Goal: Information Seeking & Learning: Understand process/instructions

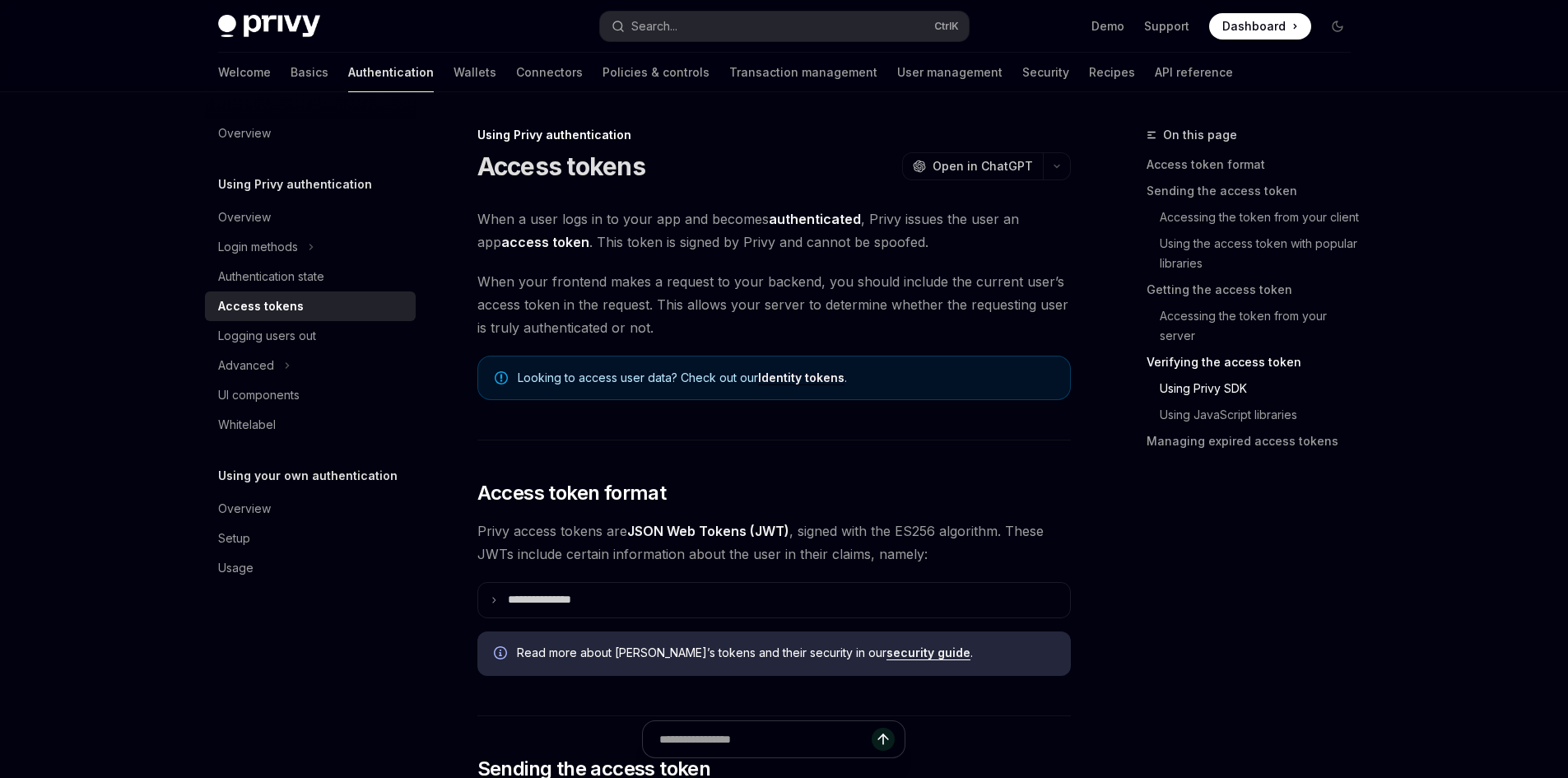
click at [295, 240] on div "Login methods" at bounding box center [258, 247] width 80 height 20
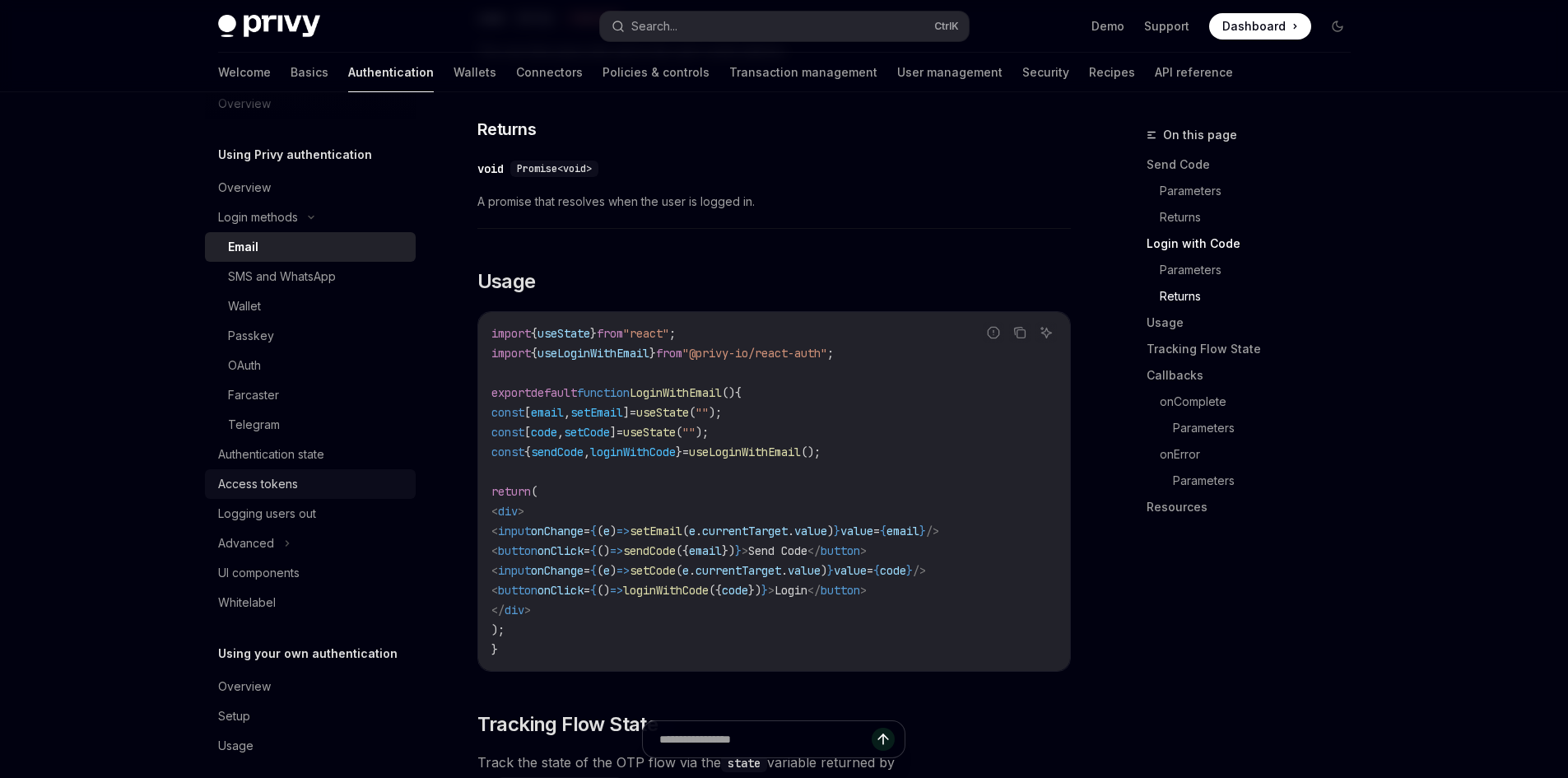
scroll to position [45, 0]
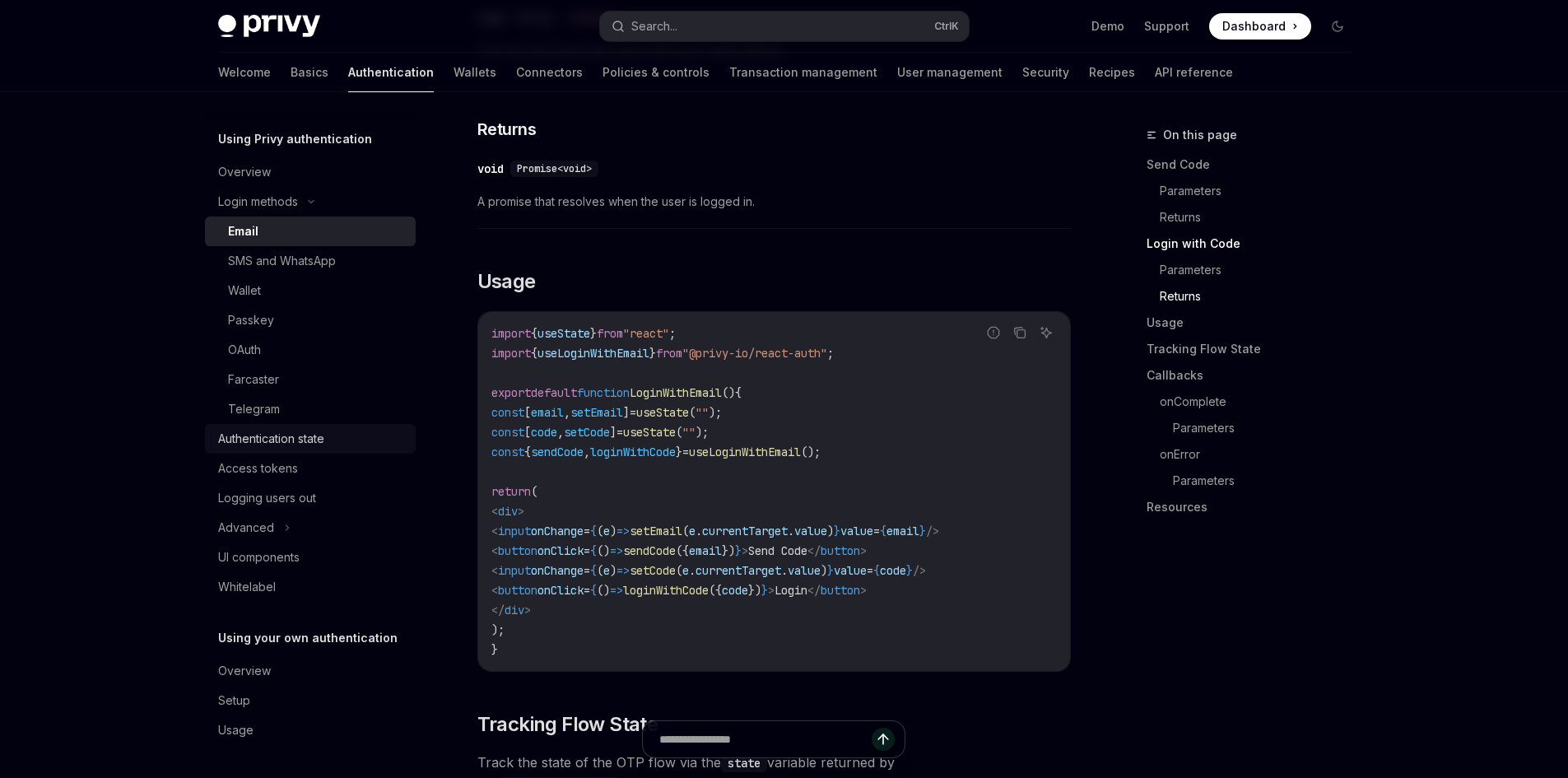
click at [327, 432] on div "Authentication state" at bounding box center [312, 439] width 188 height 20
type textarea "*"
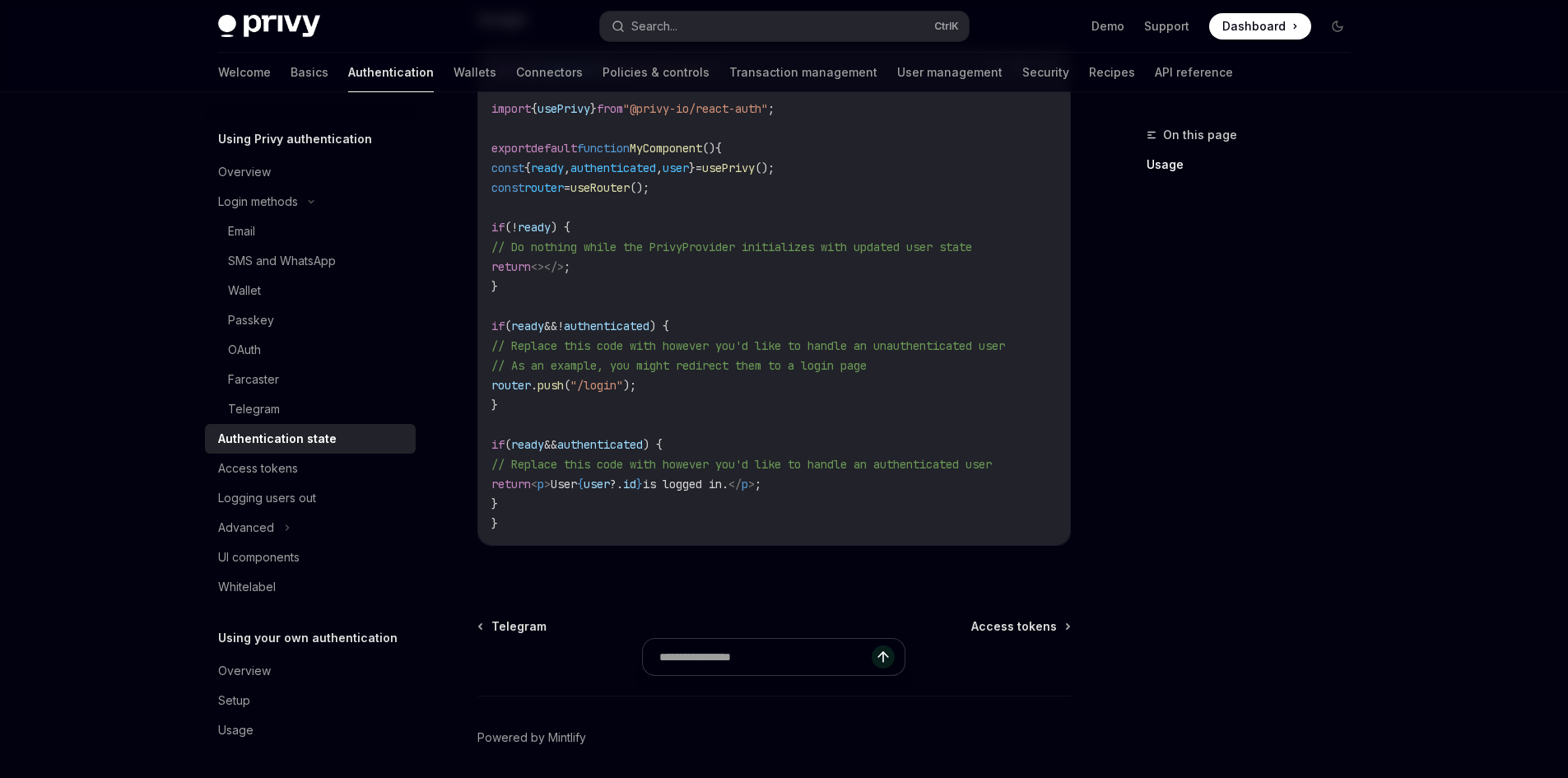
scroll to position [644, 0]
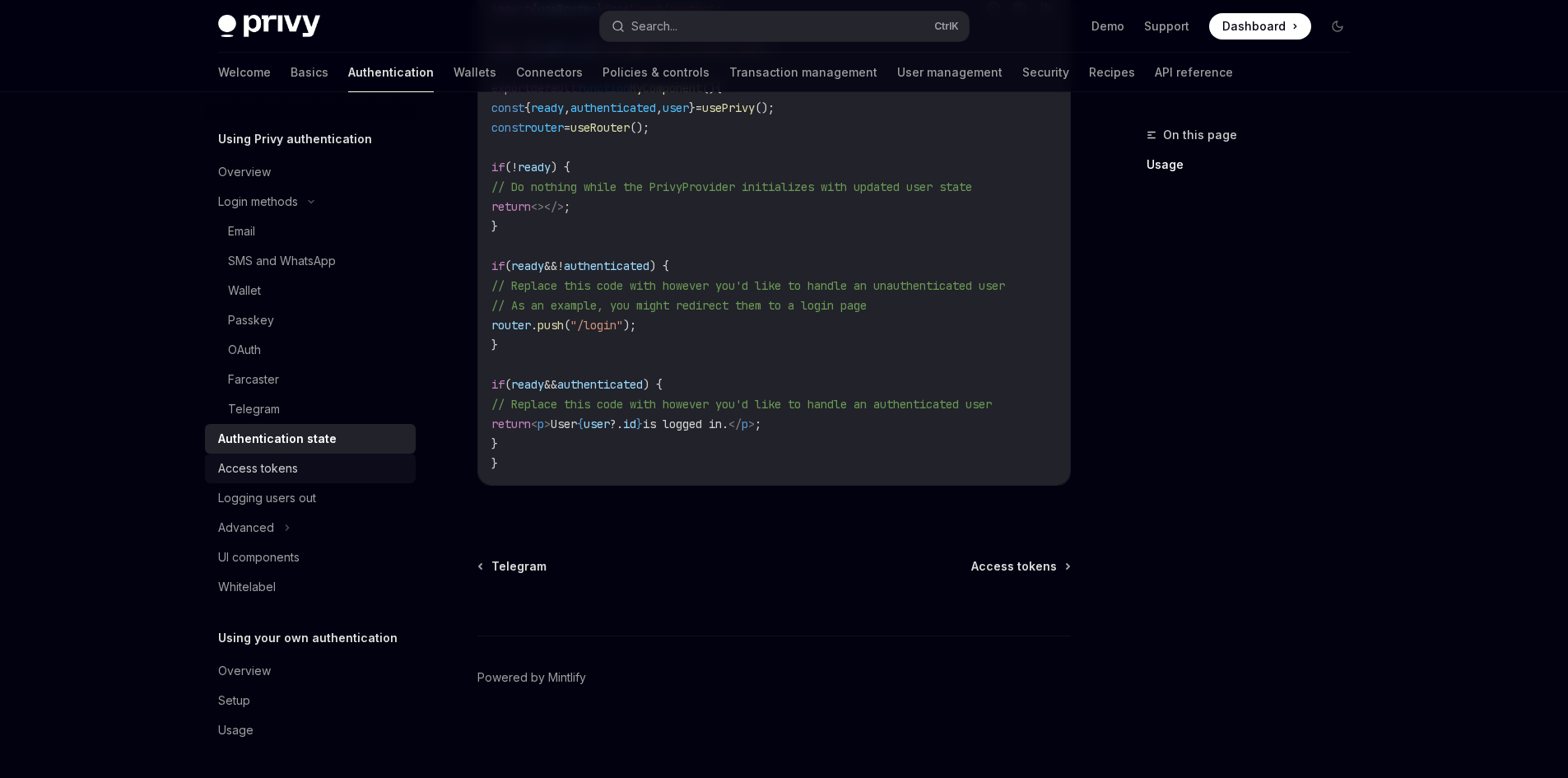
click at [253, 468] on div "Access tokens" at bounding box center [258, 468] width 80 height 20
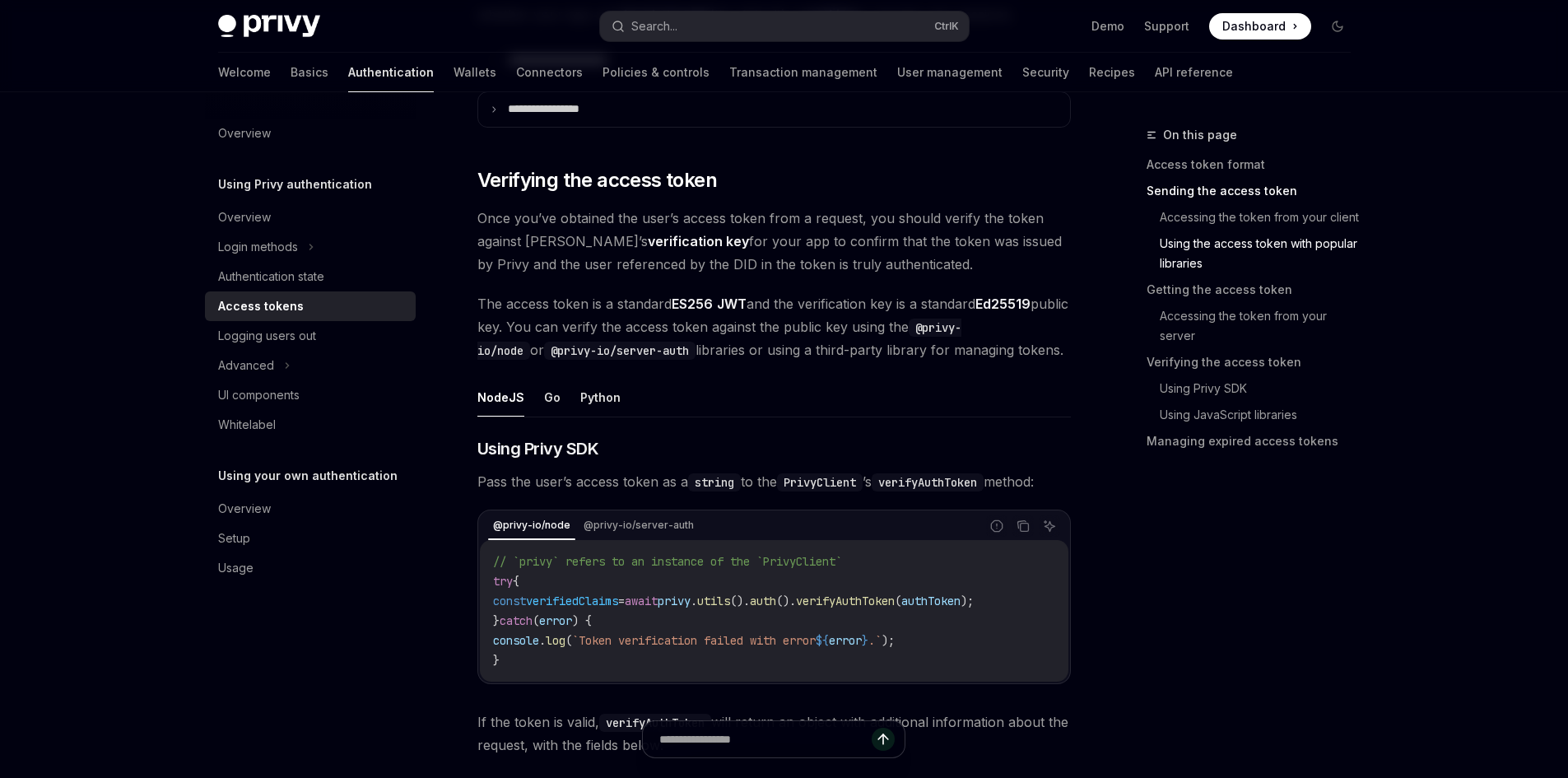
scroll to position [2387, 0]
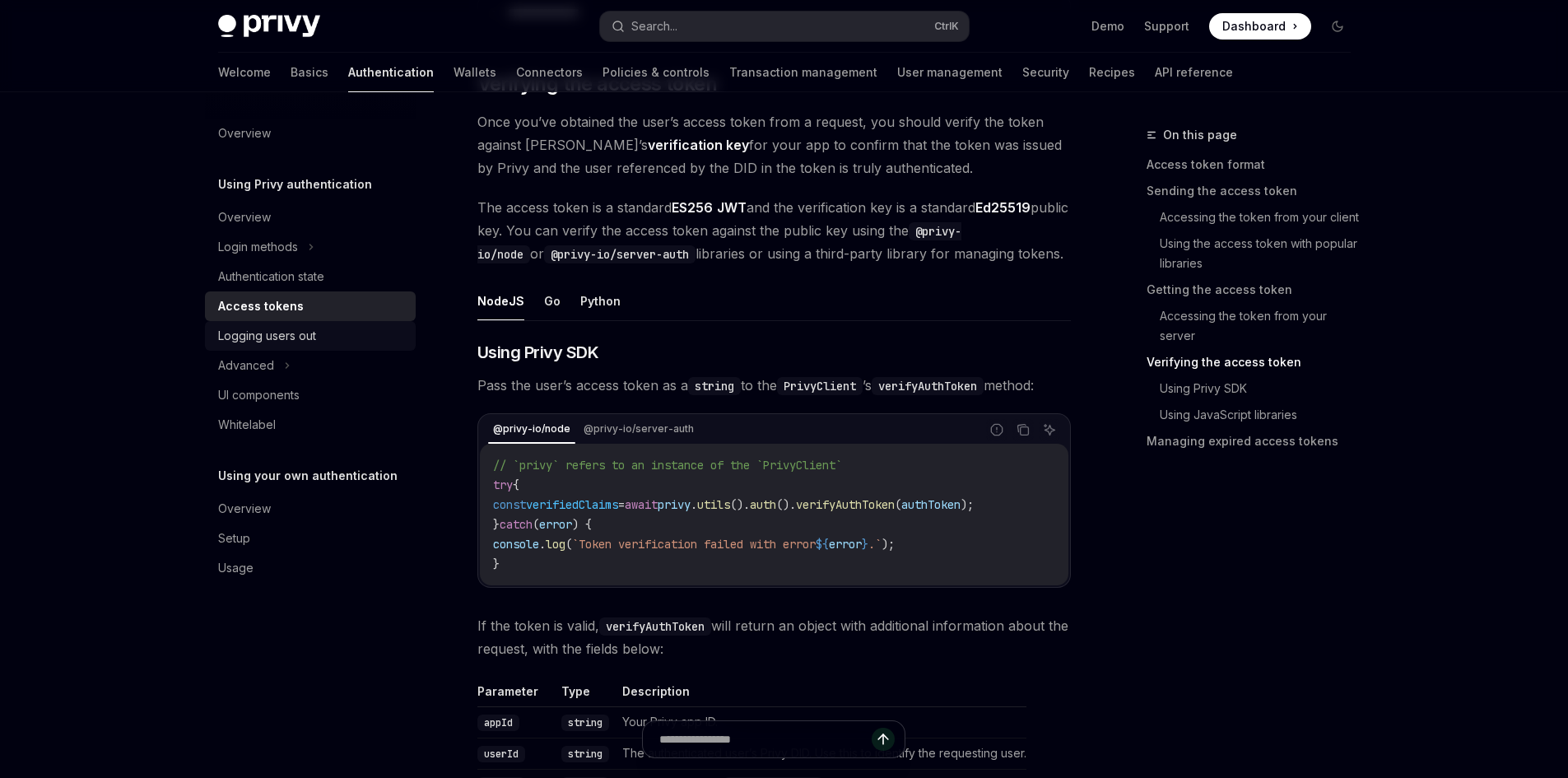
click at [304, 342] on div "Logging users out" at bounding box center [267, 335] width 98 height 20
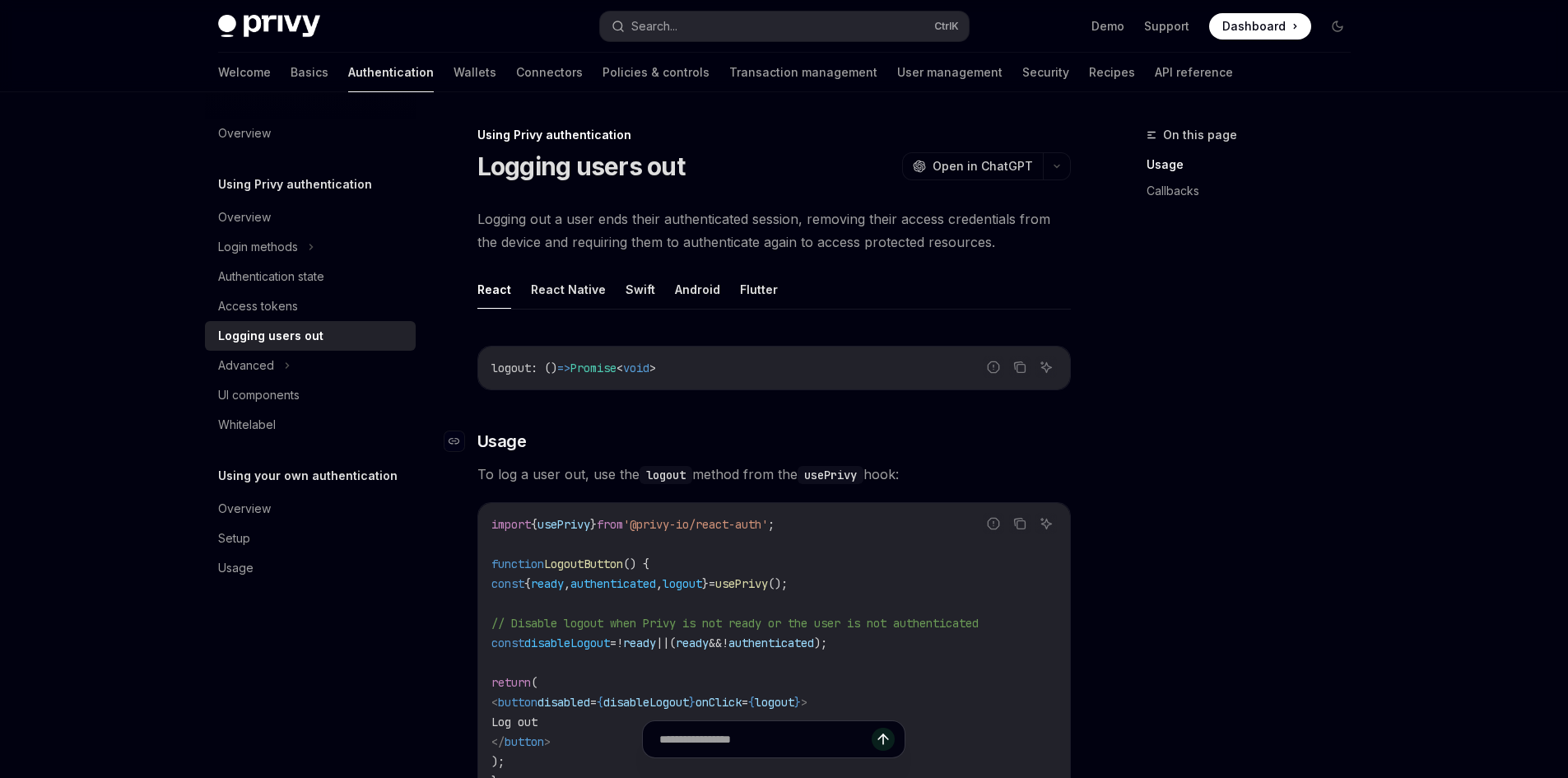
scroll to position [247, 0]
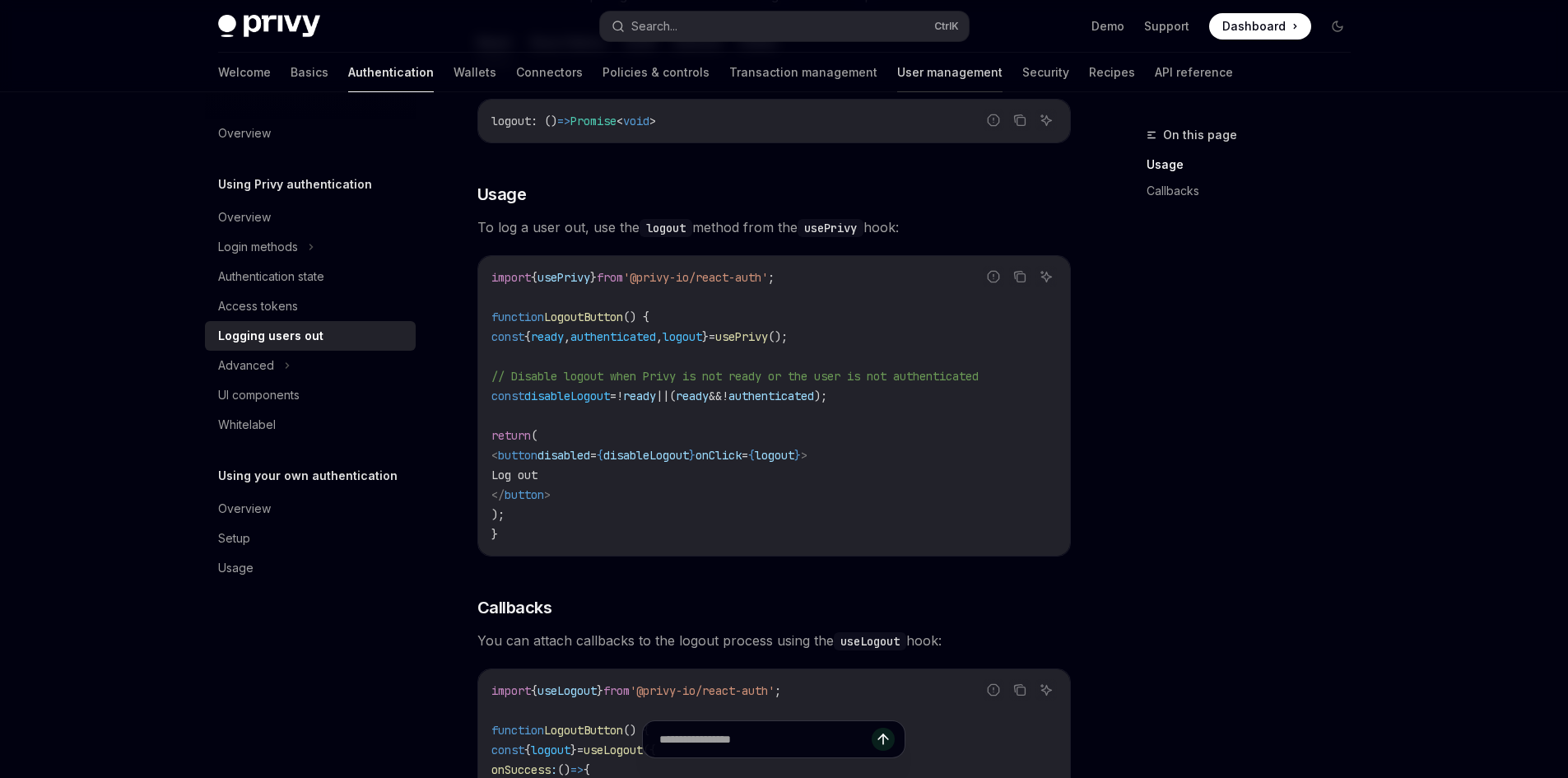
click at [897, 75] on link "User management" at bounding box center [950, 72] width 106 height 39
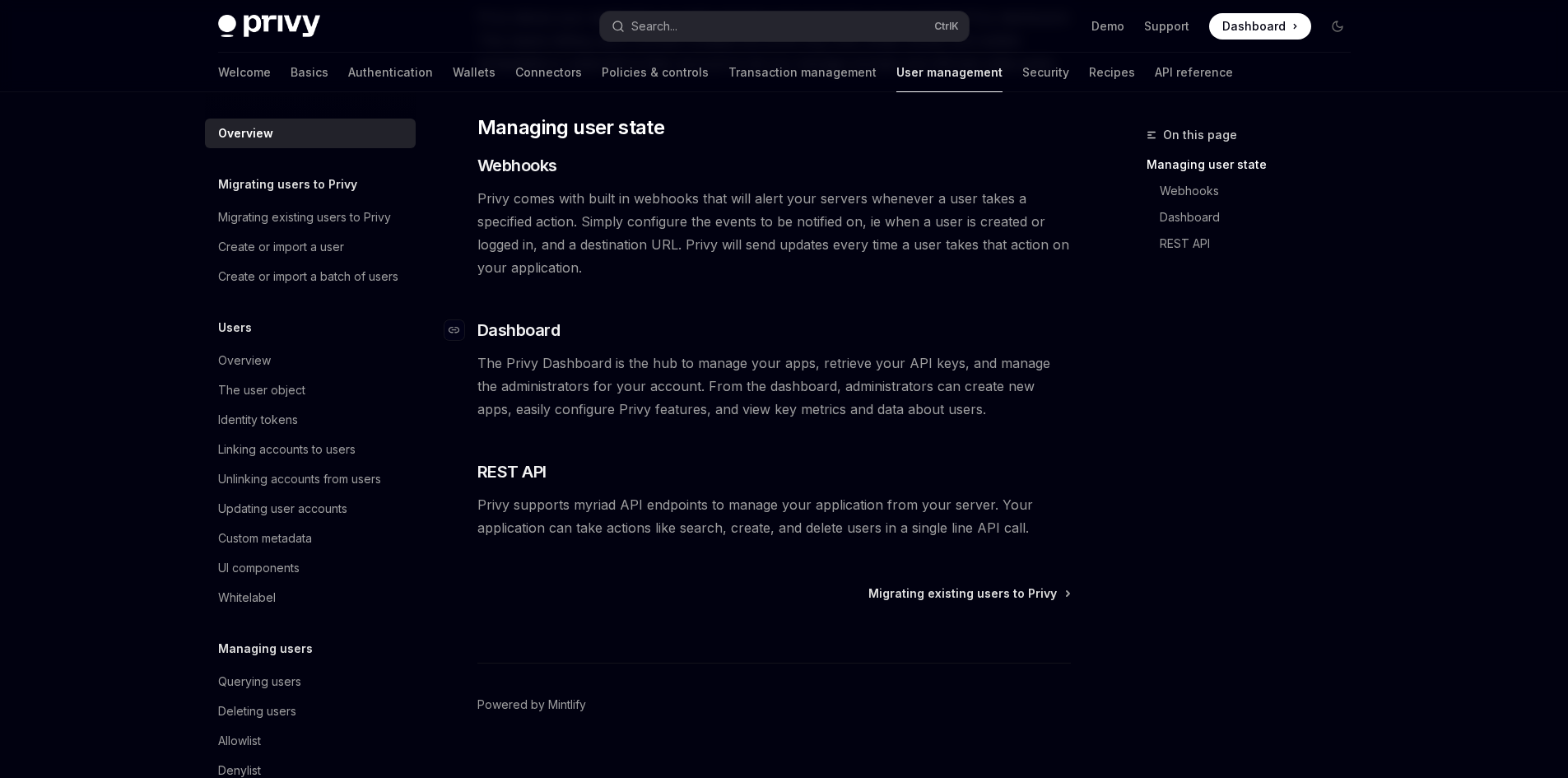
scroll to position [247, 0]
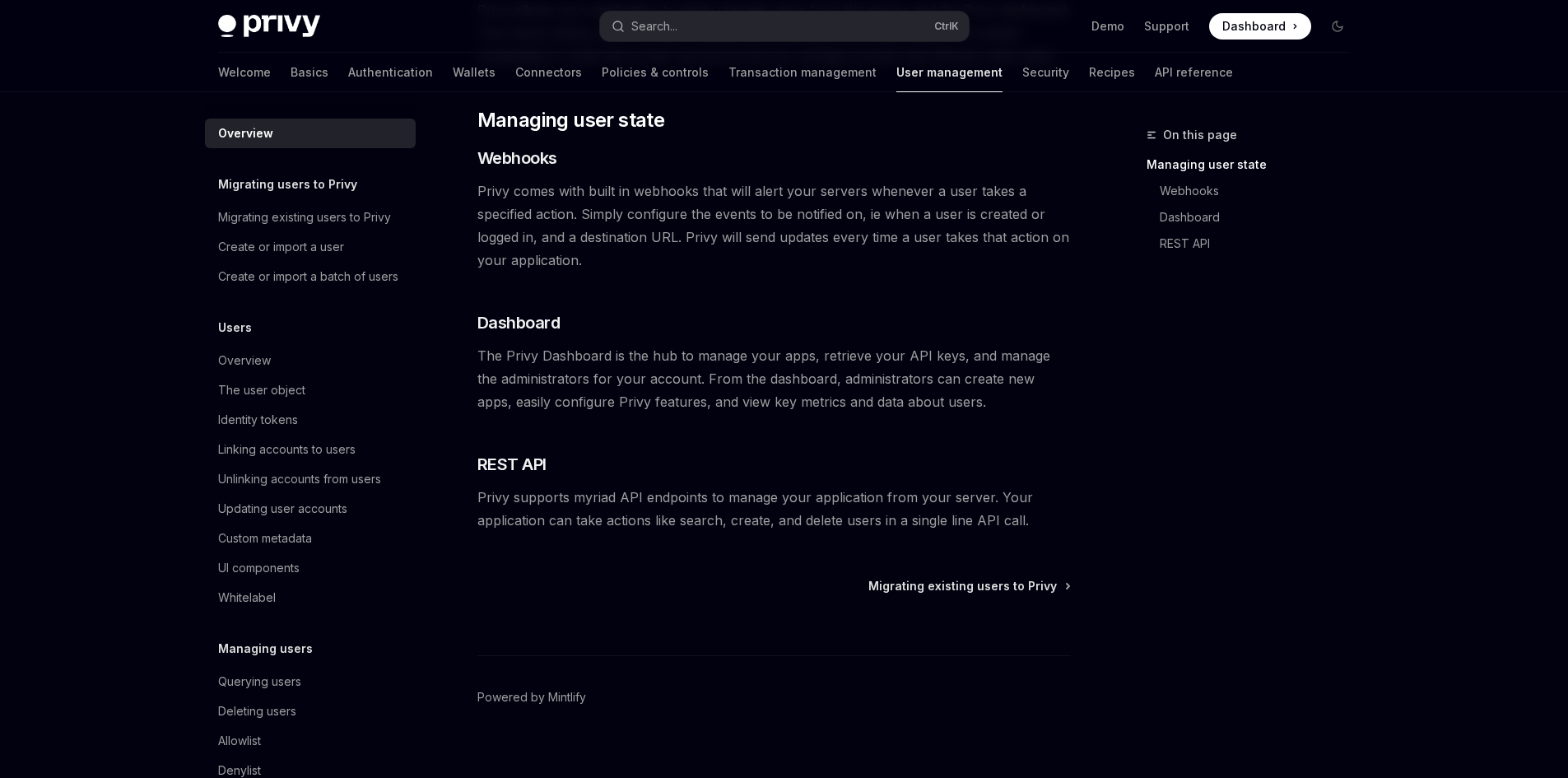
click at [563, 229] on span "Privy comes with built in webhooks that will alert your servers whenever a user…" at bounding box center [773, 226] width 593 height 92
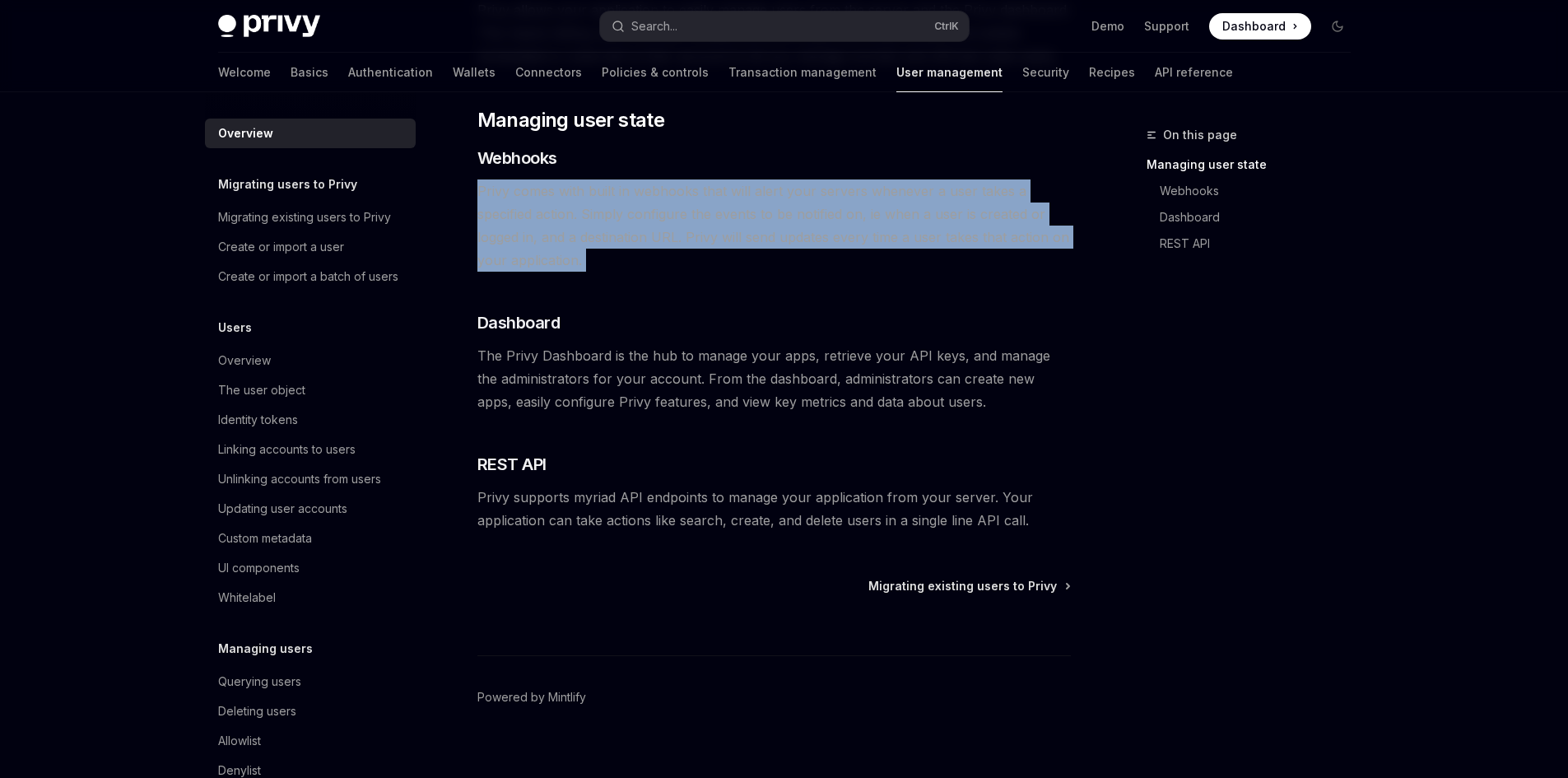
click at [563, 229] on span "Privy comes with built in webhooks that will alert your servers whenever a user…" at bounding box center [773, 226] width 593 height 92
click at [298, 430] on div "Identity tokens" at bounding box center [312, 419] width 188 height 20
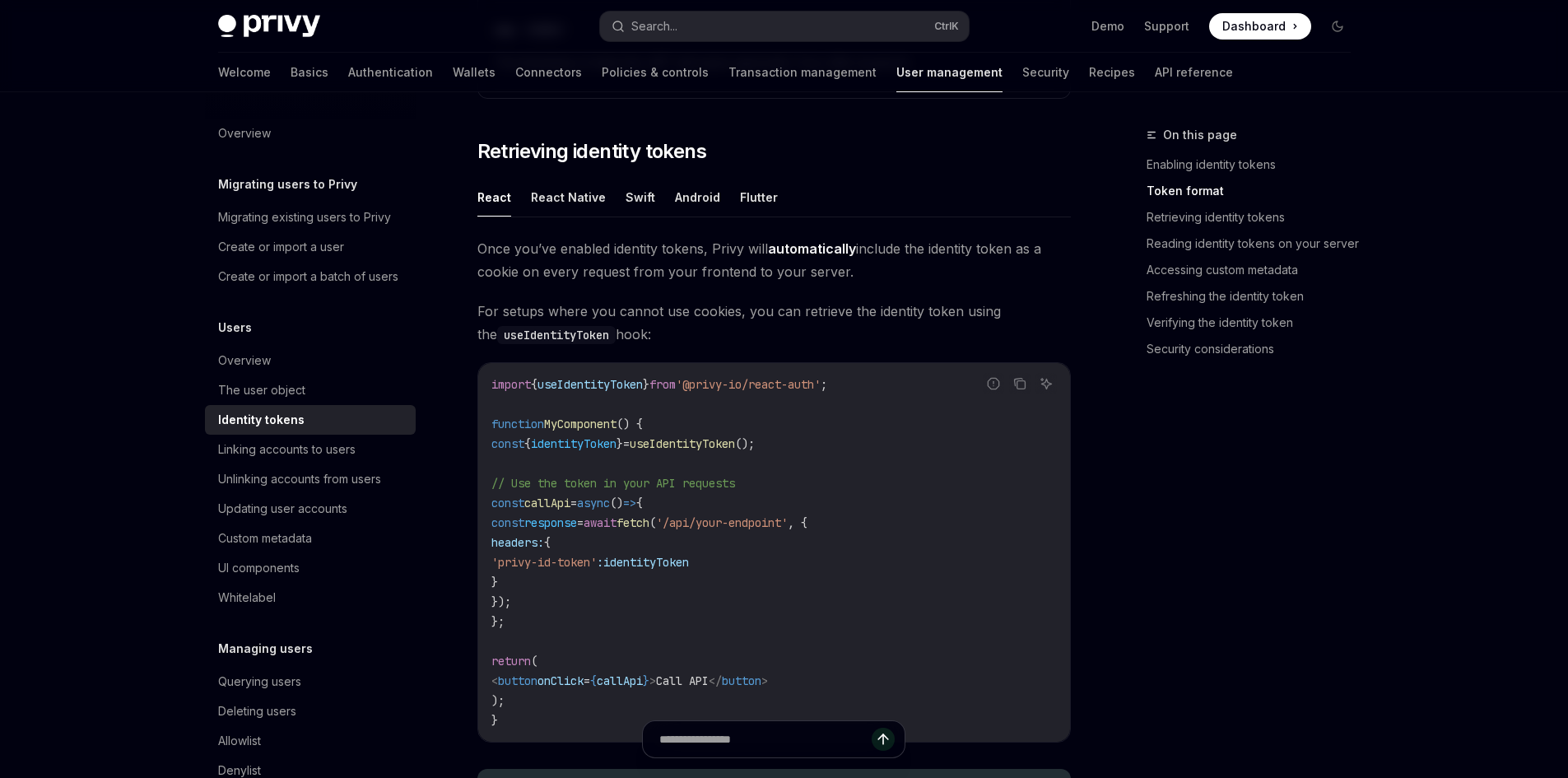
scroll to position [1564, 0]
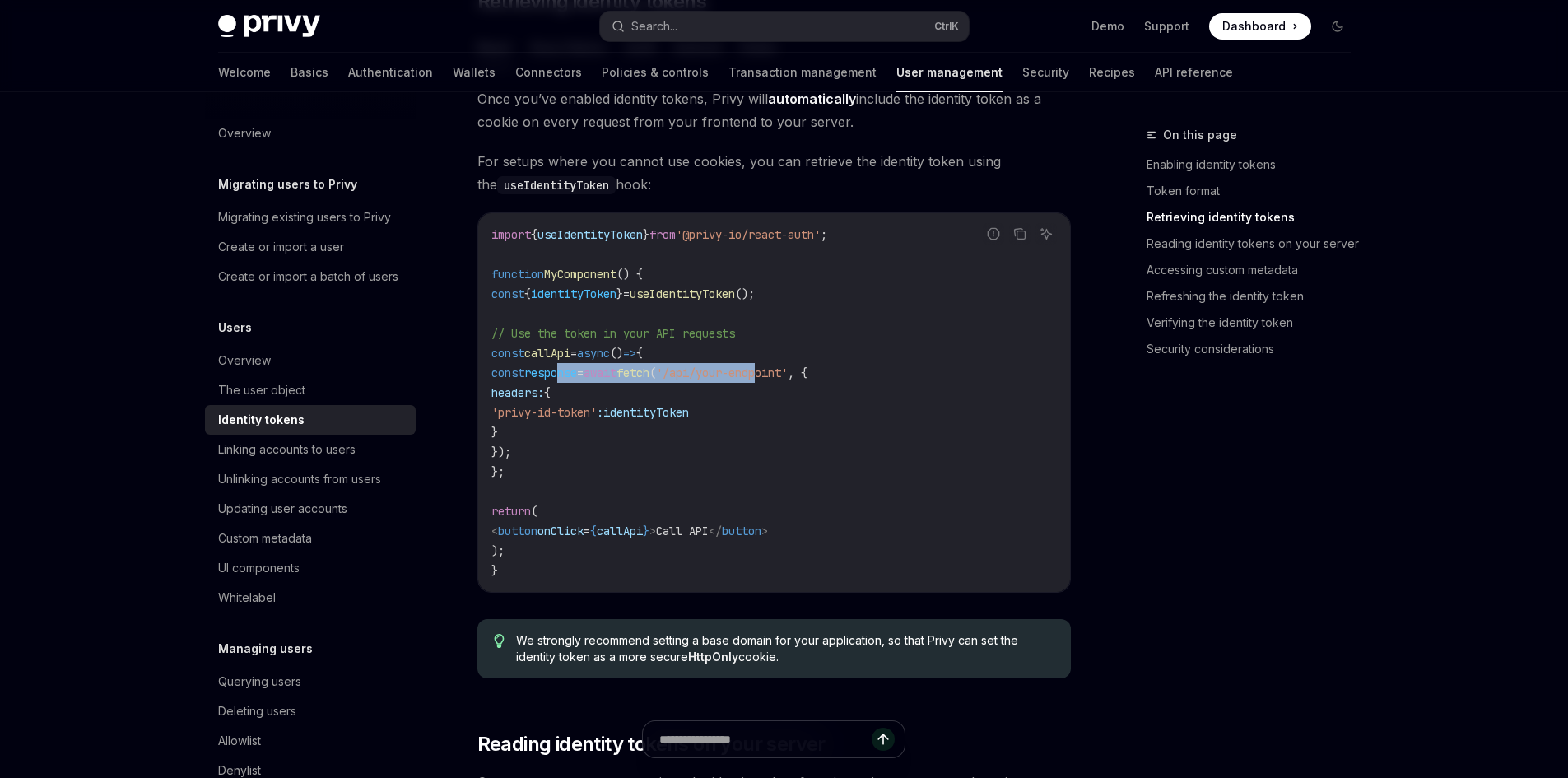
drag, startPoint x: 626, startPoint y: 381, endPoint x: 857, endPoint y: 381, distance: 231.0
click at [834, 381] on code "import { useIdentityToken } from '@privy-io/react-auth' ; function MyComponent …" at bounding box center [774, 403] width 566 height 356
drag, startPoint x: 868, startPoint y: 381, endPoint x: 682, endPoint y: 408, distance: 187.9
click at [865, 381] on code "import { useIdentityToken } from '@privy-io/react-auth' ; function MyComponent …" at bounding box center [774, 403] width 566 height 356
click at [597, 414] on span "'privy-id-token'" at bounding box center [544, 411] width 106 height 15
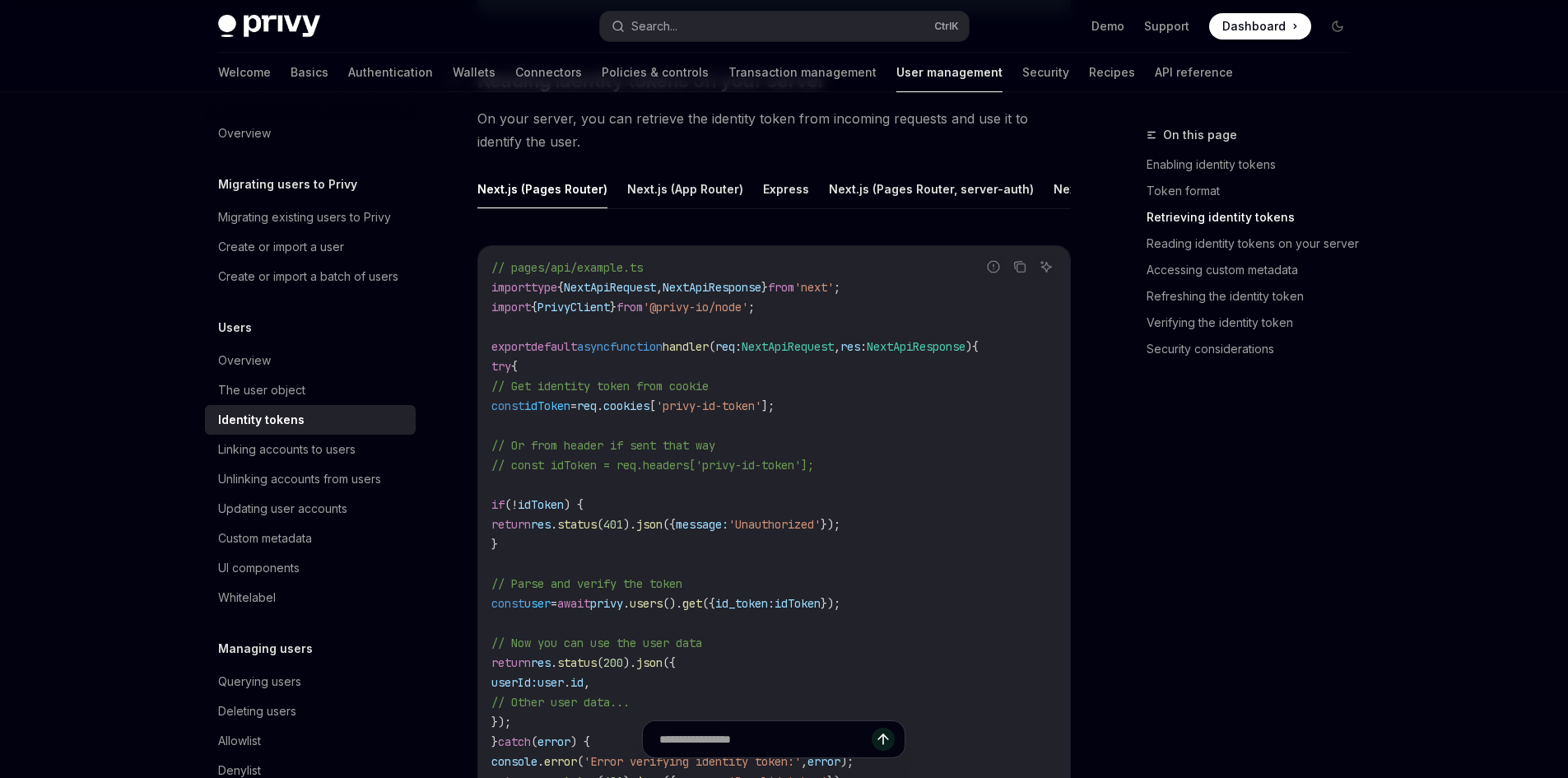
scroll to position [2387, 0]
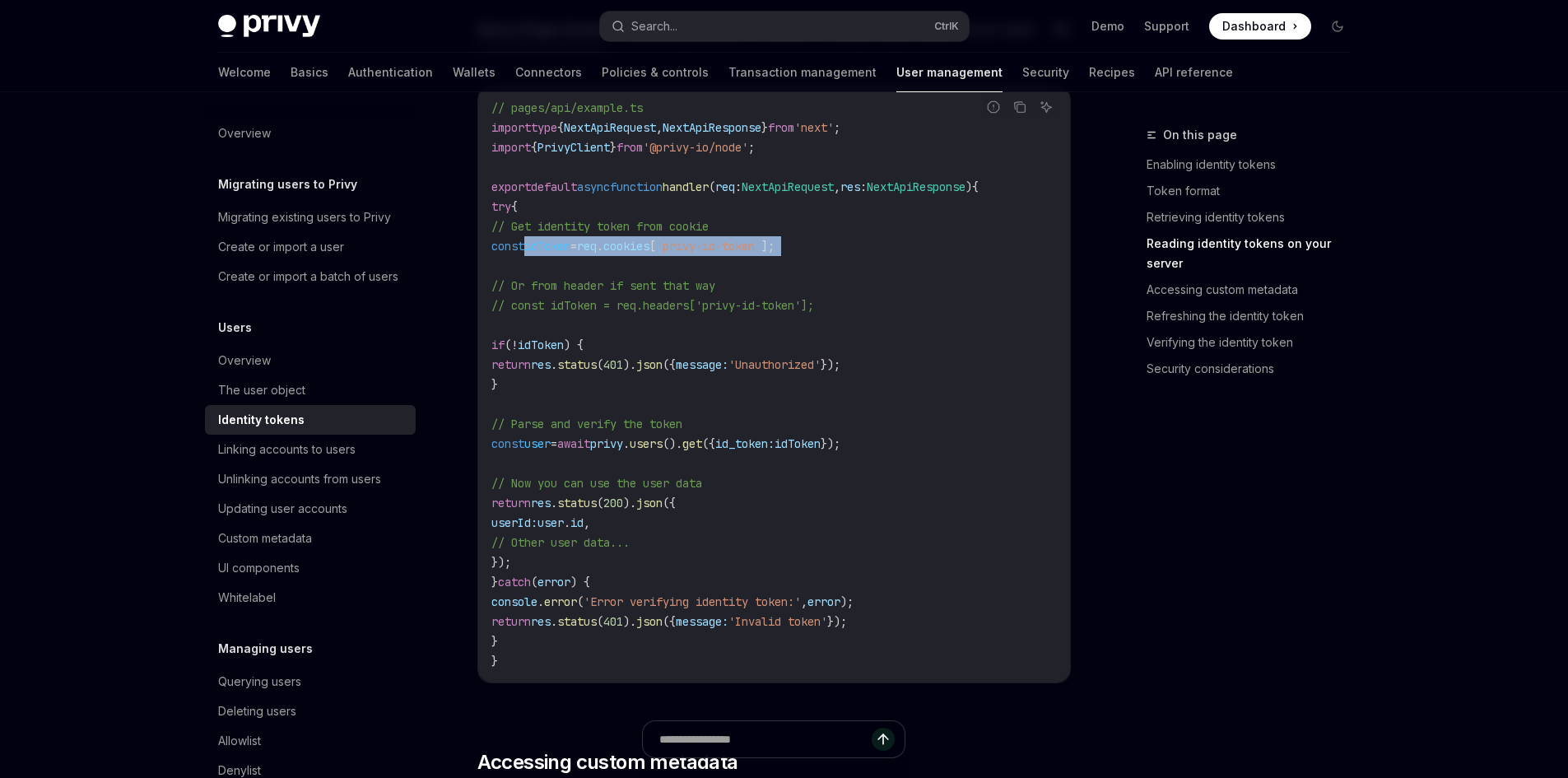
drag, startPoint x: 555, startPoint y: 263, endPoint x: 748, endPoint y: 269, distance: 193.1
click at [740, 269] on code "// pages/api/example.ts import type { NextApiRequest , NextApiResponse } from '…" at bounding box center [774, 384] width 566 height 573
click at [774, 271] on code "// pages/api/example.ts import type { NextApiRequest , NextApiResponse } from '…" at bounding box center [774, 384] width 566 height 573
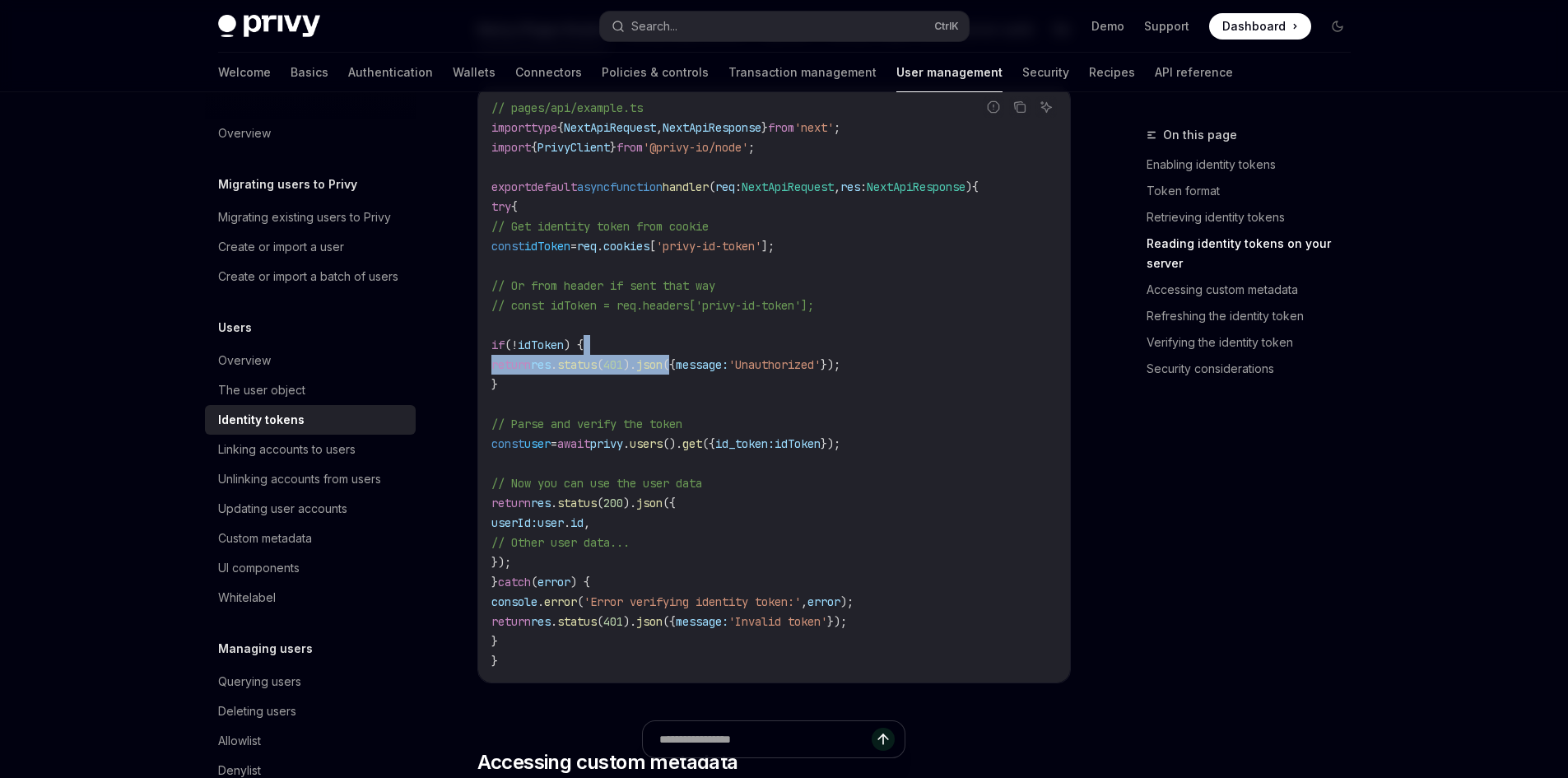
drag, startPoint x: 732, startPoint y: 367, endPoint x: 670, endPoint y: 369, distance: 62.0
click at [723, 369] on code "// pages/api/example.ts import type { NextApiRequest , NextApiResponse } from '…" at bounding box center [774, 384] width 566 height 573
click at [550, 372] on span "res" at bounding box center [541, 364] width 20 height 15
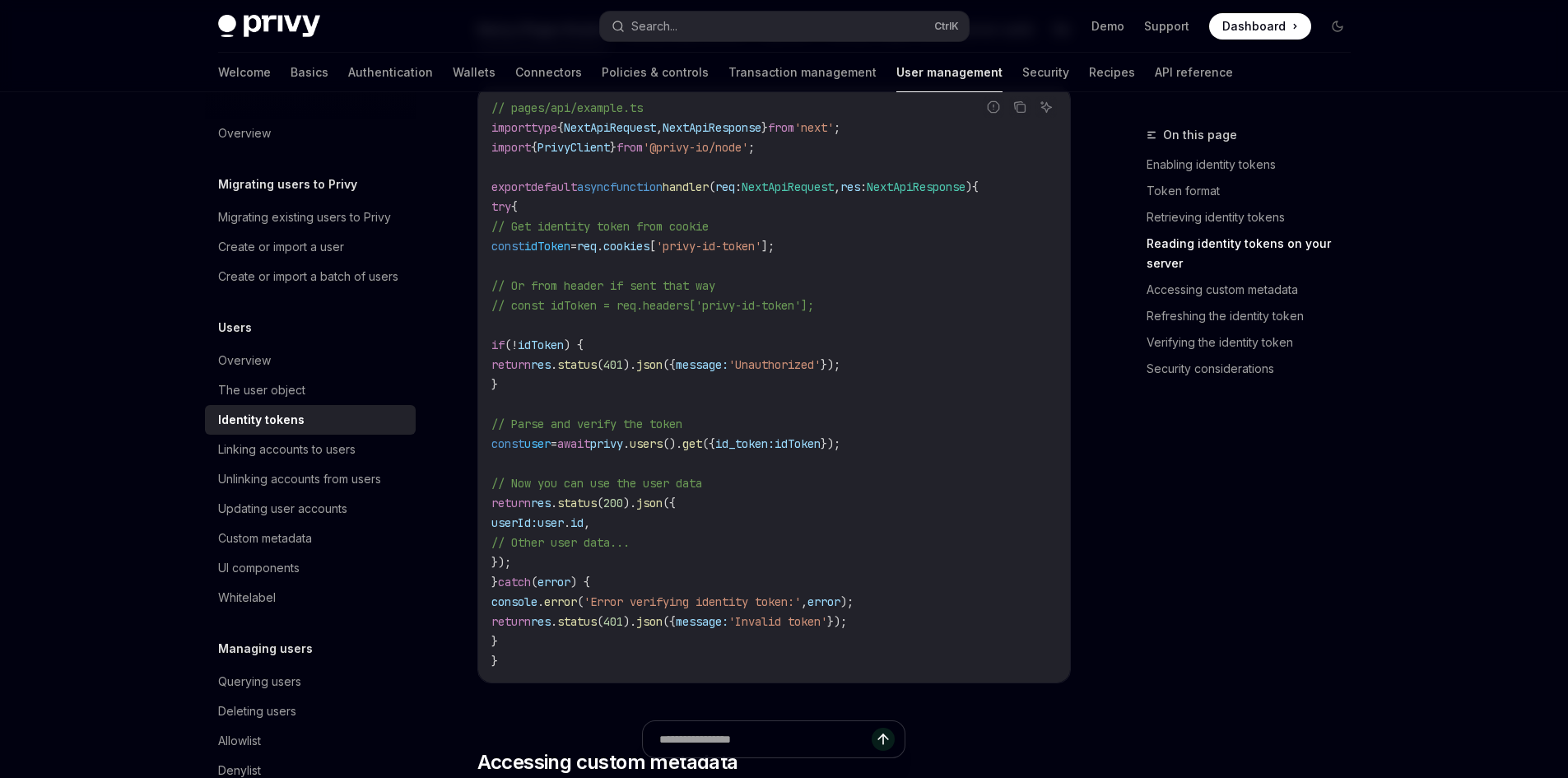
click at [535, 447] on code "// pages/api/example.ts import type { NextApiRequest , NextApiResponse } from '…" at bounding box center [774, 384] width 566 height 573
drag, startPoint x: 749, startPoint y: 456, endPoint x: 840, endPoint y: 457, distance: 91.0
click at [810, 451] on span "const user = await privy . users (). get ({ id_token: idToken });" at bounding box center [666, 443] width 349 height 15
click at [774, 451] on span "id_token:" at bounding box center [745, 443] width 60 height 15
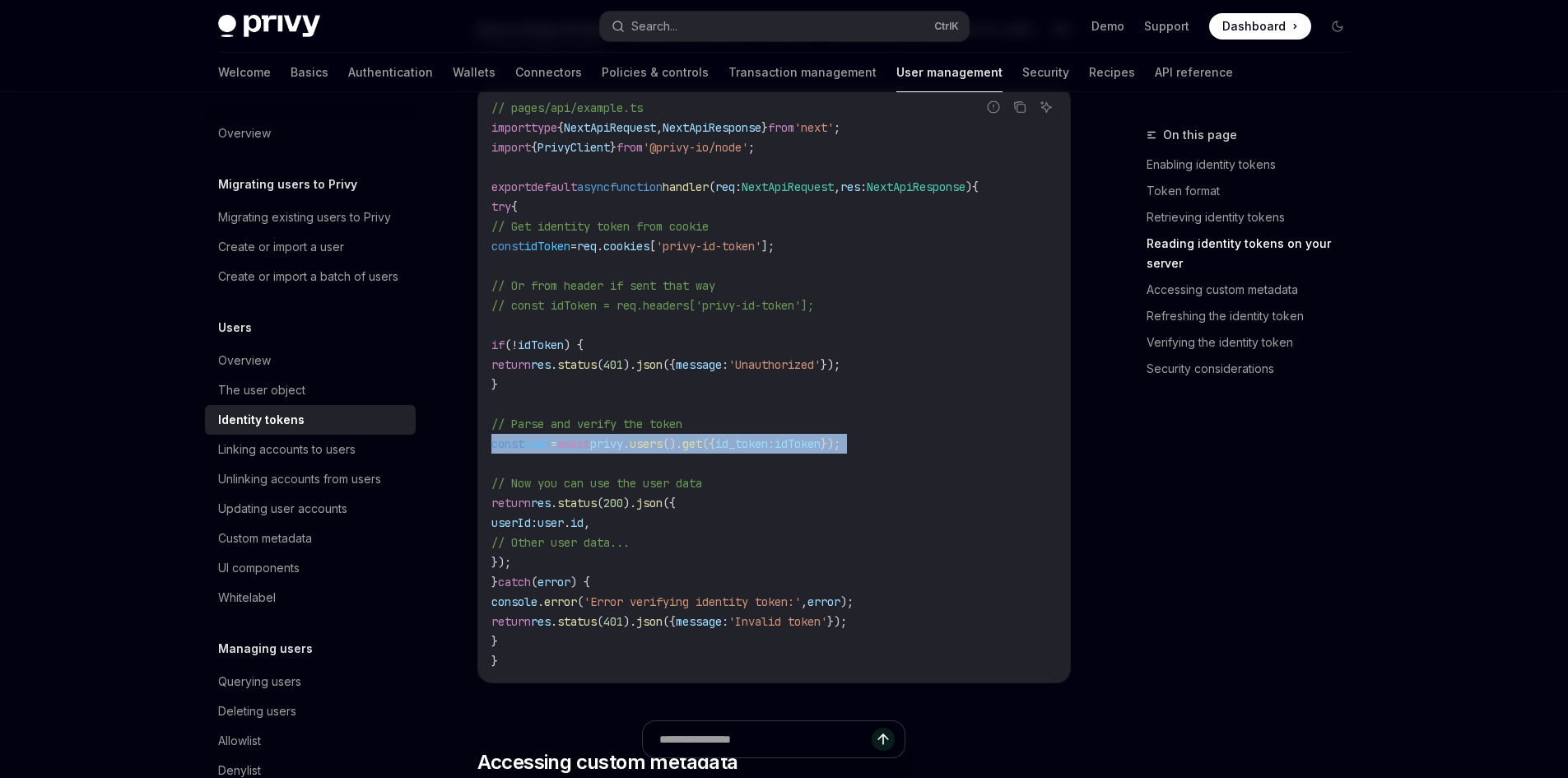
click at [774, 451] on span "id_token:" at bounding box center [745, 443] width 60 height 15
click at [550, 451] on span "user" at bounding box center [537, 443] width 26 height 15
click at [496, 451] on span "const" at bounding box center [508, 443] width 33 height 15
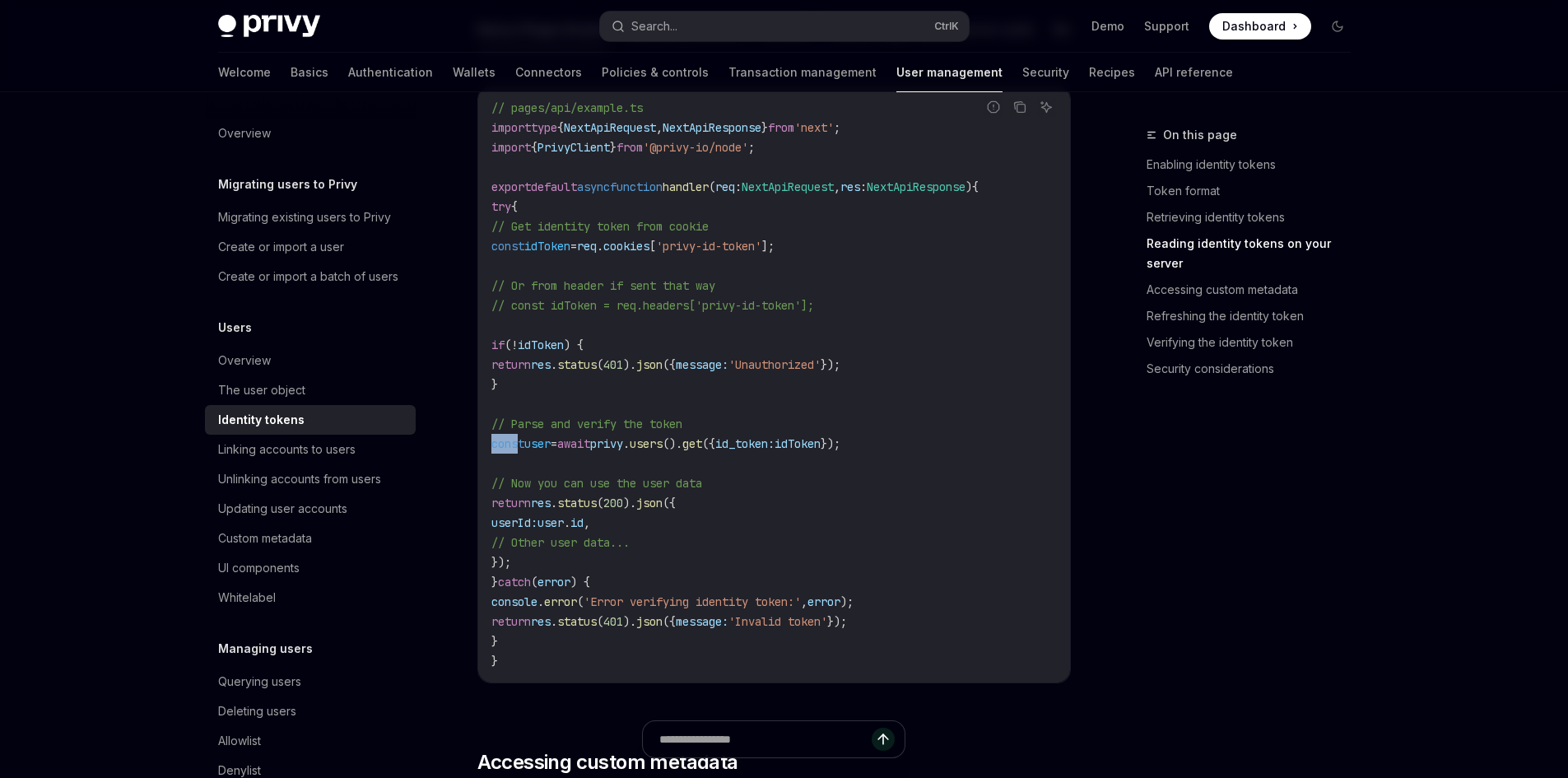
click at [496, 451] on span "const" at bounding box center [508, 443] width 33 height 15
click at [513, 451] on span "const" at bounding box center [508, 443] width 33 height 15
click at [524, 451] on span "const" at bounding box center [508, 443] width 33 height 15
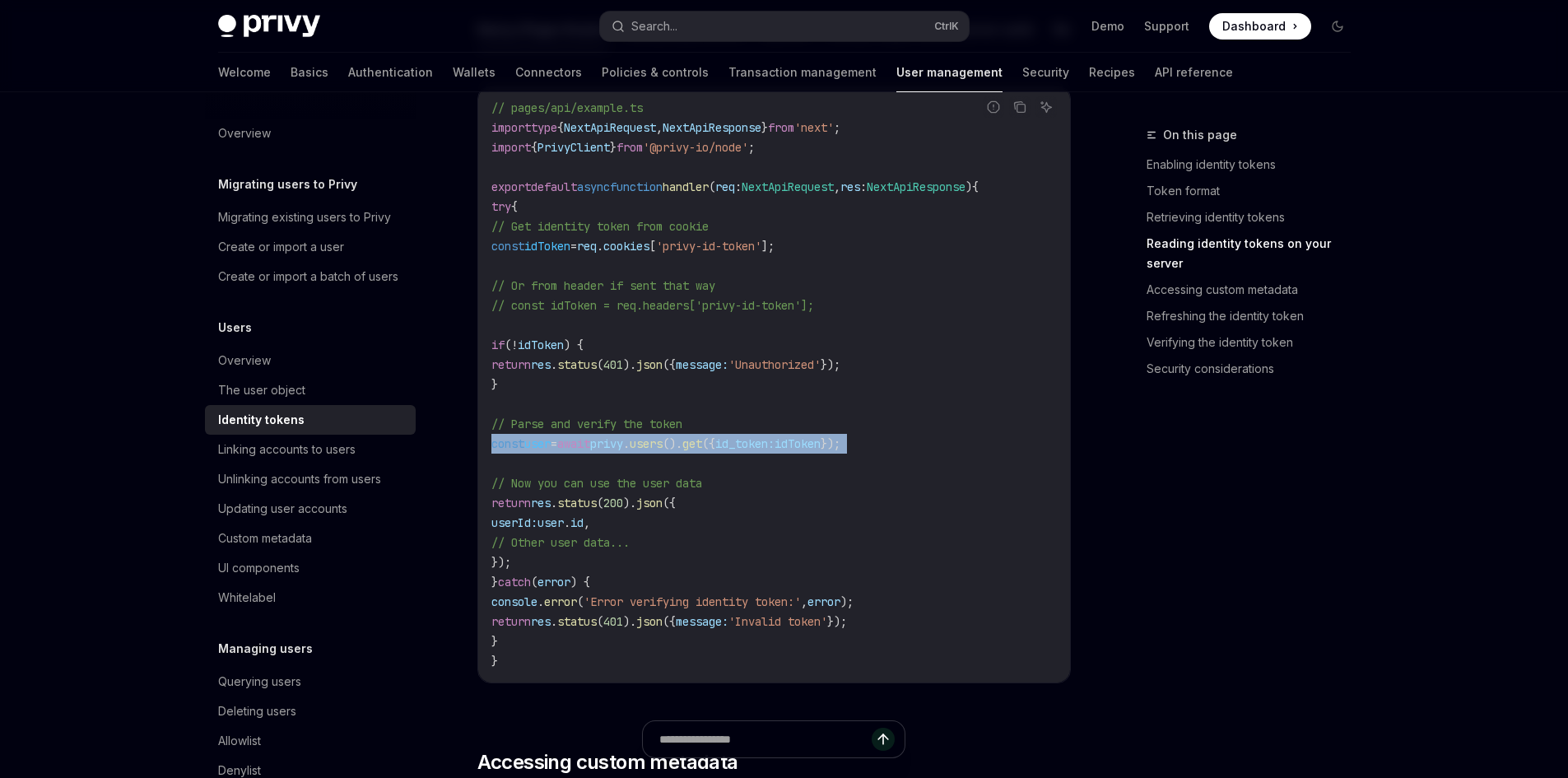
click at [524, 451] on span "const" at bounding box center [508, 443] width 33 height 15
click at [682, 451] on span "()." at bounding box center [673, 443] width 20 height 15
click at [623, 451] on span "privy" at bounding box center [607, 443] width 33 height 15
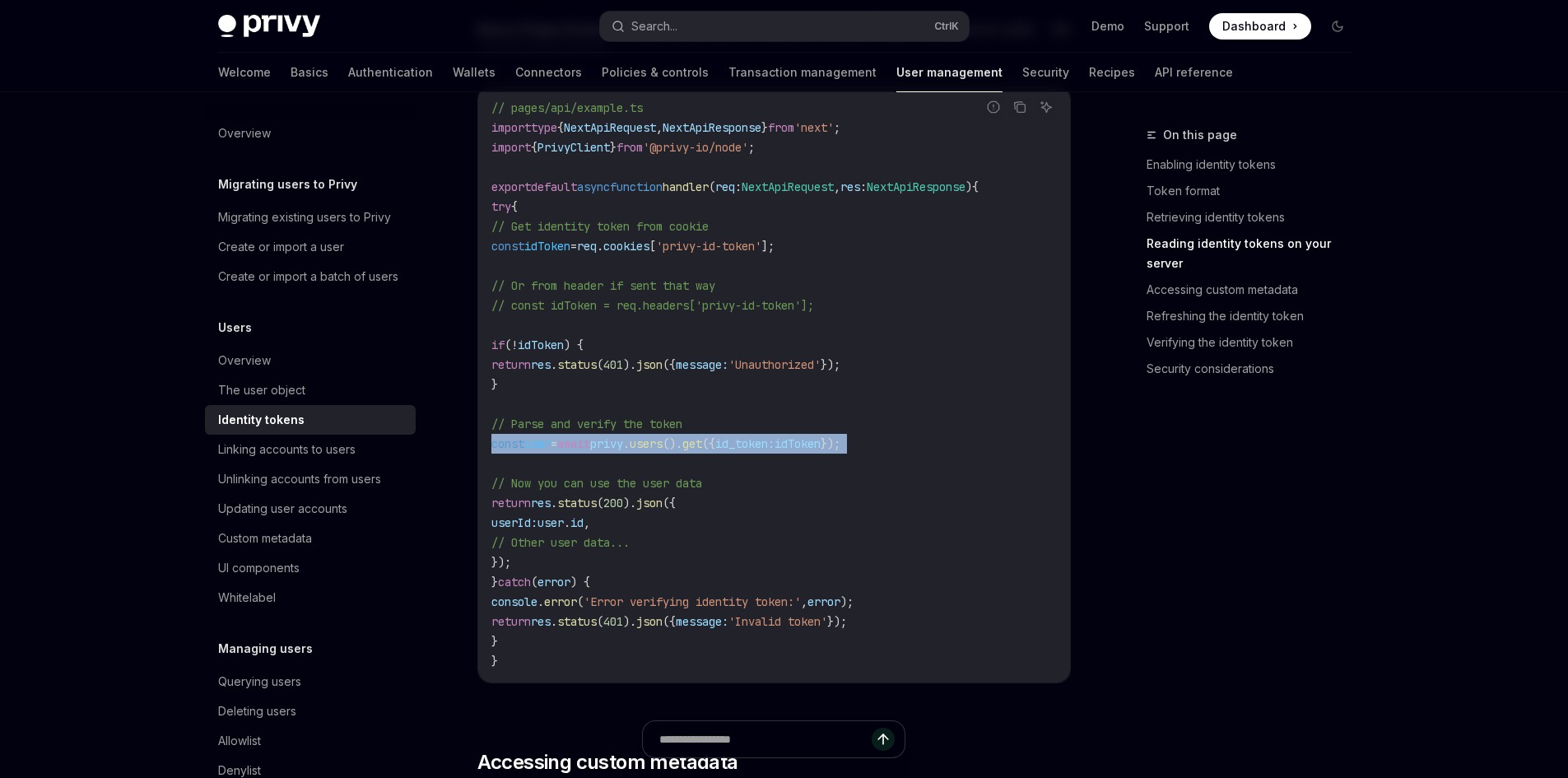
click at [623, 451] on span "privy" at bounding box center [607, 443] width 33 height 15
click at [524, 451] on span "const" at bounding box center [508, 443] width 33 height 15
drag, startPoint x: 658, startPoint y: 469, endPoint x: 871, endPoint y: 468, distance: 213.0
click at [871, 468] on code "// pages/api/example.ts import type { NextApiRequest , NextApiResponse } from '…" at bounding box center [774, 384] width 566 height 573
click at [841, 451] on span "});" at bounding box center [831, 443] width 20 height 15
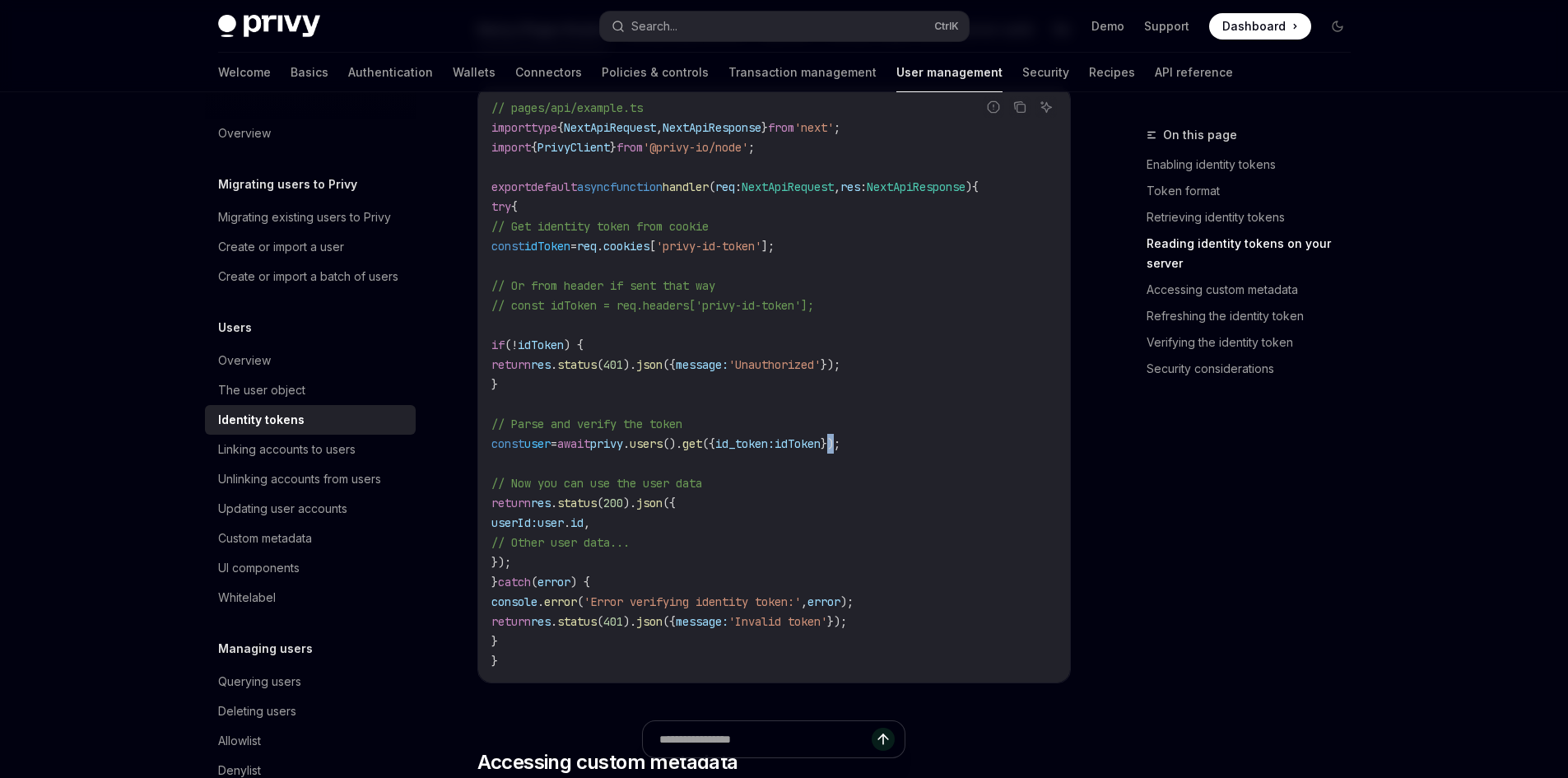
click at [841, 451] on span "});" at bounding box center [831, 443] width 20 height 15
drag, startPoint x: 654, startPoint y: 452, endPoint x: 597, endPoint y: 446, distance: 57.3
click at [623, 451] on span "privy" at bounding box center [607, 443] width 33 height 15
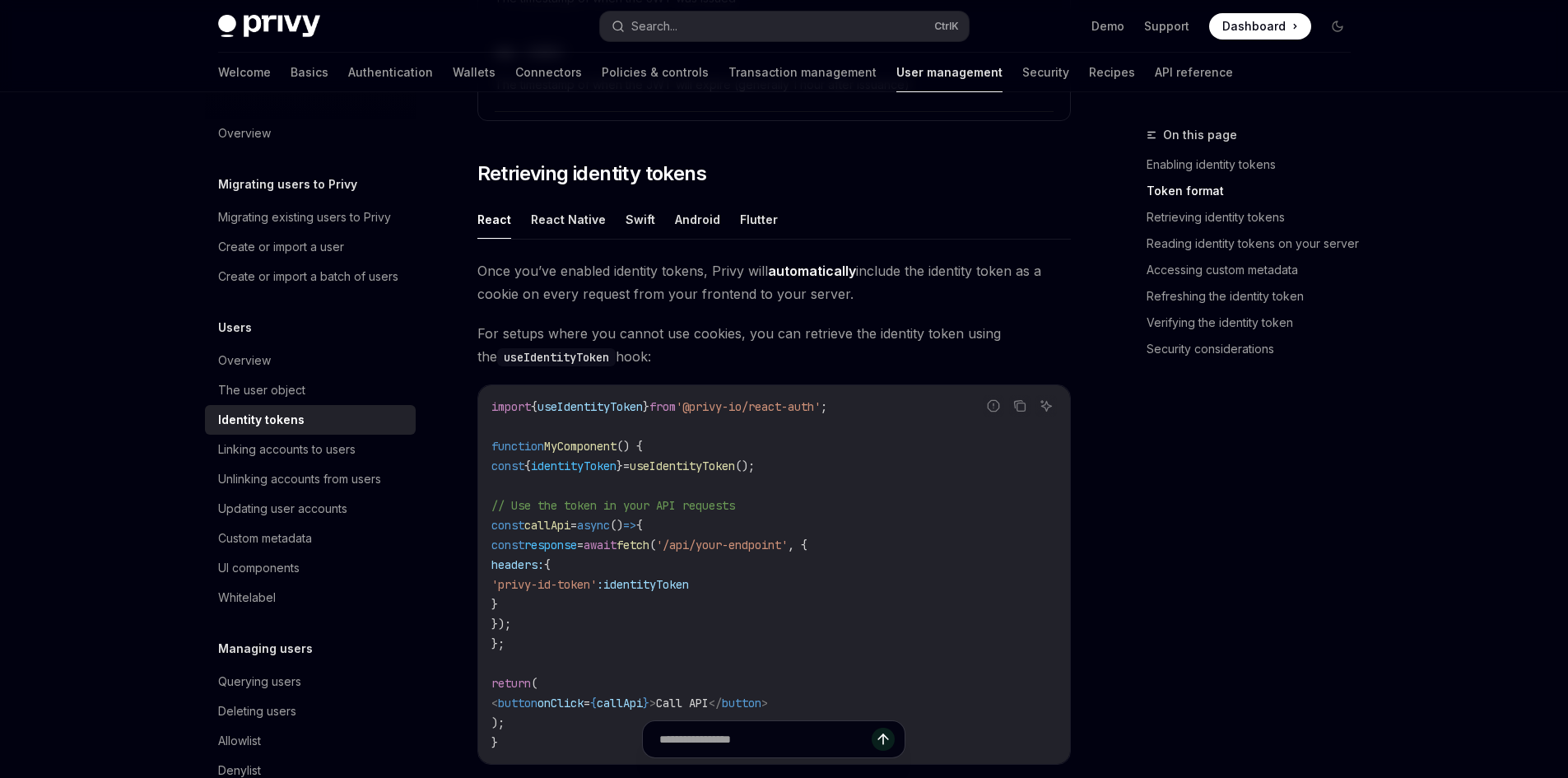
scroll to position [1400, 0]
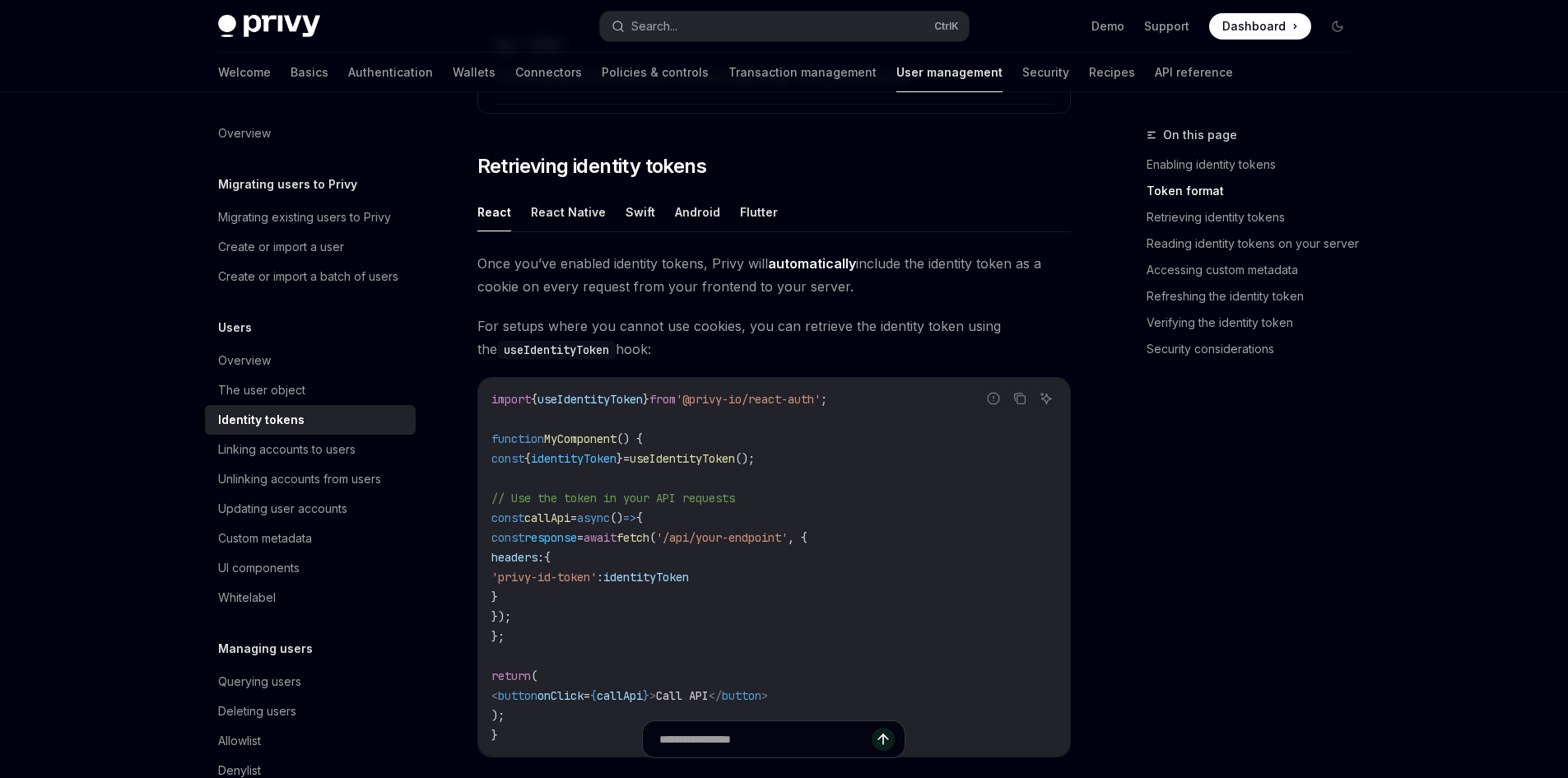
click at [732, 399] on span "'@privy-io/react-auth'" at bounding box center [748, 399] width 145 height 15
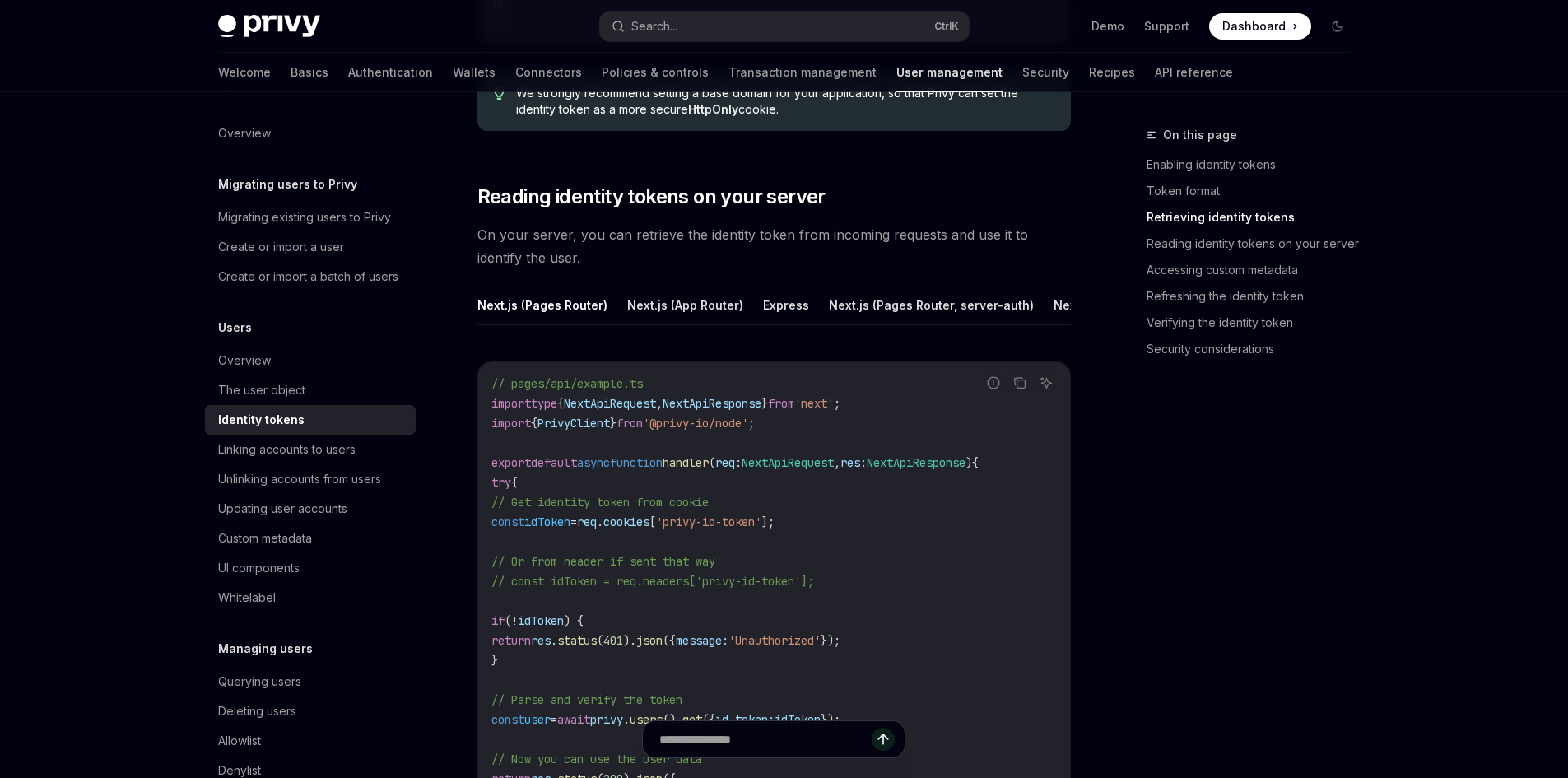
scroll to position [2140, 0]
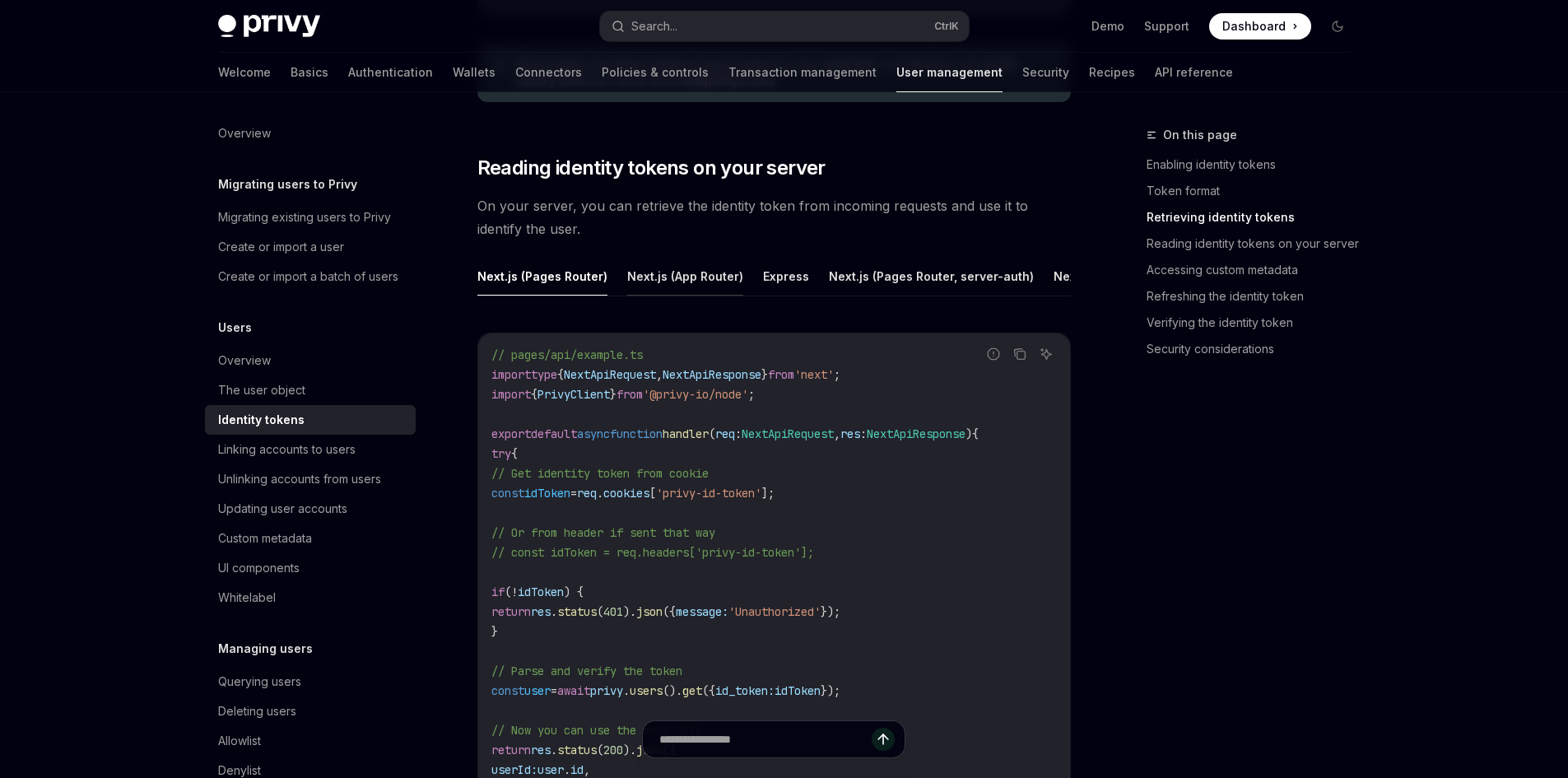
click at [650, 280] on button "Next.js (App Router)" at bounding box center [685, 277] width 116 height 39
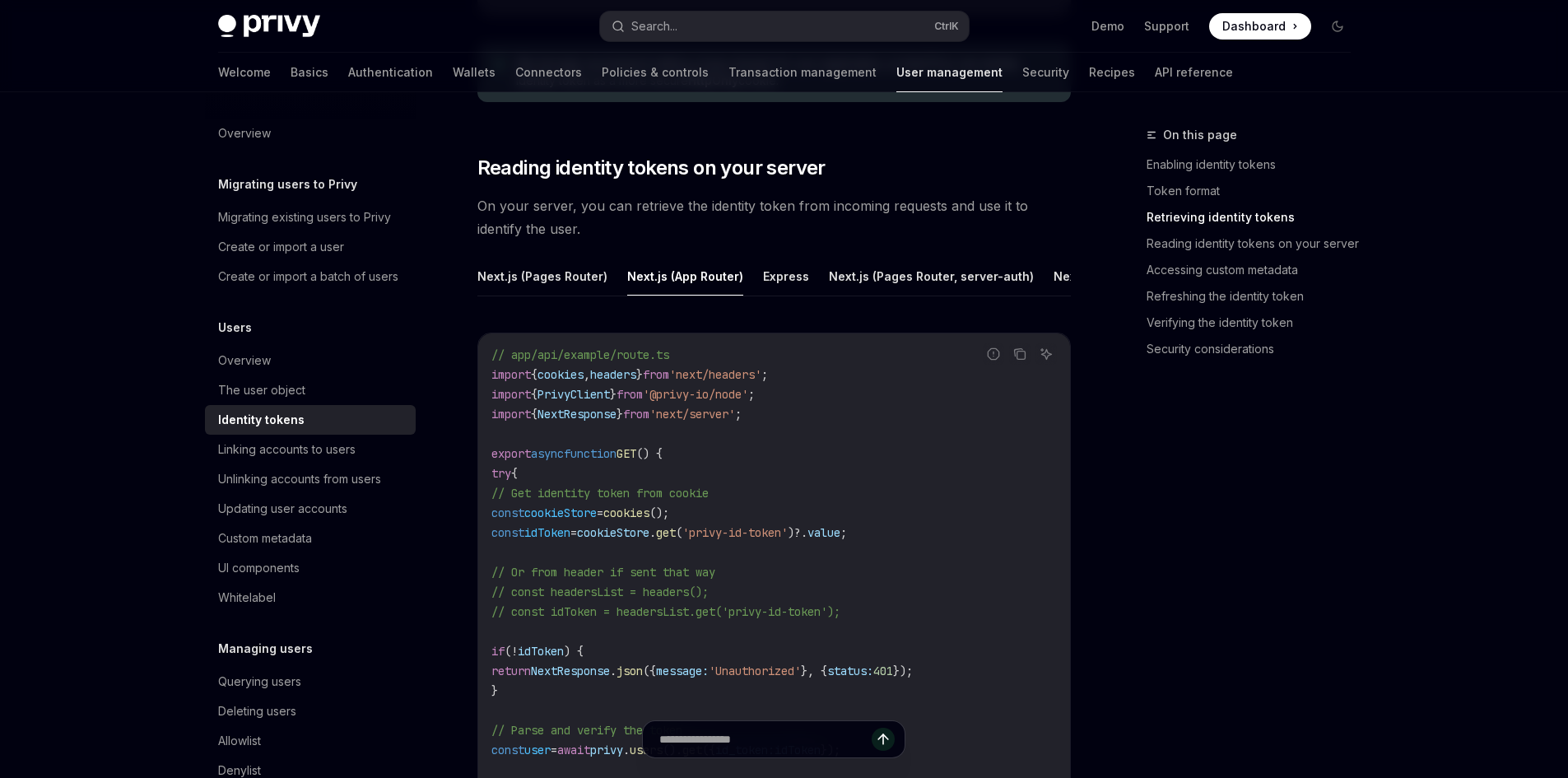
click at [695, 402] on span "'@privy-io/node'" at bounding box center [696, 394] width 106 height 15
drag, startPoint x: 707, startPoint y: 411, endPoint x: 720, endPoint y: 410, distance: 13.0
click at [720, 402] on span "'@privy-io/node'" at bounding box center [696, 394] width 106 height 15
click at [780, 267] on button "Express" at bounding box center [786, 277] width 46 height 39
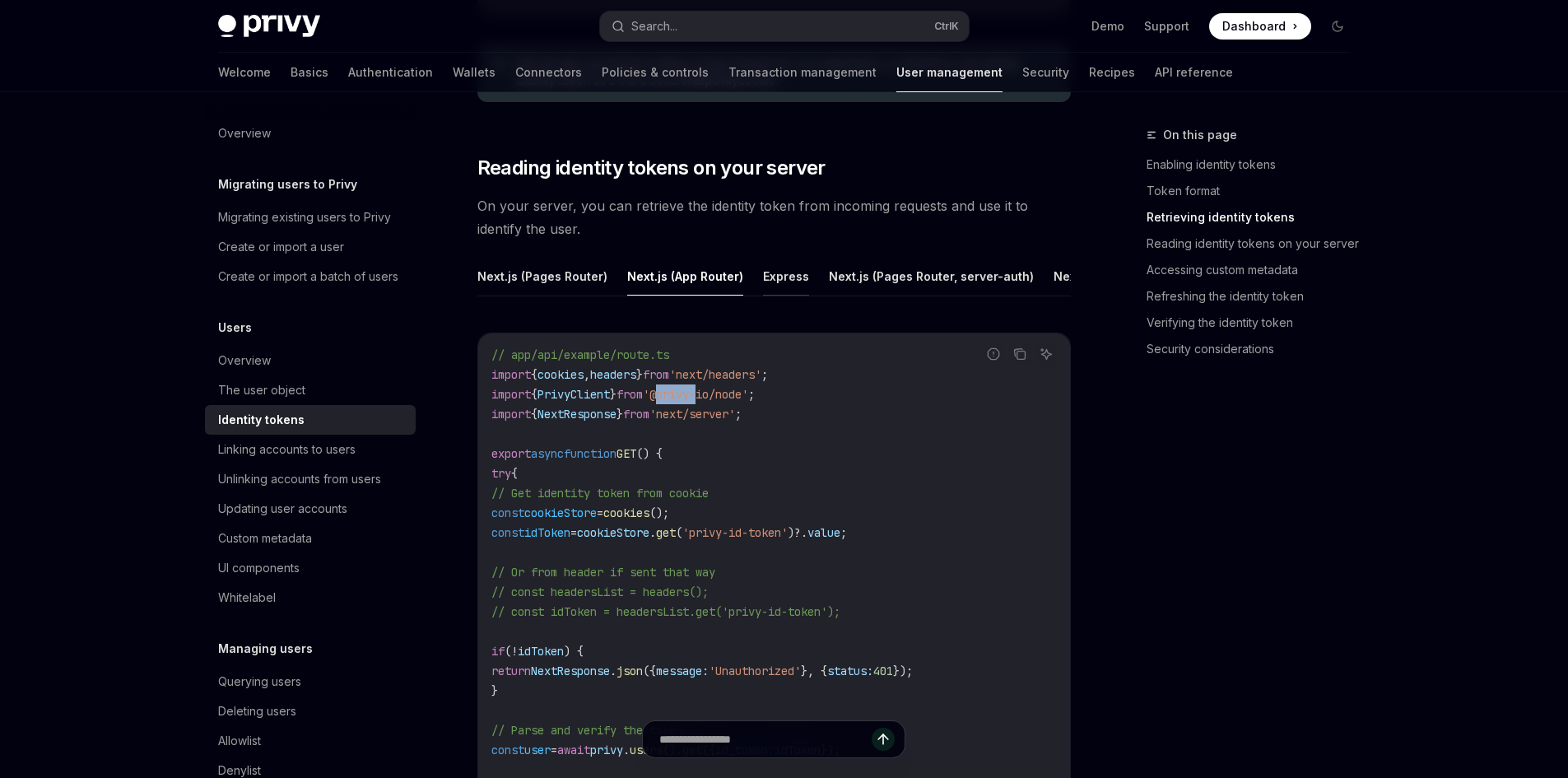
type textarea "*"
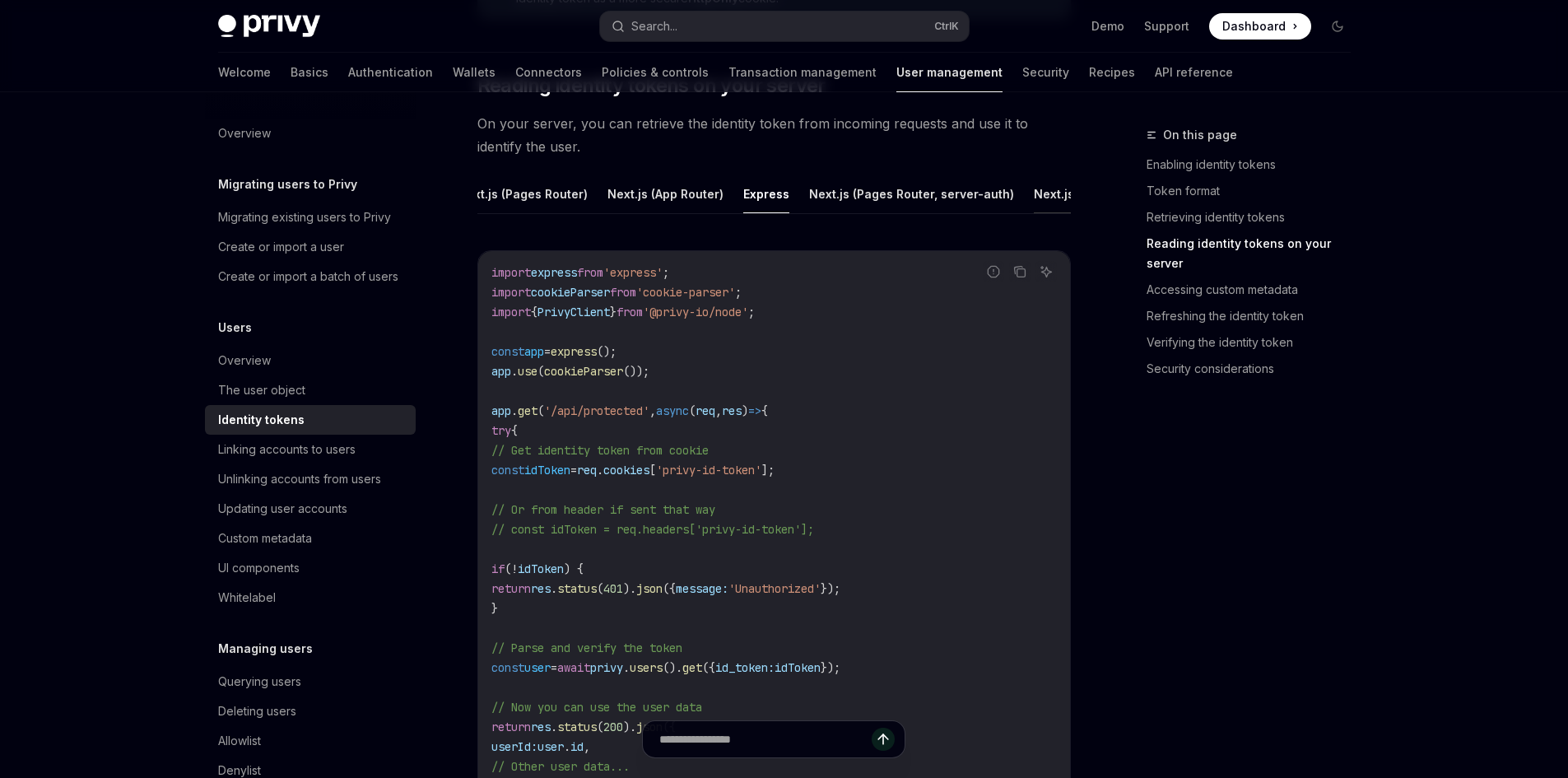
scroll to position [0, 19]
click at [670, 368] on code "import express from 'express' ; import cookieParser from 'cookie-parser' ; impo…" at bounding box center [774, 619] width 566 height 712
drag, startPoint x: 693, startPoint y: 326, endPoint x: 786, endPoint y: 329, distance: 93.0
click at [748, 320] on span "'@privy-io/node'" at bounding box center [696, 312] width 106 height 15
copy span "@privy-io/node"
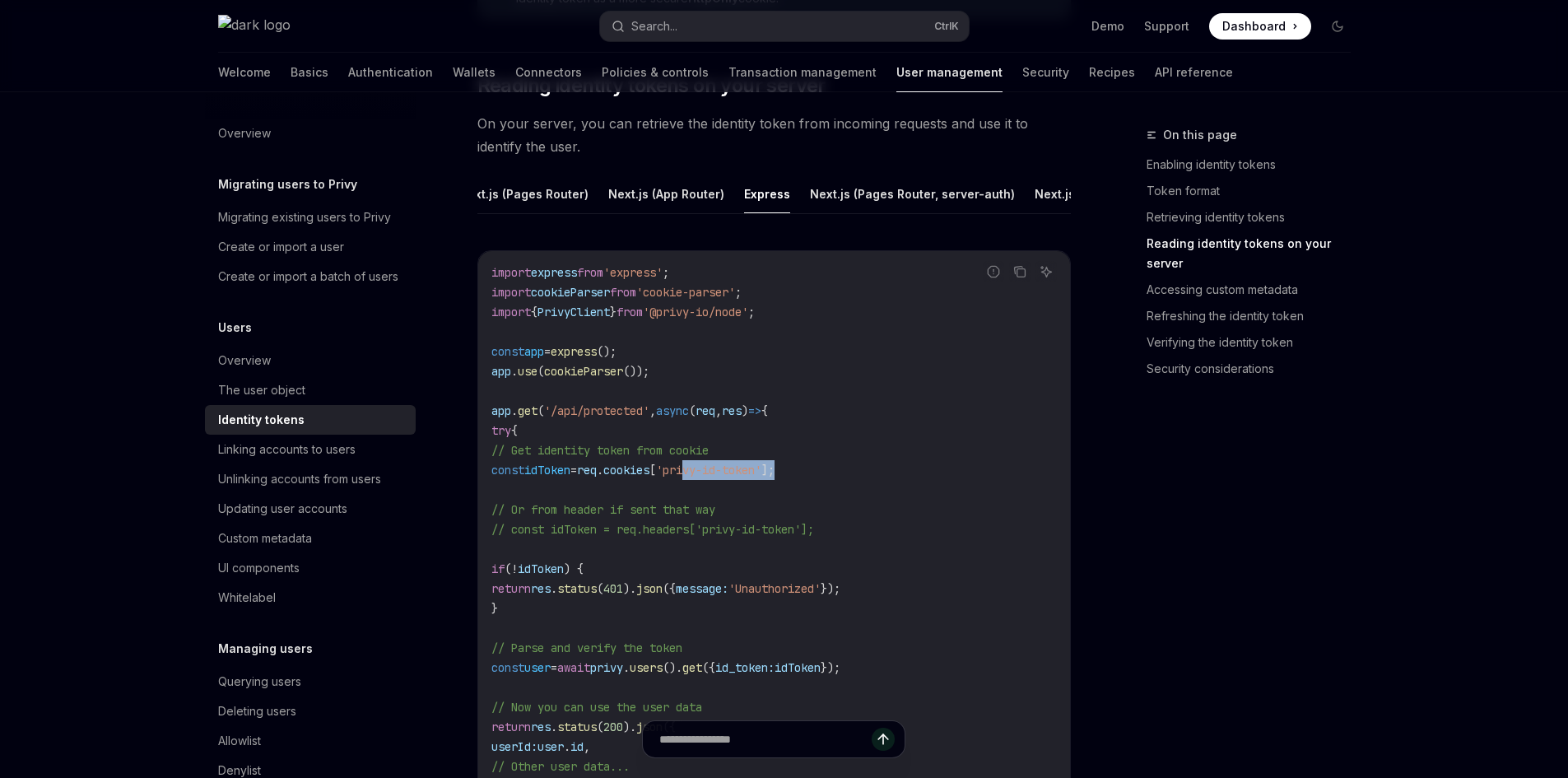
drag, startPoint x: 877, startPoint y: 482, endPoint x: 696, endPoint y: 482, distance: 181.0
click at [715, 482] on code "import express from 'express' ; import cookieParser from 'cookie-parser' ; impo…" at bounding box center [774, 619] width 566 height 712
click at [577, 477] on span "=" at bounding box center [574, 469] width 7 height 15
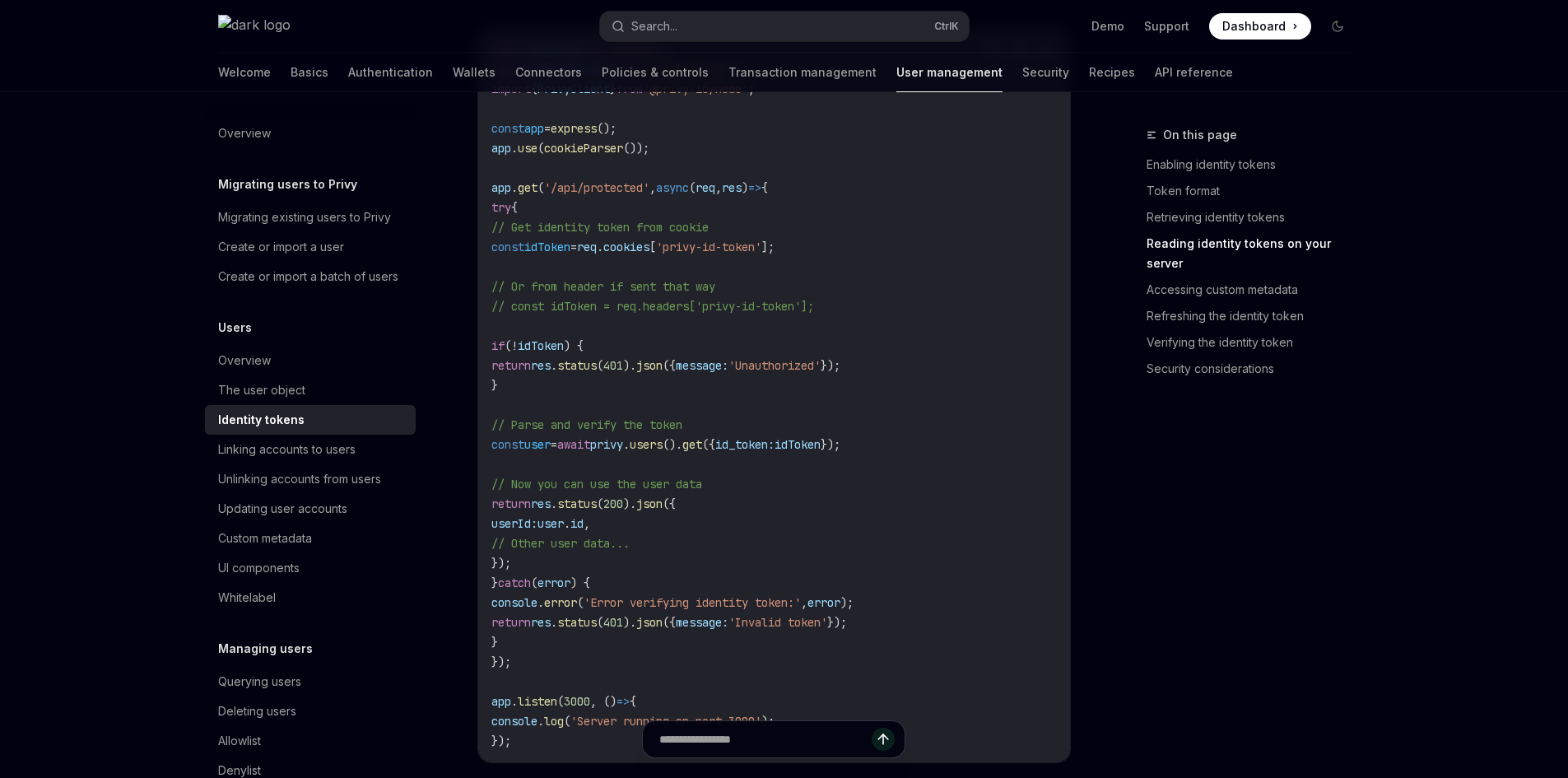
scroll to position [2469, 0]
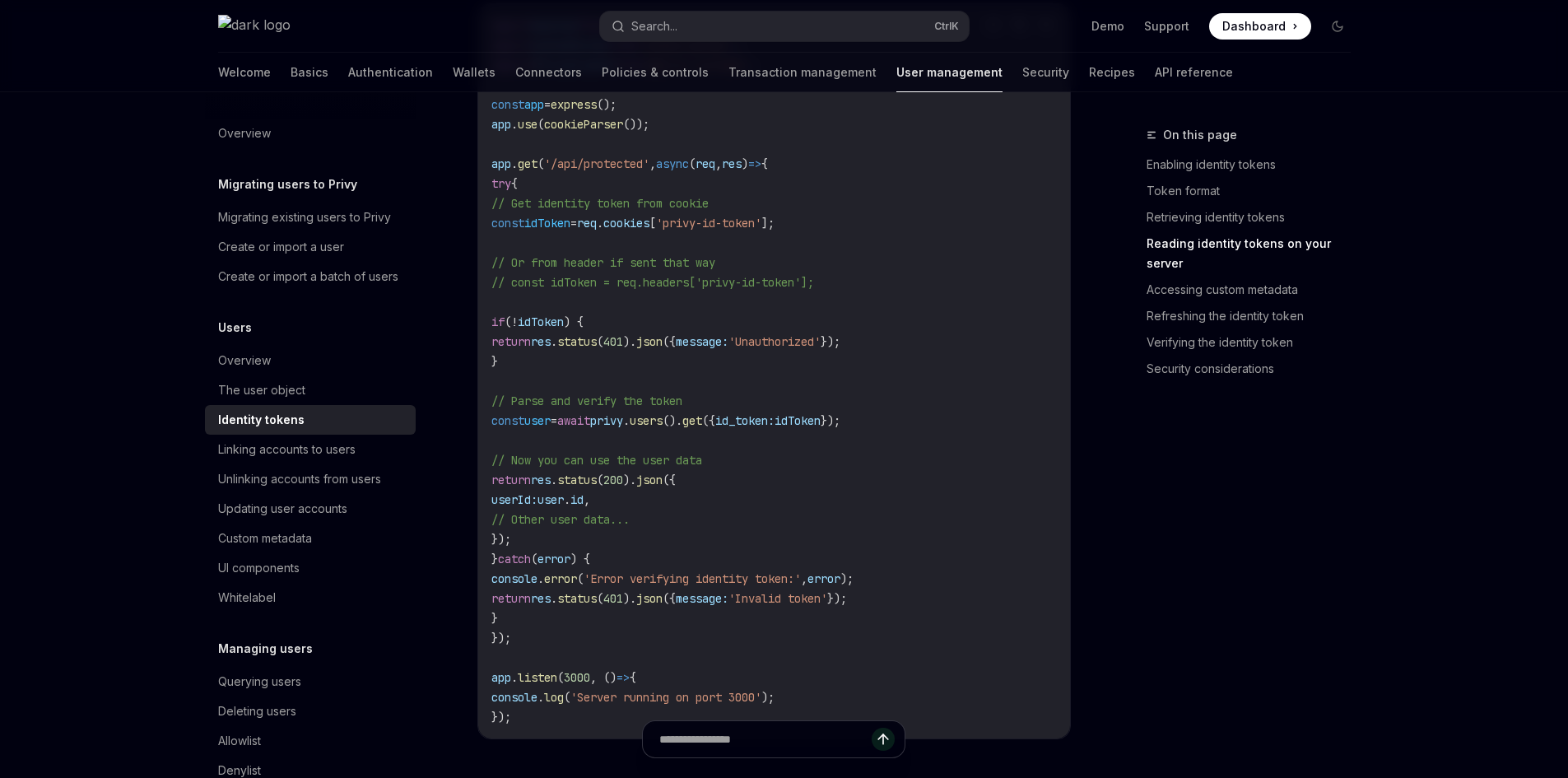
click at [546, 499] on code "import express from 'express' ; import cookieParser from 'cookie-parser' ; impo…" at bounding box center [774, 371] width 566 height 712
click at [696, 563] on code "import express from 'express' ; import cookieParser from 'cookie-parser' ; impo…" at bounding box center [774, 371] width 566 height 712
click at [697, 563] on code "import express from 'express' ; import cookieParser from 'cookie-parser' ; impo…" at bounding box center [774, 371] width 566 height 712
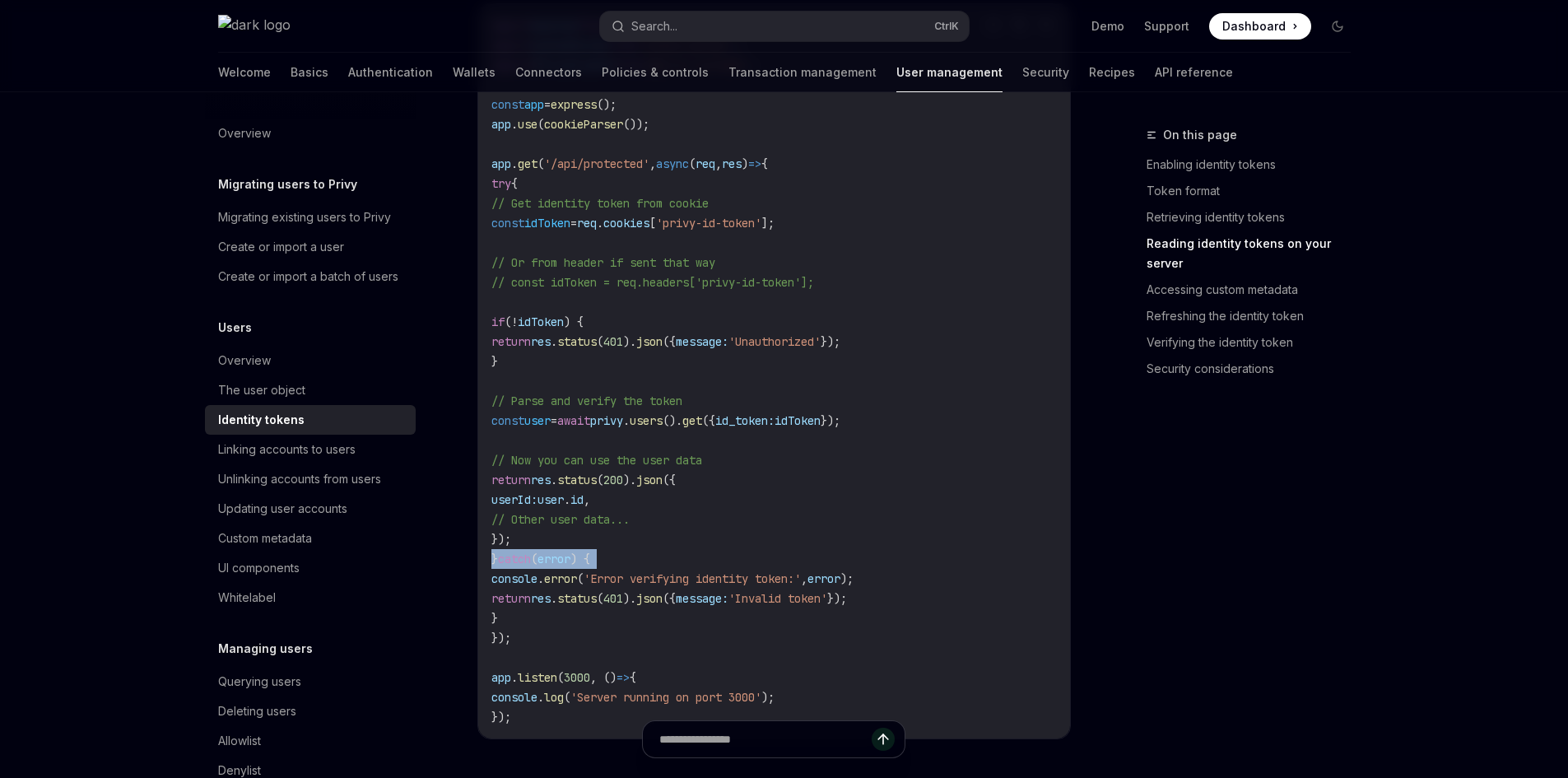
click at [697, 563] on code "import express from 'express' ; import cookieParser from 'cookie-parser' ; impo…" at bounding box center [774, 371] width 566 height 712
click at [680, 517] on code "import express from 'express' ; import cookieParser from 'cookie-parser' ; impo…" at bounding box center [774, 371] width 566 height 712
click at [679, 517] on code "import express from 'express' ; import cookieParser from 'cookie-parser' ; impo…" at bounding box center [774, 371] width 566 height 712
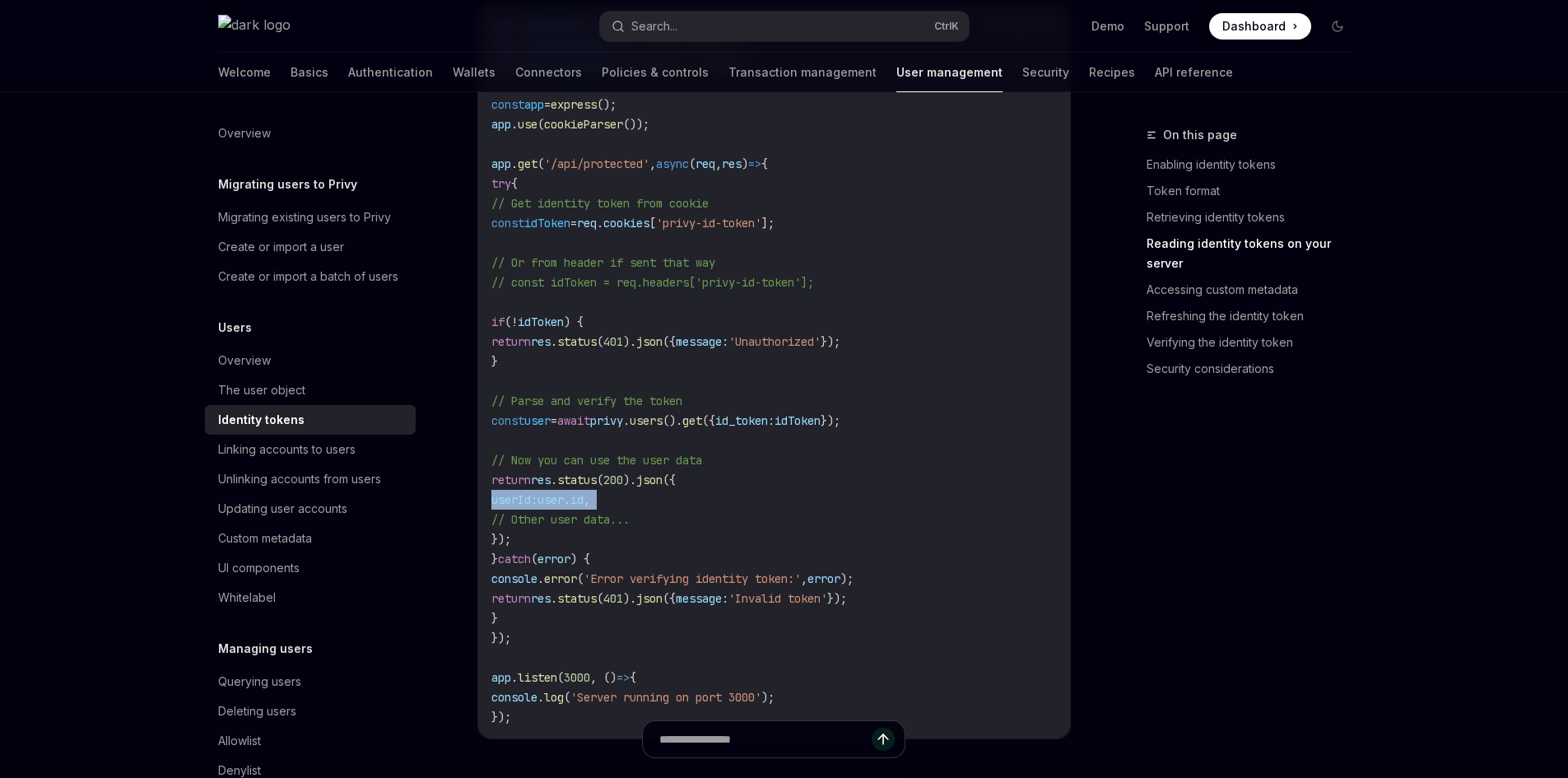
click at [785, 512] on code "import express from 'express' ; import cookieParser from 'cookie-parser' ; impo…" at bounding box center [774, 371] width 566 height 712
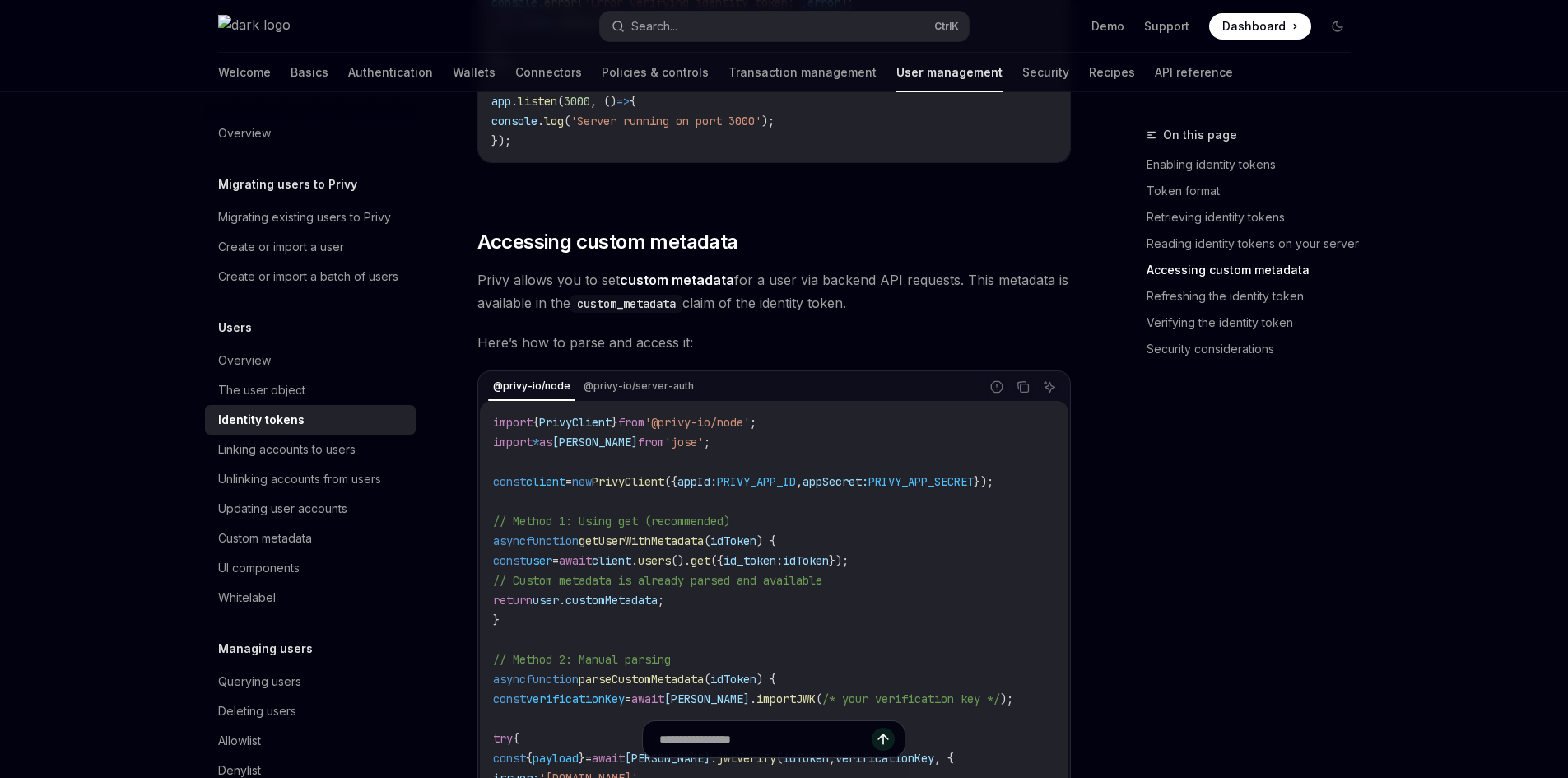
scroll to position [3128, 0]
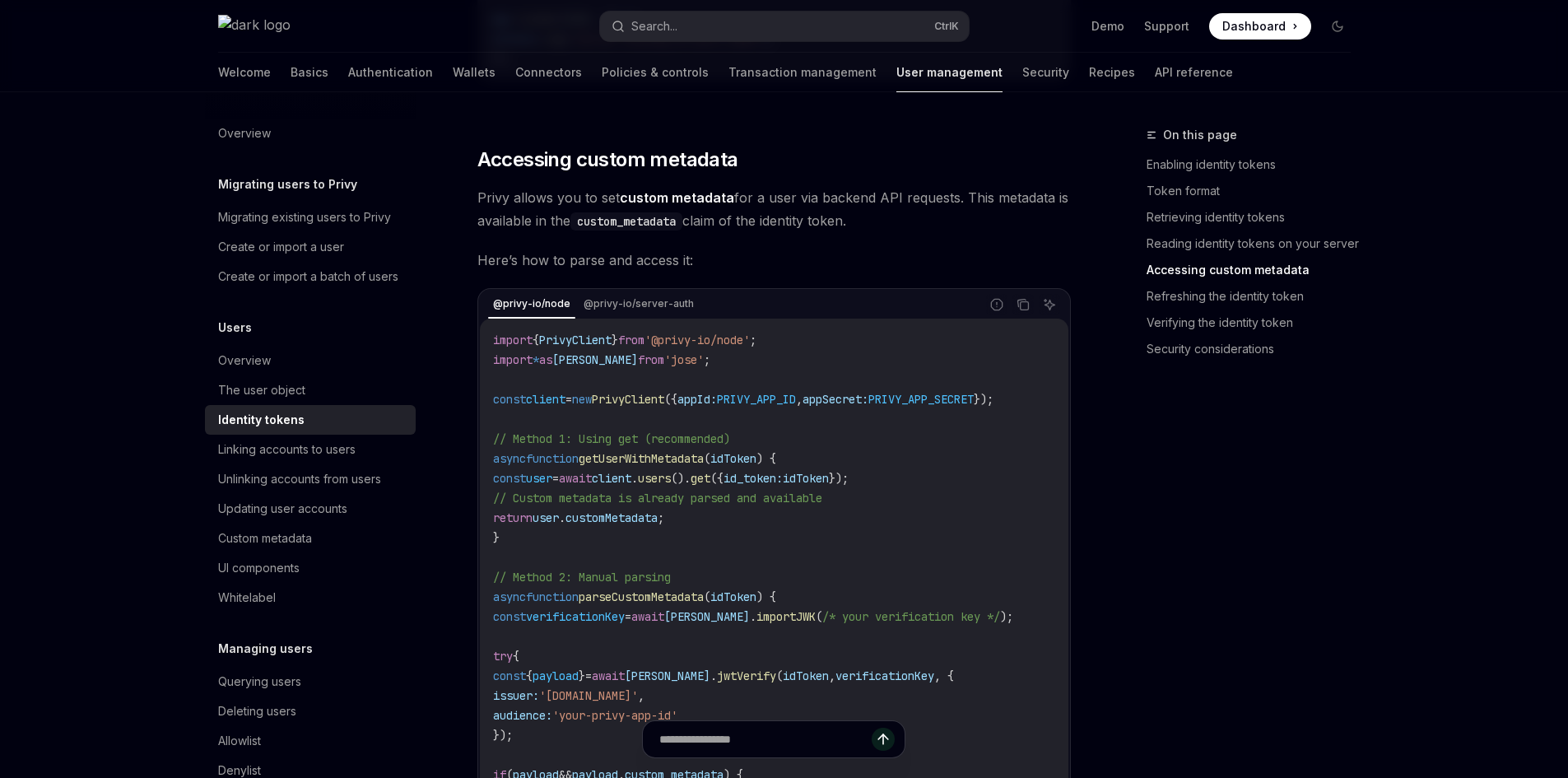
click at [697, 347] on span "'@privy-io/node'" at bounding box center [697, 339] width 106 height 15
click at [675, 360] on code "import { PrivyClient } from '@privy-io/node' ; import * as jose from 'jose' ; c…" at bounding box center [773, 646] width 562 height 632
drag, startPoint x: 681, startPoint y: 352, endPoint x: 777, endPoint y: 349, distance: 96.0
click at [750, 347] on span "'@privy-io/node'" at bounding box center [697, 339] width 106 height 15
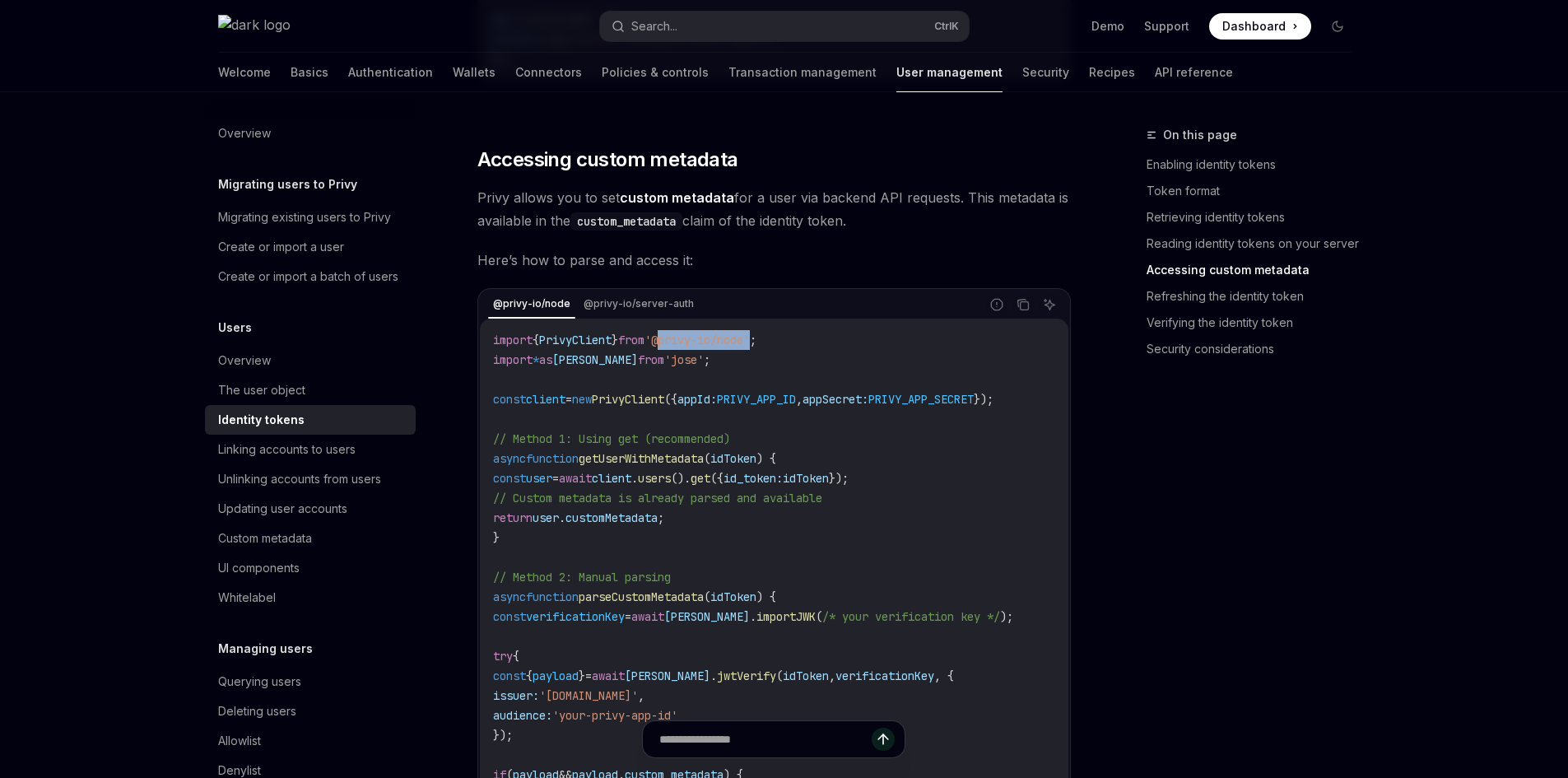
copy span "@privy-io/node"
click at [874, 319] on div "@privy-io/node @privy-io/server-auth" at bounding box center [733, 304] width 492 height 28
drag, startPoint x: 679, startPoint y: 355, endPoint x: 774, endPoint y: 352, distance: 95.0
click at [750, 347] on span "'@privy-io/node'" at bounding box center [697, 339] width 106 height 15
copy span "@privy-io/node"
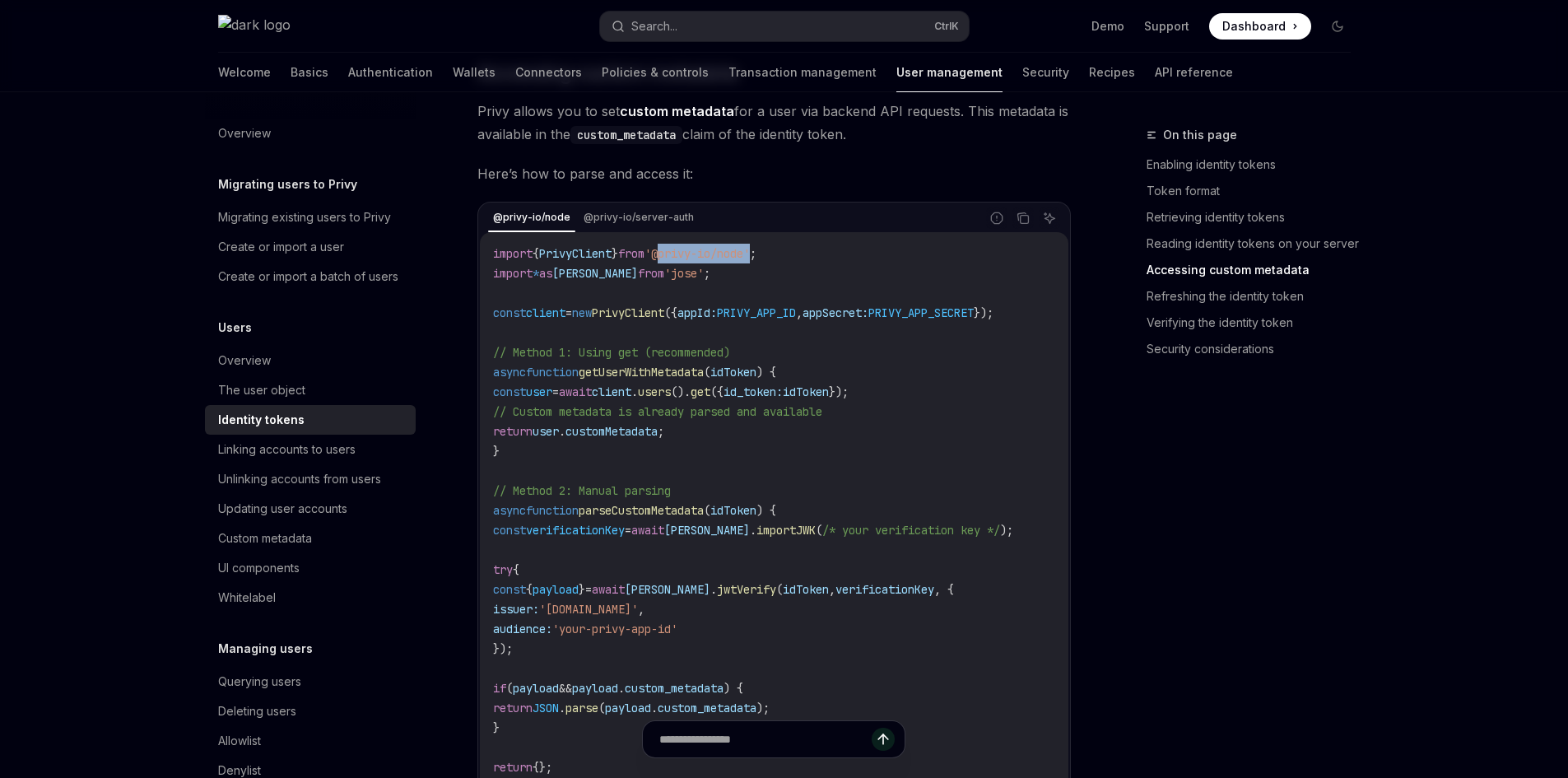
scroll to position [3292, 0]
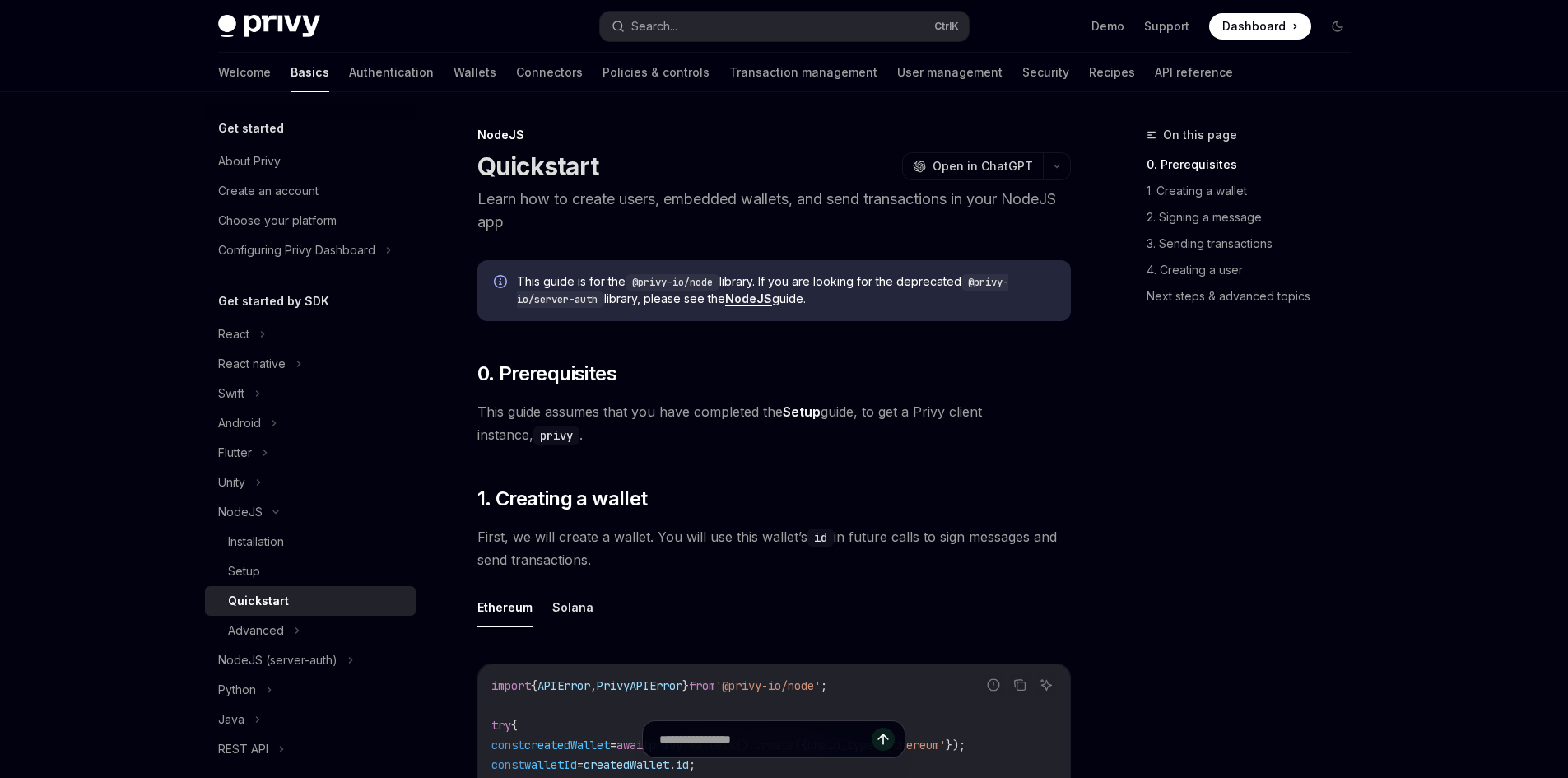
scroll to position [164, 0]
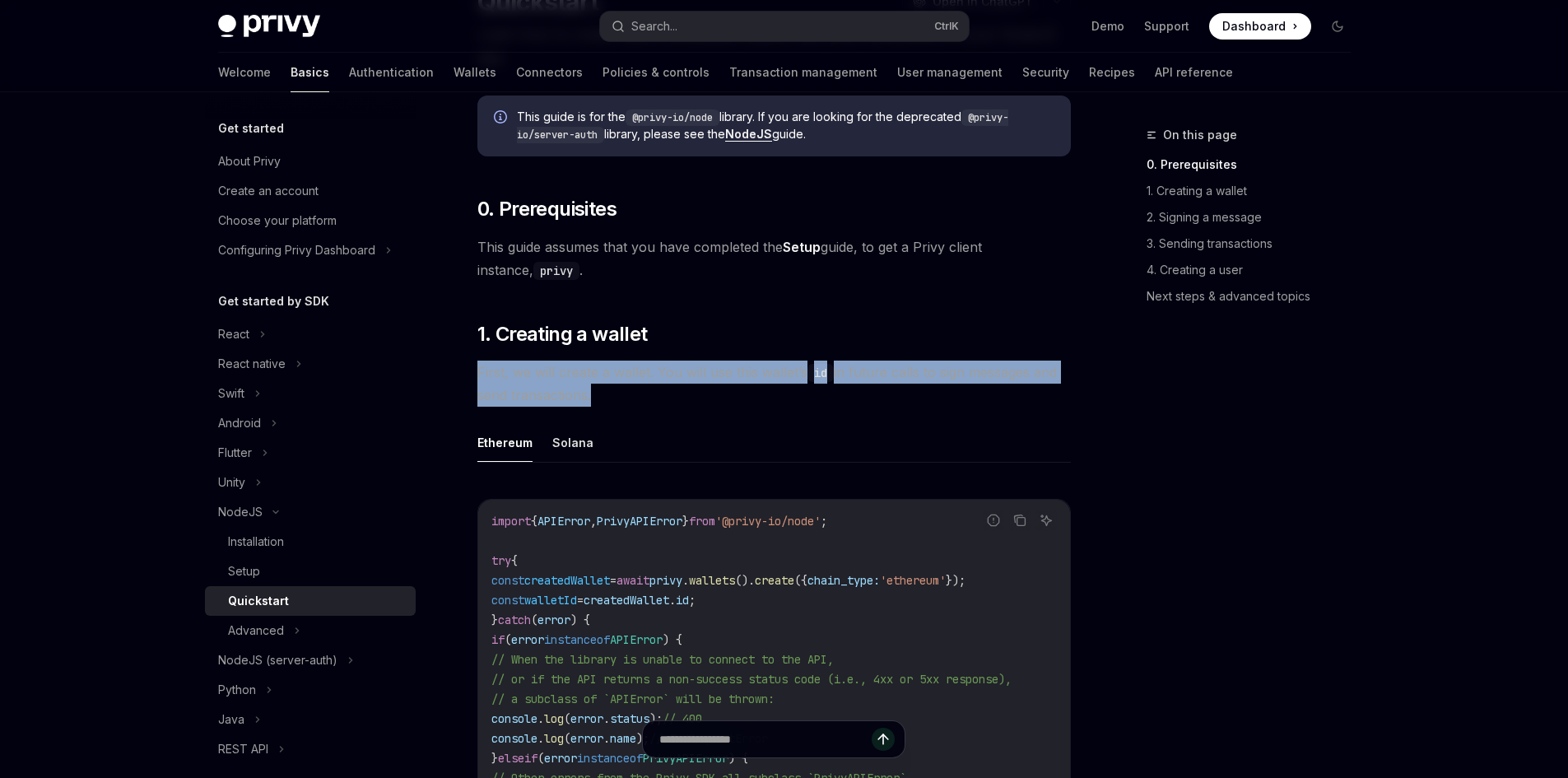
click at [582, 371] on span "First, we will create a wallet. You will use this wallet’s id in future calls t…" at bounding box center [773, 383] width 593 height 46
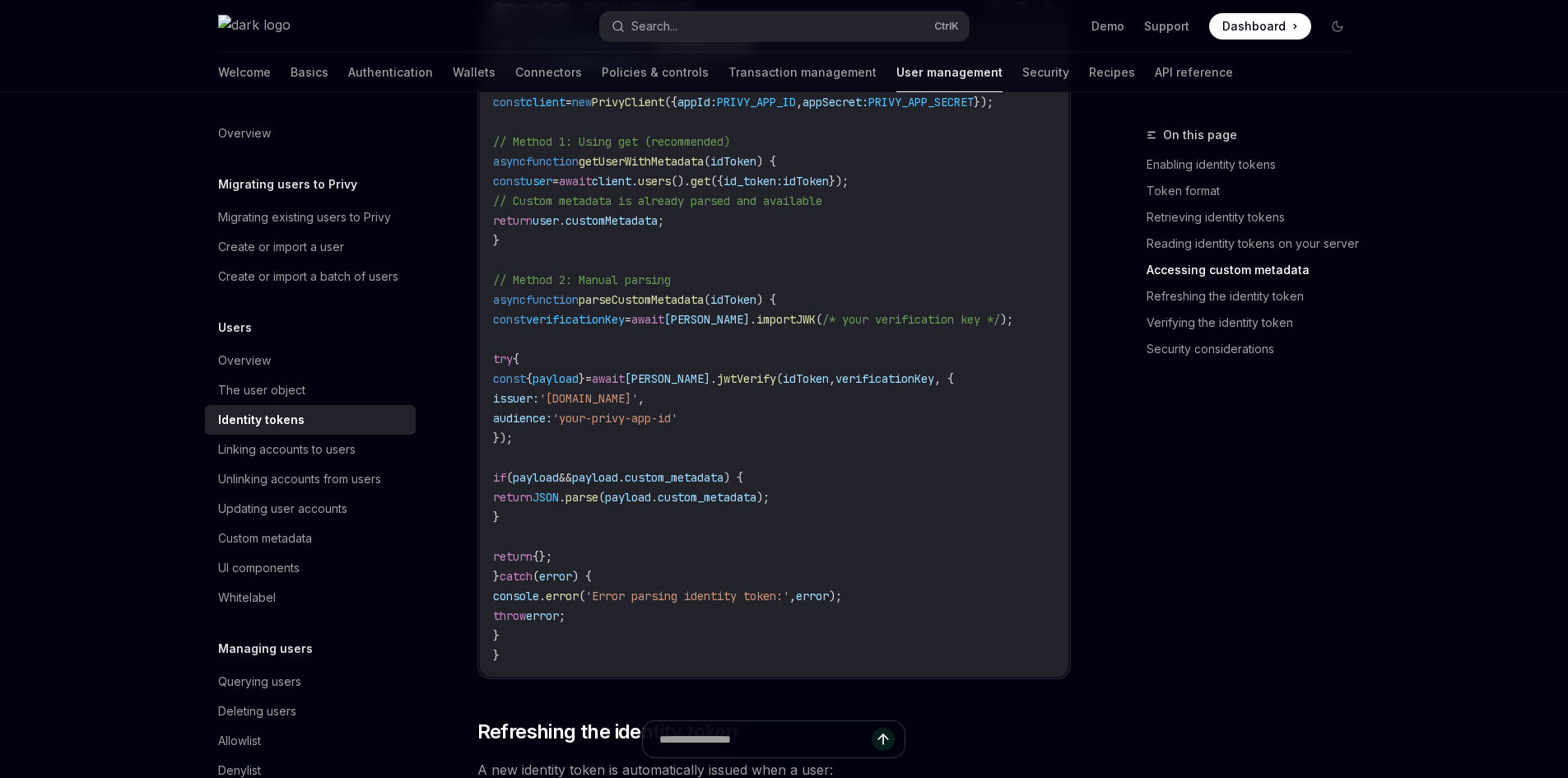
scroll to position [3457, 0]
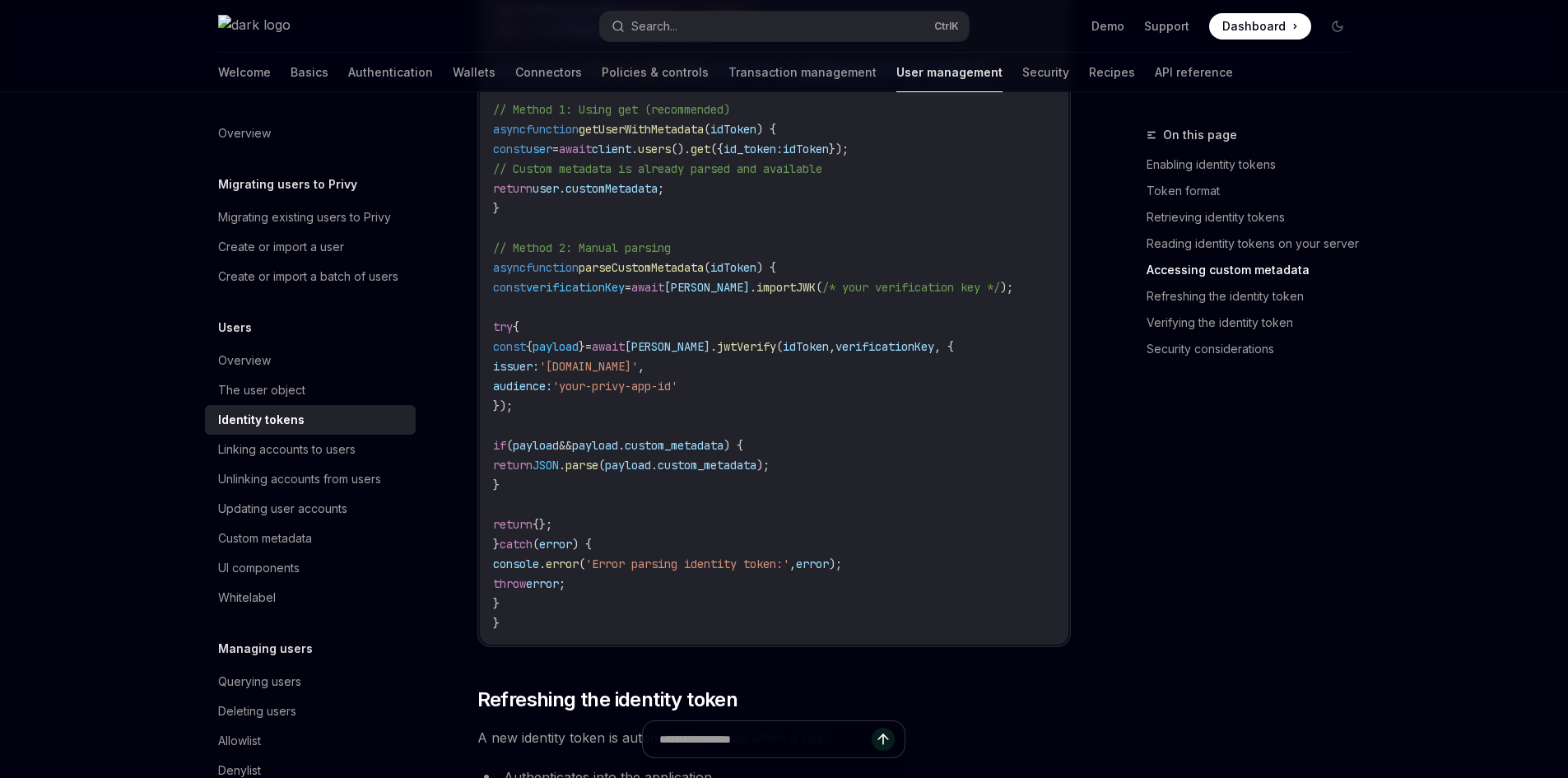
drag, startPoint x: 566, startPoint y: 373, endPoint x: 584, endPoint y: 378, distance: 18.7
click at [540, 373] on span "issuer:" at bounding box center [515, 366] width 46 height 15
drag, startPoint x: 806, startPoint y: 388, endPoint x: 772, endPoint y: 385, distance: 34.1
click at [806, 388] on code "import { PrivyClient } from '@privy-io/node' ; import * as [PERSON_NAME] from '…" at bounding box center [773, 317] width 562 height 632
click at [552, 394] on span "audience:" at bounding box center [522, 385] width 60 height 15
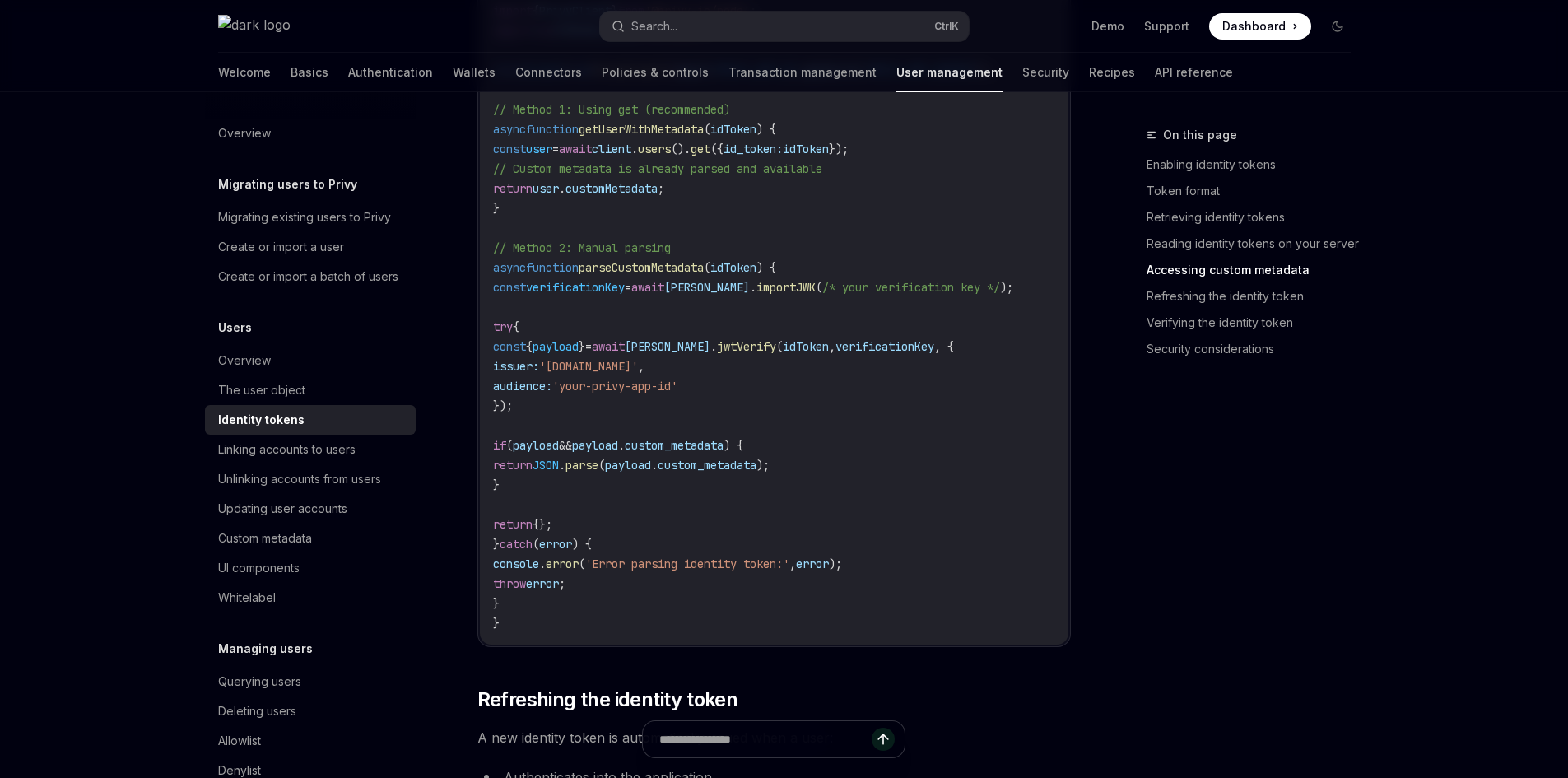
click at [552, 394] on span "audience:" at bounding box center [522, 385] width 60 height 15
click at [551, 394] on span "audience:" at bounding box center [522, 385] width 60 height 15
click at [640, 389] on code "import { PrivyClient } from '@privy-io/node' ; import * as [PERSON_NAME] from '…" at bounding box center [773, 317] width 562 height 632
click at [640, 389] on code "import { PrivyClient } from '@privy-io/node' ; import * as jose from 'jose' ; c…" at bounding box center [773, 317] width 562 height 632
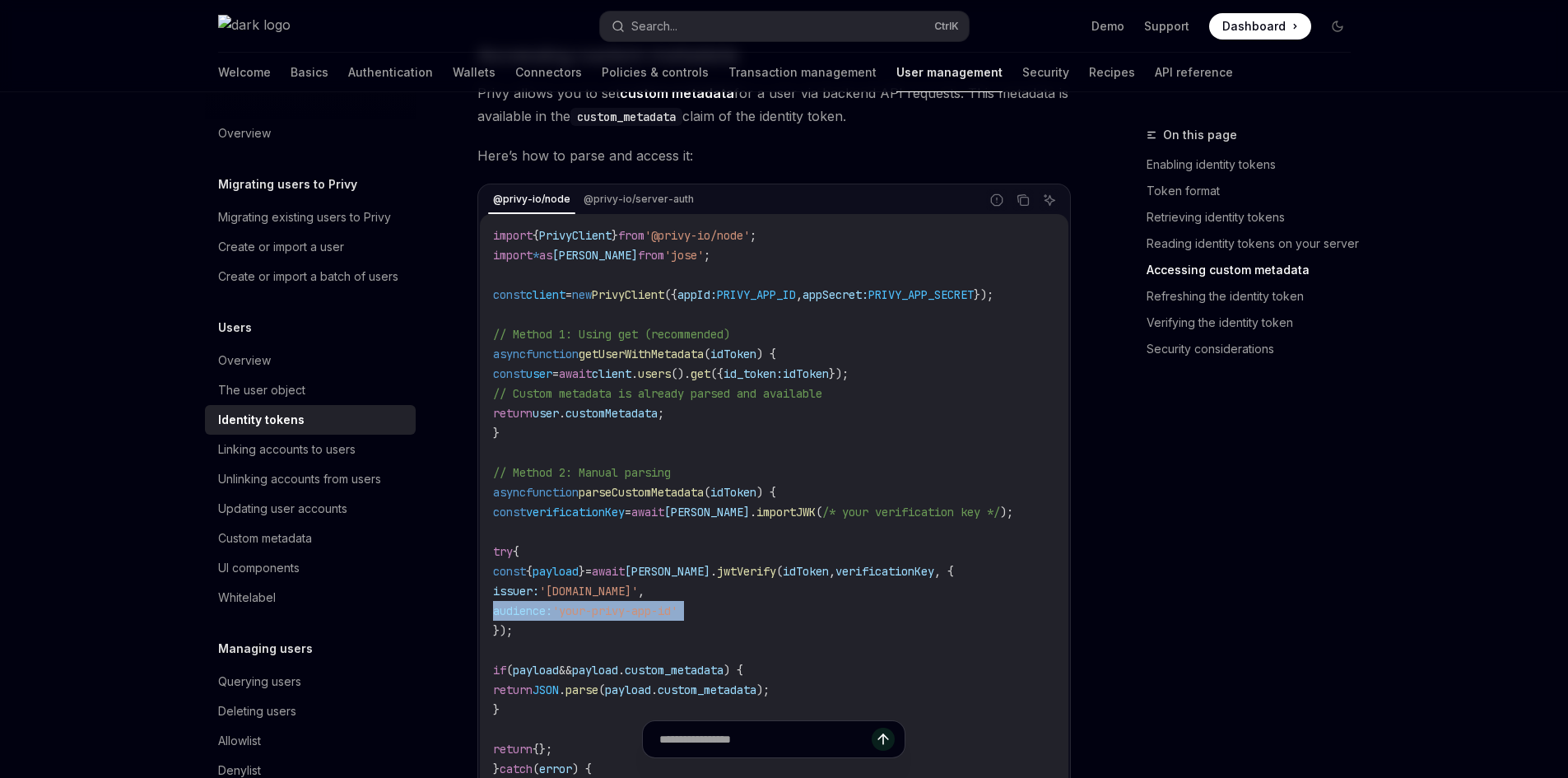
scroll to position [3210, 0]
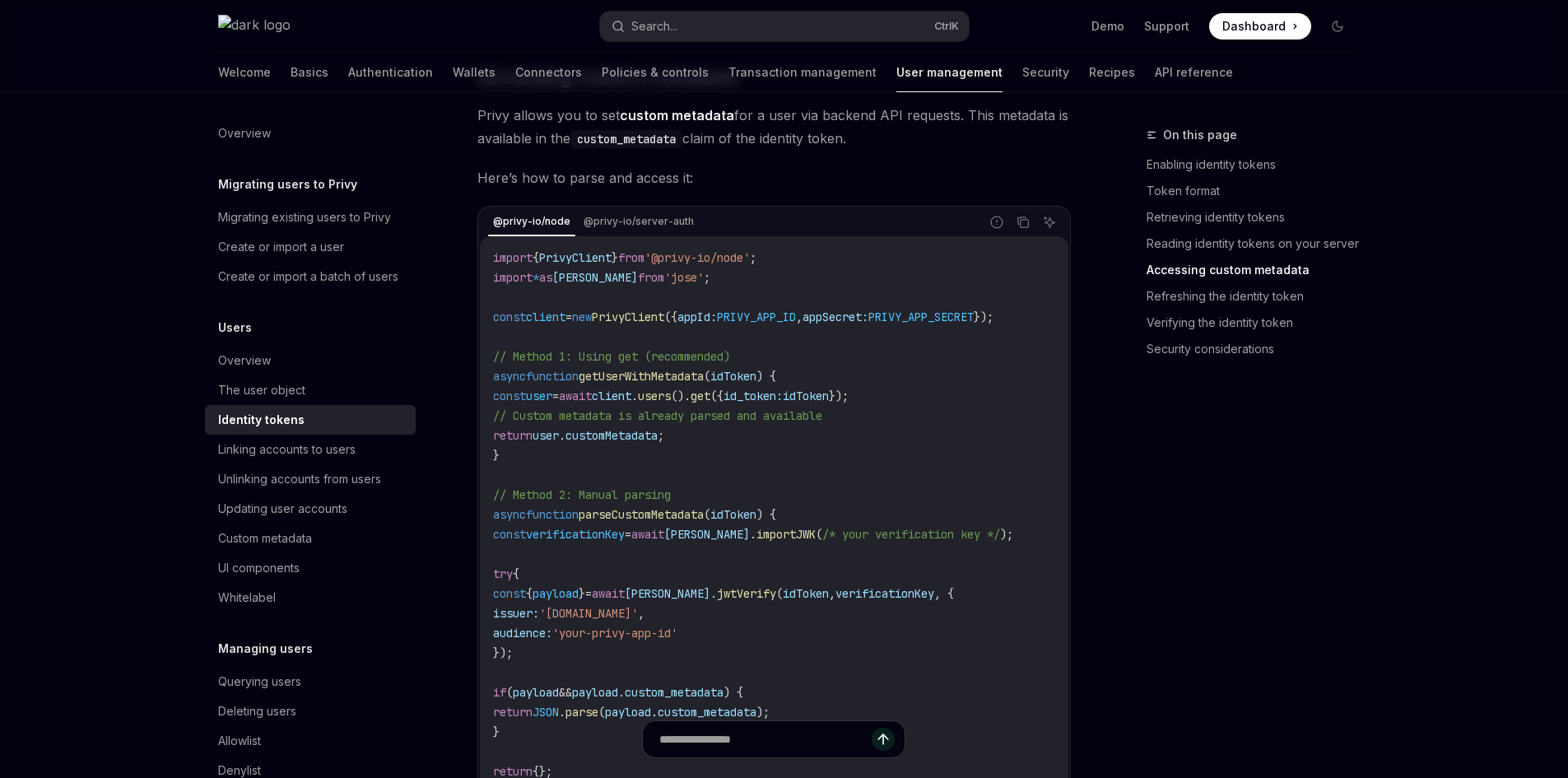
click at [646, 383] on span "getUserWithMetadata" at bounding box center [641, 375] width 125 height 15
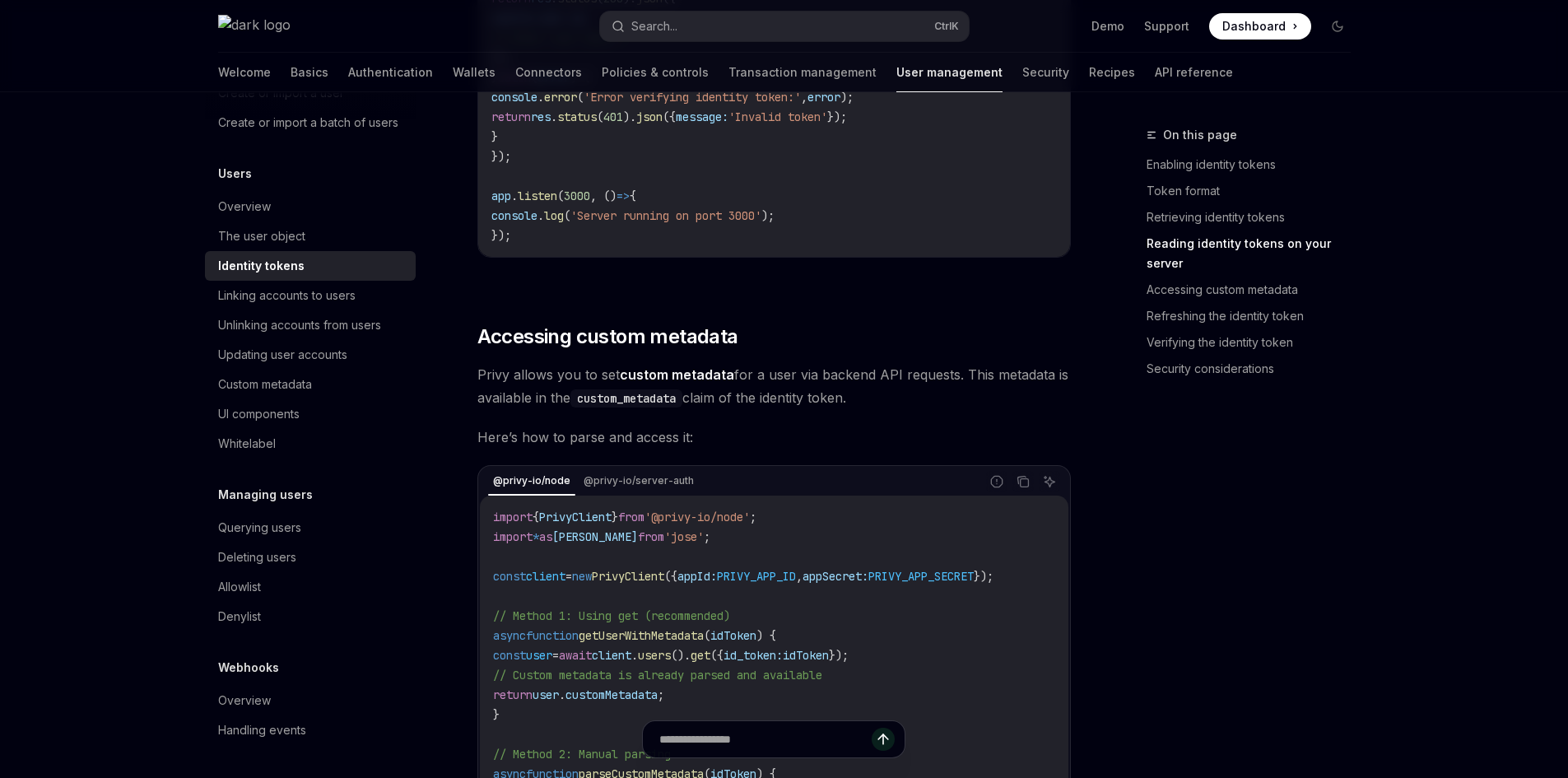
scroll to position [2963, 0]
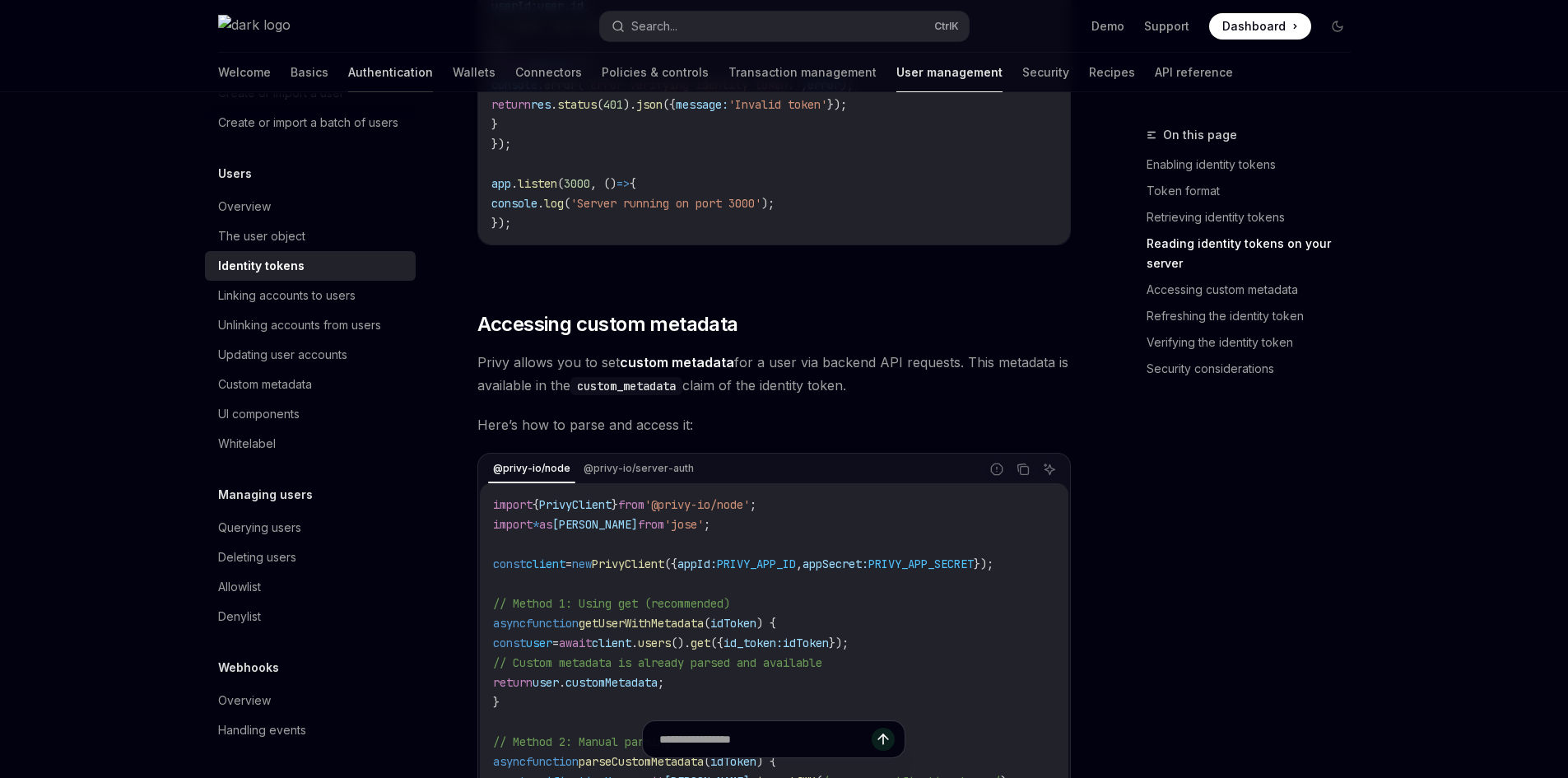
click at [348, 75] on link "Authentication" at bounding box center [390, 72] width 85 height 39
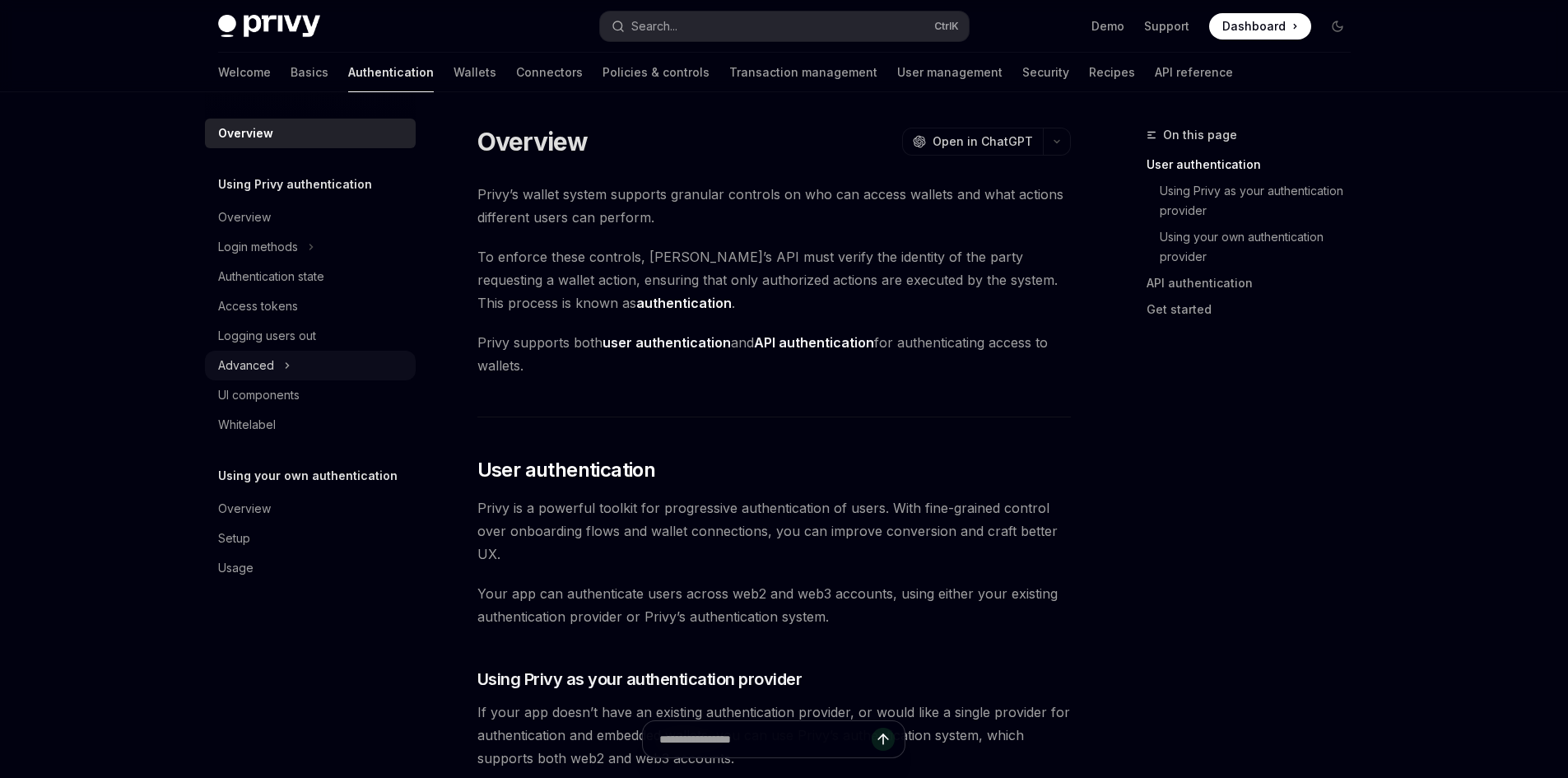
click at [294, 366] on div "Advanced" at bounding box center [311, 366] width 211 height 29
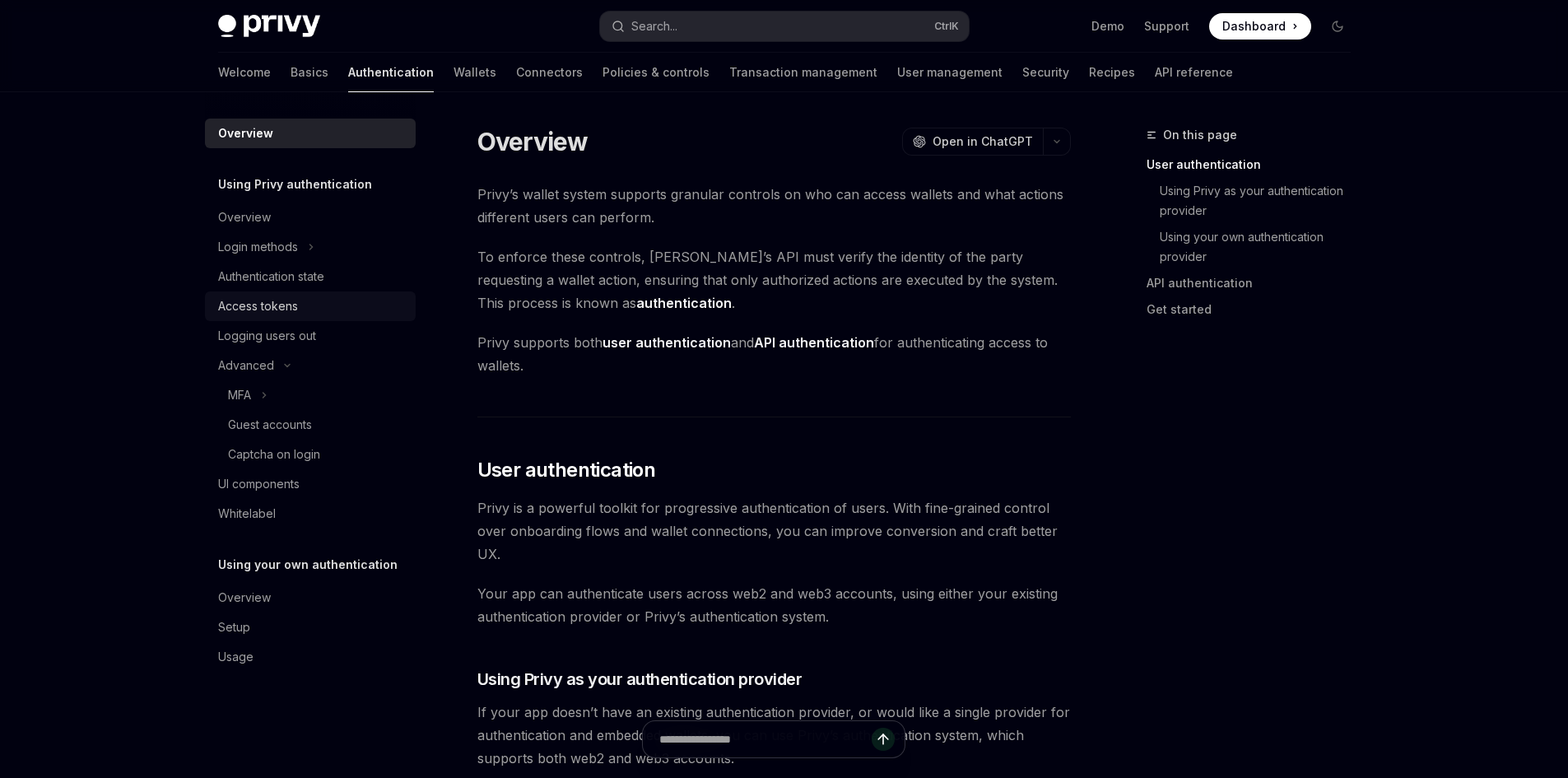
click at [307, 311] on div "Access tokens" at bounding box center [312, 306] width 188 height 20
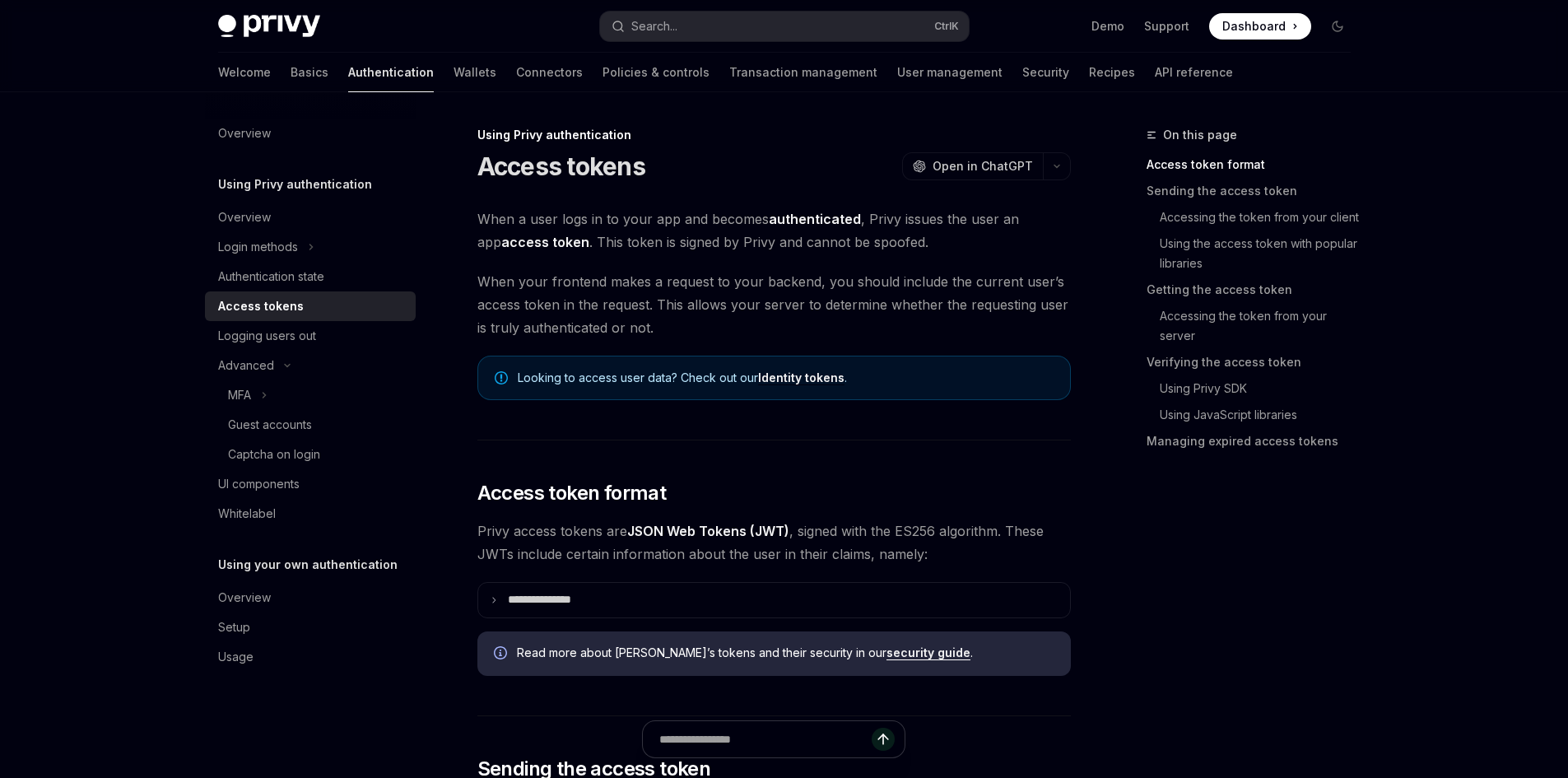
click at [821, 245] on span "When a user logs in to your app and becomes authenticated , Privy issues the us…" at bounding box center [773, 230] width 593 height 46
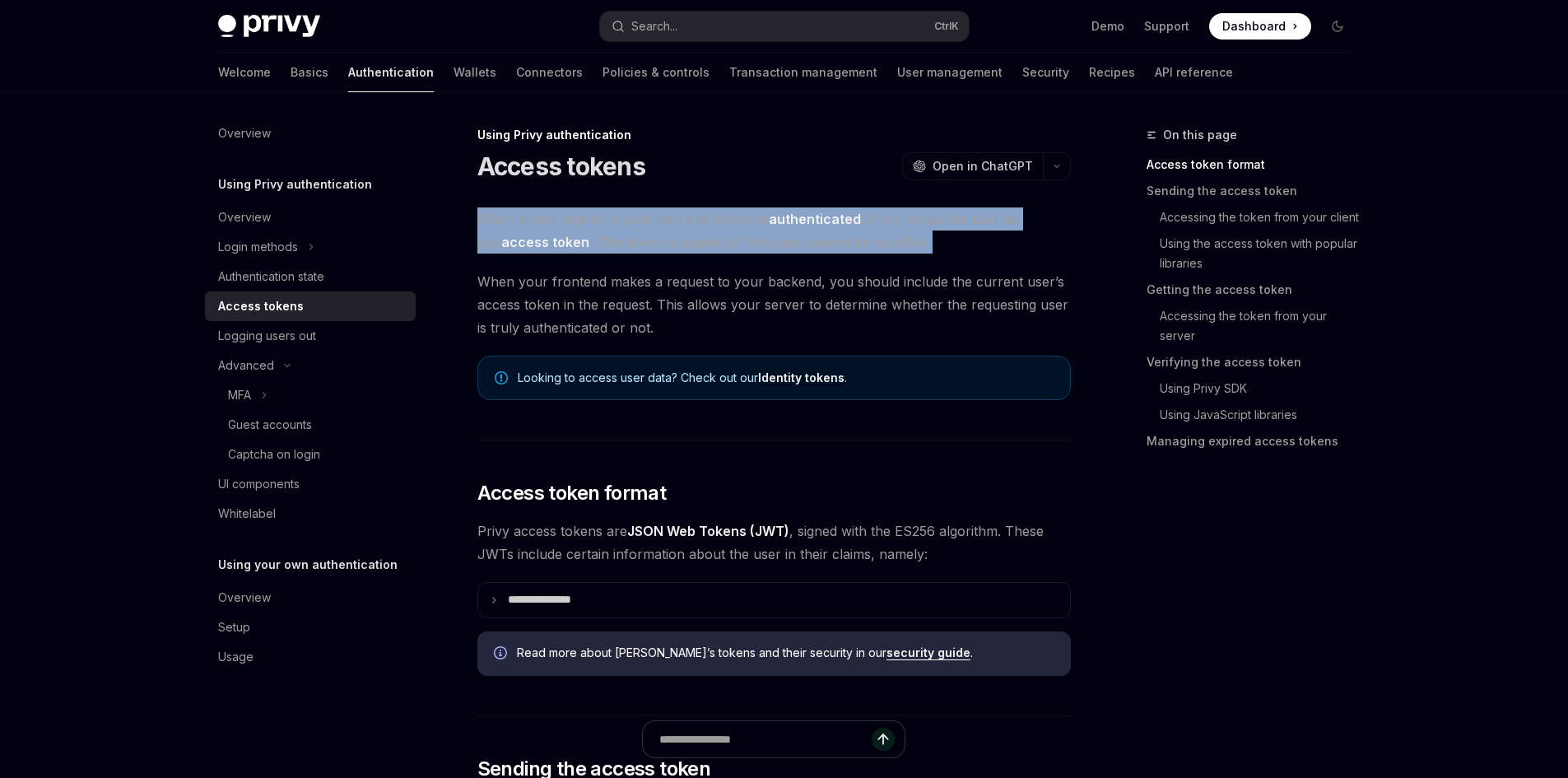
click at [821, 245] on span "When a user logs in to your app and becomes authenticated , Privy issues the us…" at bounding box center [773, 230] width 593 height 46
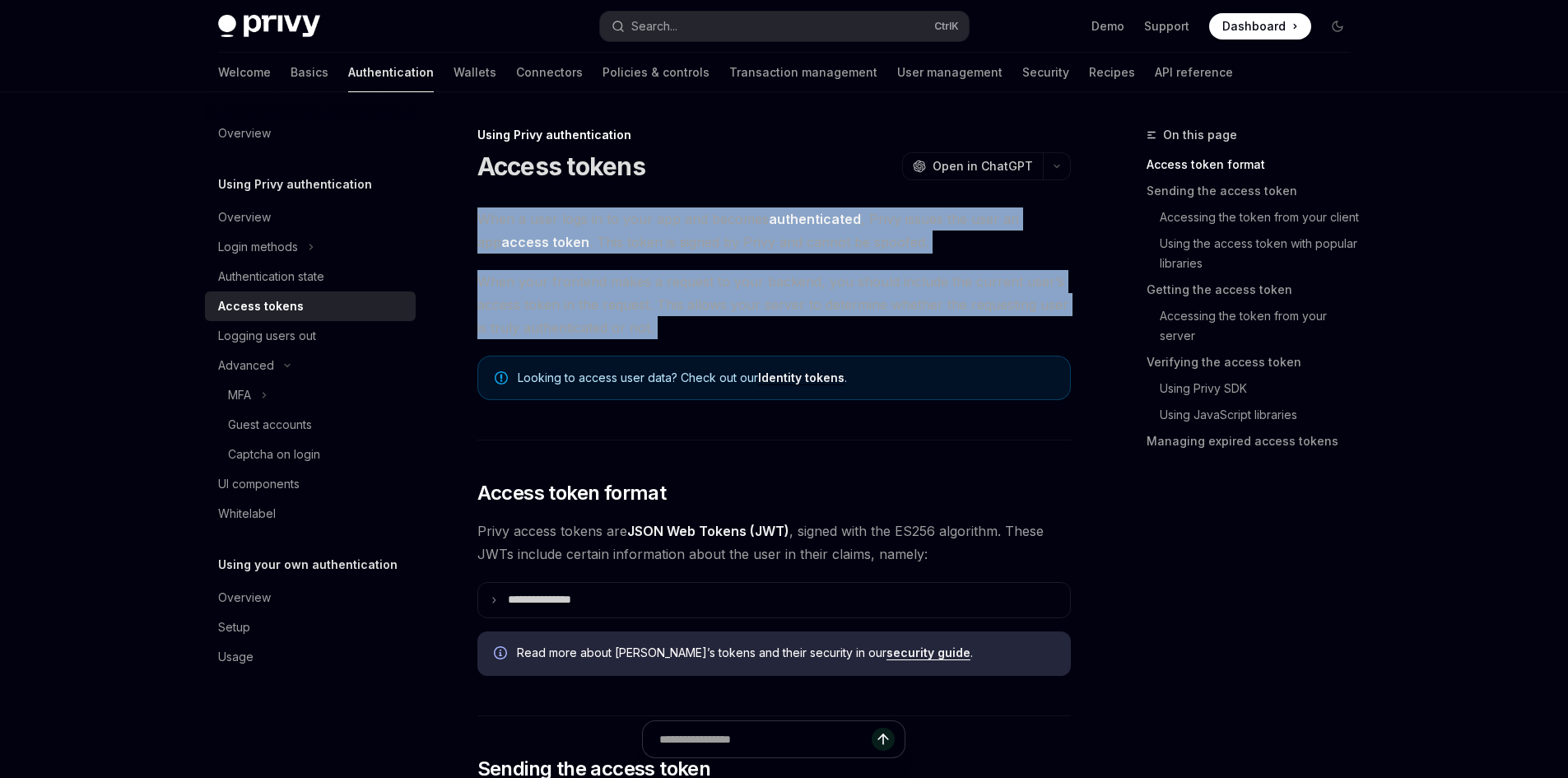
drag, startPoint x: 842, startPoint y: 305, endPoint x: 849, endPoint y: 324, distance: 20.2
click at [849, 324] on span "When your frontend makes a request to your backend, you should include the curr…" at bounding box center [773, 304] width 593 height 69
copy div "When a user logs in to your app and becomes authenticated , Privy issues the us…"
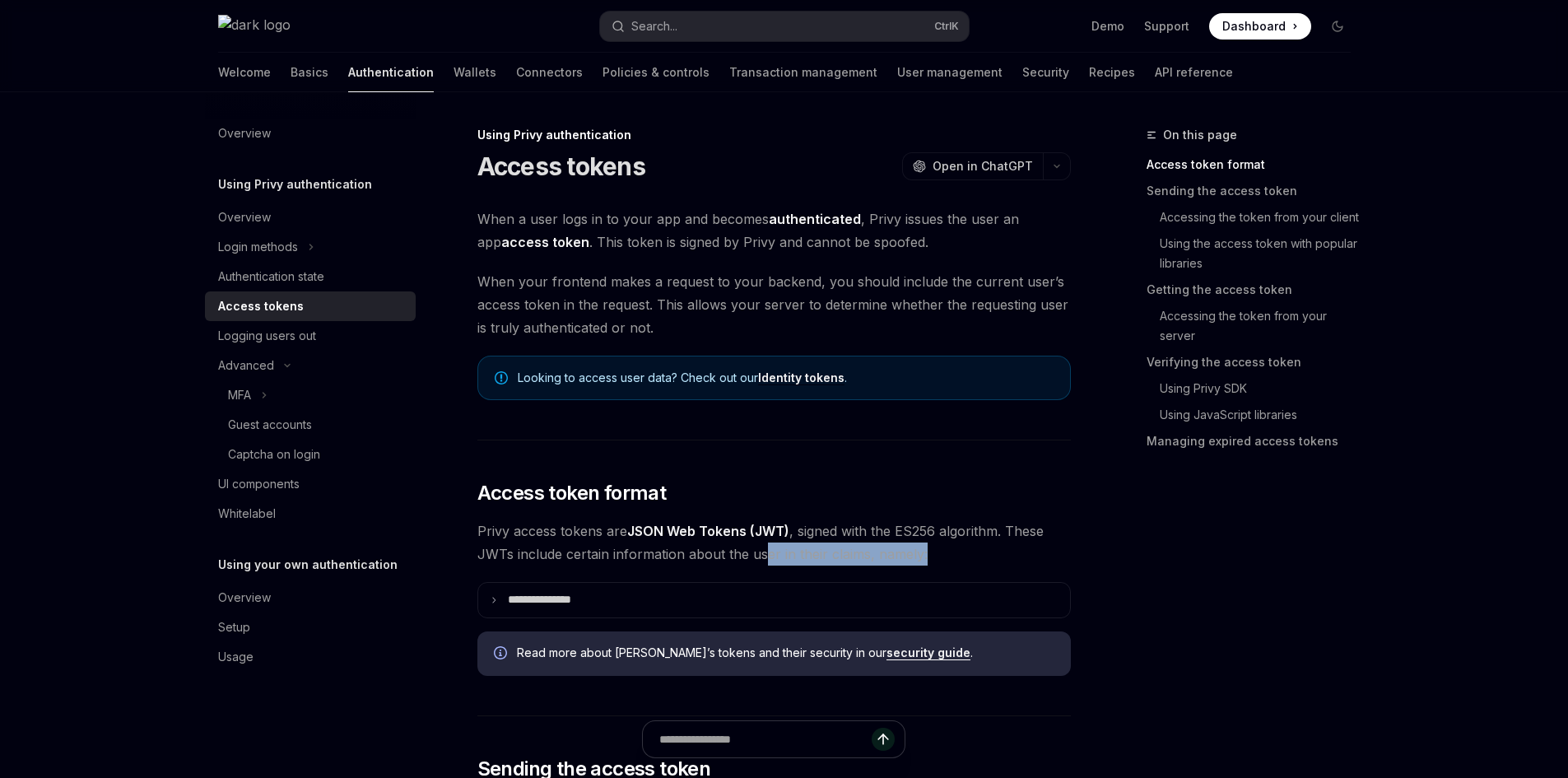
drag, startPoint x: 938, startPoint y: 558, endPoint x: 754, endPoint y: 551, distance: 184.1
click at [754, 551] on span "Privy access tokens are JSON Web Tokens (JWT) , signed with the ES256 algorithm…" at bounding box center [773, 541] width 593 height 46
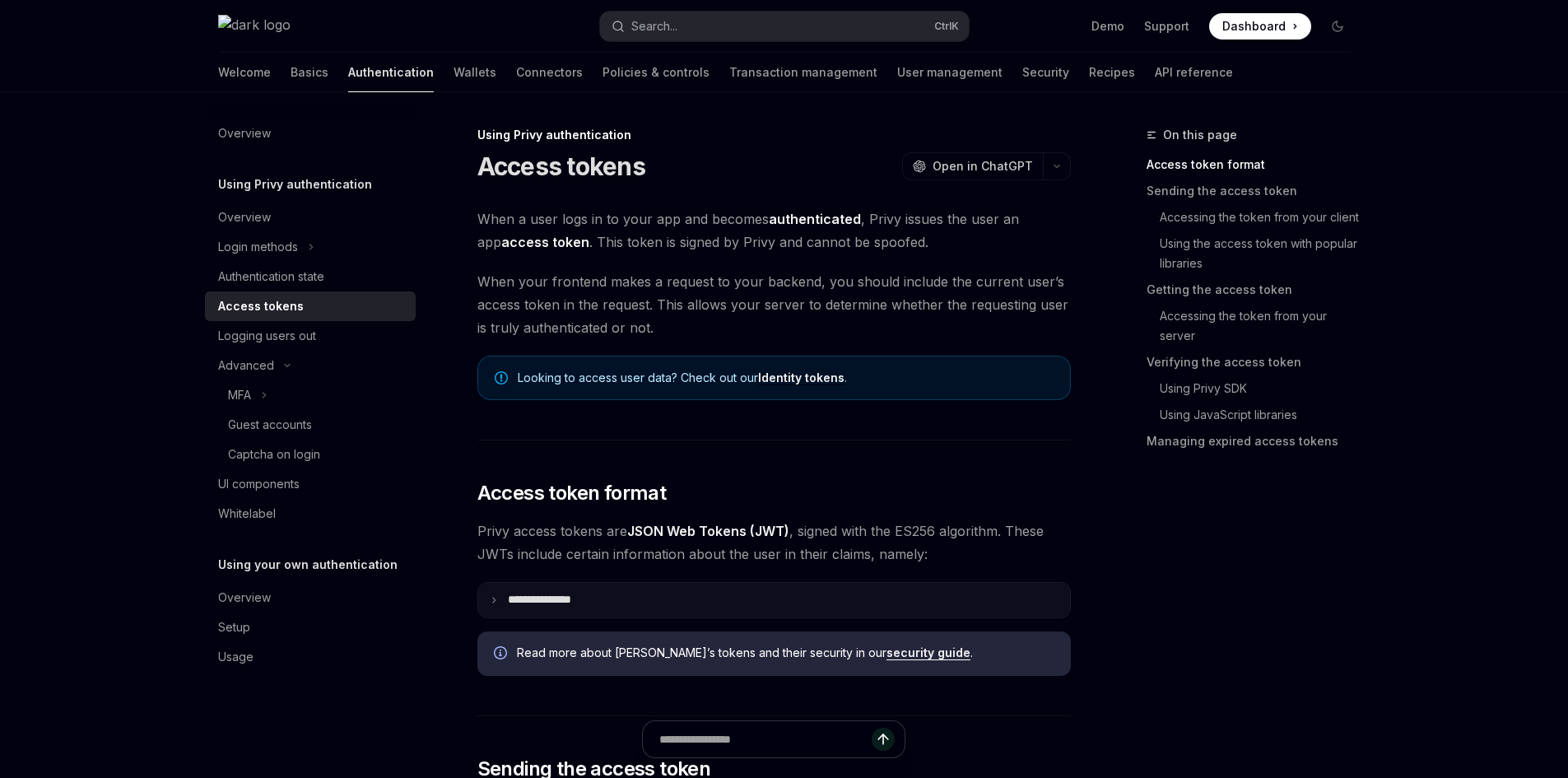
click at [593, 590] on summary "**********" at bounding box center [773, 599] width 591 height 34
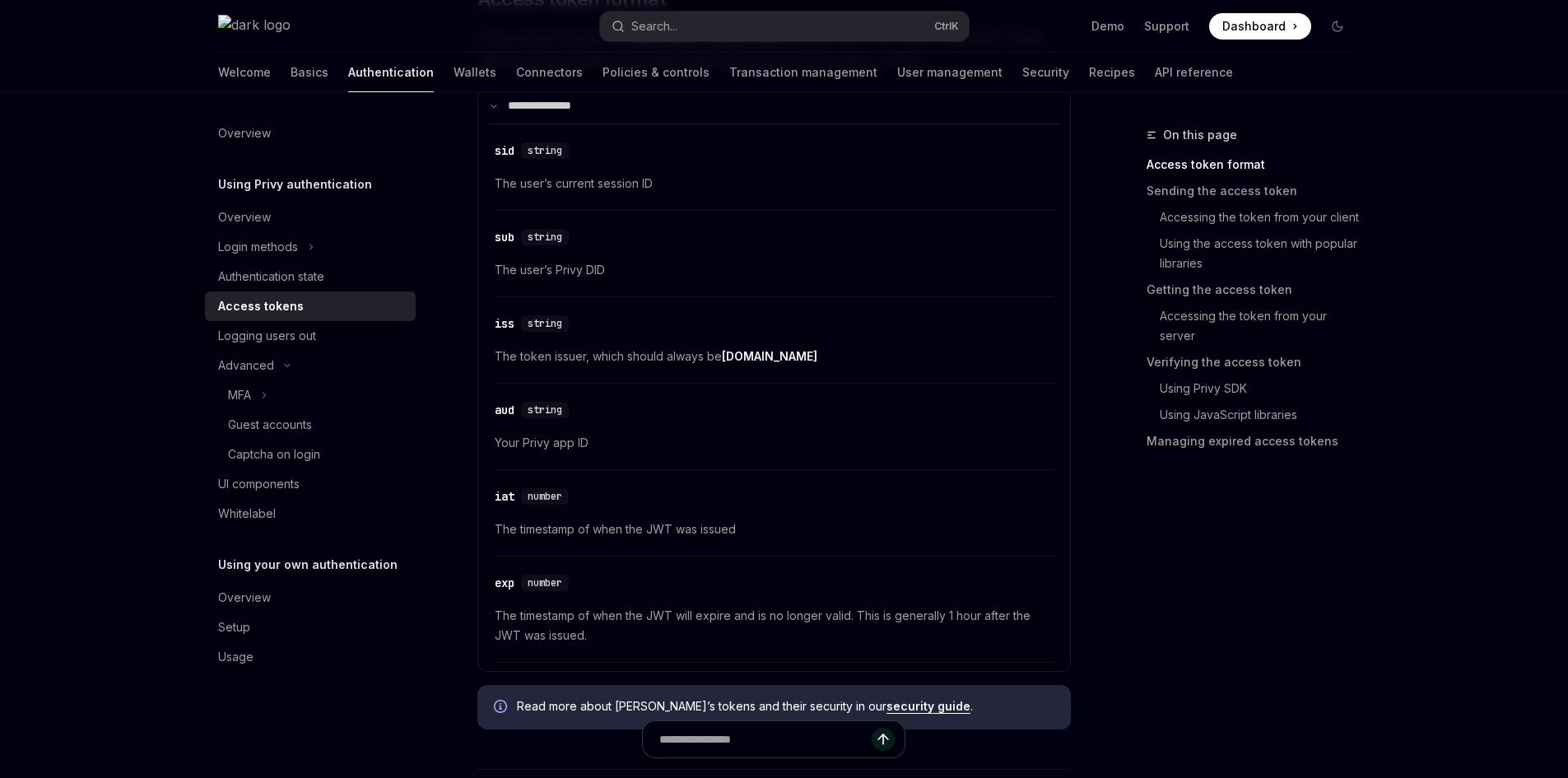
scroll to position [411, 0]
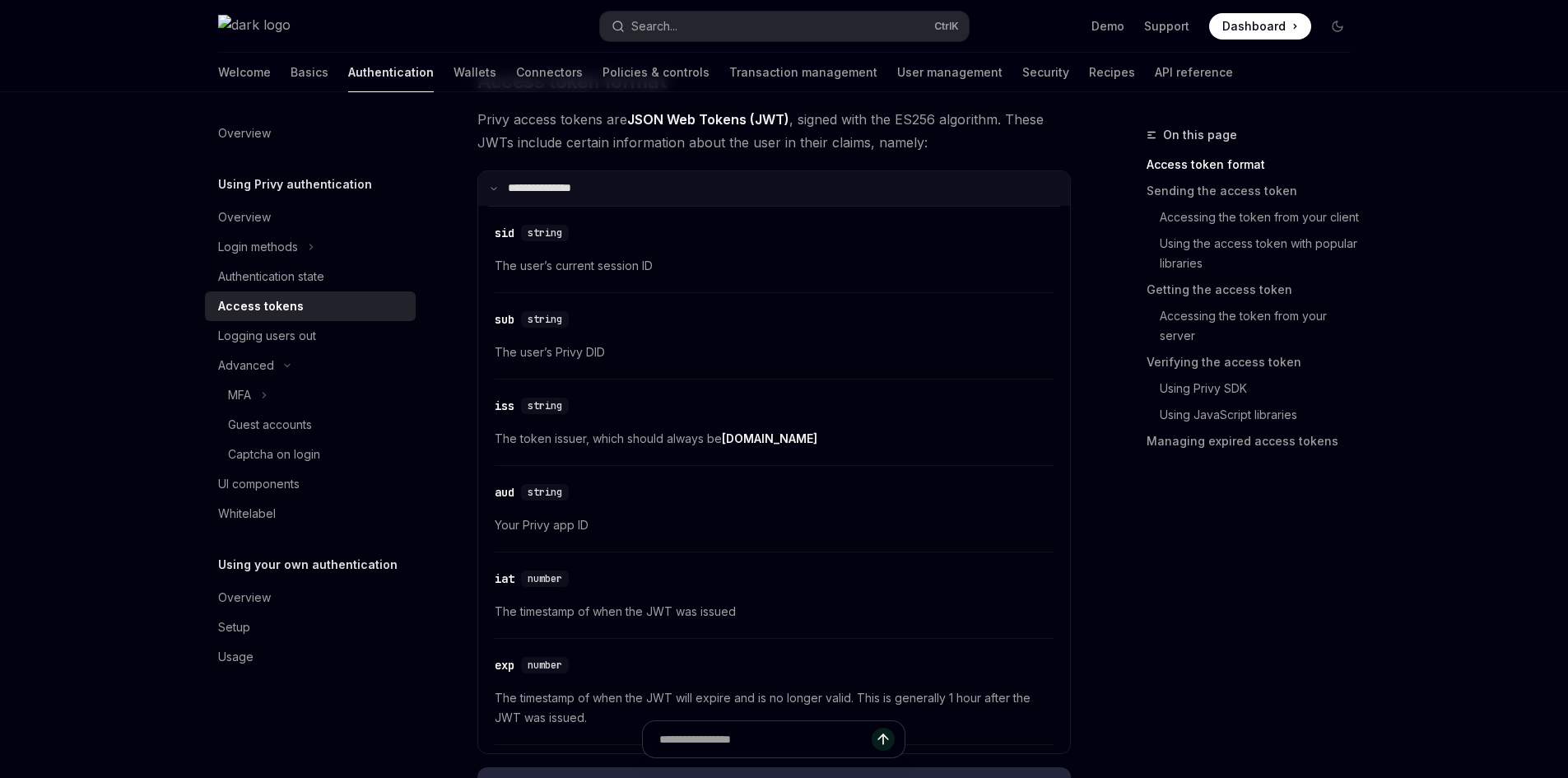
click at [579, 176] on summary "**********" at bounding box center [773, 188] width 591 height 34
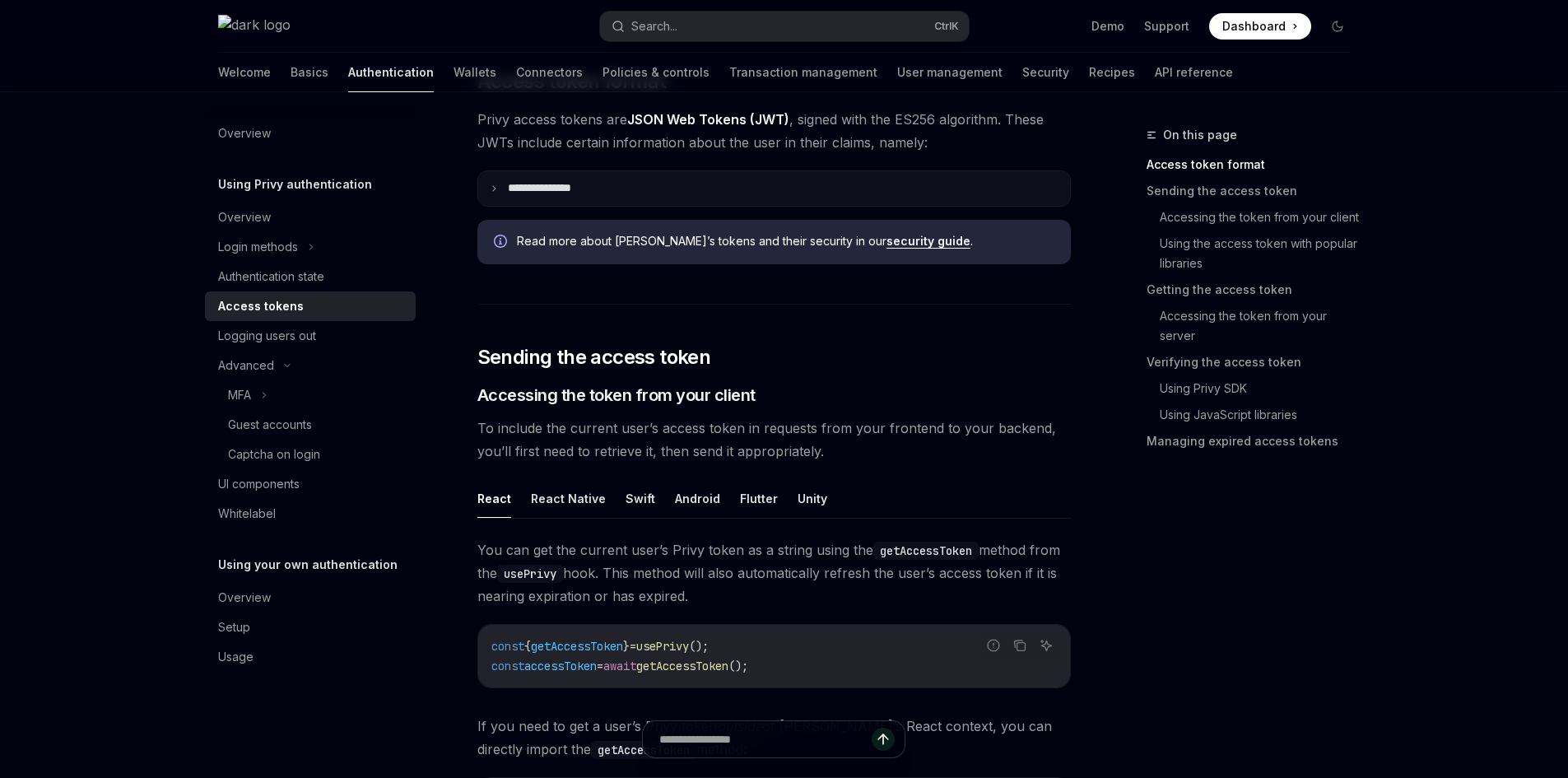
click at [579, 176] on summary "**********" at bounding box center [773, 188] width 591 height 34
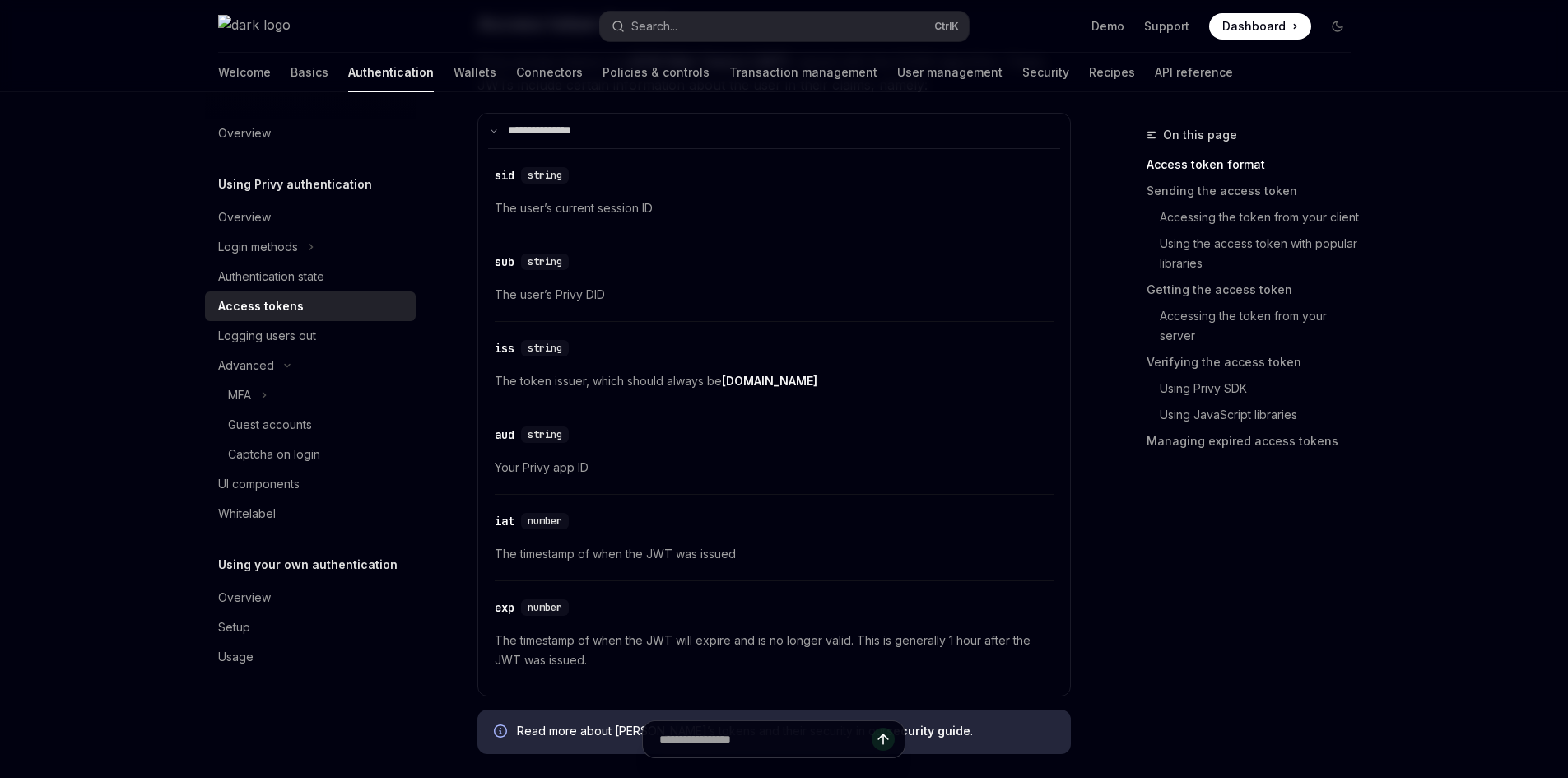
scroll to position [741, 0]
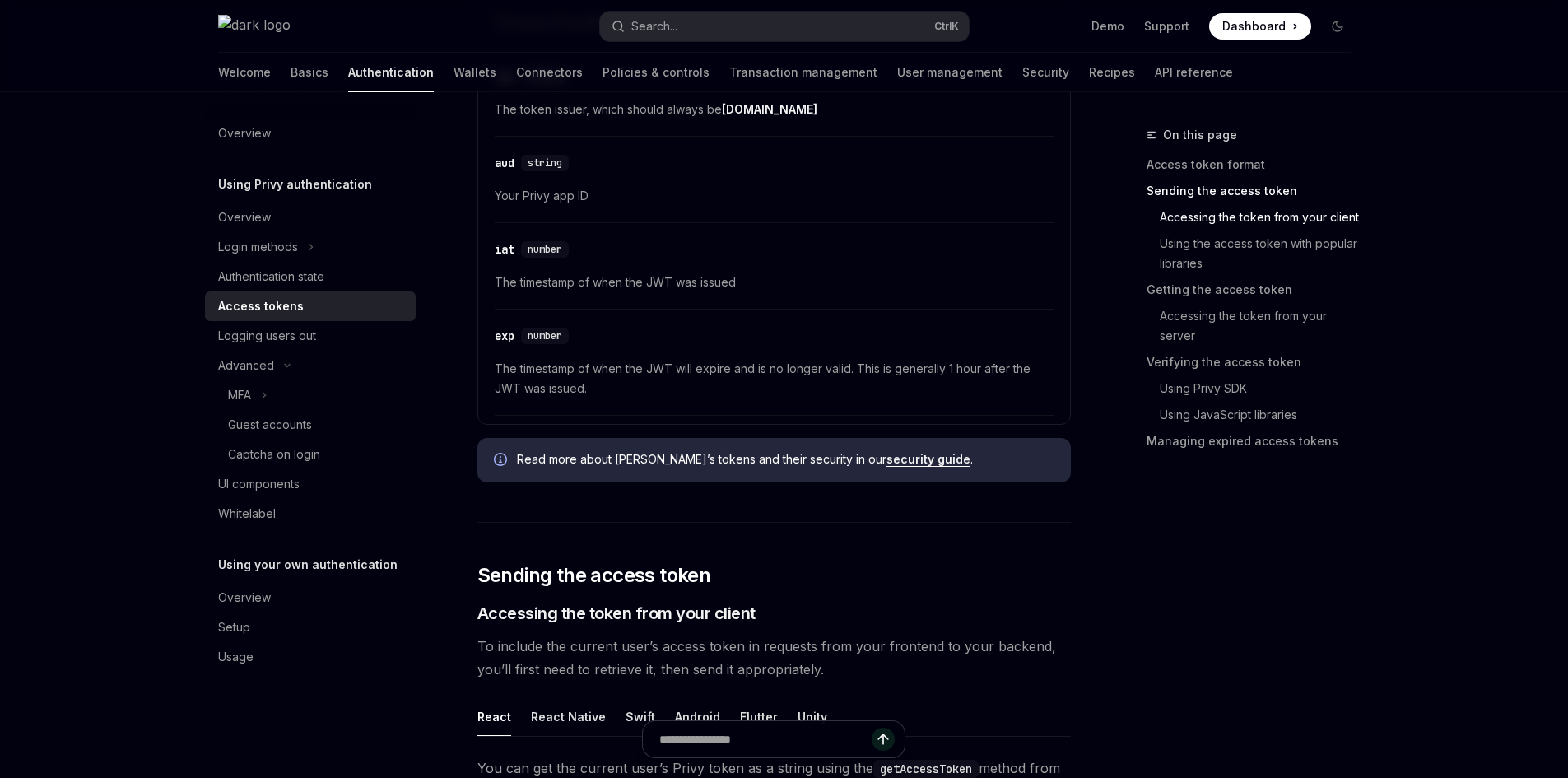
click at [887, 460] on link "security guide" at bounding box center [929, 458] width 84 height 15
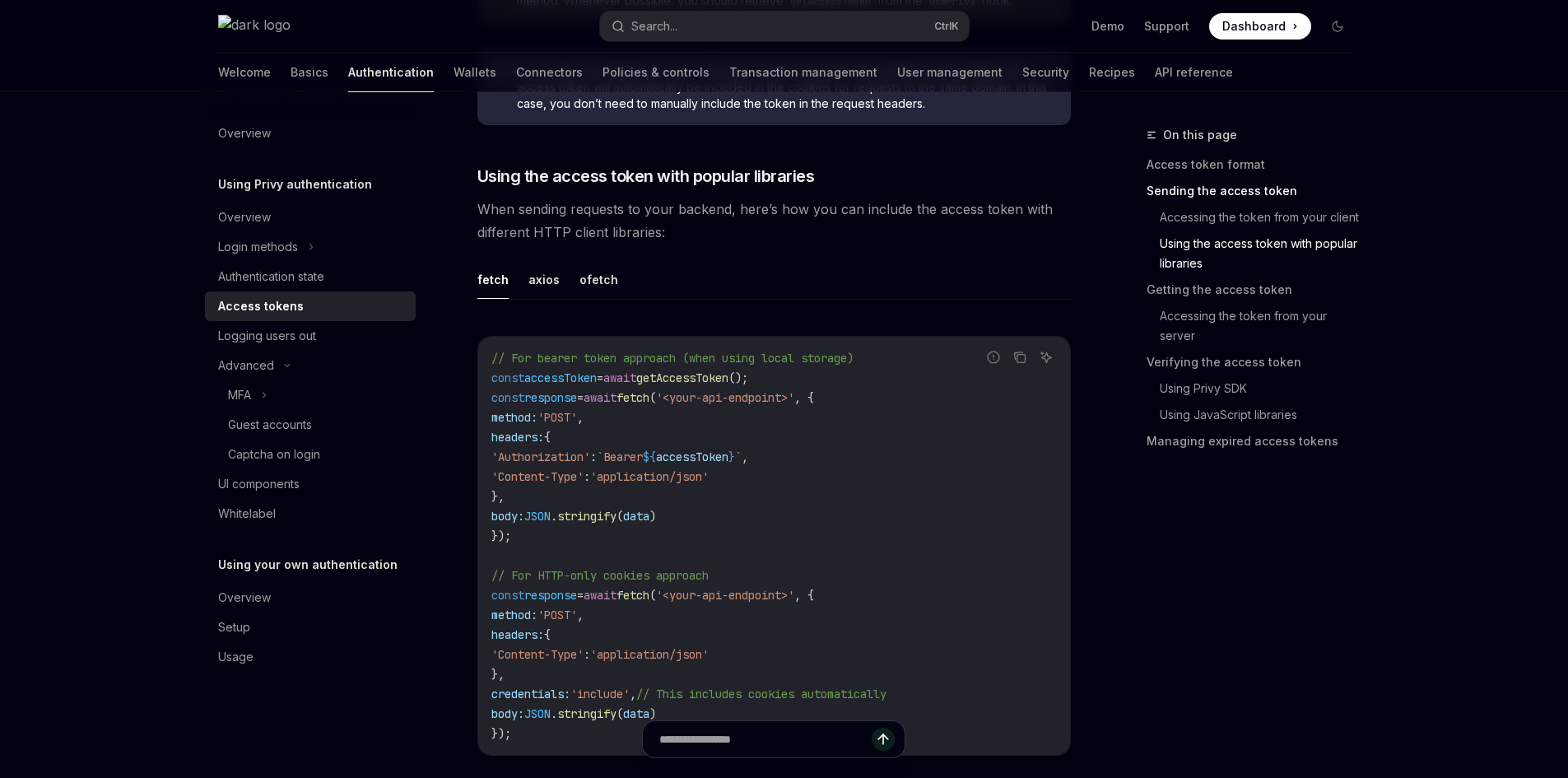
scroll to position [1893, 0]
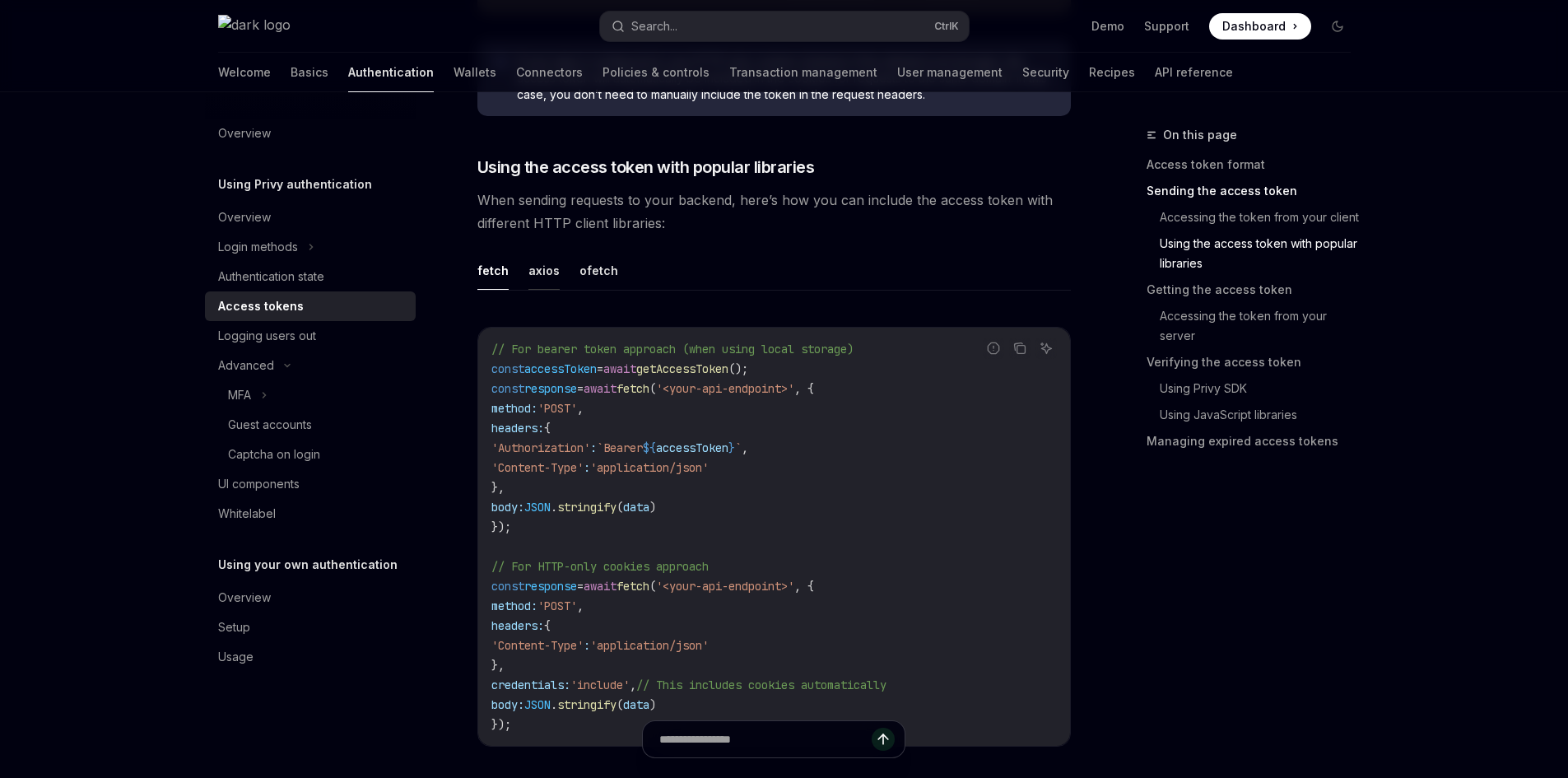
click at [534, 267] on button "axios" at bounding box center [544, 271] width 31 height 39
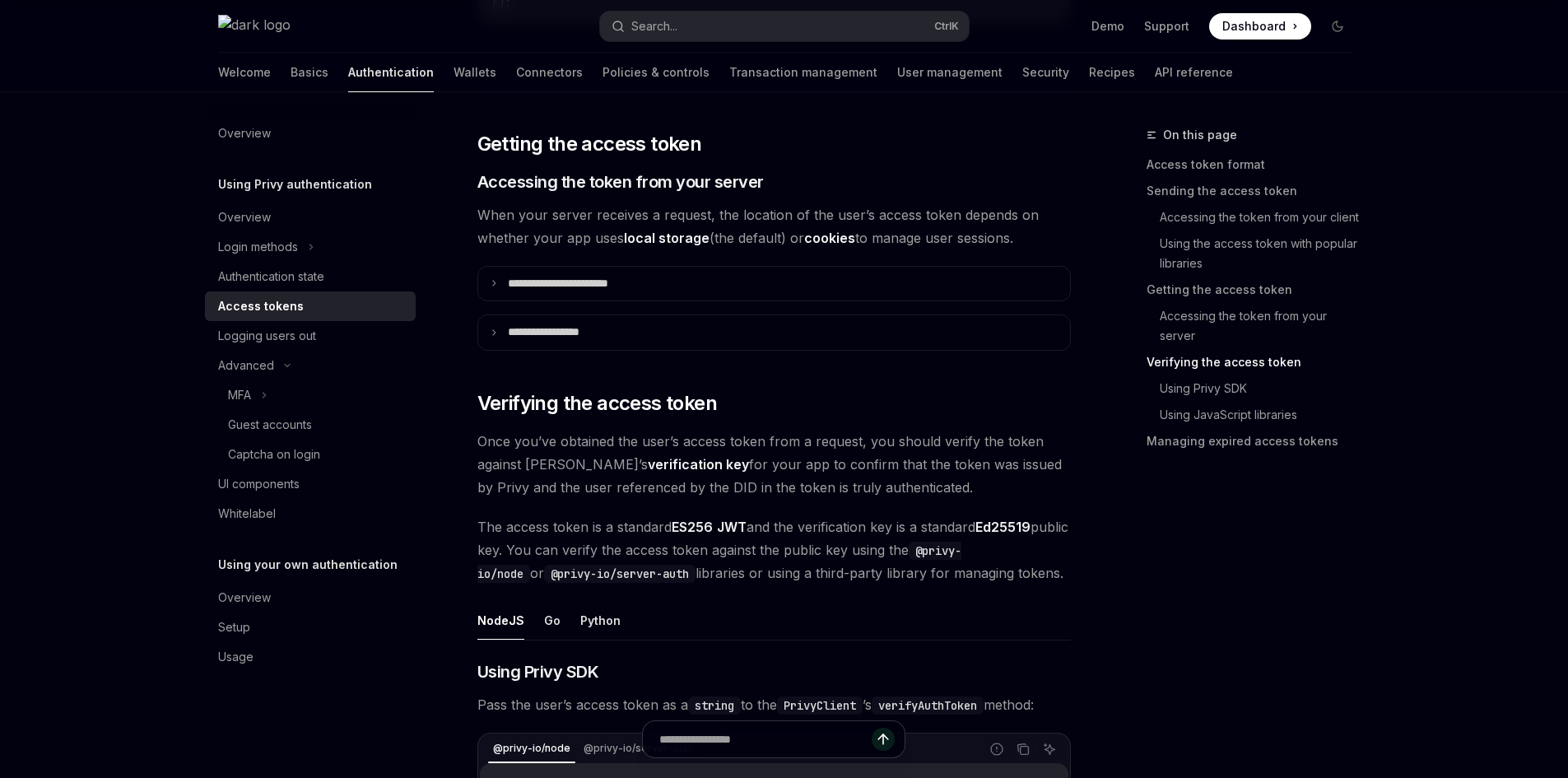
scroll to position [2634, 0]
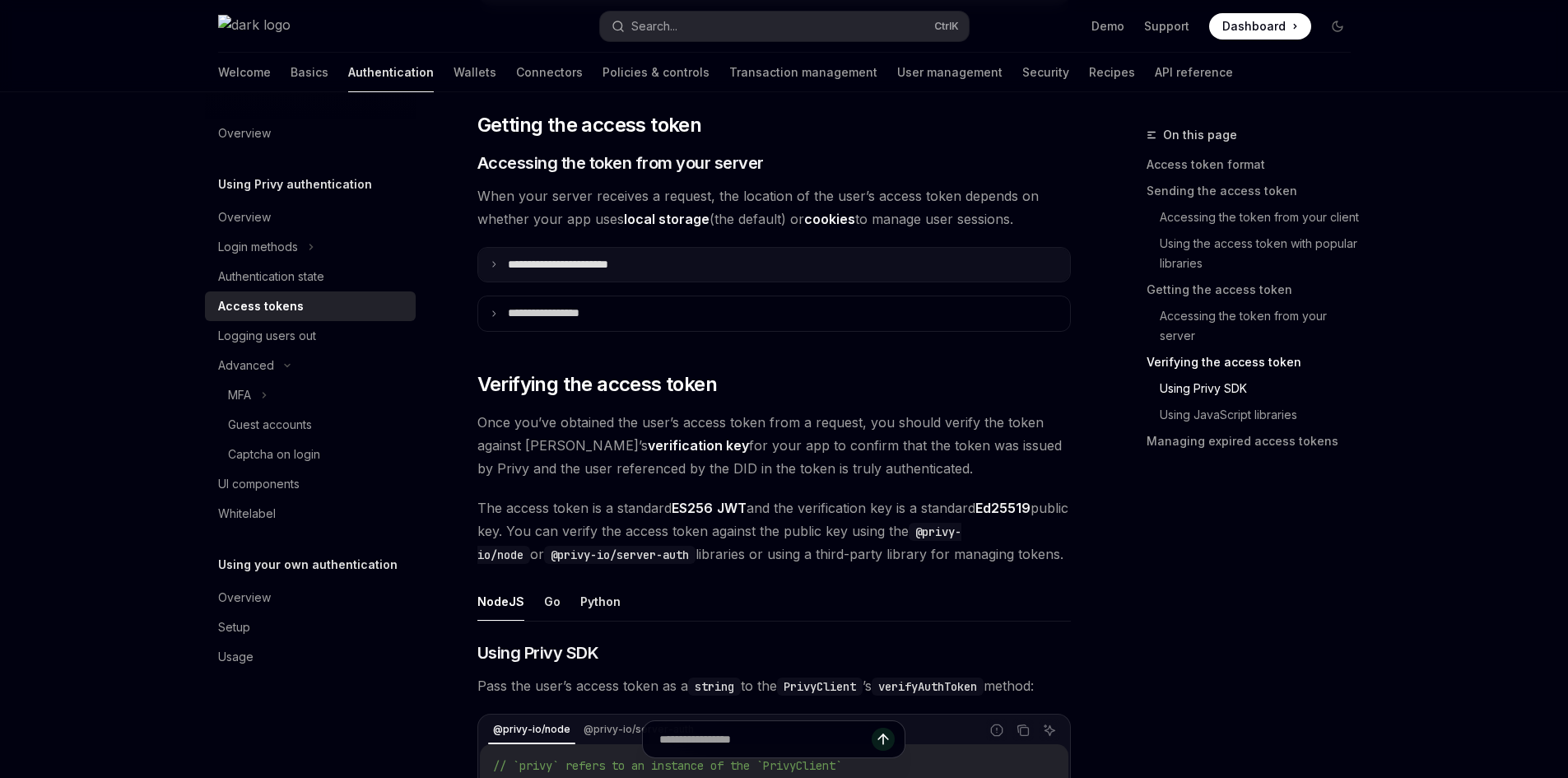
click at [741, 258] on summary "**********" at bounding box center [773, 264] width 591 height 34
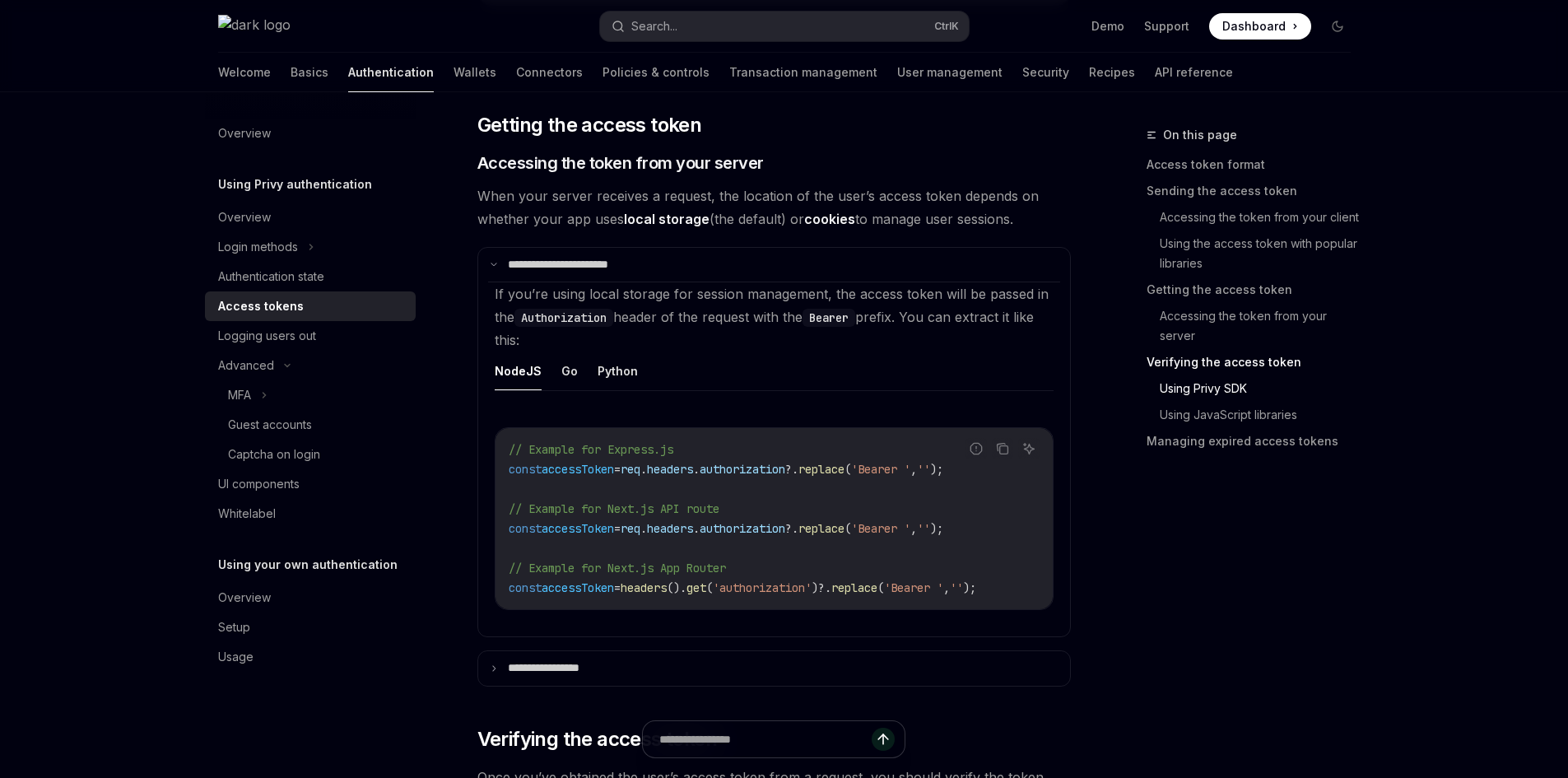
click at [595, 216] on span "When your server receives a request, the location of the user’s access token de…" at bounding box center [773, 207] width 593 height 46
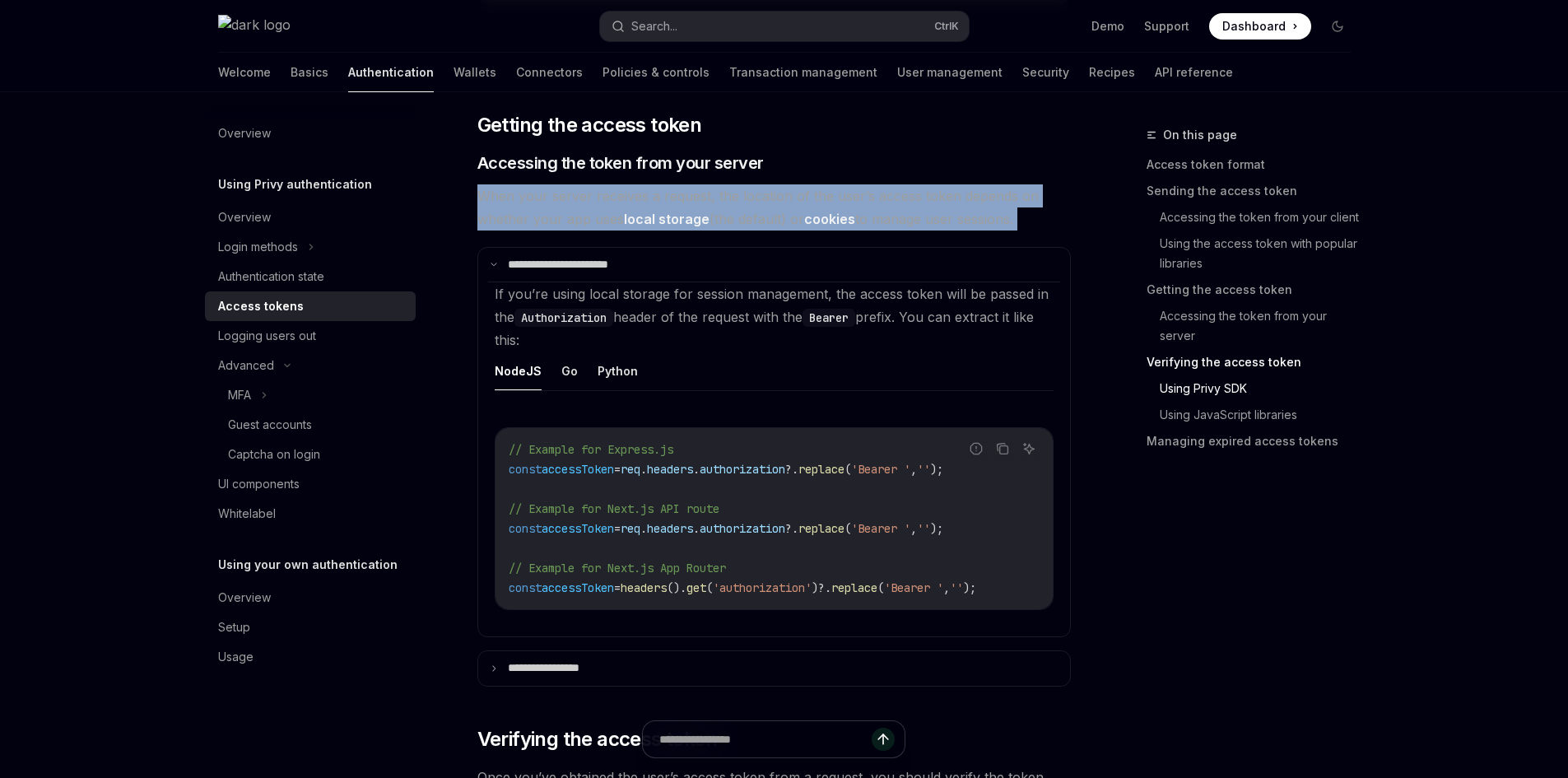
click at [595, 216] on span "When your server receives a request, the location of the user’s access token de…" at bounding box center [773, 207] width 593 height 46
copy div "When your server receives a request, the location of the user’s access token de…"
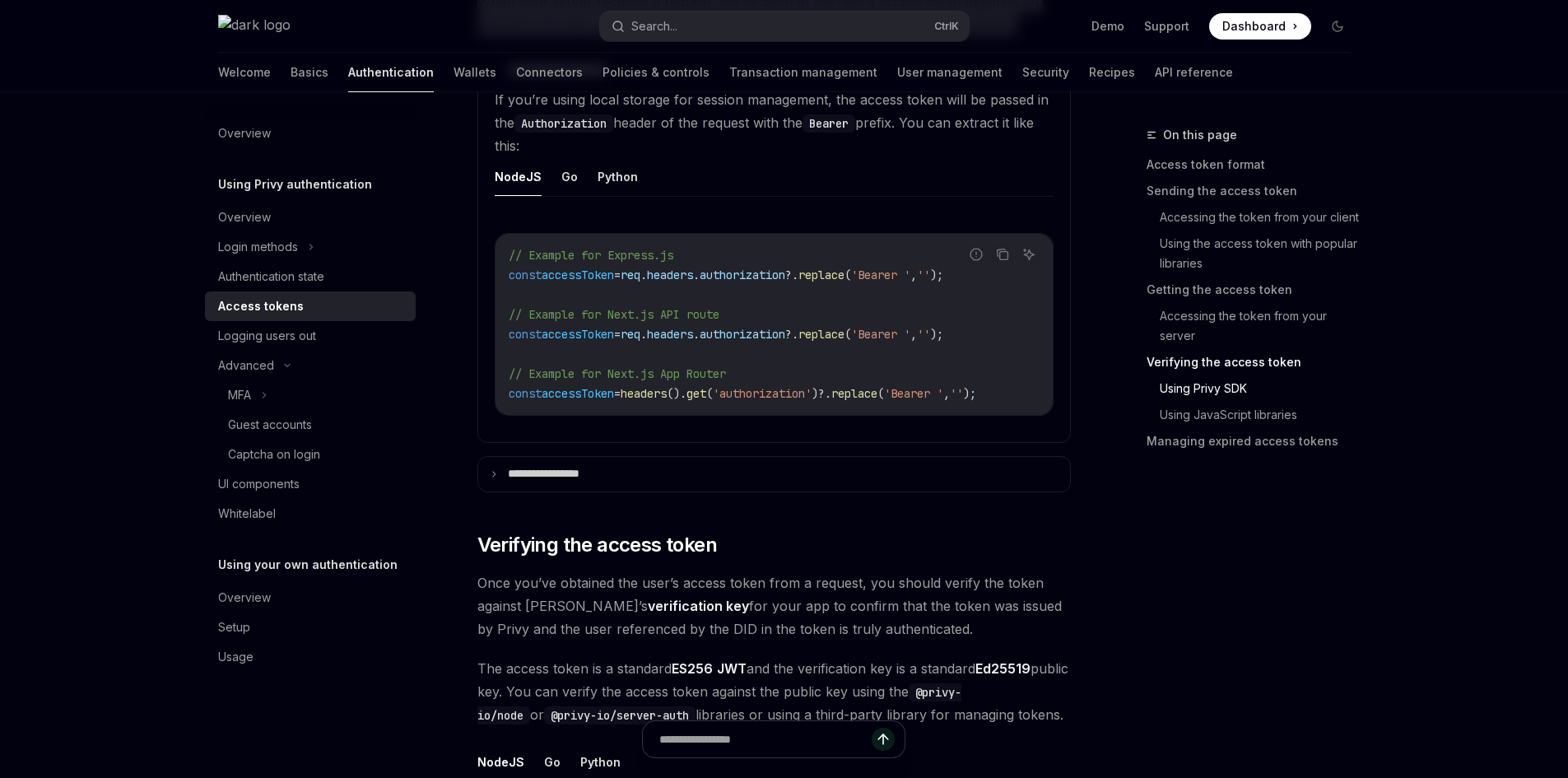
scroll to position [2880, 0]
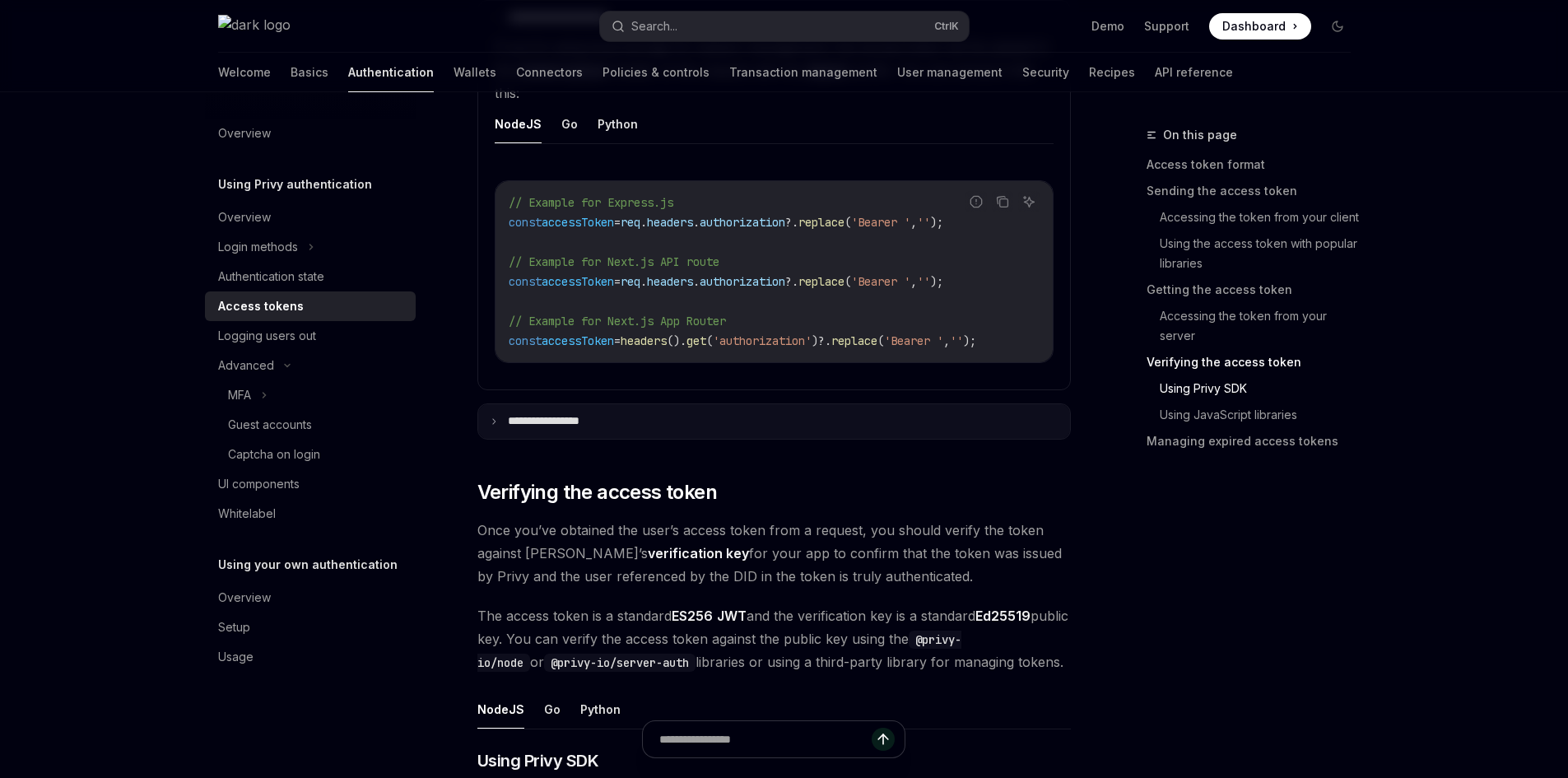
click at [635, 439] on summary "**********" at bounding box center [773, 420] width 591 height 34
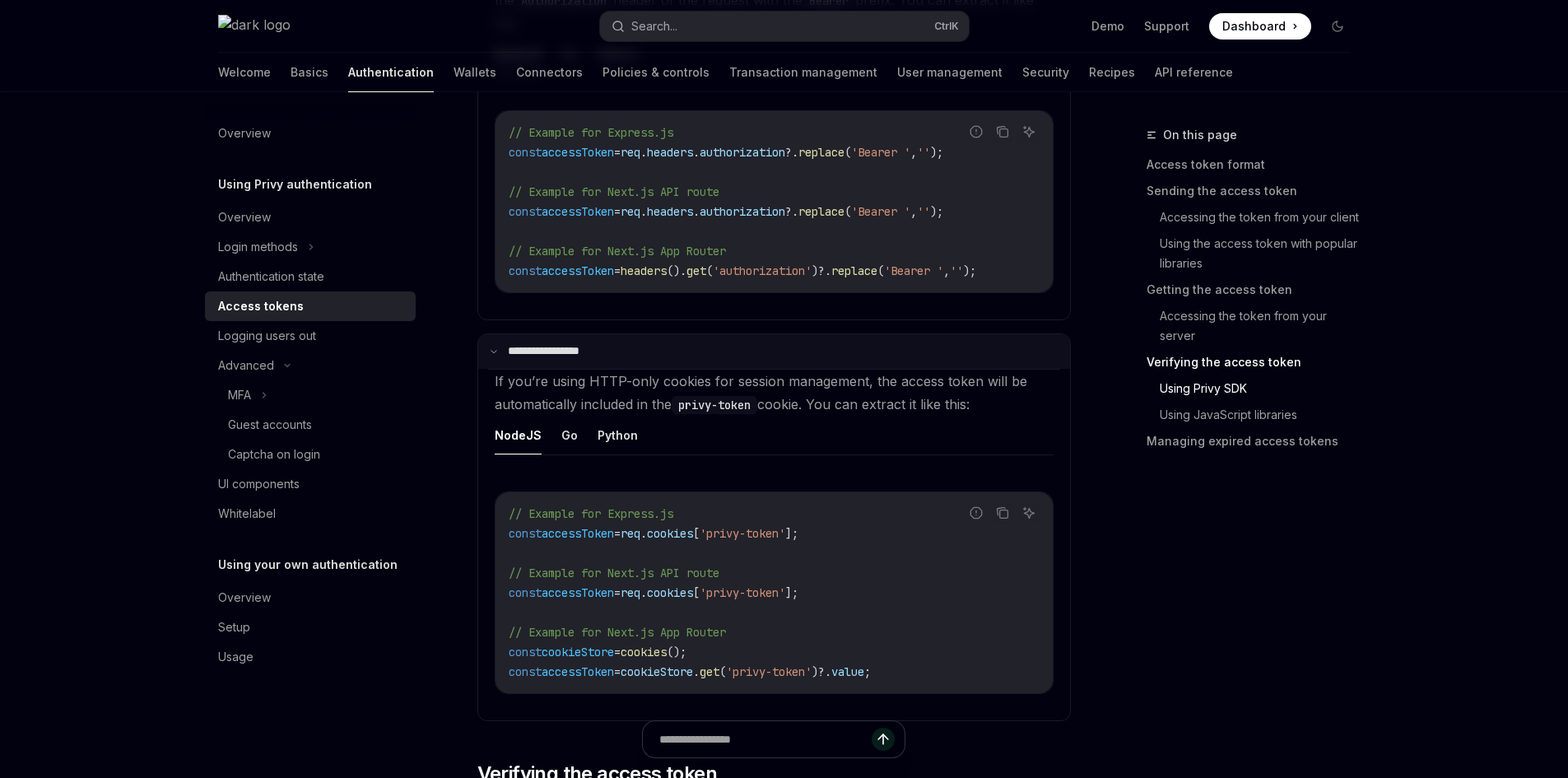
scroll to position [3046, 0]
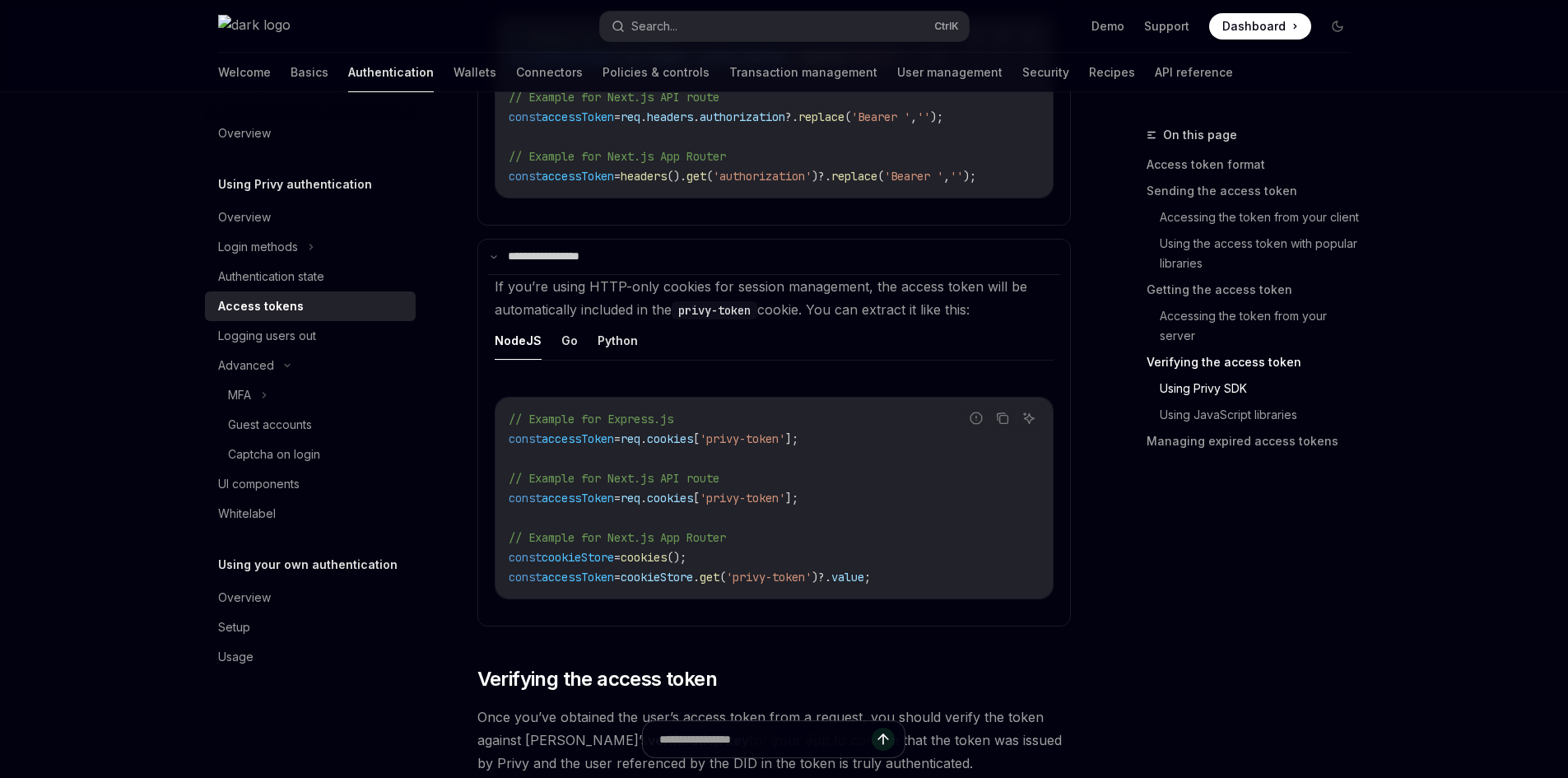
drag, startPoint x: 81, startPoint y: 620, endPoint x: 179, endPoint y: 624, distance: 98.1
click at [81, 620] on div "Privy Docs home page Search... Ctrl K Demo Support Dashboard Dashboard Search..…" at bounding box center [784, 177] width 1568 height 6446
click at [723, 454] on code "// Example for Express.js const accessToken = req . cookies [ 'privy-token' ]; …" at bounding box center [773, 498] width 531 height 178
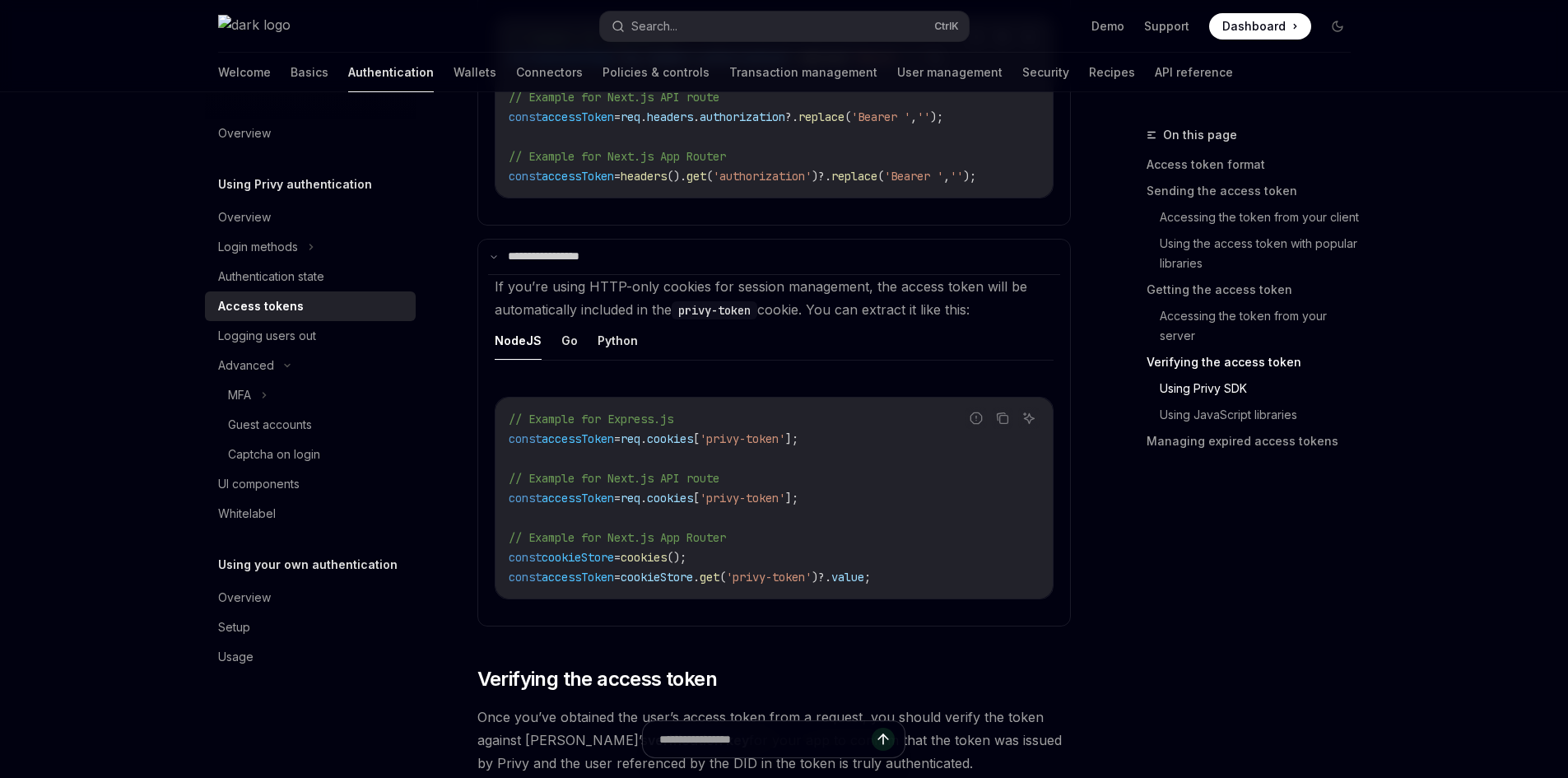
click at [711, 519] on code "// Example for Express.js const accessToken = req . cookies [ 'privy-token' ]; …" at bounding box center [773, 498] width 531 height 178
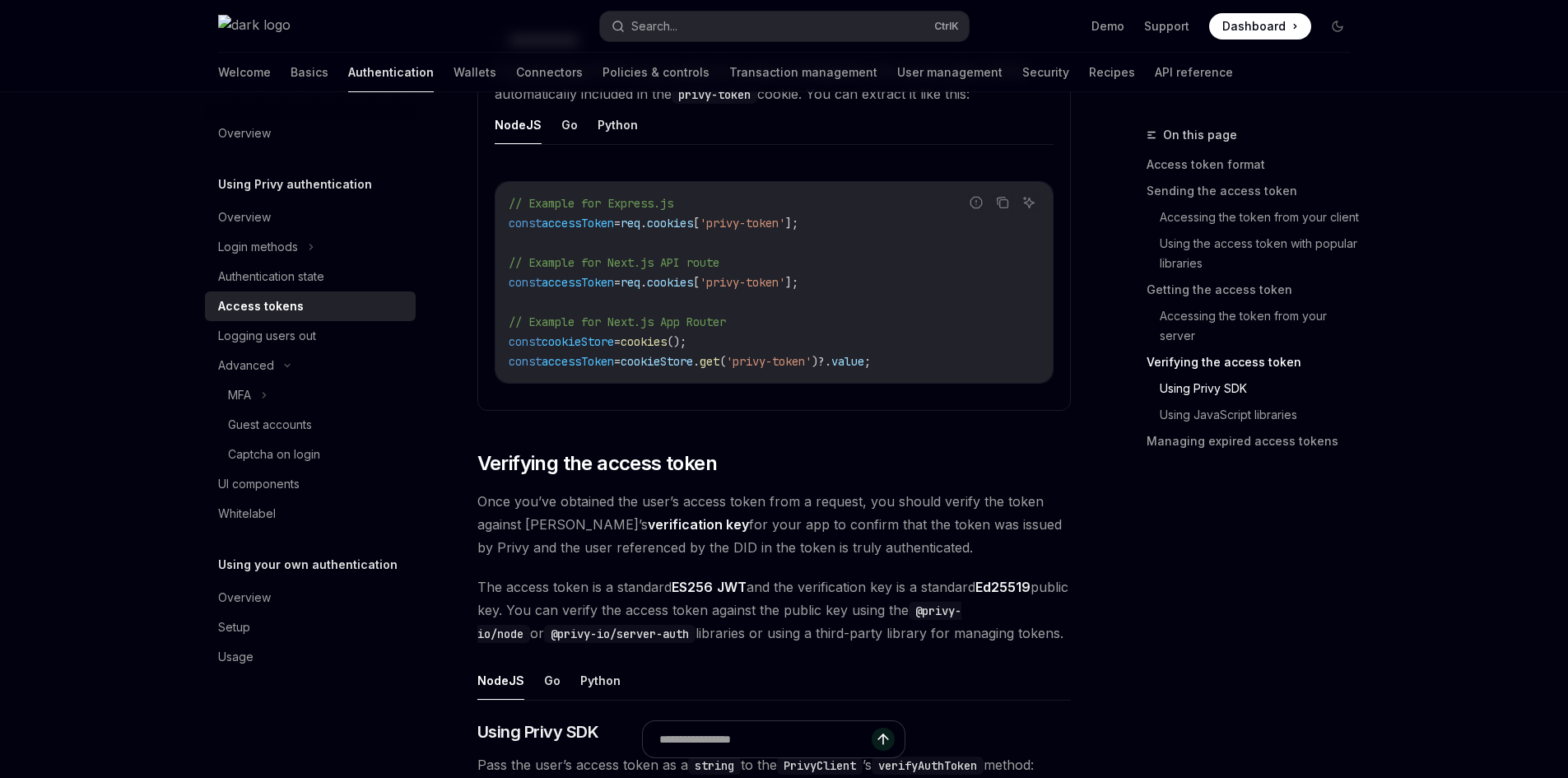
scroll to position [3375, 0]
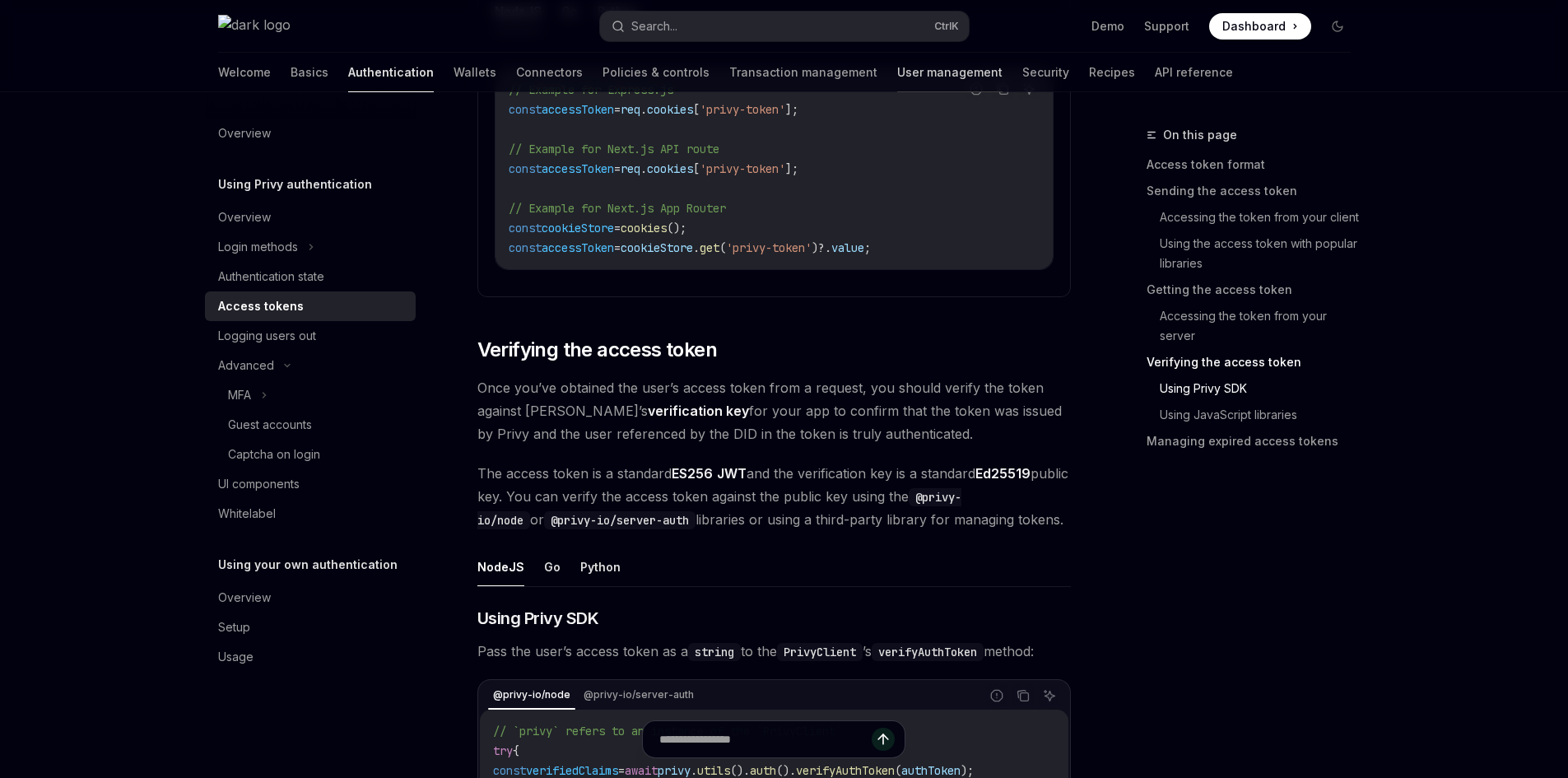
click at [897, 81] on link "User management" at bounding box center [950, 72] width 106 height 39
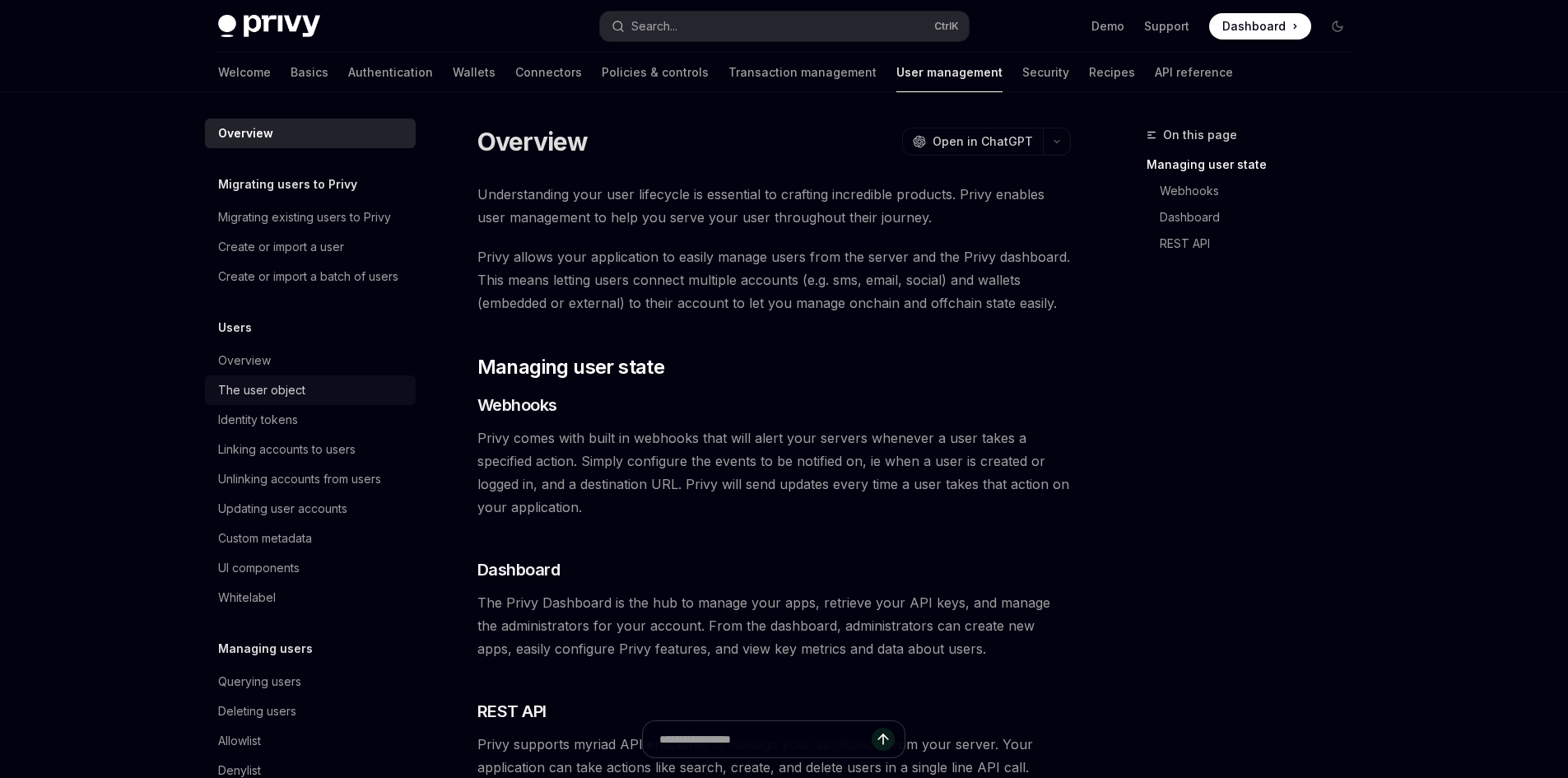
click at [306, 400] on div "The user object" at bounding box center [312, 390] width 188 height 20
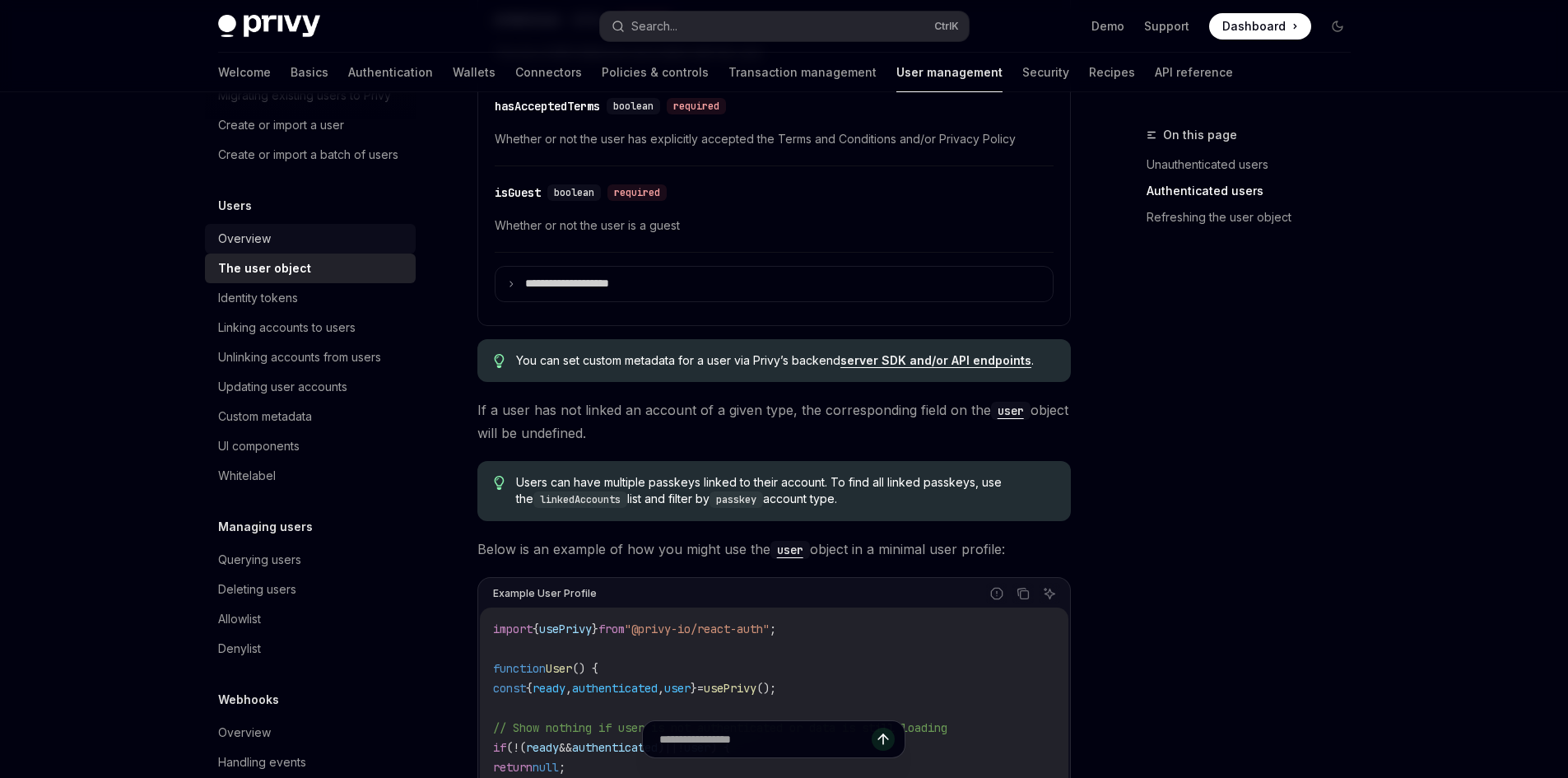
scroll to position [164, 0]
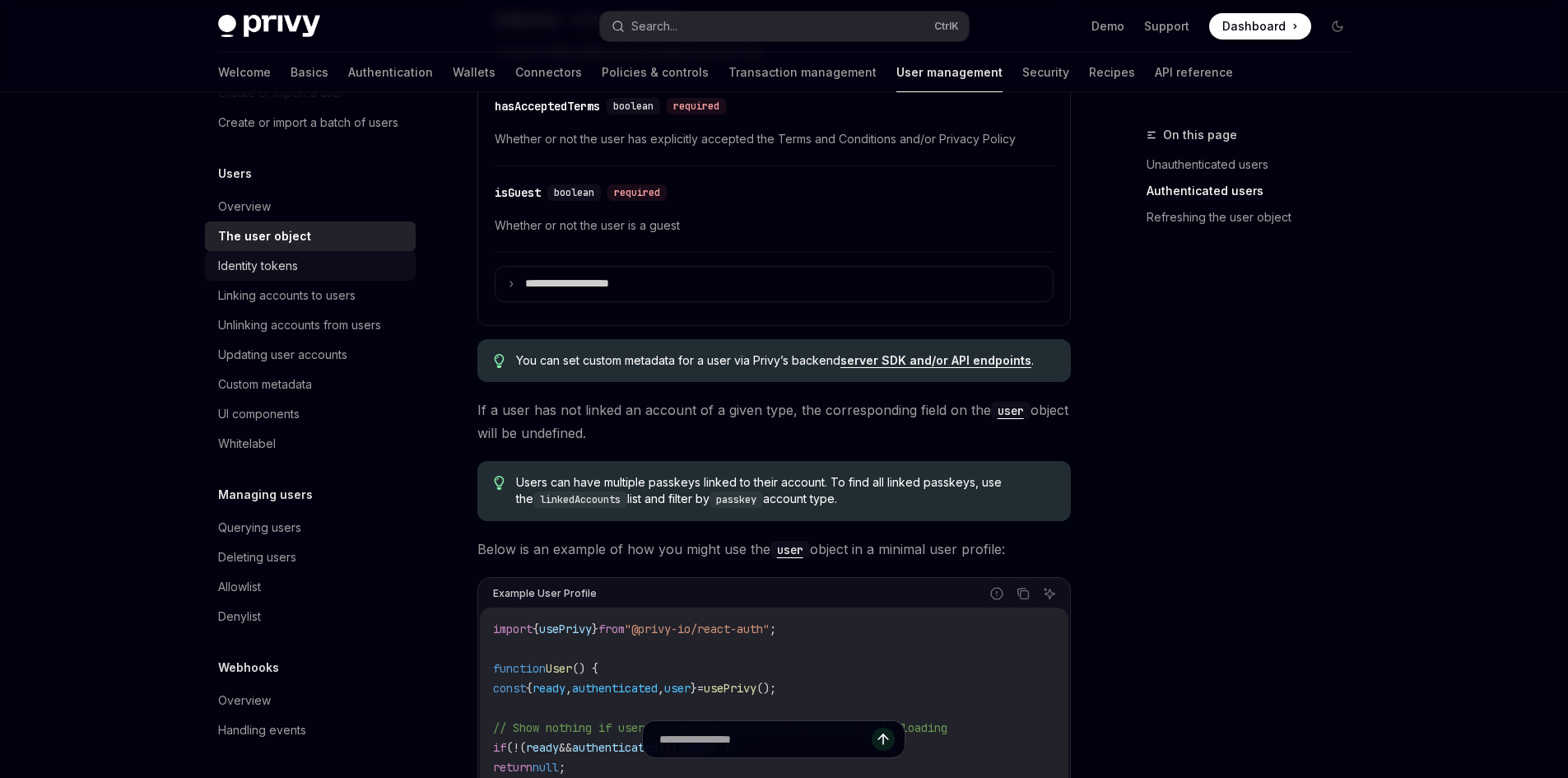
click at [298, 274] on div "Identity tokens" at bounding box center [312, 266] width 188 height 20
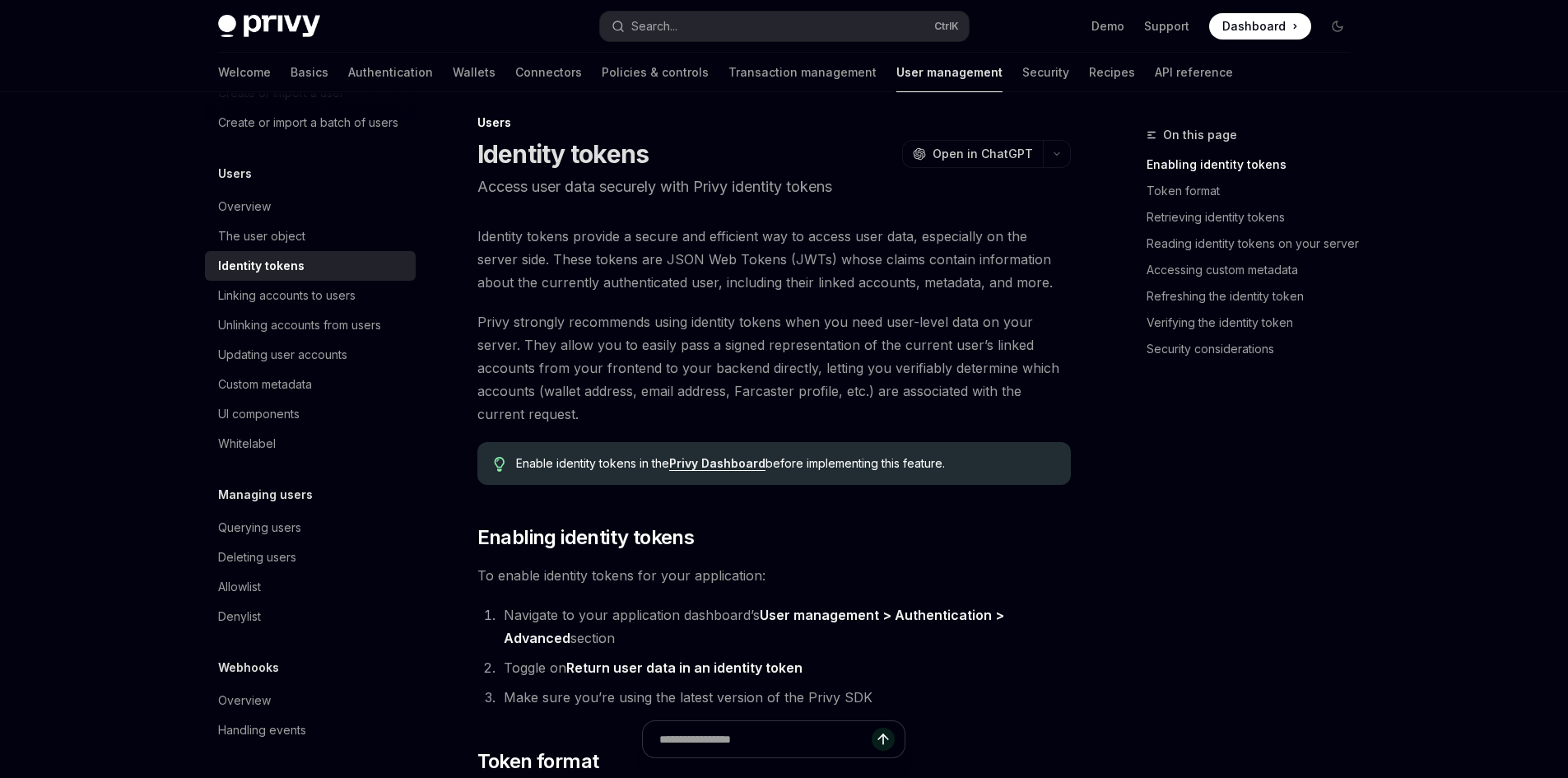
scroll to position [411, 0]
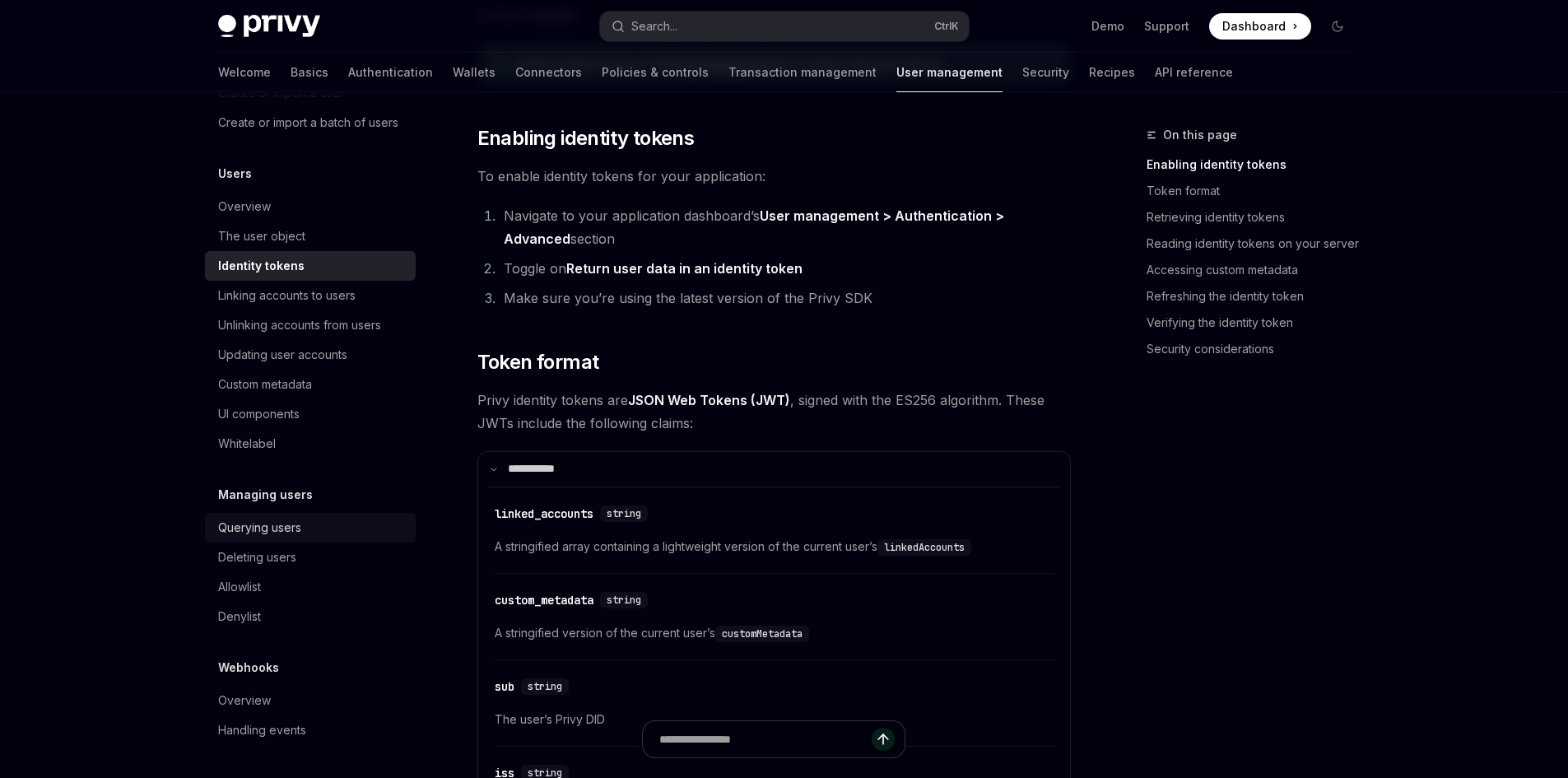
click at [311, 535] on div "Querying users" at bounding box center [312, 528] width 188 height 20
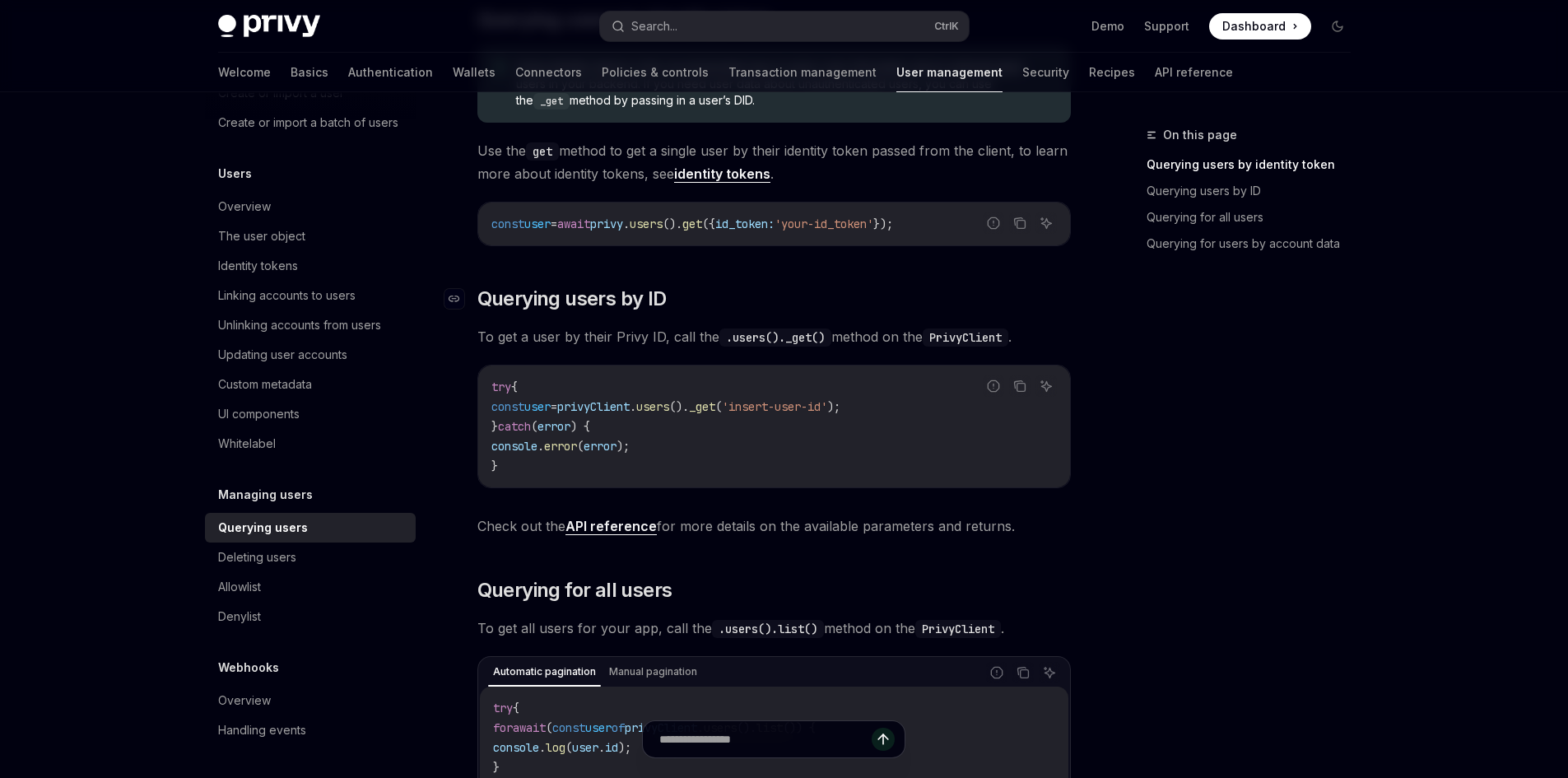
scroll to position [247, 0]
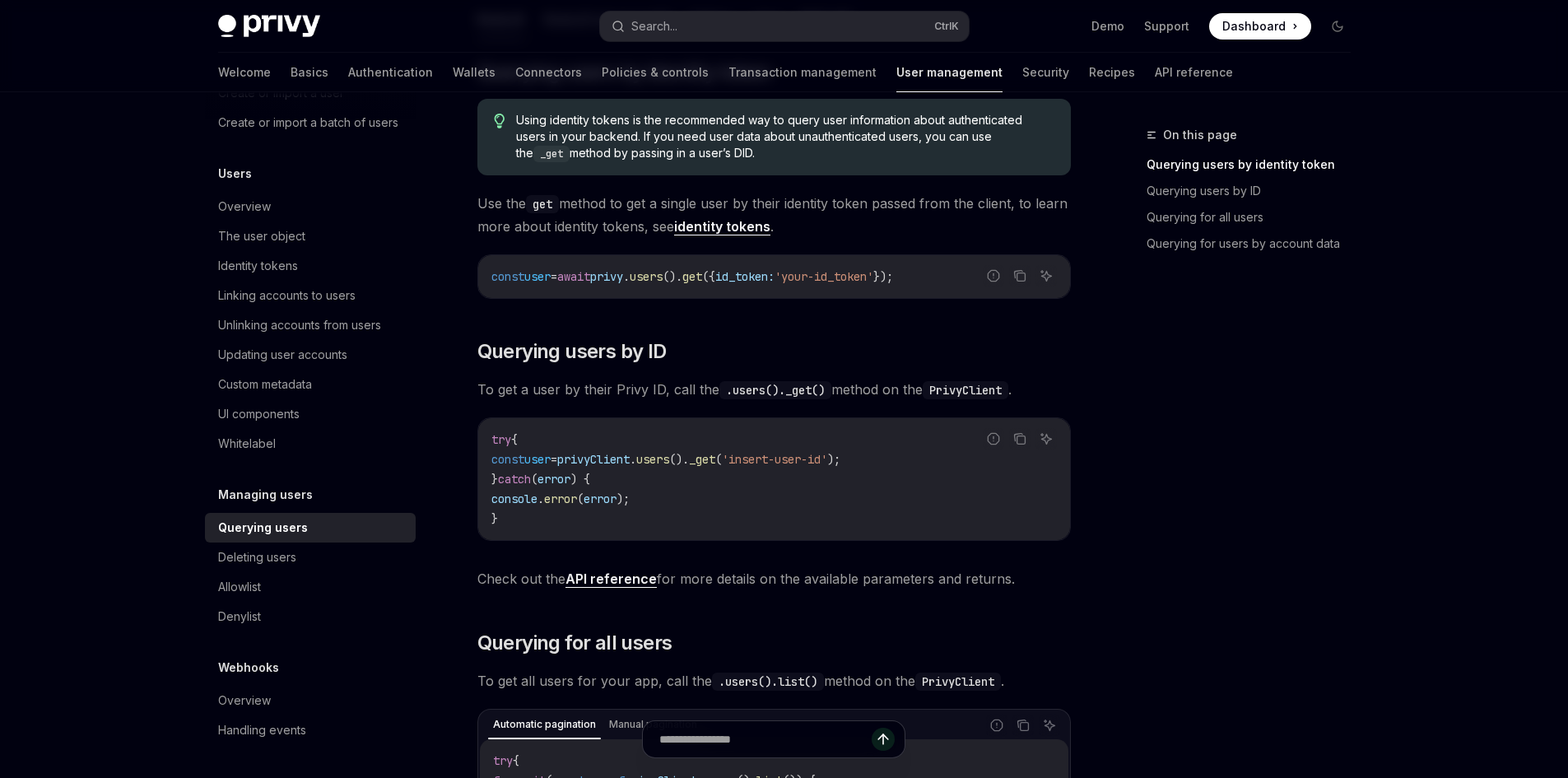
click at [727, 284] on code "const user = await privy . users (). get ({ id_token: 'your-id_token' });" at bounding box center [774, 277] width 566 height 20
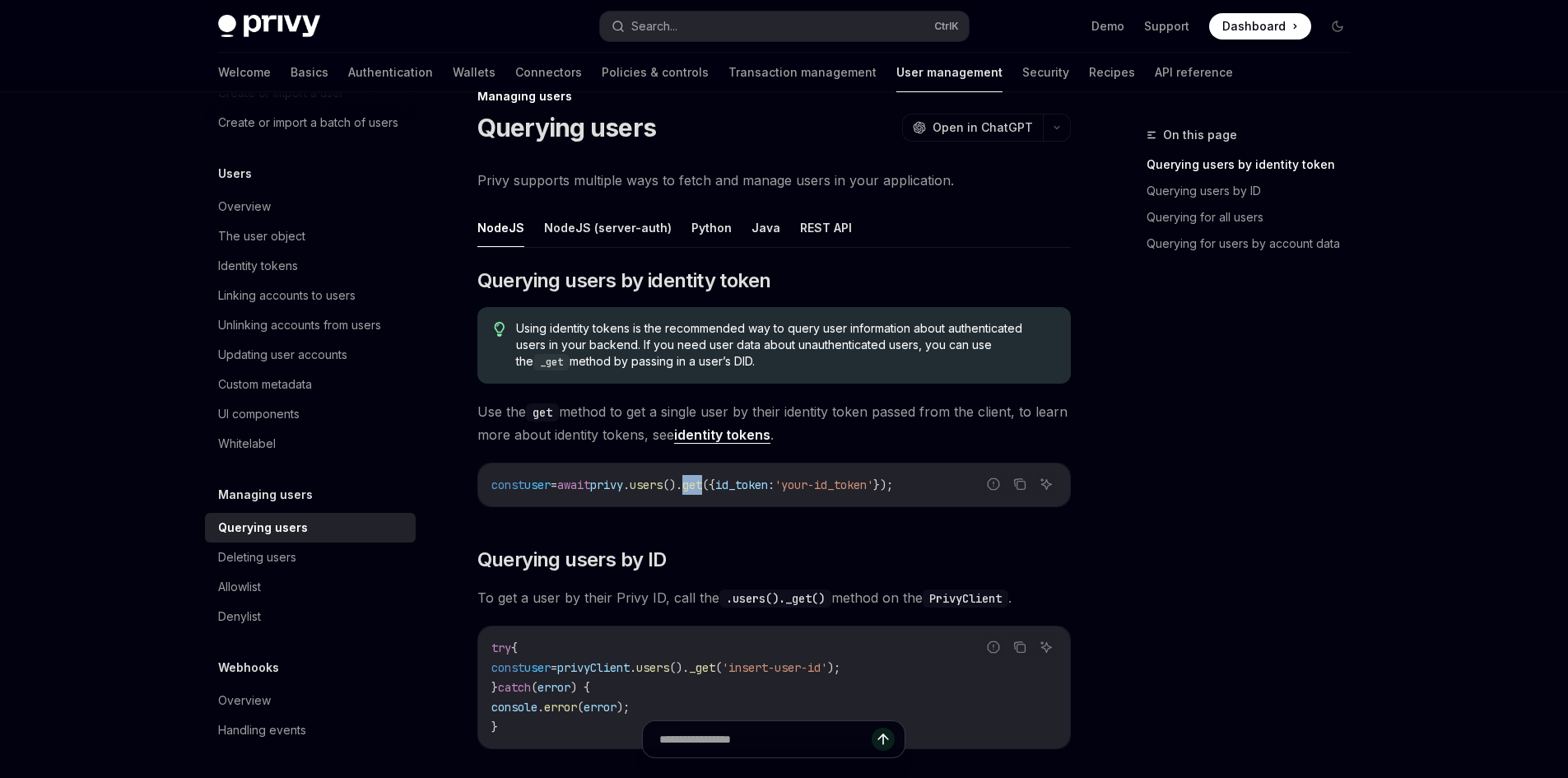
scroll to position [0, 0]
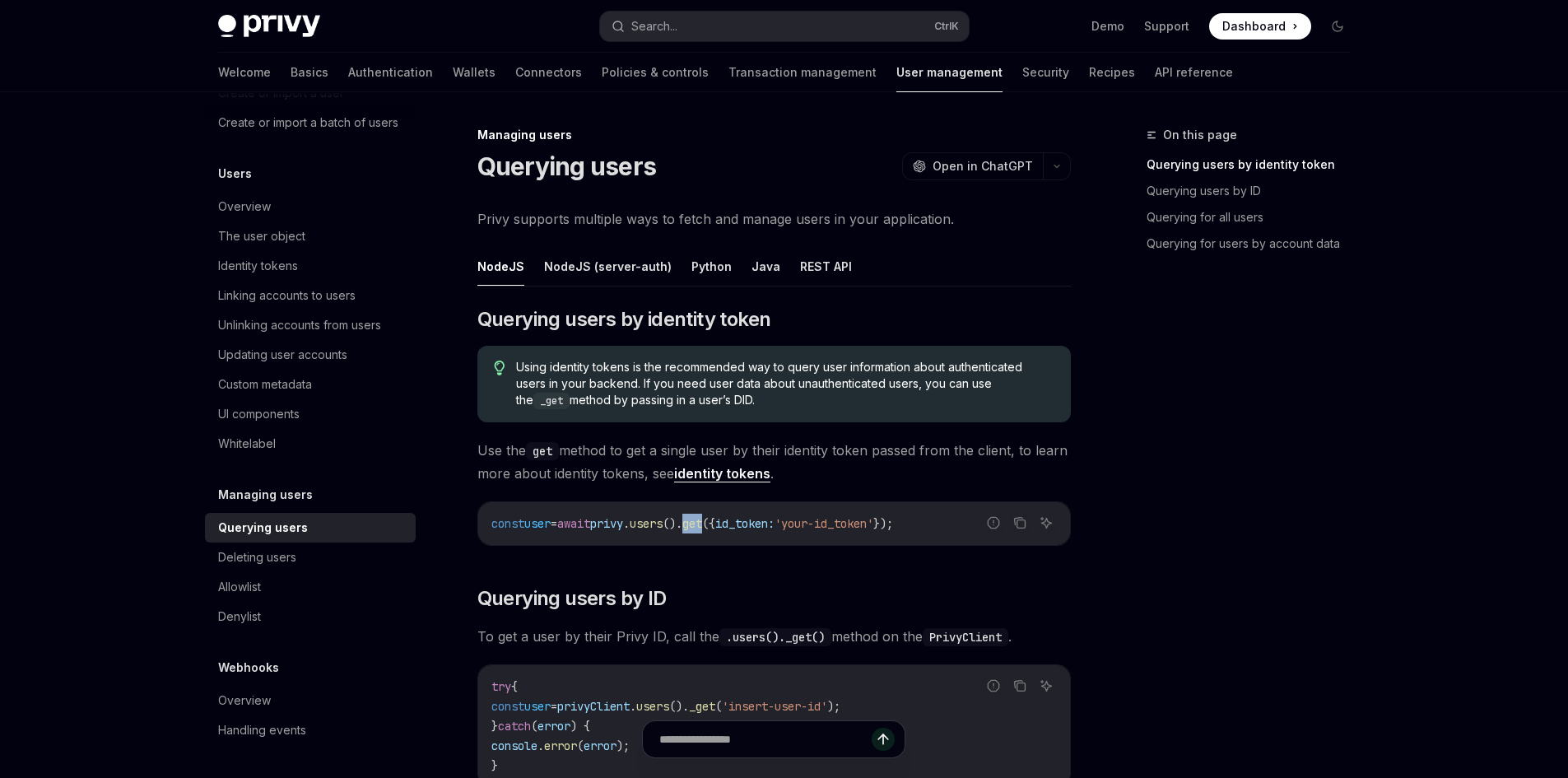
click at [745, 476] on link "identity tokens" at bounding box center [722, 474] width 97 height 18
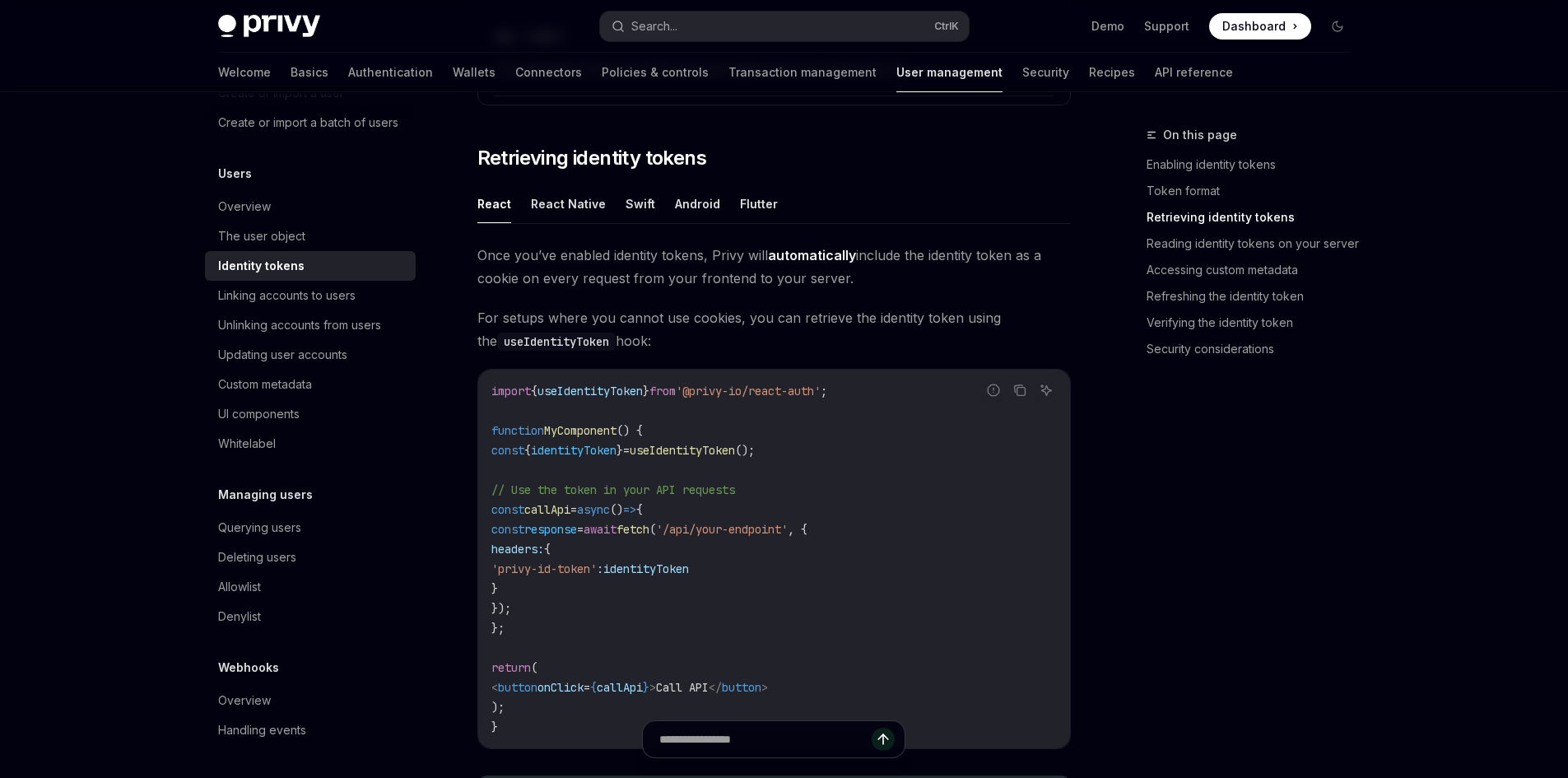
scroll to position [1317, 0]
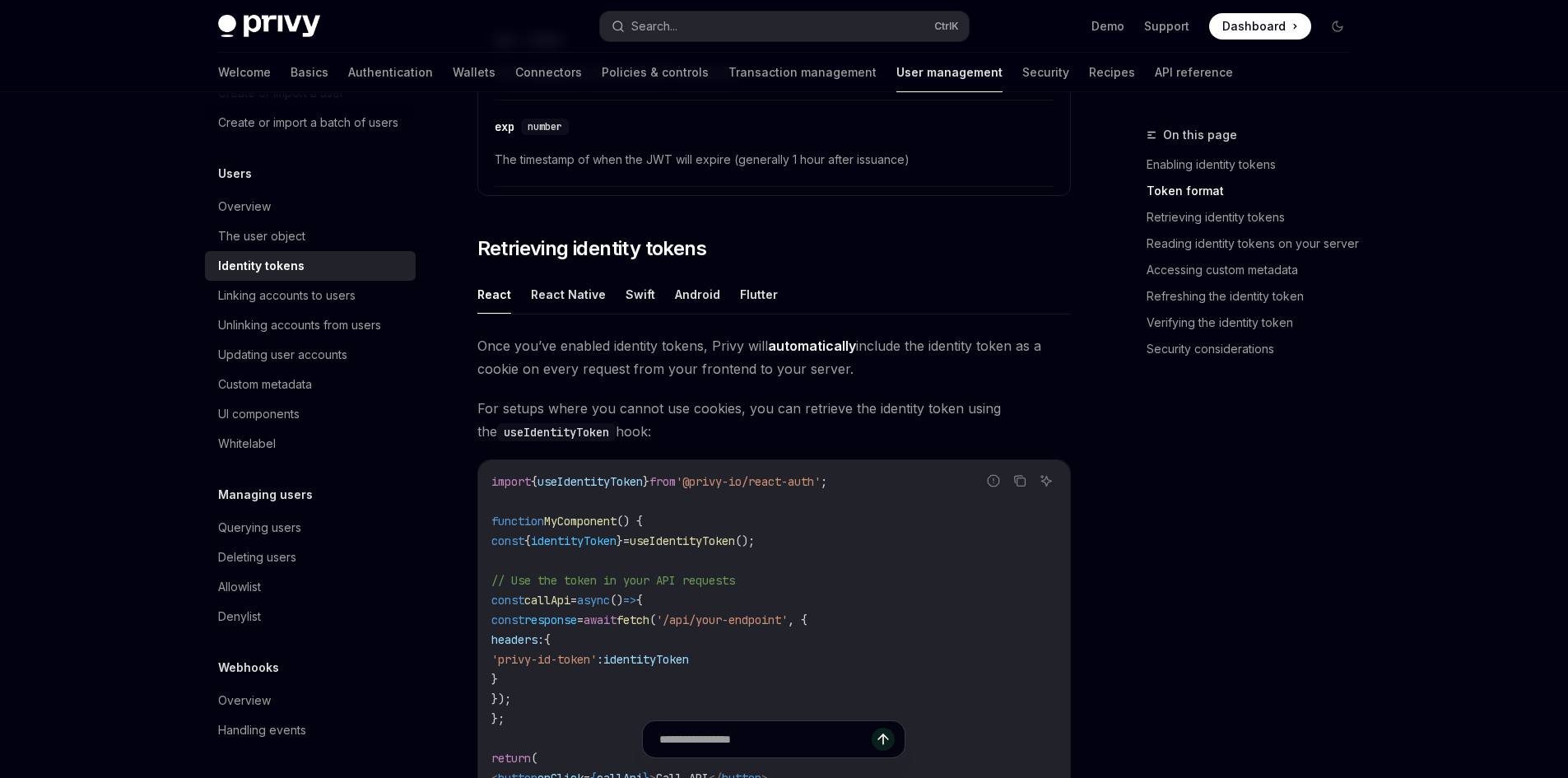
click at [634, 476] on span "useIdentityToken" at bounding box center [590, 481] width 106 height 15
click at [627, 475] on span "useIdentityToken" at bounding box center [590, 481] width 106 height 15
click at [616, 475] on span "useIdentityToken" at bounding box center [590, 481] width 106 height 15
copy span "useIdentityToken"
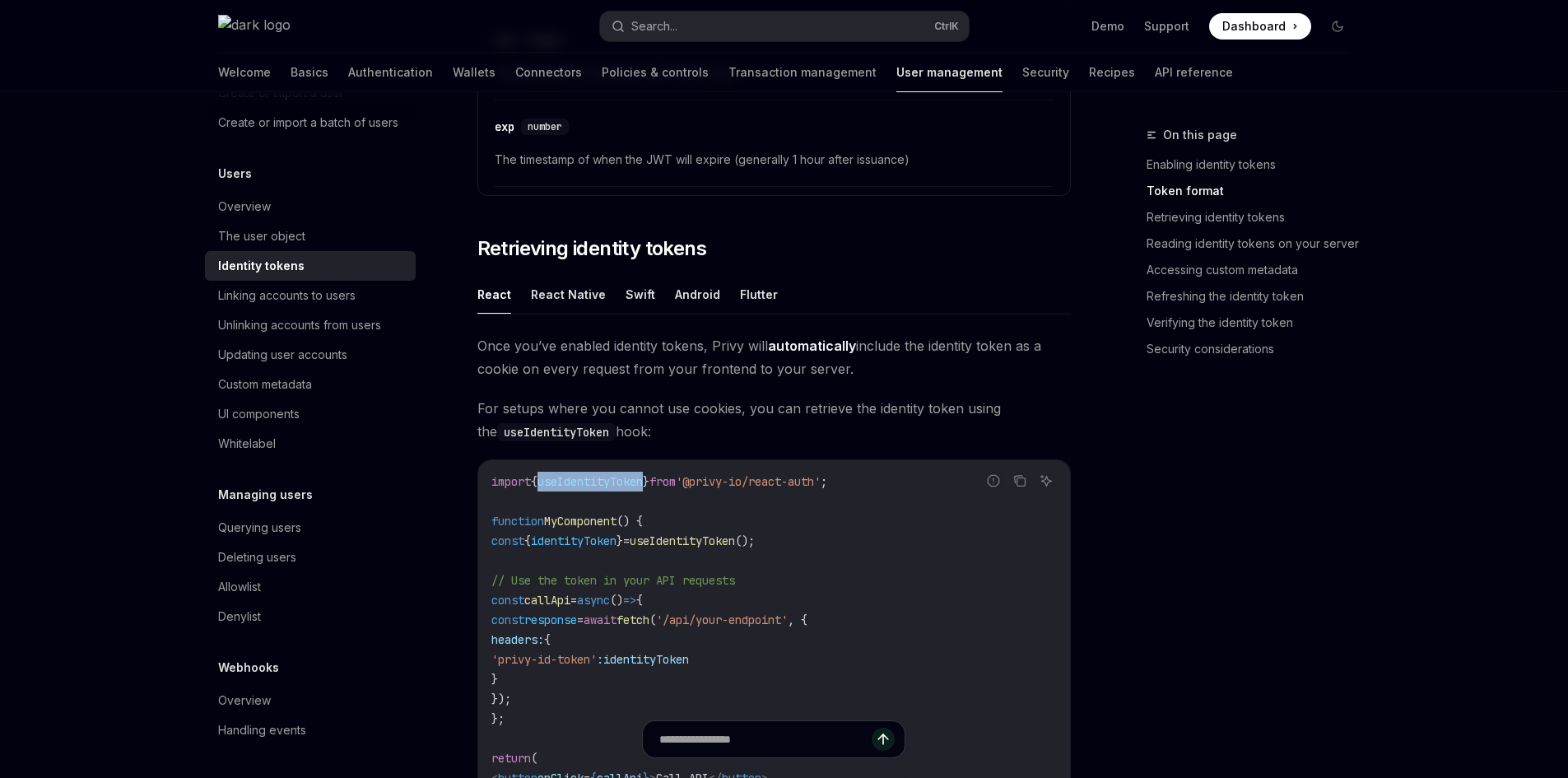
click at [605, 472] on code "import { useIdentityToken } from '@privy-io/react-auth' ; function MyComponent …" at bounding box center [774, 650] width 566 height 356
click at [1312, 463] on div "On this page Enabling identity tokens Token format Retrieving identity tokens R…" at bounding box center [1239, 452] width 250 height 653
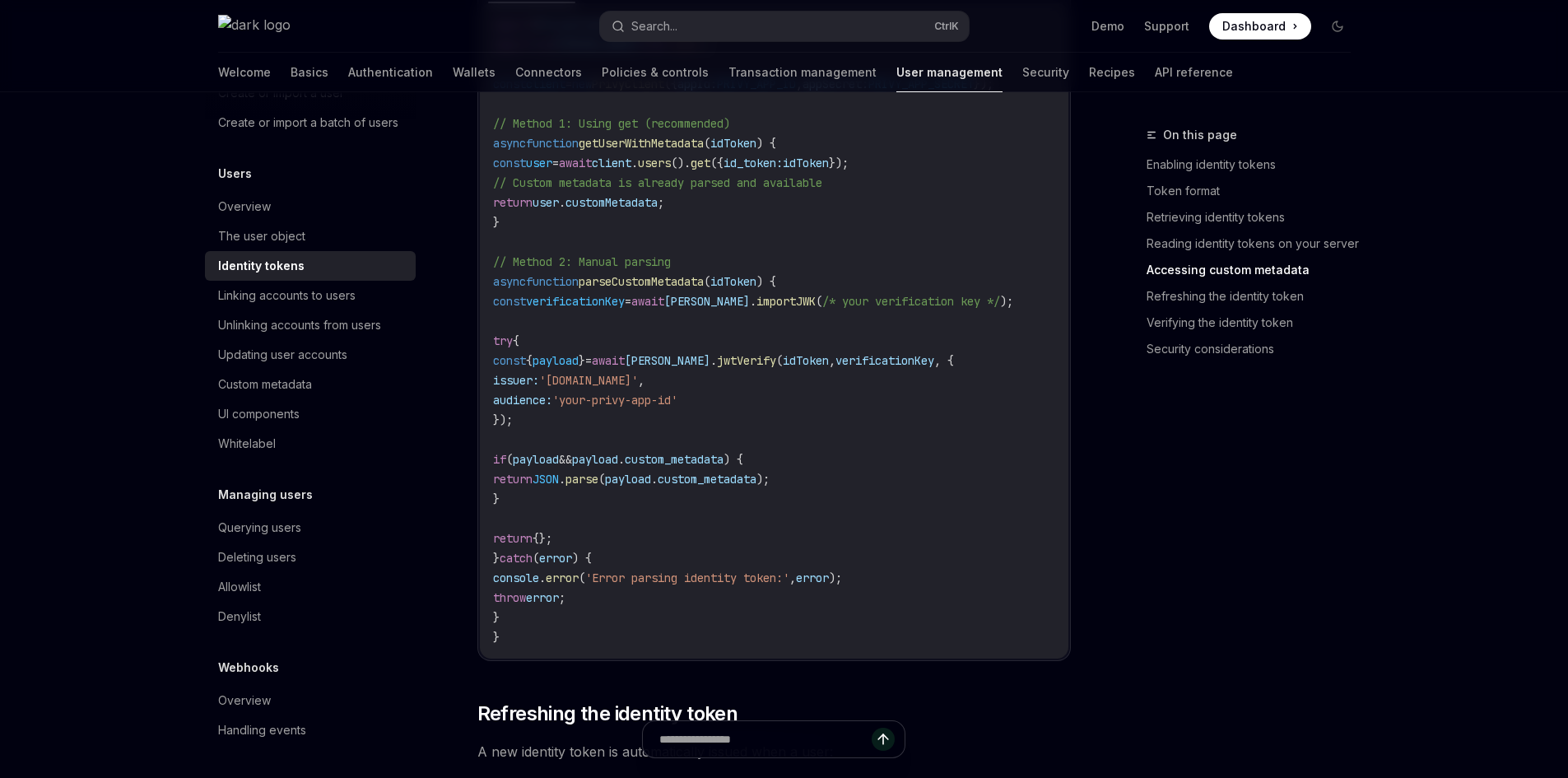
scroll to position [3210, 0]
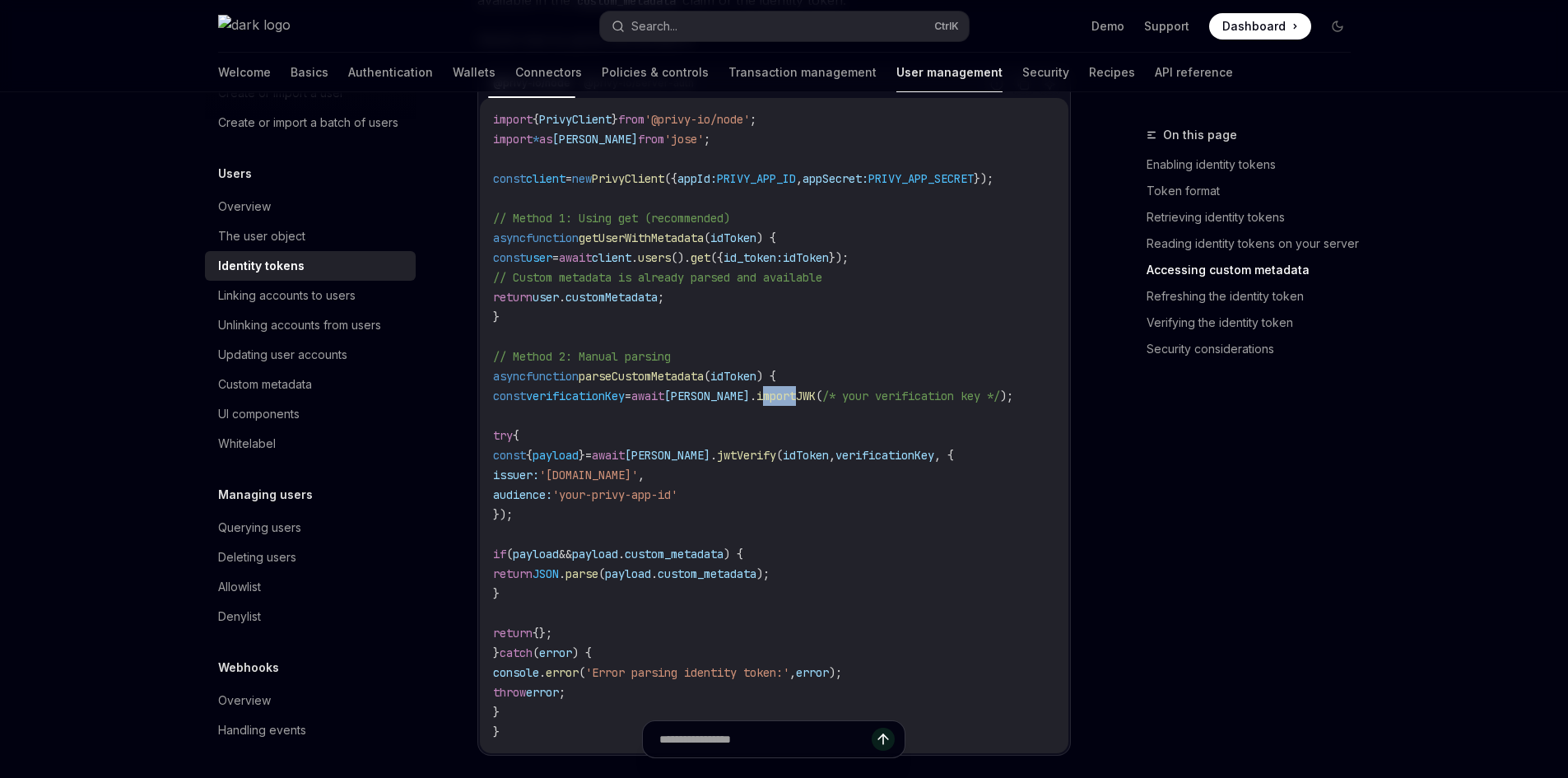
drag, startPoint x: 753, startPoint y: 415, endPoint x: 788, endPoint y: 411, distance: 35.2
click at [788, 404] on span "importJWK" at bounding box center [786, 395] width 60 height 15
click at [842, 404] on span "/* your verification key */" at bounding box center [911, 395] width 178 height 15
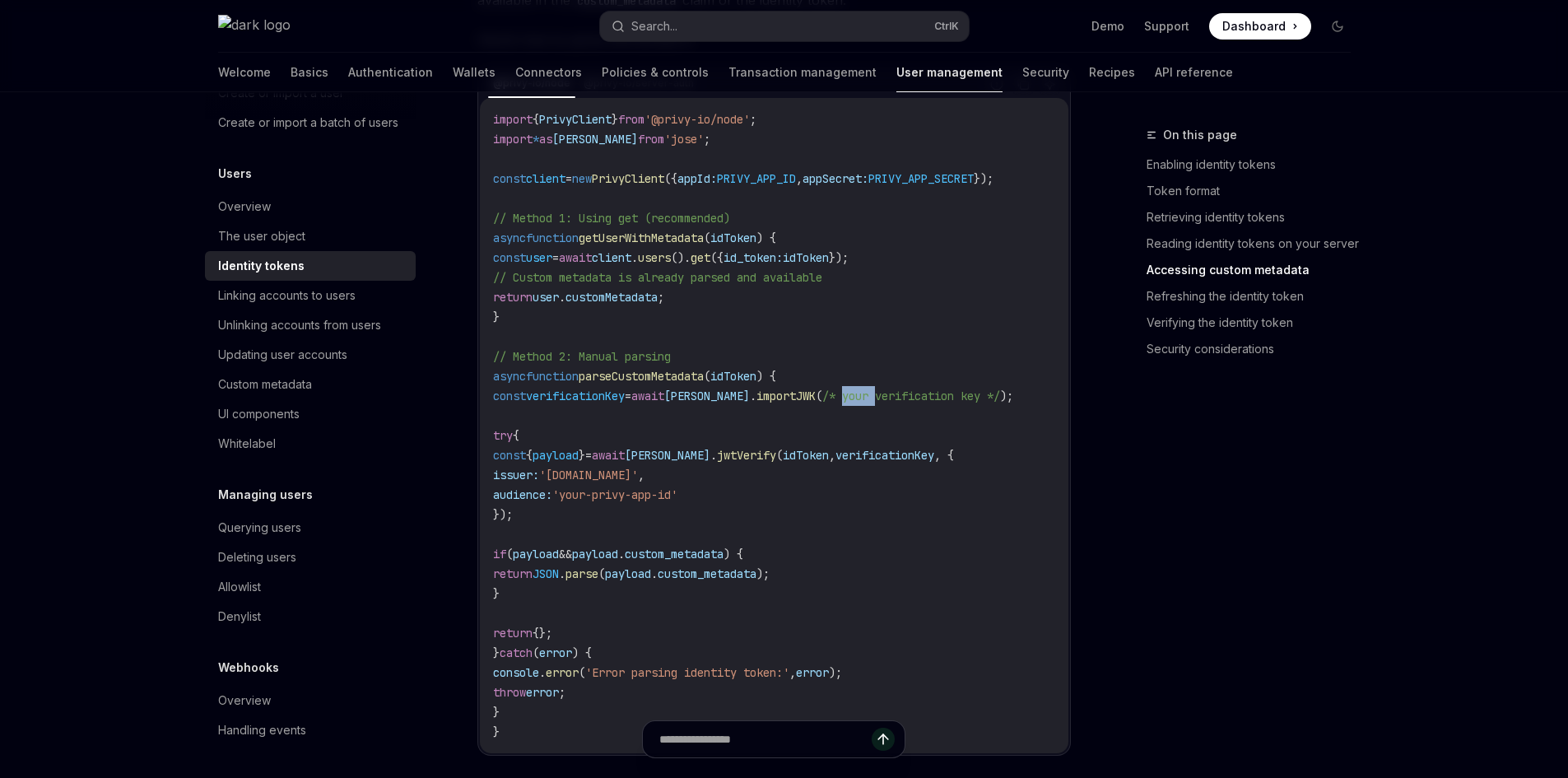
click at [842, 404] on span "/* your verification key */" at bounding box center [911, 395] width 178 height 15
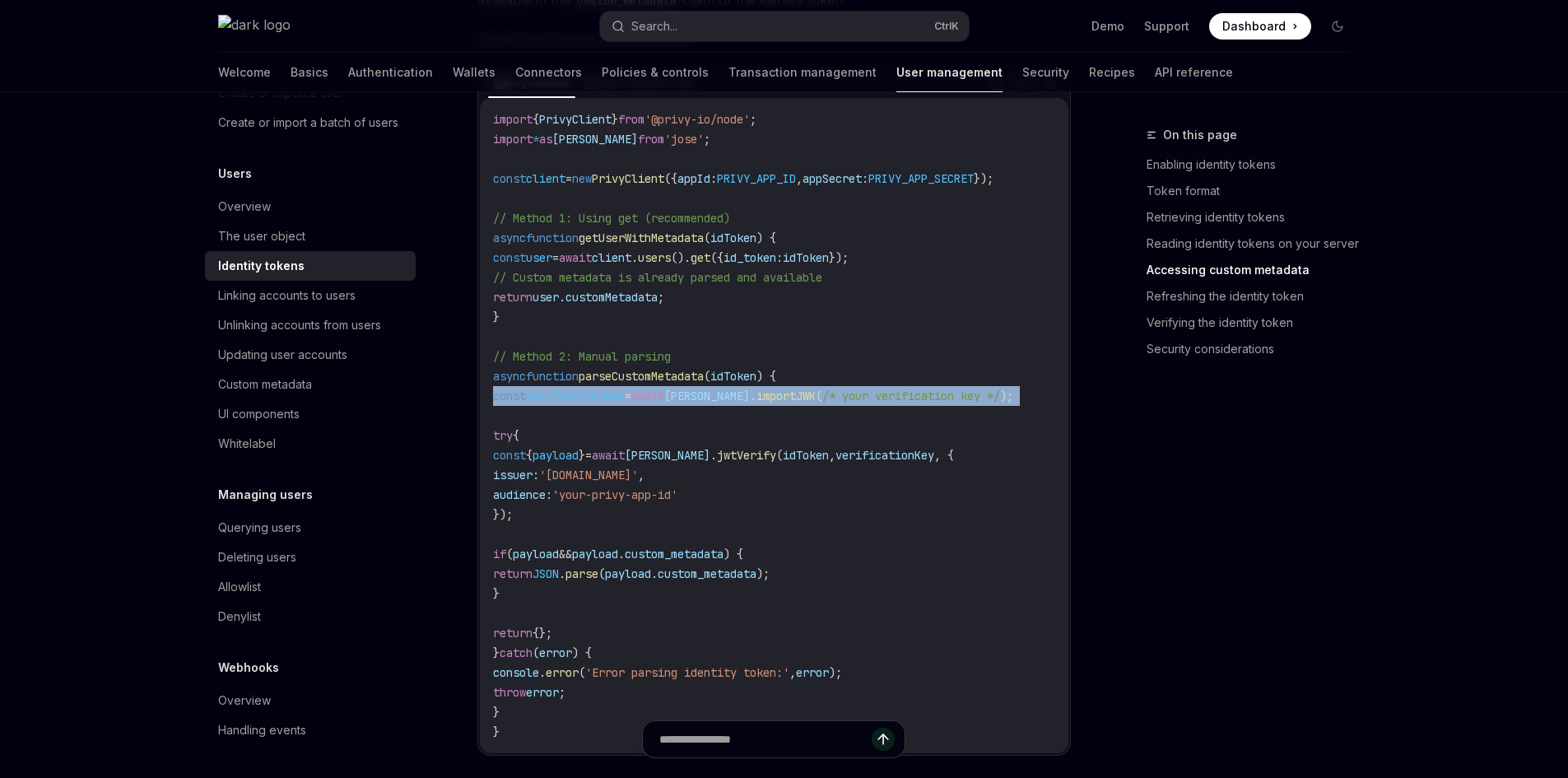
click at [842, 404] on span "/* your verification key */" at bounding box center [911, 395] width 178 height 15
click at [784, 404] on span "importJWK" at bounding box center [786, 395] width 60 height 15
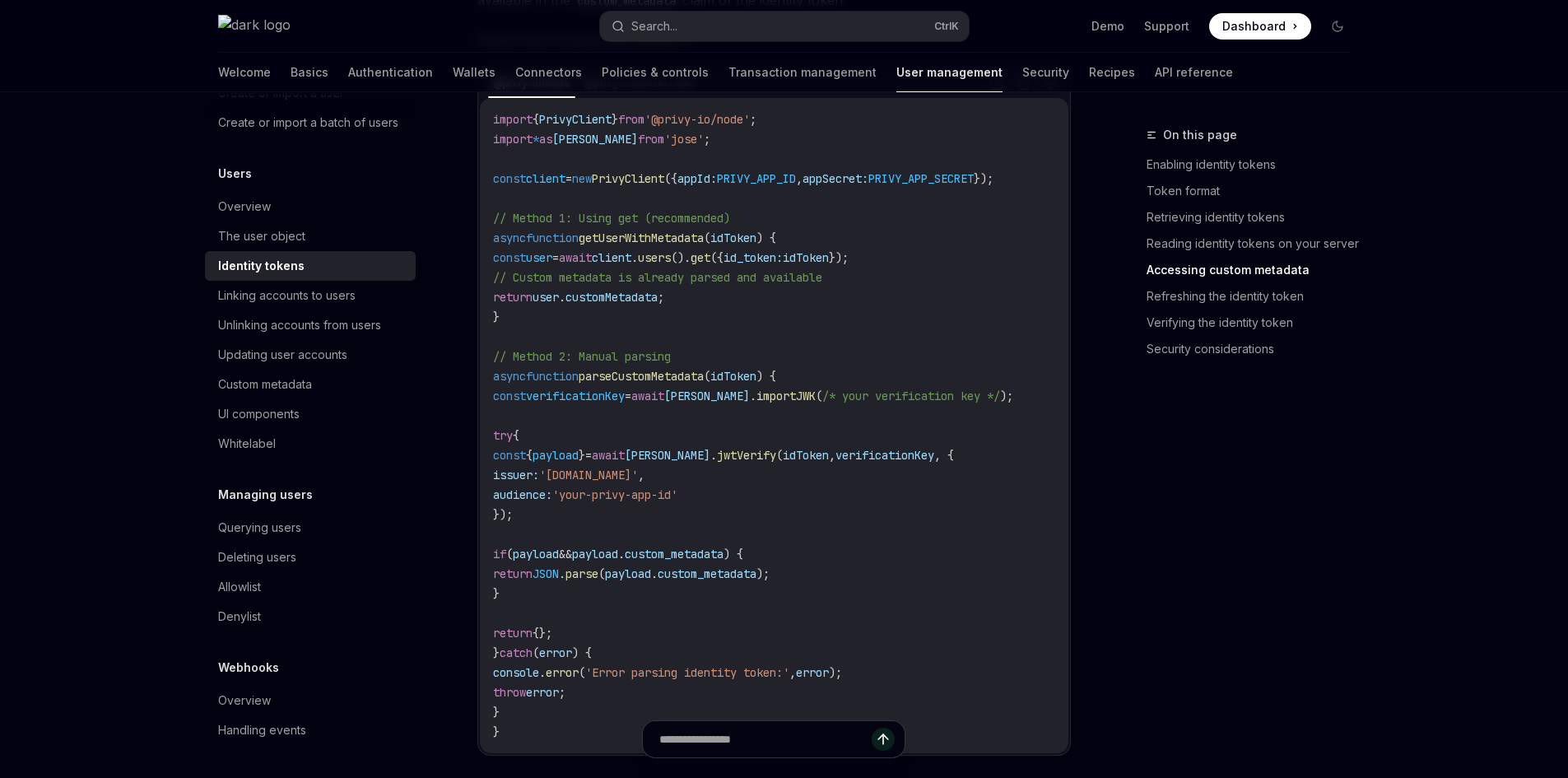
click at [693, 383] on span "parseCustomMetadata" at bounding box center [641, 375] width 125 height 15
click at [611, 407] on code "import { PrivyClient } from '@privy-io/node' ; import * as jose from 'jose' ; c…" at bounding box center [773, 425] width 562 height 632
click at [585, 404] on span "verificationKey" at bounding box center [575, 395] width 99 height 15
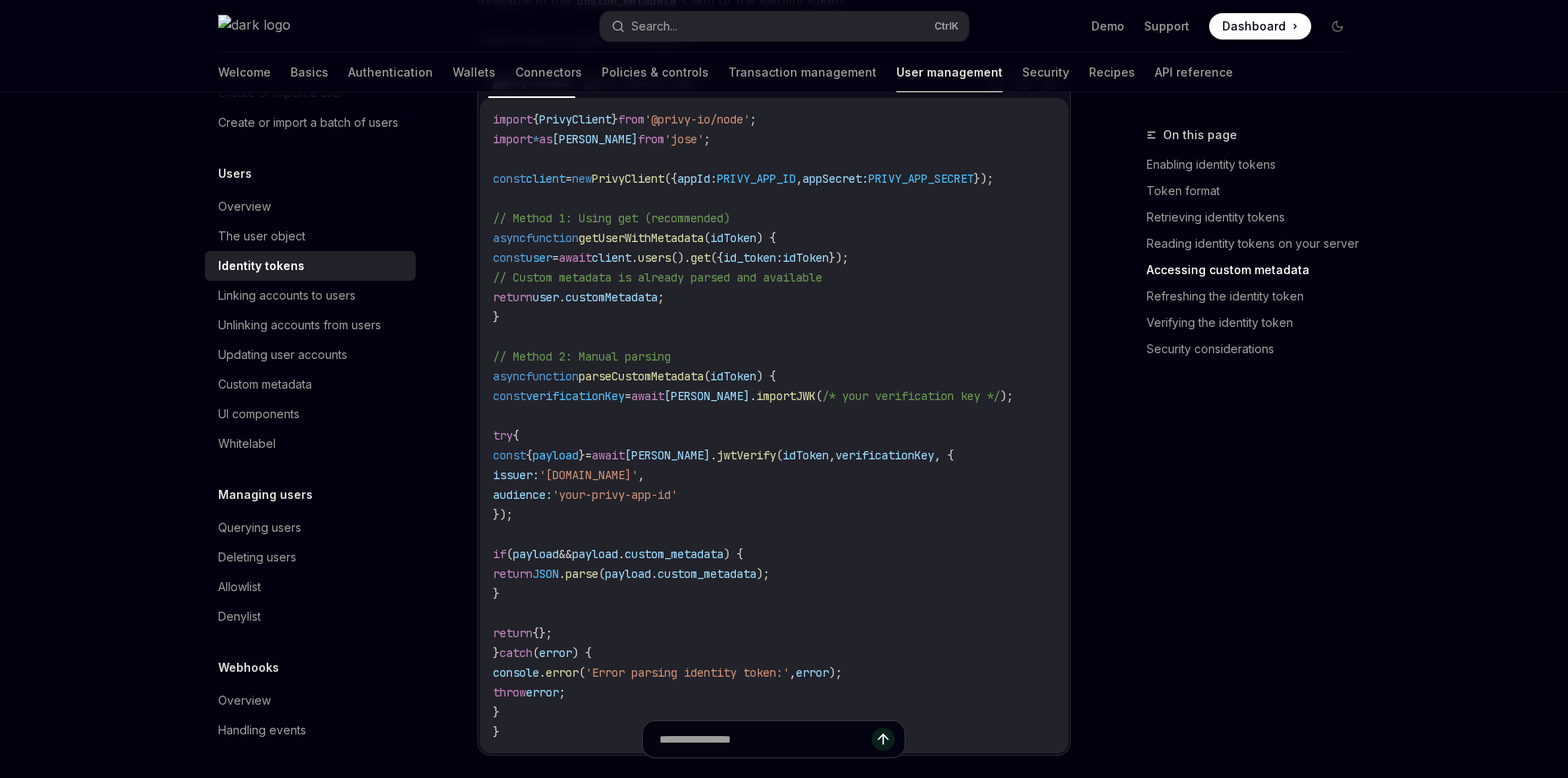
click at [605, 439] on code "import { PrivyClient } from '@privy-io/node' ; import * as jose from 'jose' ; c…" at bounding box center [773, 425] width 562 height 632
click at [583, 540] on code "import { PrivyClient } from '@privy-io/node' ; import * as jose from 'jose' ; c…" at bounding box center [773, 425] width 562 height 632
click at [572, 561] on span "&&" at bounding box center [565, 553] width 13 height 15
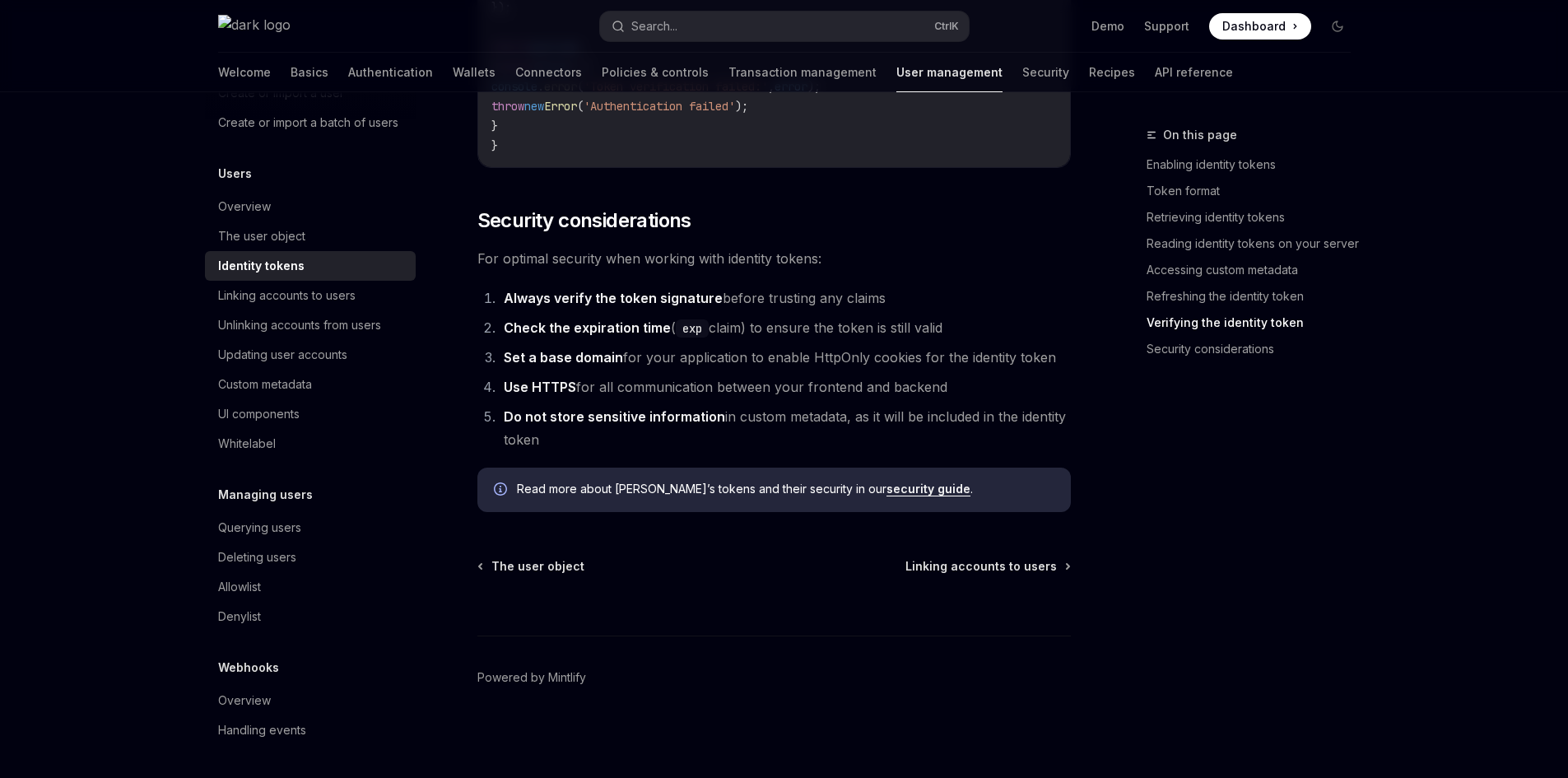
scroll to position [174, 0]
click at [348, 65] on link "Authentication" at bounding box center [390, 72] width 85 height 39
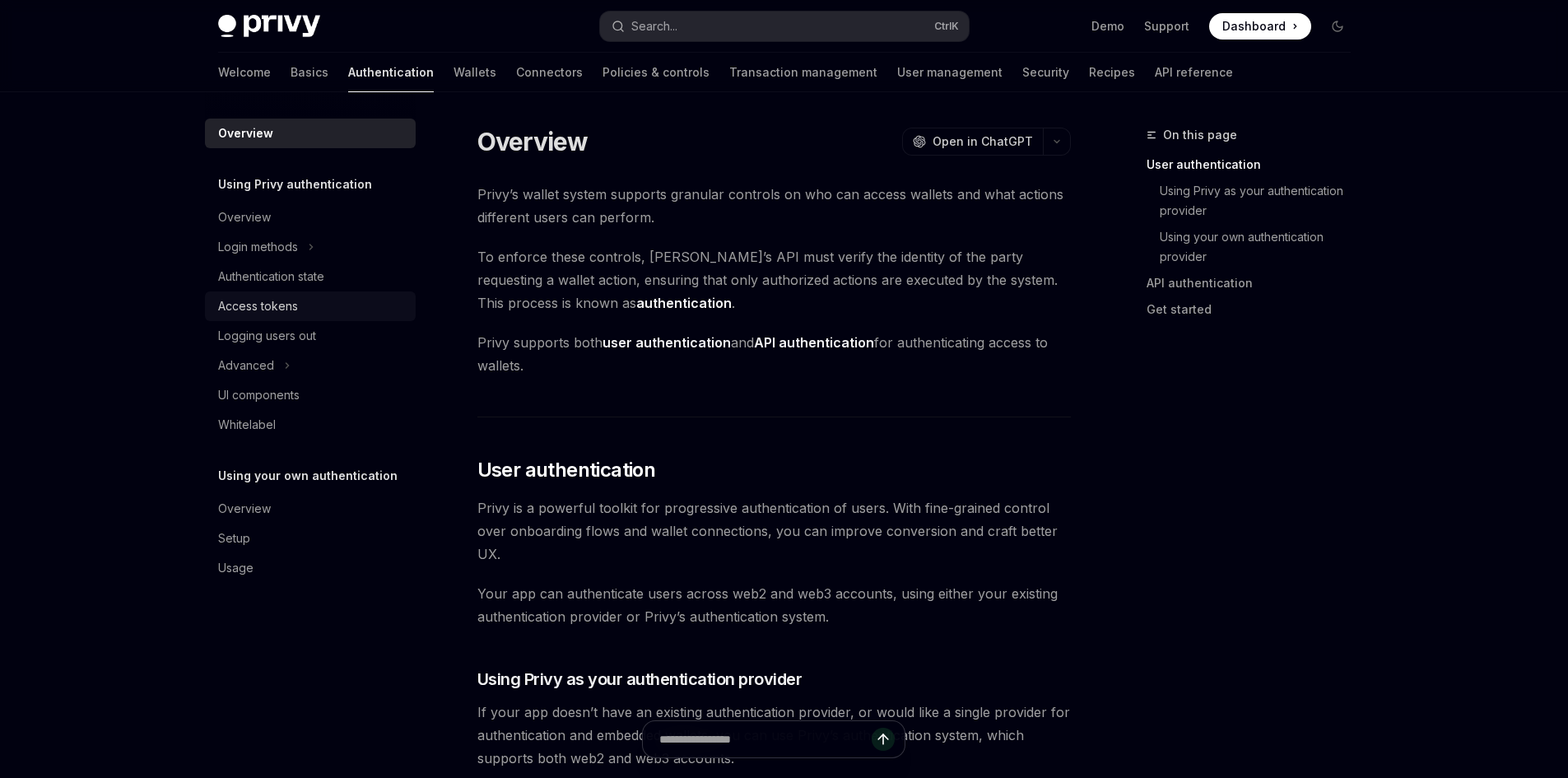
click at [293, 296] on div "Access tokens" at bounding box center [258, 306] width 80 height 20
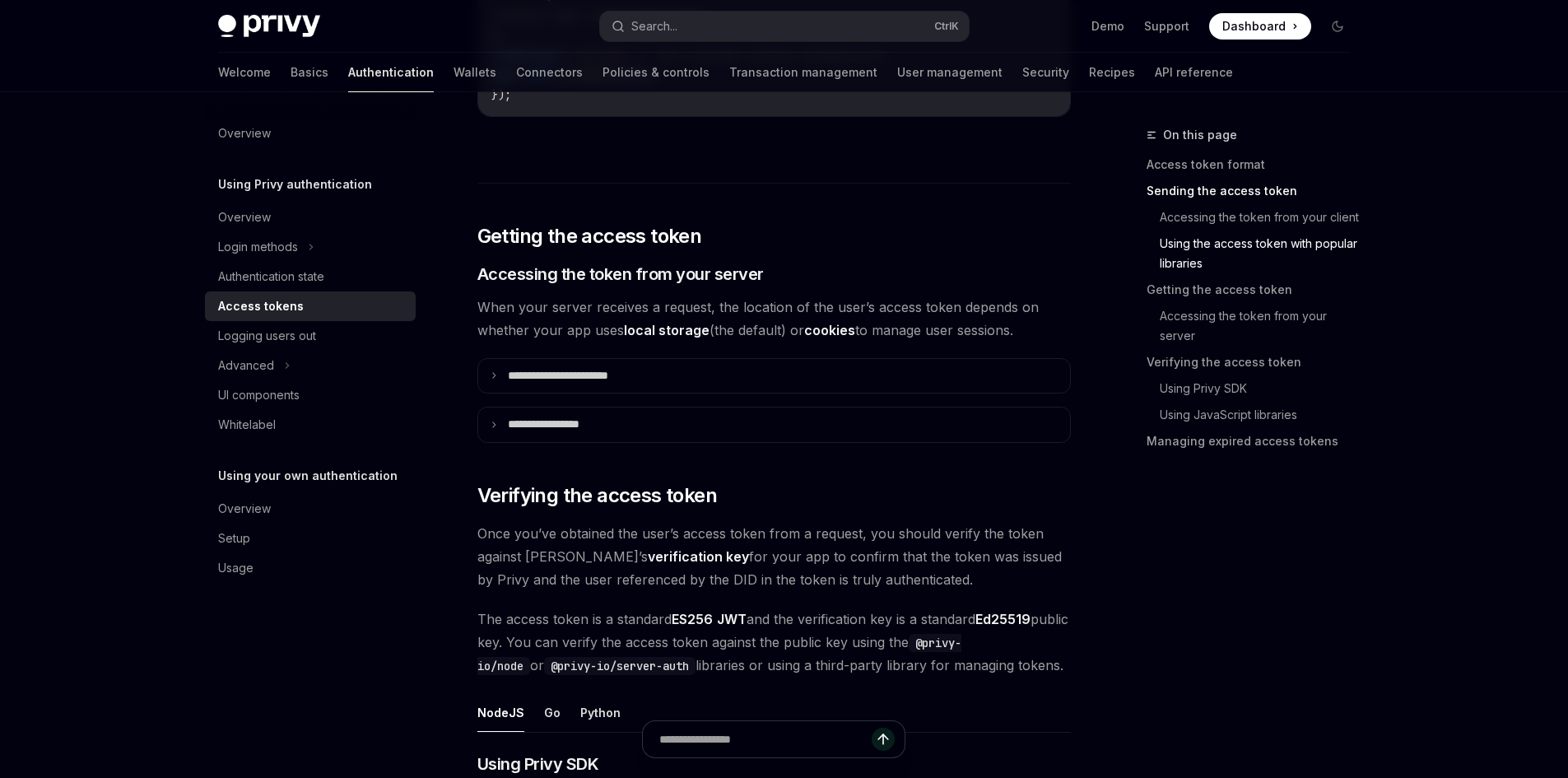
scroll to position [1893, 0]
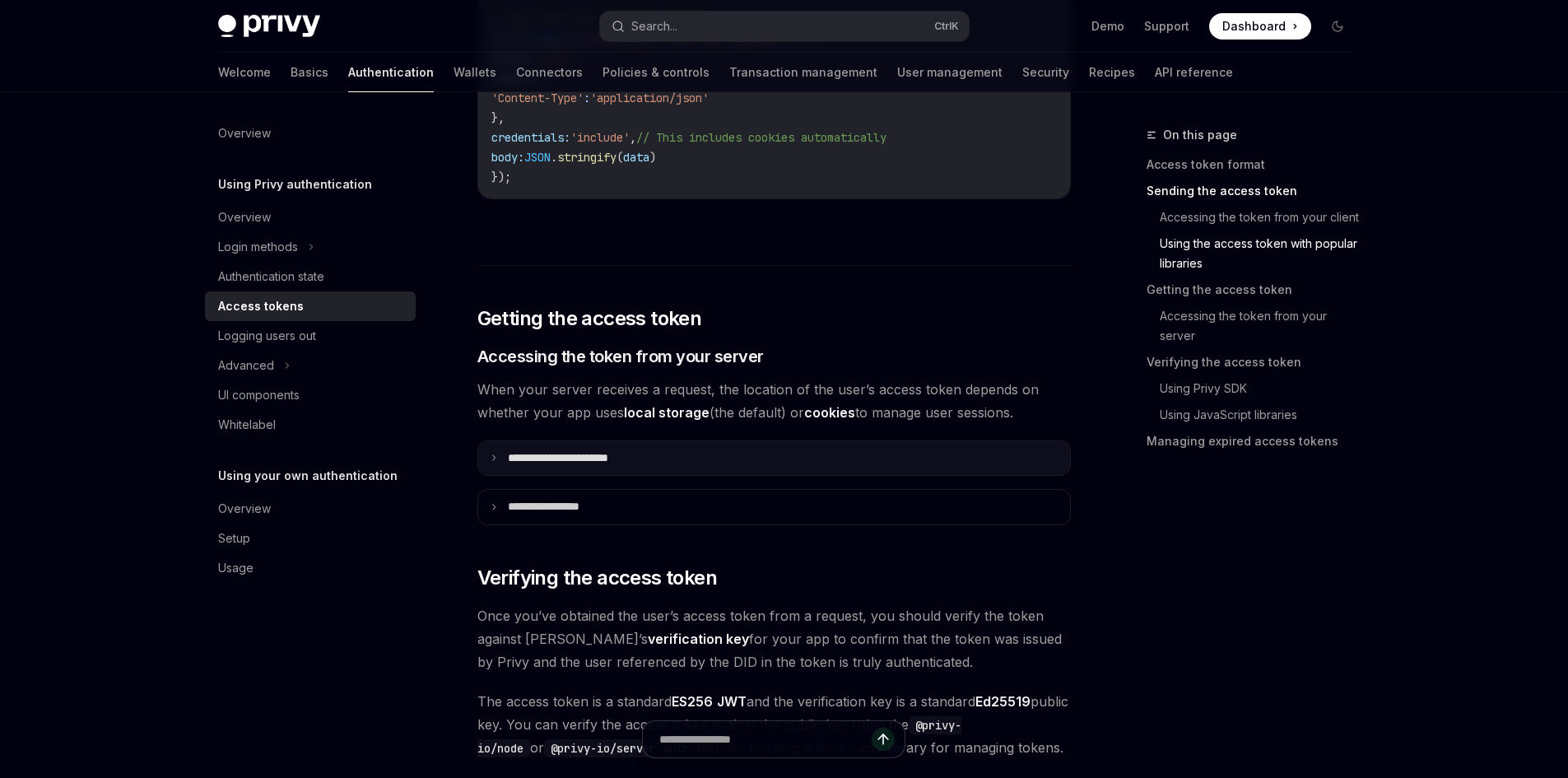
click at [644, 462] on p "**********" at bounding box center [577, 457] width 138 height 15
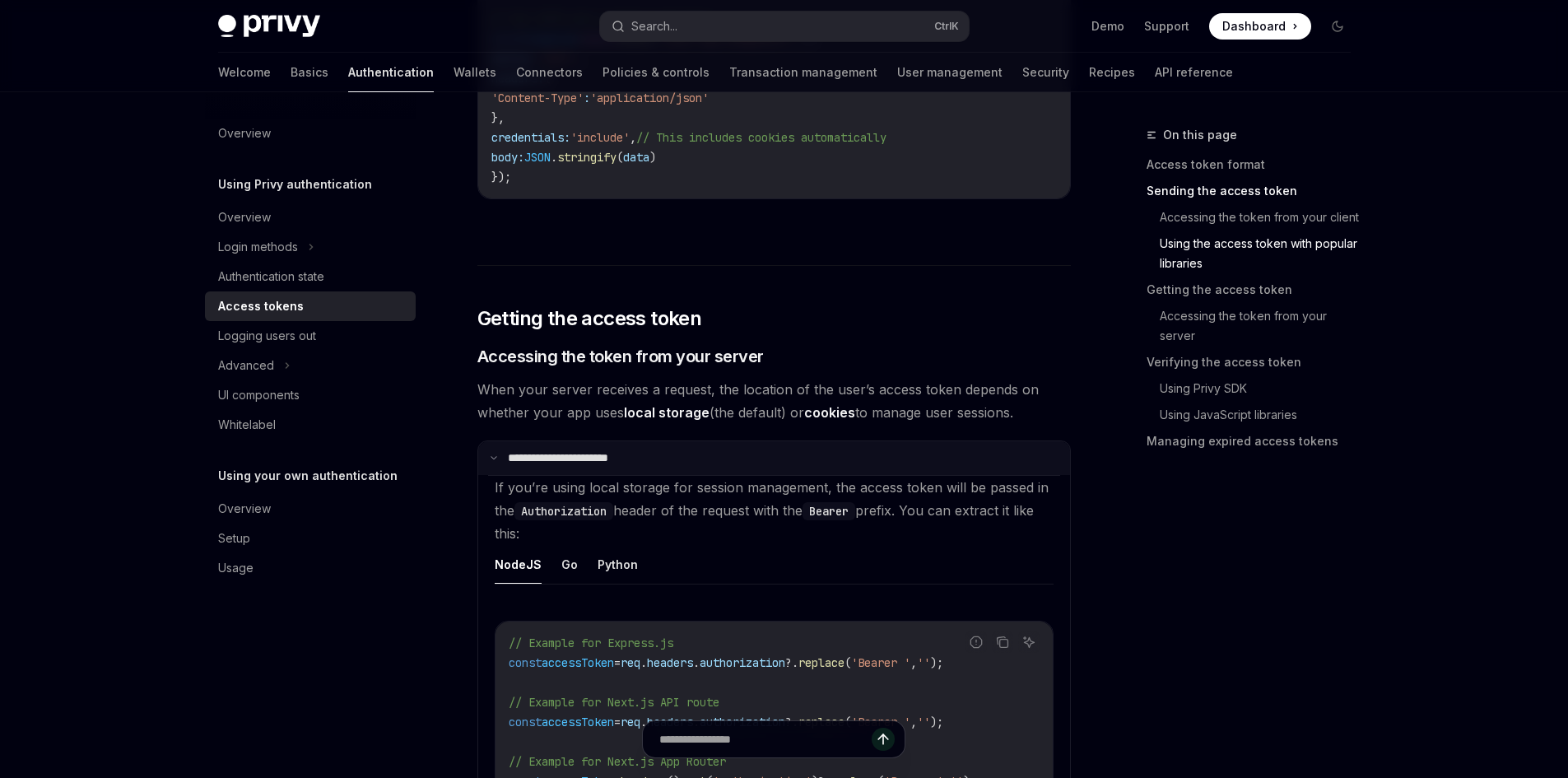
click at [644, 462] on summary "**********" at bounding box center [773, 457] width 591 height 34
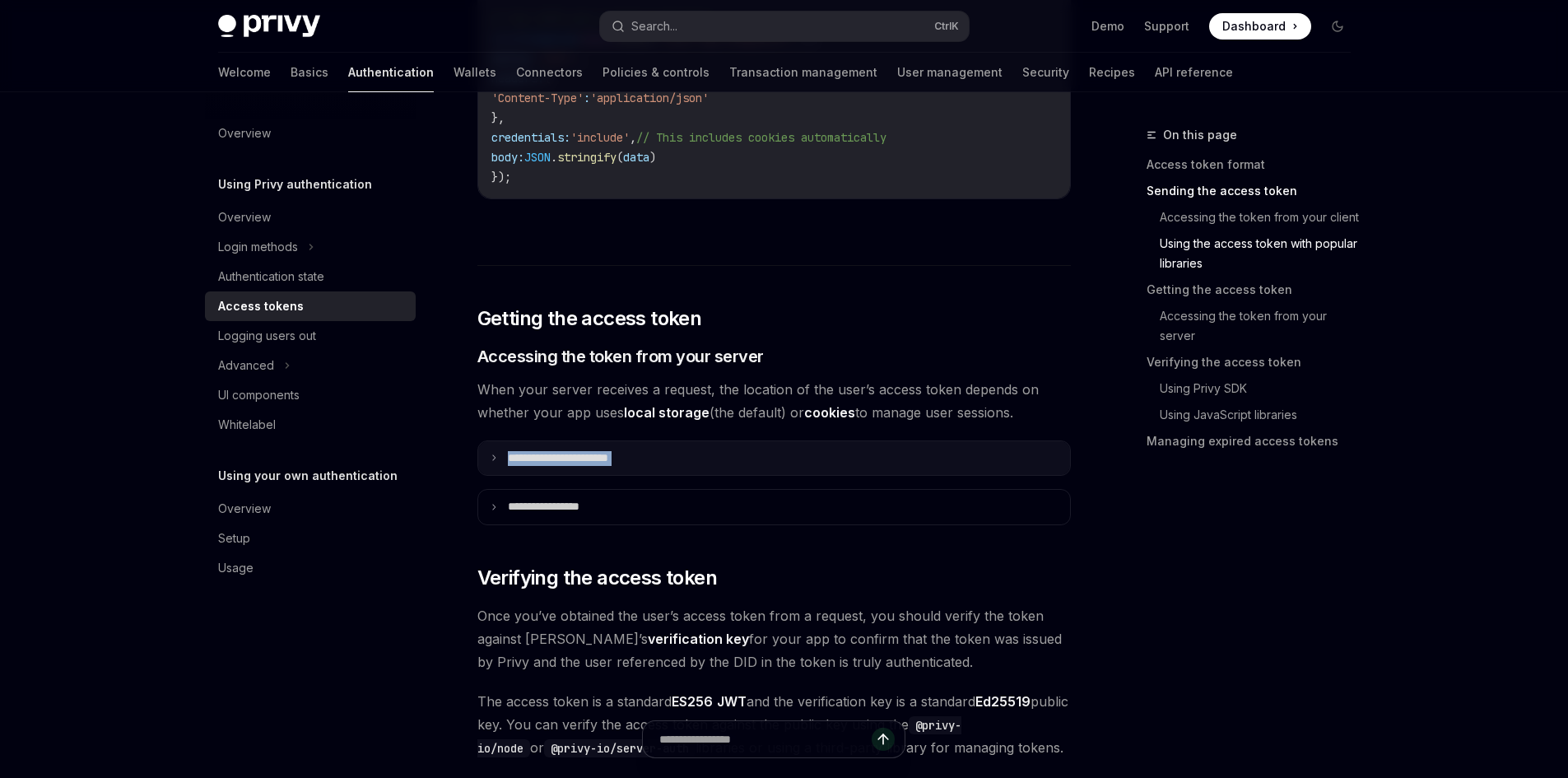
click at [644, 462] on p "**********" at bounding box center [577, 457] width 138 height 15
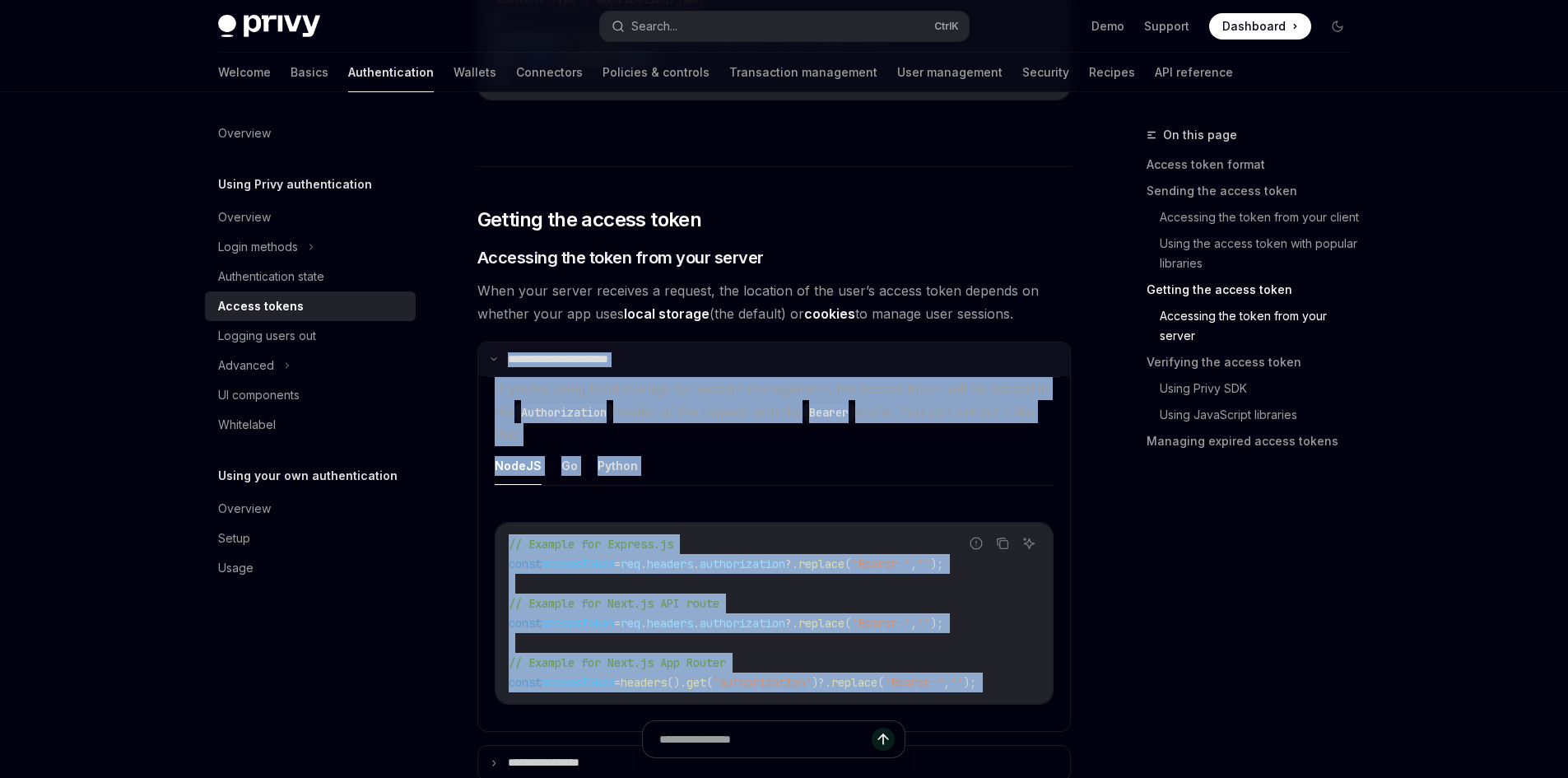
scroll to position [2140, 0]
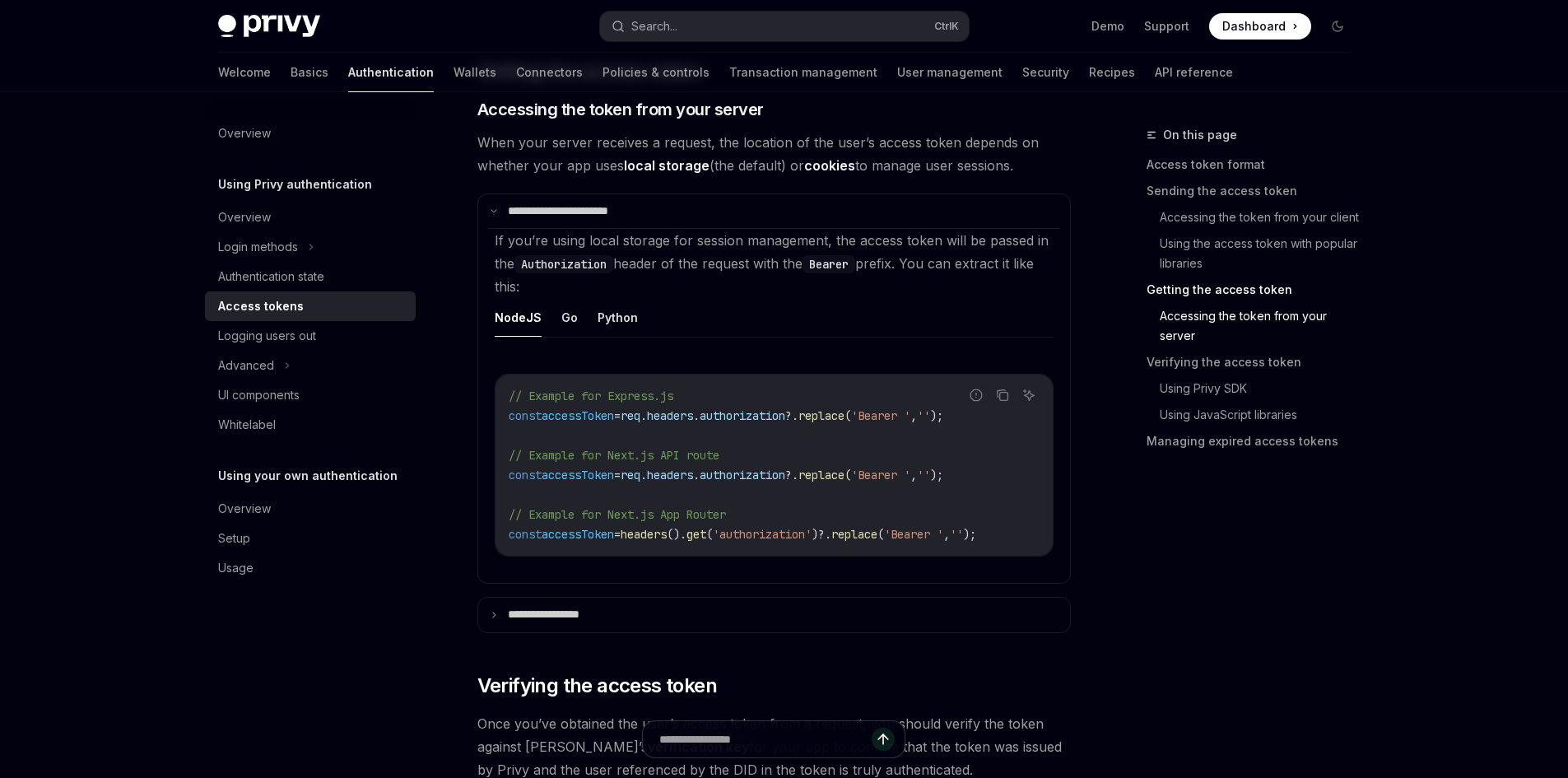
click at [1198, 541] on div "On this page Access token format Sending the access token Accessing the token f…" at bounding box center [1239, 452] width 250 height 653
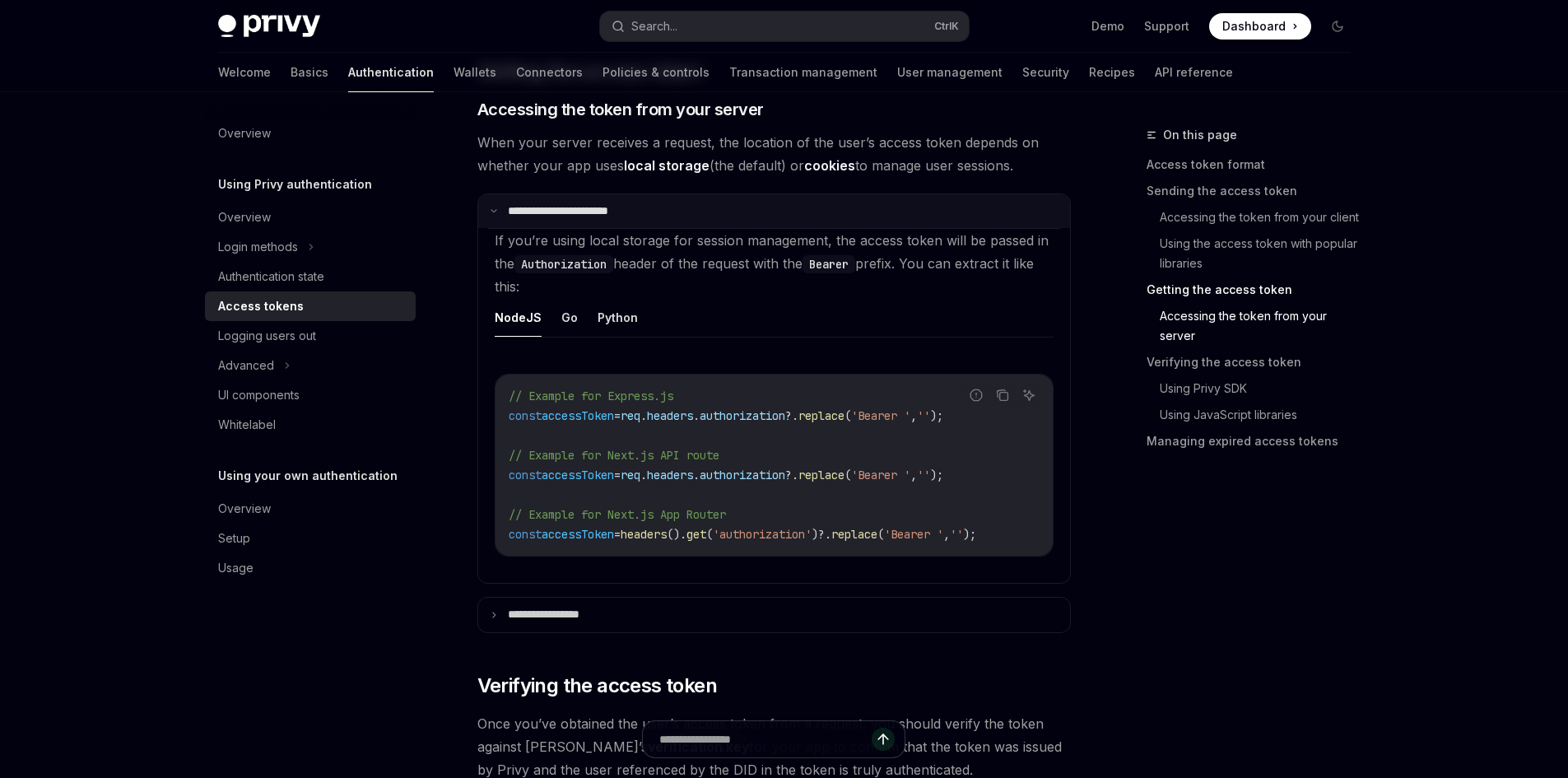
click at [723, 195] on summary "**********" at bounding box center [773, 211] width 591 height 34
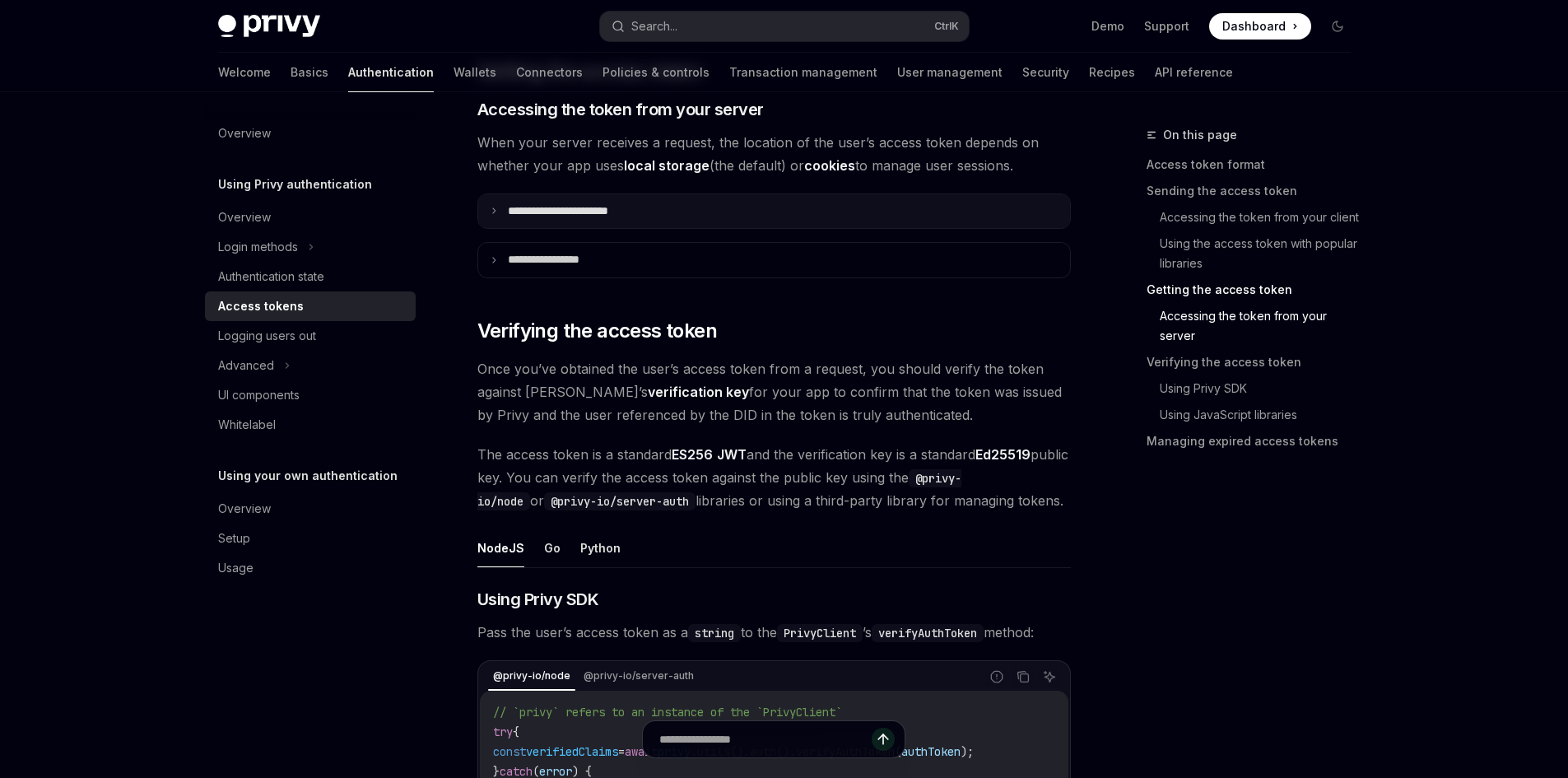
click at [712, 225] on summary "**********" at bounding box center [773, 211] width 591 height 34
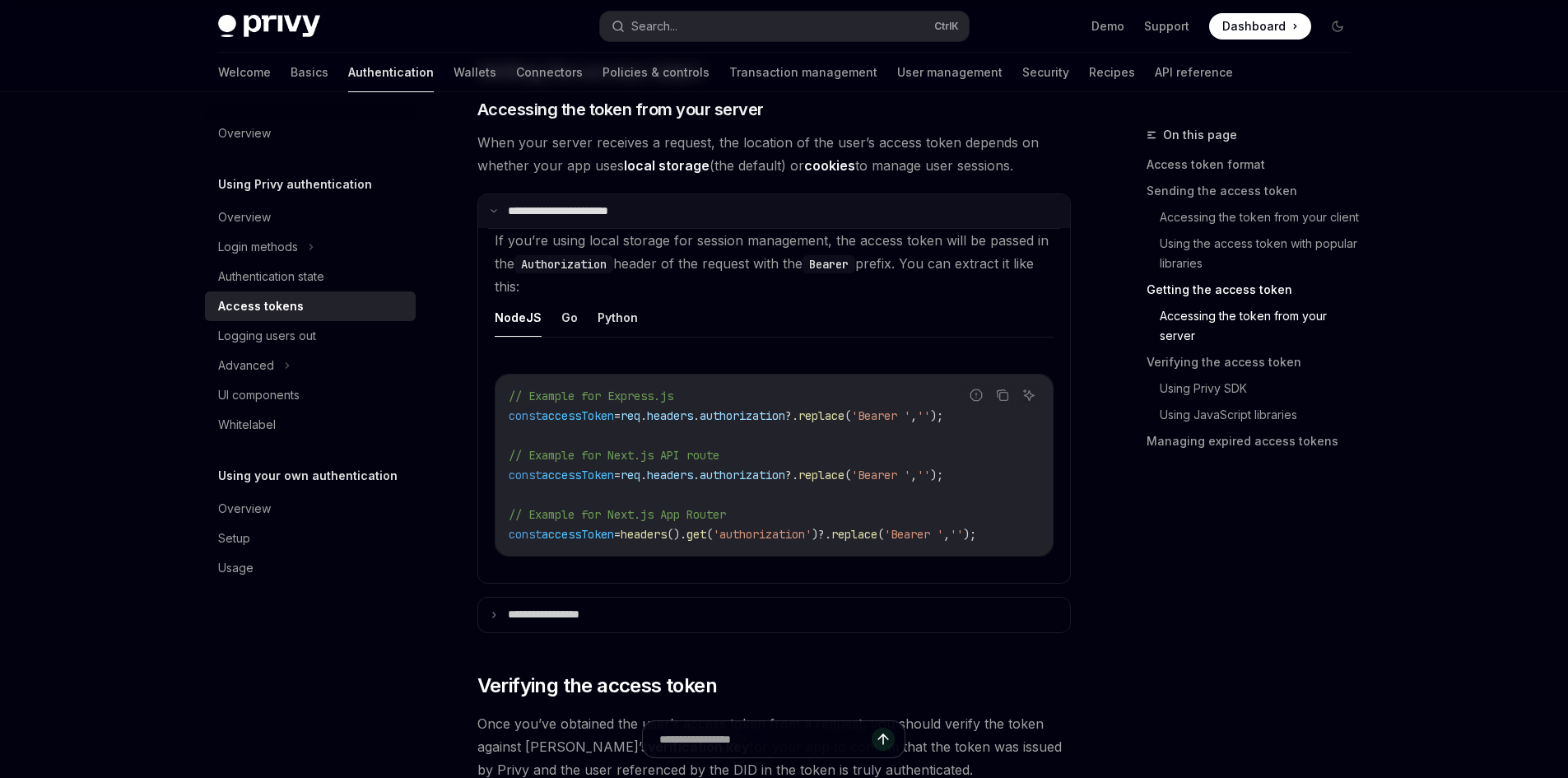
click at [712, 225] on summary "**********" at bounding box center [773, 211] width 591 height 34
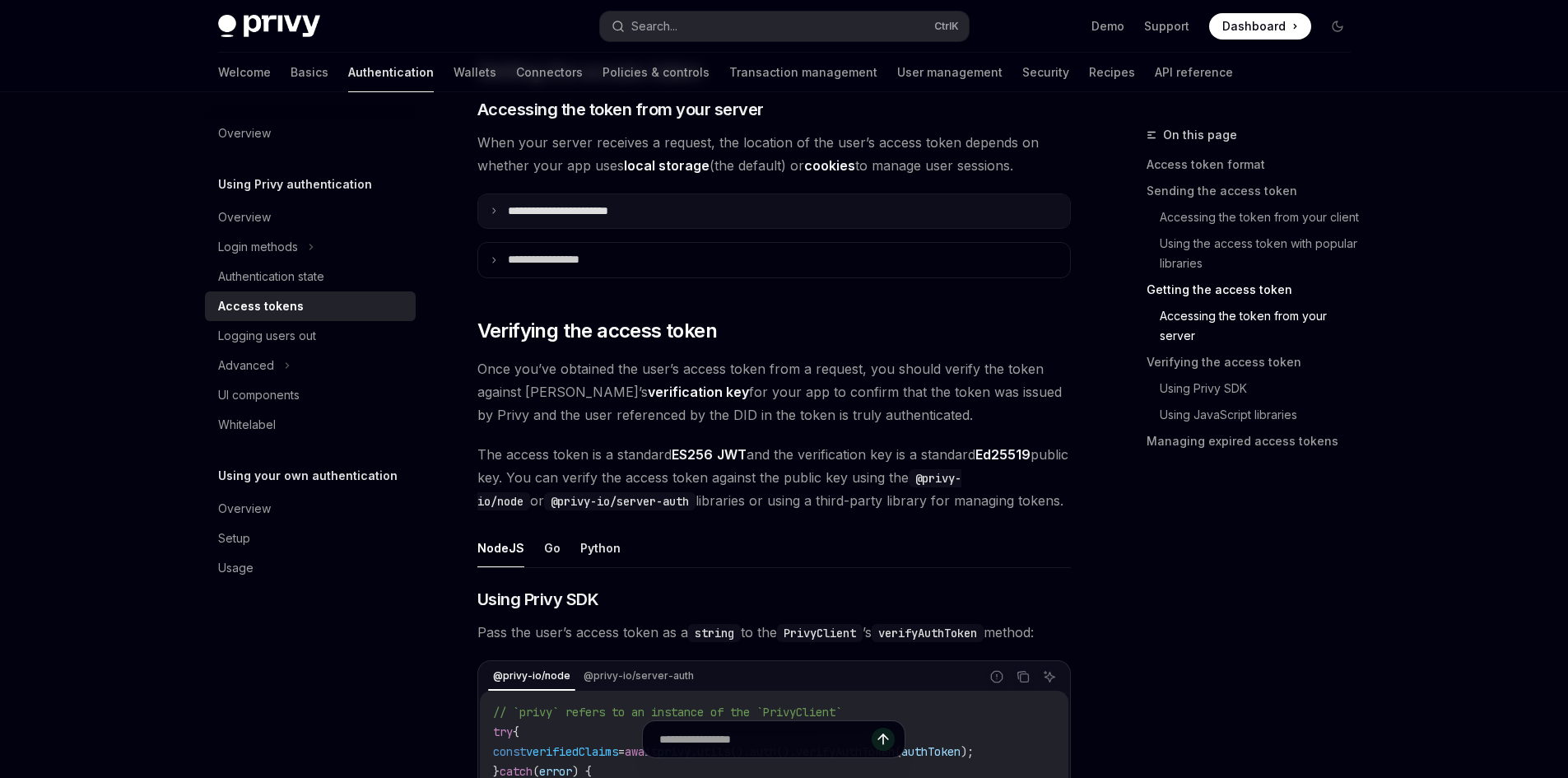
click at [709, 225] on summary "**********" at bounding box center [773, 211] width 591 height 34
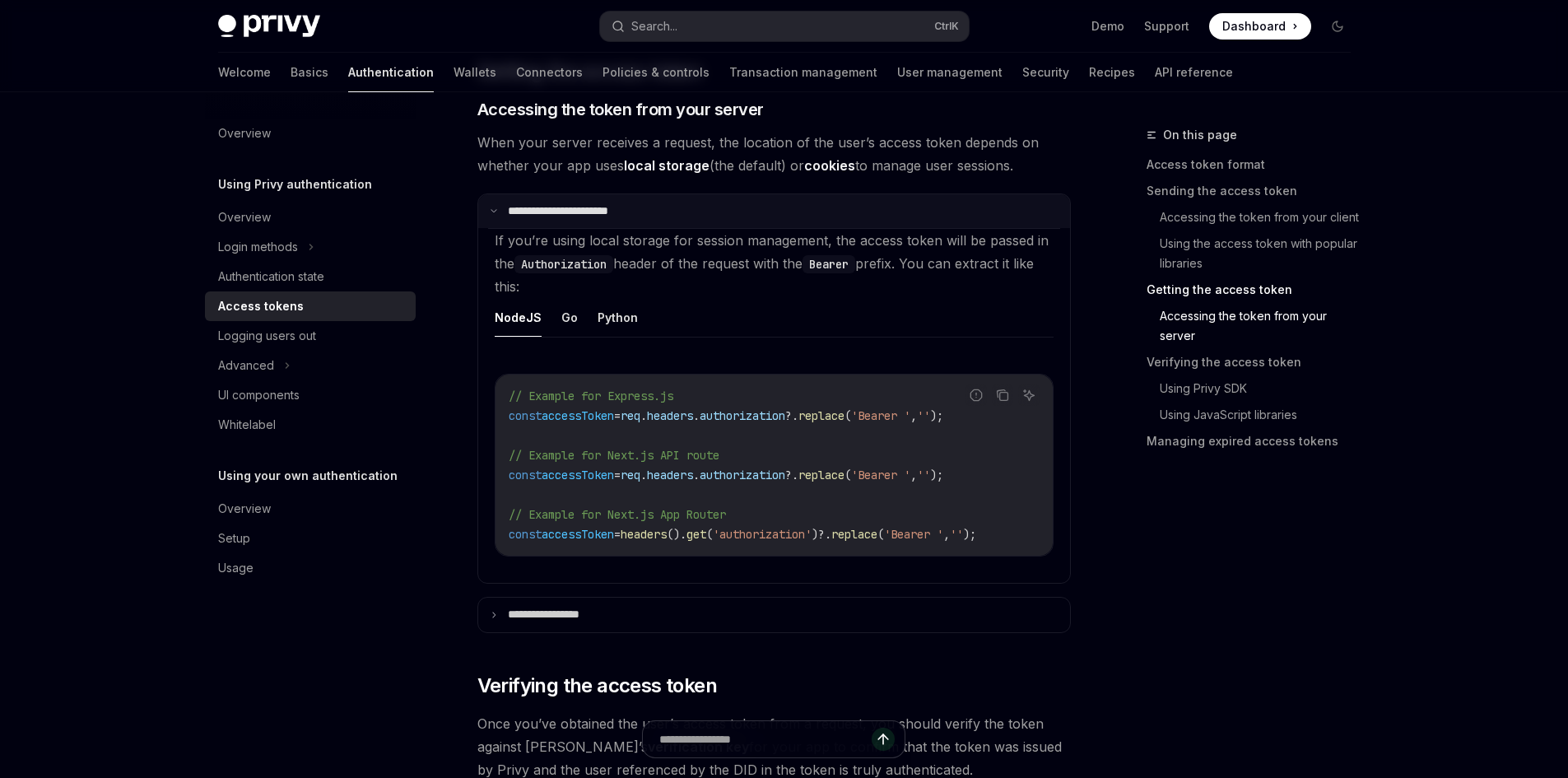
click at [709, 224] on summary "**********" at bounding box center [773, 211] width 591 height 34
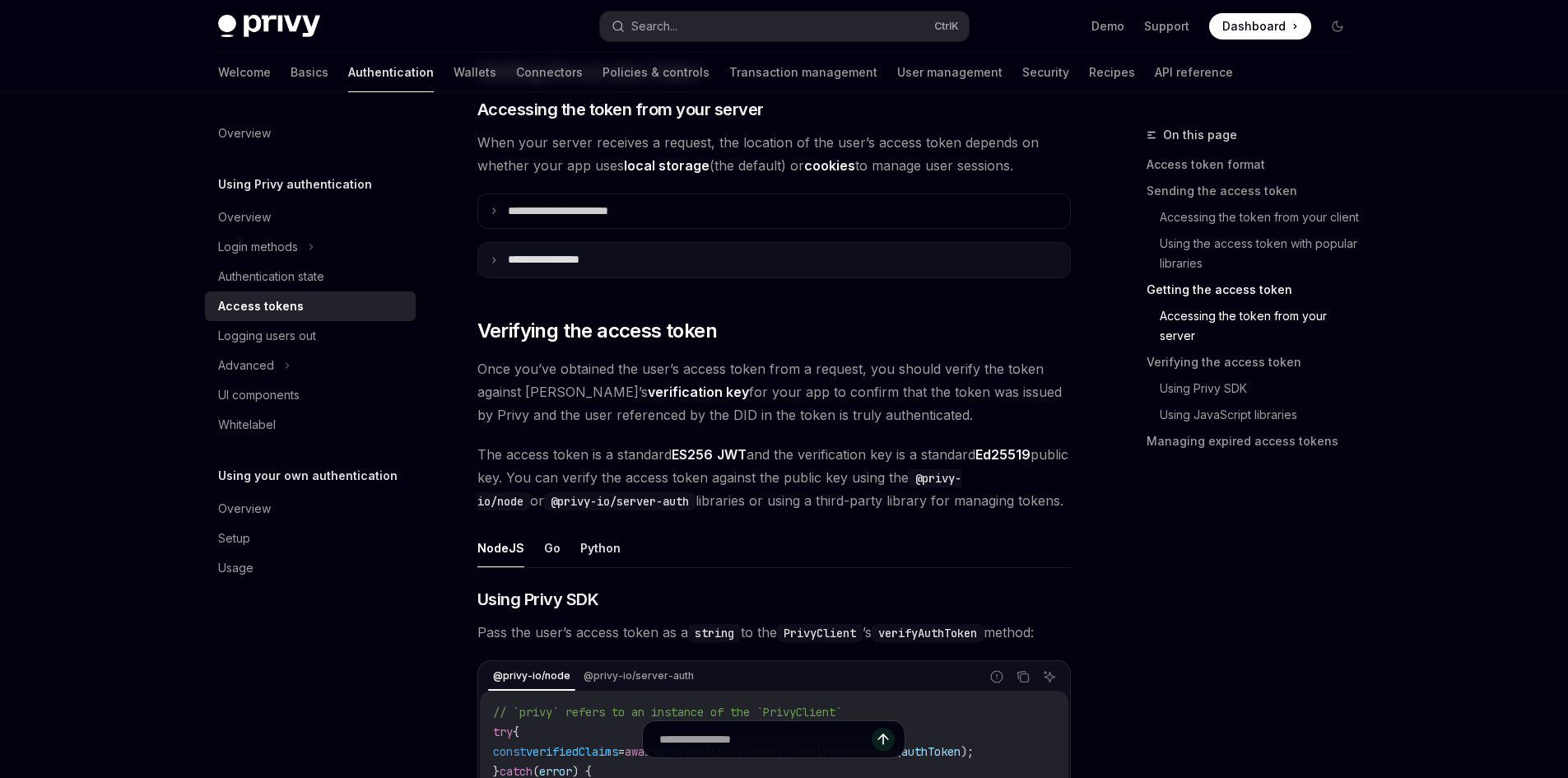
click at [685, 268] on summary "**********" at bounding box center [773, 259] width 591 height 34
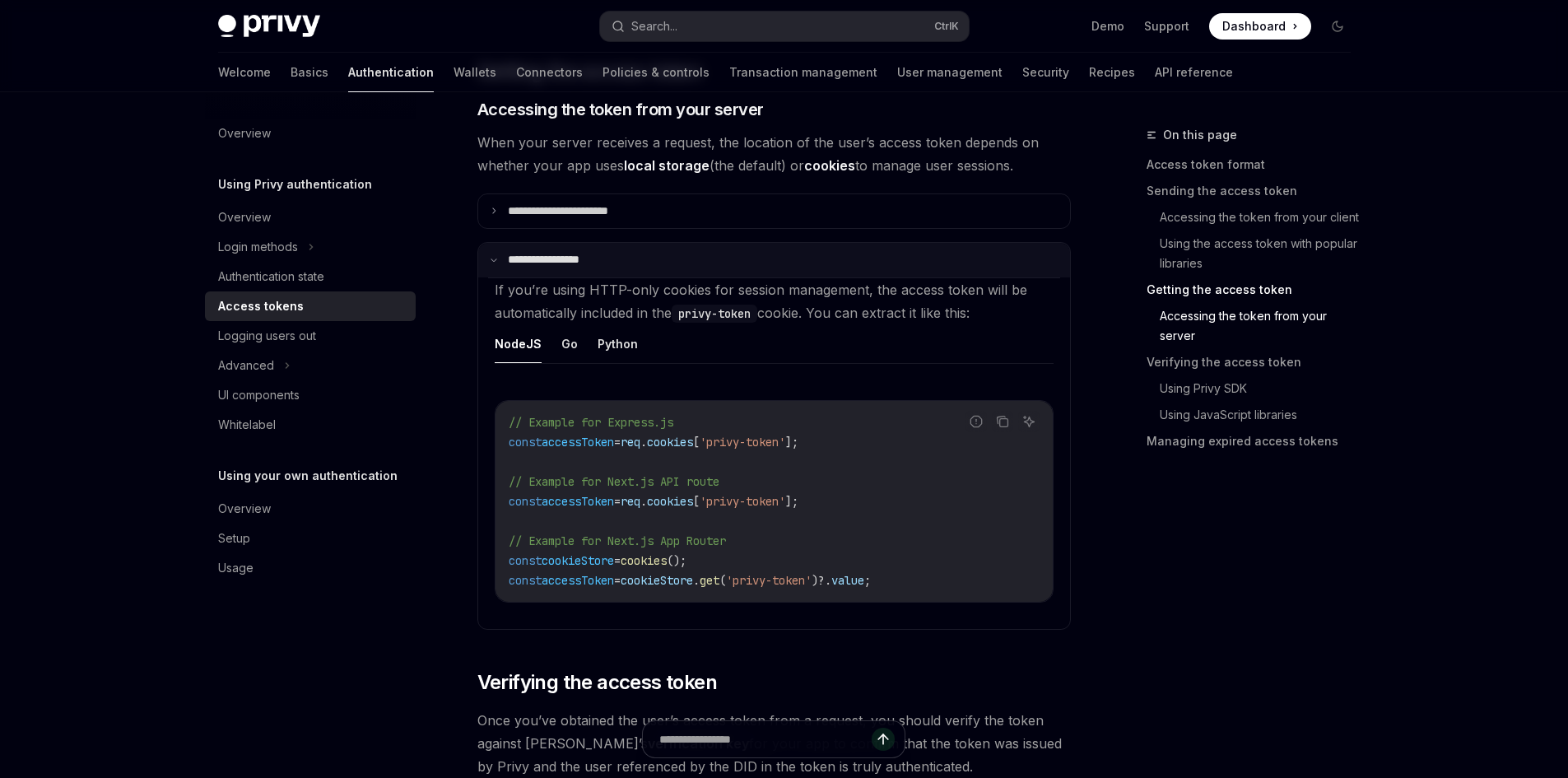
click at [685, 268] on summary "**********" at bounding box center [773, 259] width 591 height 34
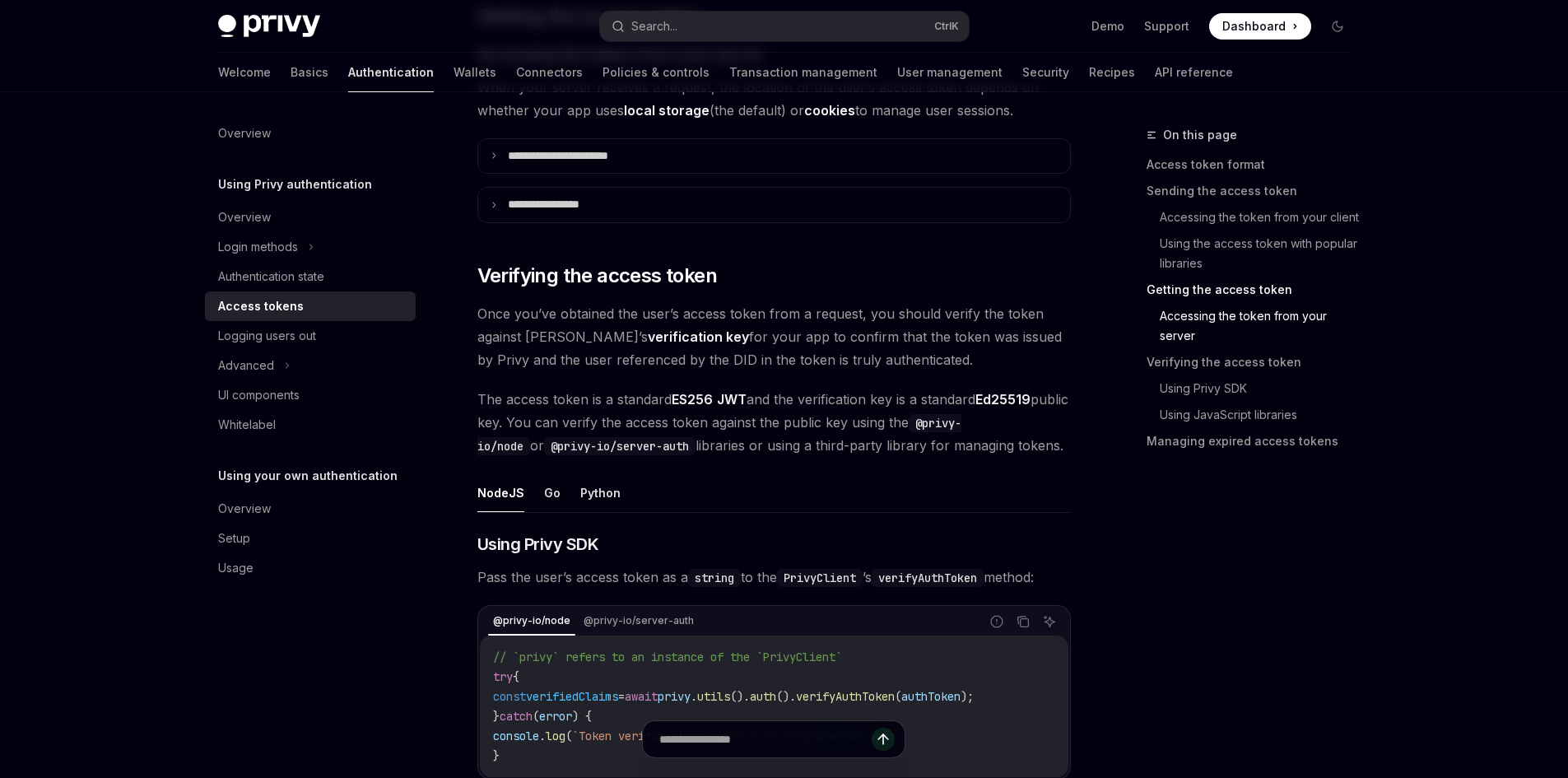
scroll to position [2223, 0]
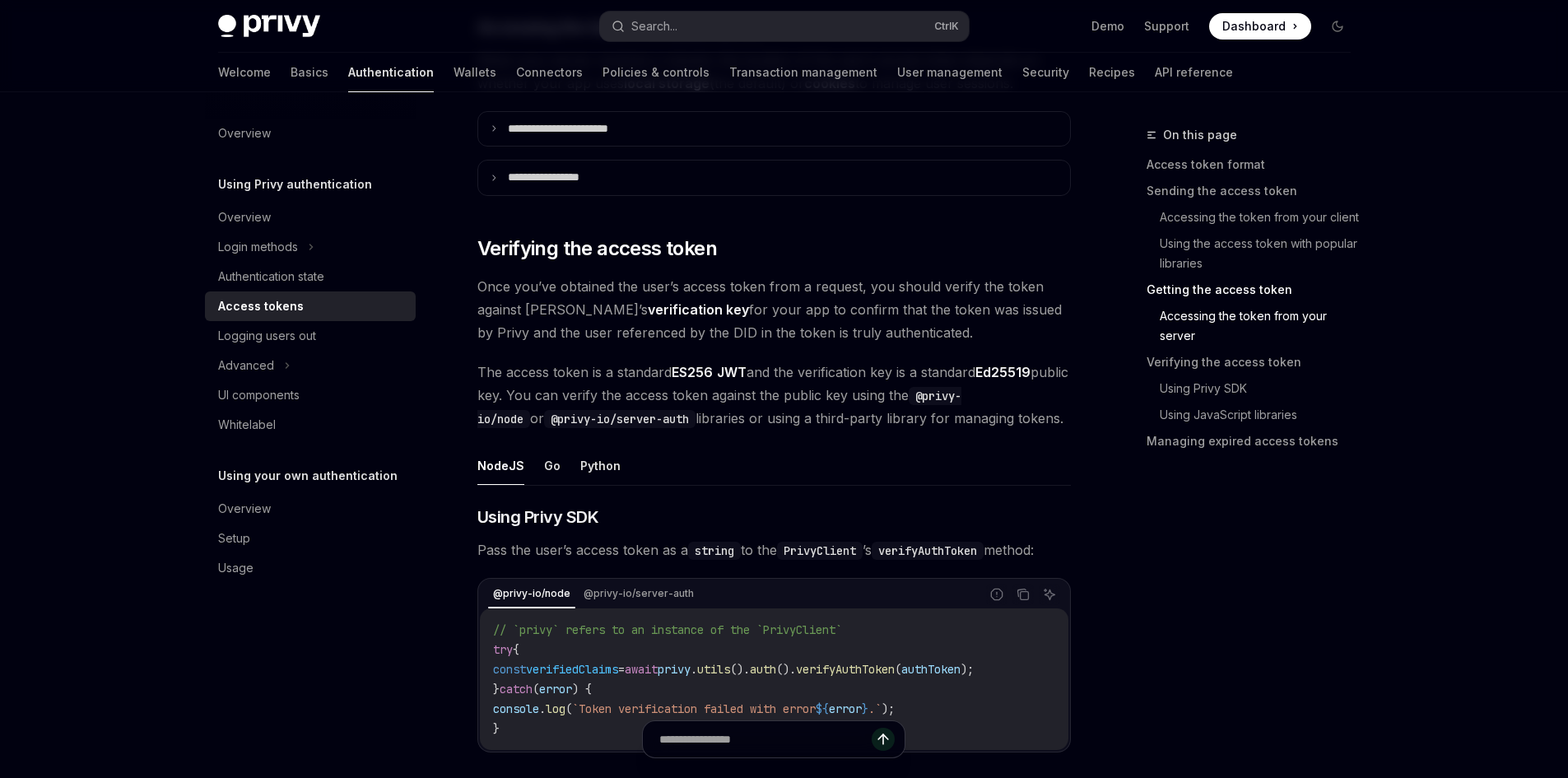
click at [747, 385] on span "The access token is a standard ES256 JWT and the verification key is a standard…" at bounding box center [773, 395] width 593 height 69
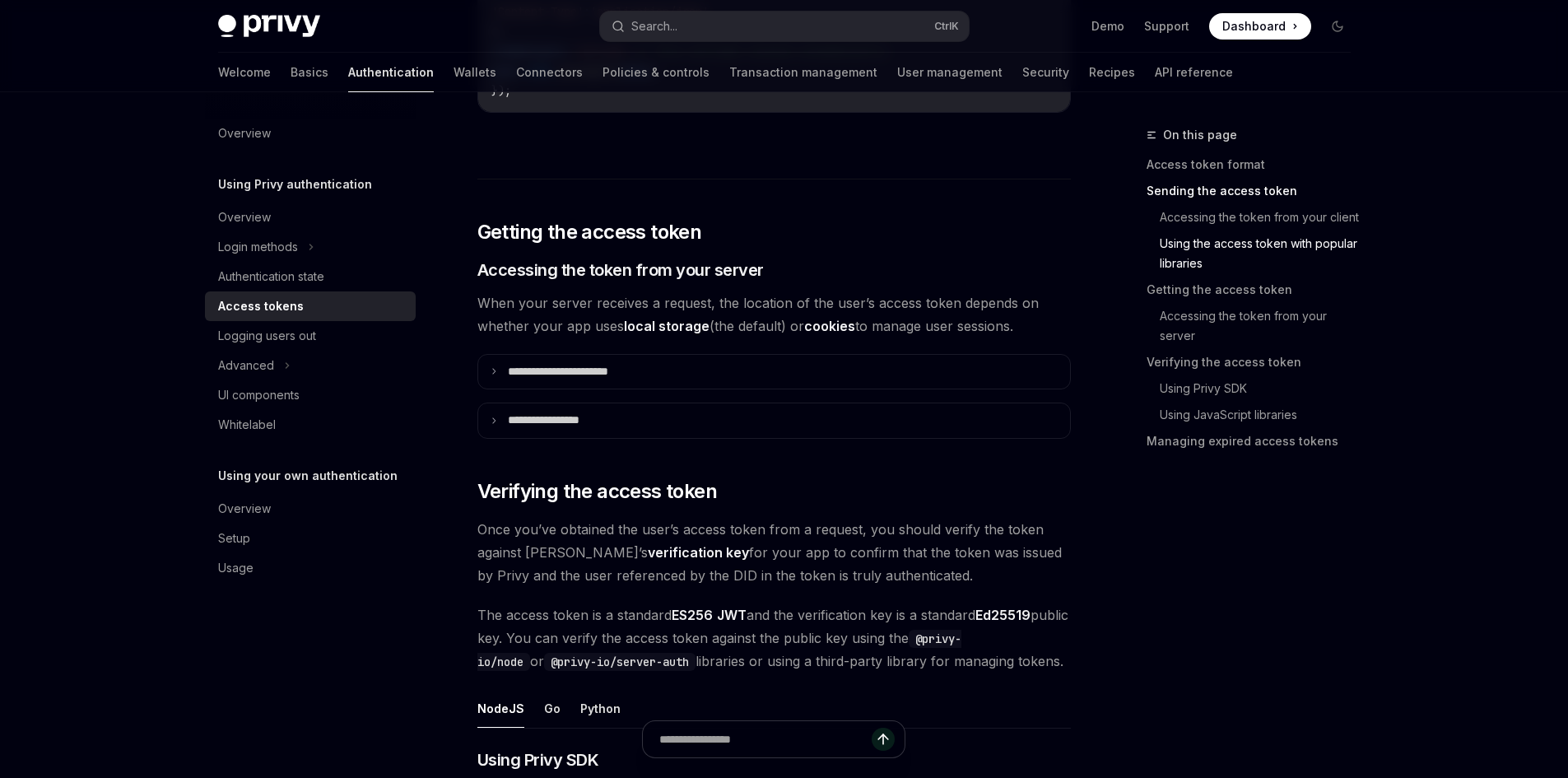
scroll to position [1975, 0]
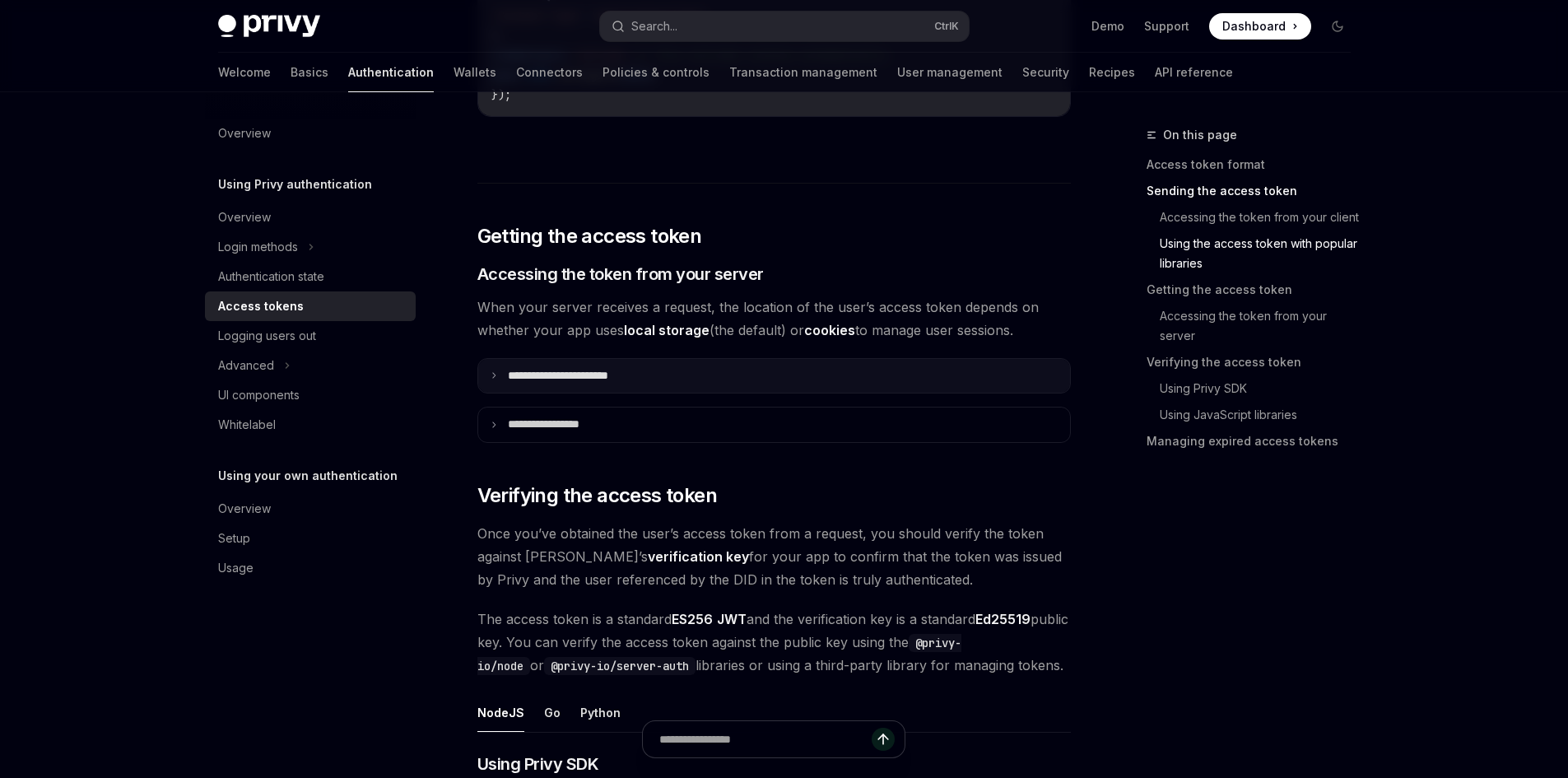
click at [619, 372] on p "**********" at bounding box center [577, 375] width 138 height 15
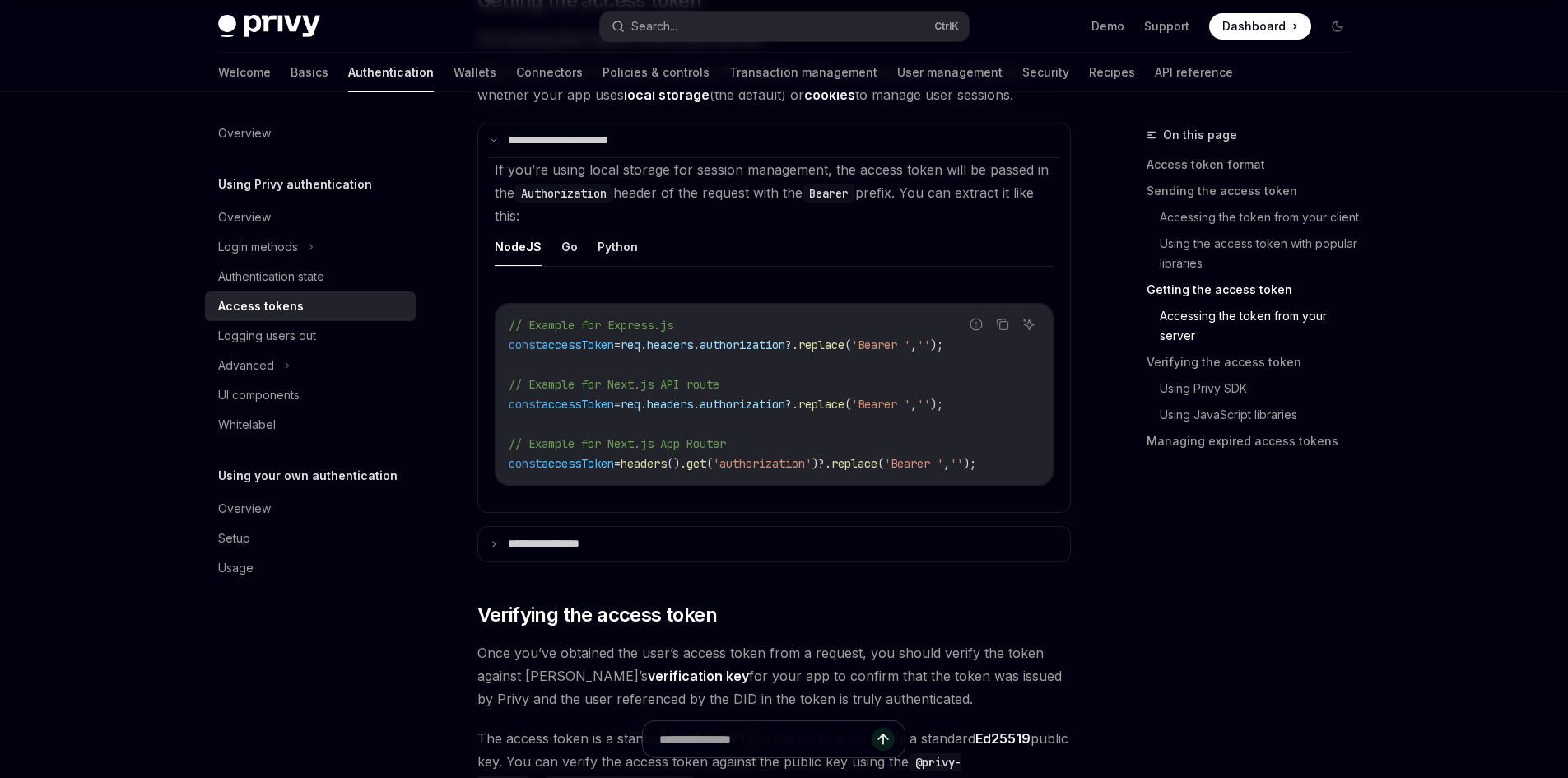
scroll to position [2223, 0]
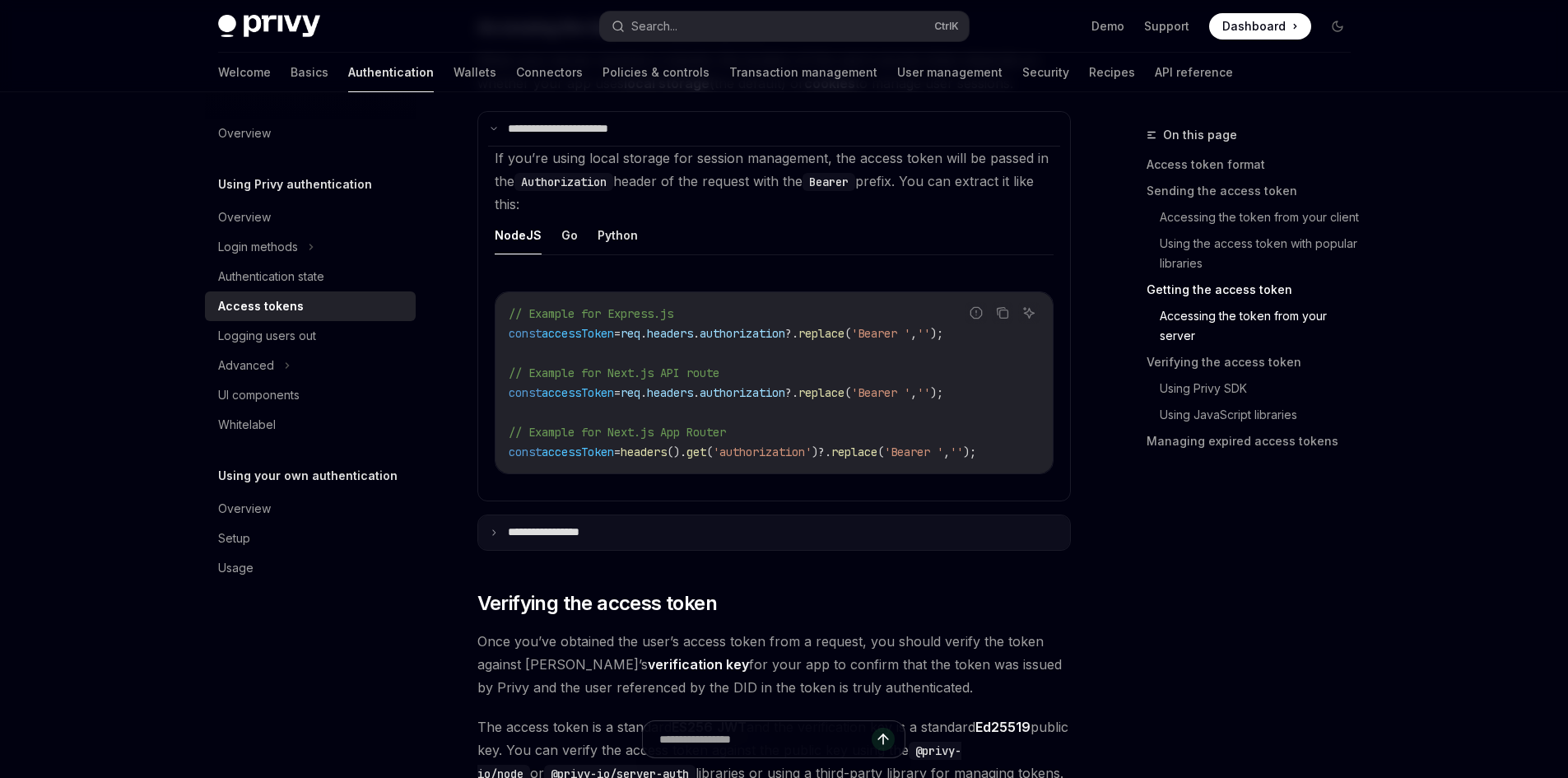
click at [646, 536] on summary "**********" at bounding box center [773, 532] width 591 height 34
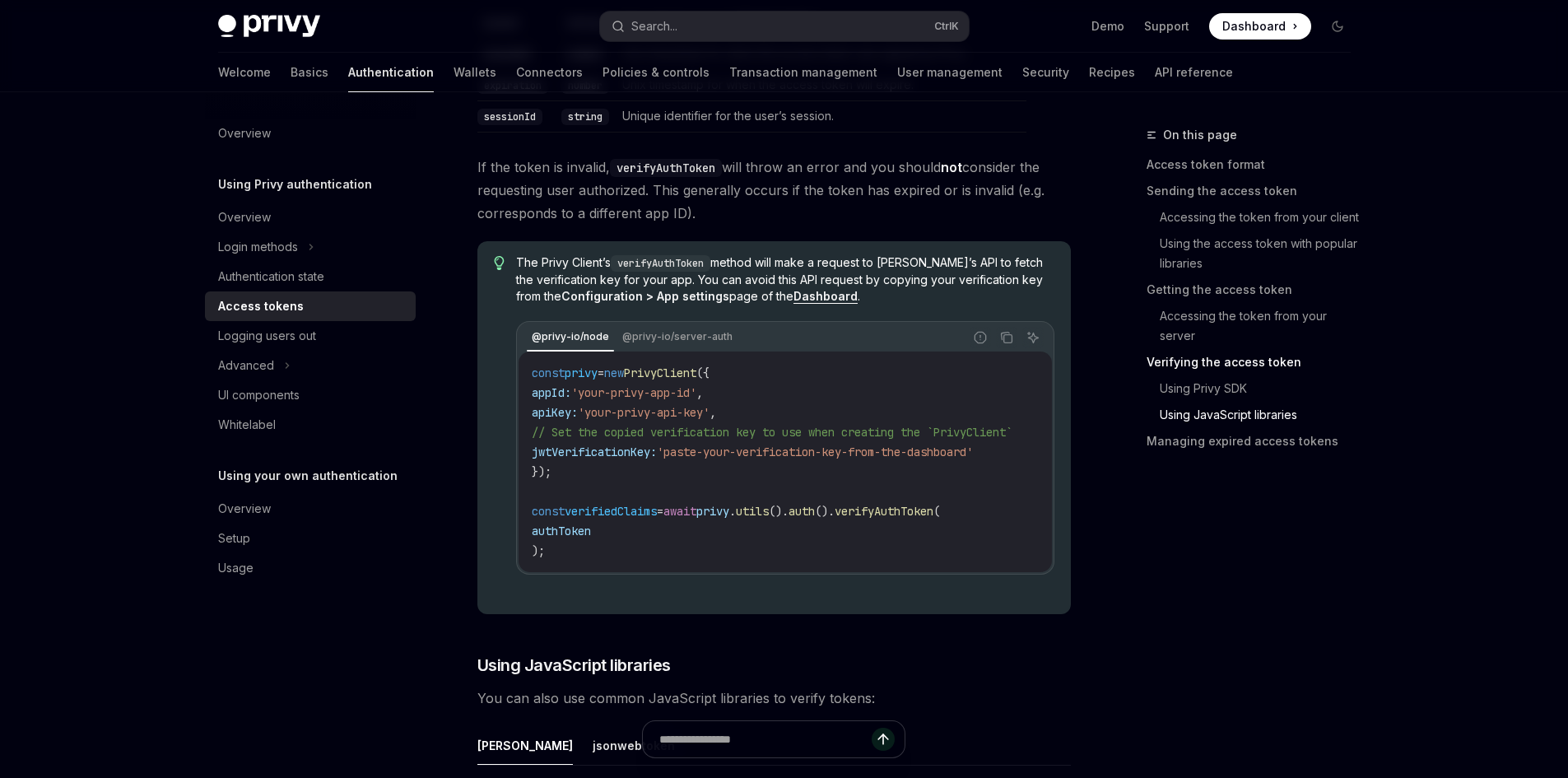
scroll to position [3868, 0]
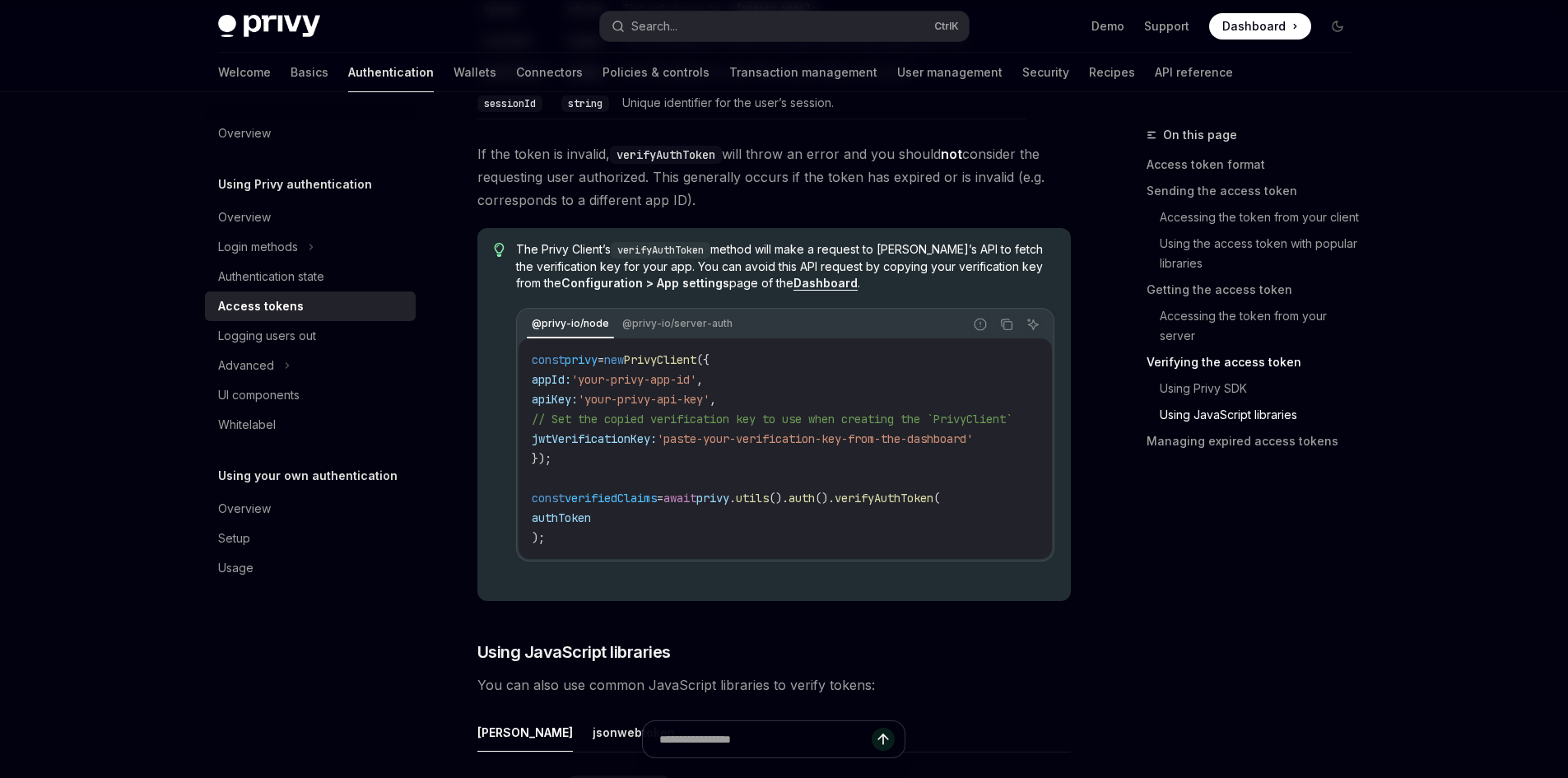
click at [731, 273] on span "The Privy Client’s verifyAuthToken method will make a request to Privy’s API to…" at bounding box center [785, 266] width 538 height 50
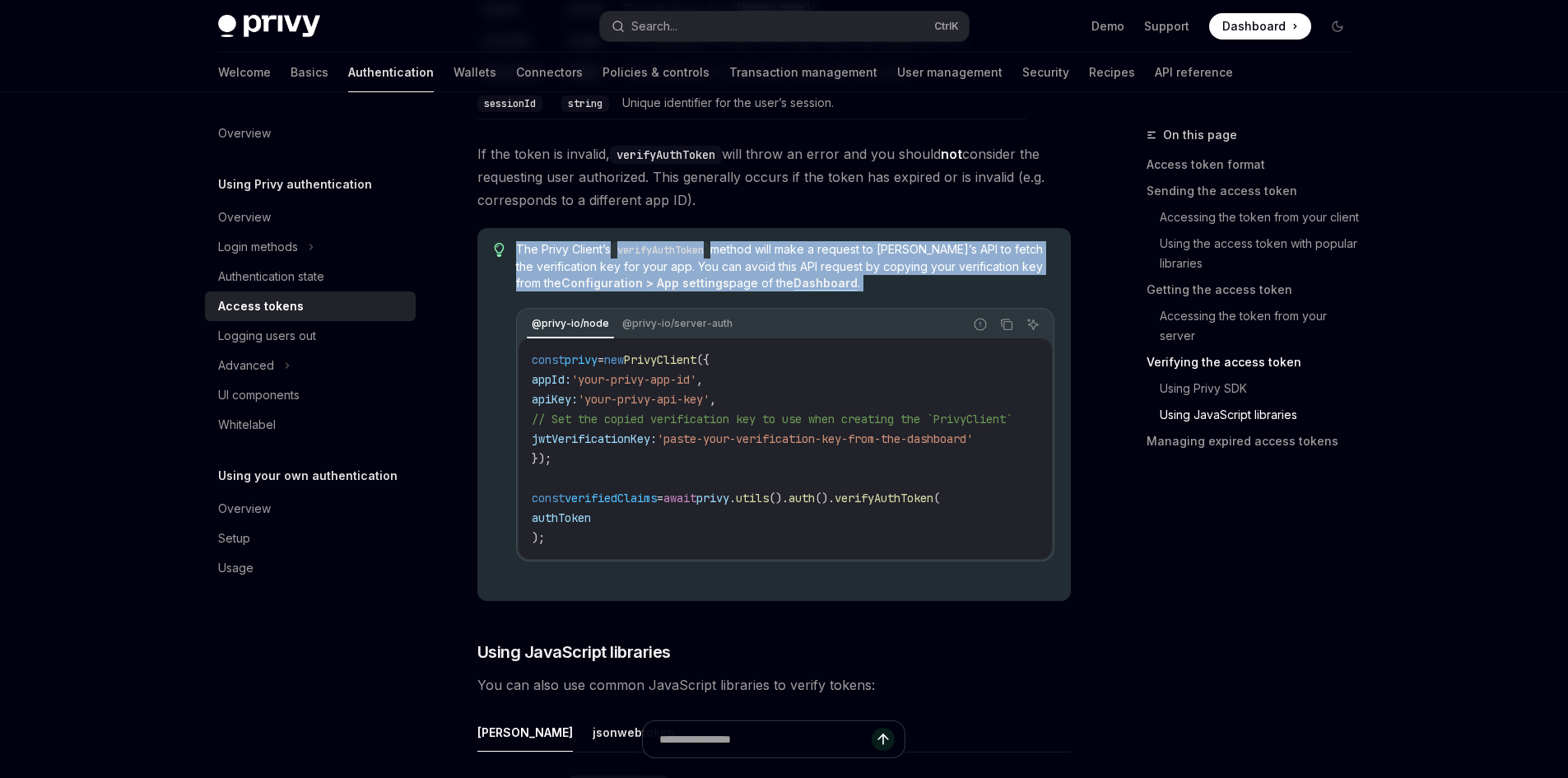
click at [731, 273] on span "The Privy Client’s verifyAuthToken method will make a request to Privy’s API to…" at bounding box center [785, 266] width 538 height 50
copy span "The Privy Client’s verifyAuthToken method will make a request to Privy’s API to…"
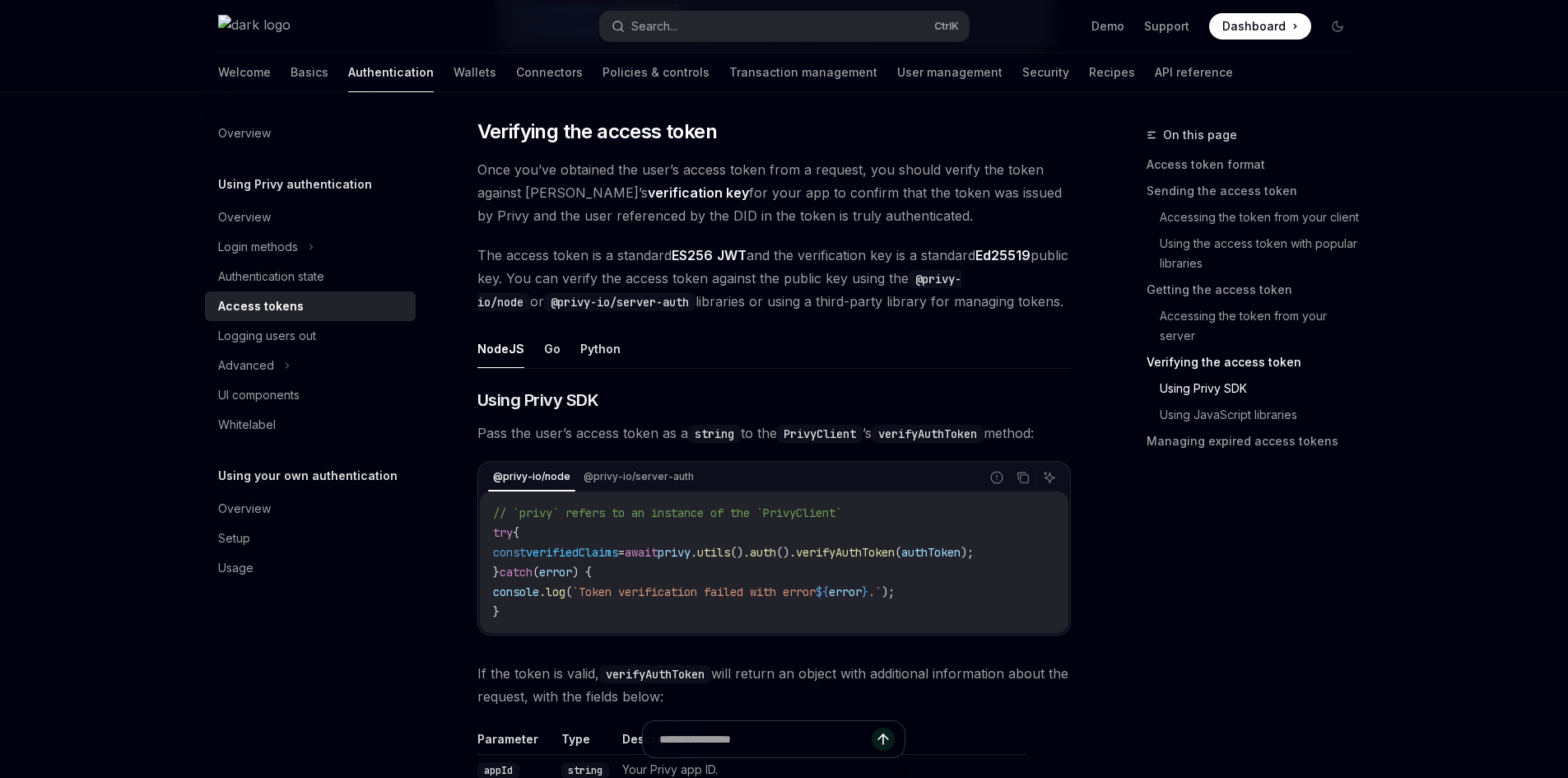
scroll to position [3210, 0]
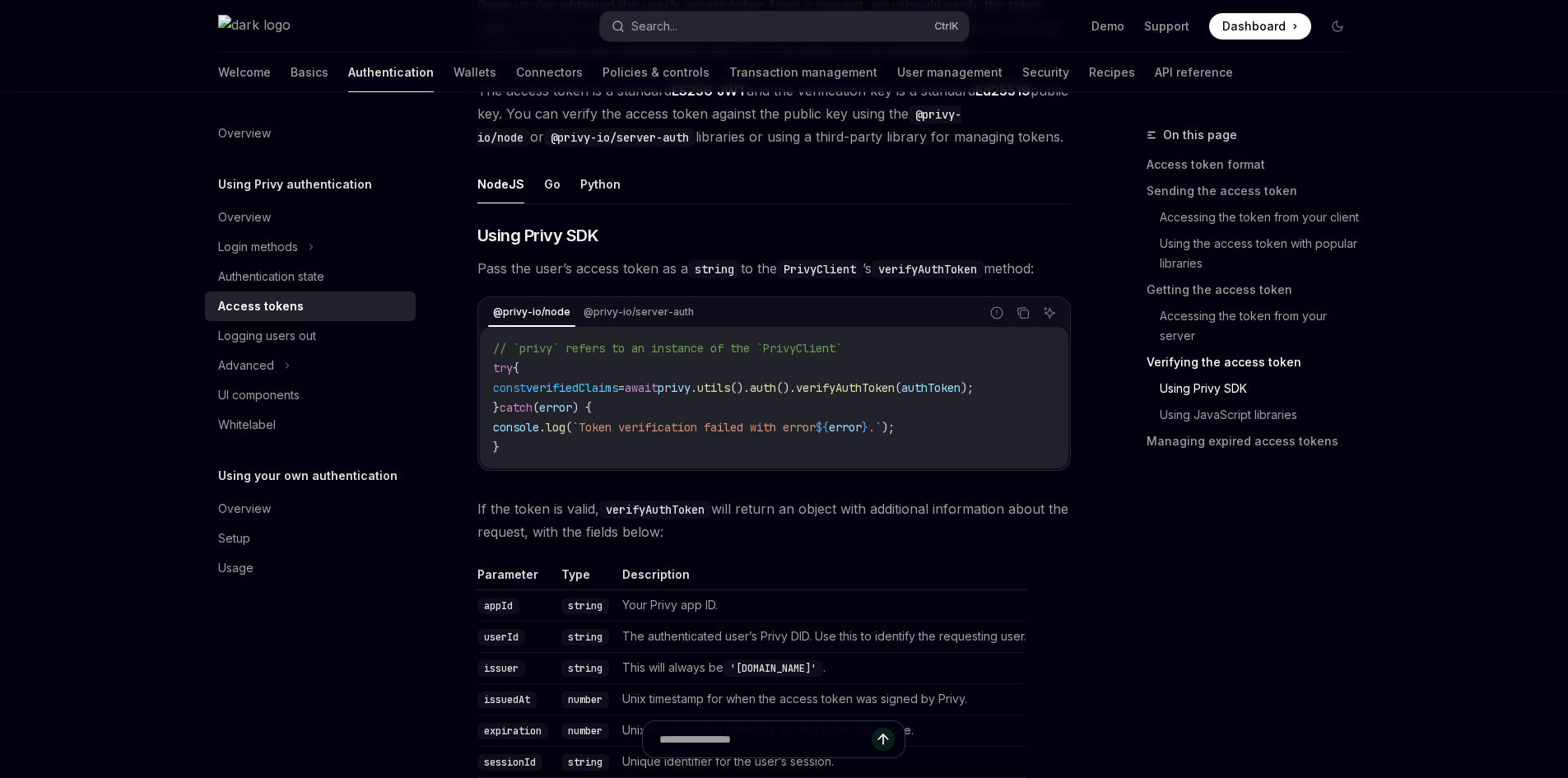
click at [514, 388] on span "const" at bounding box center [509, 387] width 33 height 15
drag, startPoint x: 962, startPoint y: 383, endPoint x: 1033, endPoint y: 396, distance: 72.2
click at [1033, 396] on code "// `privy` refers to an instance of the `PrivyClient` try { const verifiedClaim…" at bounding box center [773, 397] width 562 height 118
copy span "const verifiedClaims = await privy . utils (). auth (). verifyAuthToken ( authT…"
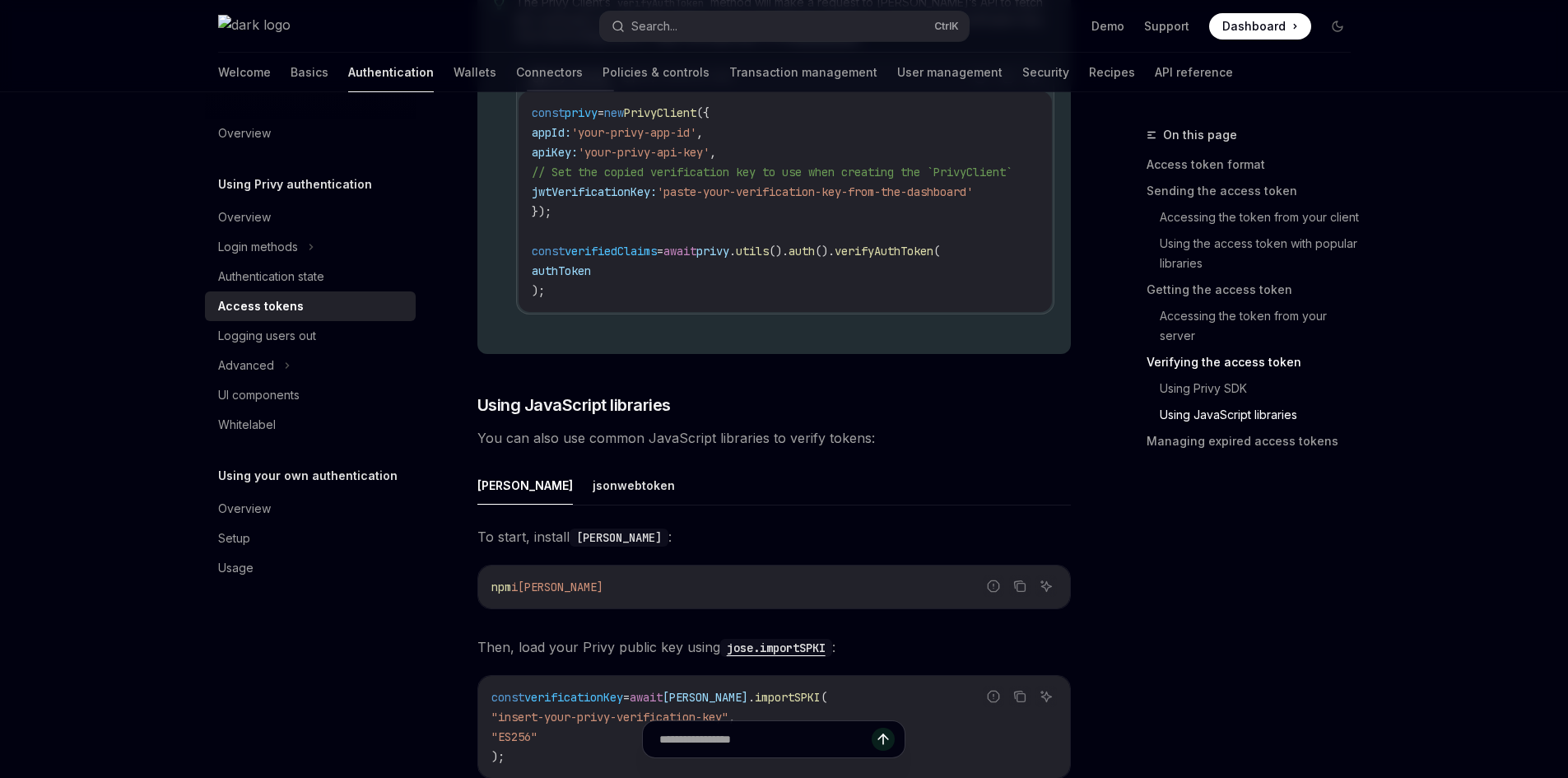
scroll to position [4033, 0]
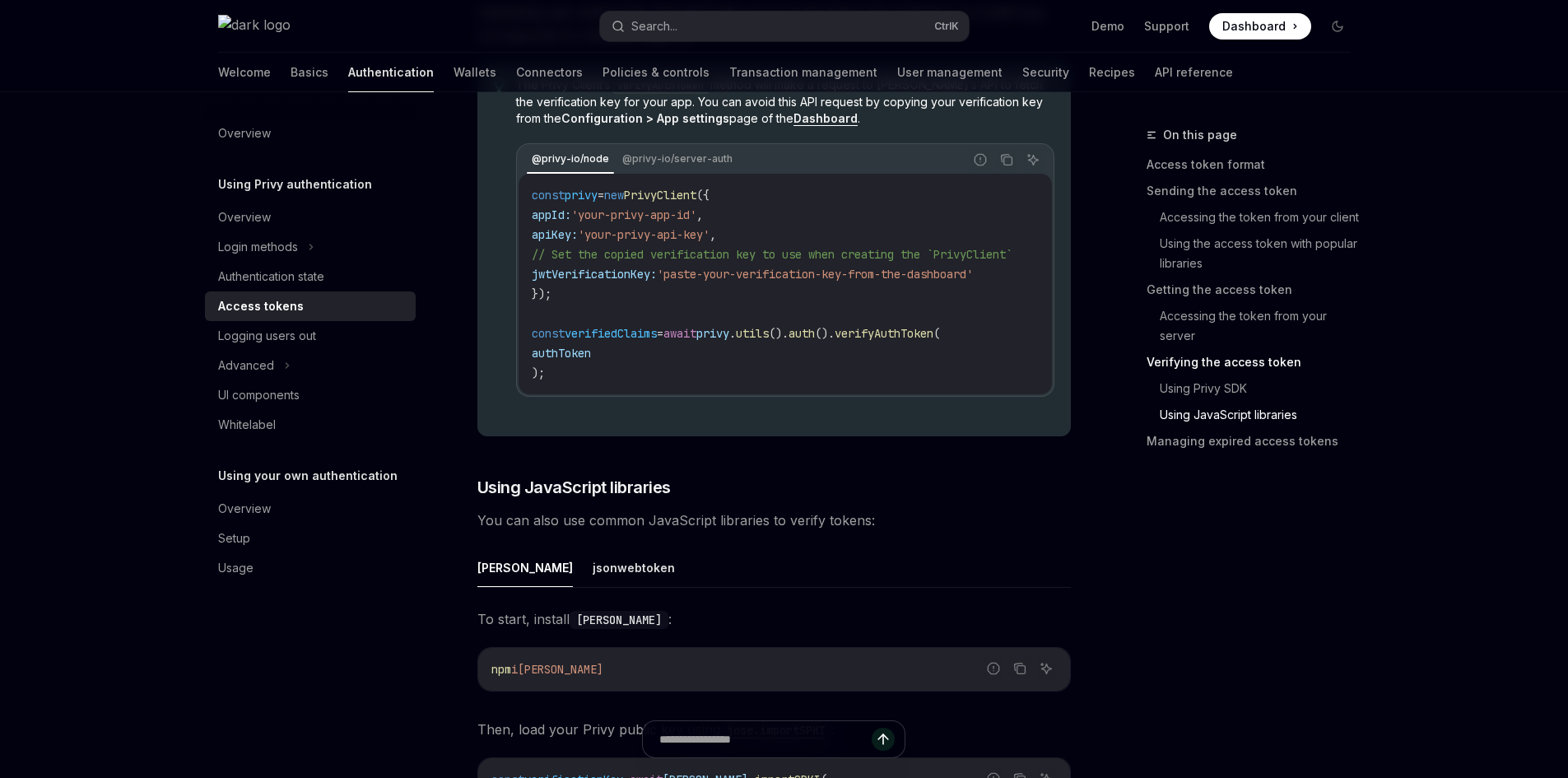
click at [574, 242] on span "apiKey:" at bounding box center [554, 234] width 46 height 15
copy span "apiKey"
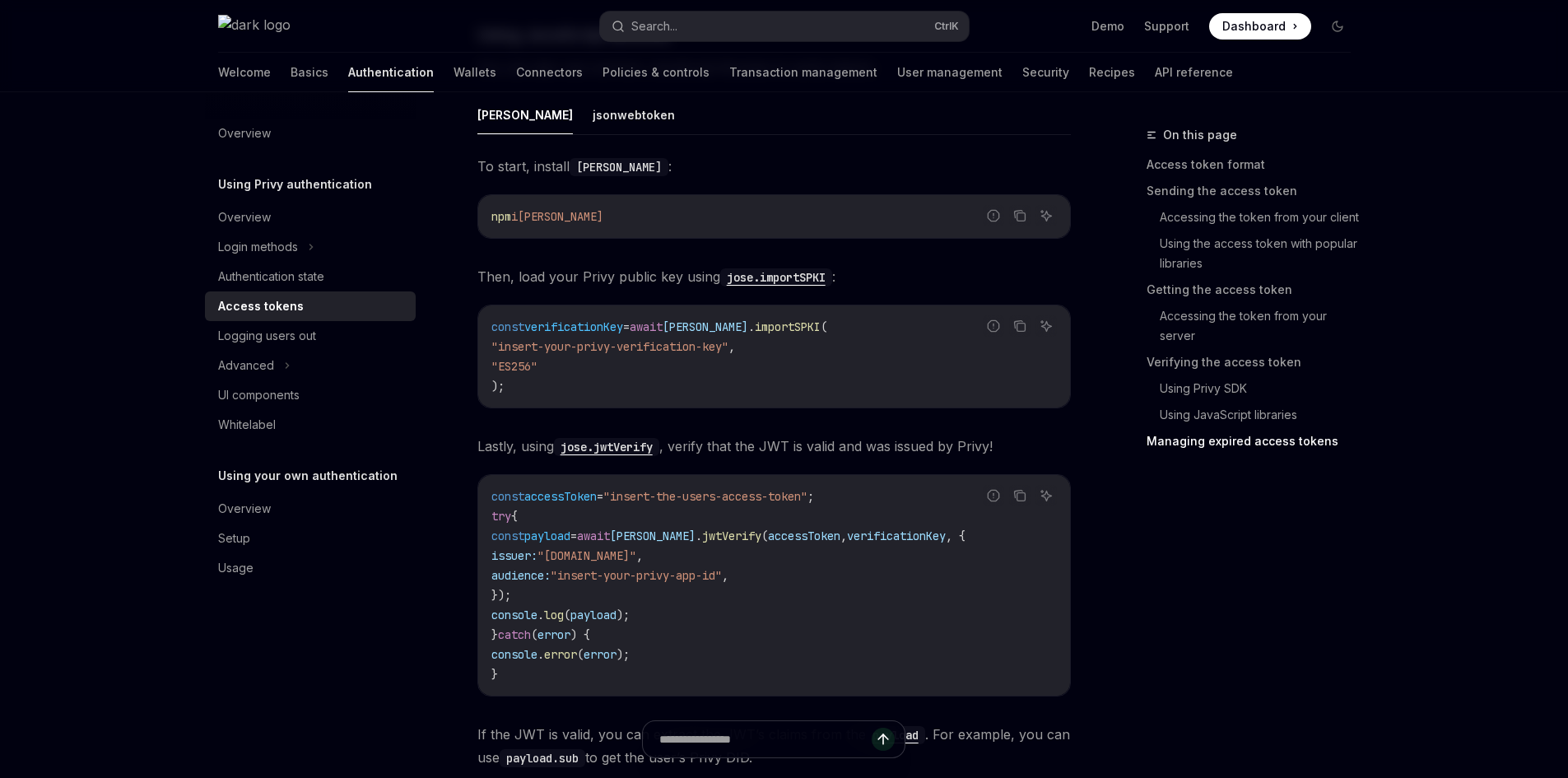
scroll to position [4444, 0]
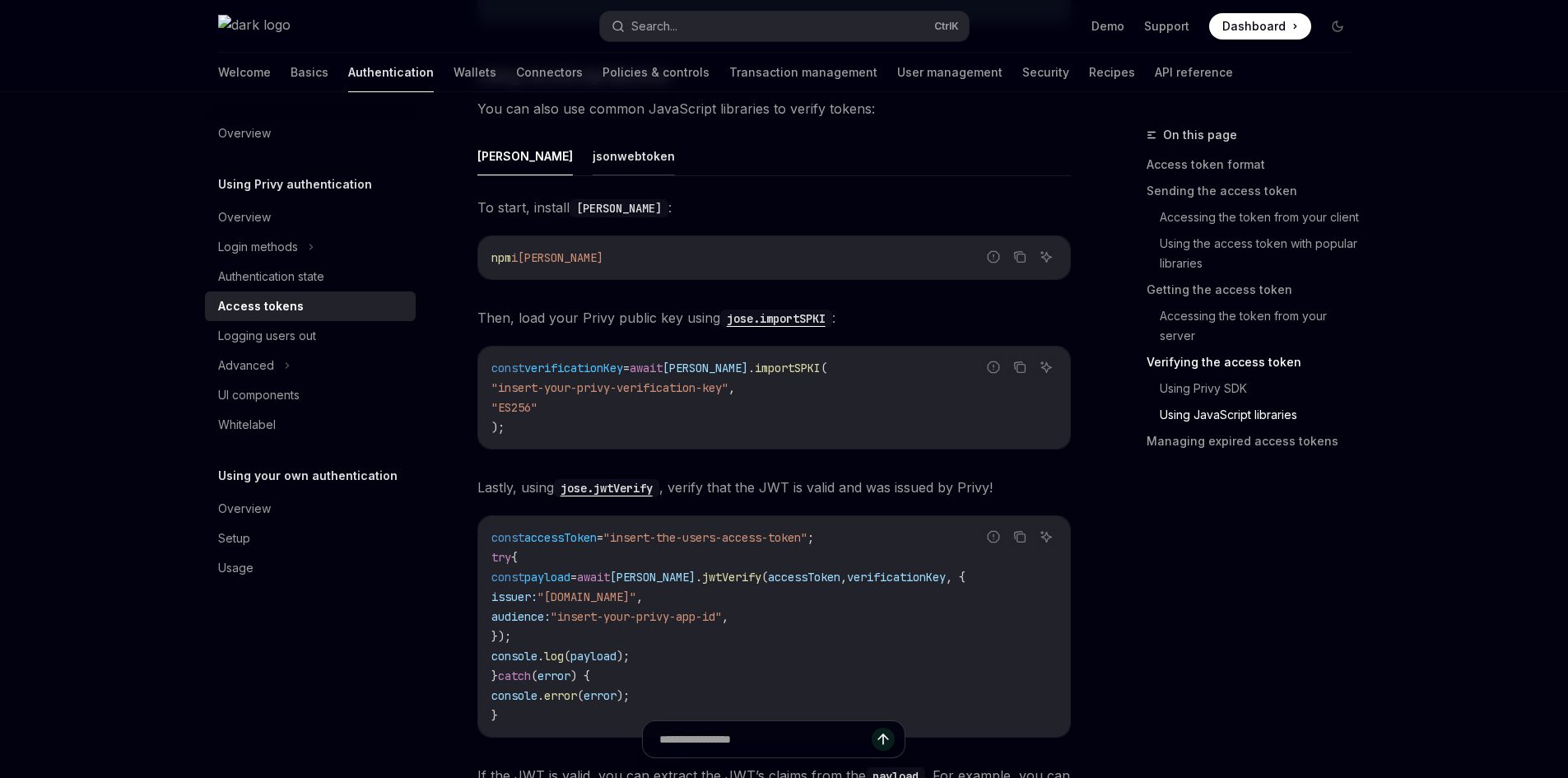
click at [592, 167] on button "jsonwebtoken" at bounding box center [633, 156] width 82 height 39
type textarea "*"
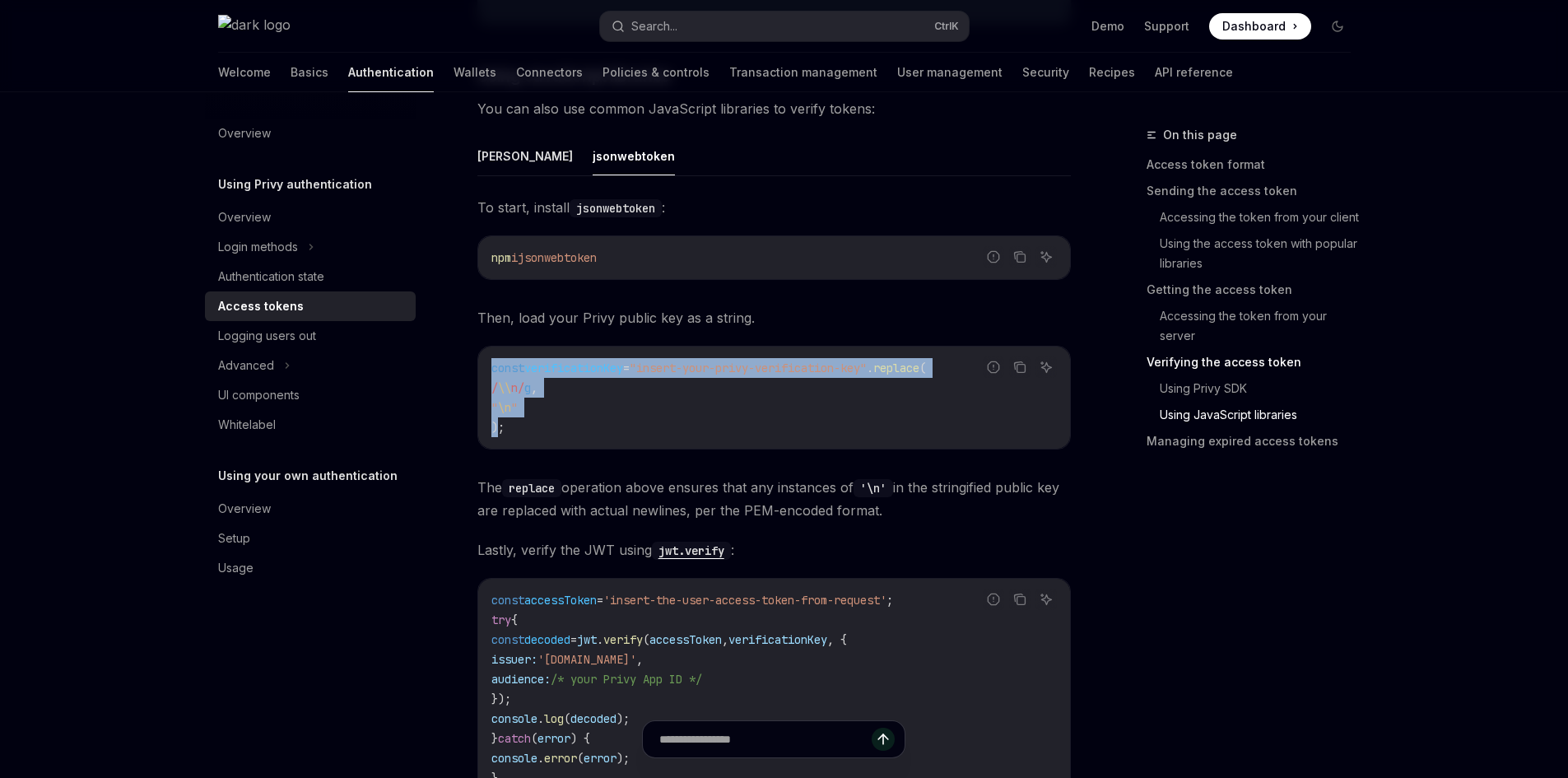
drag, startPoint x: 495, startPoint y: 450, endPoint x: 483, endPoint y: 383, distance: 68.1
click at [483, 383] on div "const verificationKey = "insert-your-privy-verification-key" . replace ( / \\ n…" at bounding box center [773, 398] width 591 height 102
copy code "const verificationKey = "insert-your-privy-verification-key" . replace ( / \\ n…"
click at [547, 421] on code "const verificationKey = "insert-your-privy-verification-key" . replace ( / \\ n…" at bounding box center [774, 397] width 566 height 79
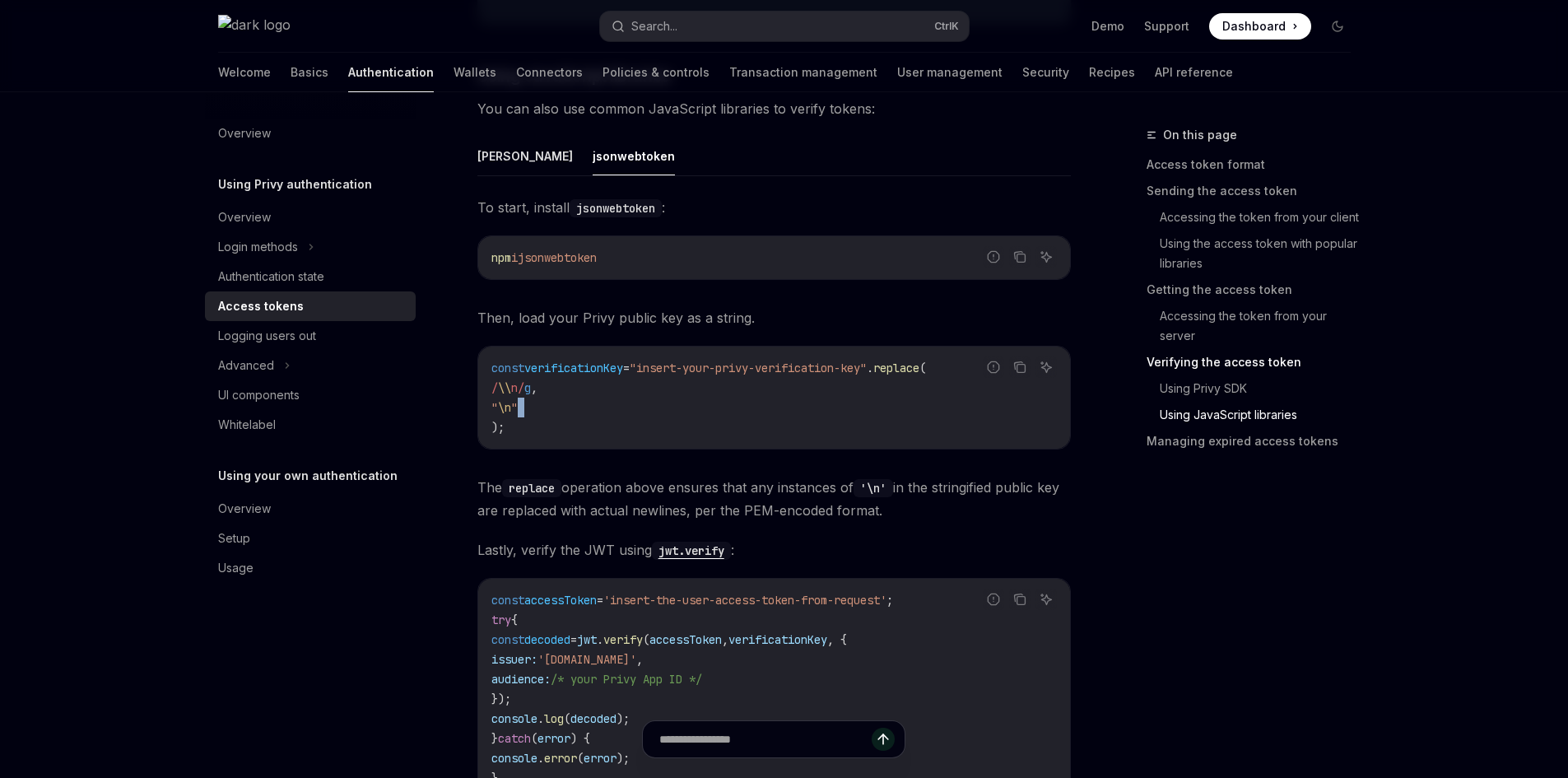
click at [547, 421] on code "const verificationKey = "insert-your-privy-verification-key" . replace ( / \\ n…" at bounding box center [774, 397] width 566 height 79
click at [574, 375] on span "verificationKey" at bounding box center [573, 367] width 99 height 15
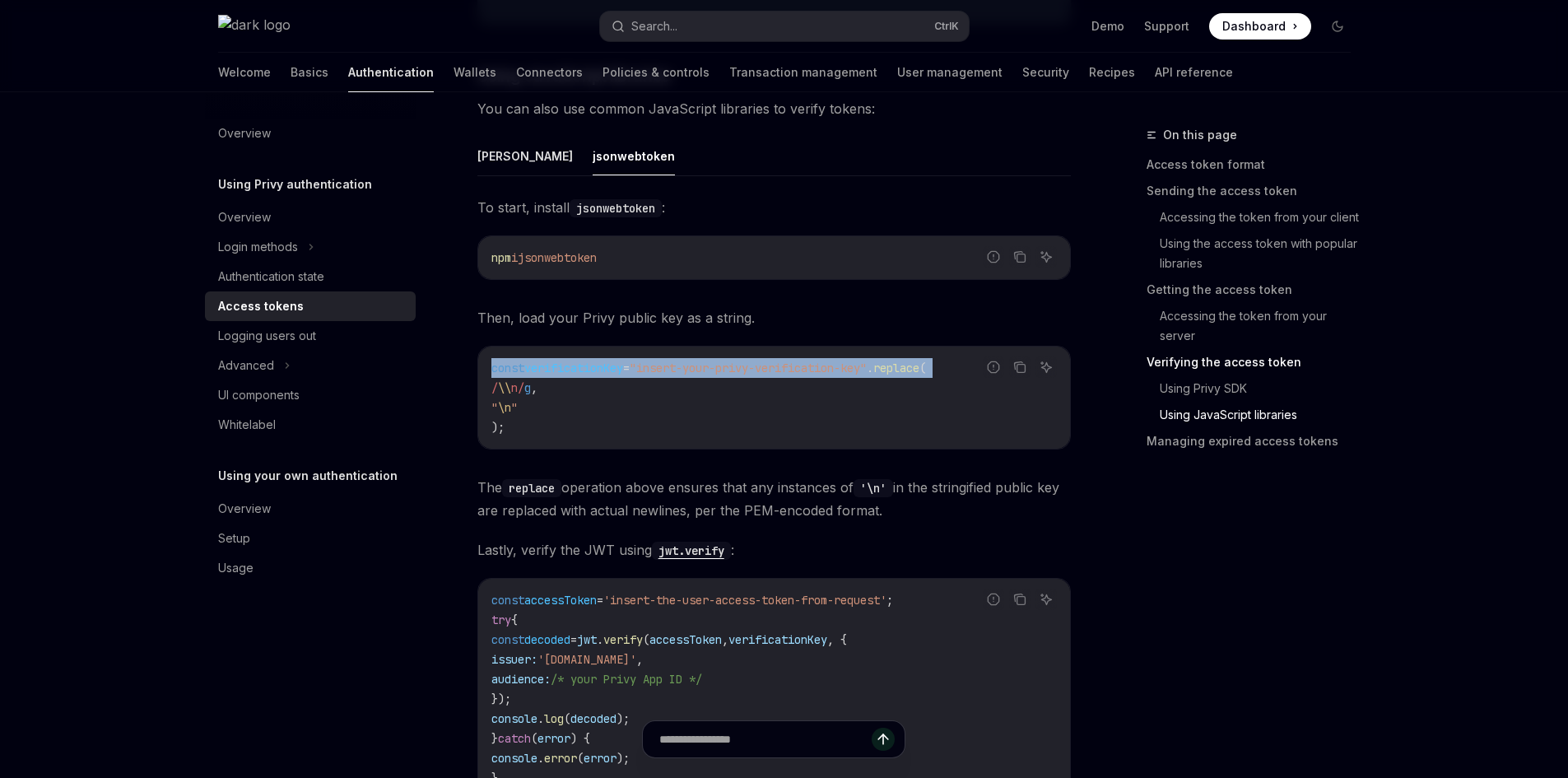
click at [574, 375] on span "verificationKey" at bounding box center [573, 367] width 99 height 15
click at [564, 432] on code "const verificationKey = "insert-your-privy-verification-key" . replace ( / \\ n…" at bounding box center [774, 397] width 566 height 79
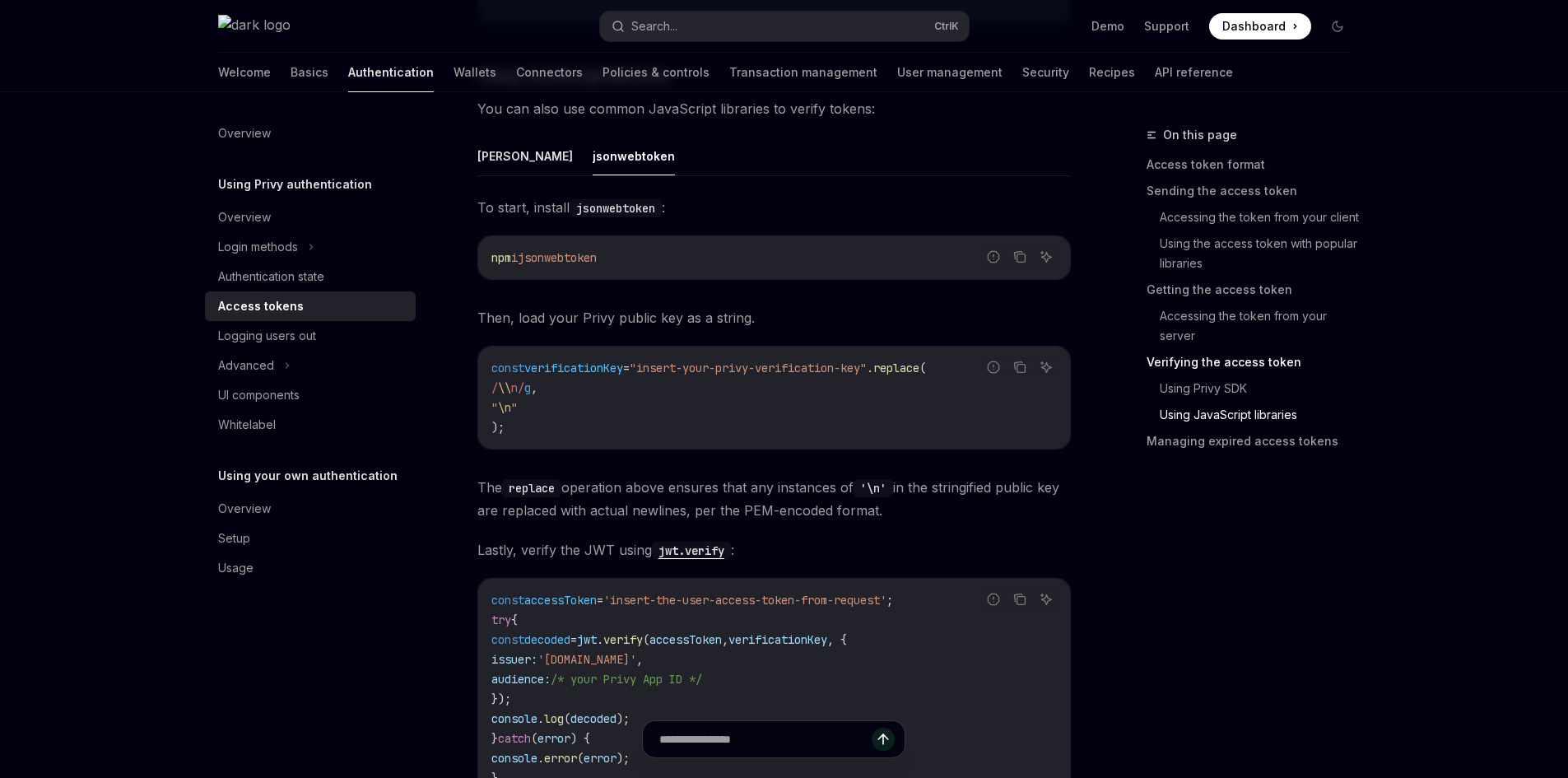
click at [628, 437] on code "const verificationKey = "insert-your-privy-verification-key" . replace ( / \\ n…" at bounding box center [774, 397] width 566 height 79
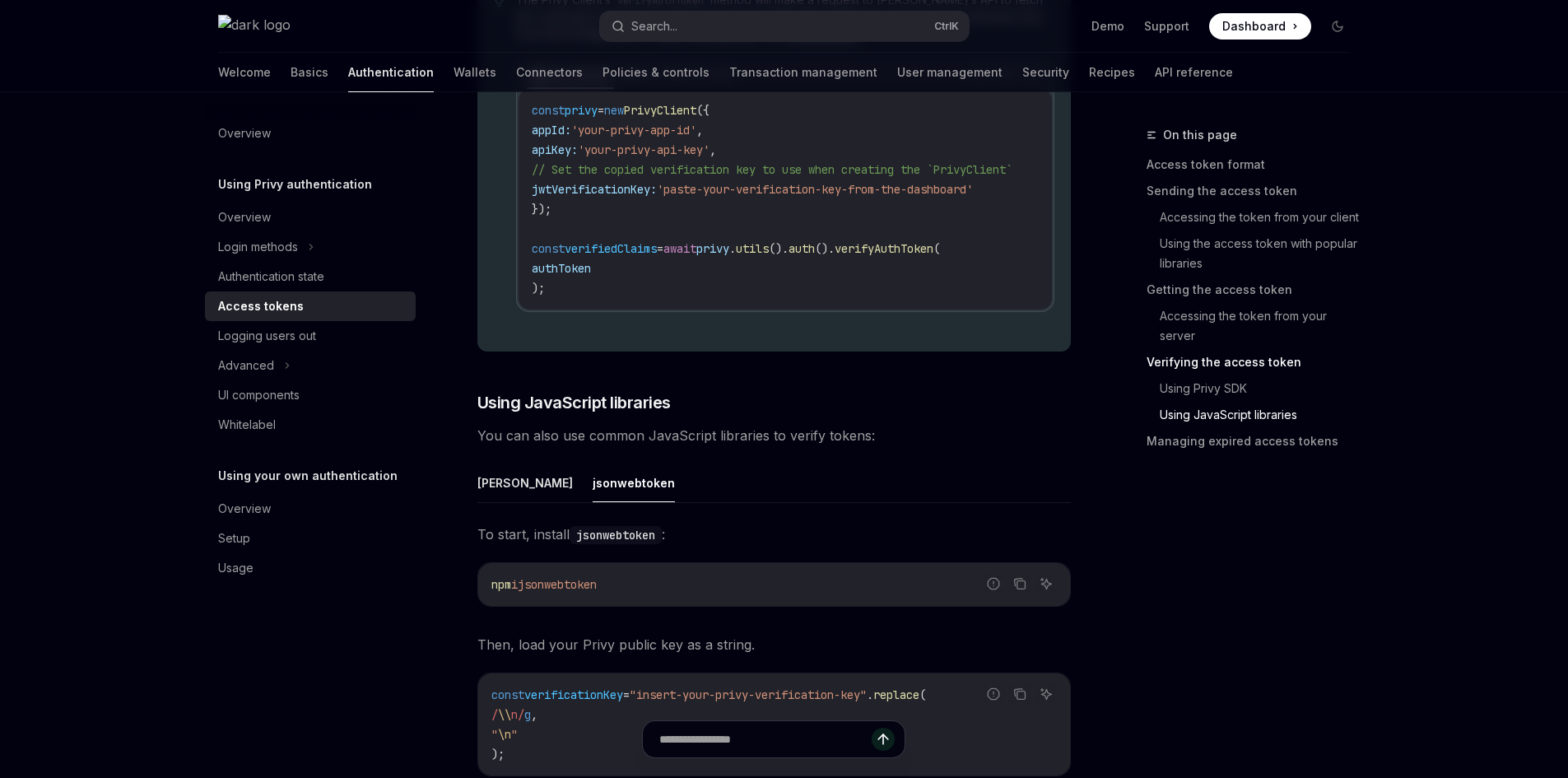
scroll to position [4115, 0]
click at [659, 450] on span "You can also use common JavaScript libraries to verify tokens:" at bounding box center [773, 438] width 593 height 23
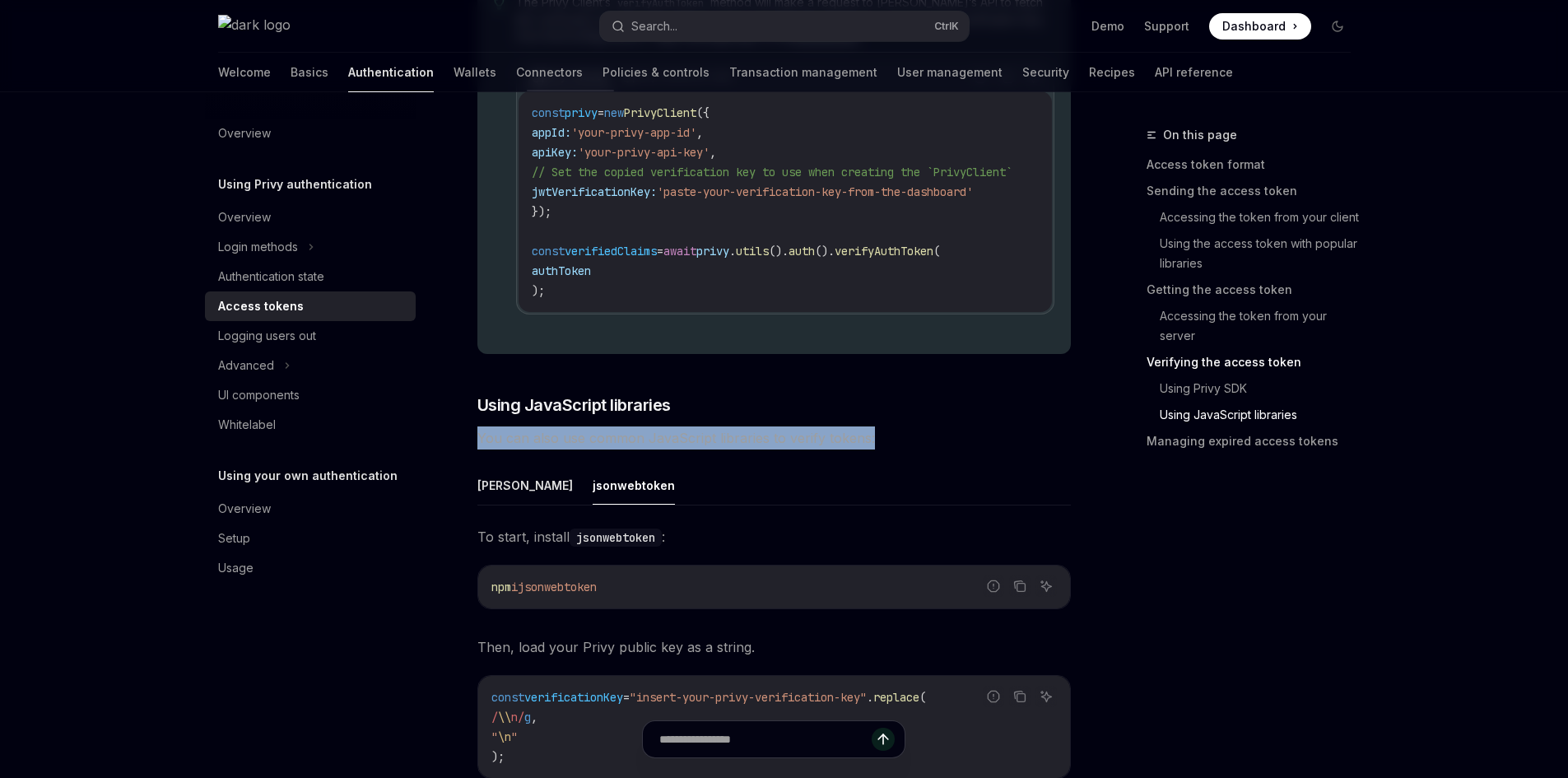
click at [659, 450] on span "You can also use common JavaScript libraries to verify tokens:" at bounding box center [773, 438] width 593 height 23
copy span "You can also use common JavaScript libraries to verify tokens:"
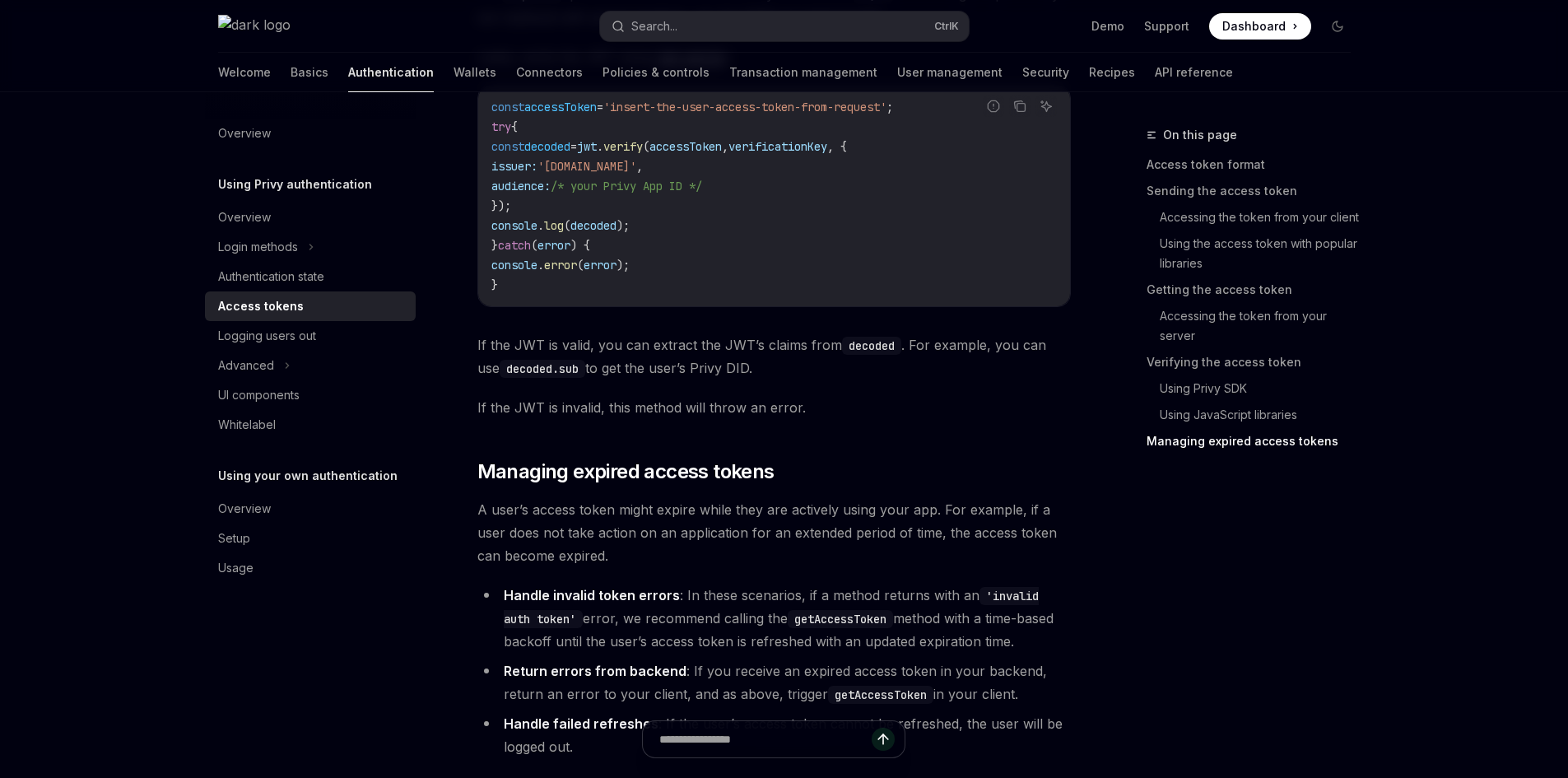
scroll to position [4939, 0]
click at [588, 378] on span "If the JWT is valid, you can extract the JWT’s claims from decoded . For exampl…" at bounding box center [773, 355] width 593 height 46
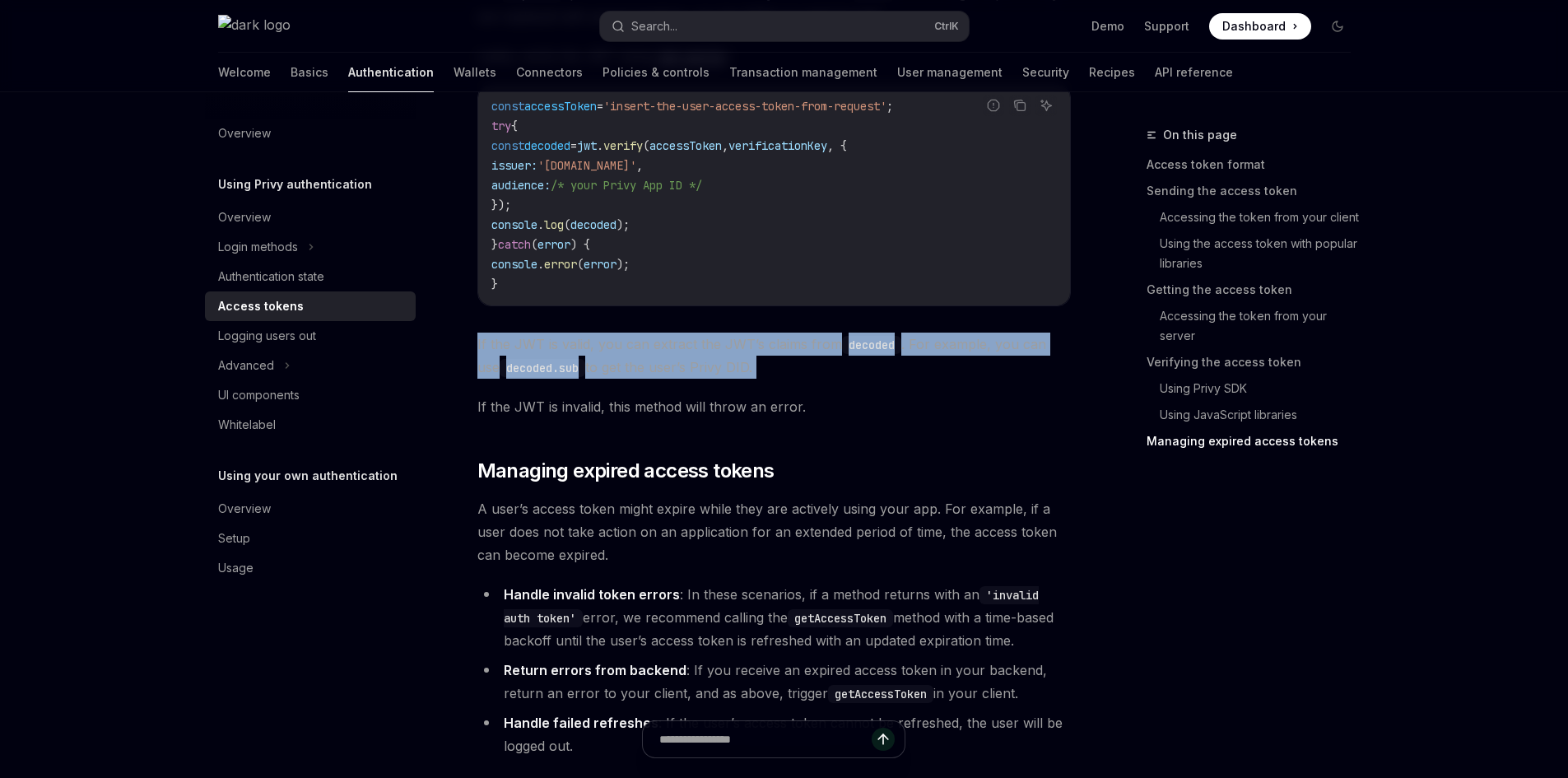
click at [588, 378] on span "If the JWT is valid, you can extract the JWT’s claims from decoded . For exampl…" at bounding box center [773, 355] width 593 height 46
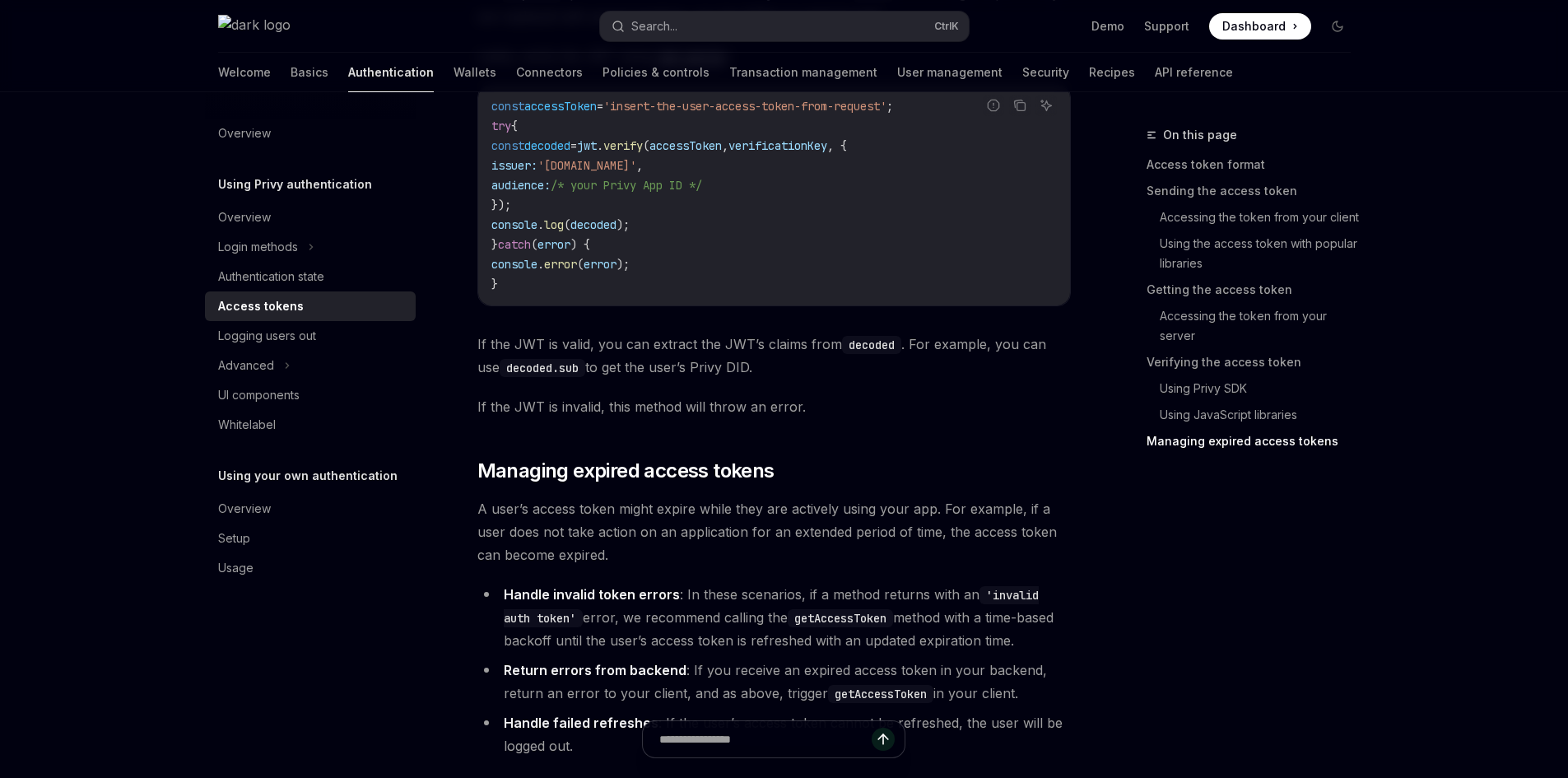
click at [649, 418] on span "If the JWT is invalid, this method will throw an error." at bounding box center [773, 407] width 593 height 23
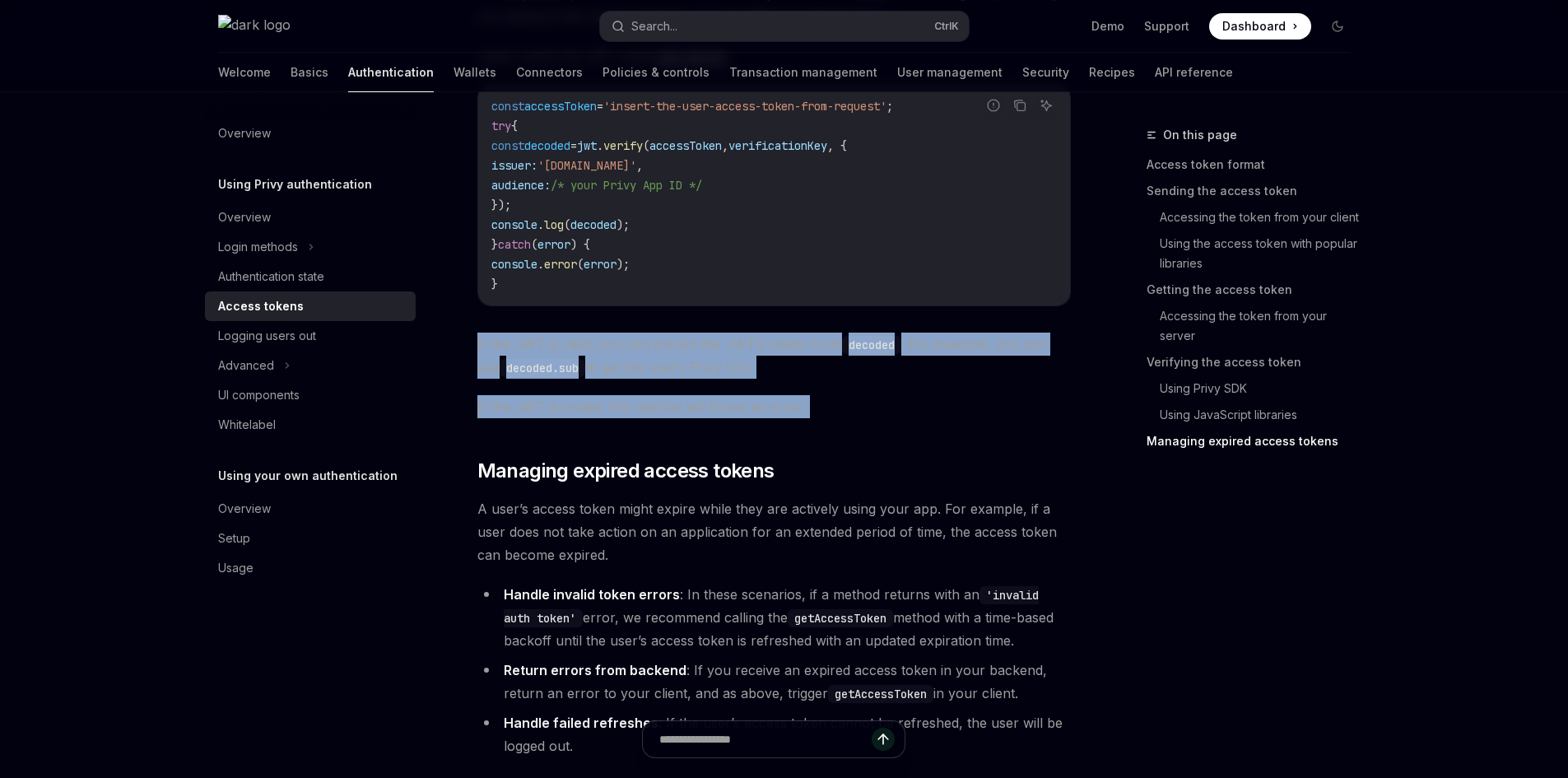
drag, startPoint x: 589, startPoint y: 369, endPoint x: 555, endPoint y: 377, distance: 34.9
click at [555, 377] on span "If the JWT is valid, you can extract the JWT’s claims from decoded . For exampl…" at bounding box center [773, 355] width 593 height 46
click at [660, 375] on span "If the JWT is valid, you can extract the JWT’s claims from decoded . For exampl…" at bounding box center [773, 355] width 593 height 46
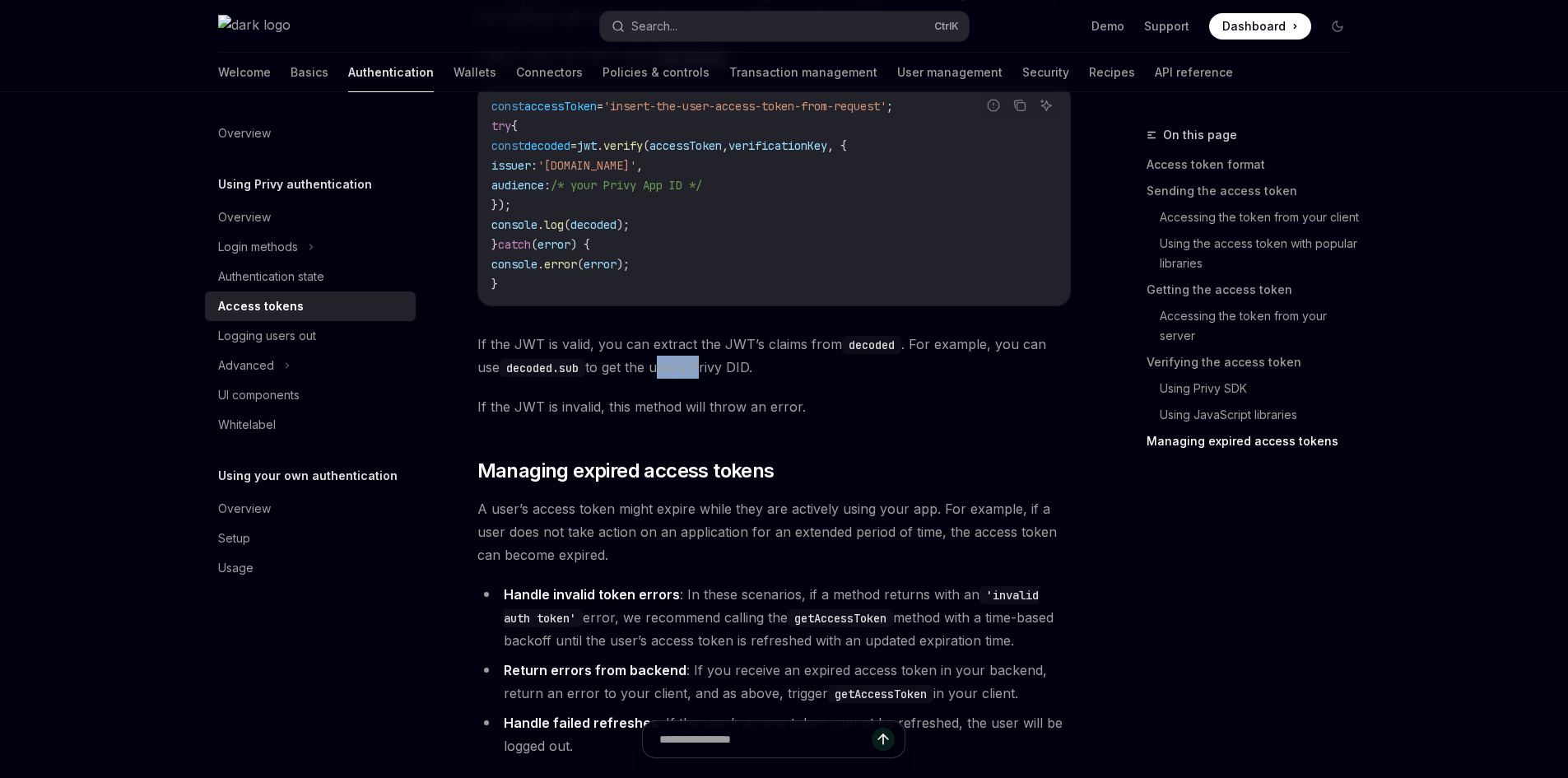
click at [660, 375] on span "If the JWT is valid, you can extract the JWT’s claims from decoded . For exampl…" at bounding box center [773, 355] width 593 height 46
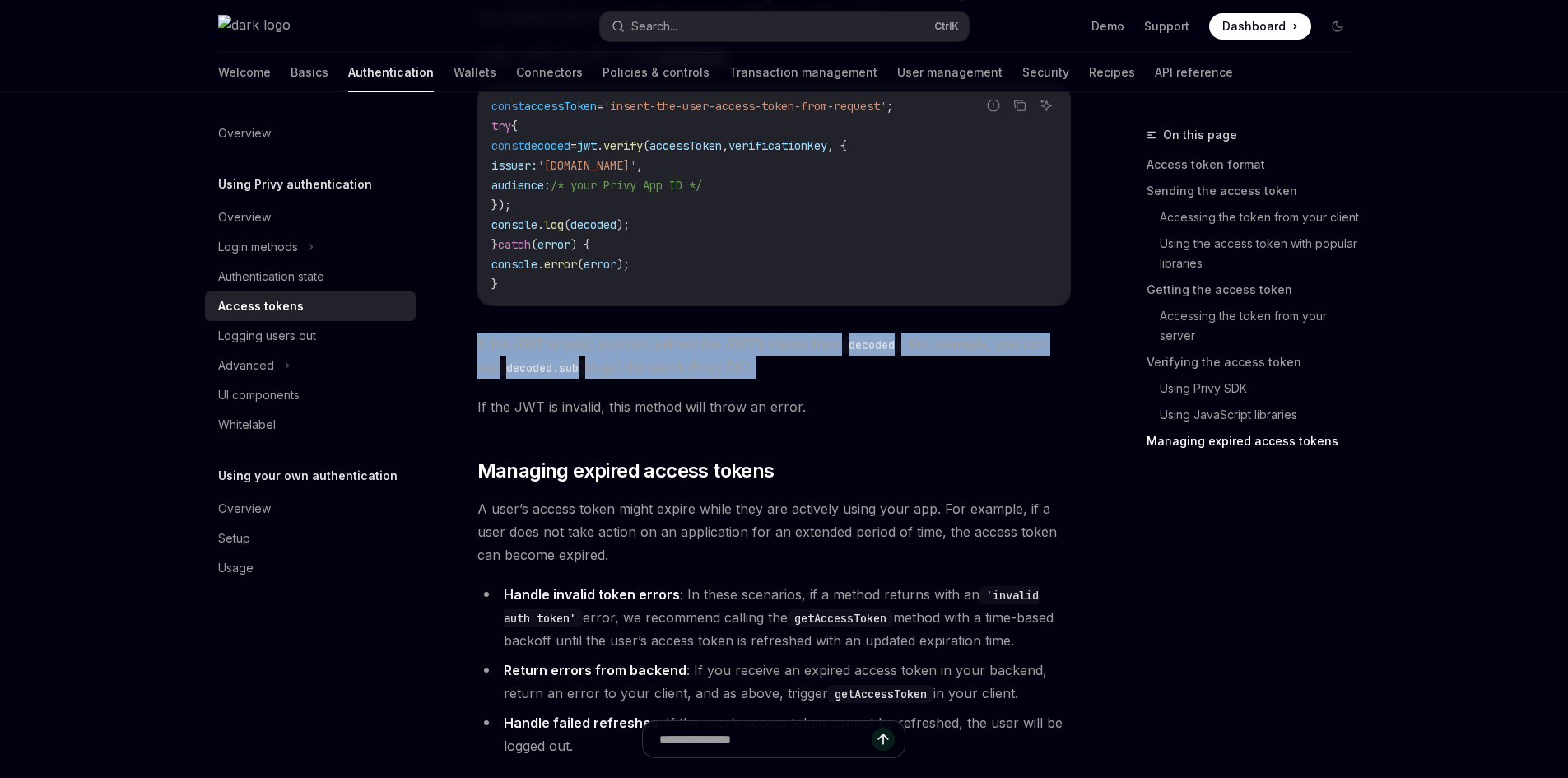
click at [660, 375] on span "If the JWT is valid, you can extract the JWT’s claims from decoded . For exampl…" at bounding box center [773, 355] width 593 height 46
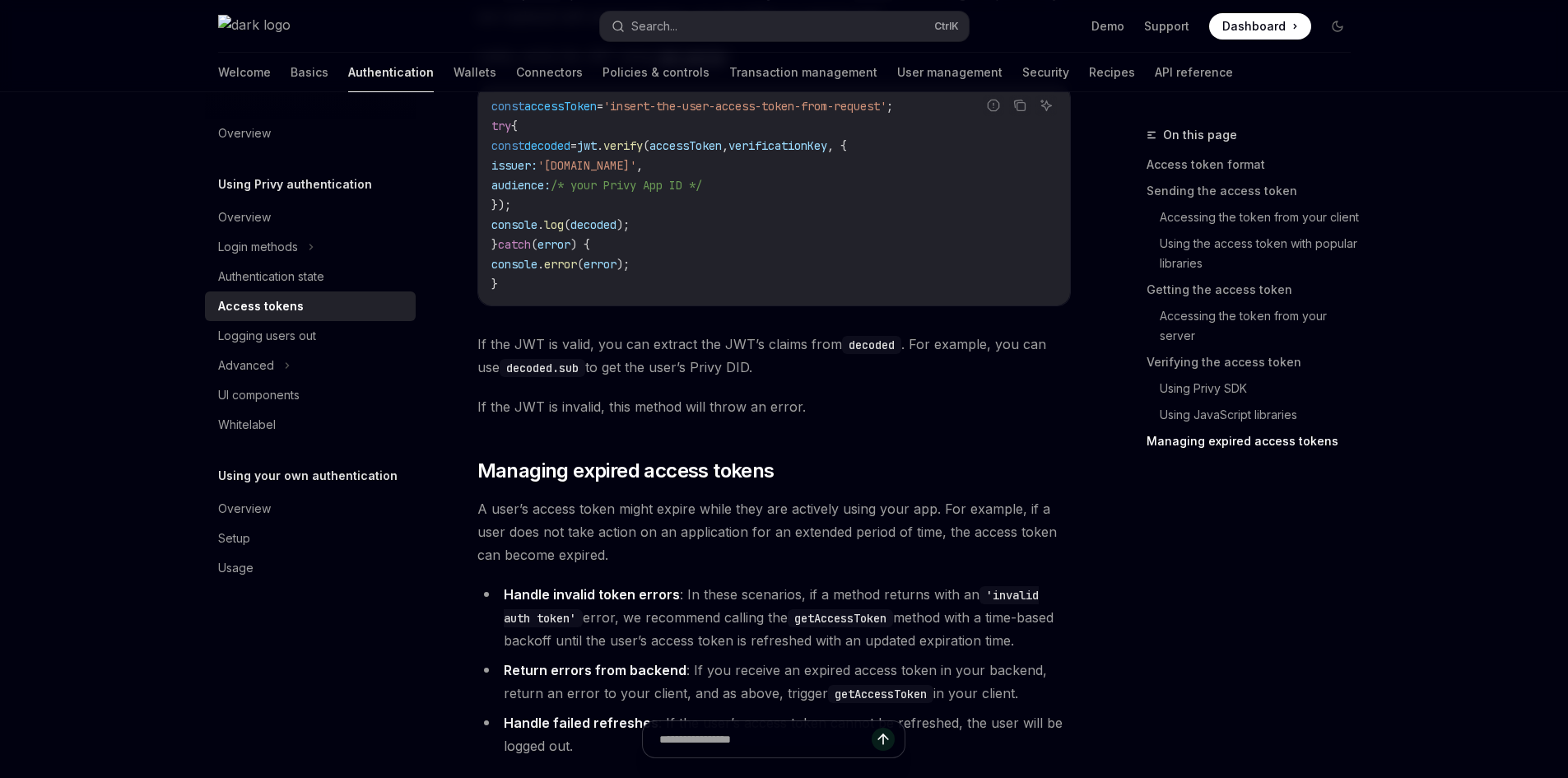
click at [684, 418] on span "If the JWT is invalid, this method will throw an error." at bounding box center [773, 407] width 593 height 23
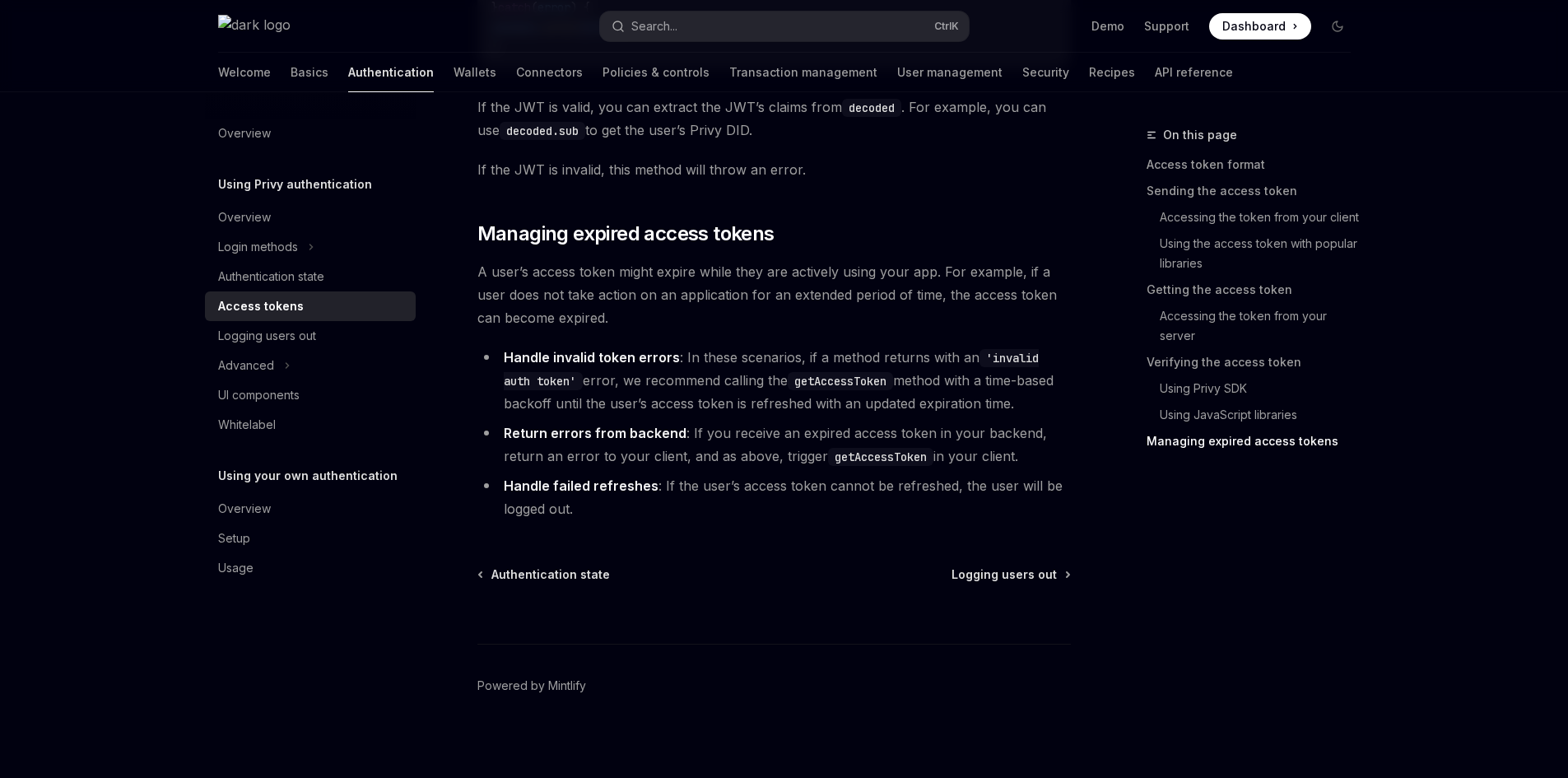
scroll to position [5185, 0]
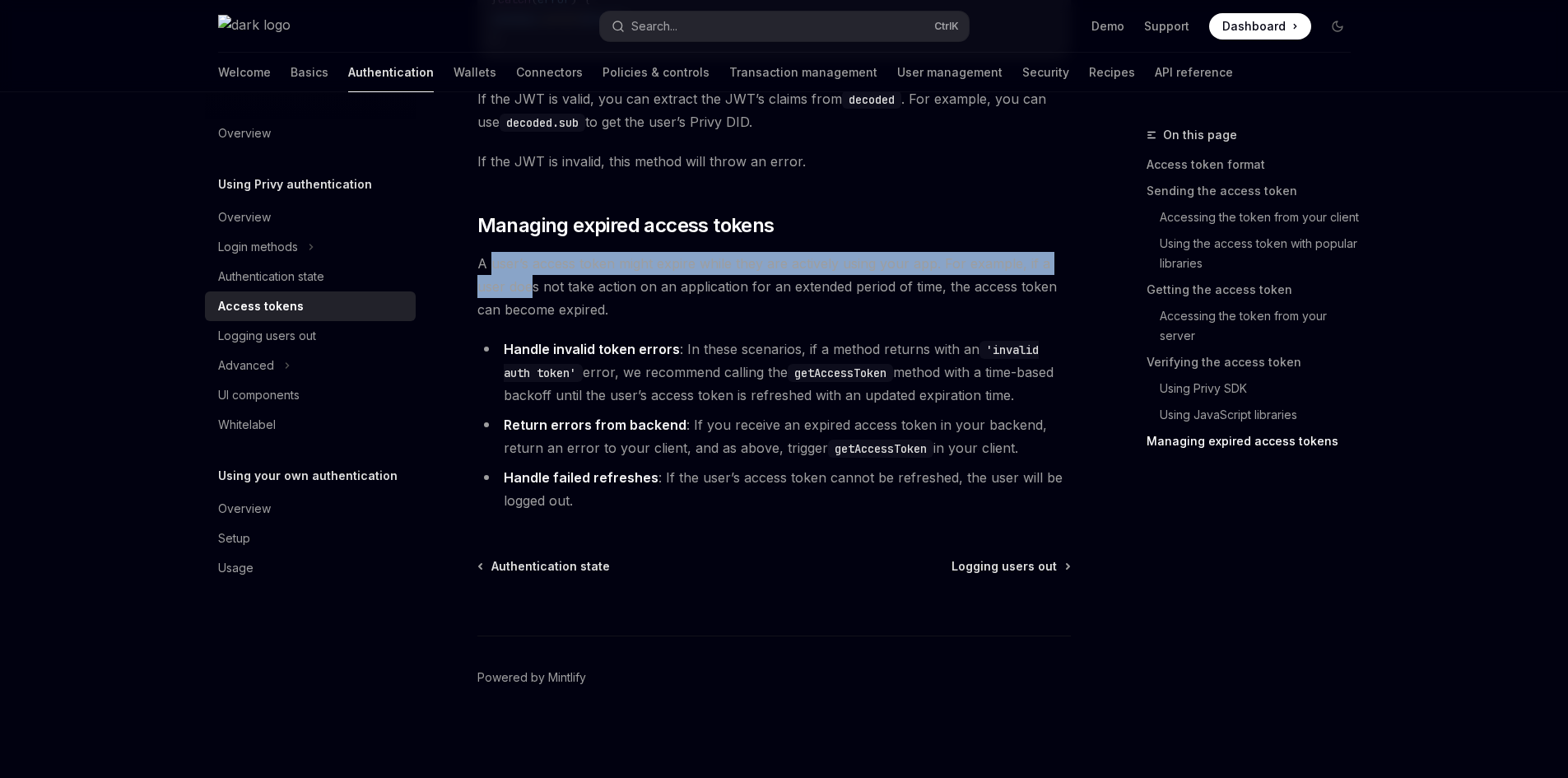
drag, startPoint x: 488, startPoint y: 287, endPoint x: 571, endPoint y: 305, distance: 84.9
click at [543, 305] on span "A user’s access token might expire while they are actively using your app. For …" at bounding box center [773, 286] width 593 height 69
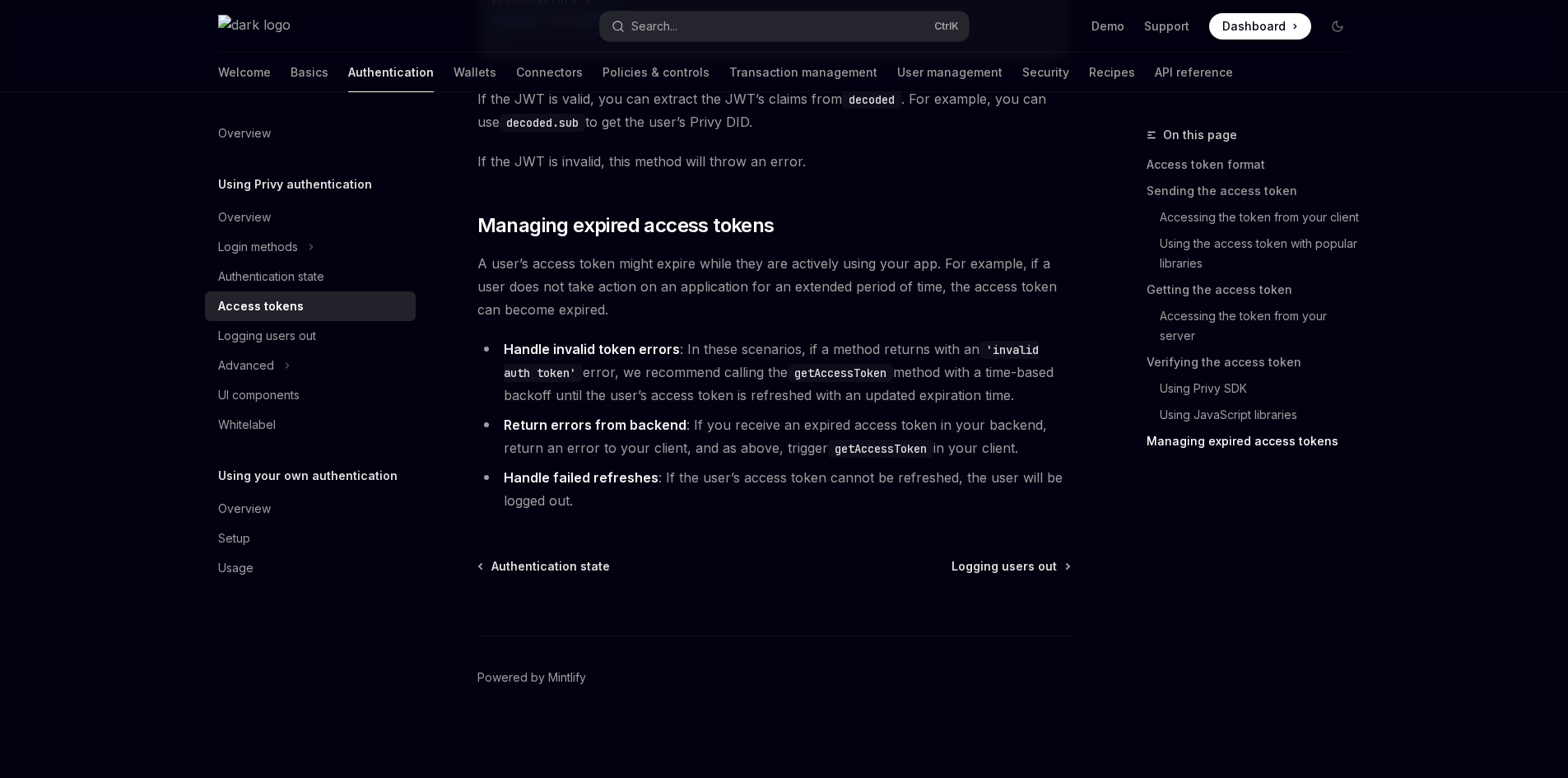
click at [625, 305] on span "A user’s access token might expire while they are actively using your app. For …" at bounding box center [773, 286] width 593 height 69
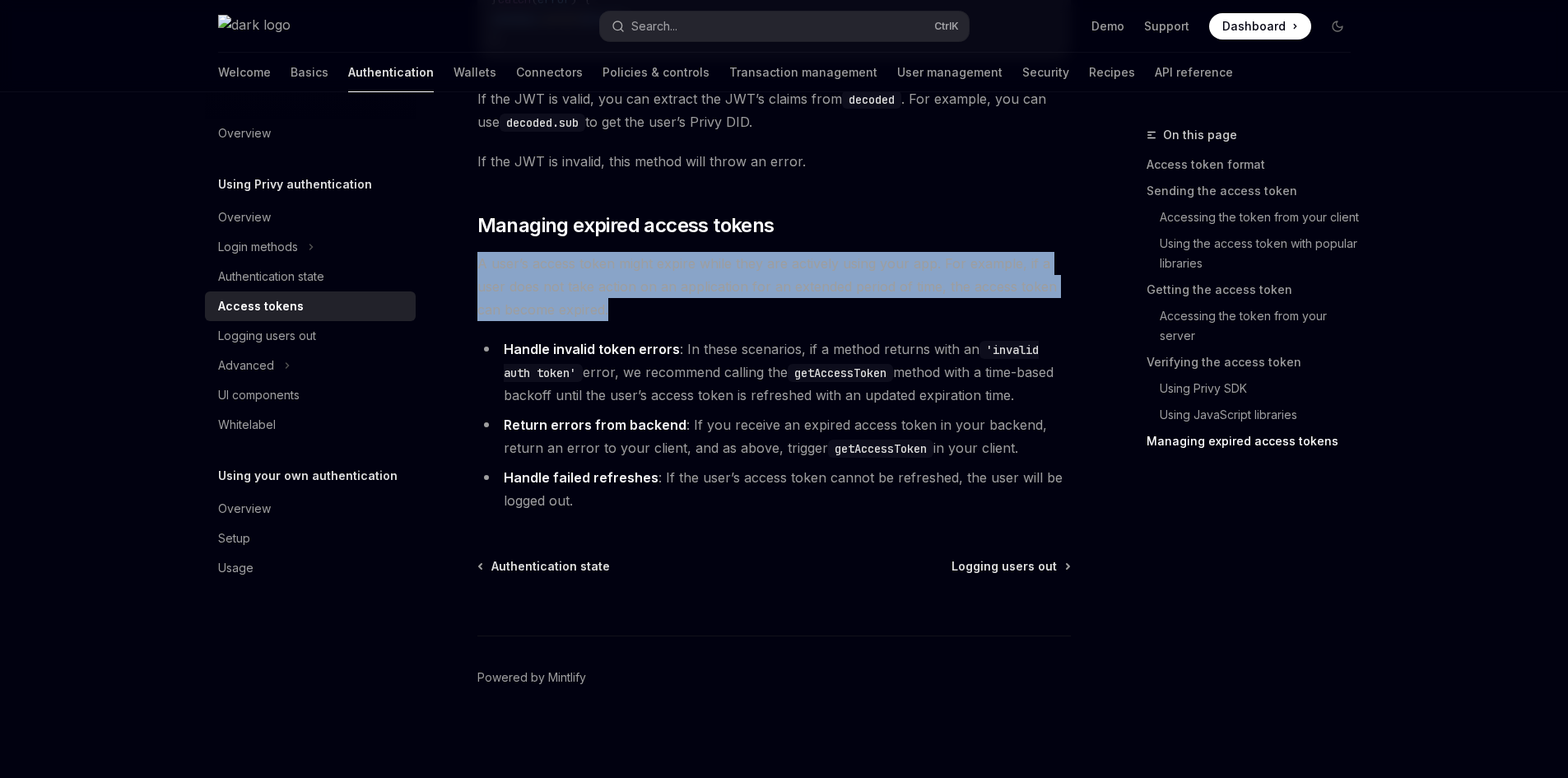
click at [625, 305] on span "A user’s access token might expire while they are actively using your app. For …" at bounding box center [773, 286] width 593 height 69
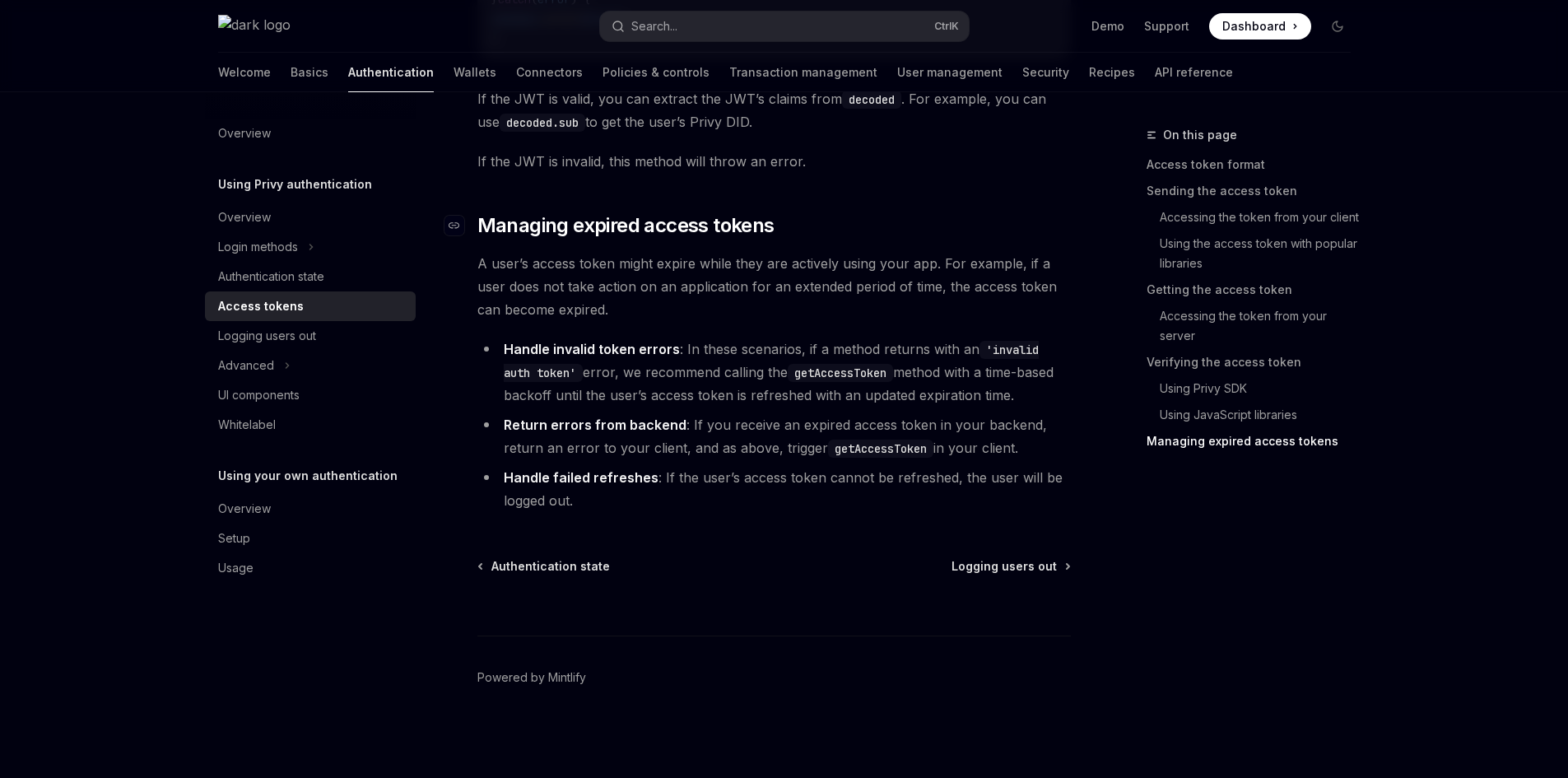
click at [539, 238] on span "Managing expired access tokens" at bounding box center [626, 225] width 297 height 26
click at [540, 267] on span "A user’s access token might expire while they are actively using your app. For …" at bounding box center [773, 286] width 593 height 69
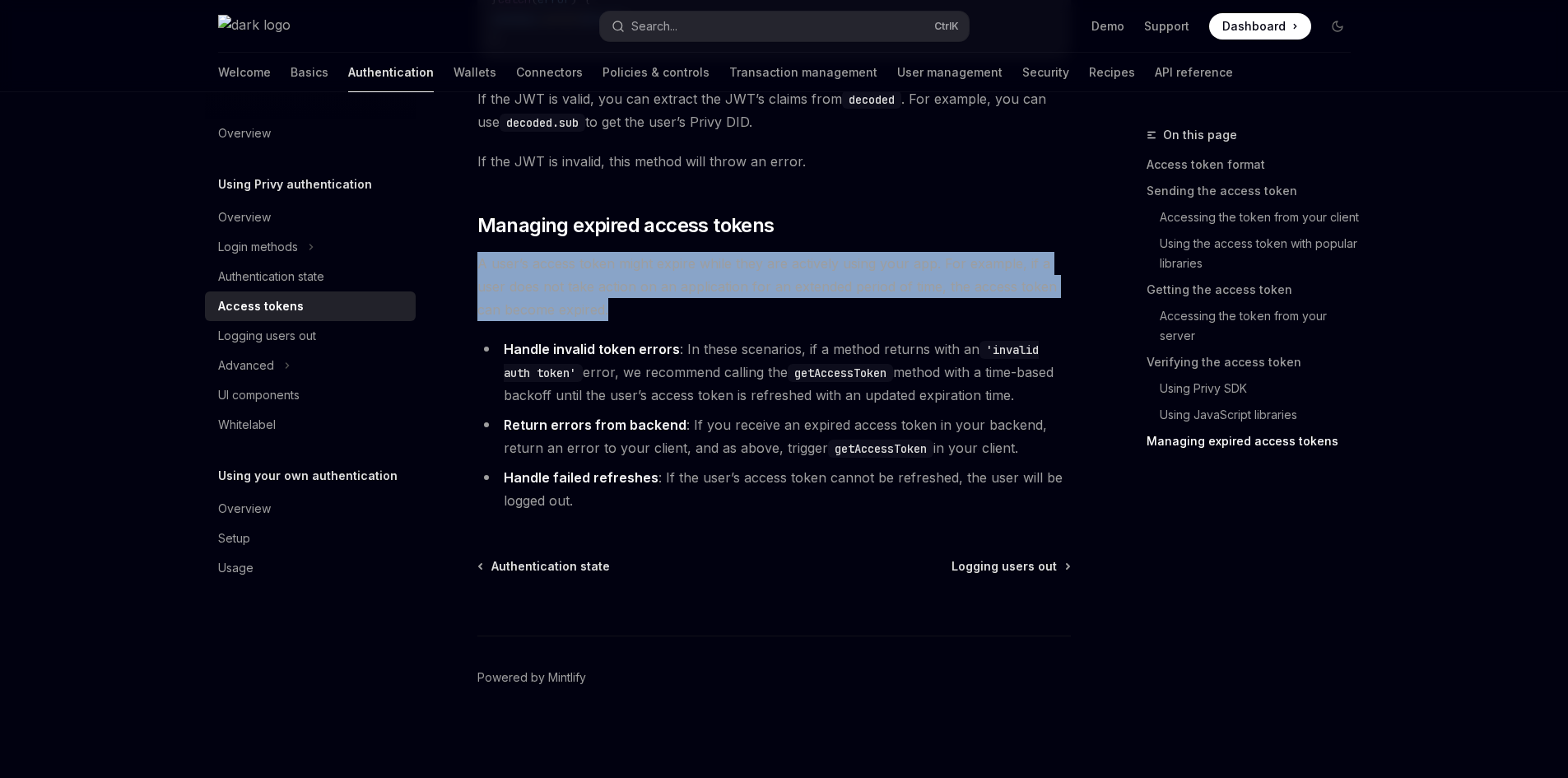
click at [540, 267] on span "A user’s access token might expire while they are actively using your app. For …" at bounding box center [773, 286] width 593 height 69
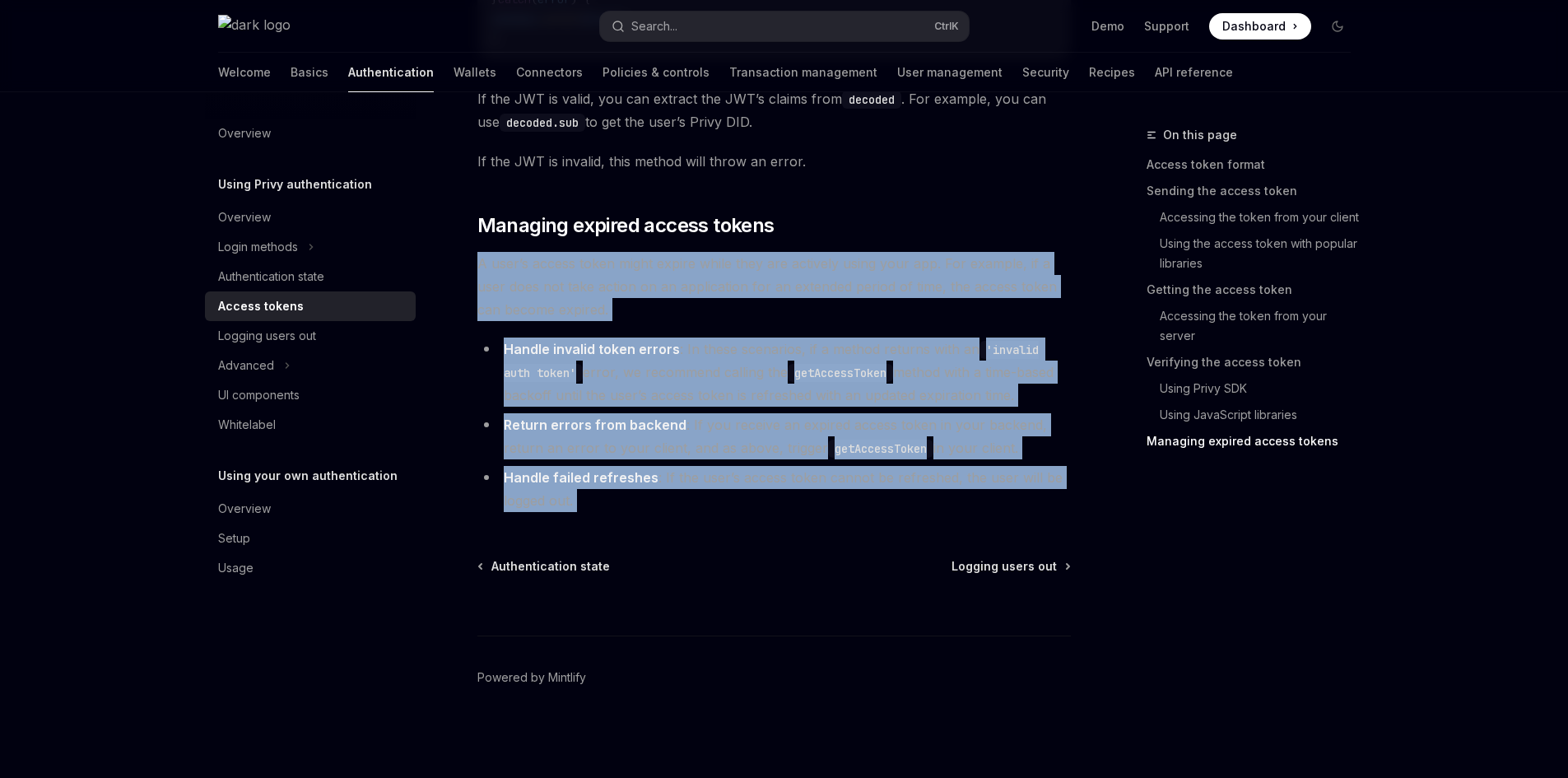
drag, startPoint x: 587, startPoint y: 363, endPoint x: 668, endPoint y: 485, distance: 146.4
click at [826, 305] on span "A user’s access token might expire while they are actively using your app. For …" at bounding box center [773, 286] width 593 height 69
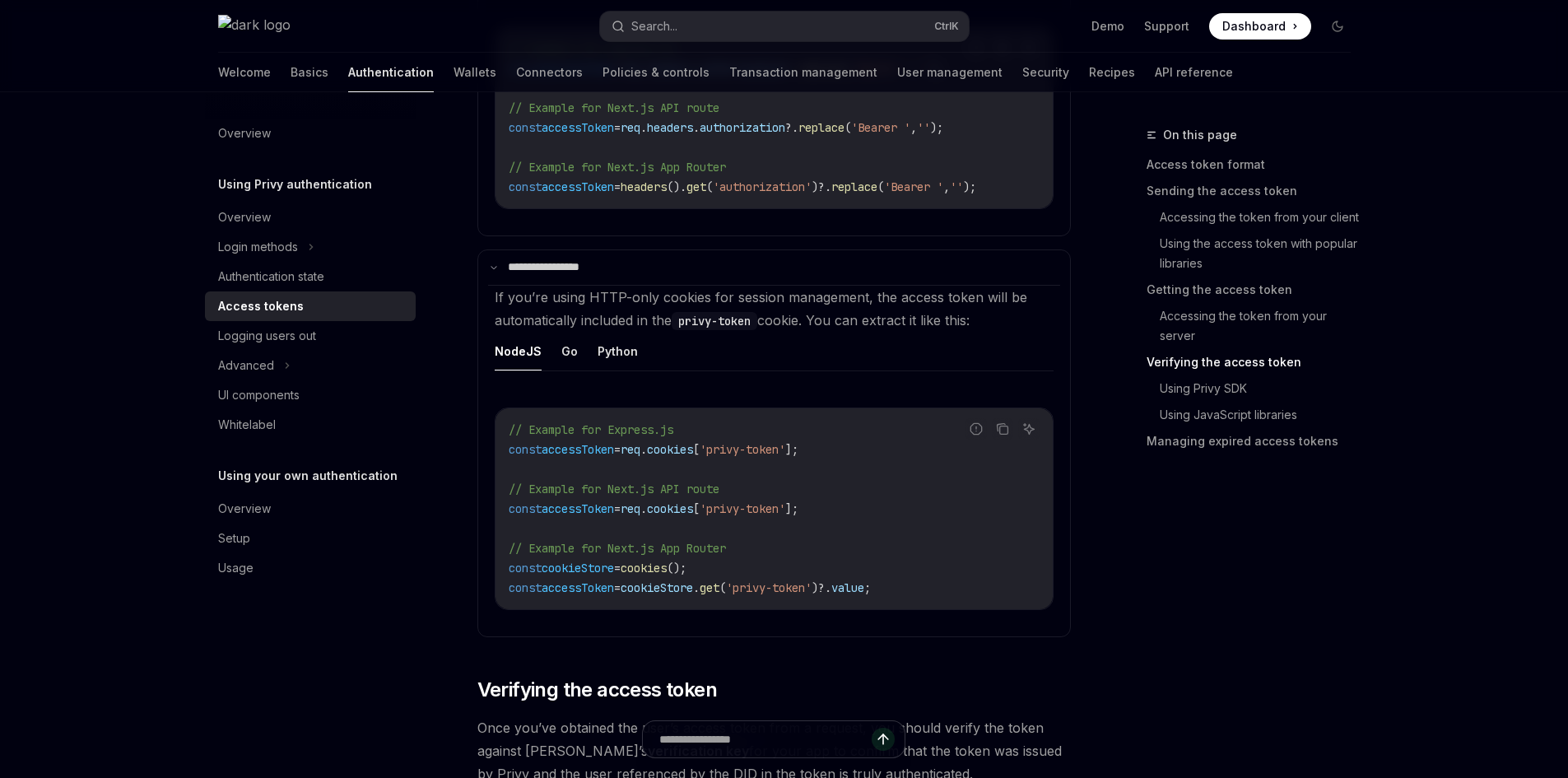
scroll to position [2405, 0]
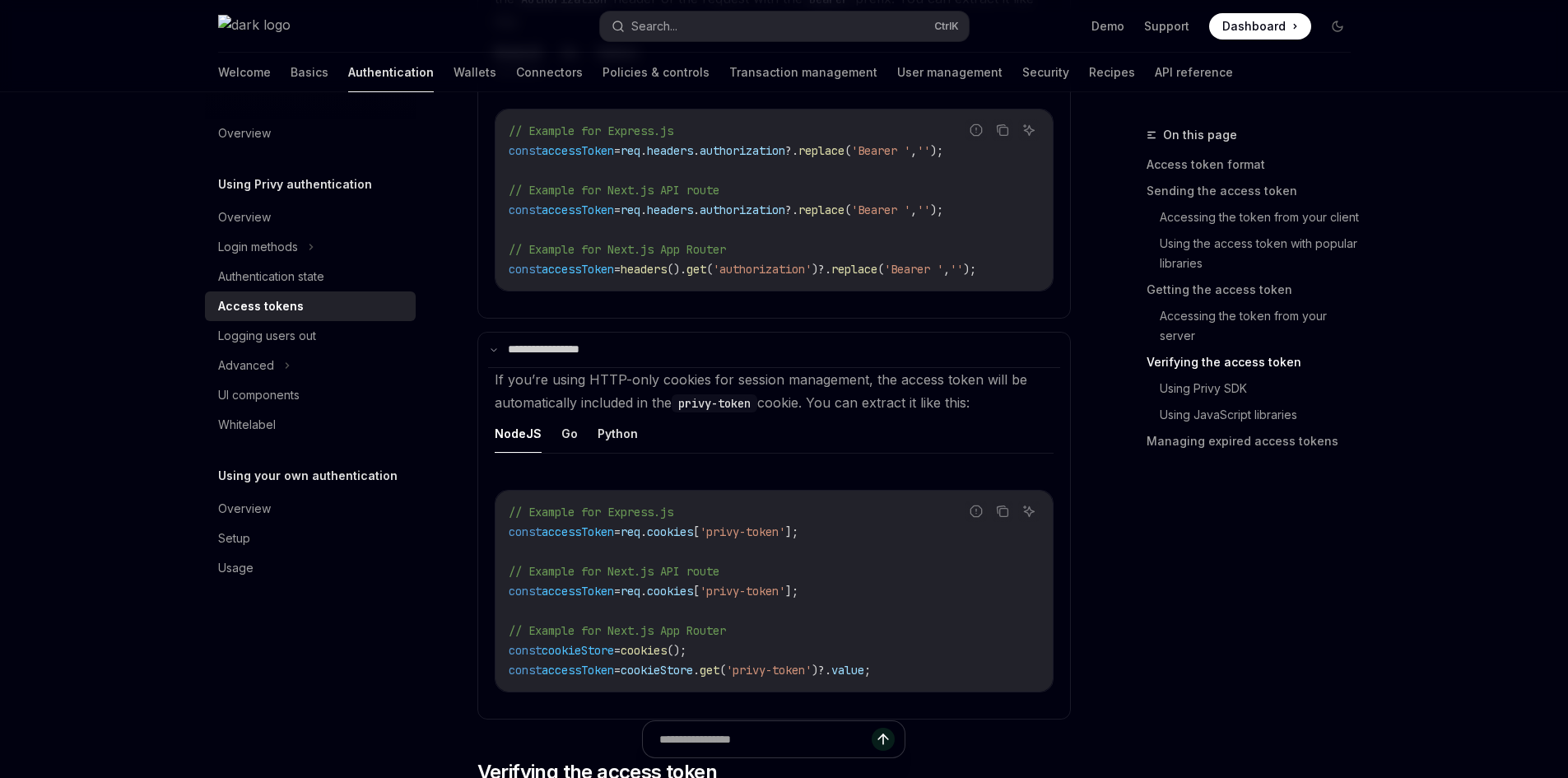
click at [640, 540] on span "req" at bounding box center [631, 531] width 20 height 15
click at [532, 539] on span "const" at bounding box center [525, 531] width 33 height 15
drag, startPoint x: 778, startPoint y: 542, endPoint x: 698, endPoint y: 534, distance: 80.4
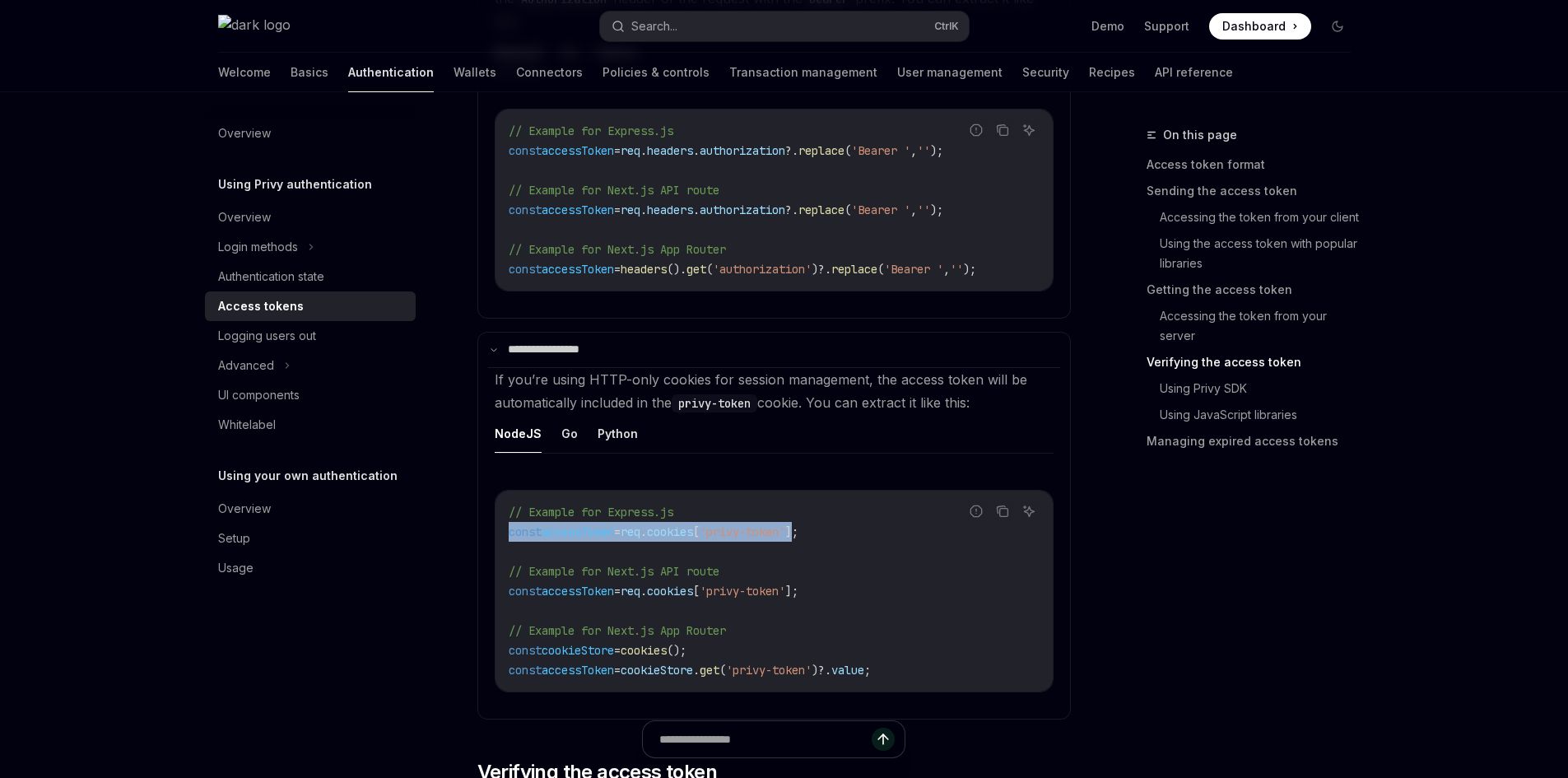
click at [785, 535] on span "'privy-token'" at bounding box center [743, 531] width 86 height 15
click at [640, 536] on span "req" at bounding box center [631, 531] width 20 height 15
click at [799, 540] on span "];" at bounding box center [791, 531] width 13 height 15
click at [586, 540] on span "accessToken" at bounding box center [578, 531] width 72 height 15
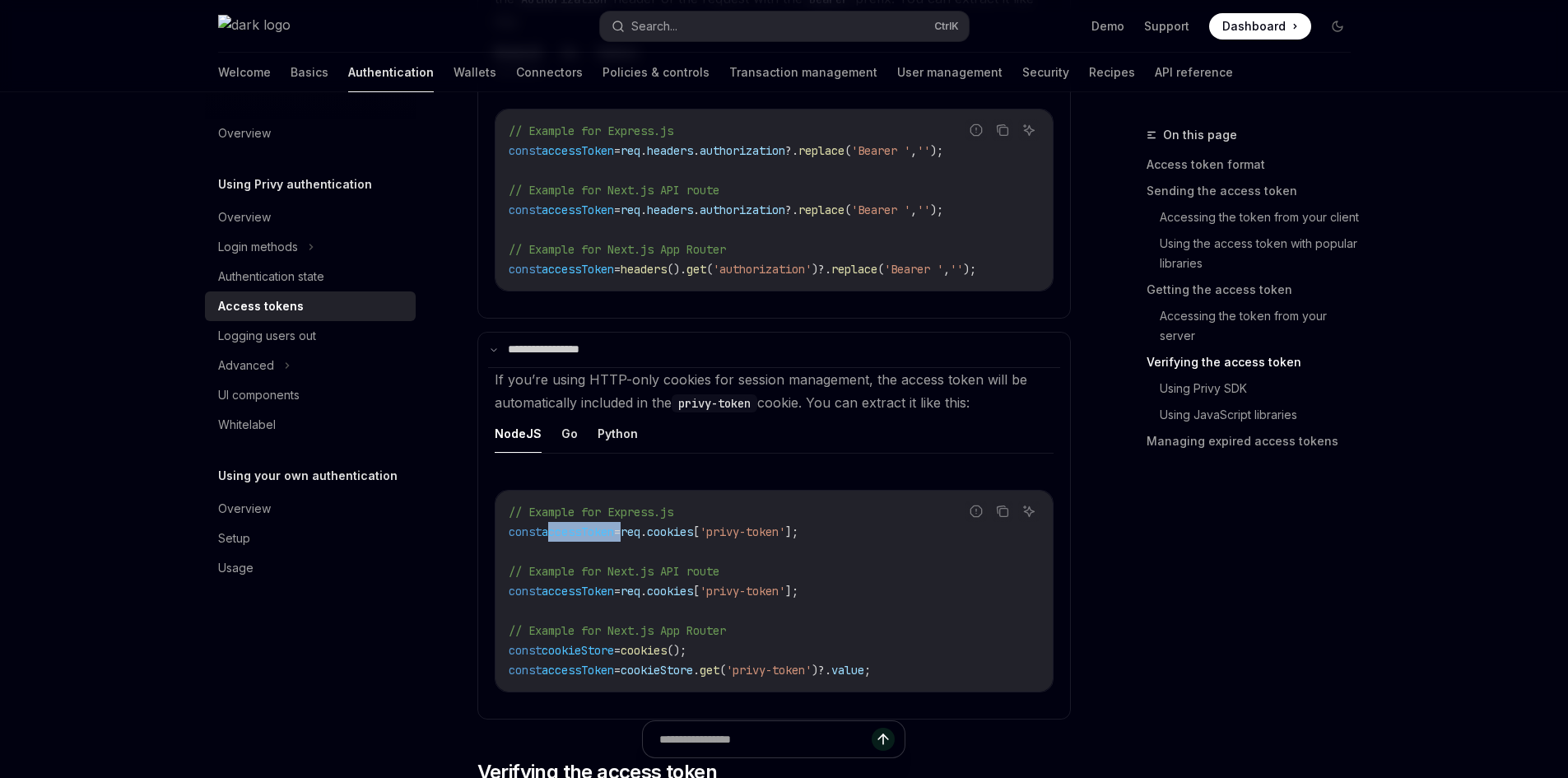
click at [586, 540] on span "accessToken" at bounding box center [578, 531] width 72 height 15
click at [578, 540] on span "accessToken" at bounding box center [578, 531] width 72 height 15
copy span "accessToken"
click at [684, 29] on button "Search... Ctrl K" at bounding box center [784, 26] width 369 height 29
click at [681, 32] on button "Search... Ctrl K" at bounding box center [784, 26] width 369 height 29
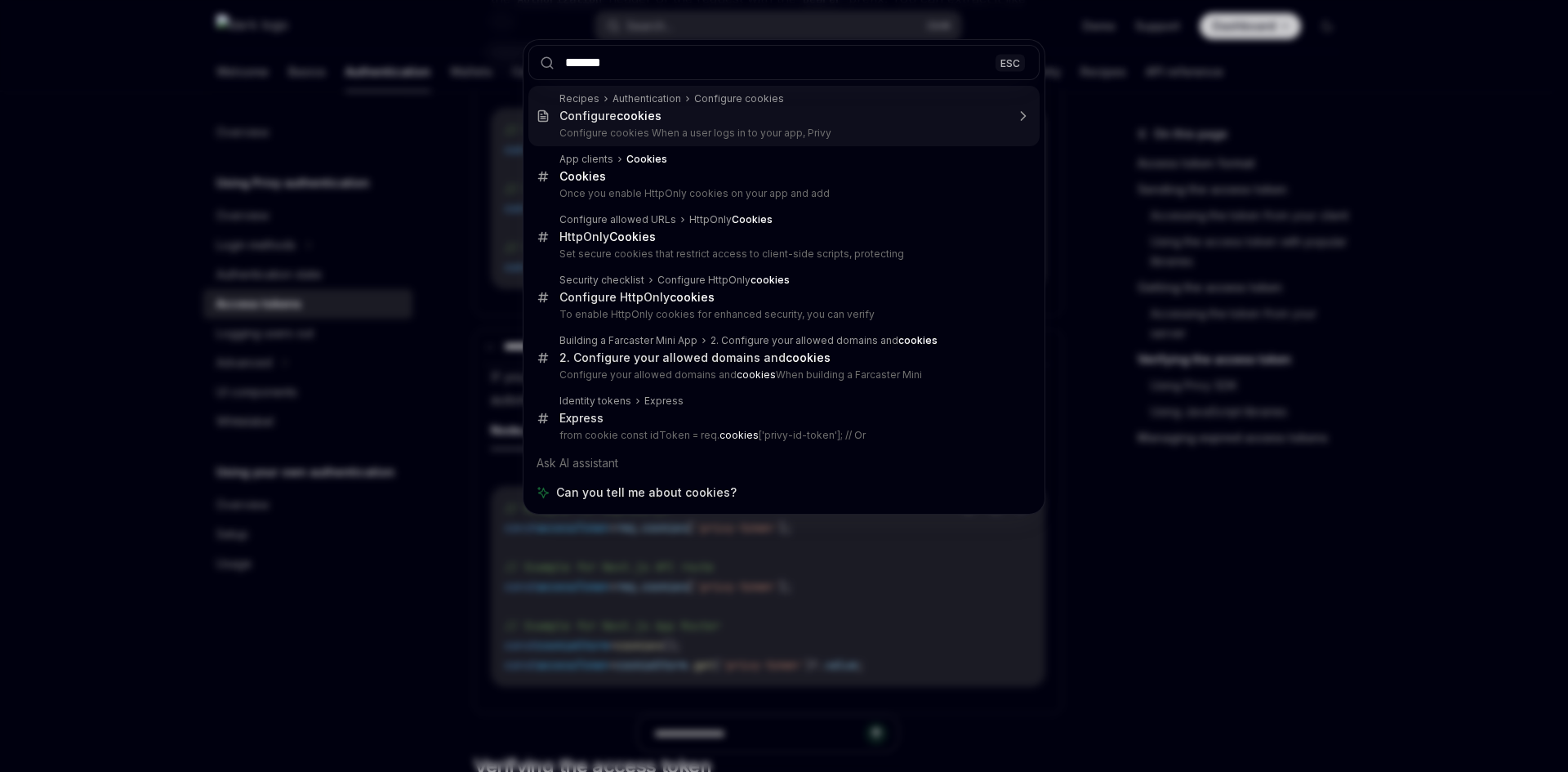
type input "******"
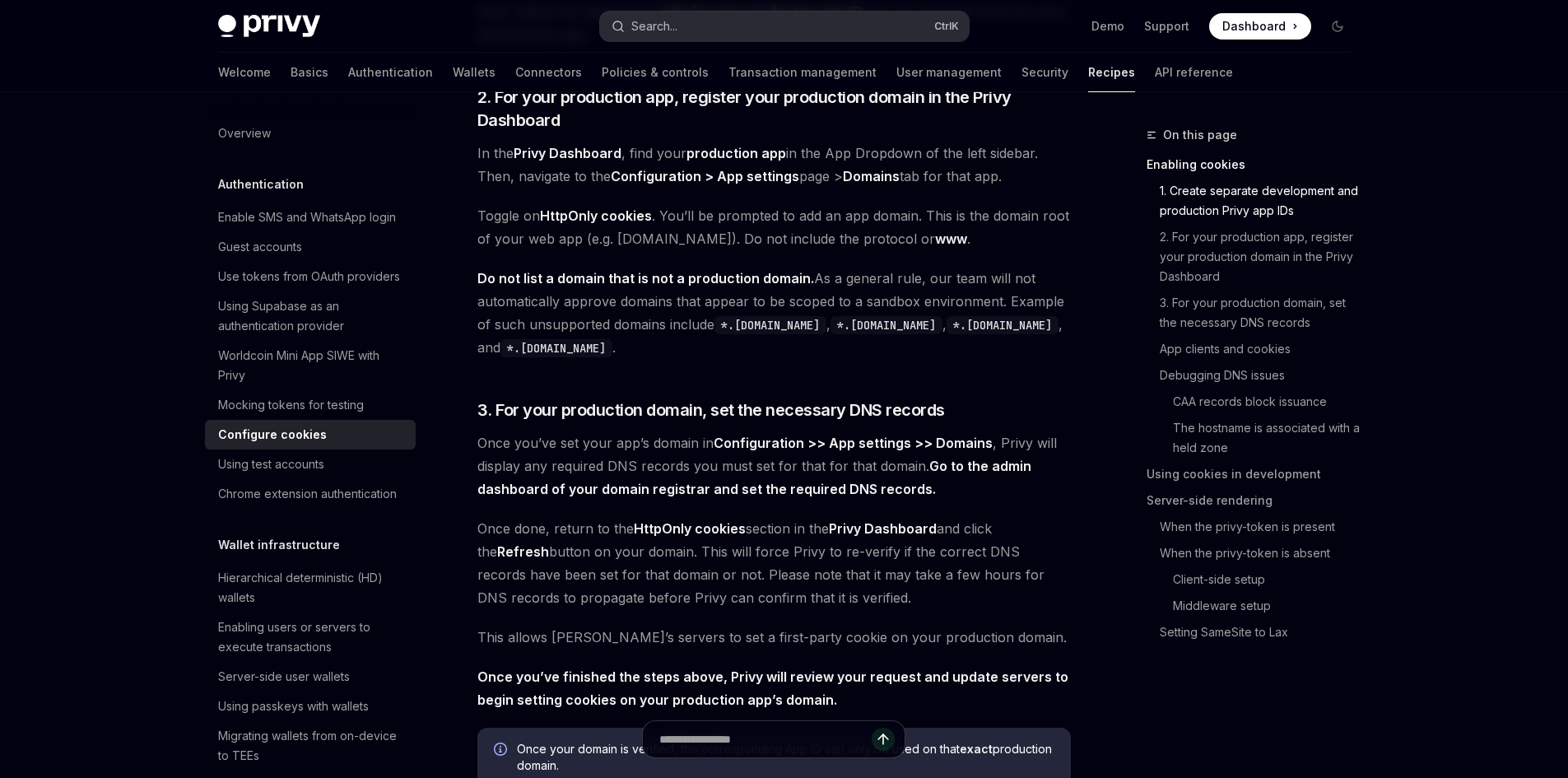
scroll to position [998, 0]
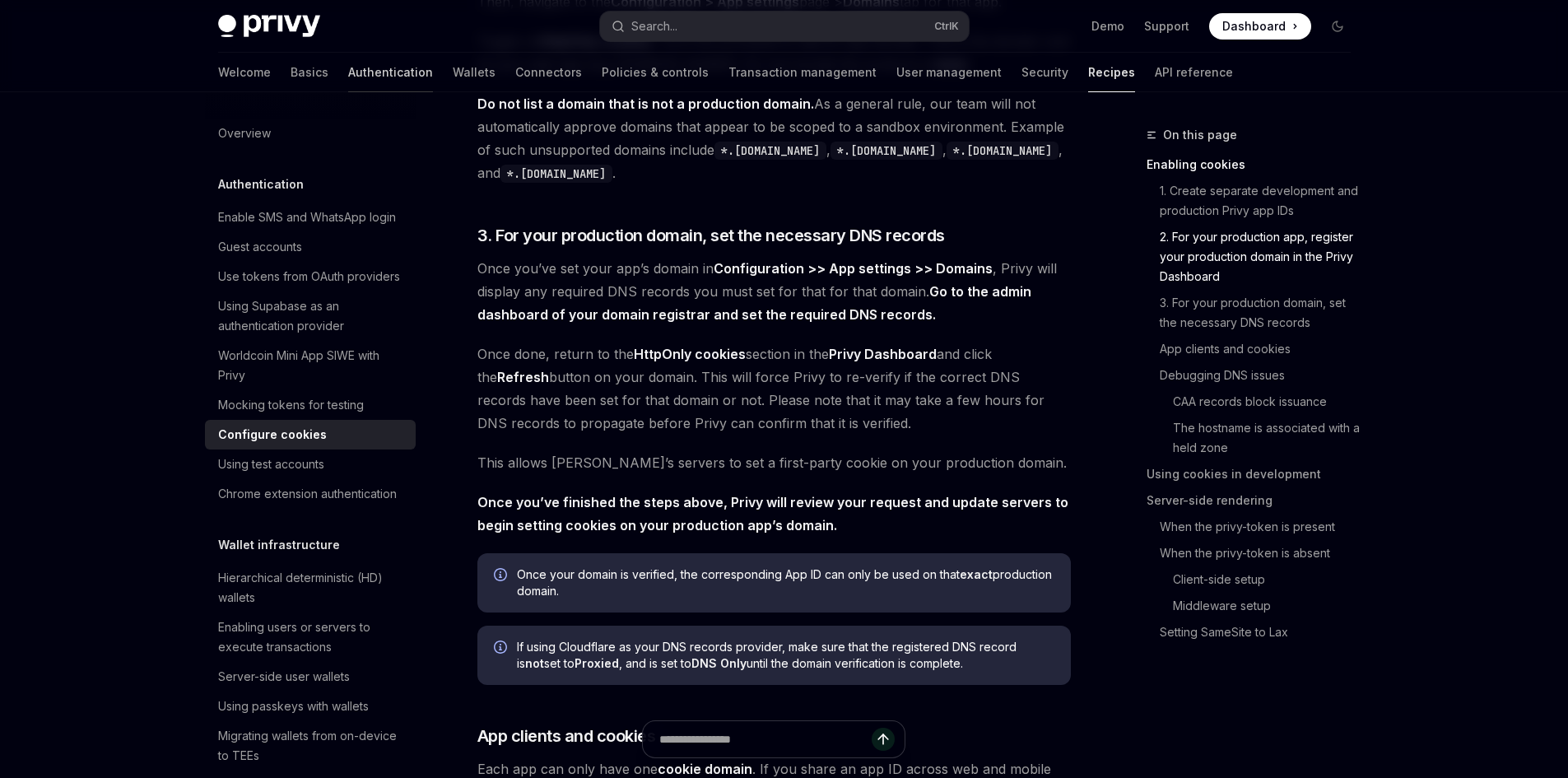
click at [348, 79] on link "Authentication" at bounding box center [390, 72] width 85 height 39
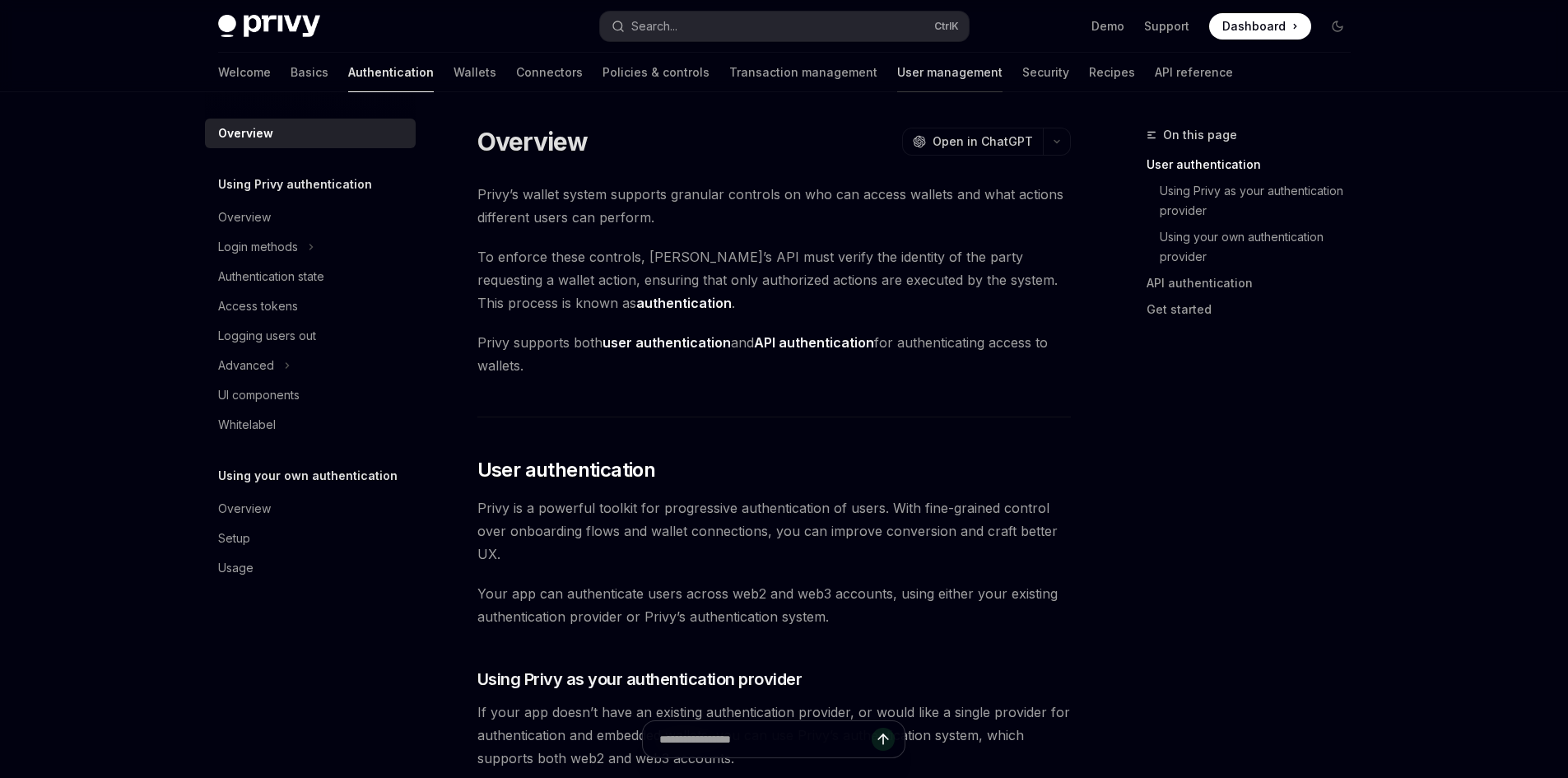
click at [897, 72] on link "User management" at bounding box center [950, 72] width 106 height 39
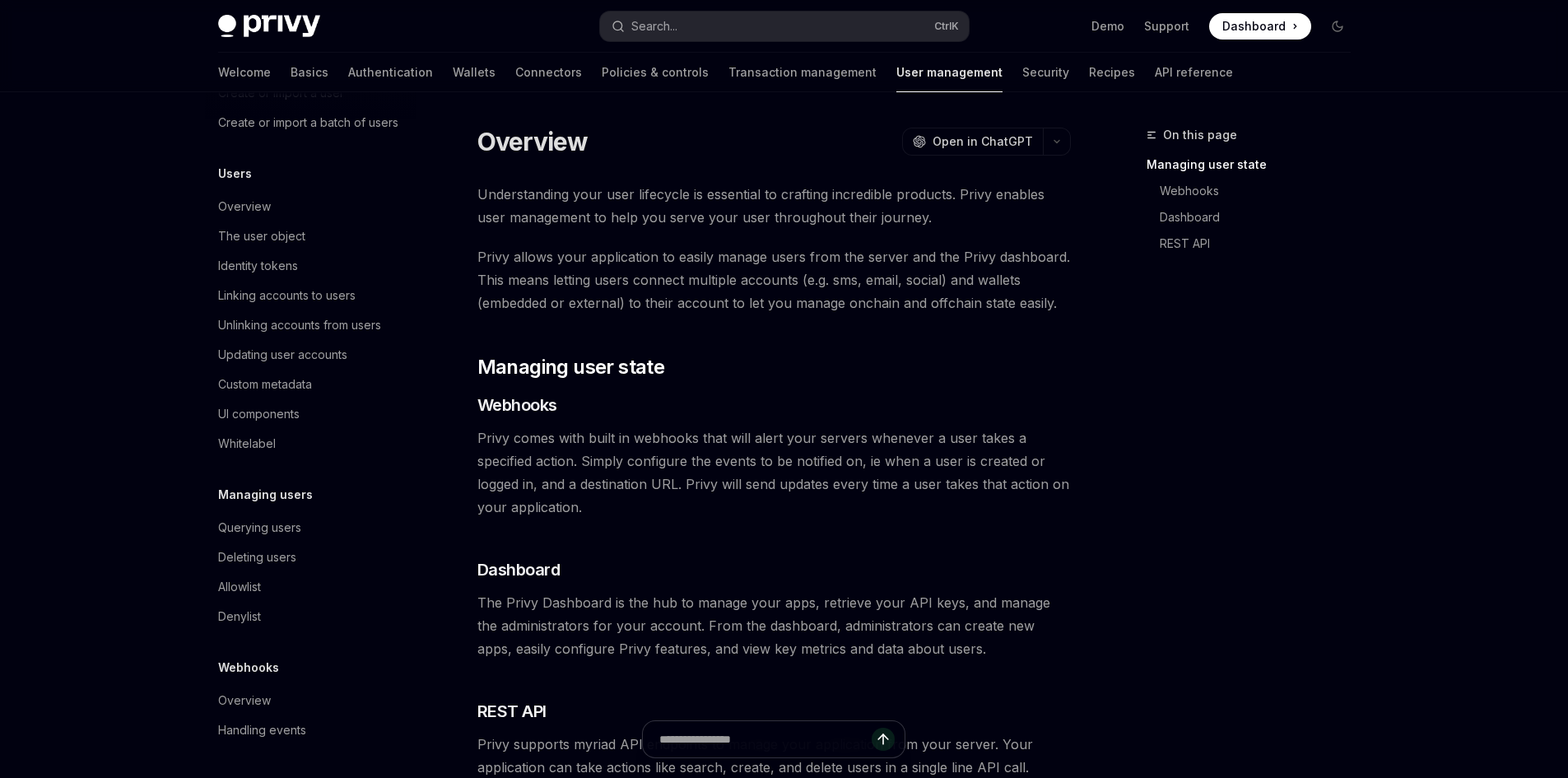
scroll to position [164, 0]
click at [283, 276] on div "Identity tokens" at bounding box center [258, 266] width 80 height 20
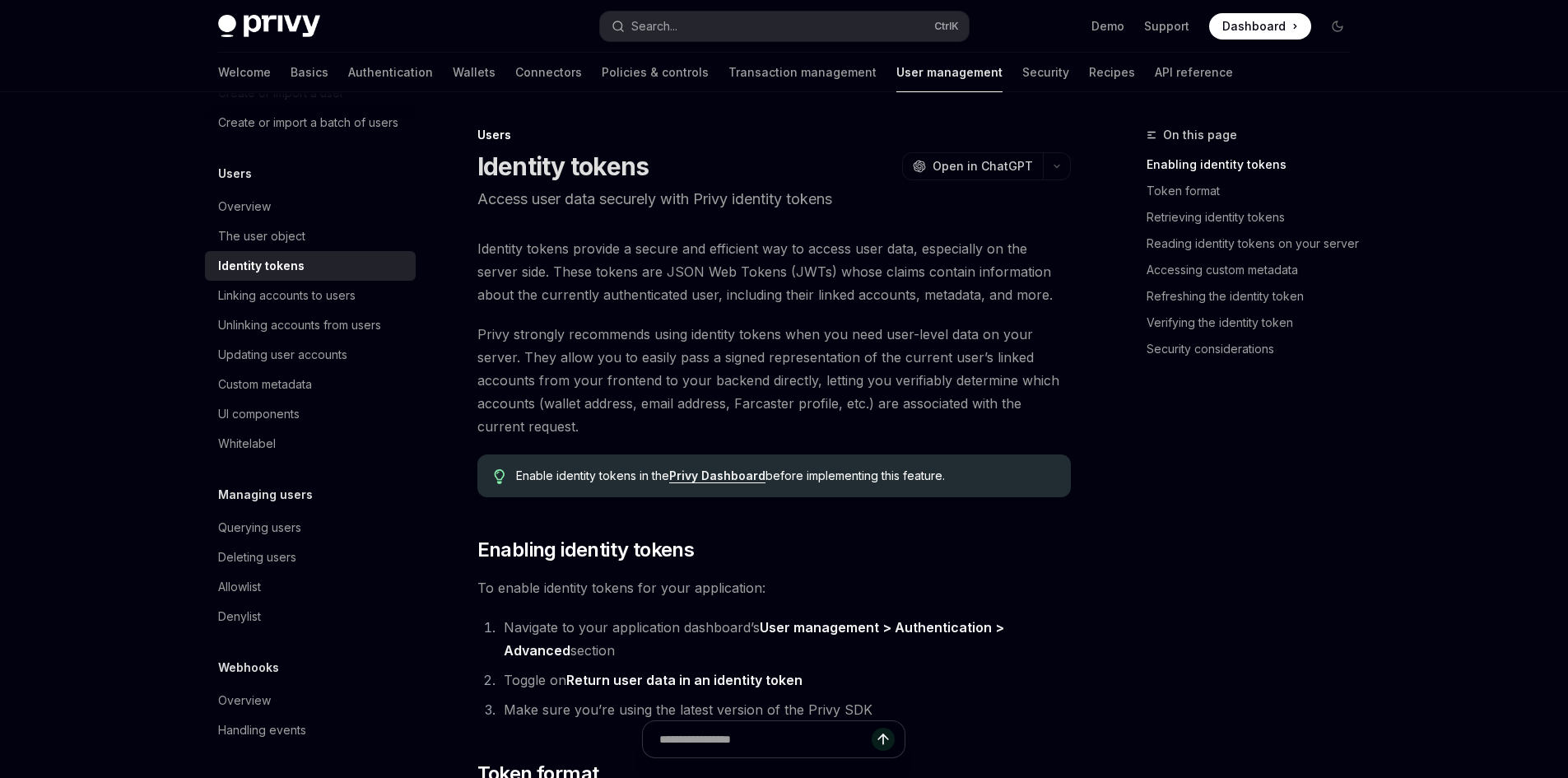
click at [566, 205] on p "Access user data securely with Privy identity tokens" at bounding box center [773, 199] width 593 height 23
drag, startPoint x: 566, startPoint y: 205, endPoint x: 696, endPoint y: 296, distance: 158.7
click at [859, 384] on span "Privy strongly recommends using identity tokens when you need user-level data o…" at bounding box center [773, 380] width 593 height 115
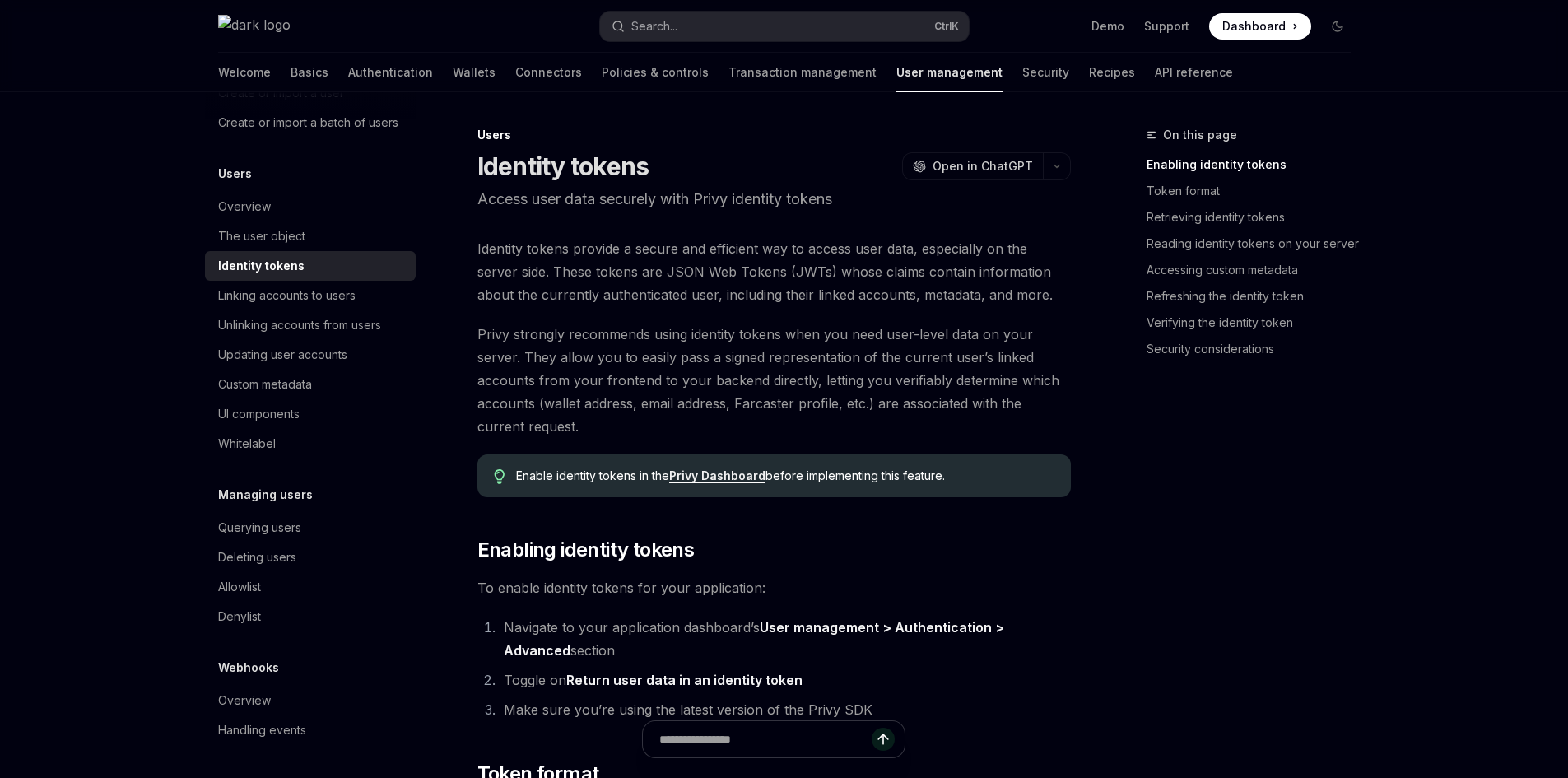
copy div "OpenAI Open in ChatGPT"
click at [1337, 497] on div "On this page Enabling identity tokens Token format Retrieving identity tokens R…" at bounding box center [1239, 452] width 250 height 653
drag, startPoint x: 740, startPoint y: 459, endPoint x: 723, endPoint y: 444, distance: 22.7
click at [735, 457] on div "Enable identity tokens in the Privy Dashboard before implementing this feature." at bounding box center [773, 476] width 593 height 43
click at [687, 417] on span "Privy strongly recommends using identity tokens when you need user-level data o…" at bounding box center [773, 380] width 593 height 115
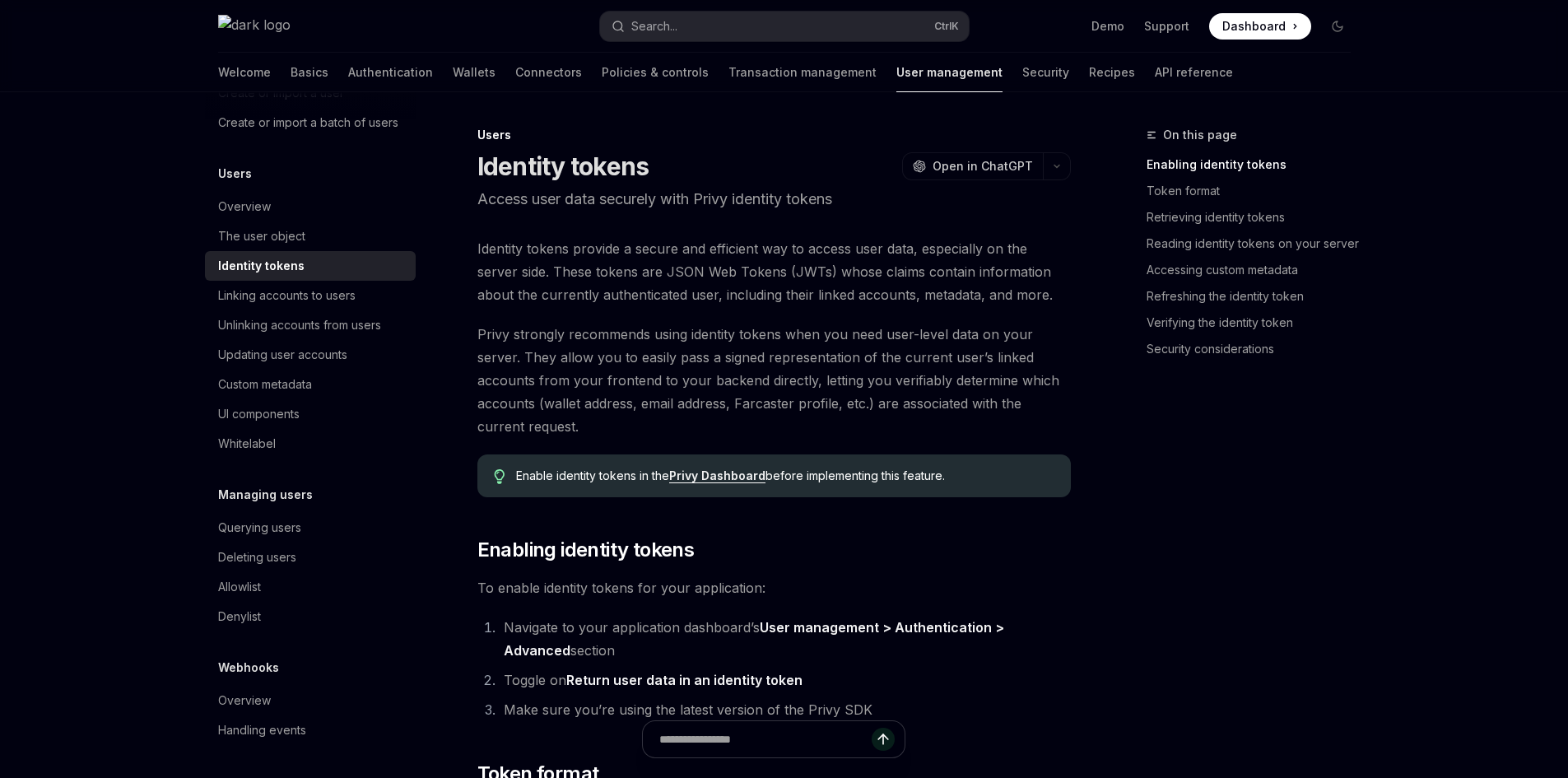
click at [687, 417] on span "Privy strongly recommends using identity tokens when you need user-level data o…" at bounding box center [773, 380] width 593 height 115
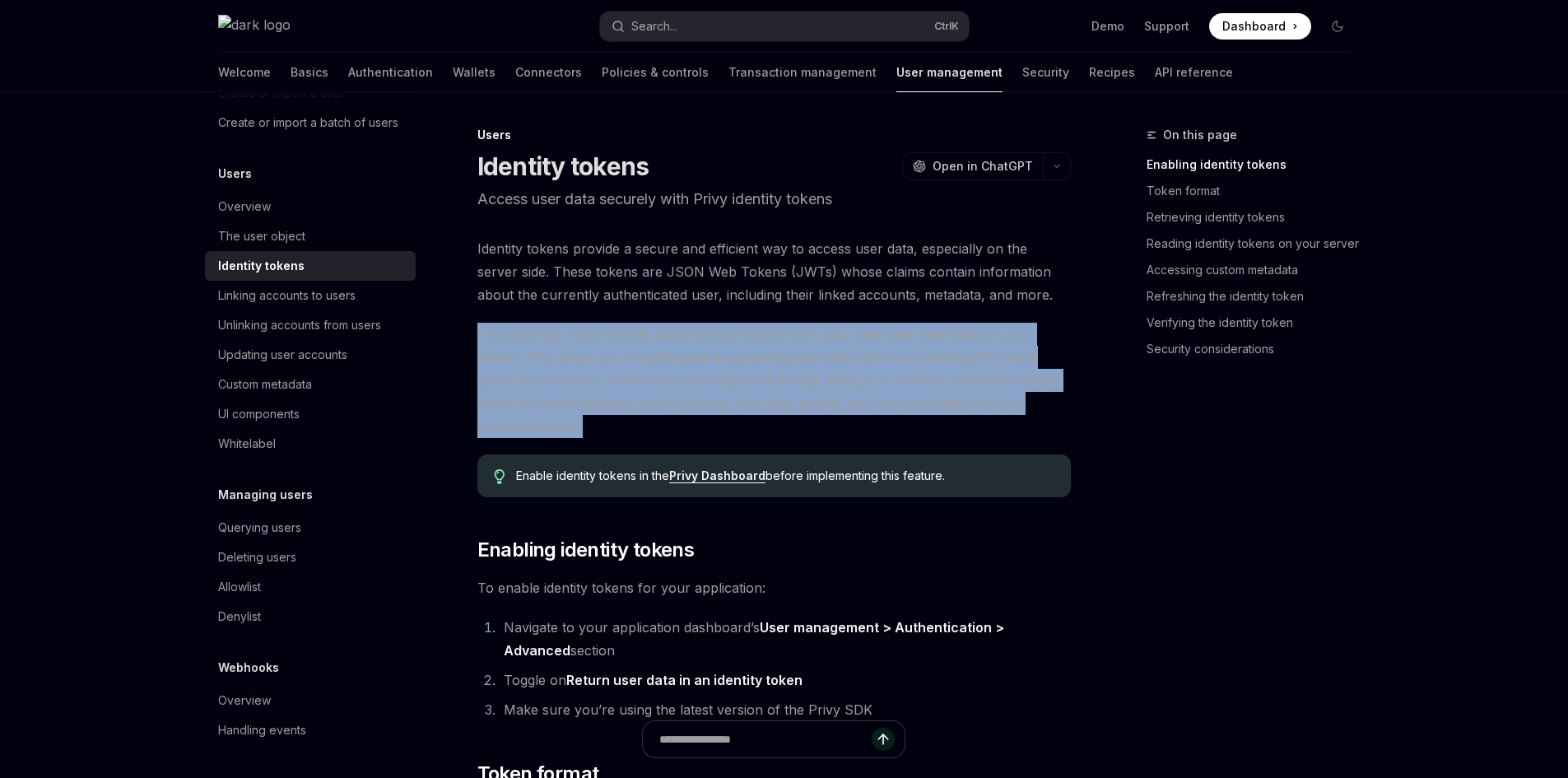
click at [687, 417] on span "Privy strongly recommends using identity tokens when you need user-level data o…" at bounding box center [773, 380] width 593 height 115
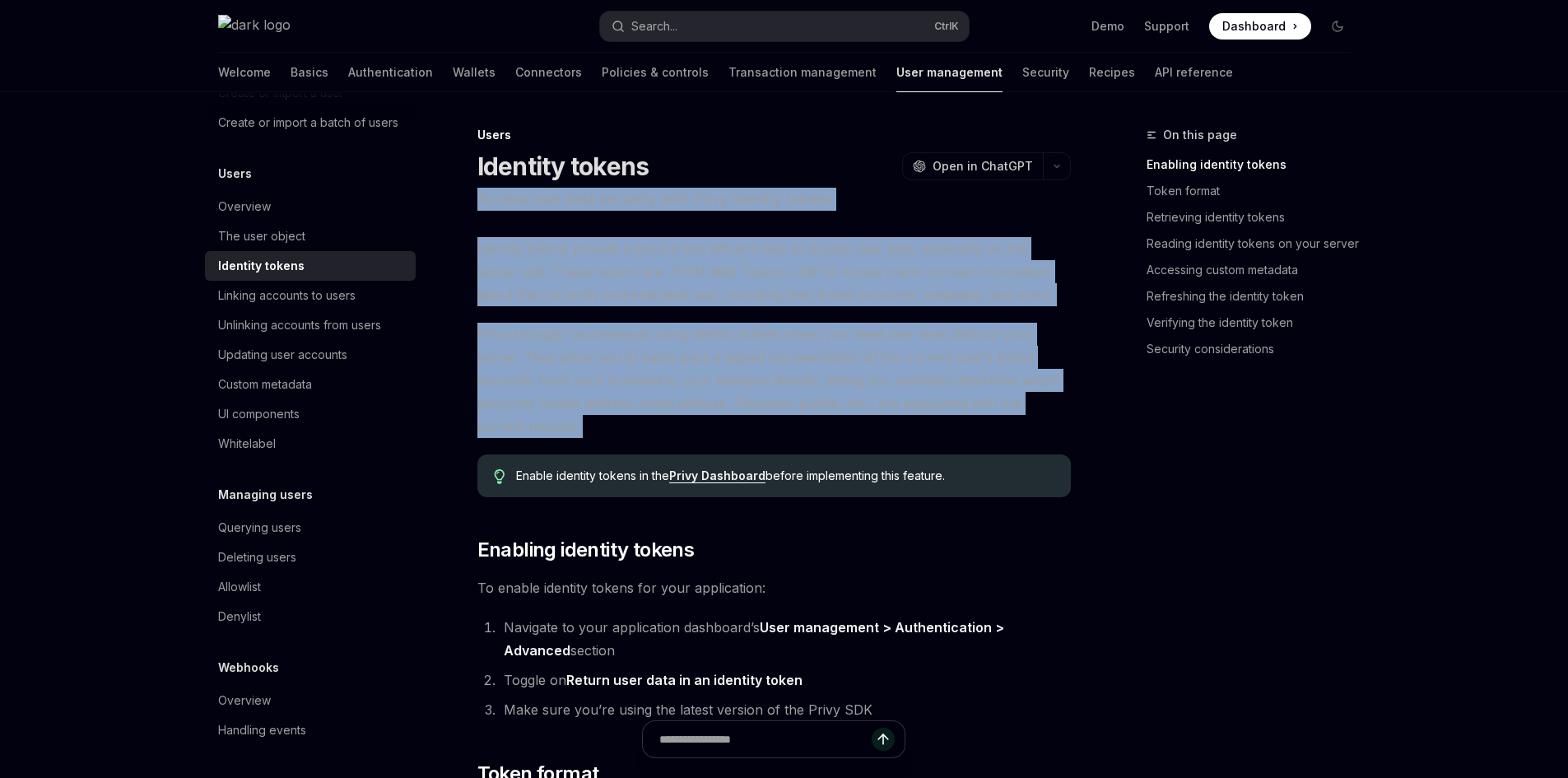
drag, startPoint x: 603, startPoint y: 228, endPoint x: 575, endPoint y: 200, distance: 39.6
click at [589, 208] on p "Access user data securely with Privy identity tokens" at bounding box center [773, 199] width 593 height 23
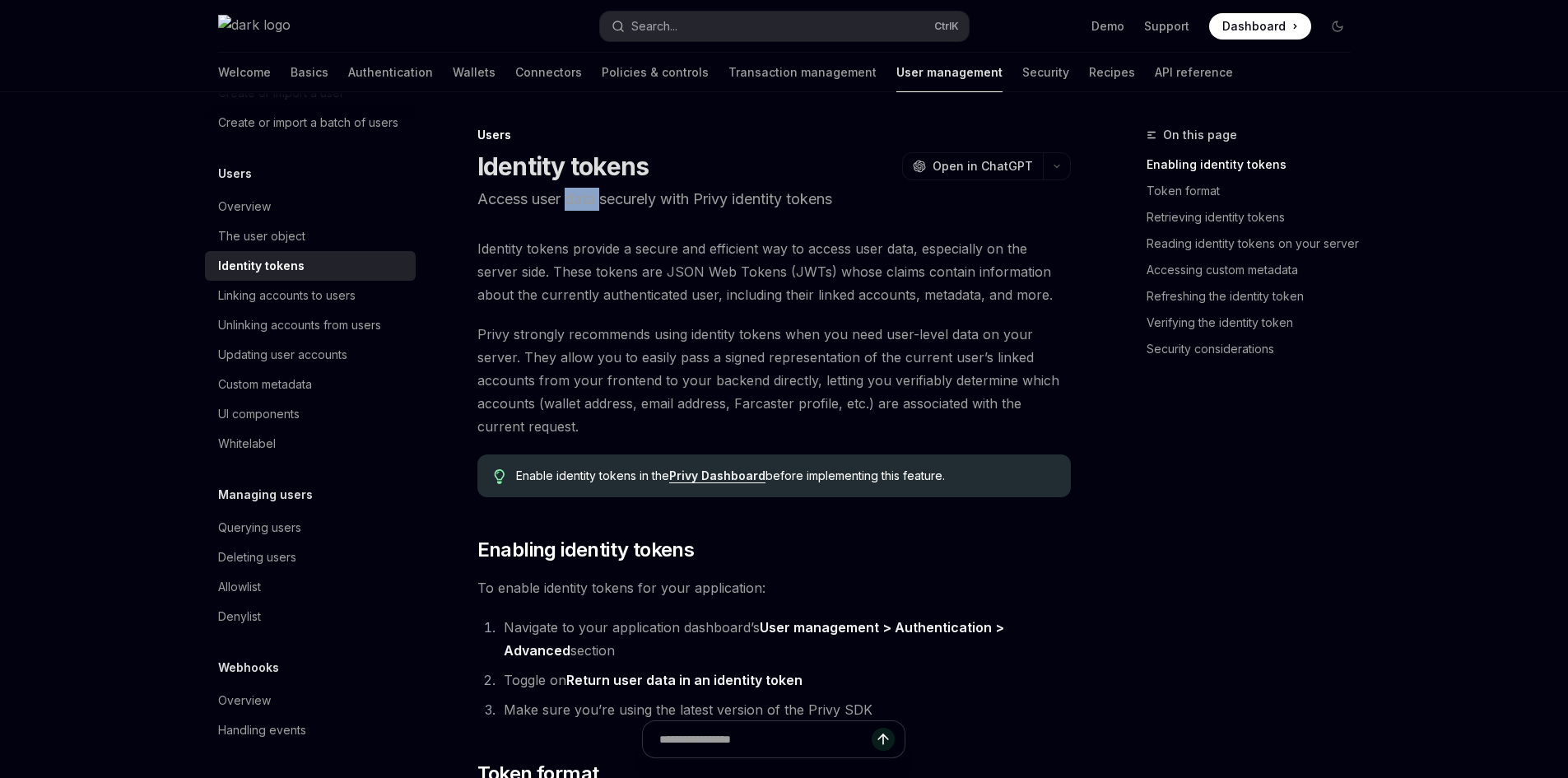
click at [589, 208] on p "Access user data securely with Privy identity tokens" at bounding box center [773, 199] width 593 height 23
click at [668, 293] on span "Identity tokens provide a secure and efficient way to access user data, especia…" at bounding box center [773, 272] width 593 height 69
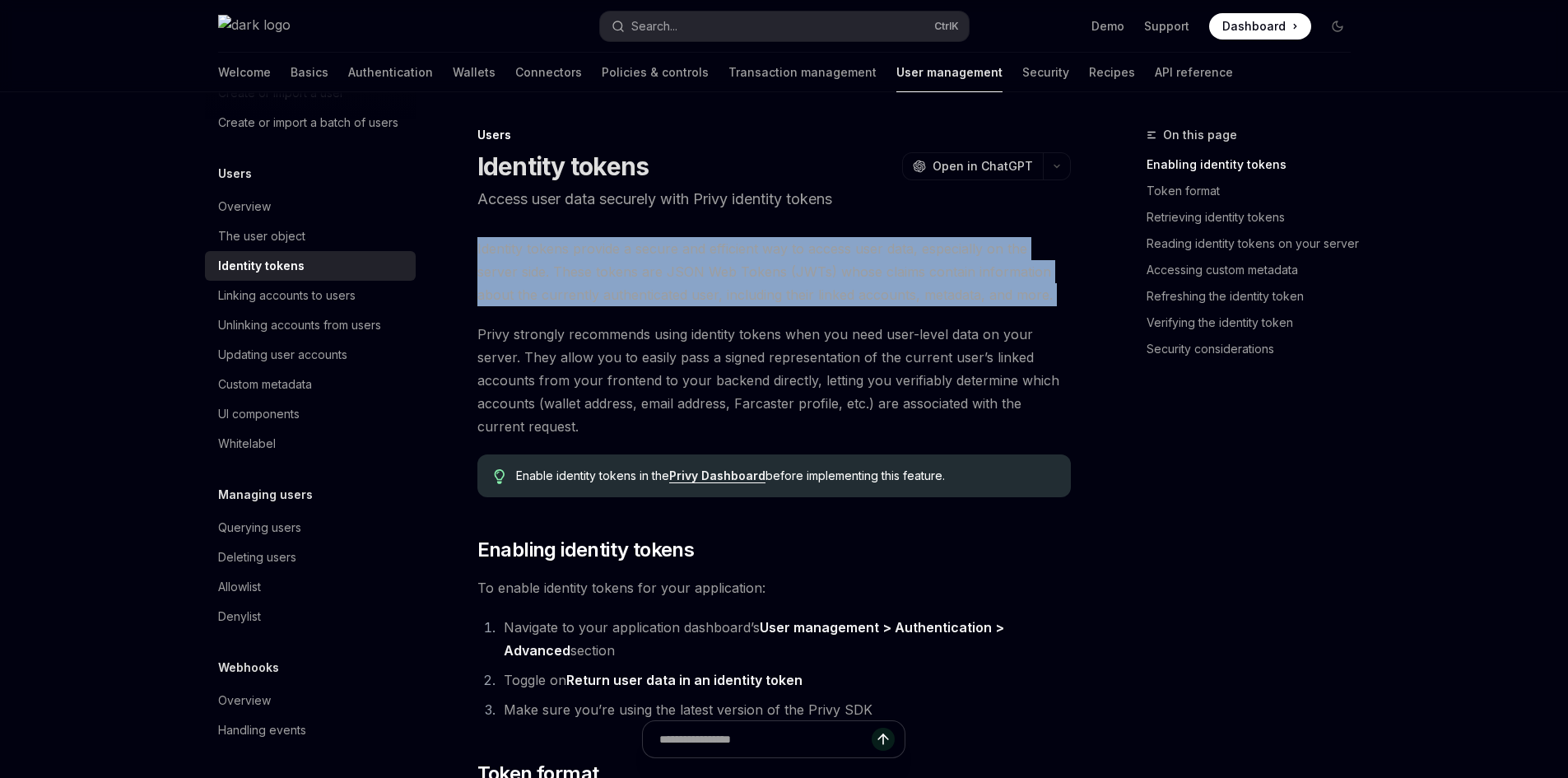
click at [668, 293] on span "Identity tokens provide a secure and efficient way to access user data, especia…" at bounding box center [773, 272] width 593 height 69
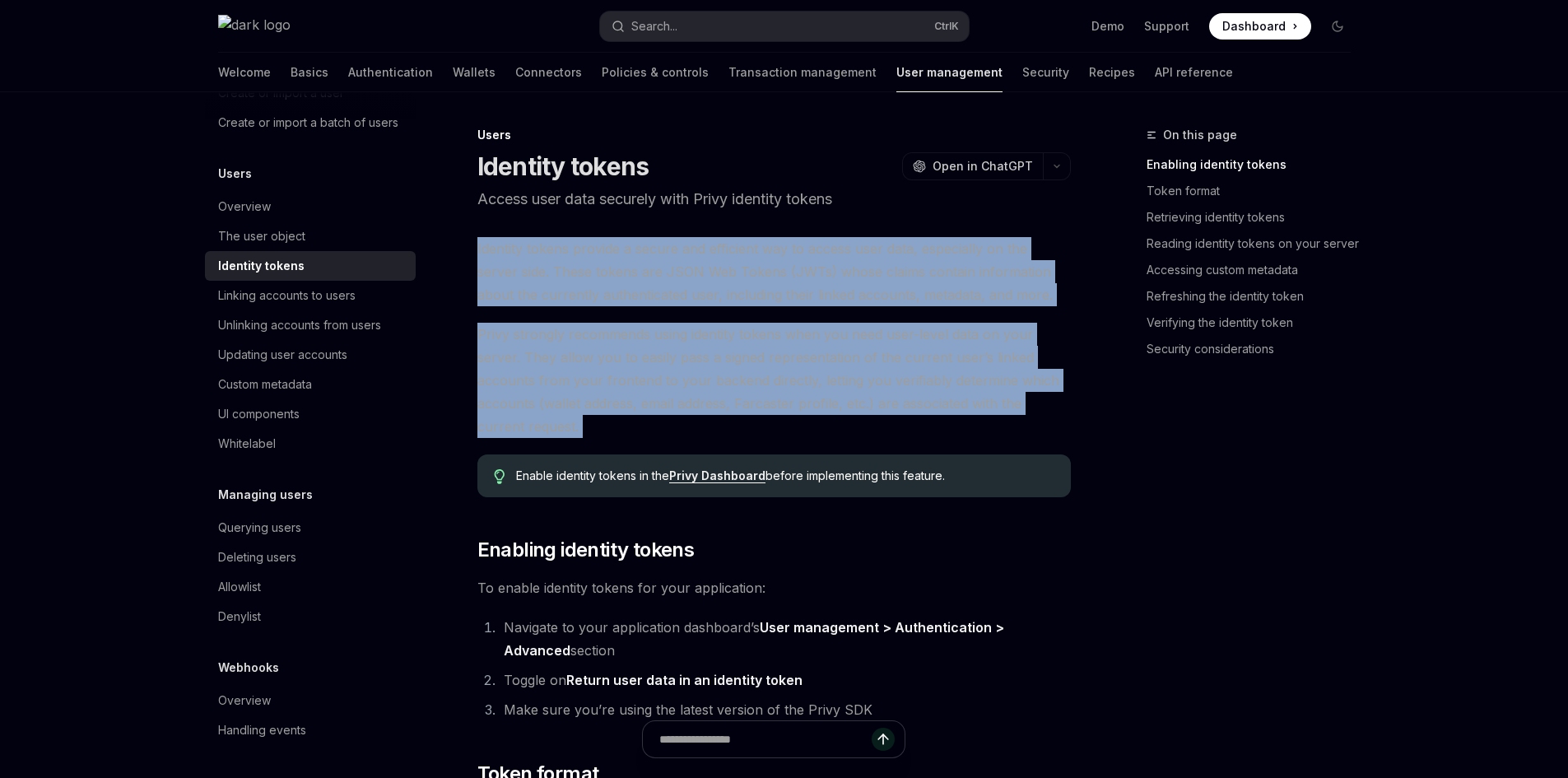
drag, startPoint x: 652, startPoint y: 363, endPoint x: 652, endPoint y: 391, distance: 28.0
click at [652, 372] on span "Privy strongly recommends using identity tokens when you need user-level data o…" at bounding box center [773, 380] width 593 height 115
click at [652, 402] on span "Privy strongly recommends using identity tokens when you need user-level data o…" at bounding box center [773, 380] width 593 height 115
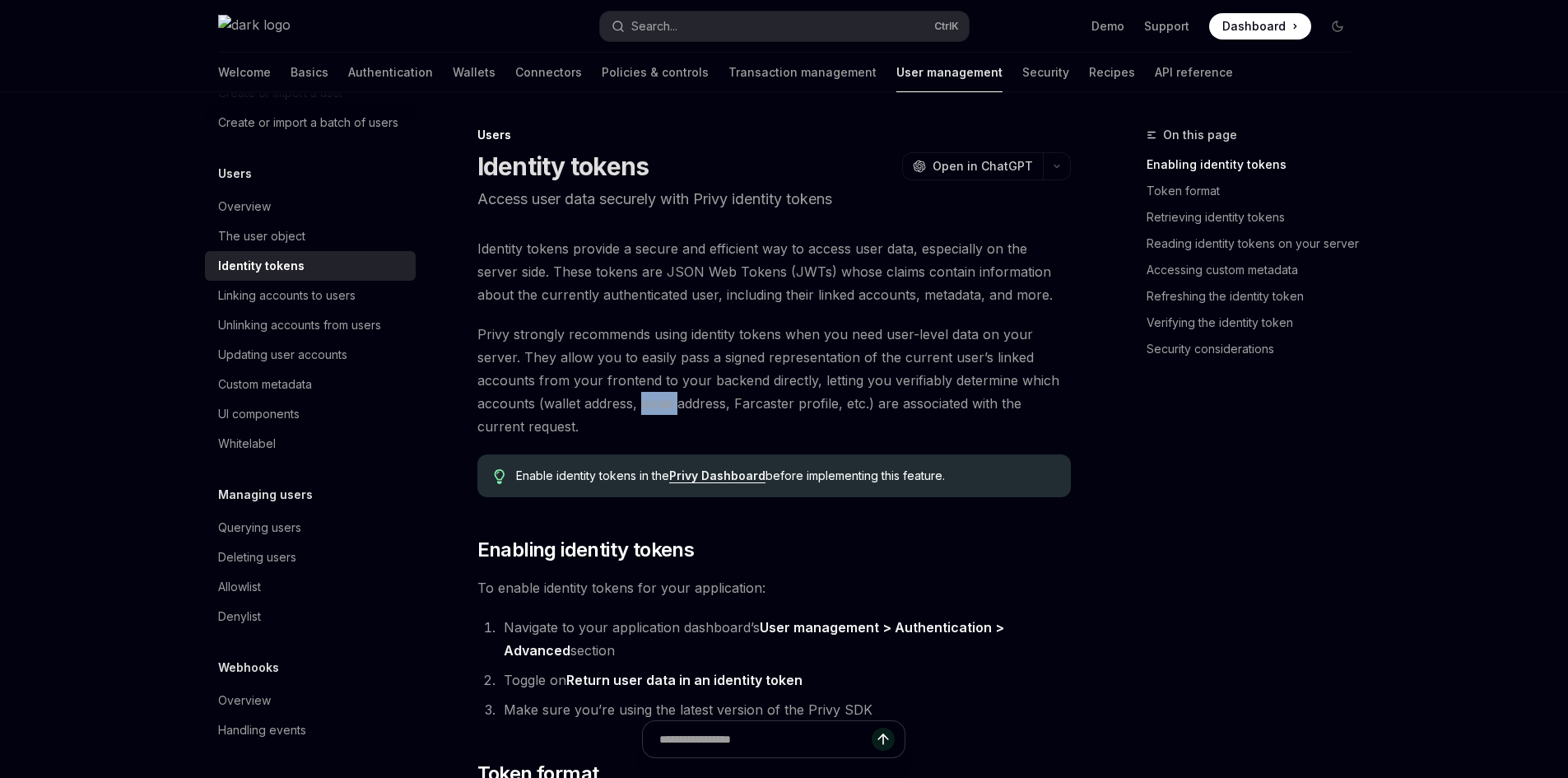
click at [652, 402] on span "Privy strongly recommends using identity tokens when you need user-level data o…" at bounding box center [773, 380] width 593 height 115
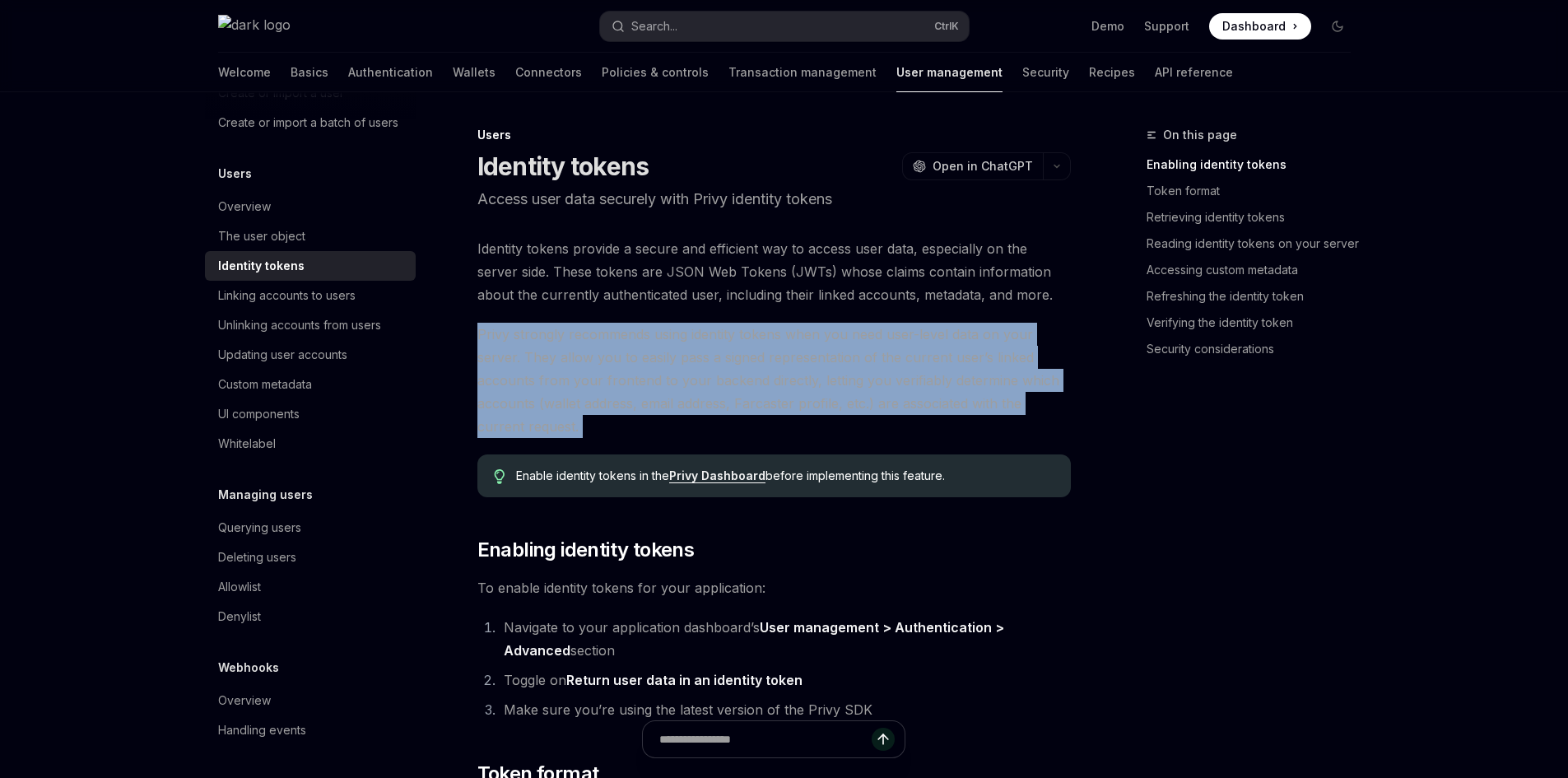
click at [652, 402] on span "Privy strongly recommends using identity tokens when you need user-level data o…" at bounding box center [773, 380] width 593 height 115
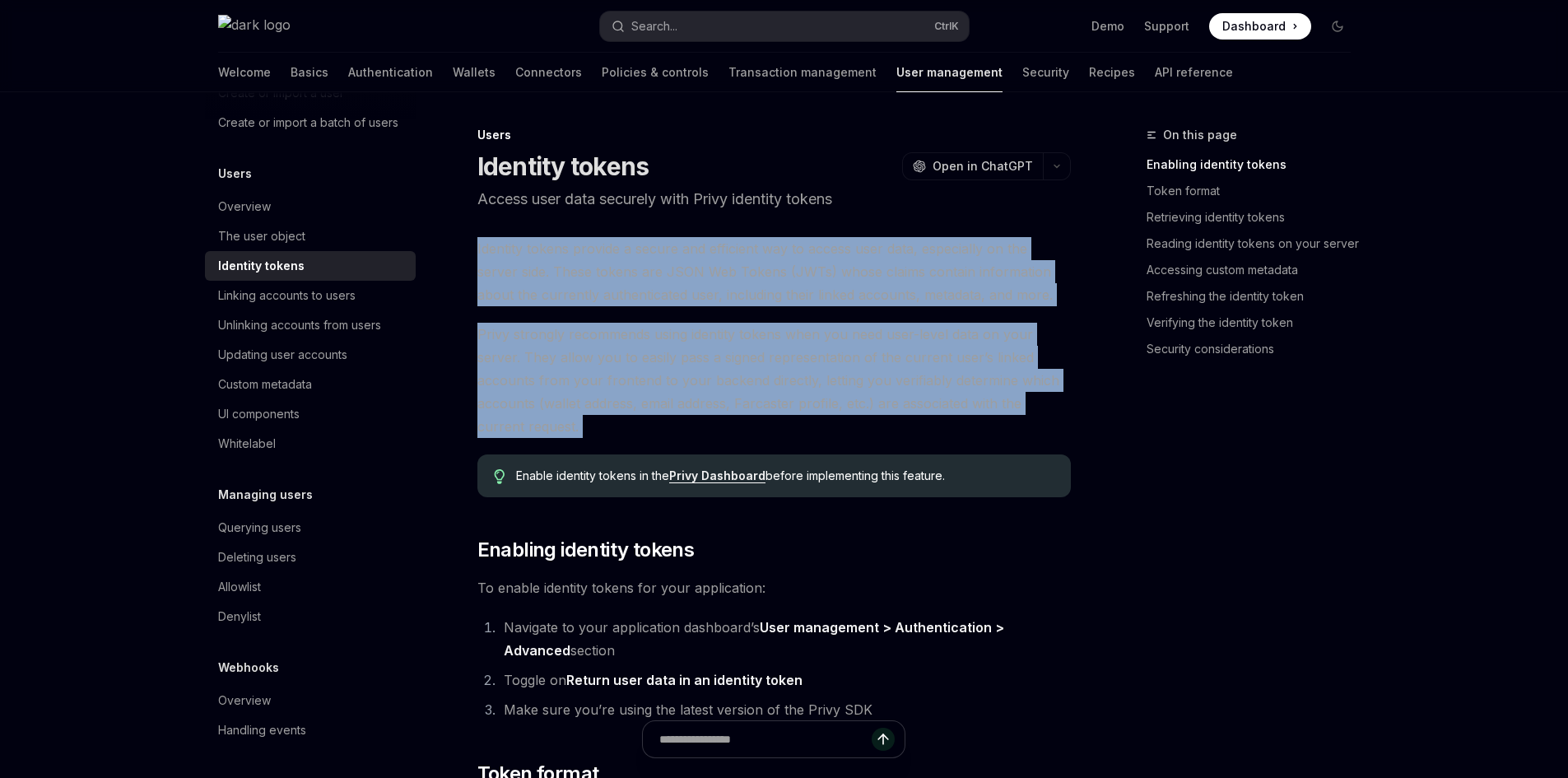
click at [649, 271] on span "Identity tokens provide a secure and efficient way to access user data, especia…" at bounding box center [773, 272] width 593 height 69
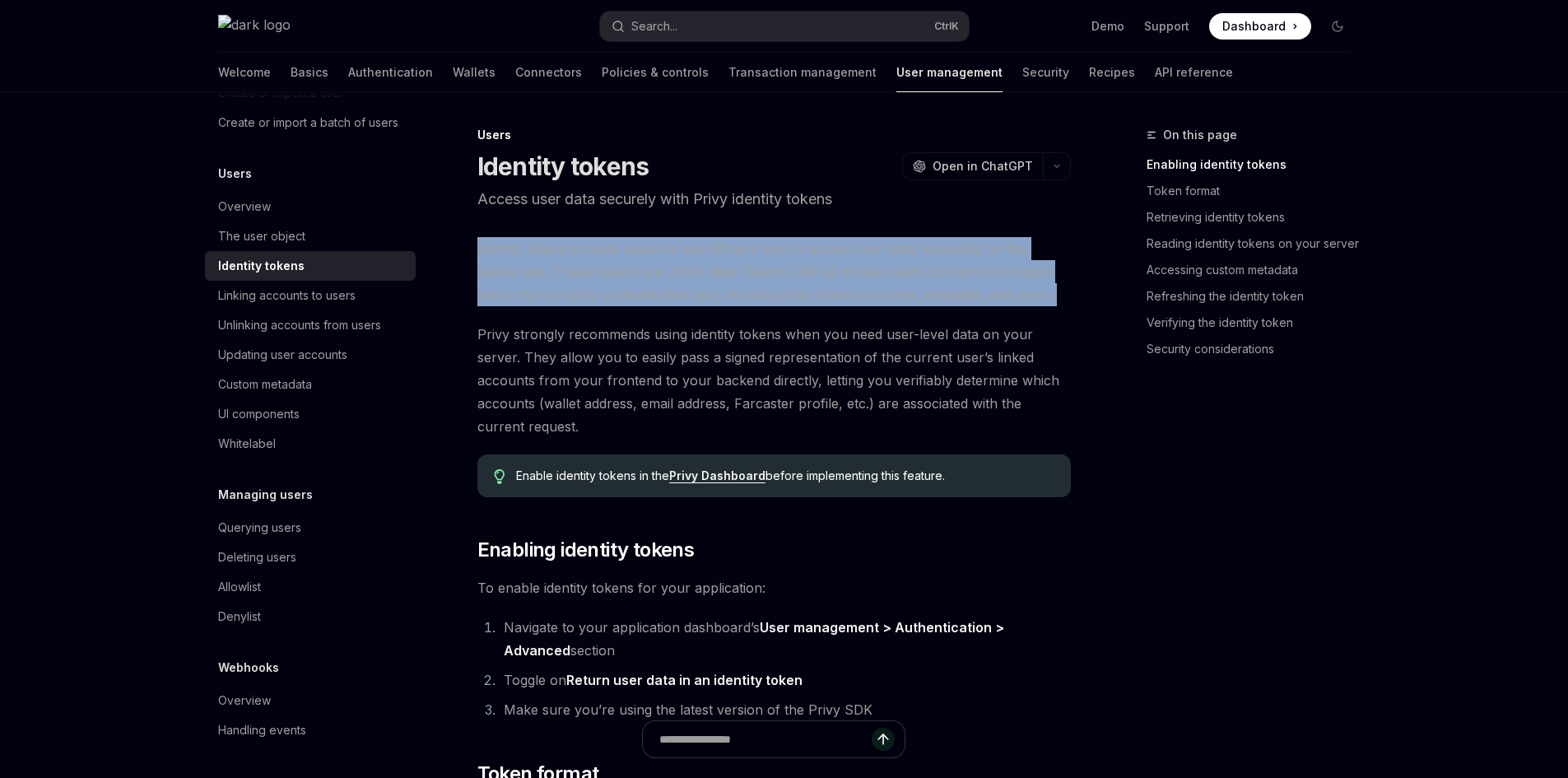
click at [649, 271] on span "Identity tokens provide a secure and efficient way to access user data, especia…" at bounding box center [773, 272] width 593 height 69
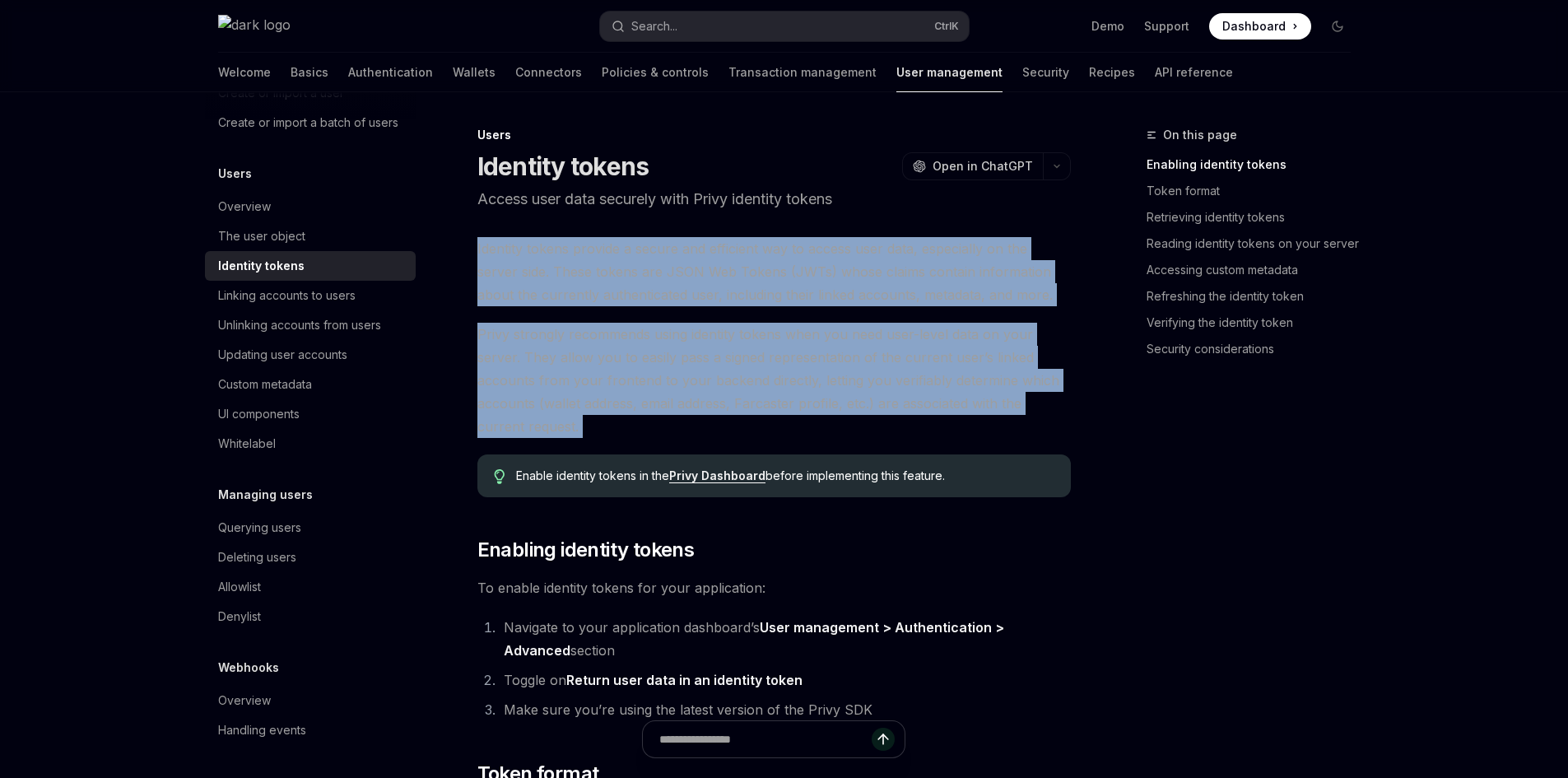
click at [654, 363] on span "Privy strongly recommends using identity tokens when you need user-level data o…" at bounding box center [773, 380] width 593 height 115
click at [653, 394] on span "Privy strongly recommends using identity tokens when you need user-level data o…" at bounding box center [773, 380] width 593 height 115
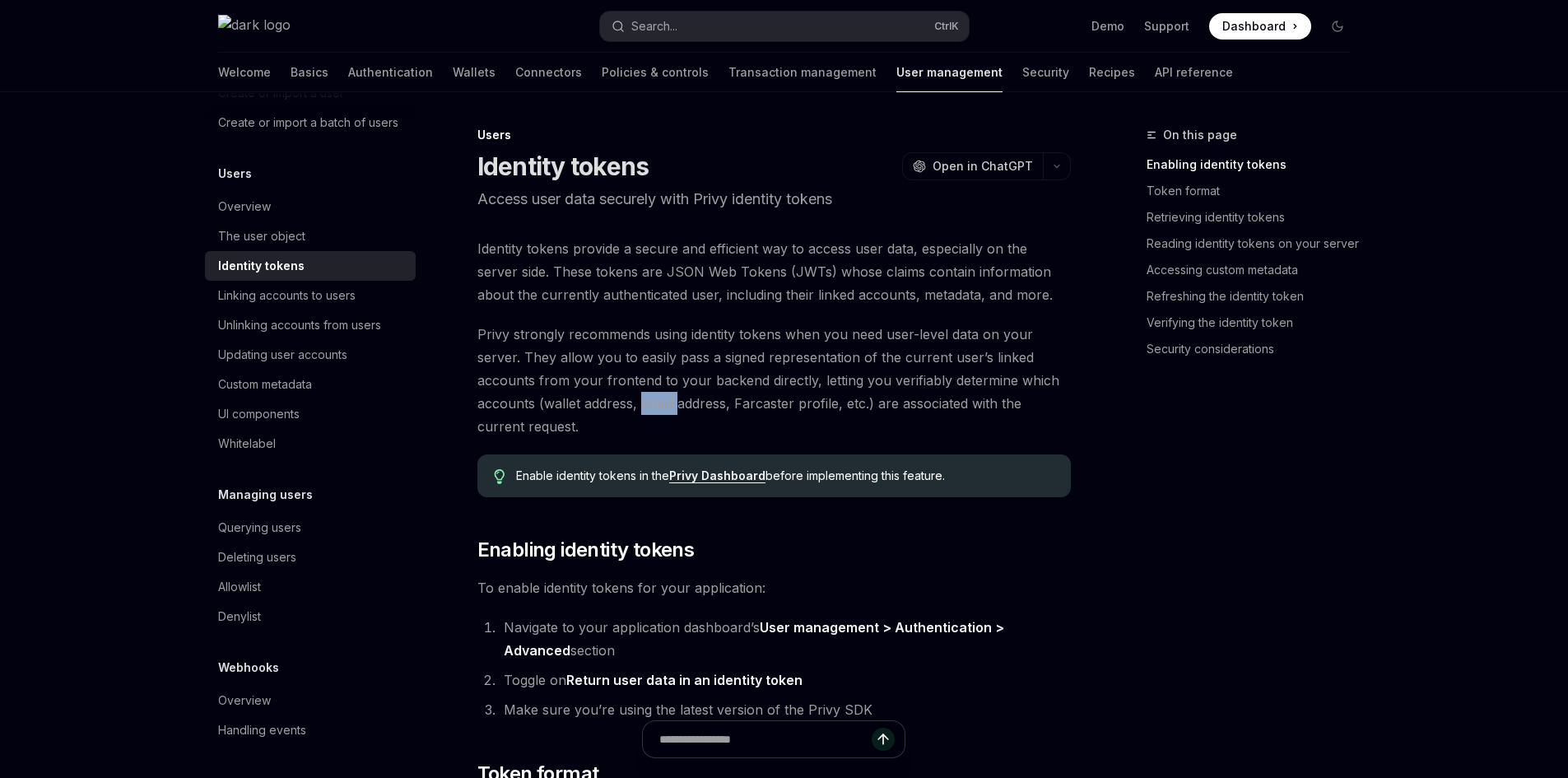
click at [653, 394] on span "Privy strongly recommends using identity tokens when you need user-level data o…" at bounding box center [773, 380] width 593 height 115
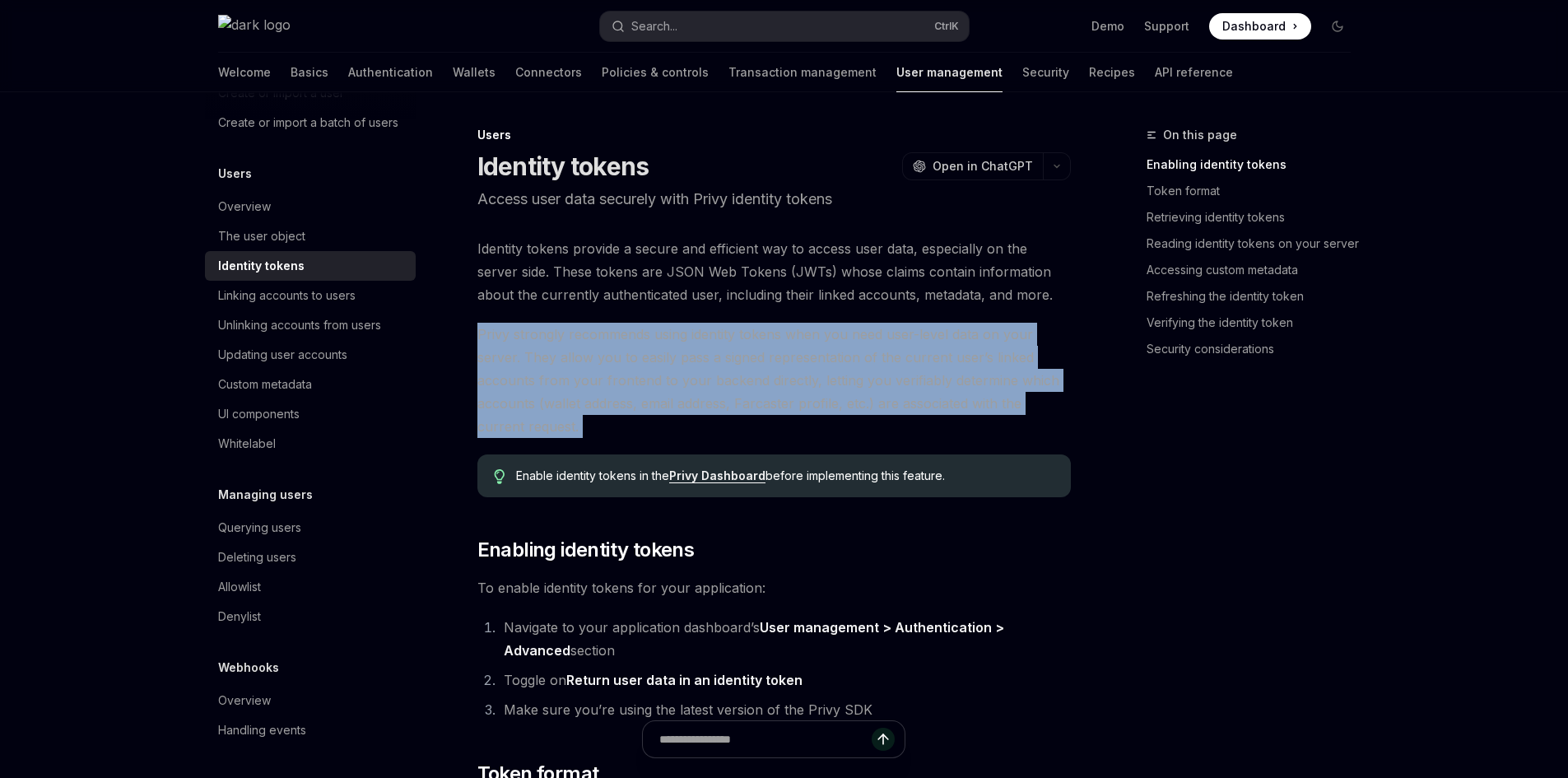
click at [653, 394] on span "Privy strongly recommends using identity tokens when you need user-level data o…" at bounding box center [773, 380] width 593 height 115
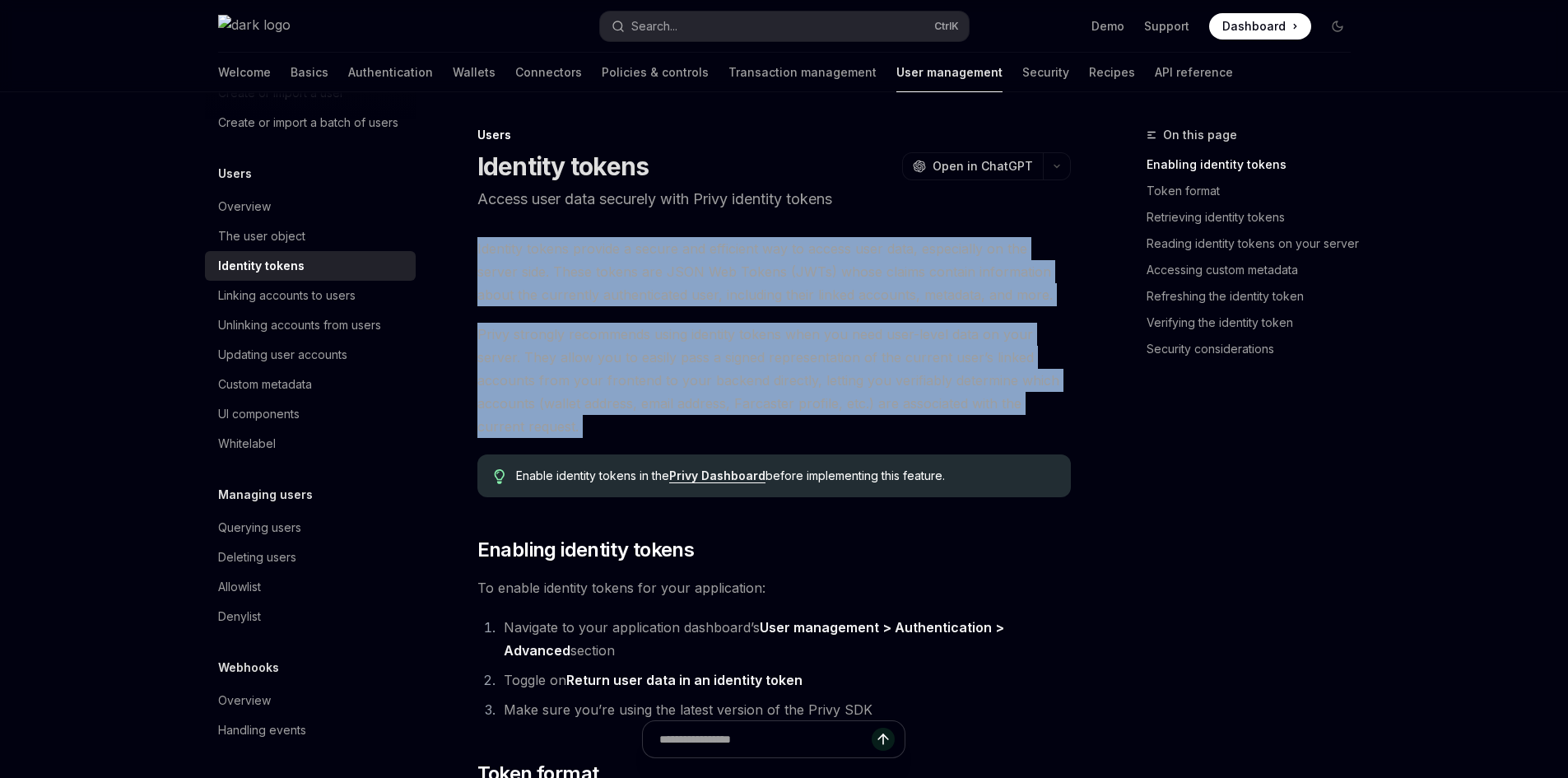
click at [650, 250] on span "Identity tokens provide a secure and efficient way to access user data, especia…" at bounding box center [773, 272] width 593 height 69
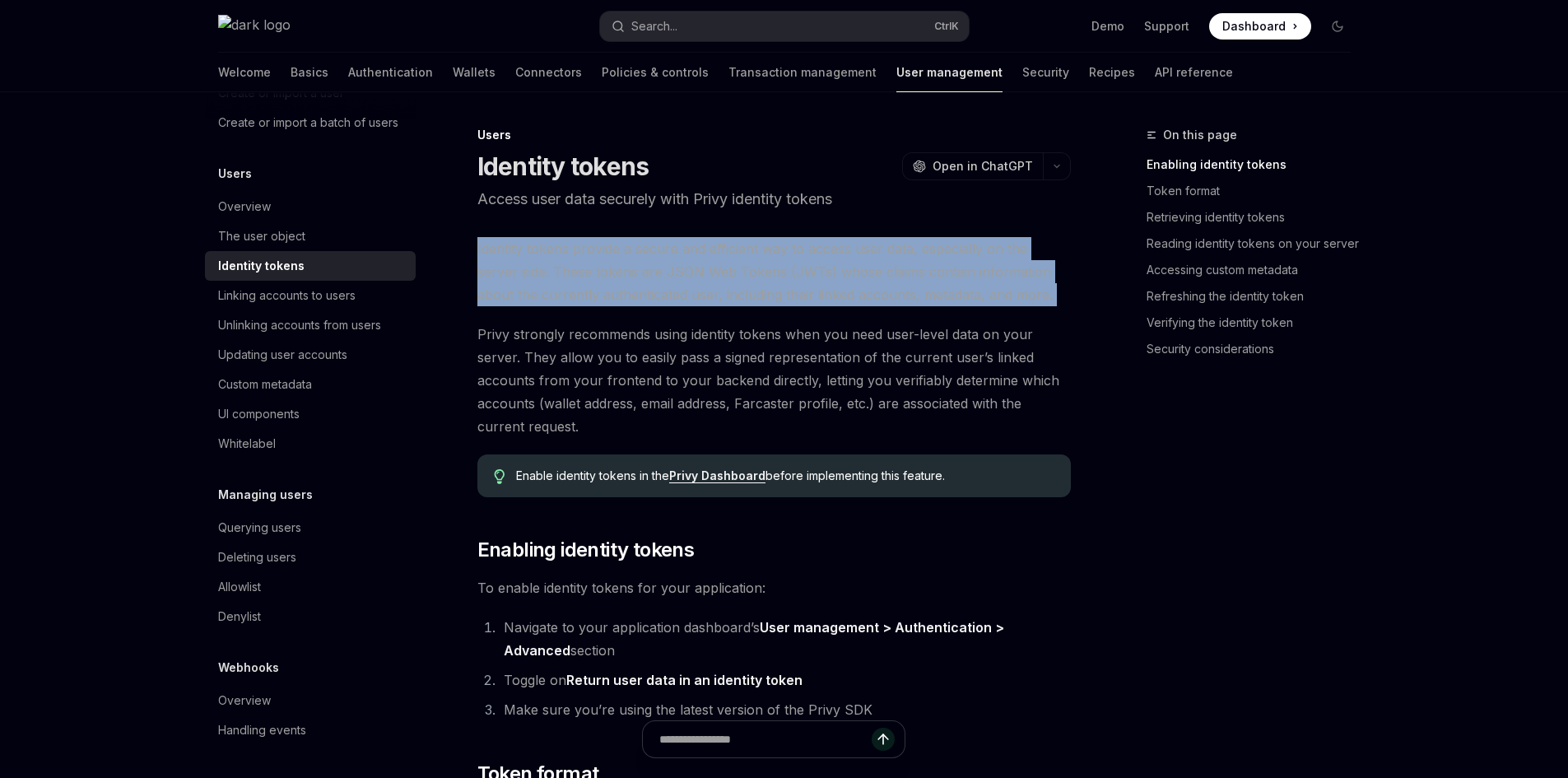
click at [650, 250] on span "Identity tokens provide a secure and efficient way to access user data, especia…" at bounding box center [773, 272] width 593 height 69
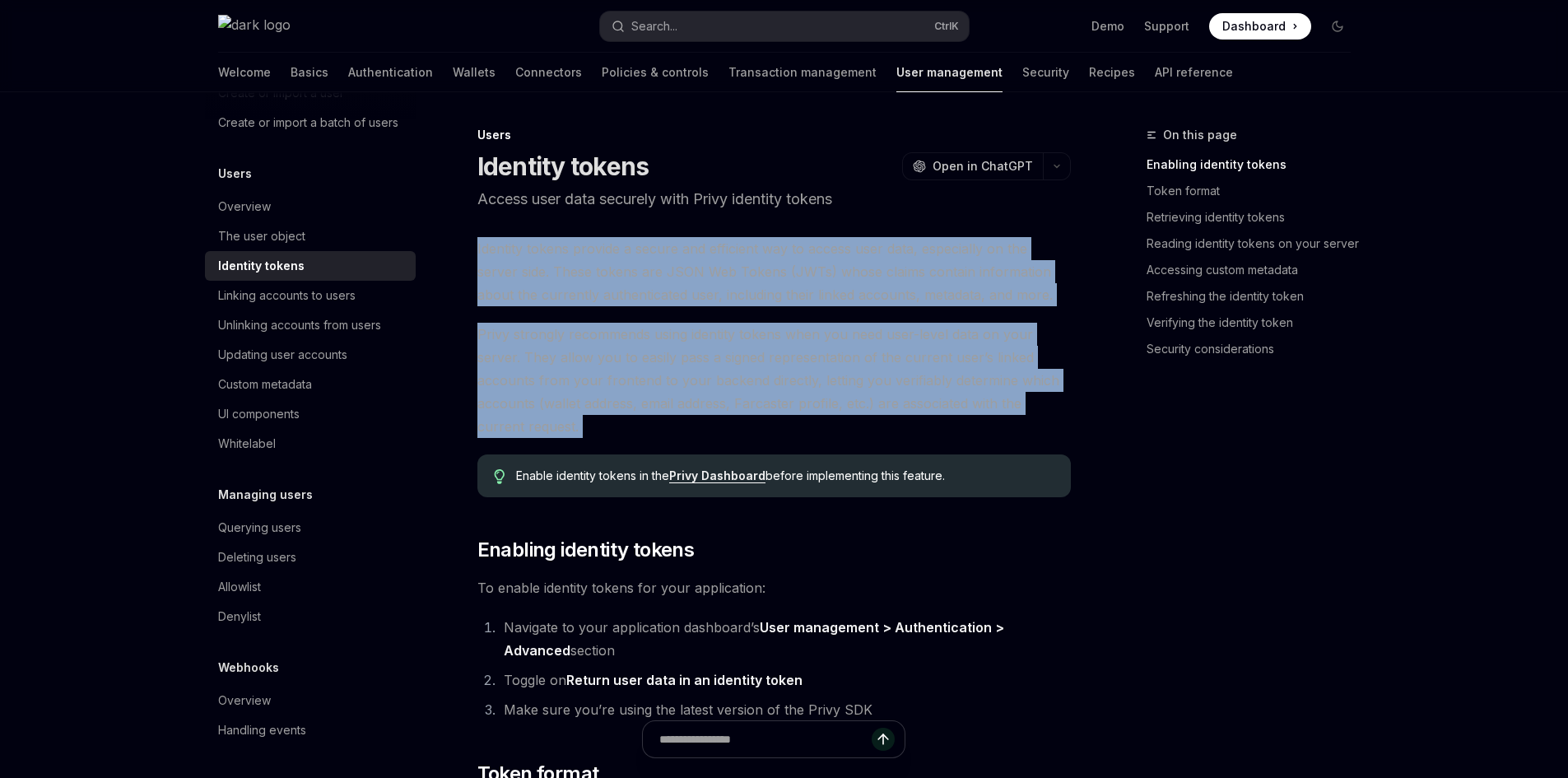
click at [659, 362] on span "Privy strongly recommends using identity tokens when you need user-level data o…" at bounding box center [773, 380] width 593 height 115
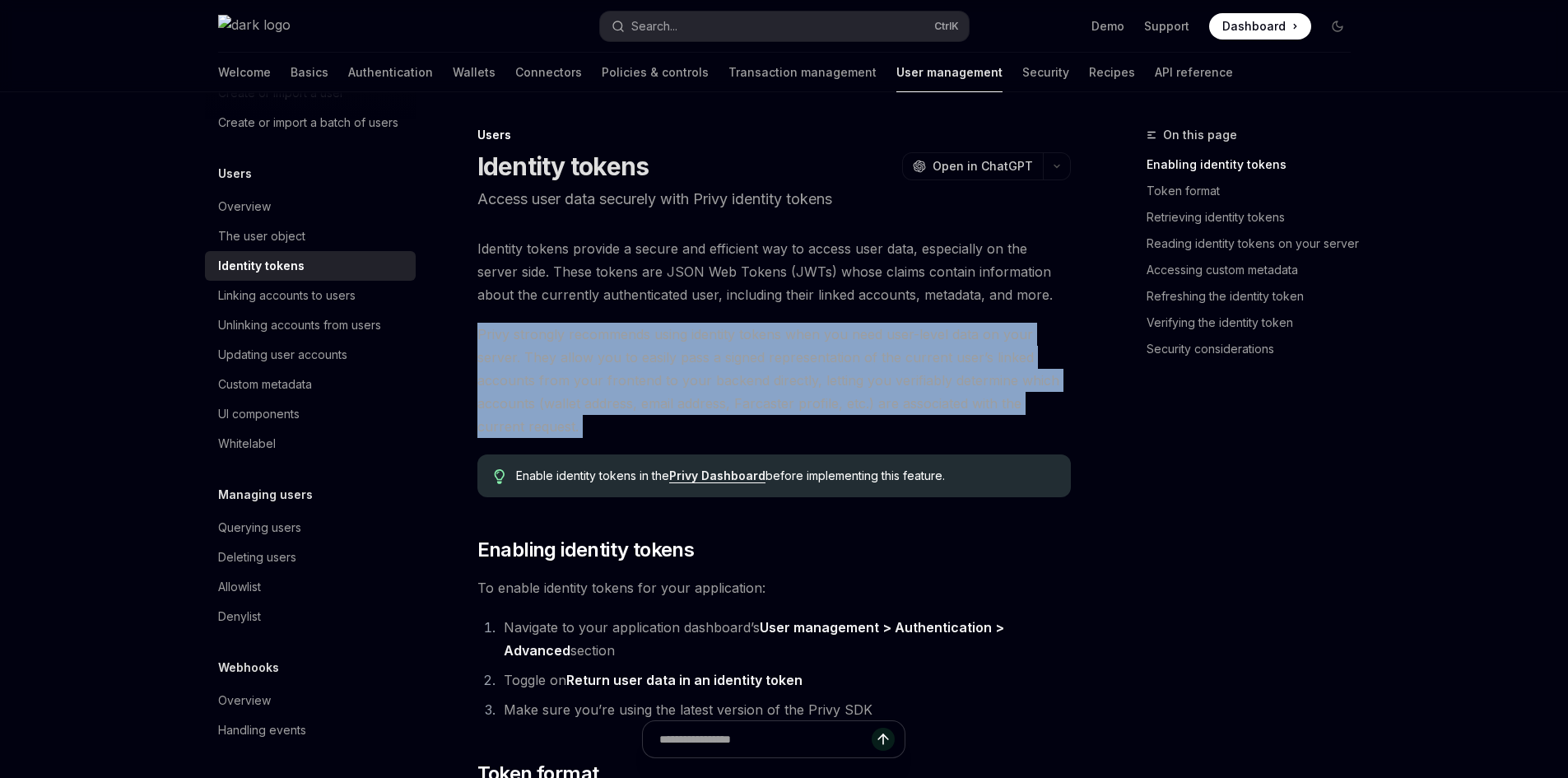
click at [659, 362] on span "Privy strongly recommends using identity tokens when you need user-level data o…" at bounding box center [773, 380] width 593 height 115
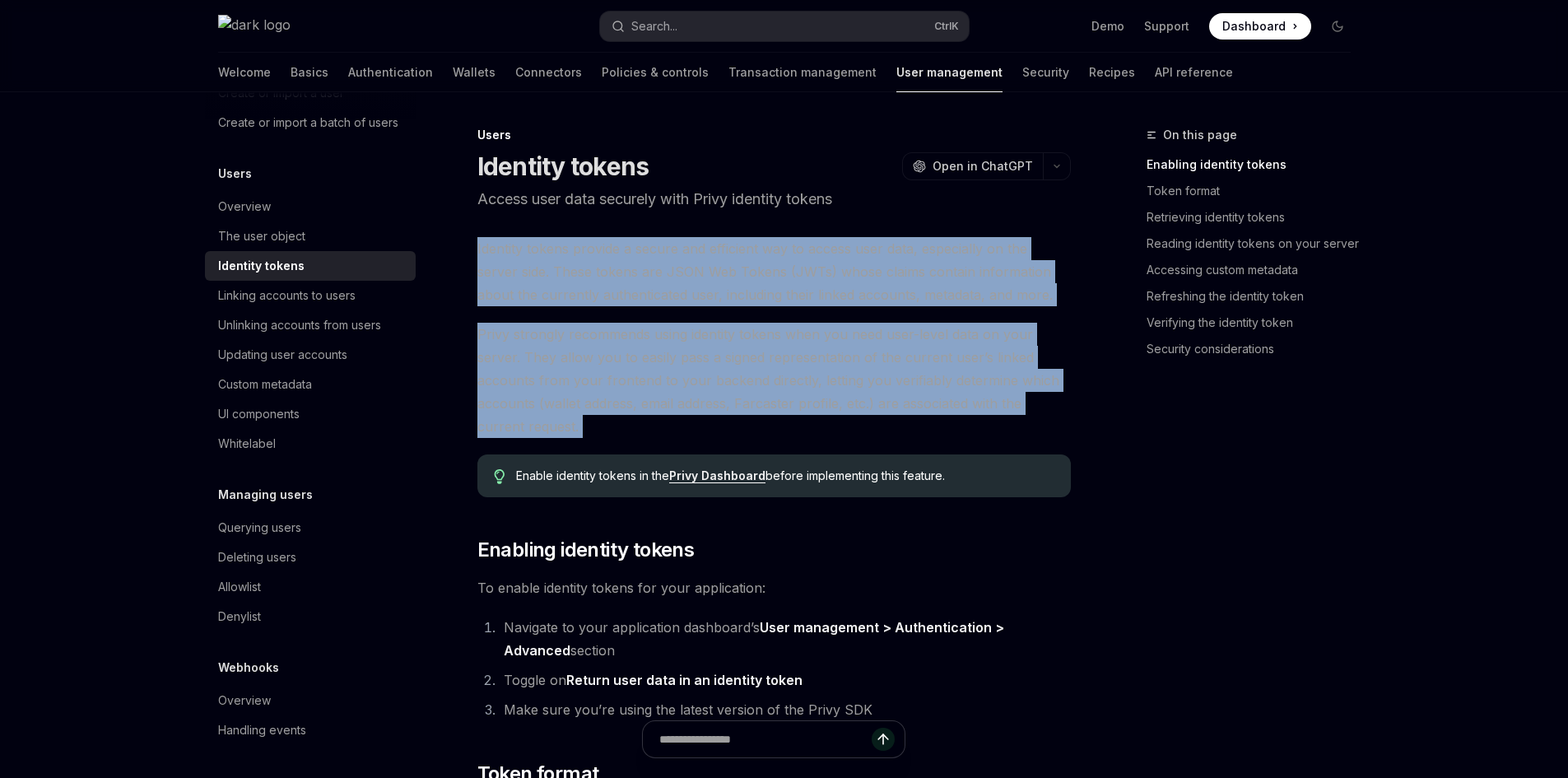
click at [659, 270] on span "Identity tokens provide a secure and efficient way to access user data, especia…" at bounding box center [773, 272] width 593 height 69
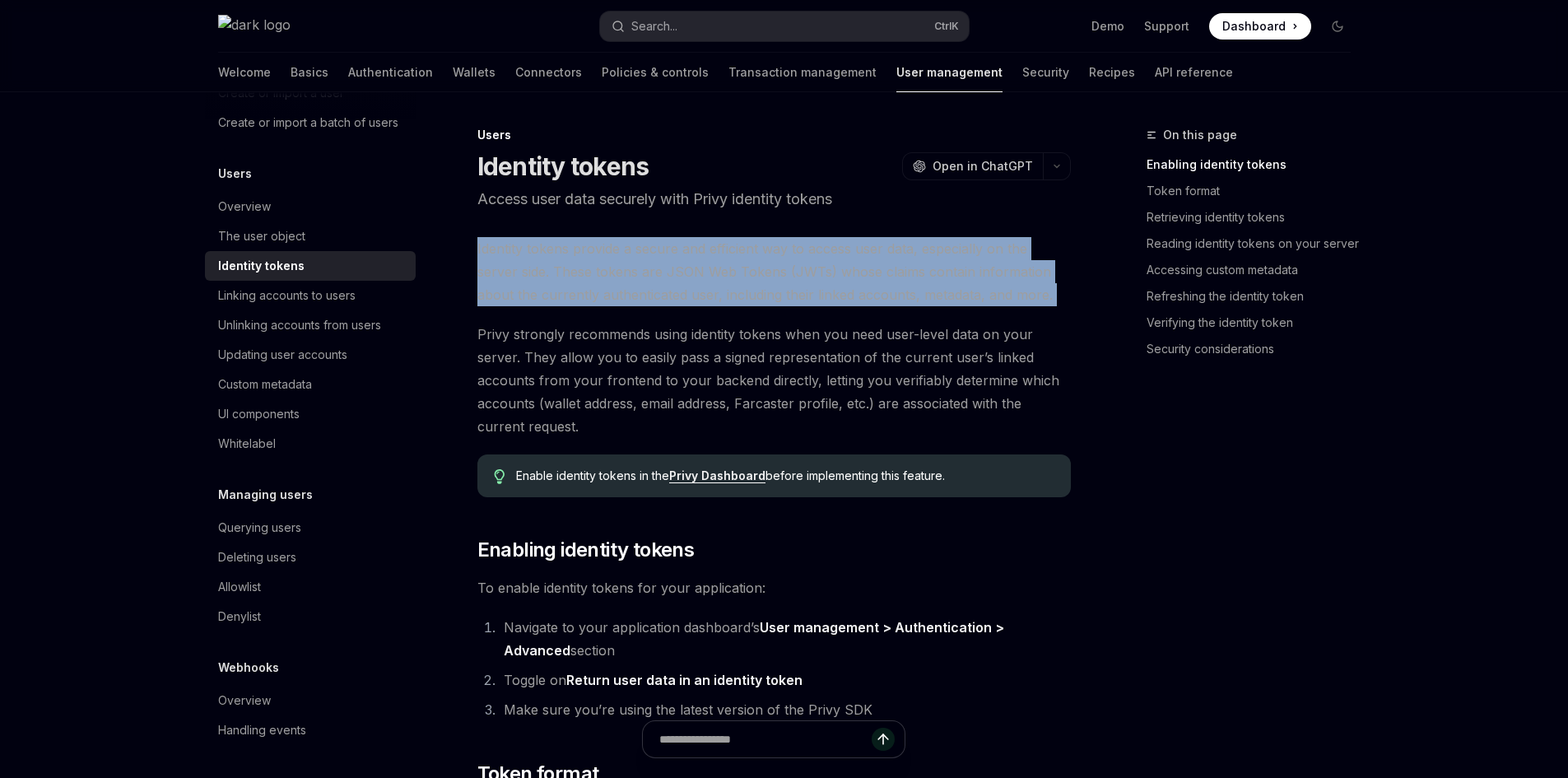
click at [659, 270] on span "Identity tokens provide a secure and efficient way to access user data, especia…" at bounding box center [773, 272] width 593 height 69
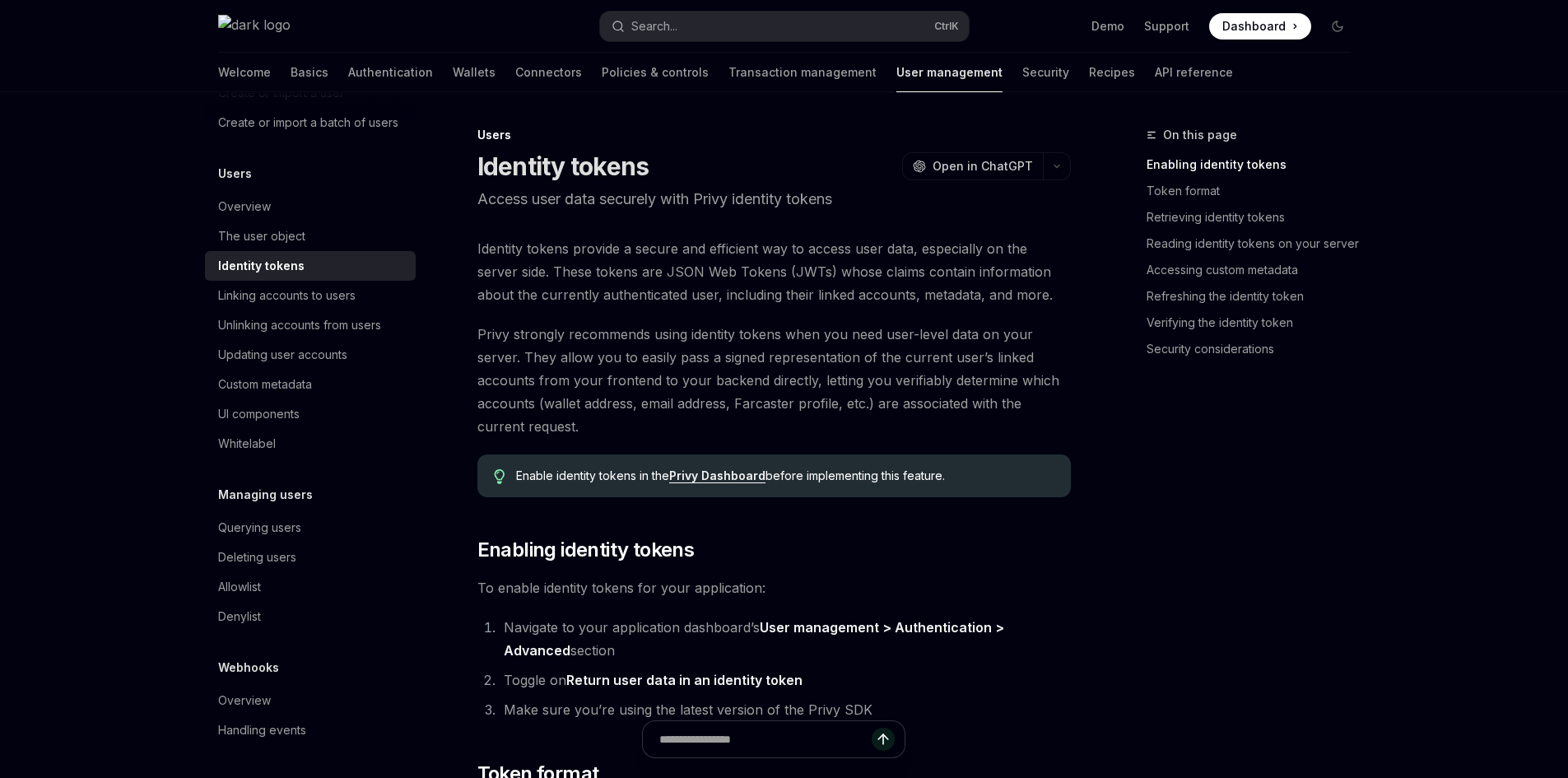
click at [661, 370] on span "Privy strongly recommends using identity tokens when you need user-level data o…" at bounding box center [773, 380] width 593 height 115
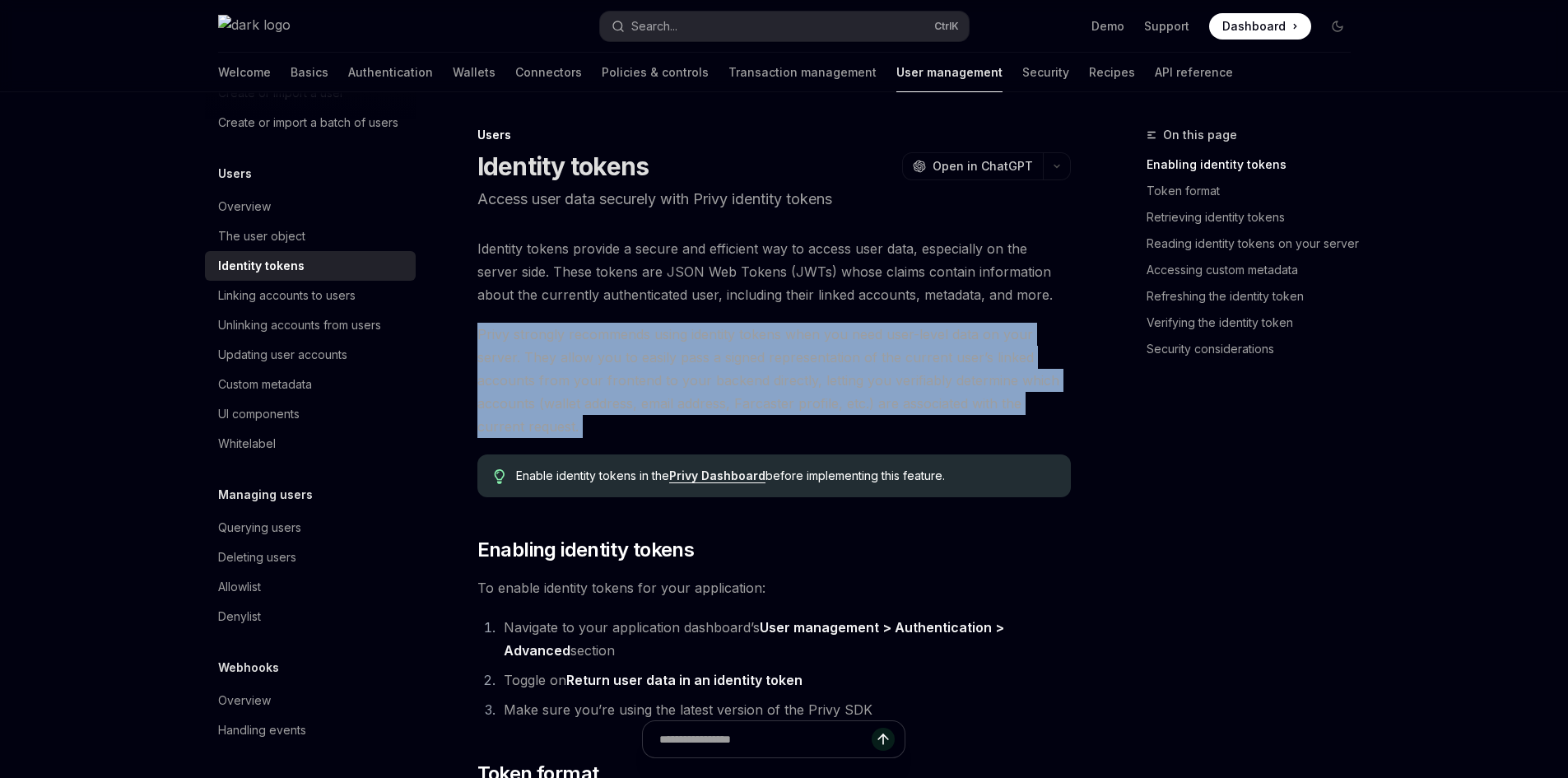
click at [661, 370] on span "Privy strongly recommends using identity tokens when you need user-level data o…" at bounding box center [773, 380] width 593 height 115
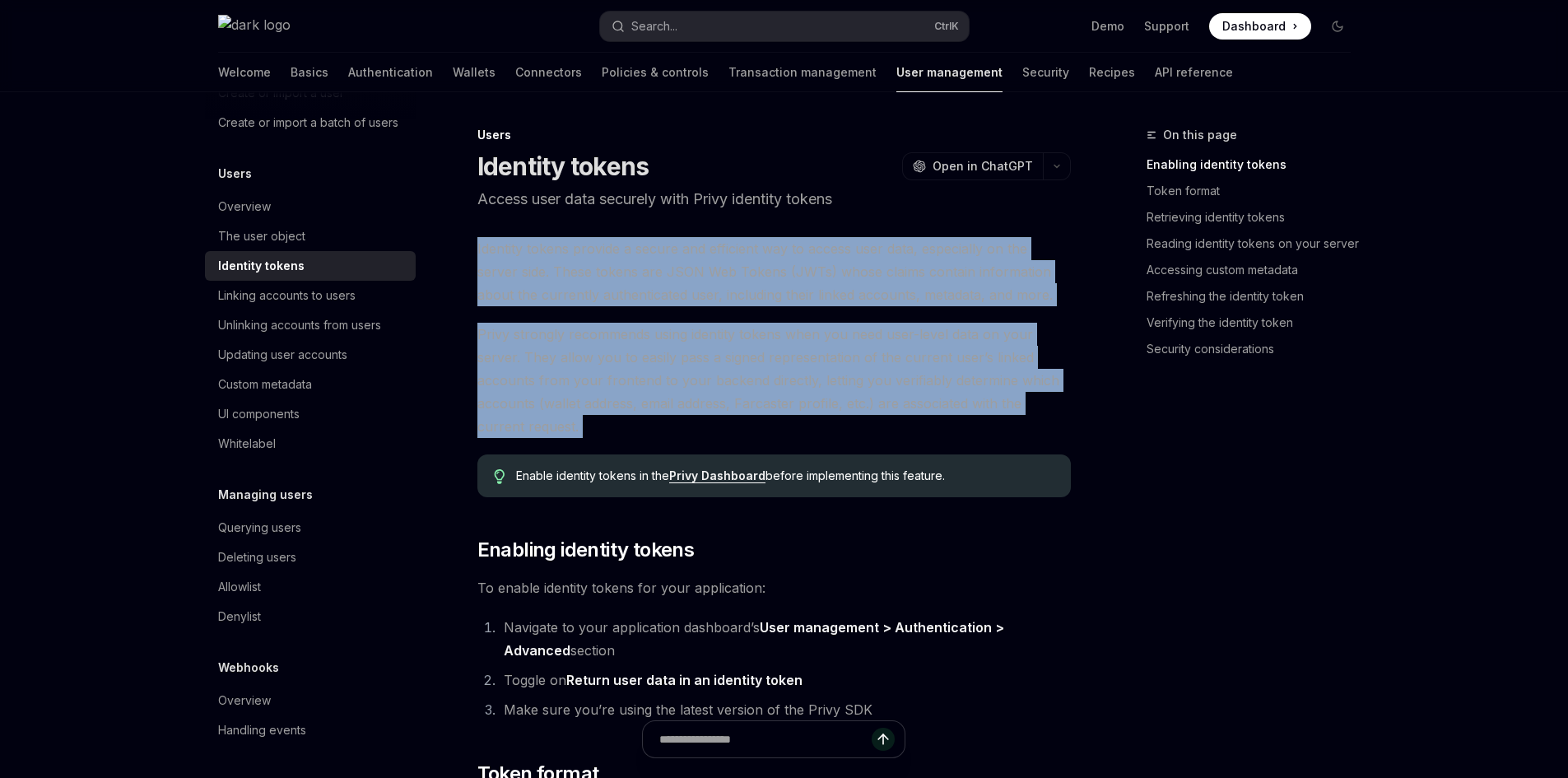
click at [670, 269] on span "Identity tokens provide a secure and efficient way to access user data, especia…" at bounding box center [773, 272] width 593 height 69
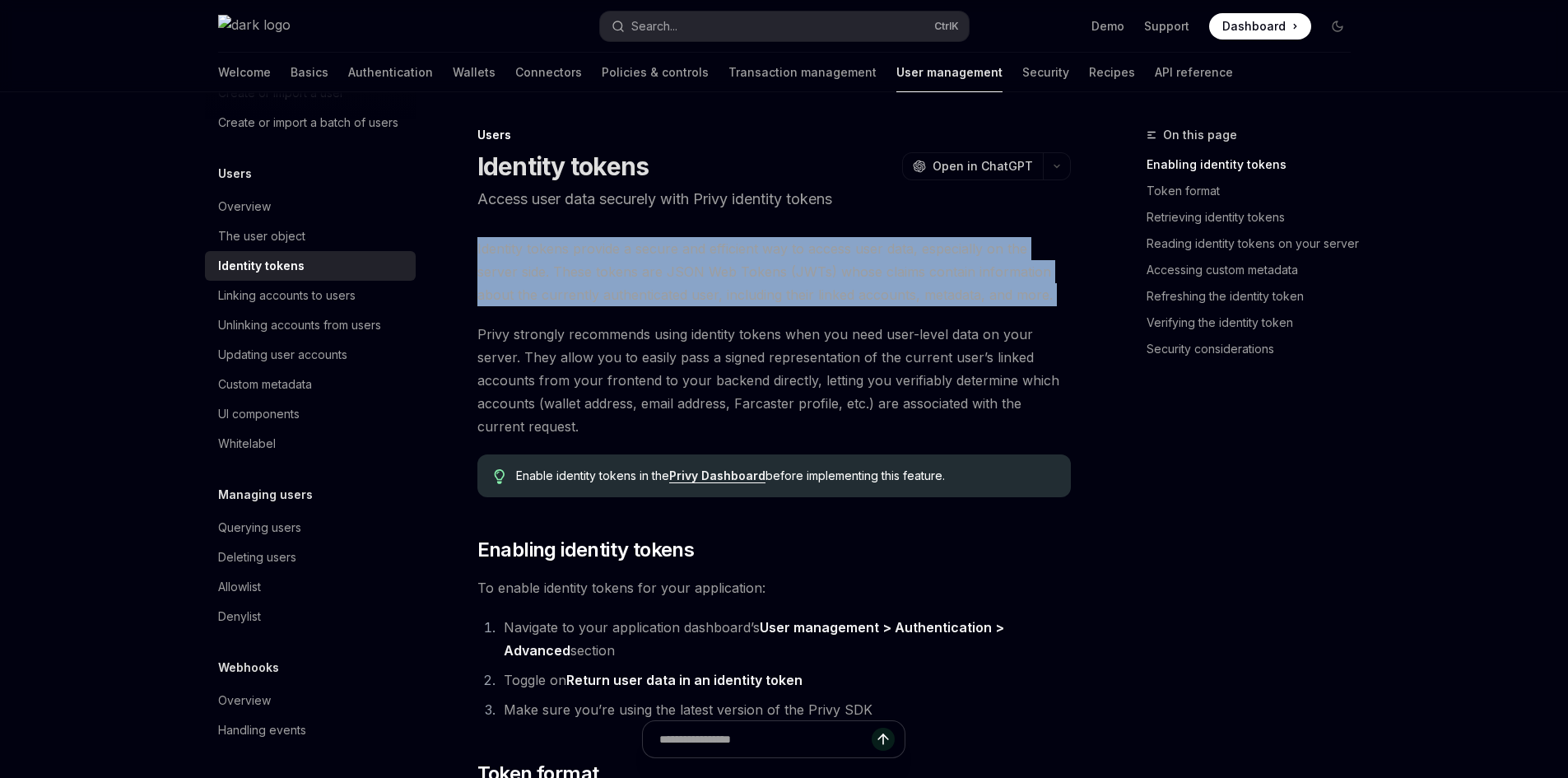
click at [670, 269] on span "Identity tokens provide a secure and efficient way to access user data, especia…" at bounding box center [773, 272] width 593 height 69
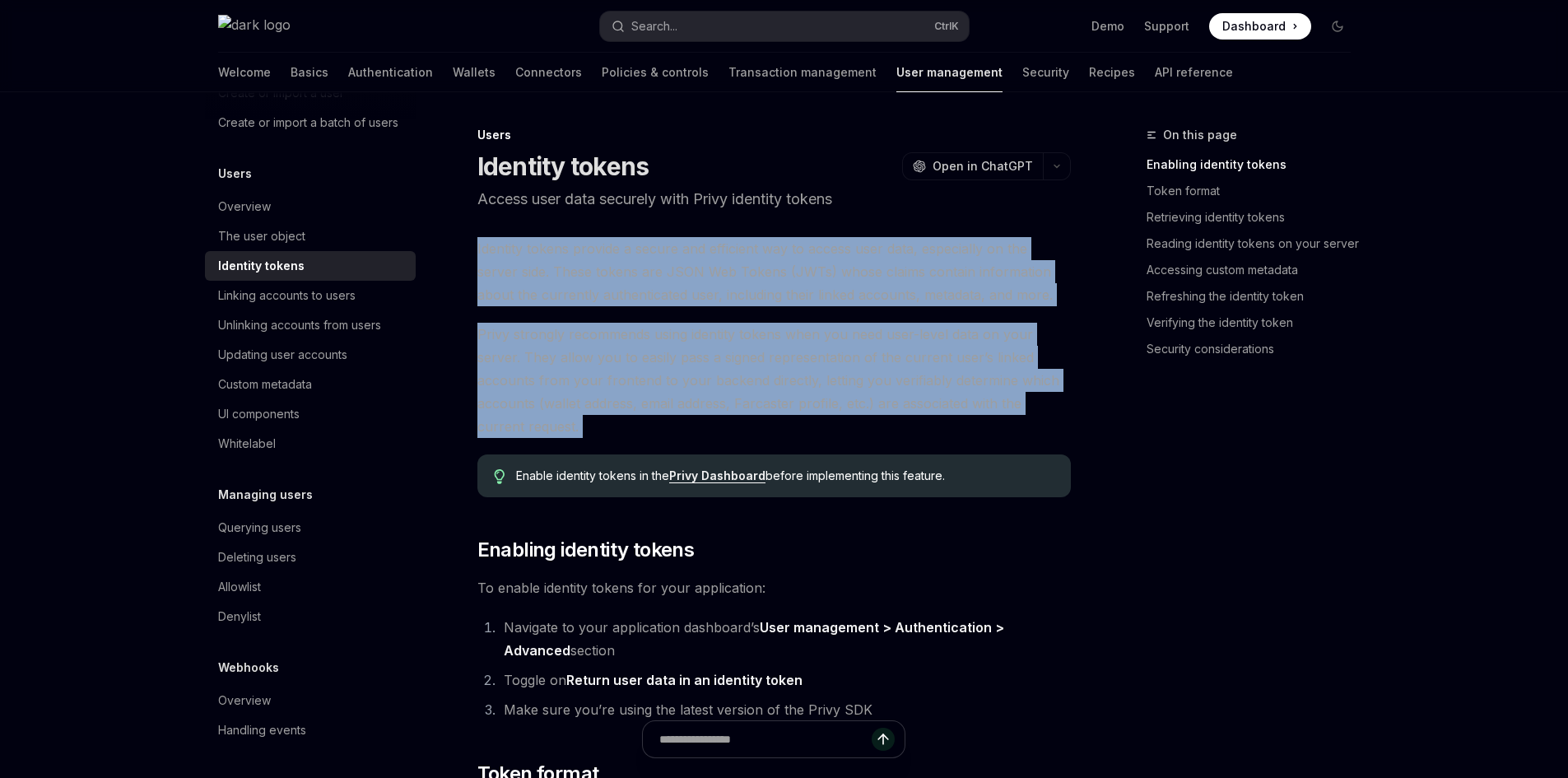
click at [651, 369] on span "Privy strongly recommends using identity tokens when you need user-level data o…" at bounding box center [773, 380] width 593 height 115
click at [655, 258] on span "Identity tokens provide a secure and efficient way to access user data, especia…" at bounding box center [773, 272] width 593 height 69
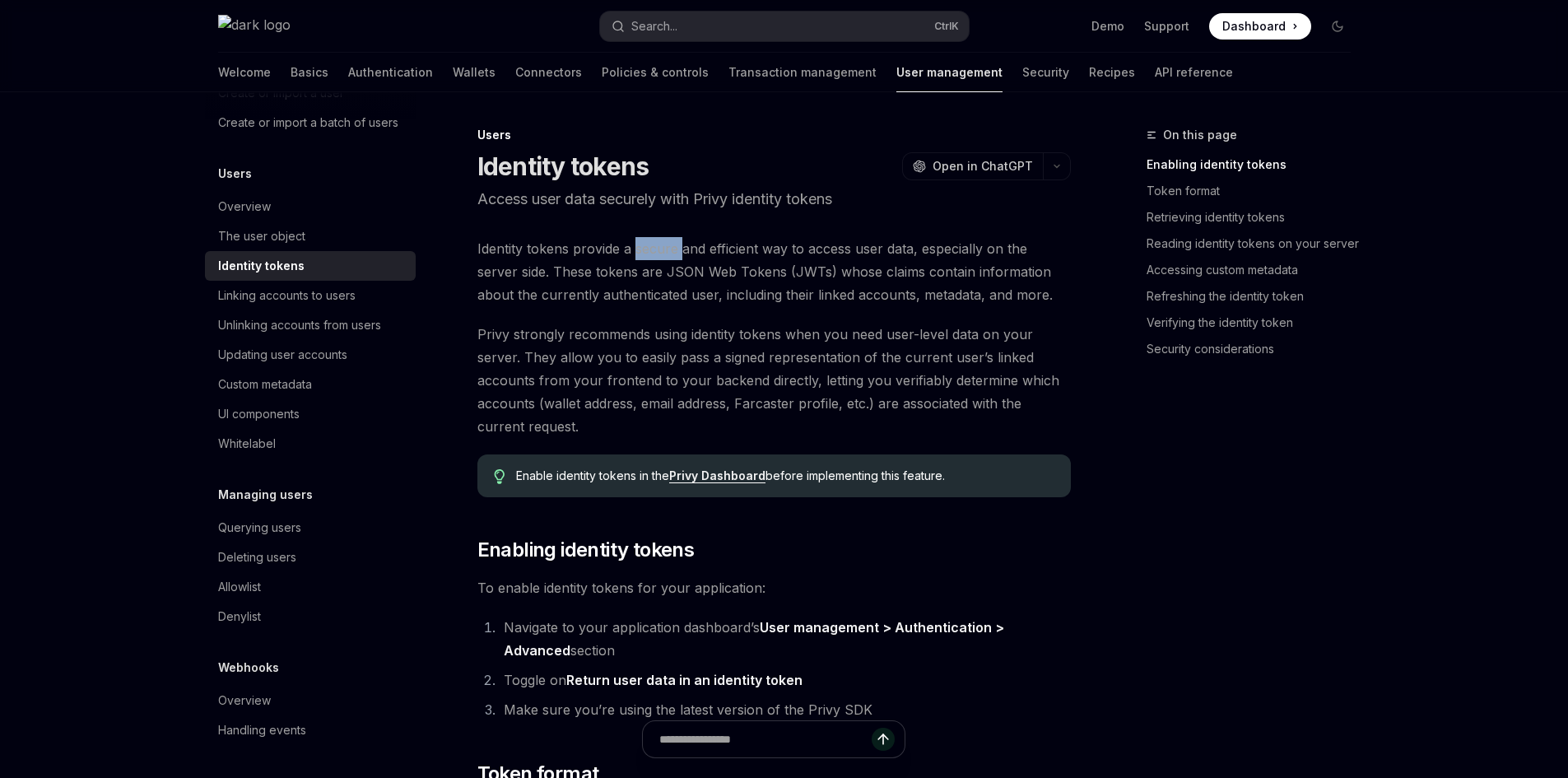
click at [655, 258] on span "Identity tokens provide a secure and efficient way to access user data, especia…" at bounding box center [773, 272] width 593 height 69
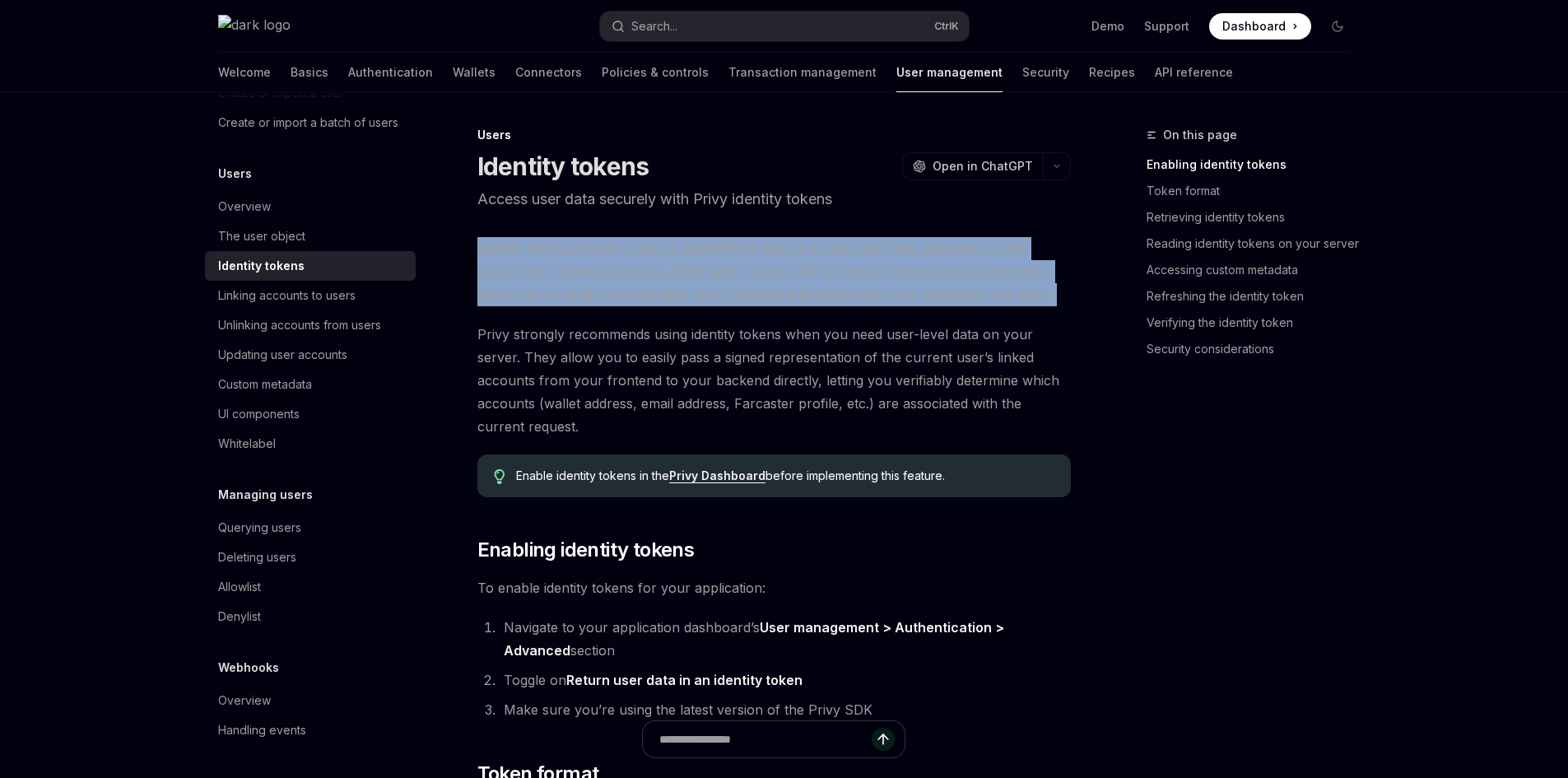
click at [655, 258] on span "Identity tokens provide a secure and efficient way to access user data, especia…" at bounding box center [773, 272] width 593 height 69
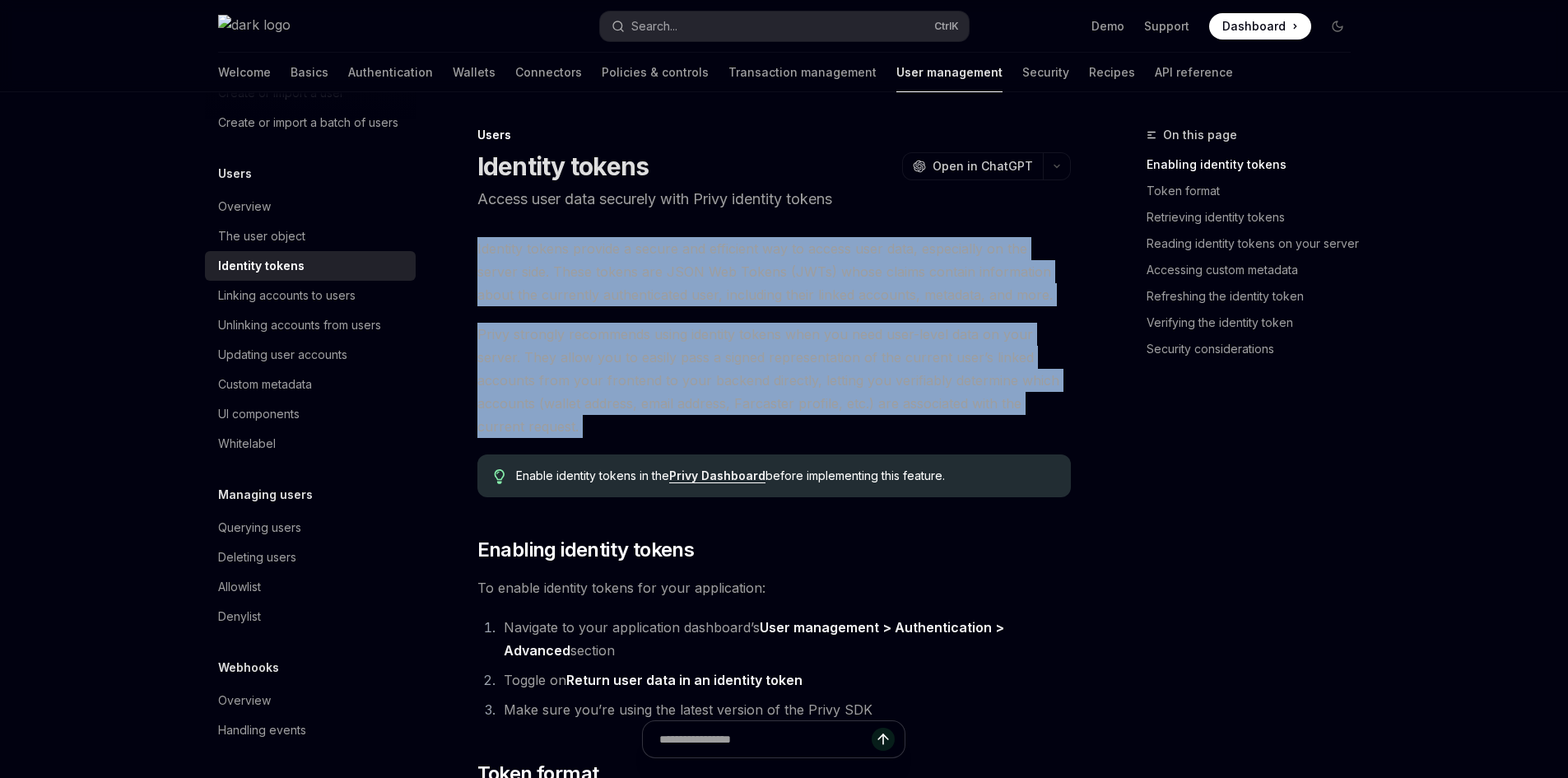
click at [621, 366] on span "Privy strongly recommends using identity tokens when you need user-level data o…" at bounding box center [773, 380] width 593 height 115
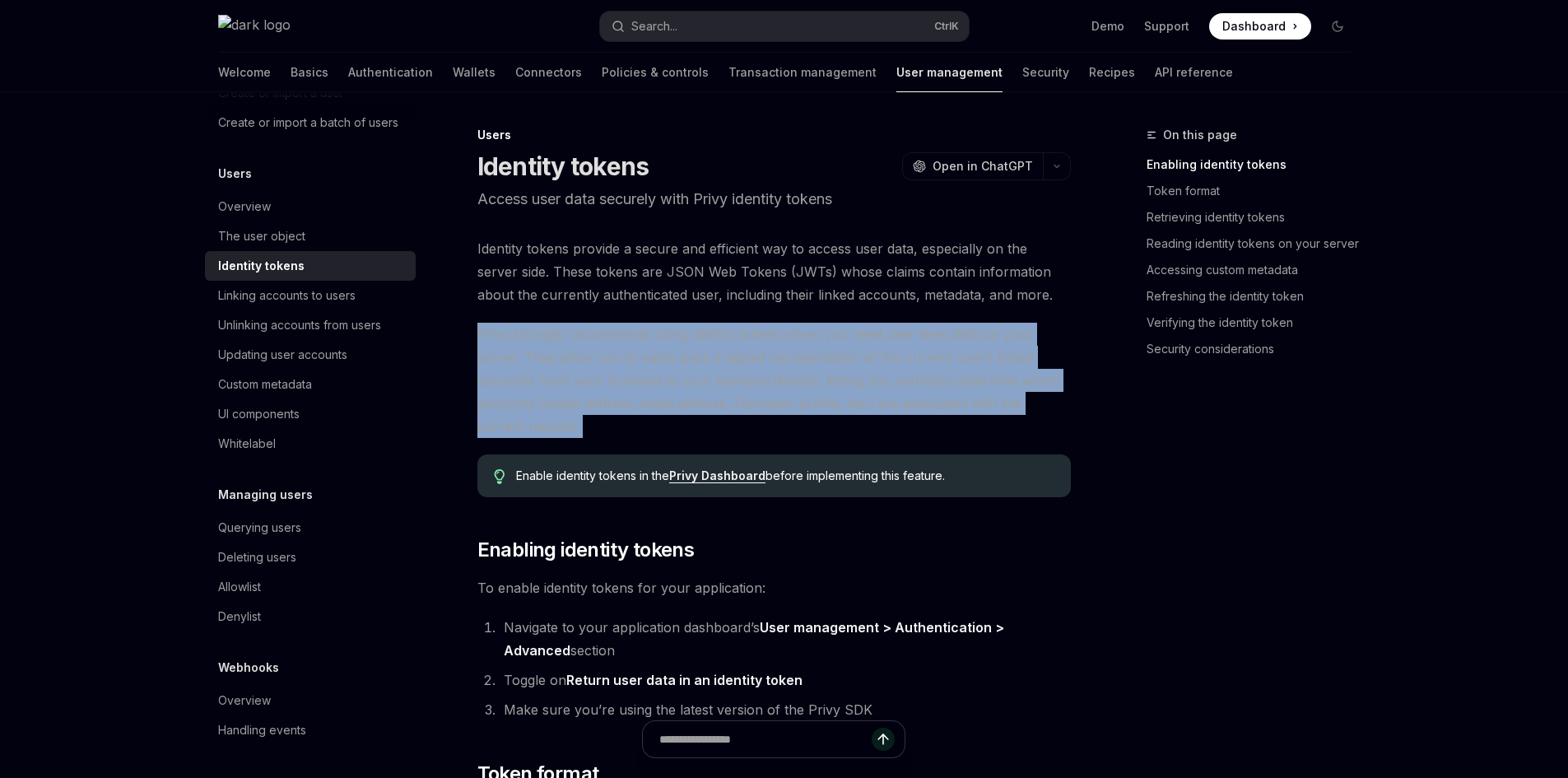
click at [621, 366] on span "Privy strongly recommends using identity tokens when you need user-level data o…" at bounding box center [773, 380] width 593 height 115
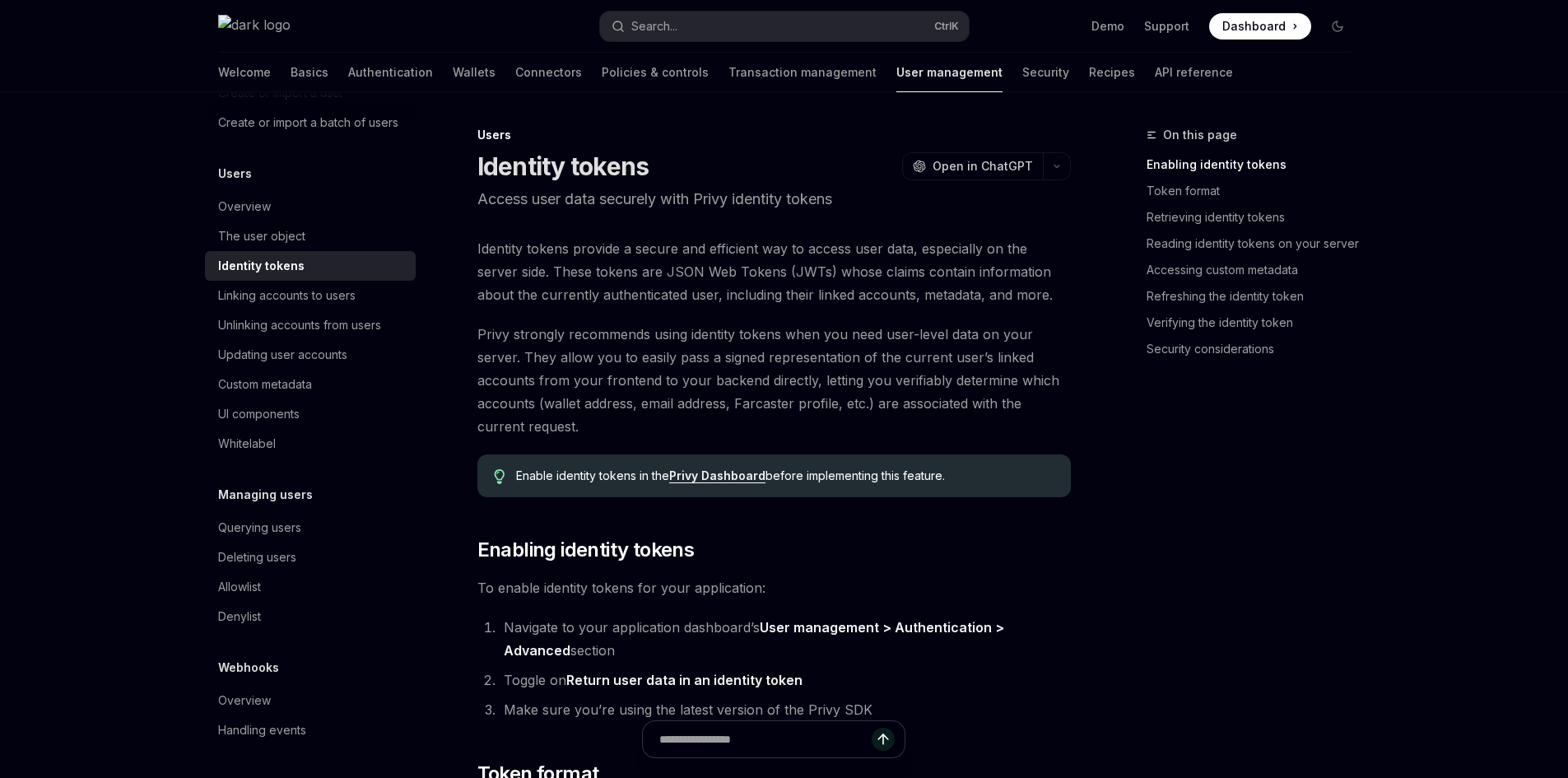
click at [629, 262] on span "Identity tokens provide a secure and efficient way to access user data, especia…" at bounding box center [773, 272] width 593 height 69
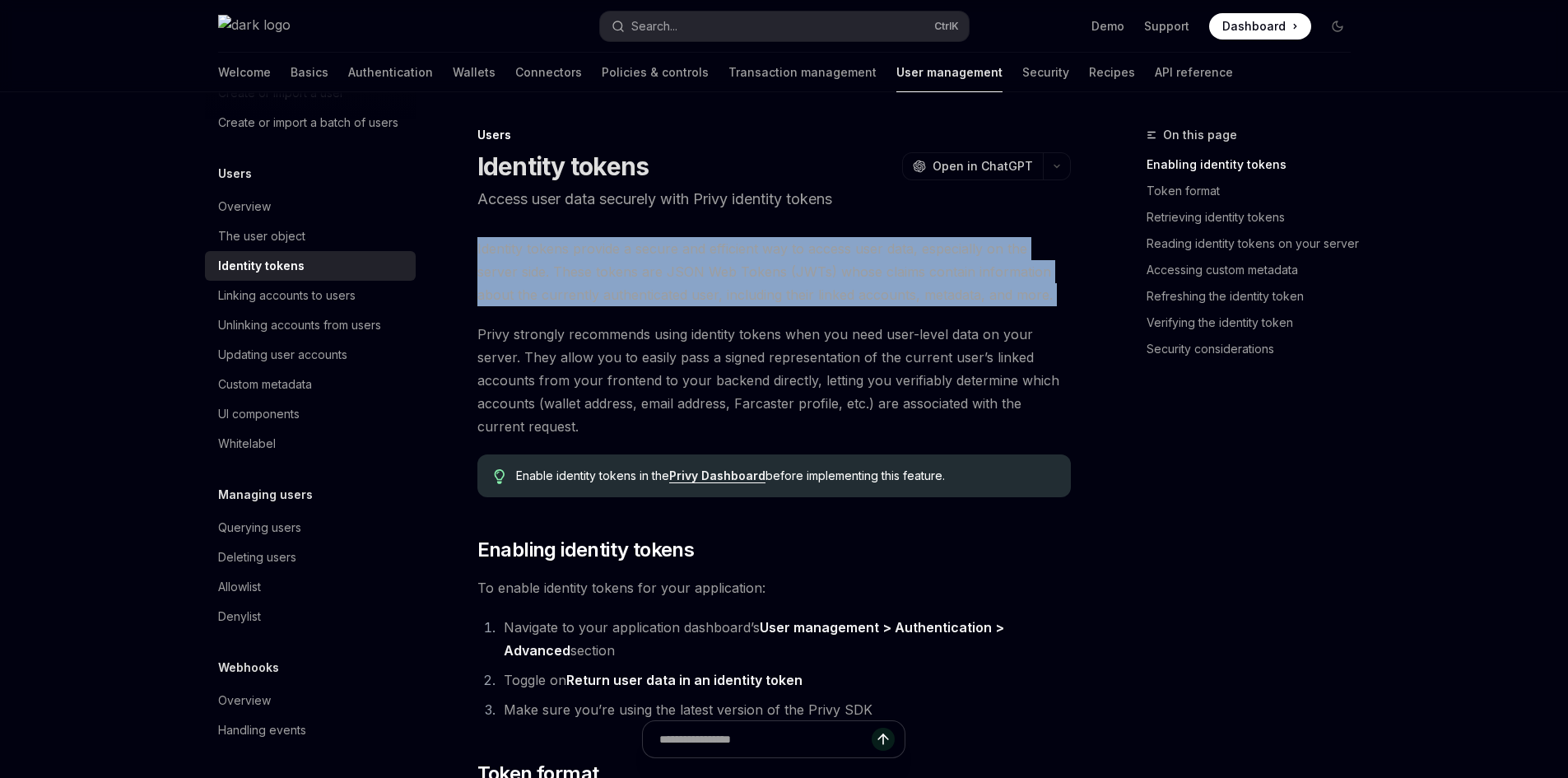
click at [629, 262] on span "Identity tokens provide a secure and efficient way to access user data, especia…" at bounding box center [773, 272] width 593 height 69
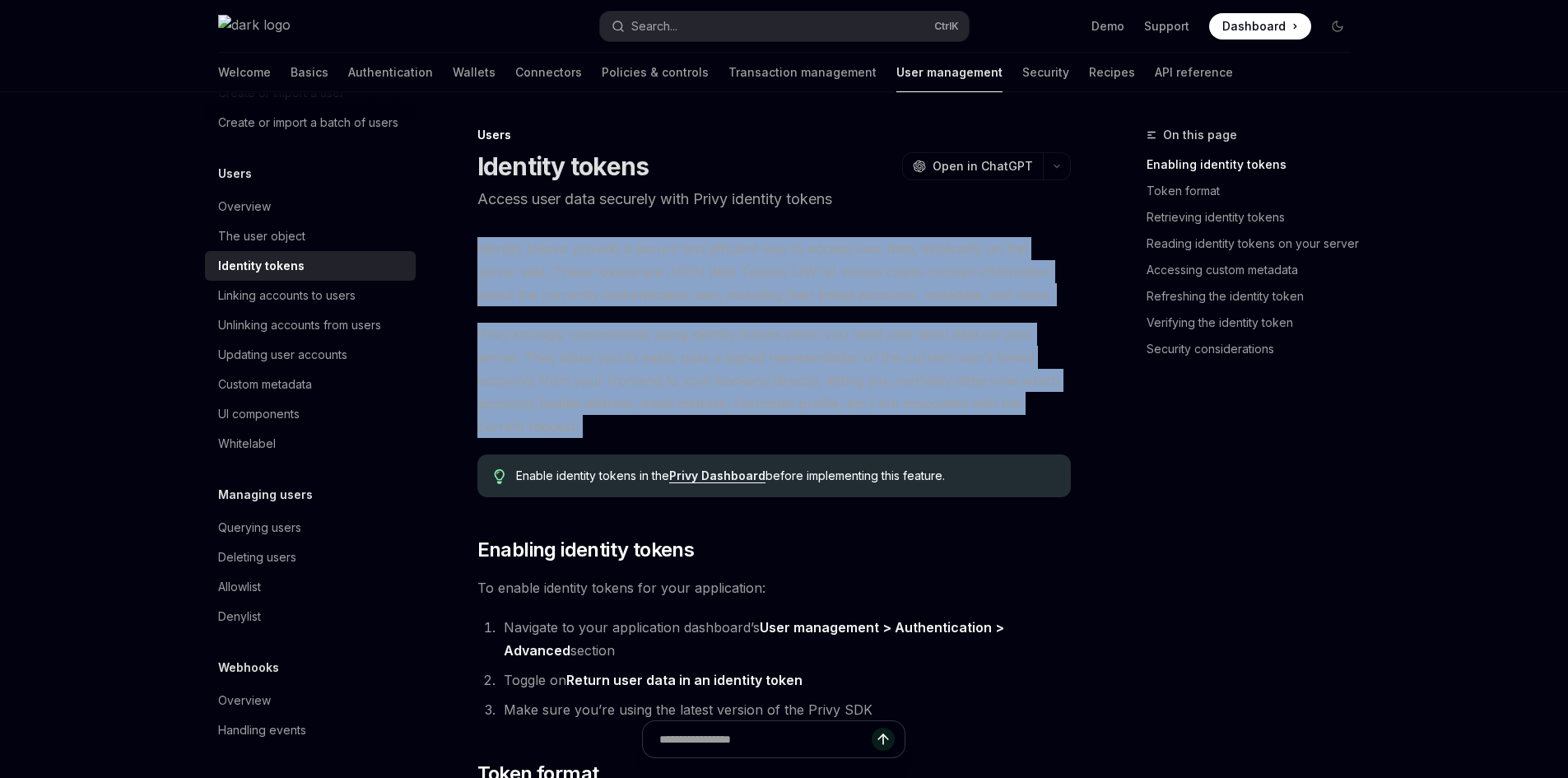
click at [633, 372] on span "Privy strongly recommends using identity tokens when you need user-level data o…" at bounding box center [773, 380] width 593 height 115
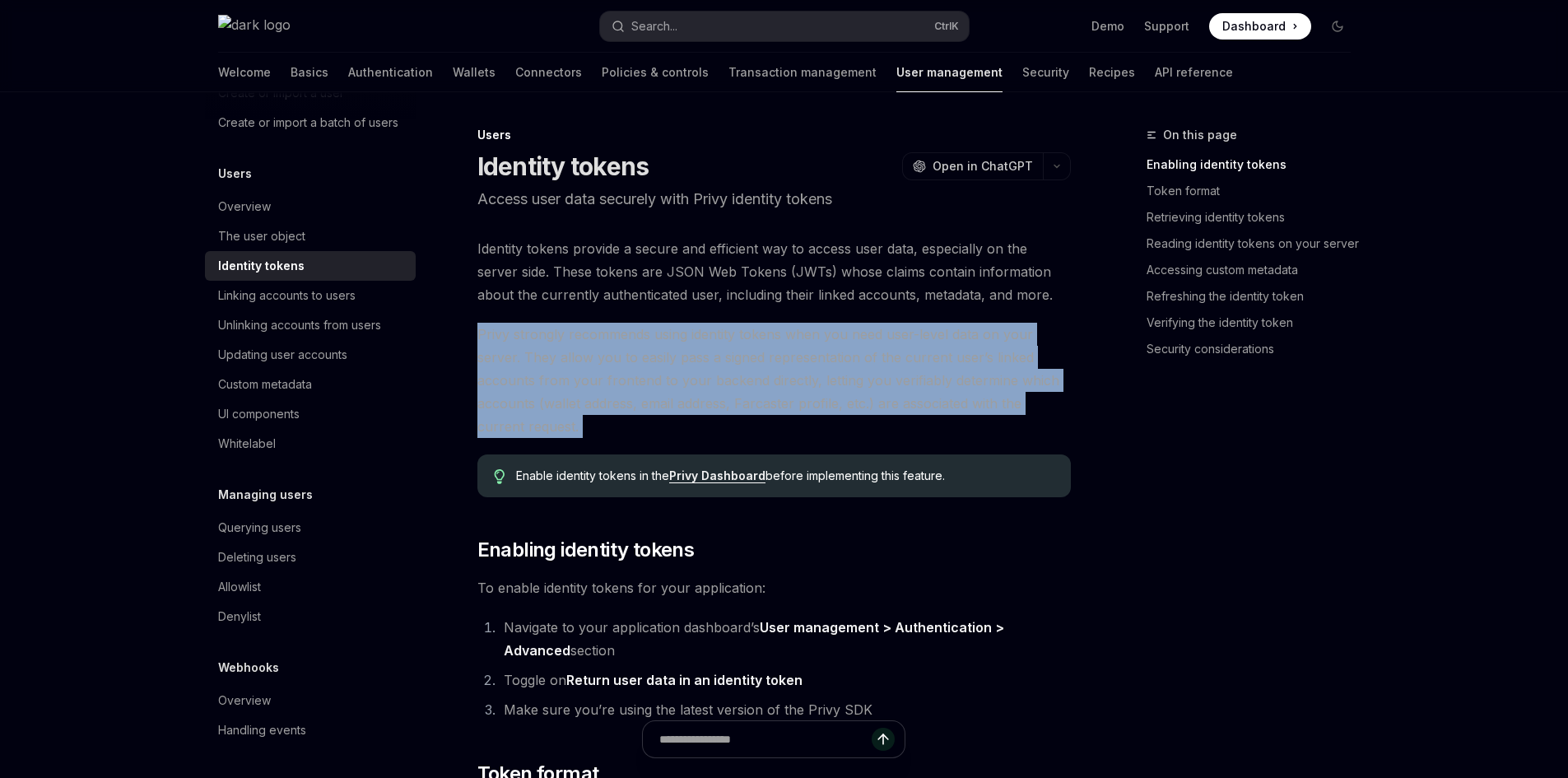
click at [633, 372] on span "Privy strongly recommends using identity tokens when you need user-level data o…" at bounding box center [773, 380] width 593 height 115
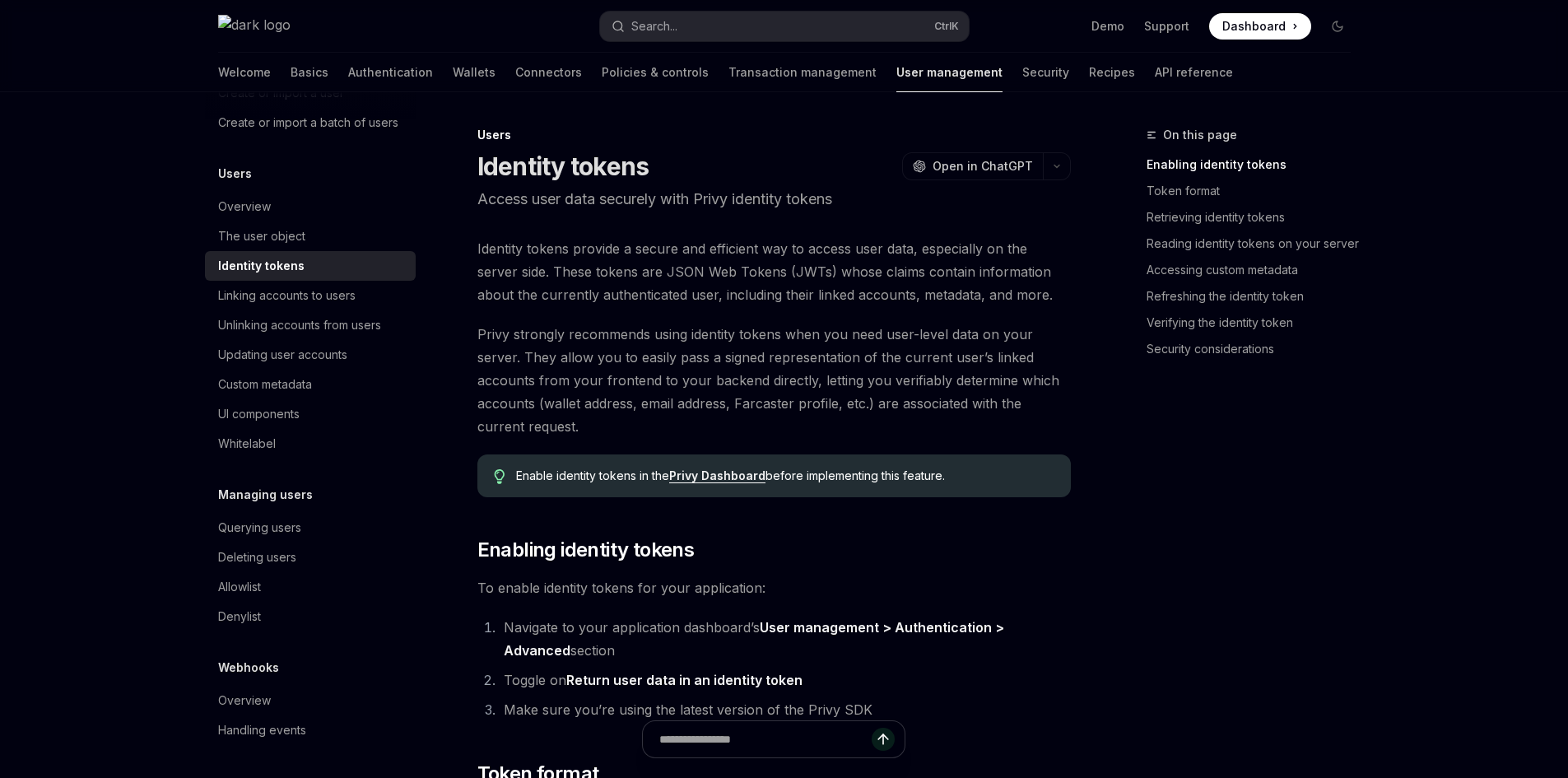
click at [654, 251] on span "Identity tokens provide a secure and efficient way to access user data, especia…" at bounding box center [773, 272] width 593 height 69
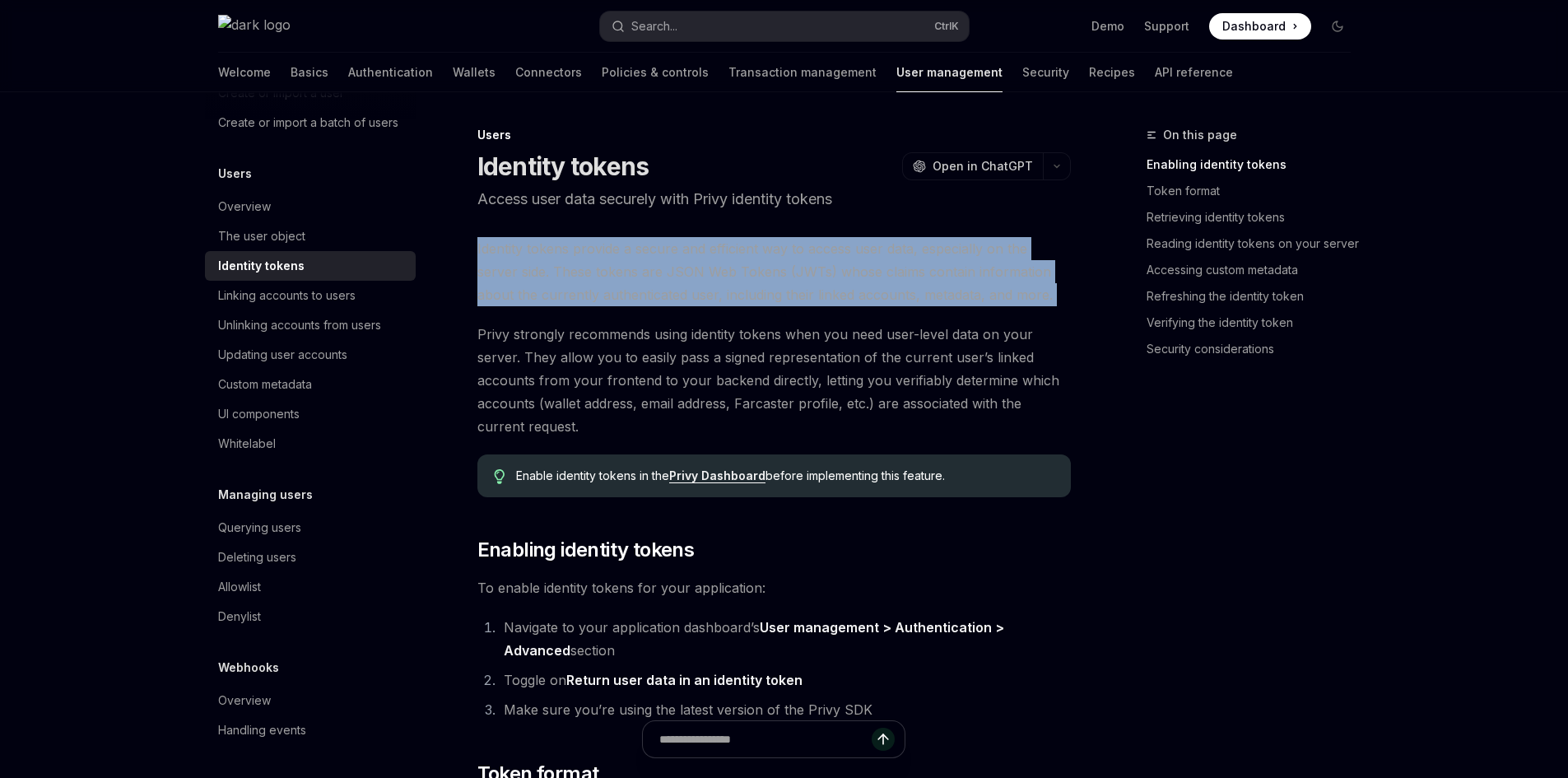
click at [654, 251] on span "Identity tokens provide a secure and efficient way to access user data, especia…" at bounding box center [773, 272] width 593 height 69
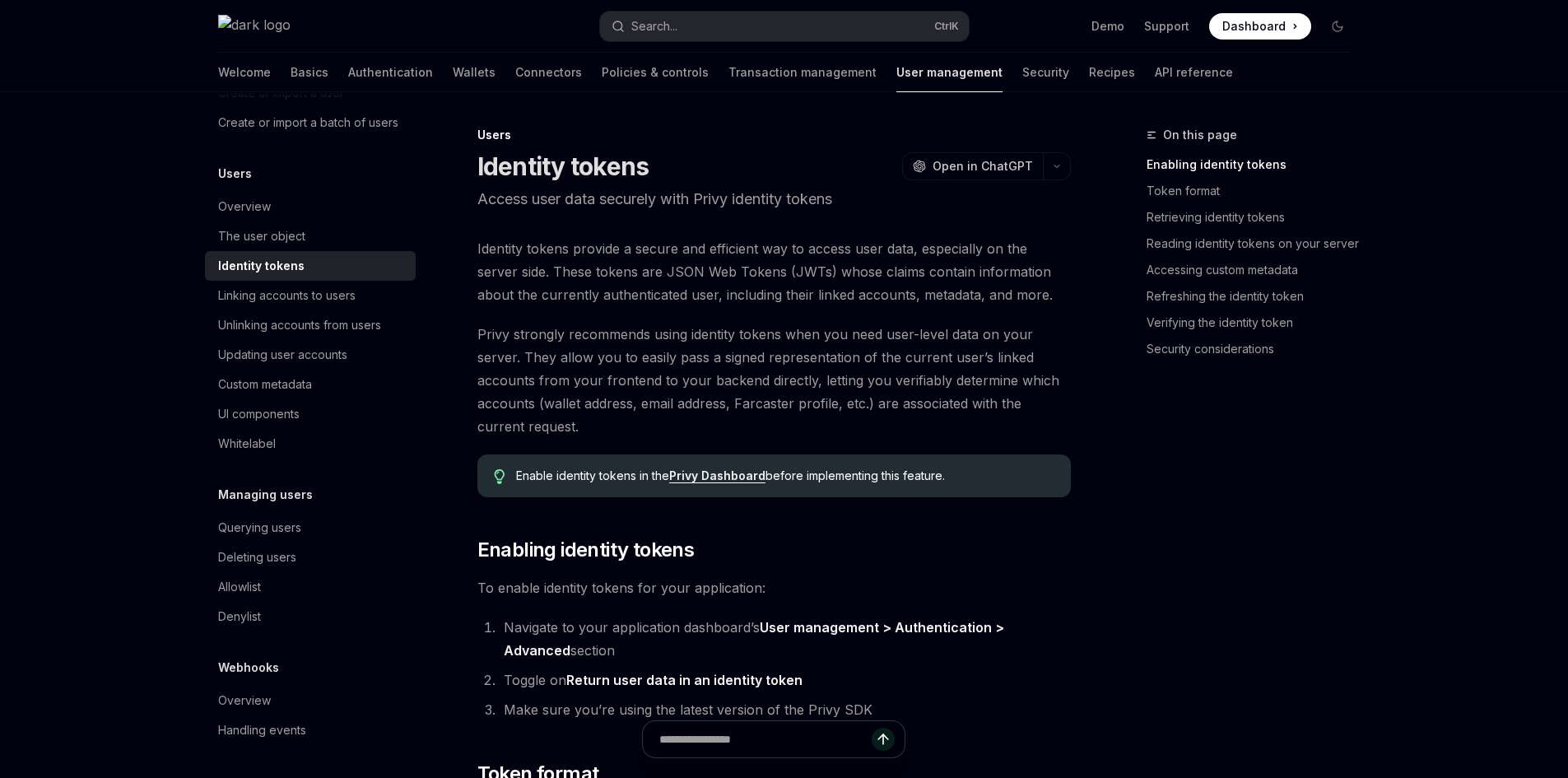
click at [623, 412] on span "Privy strongly recommends using identity tokens when you need user-level data o…" at bounding box center [773, 380] width 593 height 115
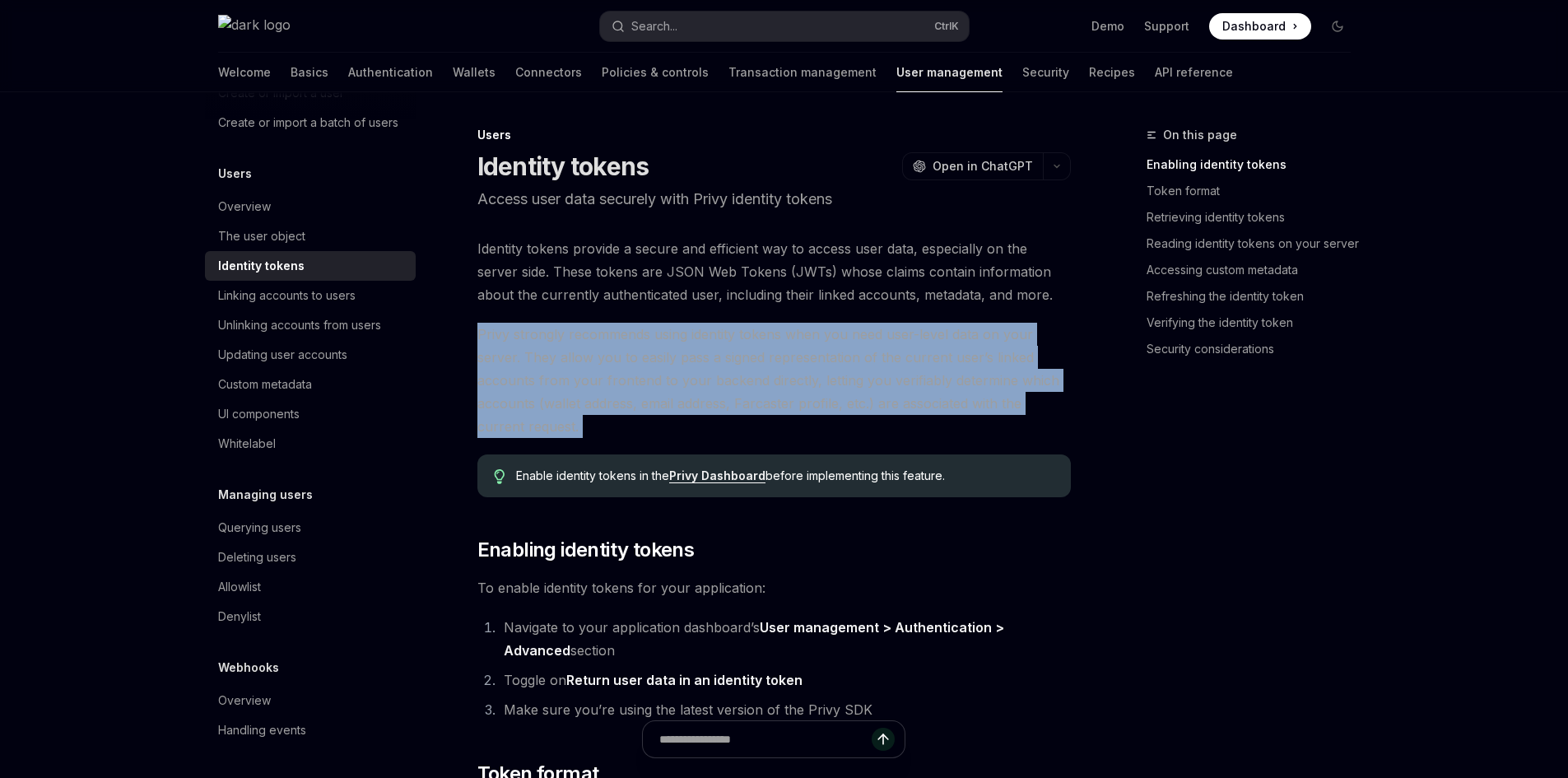
click at [623, 412] on span "Privy strongly recommends using identity tokens when you need user-level data o…" at bounding box center [773, 380] width 593 height 115
click at [640, 331] on span "Privy strongly recommends using identity tokens when you need user-level data o…" at bounding box center [773, 380] width 593 height 115
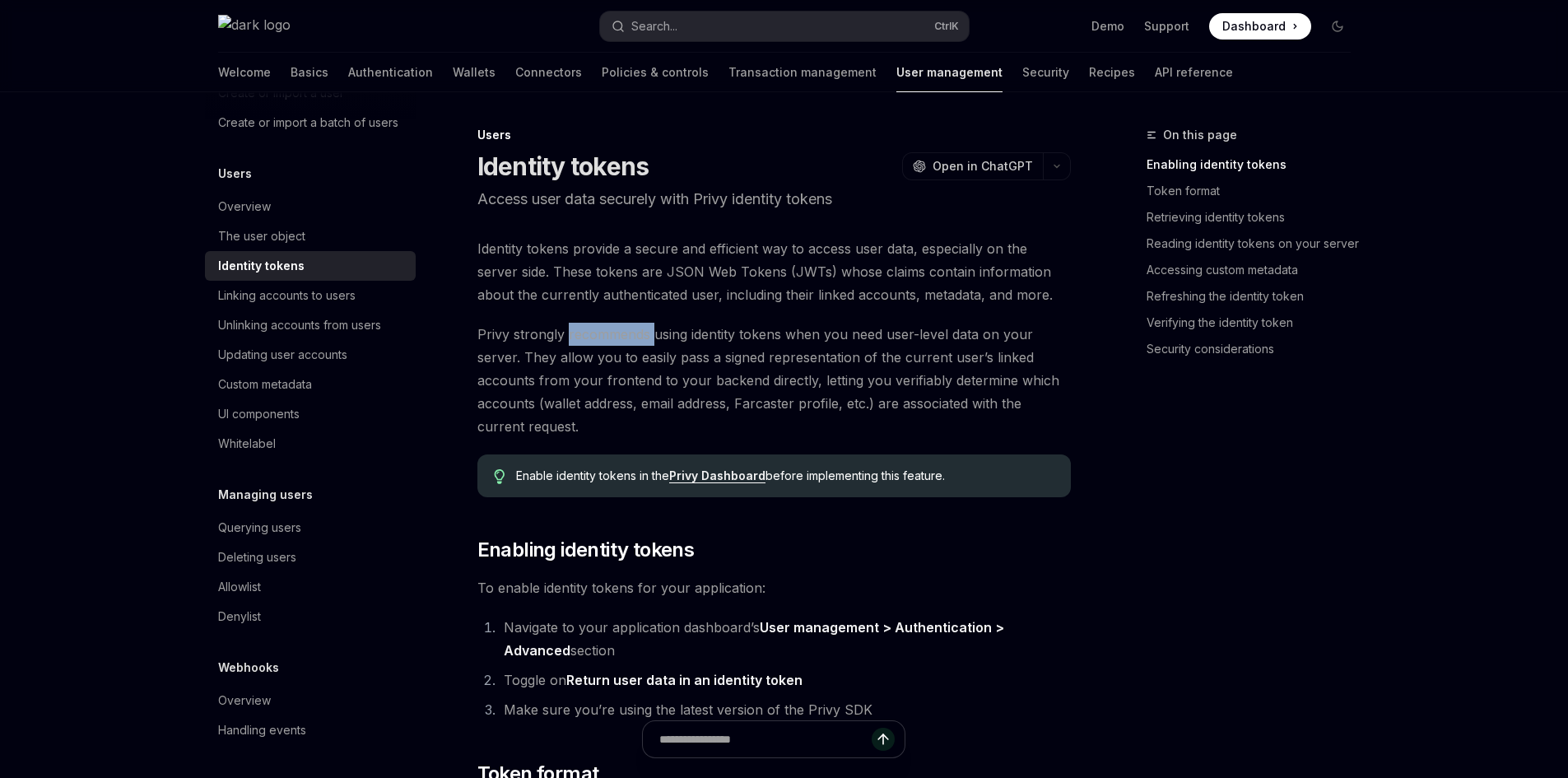
click at [640, 330] on span "Privy strongly recommends using identity tokens when you need user-level data o…" at bounding box center [773, 380] width 593 height 115
click at [660, 268] on span "Identity tokens provide a secure and efficient way to access user data, especia…" at bounding box center [773, 272] width 593 height 69
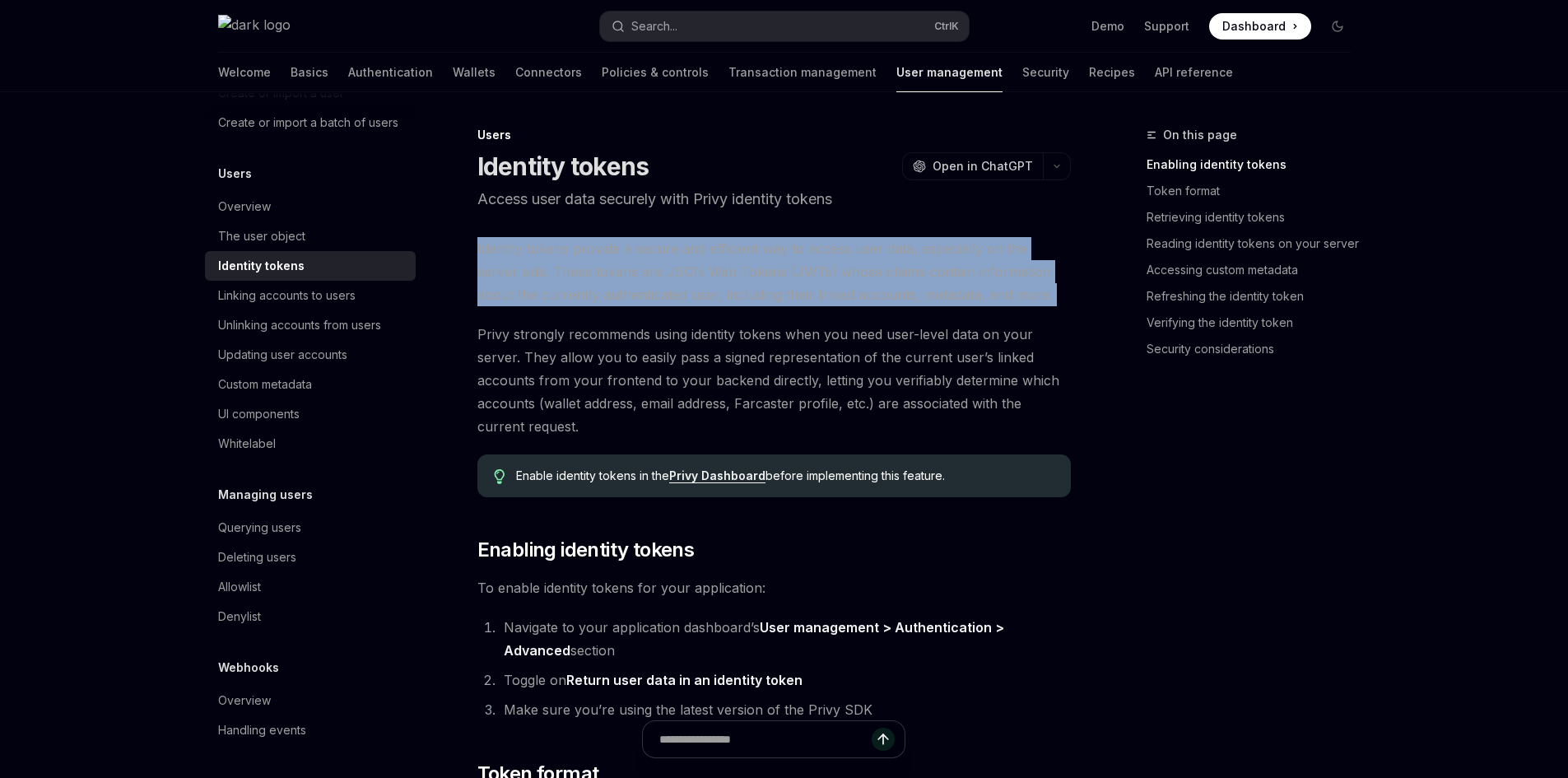
click at [660, 268] on span "Identity tokens provide a secure and efficient way to access user data, especia…" at bounding box center [773, 272] width 593 height 69
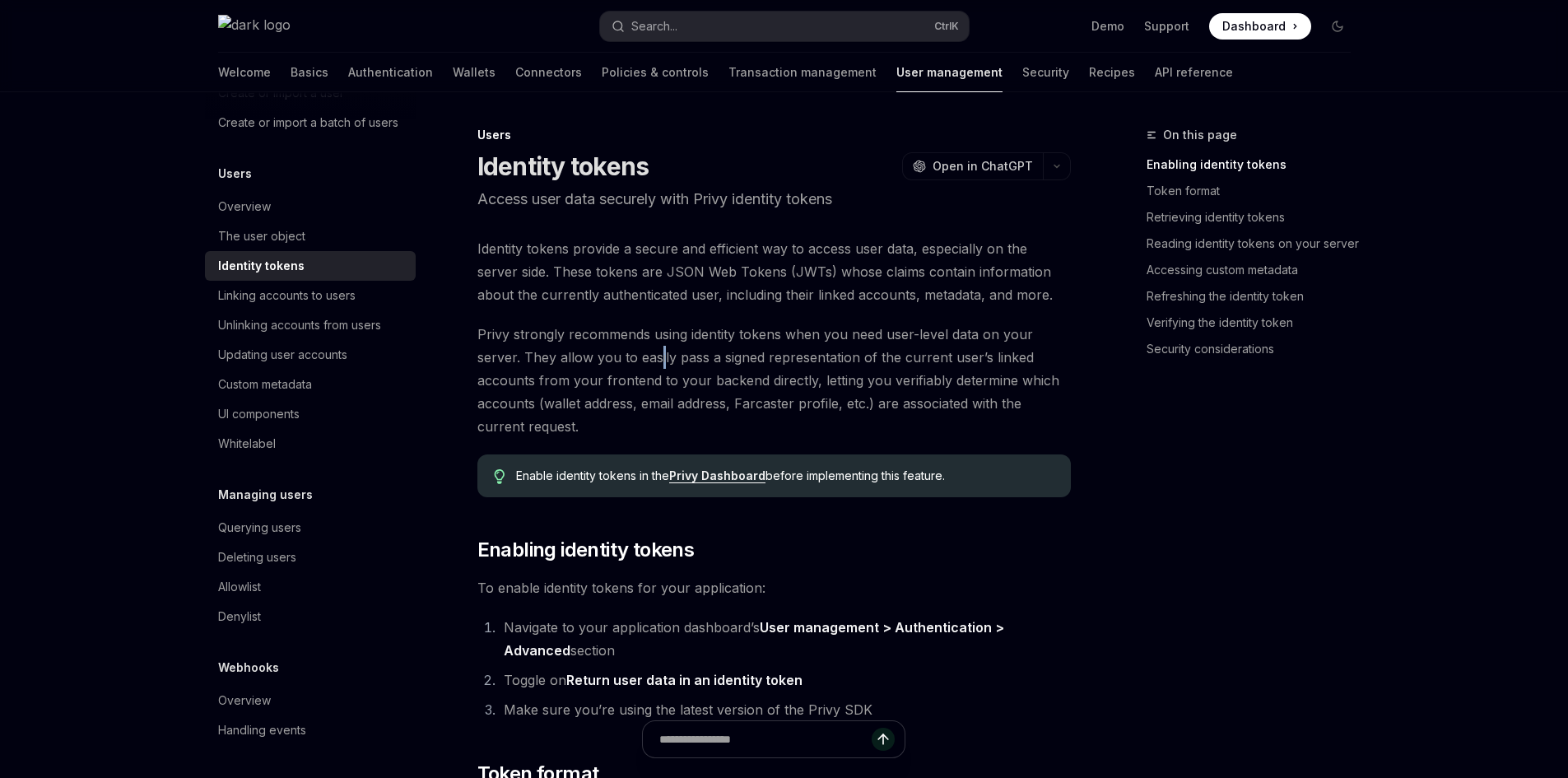
click at [661, 353] on span "Privy strongly recommends using identity tokens when you need user-level data o…" at bounding box center [773, 380] width 593 height 115
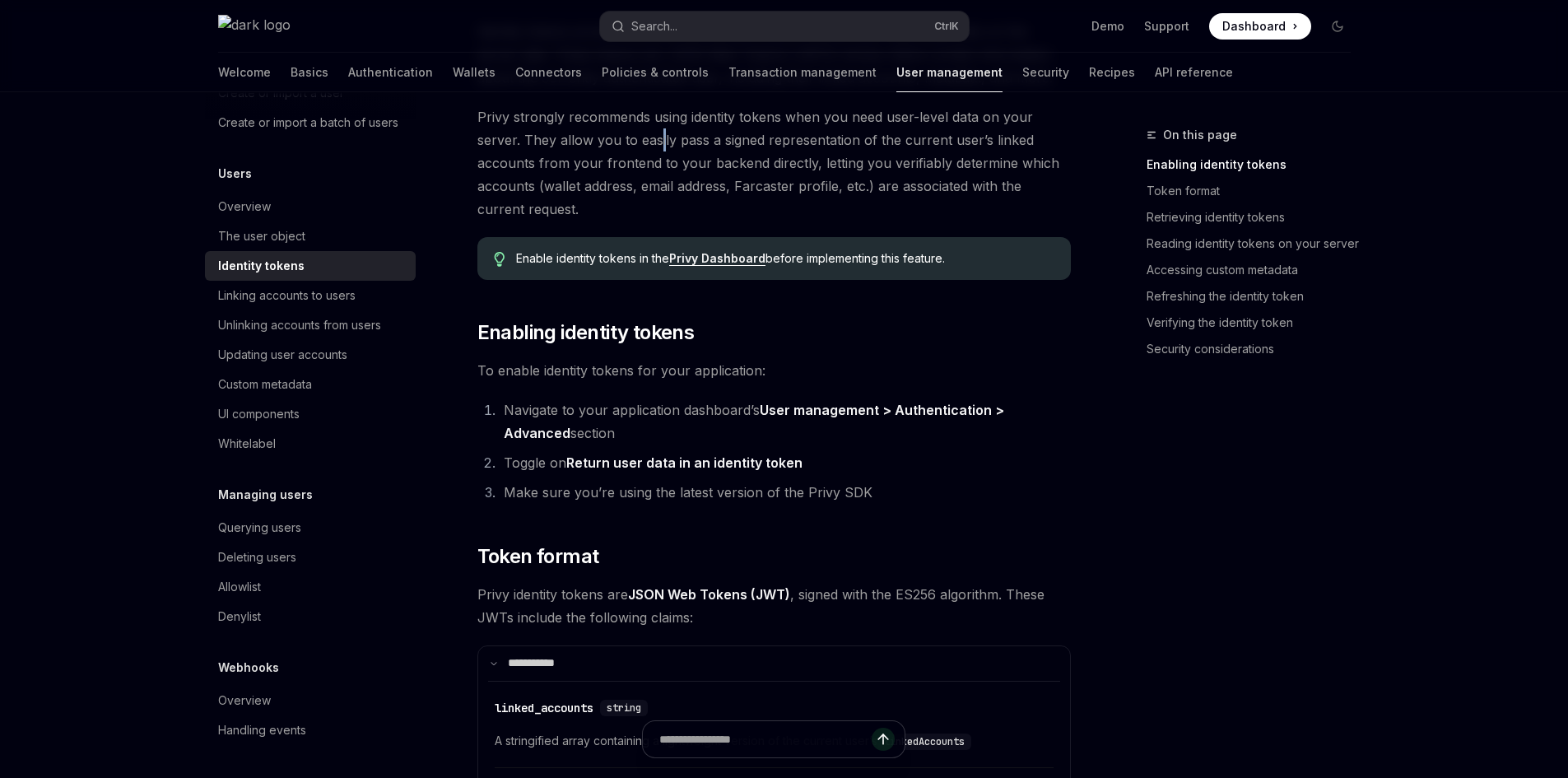
scroll to position [247, 0]
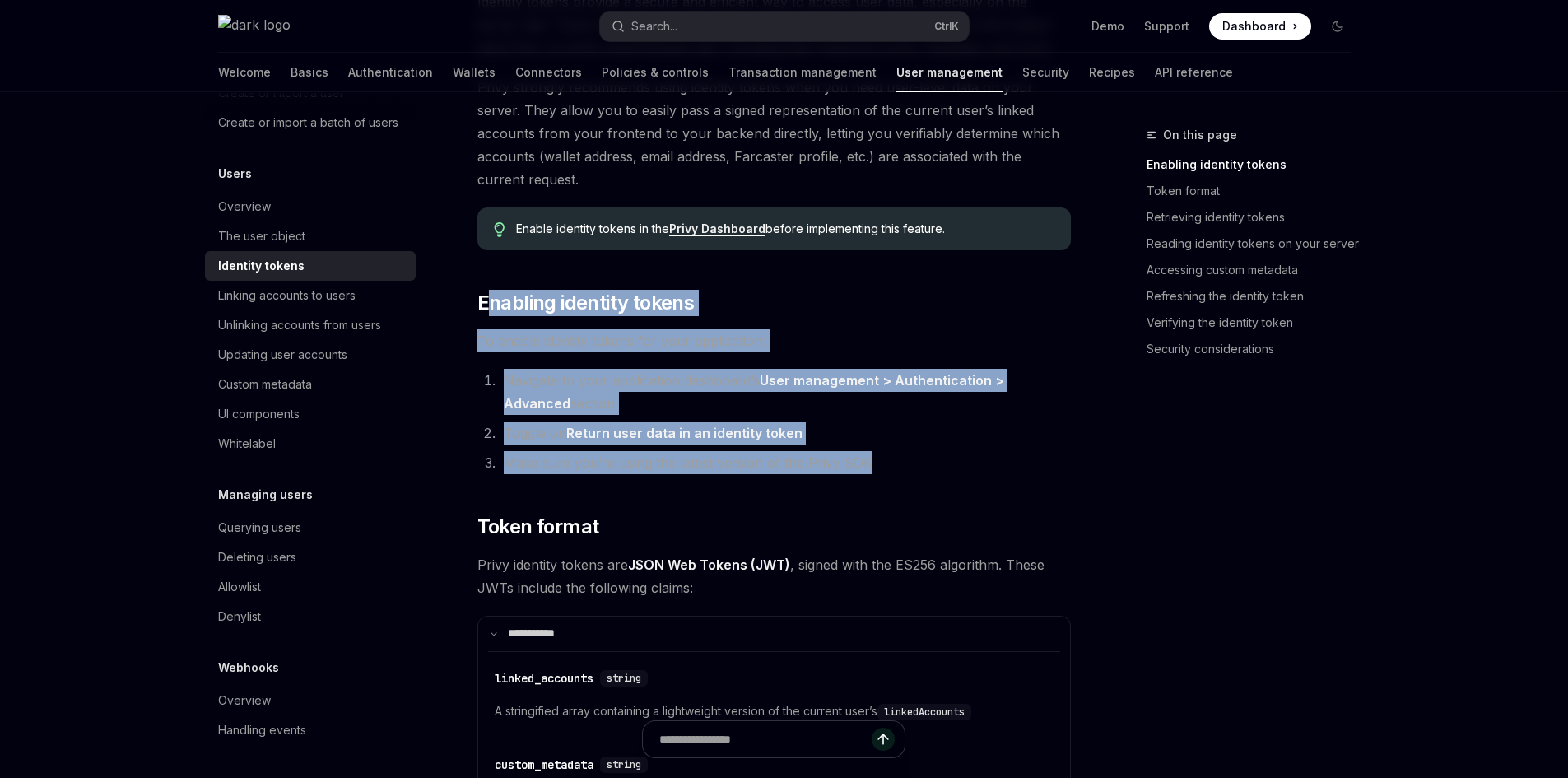
drag, startPoint x: 499, startPoint y: 310, endPoint x: 905, endPoint y: 467, distance: 435.3
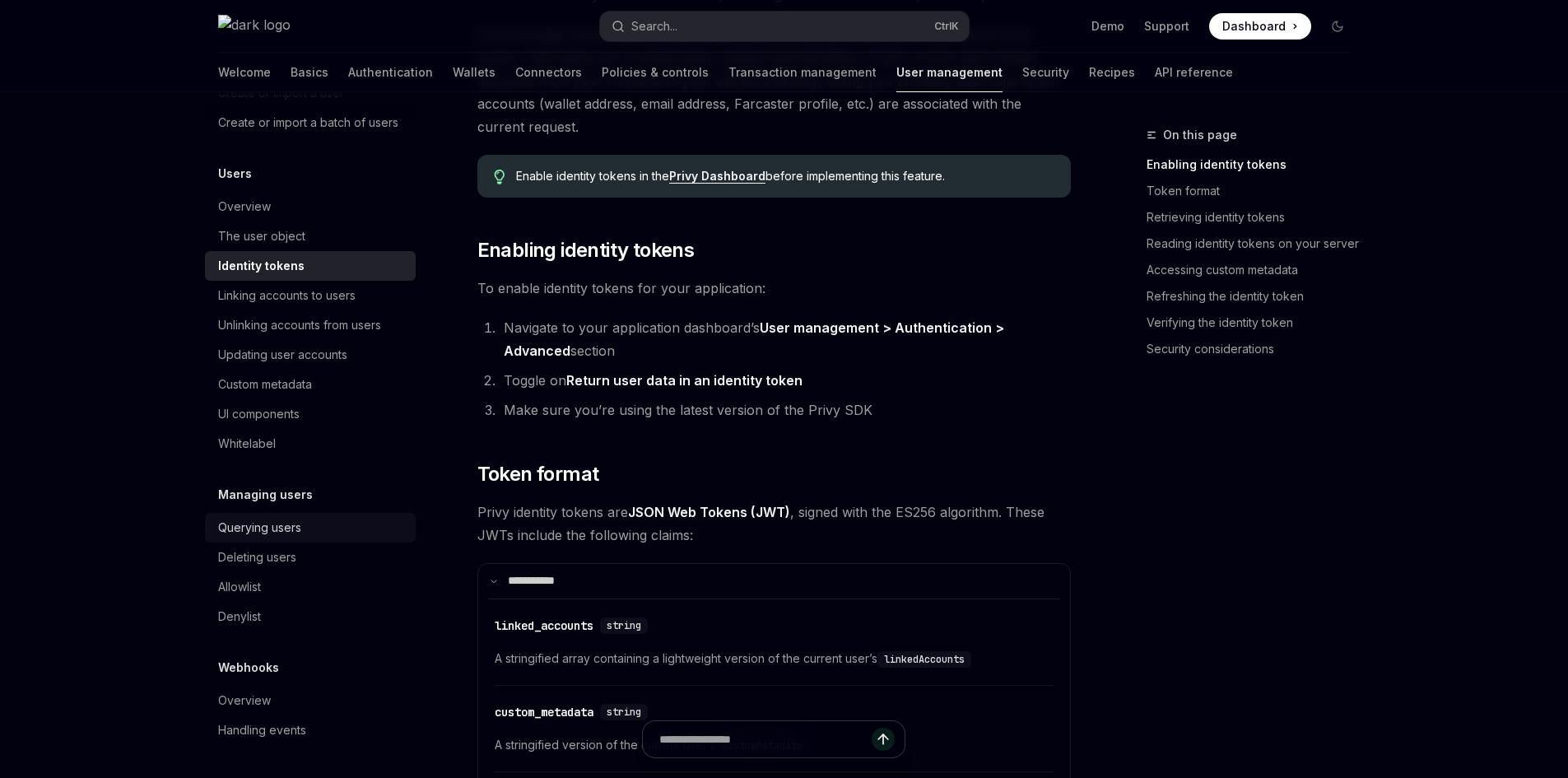
scroll to position [329, 0]
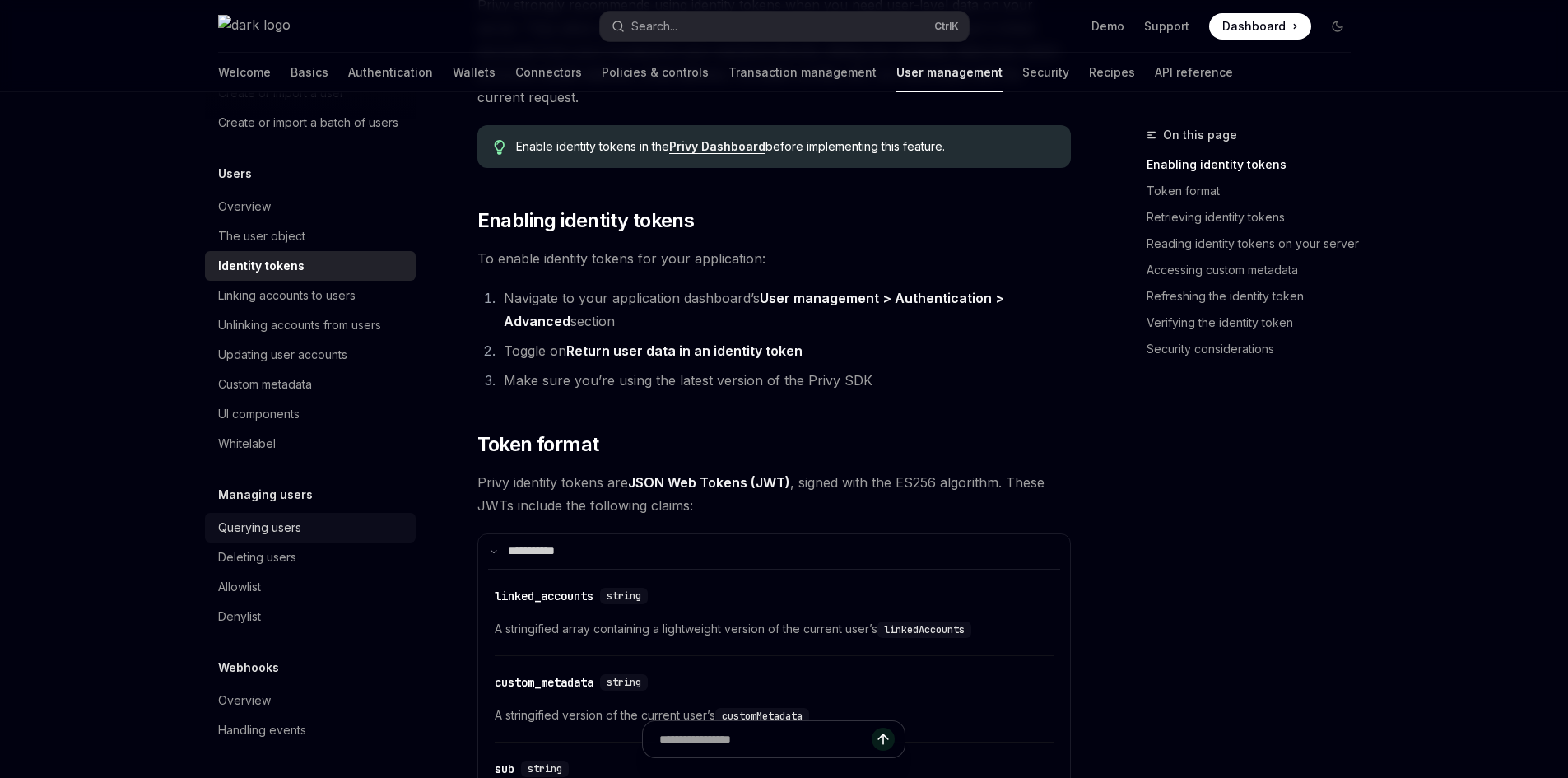
click at [310, 534] on div "Querying users" at bounding box center [312, 528] width 188 height 20
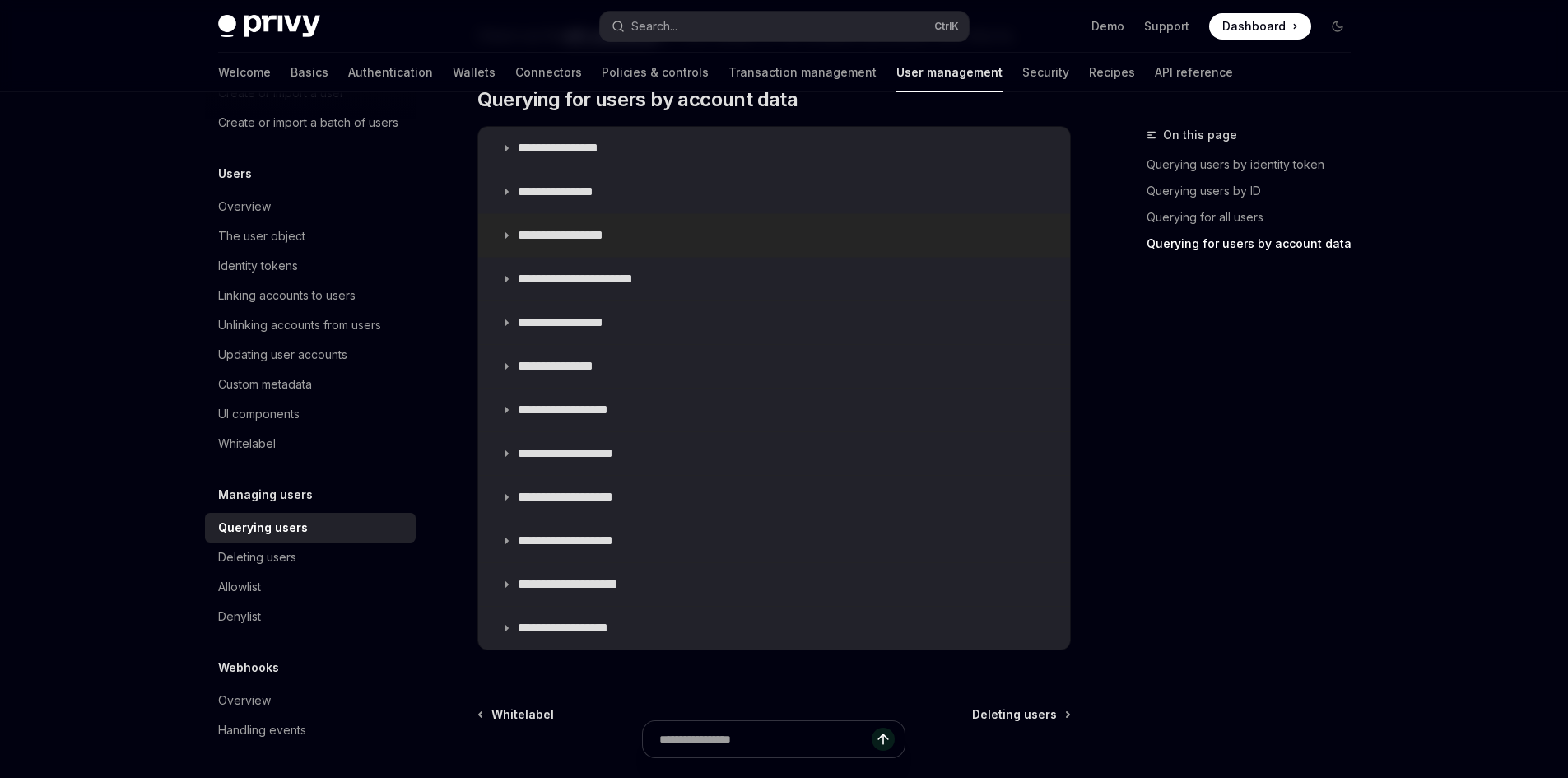
scroll to position [1070, 0]
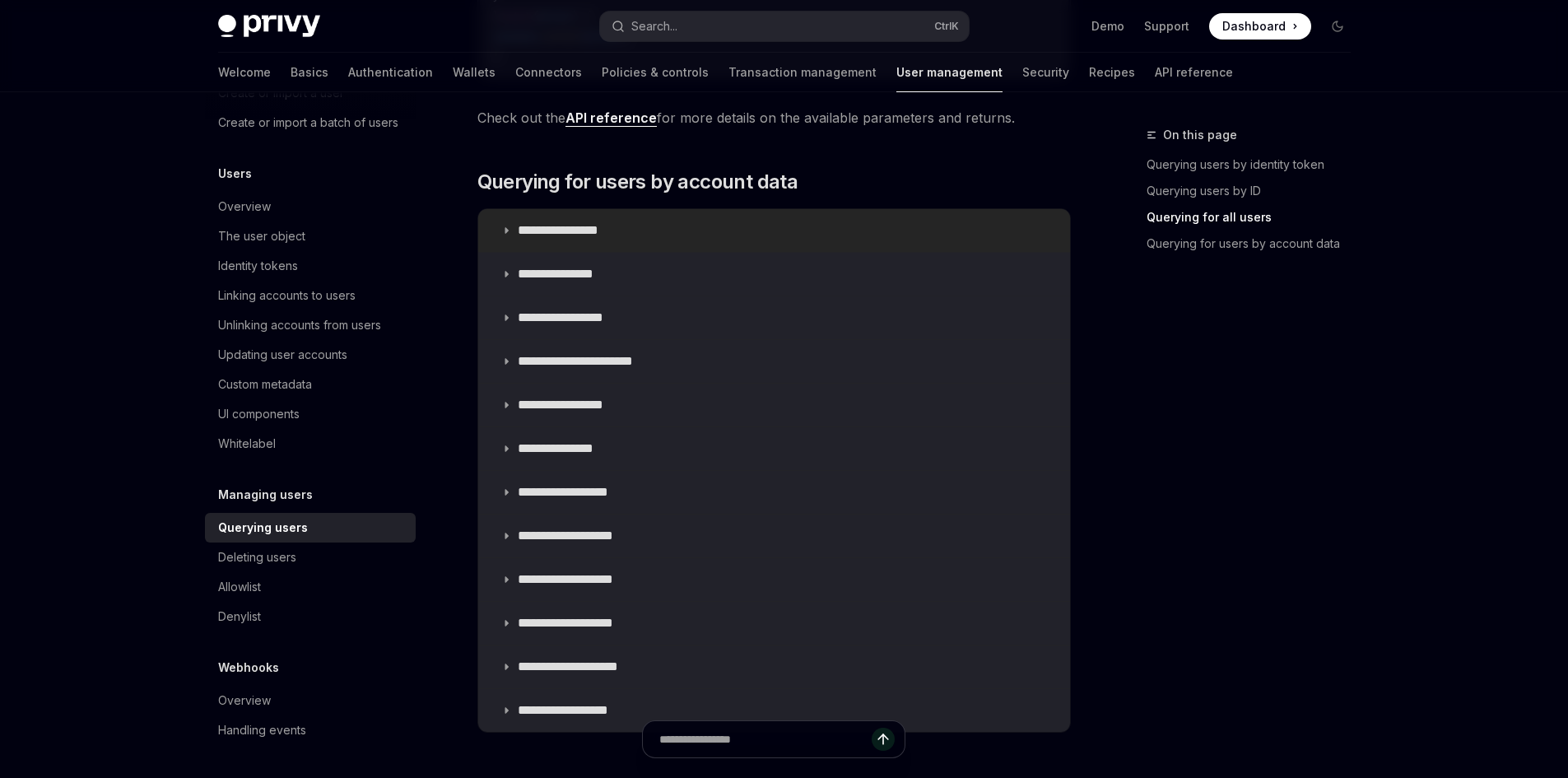
click at [575, 230] on p "**********" at bounding box center [571, 230] width 107 height 17
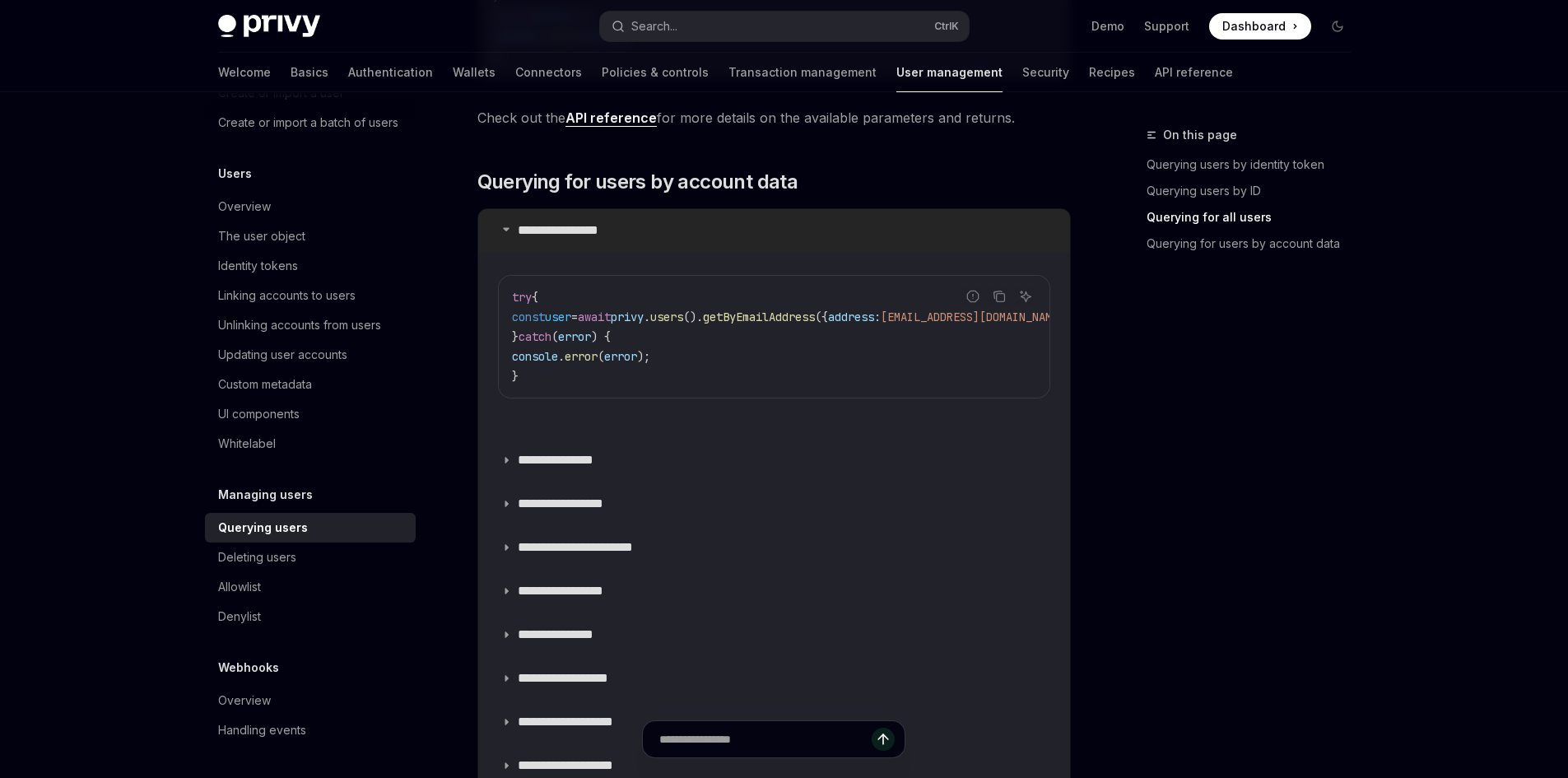
click at [575, 230] on p "**********" at bounding box center [571, 230] width 107 height 17
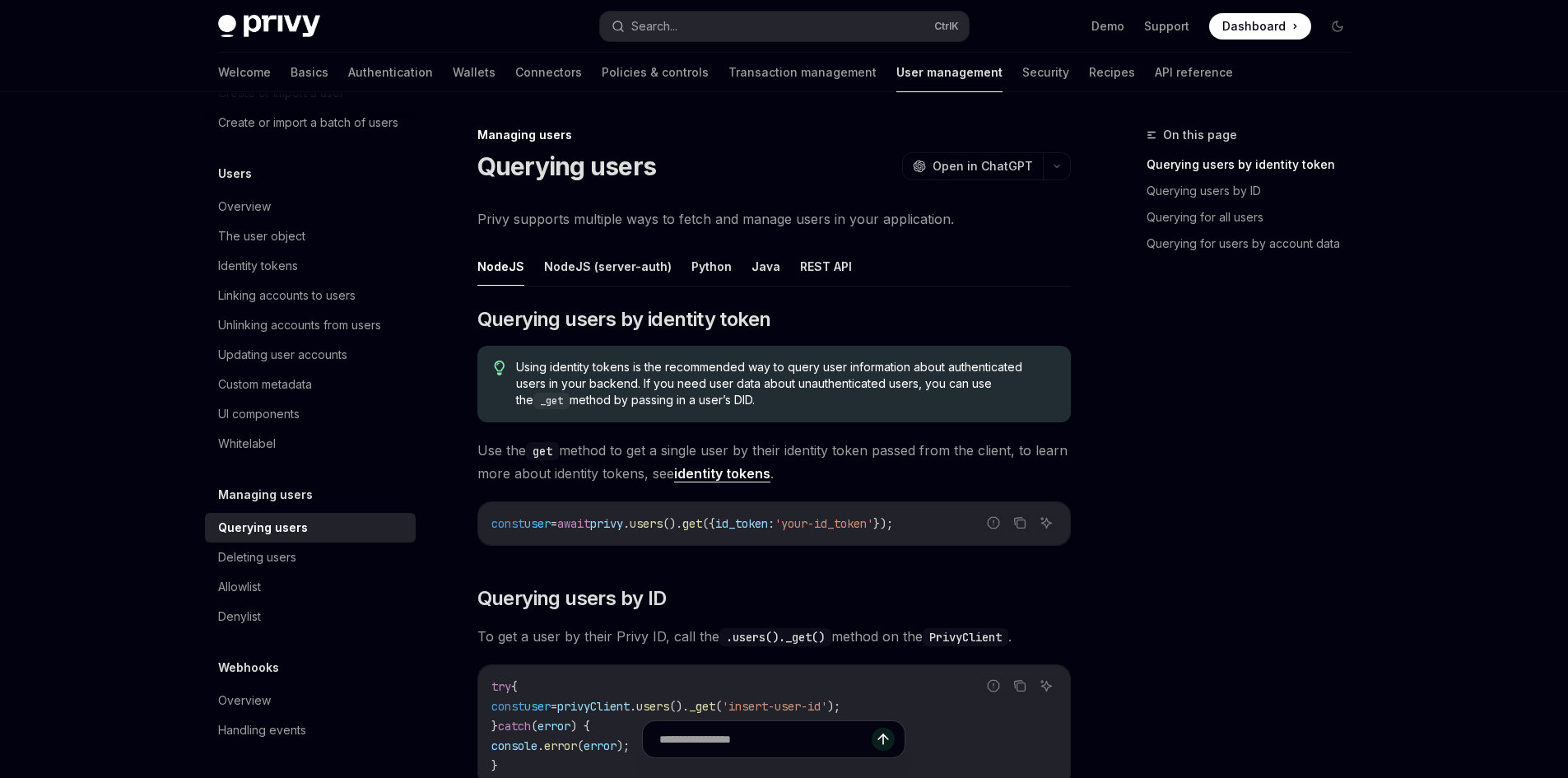
click at [598, 349] on div "Using identity tokens is the recommended way to query user information about au…" at bounding box center [773, 384] width 593 height 76
click at [604, 373] on span "Using identity tokens is the recommended way to query user information about au…" at bounding box center [785, 383] width 538 height 50
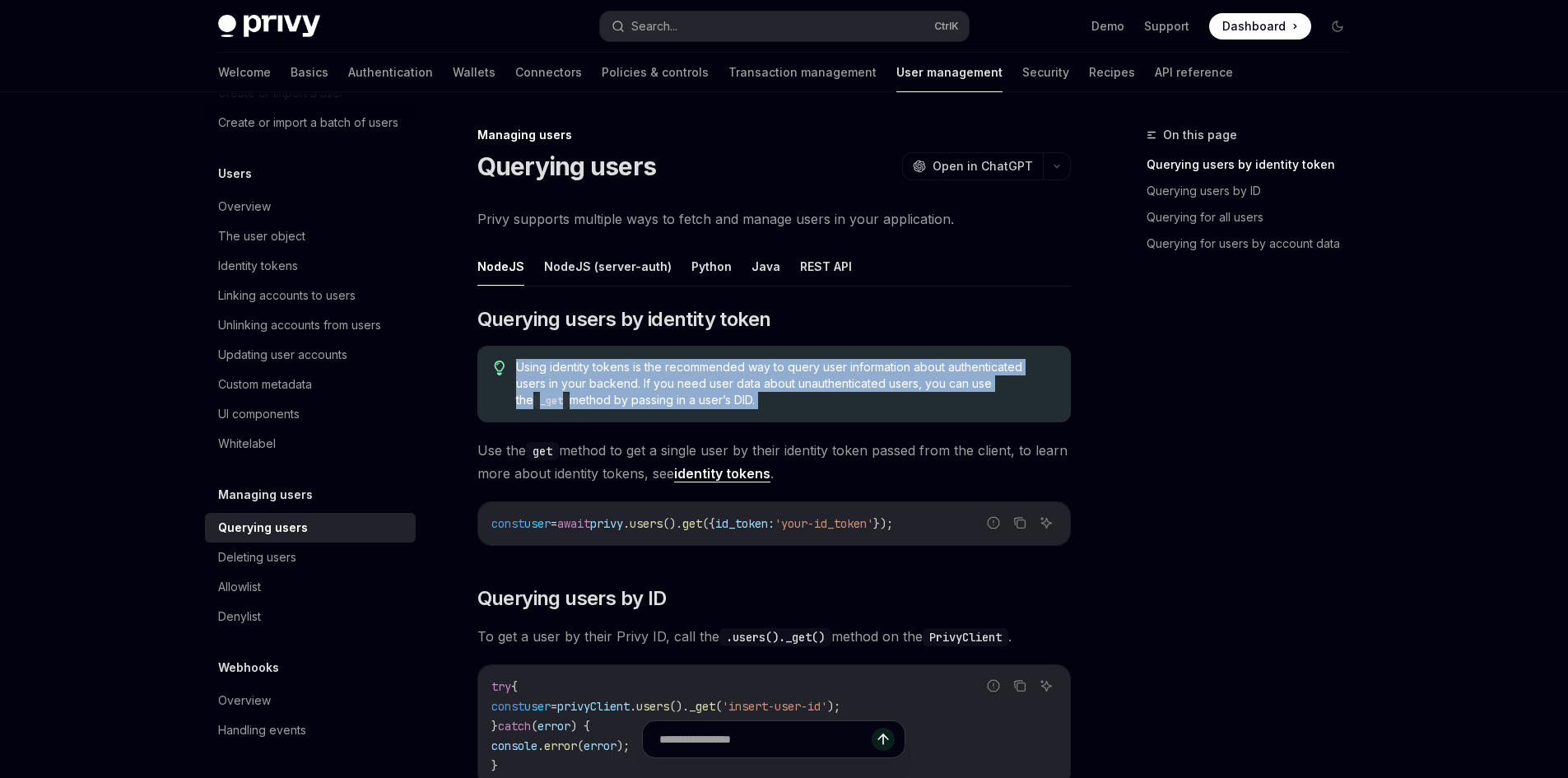
click at [604, 373] on span "Using identity tokens is the recommended way to query user information about au…" at bounding box center [785, 383] width 538 height 50
click at [732, 476] on link "identity tokens" at bounding box center [722, 474] width 97 height 18
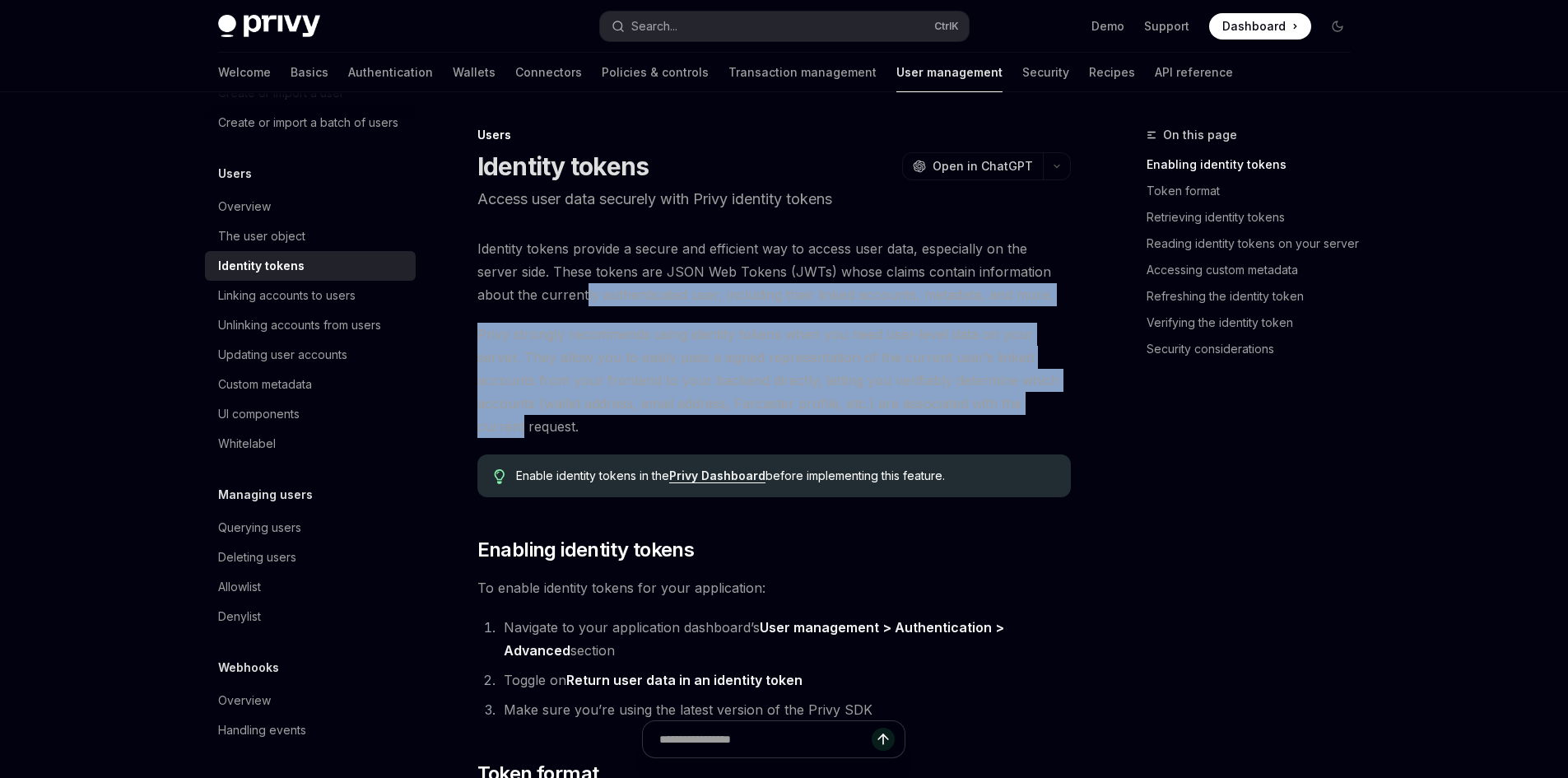
drag, startPoint x: 1092, startPoint y: 411, endPoint x: 517, endPoint y: 309, distance: 584.0
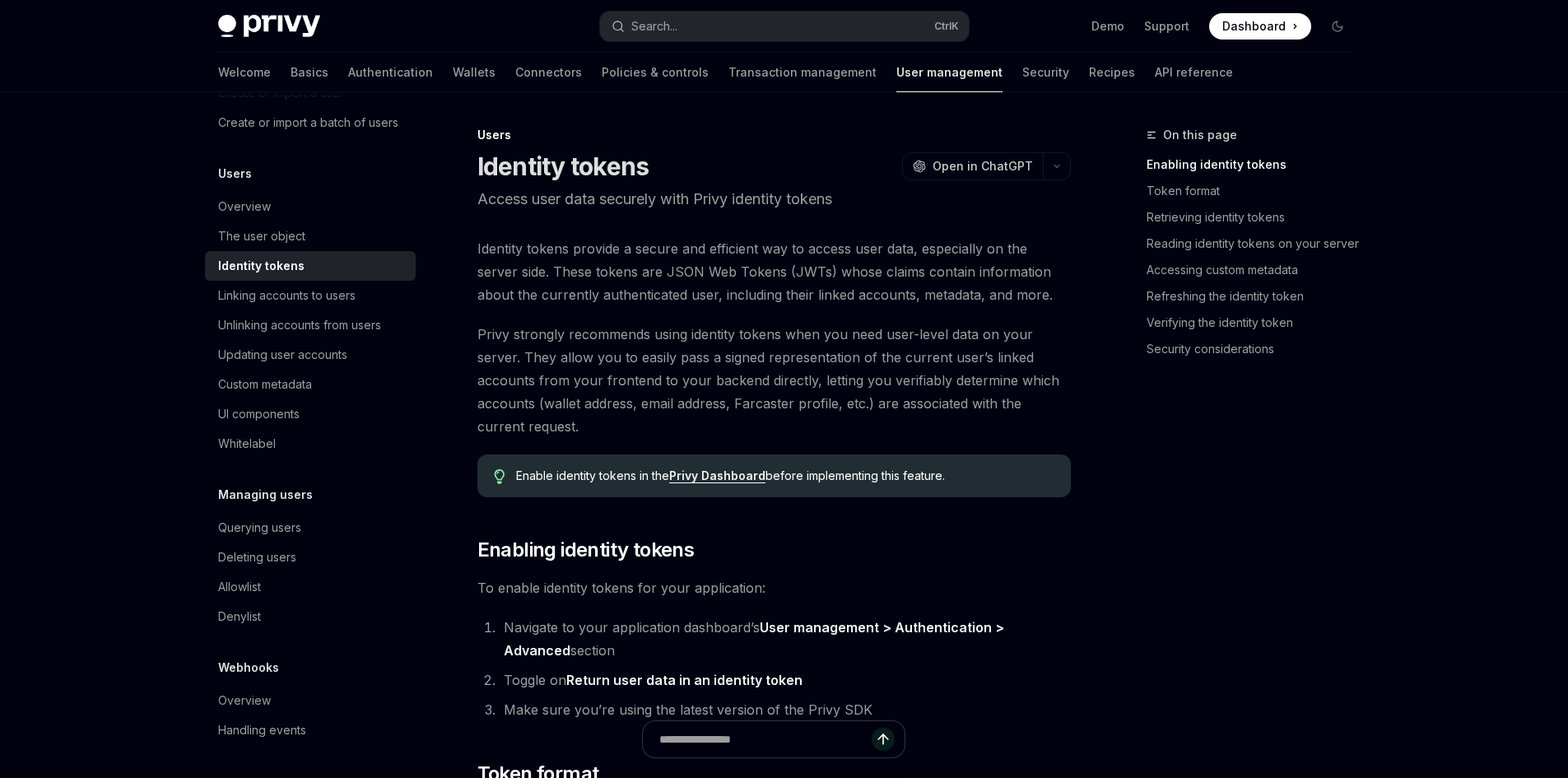
click at [555, 437] on span "Privy strongly recommends using identity tokens when you need user-level data o…" at bounding box center [773, 380] width 593 height 115
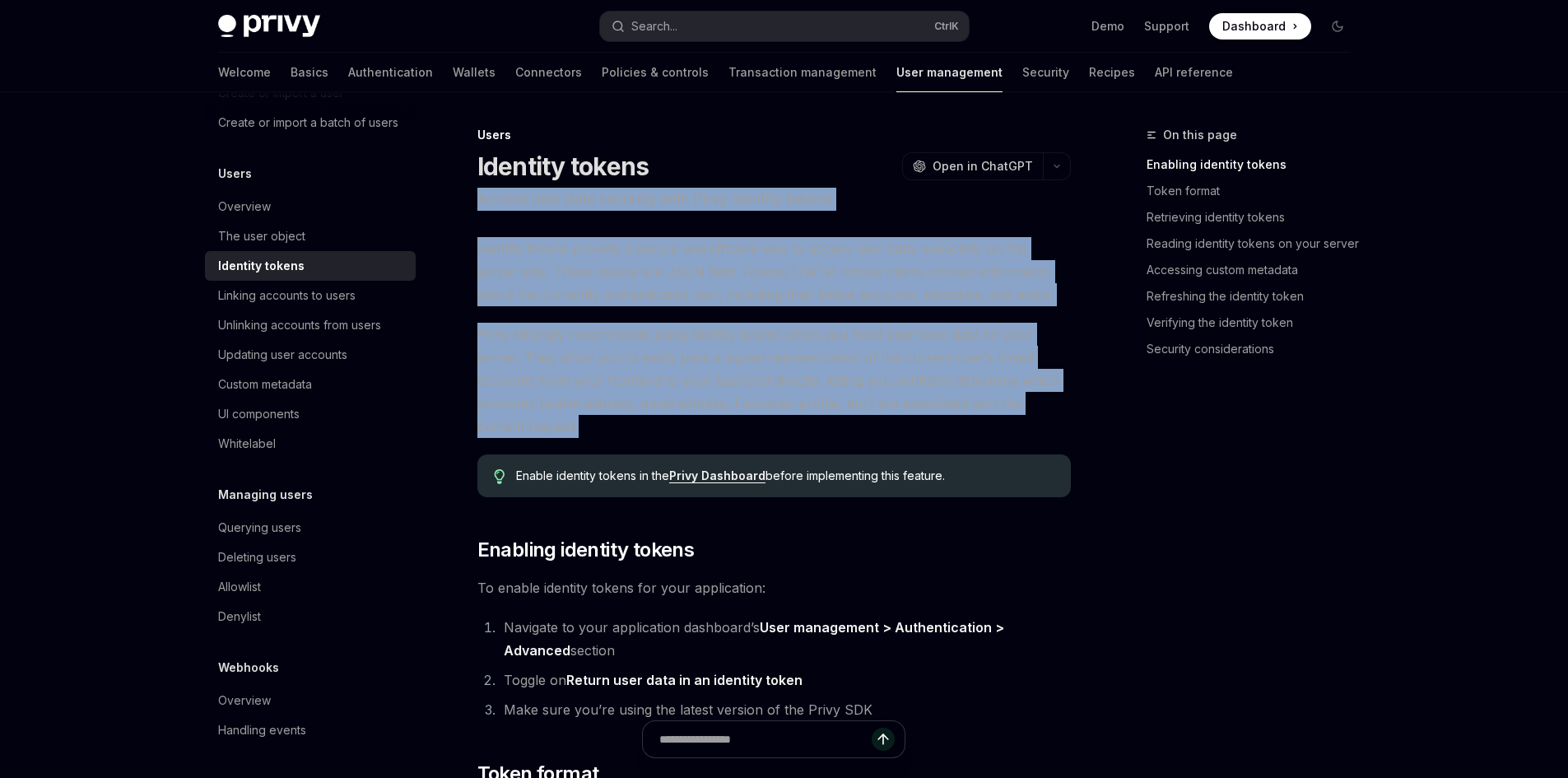
drag, startPoint x: 563, startPoint y: 436, endPoint x: 481, endPoint y: 198, distance: 251.7
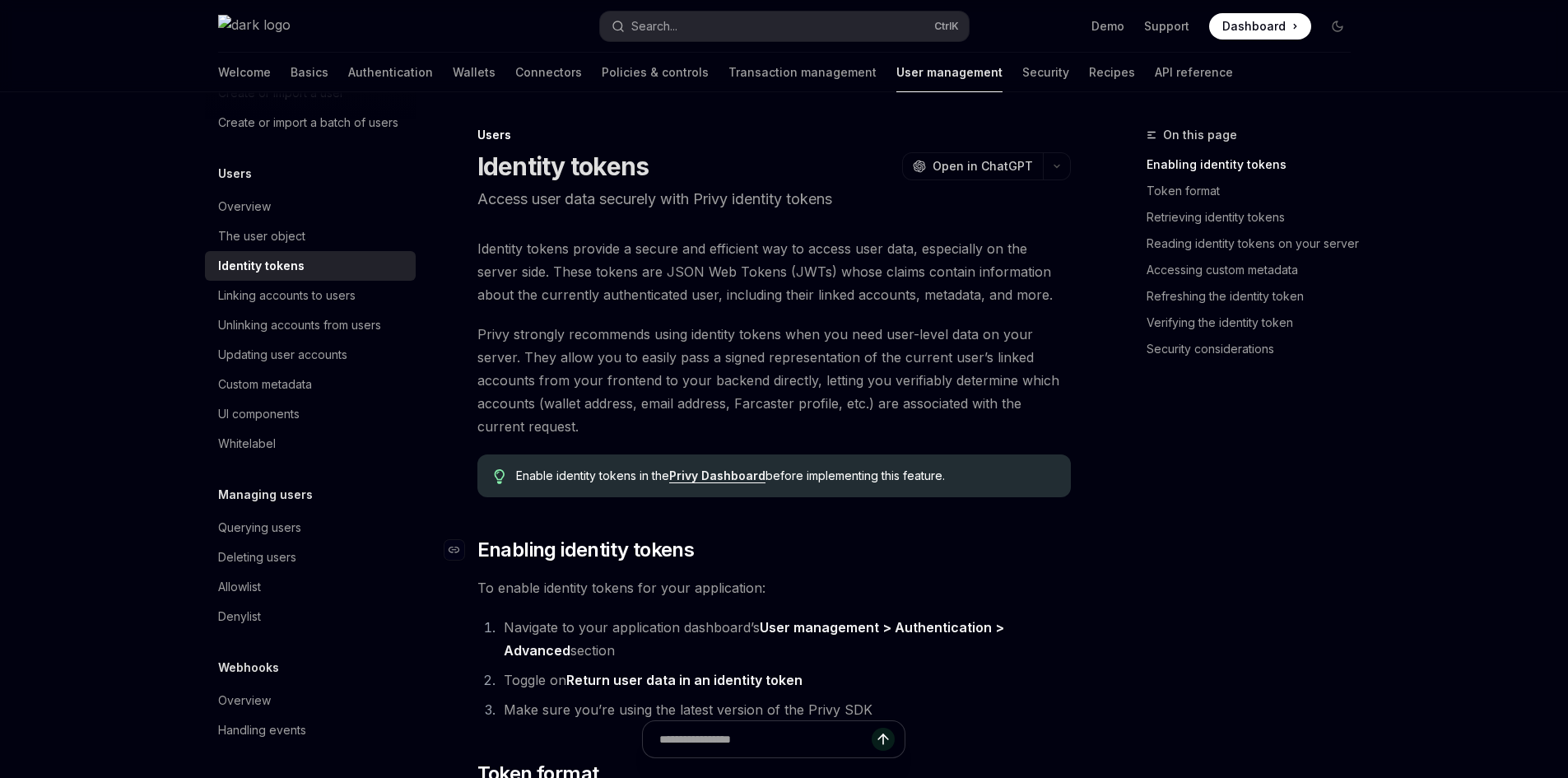
click at [803, 555] on h2 "​ Enabling identity tokens" at bounding box center [773, 549] width 593 height 26
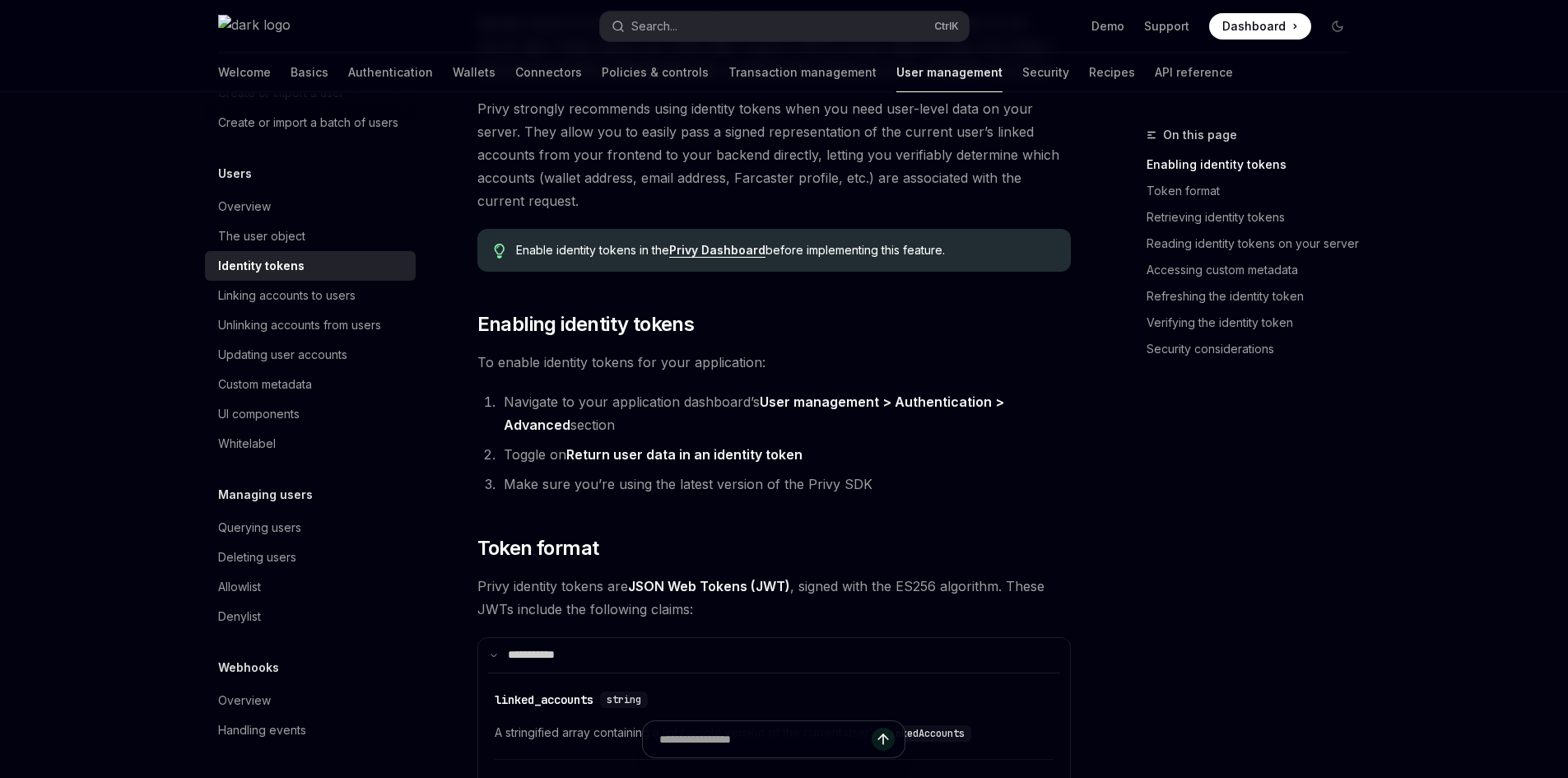
scroll to position [247, 0]
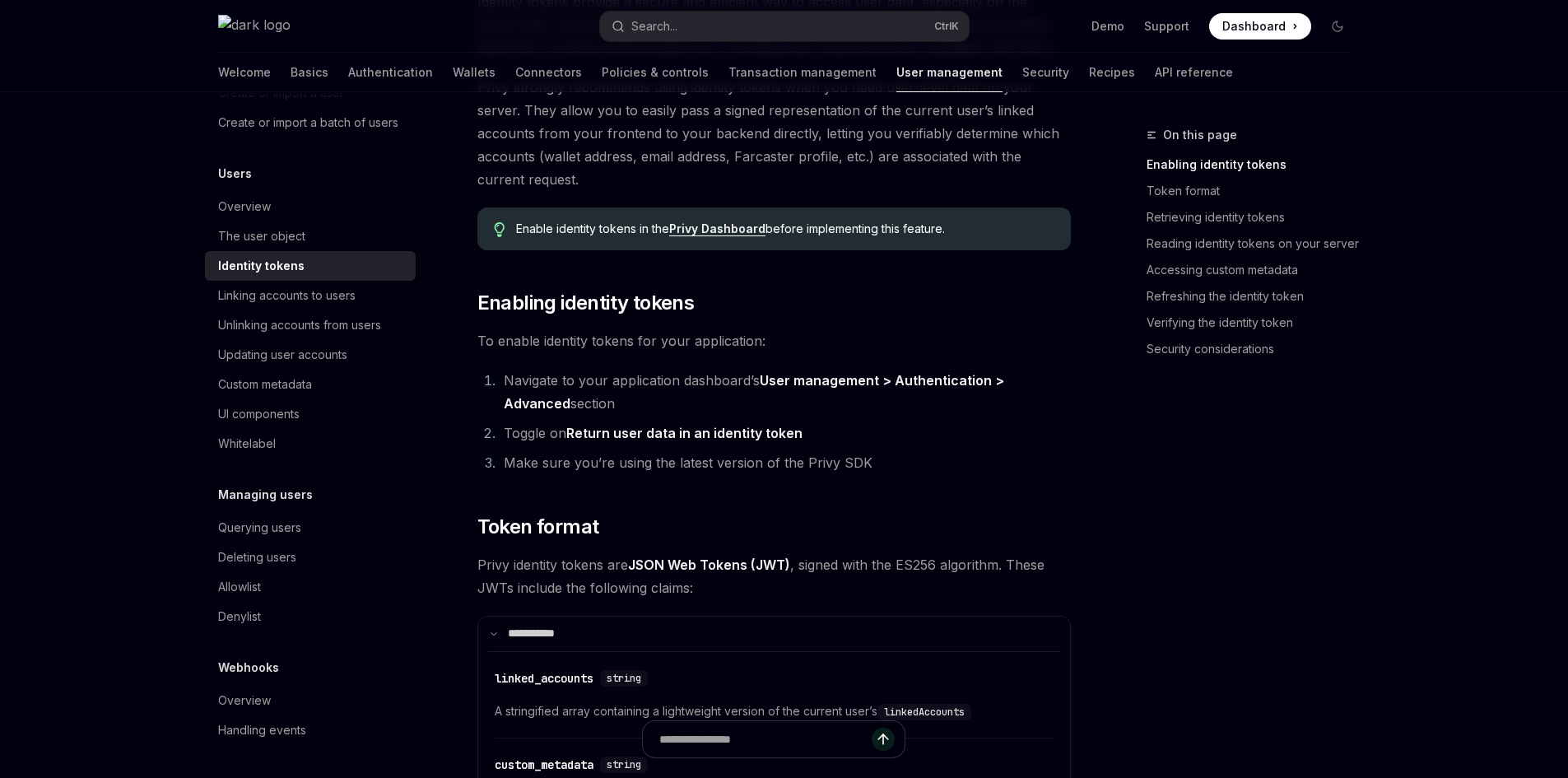
click at [690, 232] on link "Privy Dashboard" at bounding box center [718, 229] width 97 height 15
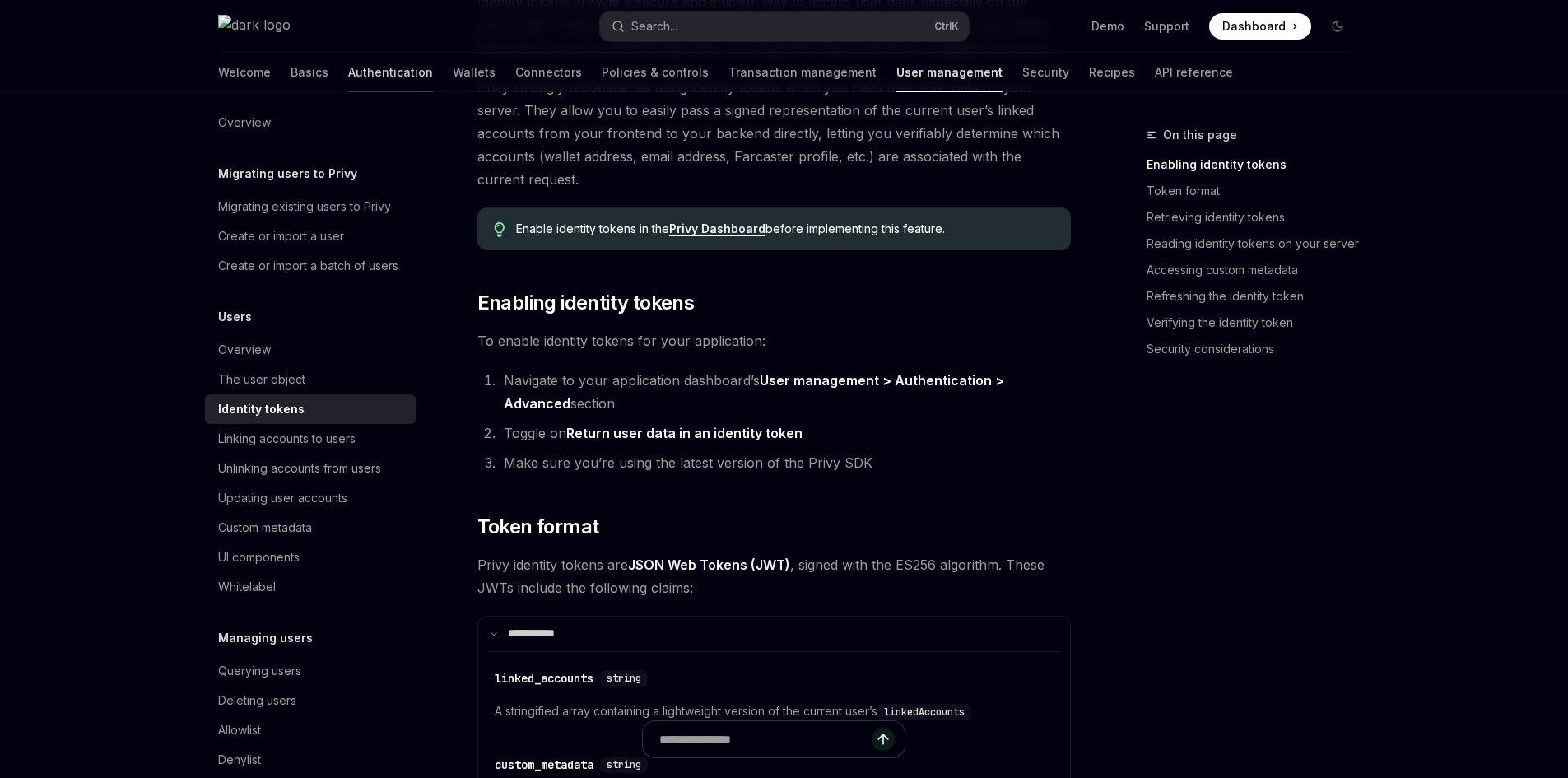
scroll to position [9, 0]
click at [348, 74] on link "Authentication" at bounding box center [390, 72] width 85 height 39
click at [348, 68] on link "Authentication" at bounding box center [390, 72] width 85 height 39
click at [348, 71] on link "Authentication" at bounding box center [390, 72] width 85 height 39
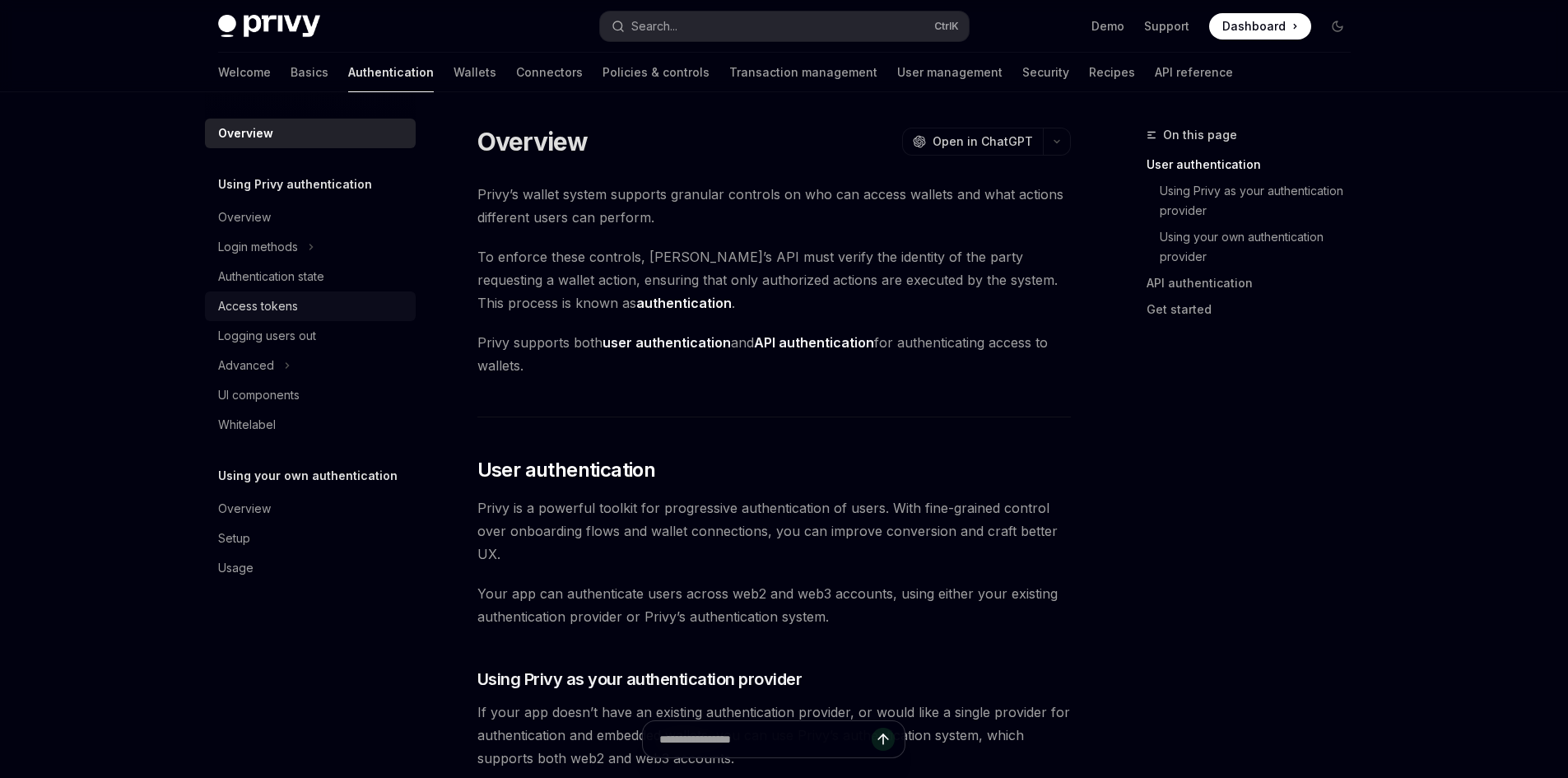
click at [276, 311] on div "Access tokens" at bounding box center [258, 306] width 80 height 20
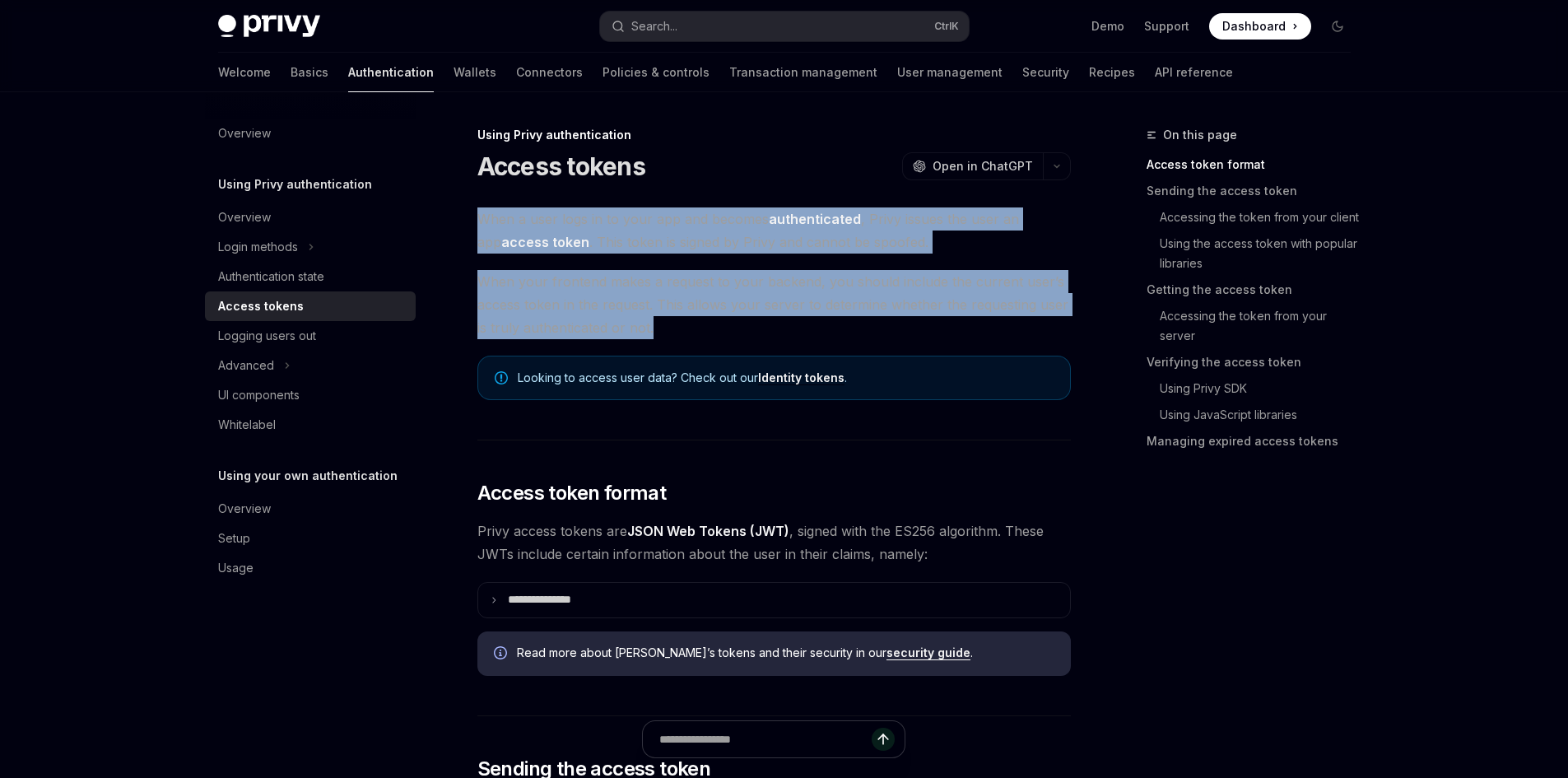
drag, startPoint x: 556, startPoint y: 294, endPoint x: 833, endPoint y: 324, distance: 278.6
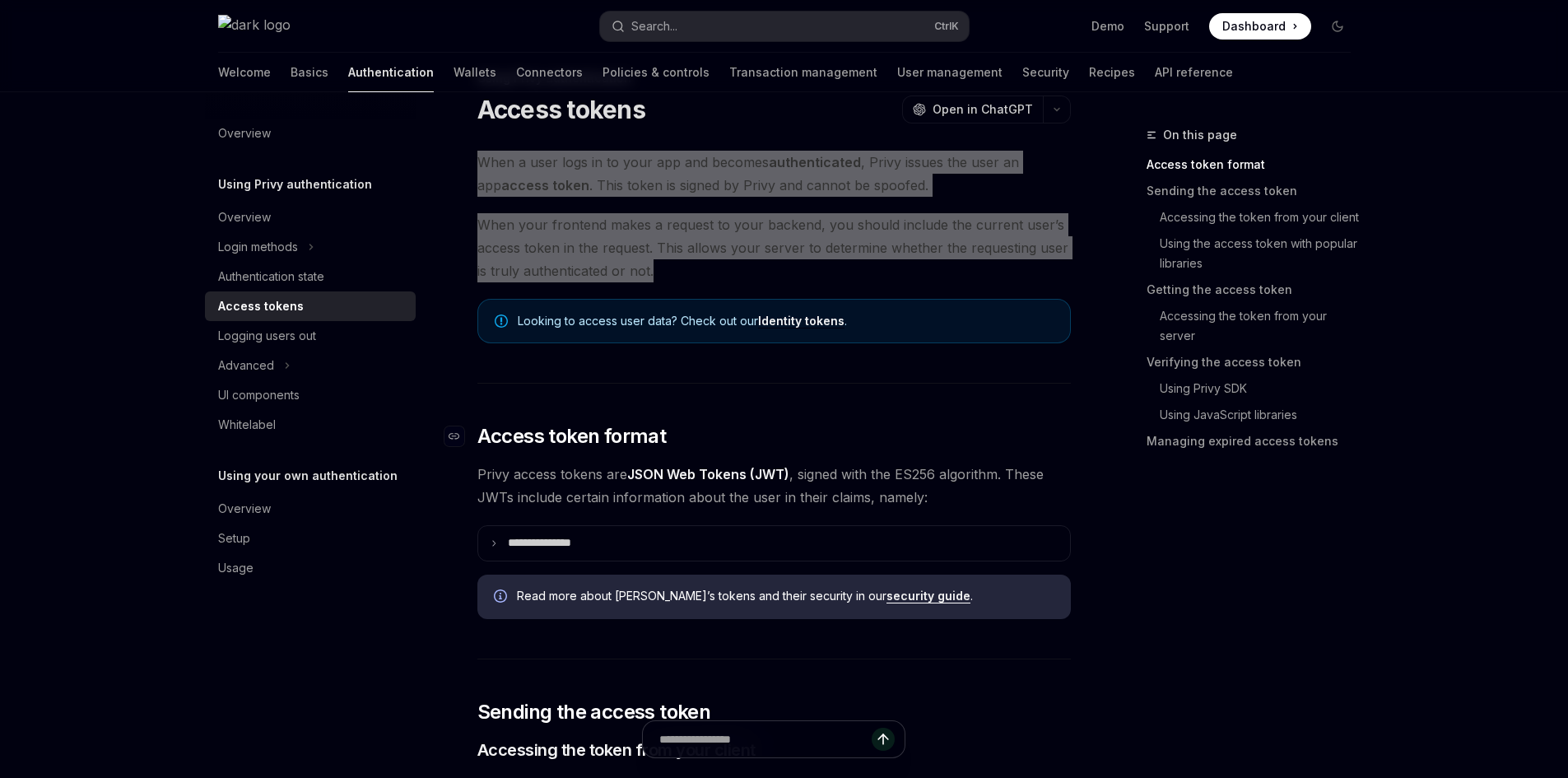
scroll to position [82, 0]
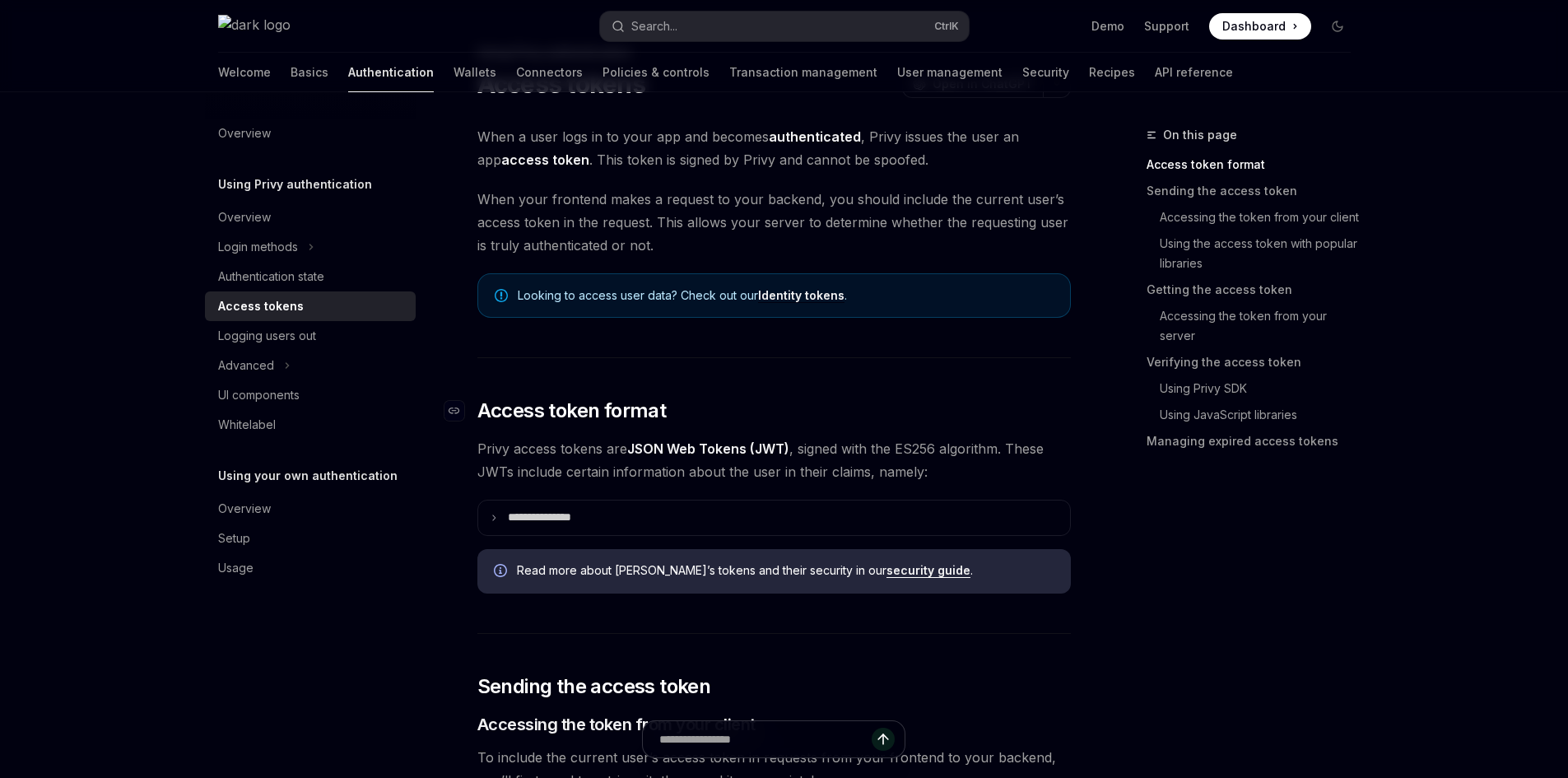
click at [920, 419] on h2 "​ Access token format" at bounding box center [773, 411] width 593 height 26
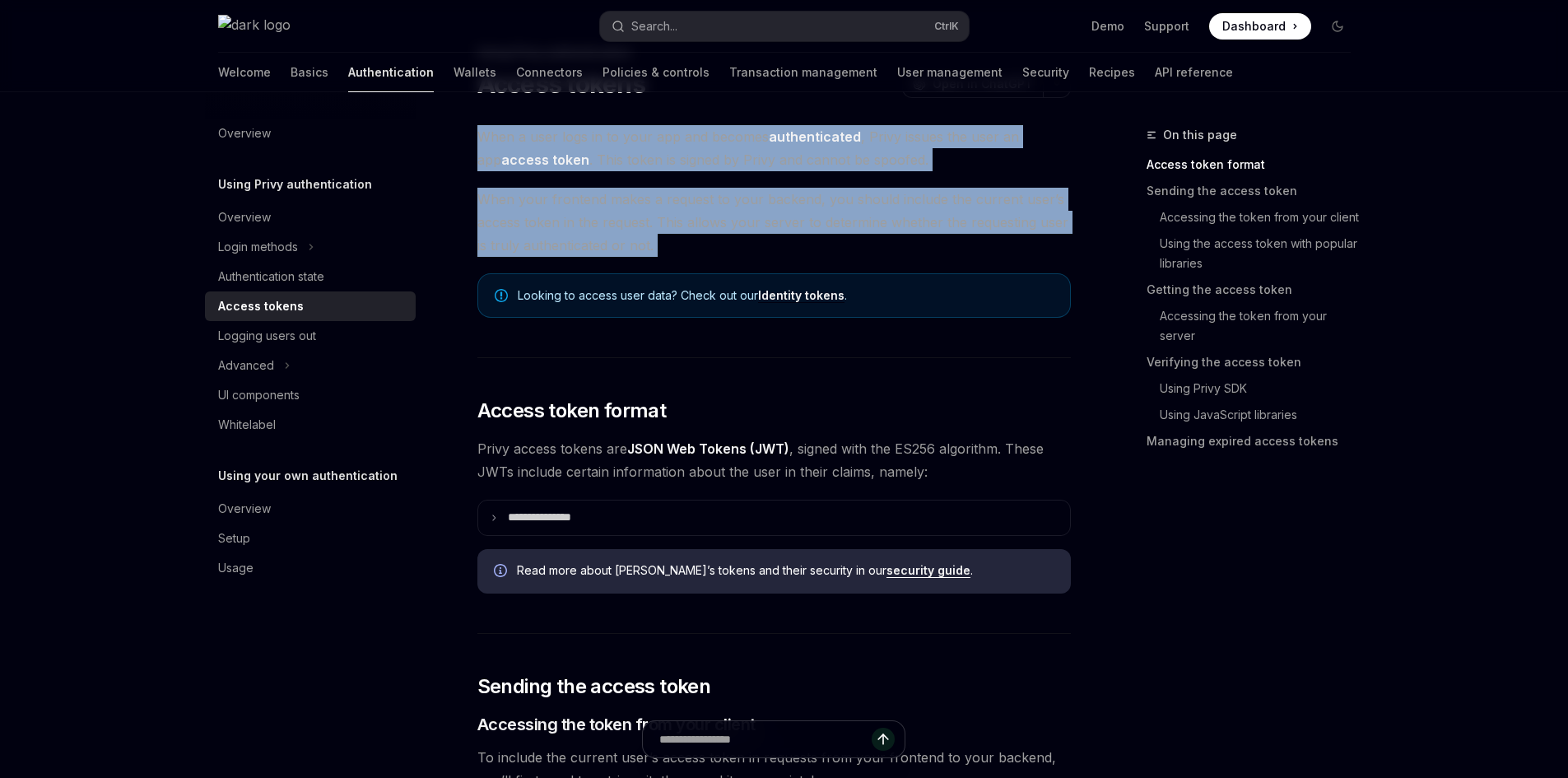
click at [686, 149] on span "When a user logs in to your app and becomes authenticated , Privy issues the us…" at bounding box center [773, 148] width 593 height 46
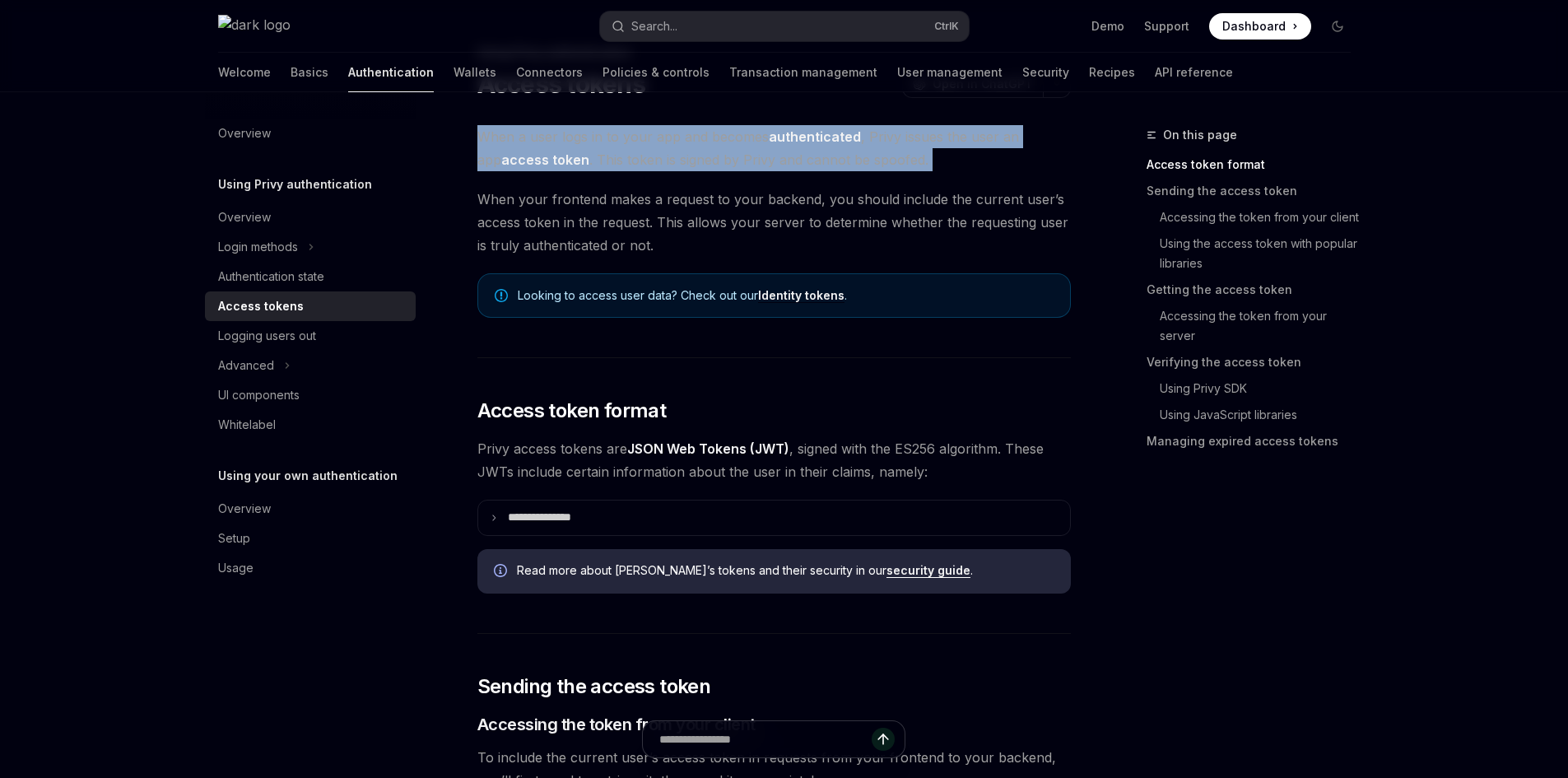
click at [685, 149] on span "When a user logs in to your app and becomes authenticated , Privy issues the us…" at bounding box center [773, 148] width 593 height 46
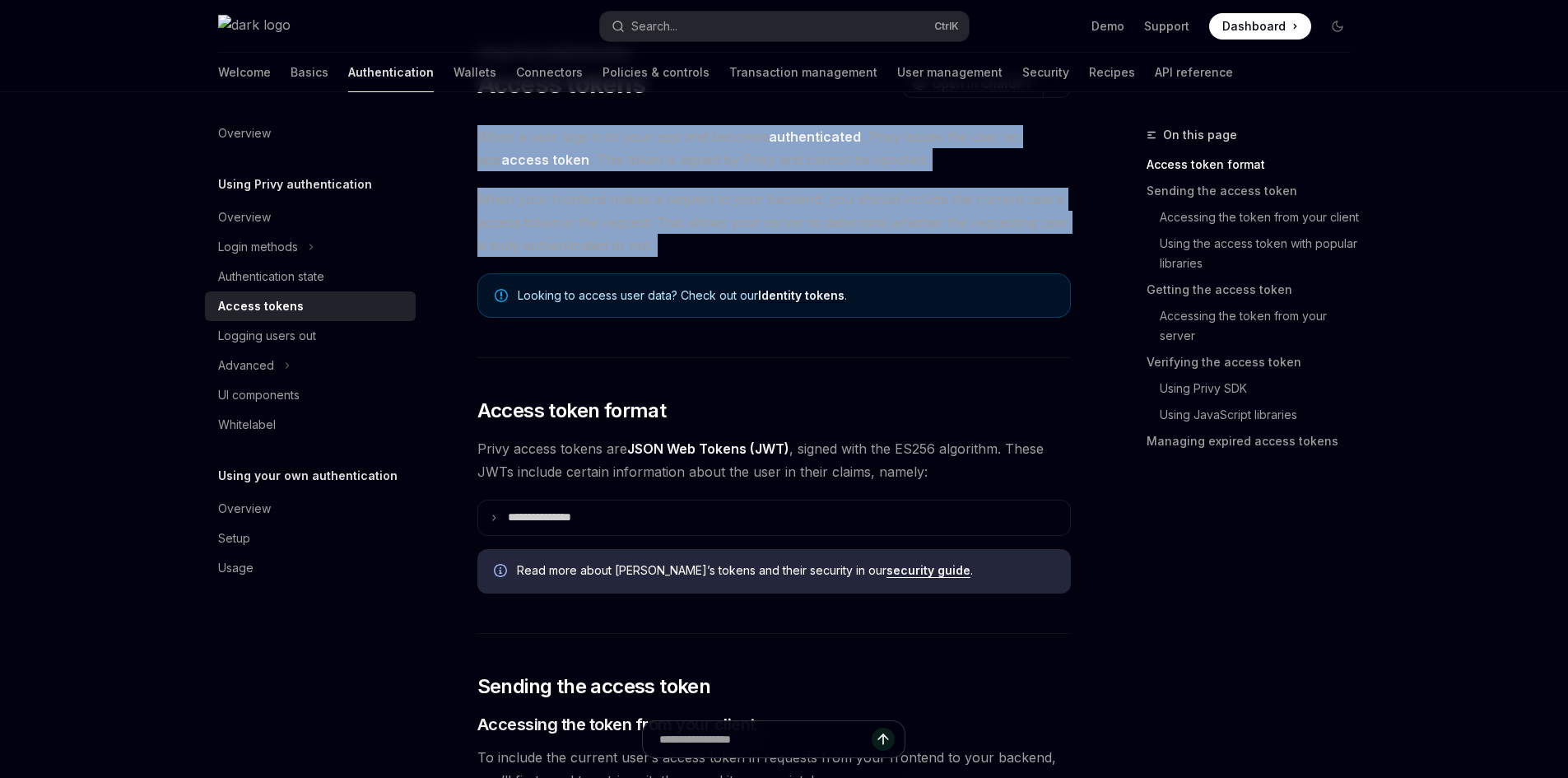
click at [680, 211] on span "When your frontend makes a request to your backend, you should include the curr…" at bounding box center [773, 222] width 593 height 69
click at [644, 206] on span "When your frontend makes a request to your backend, you should include the curr…" at bounding box center [773, 222] width 593 height 69
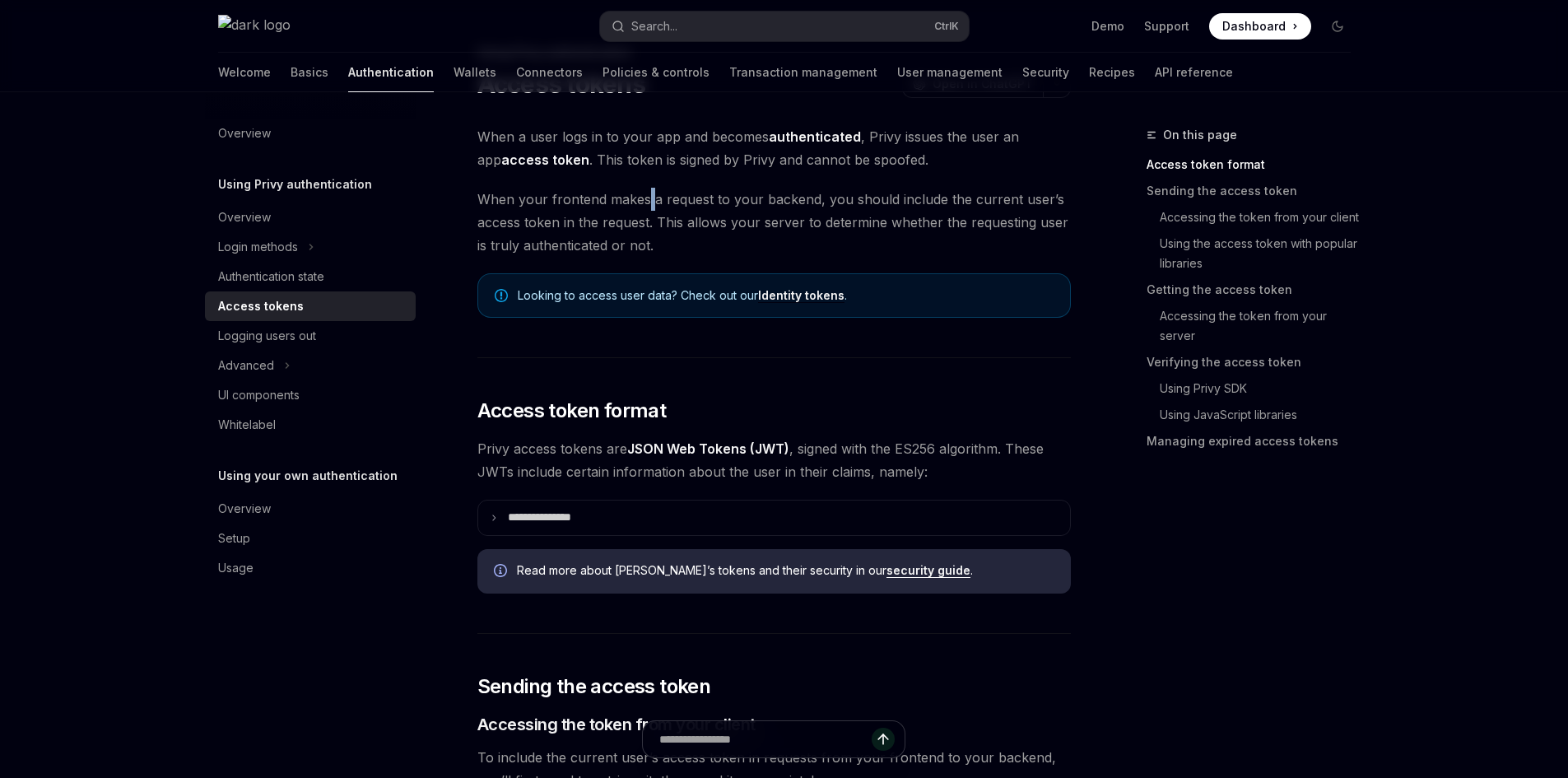
click at [644, 206] on span "When your frontend makes a request to your backend, you should include the curr…" at bounding box center [773, 222] width 593 height 69
click at [642, 194] on span "When your frontend makes a request to your backend, you should include the curr…" at bounding box center [773, 222] width 593 height 69
click at [630, 151] on span "When a user logs in to your app and becomes authenticated , Privy issues the us…" at bounding box center [773, 148] width 593 height 46
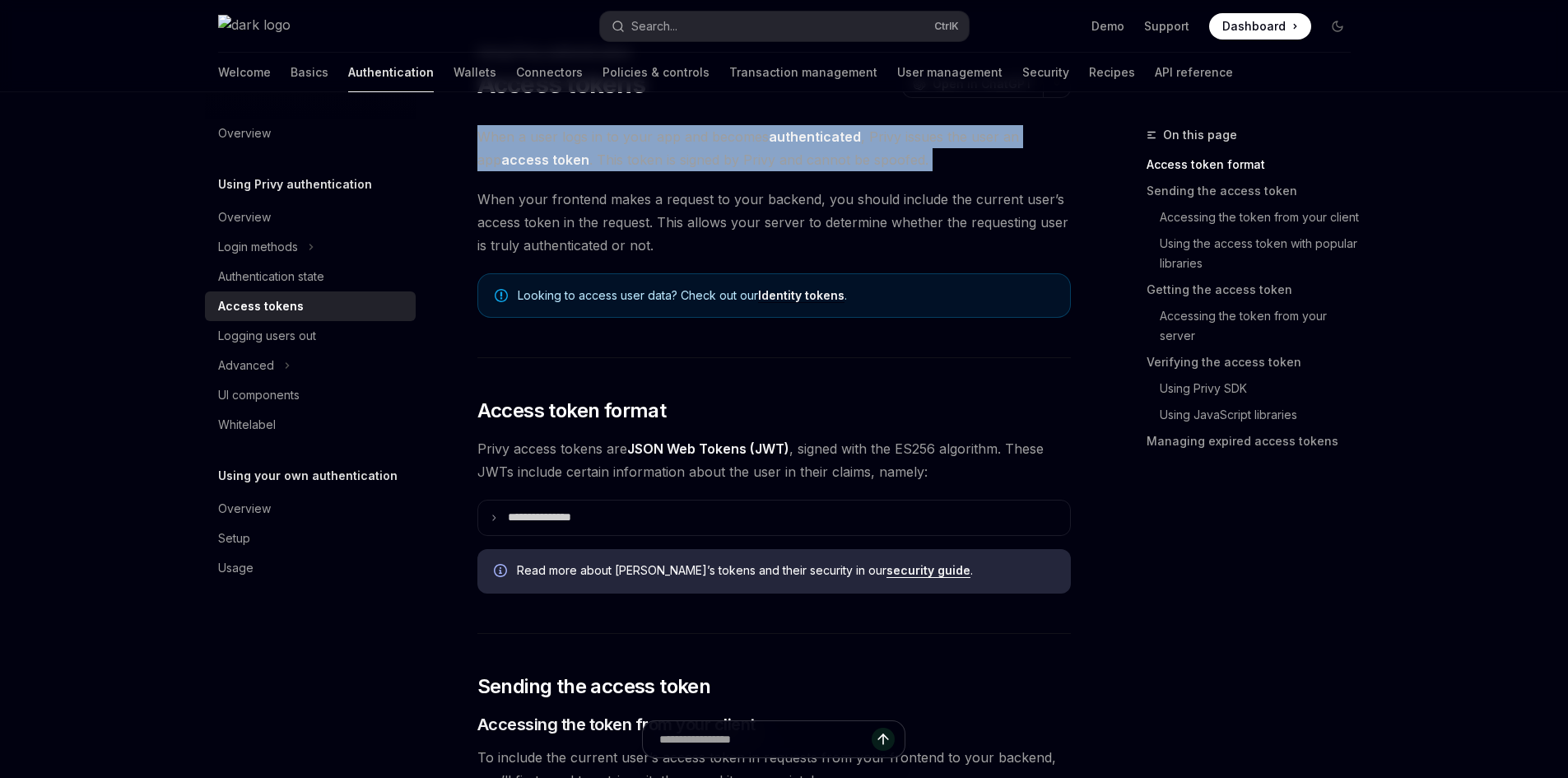
click at [630, 151] on span "When a user logs in to your app and becomes authenticated , Privy issues the us…" at bounding box center [773, 148] width 593 height 46
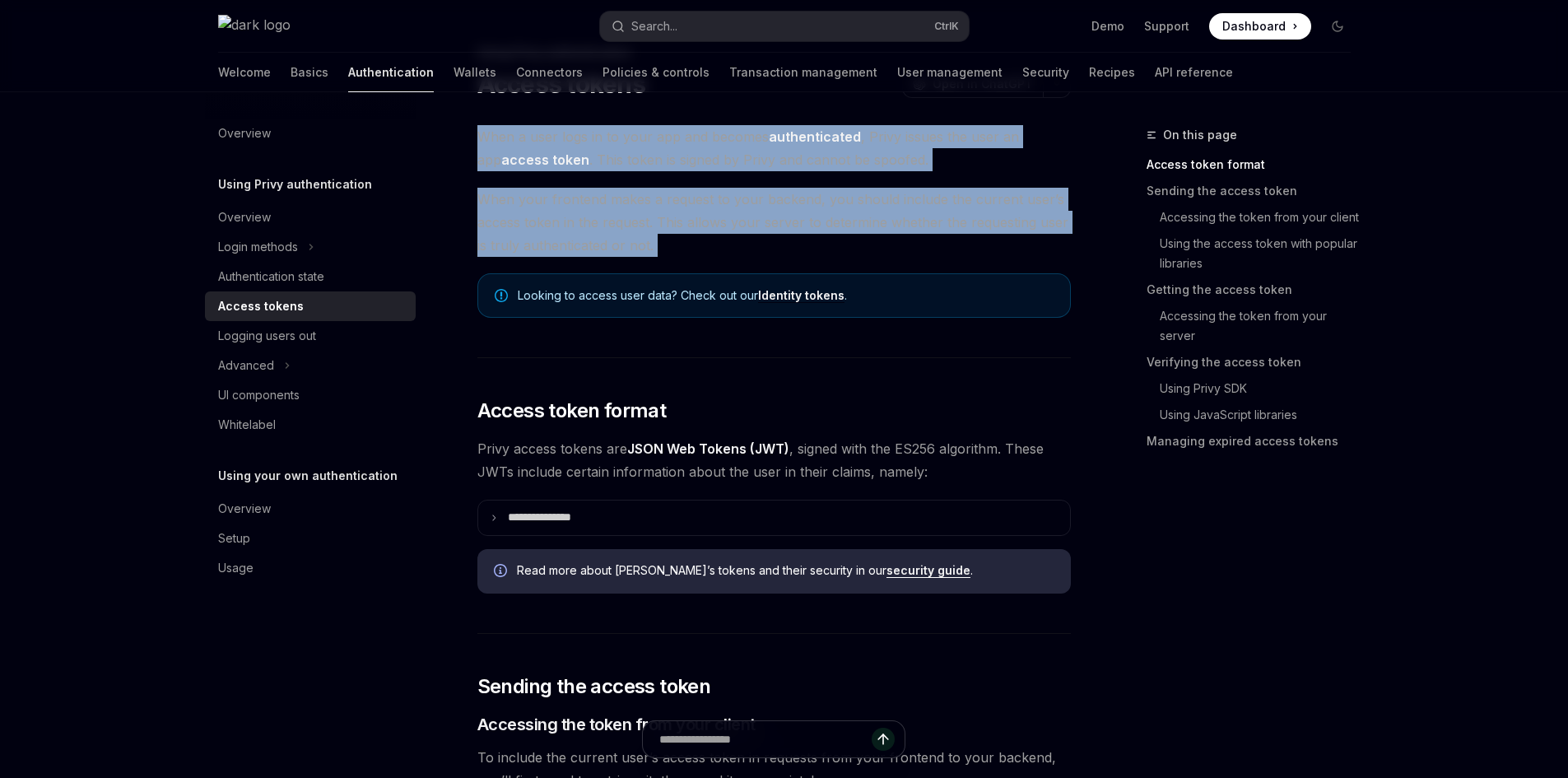
click at [640, 222] on span "When your frontend makes a request to your backend, you should include the curr…" at bounding box center [773, 222] width 593 height 69
click at [633, 195] on span "When your frontend makes a request to your backend, you should include the curr…" at bounding box center [773, 222] width 593 height 69
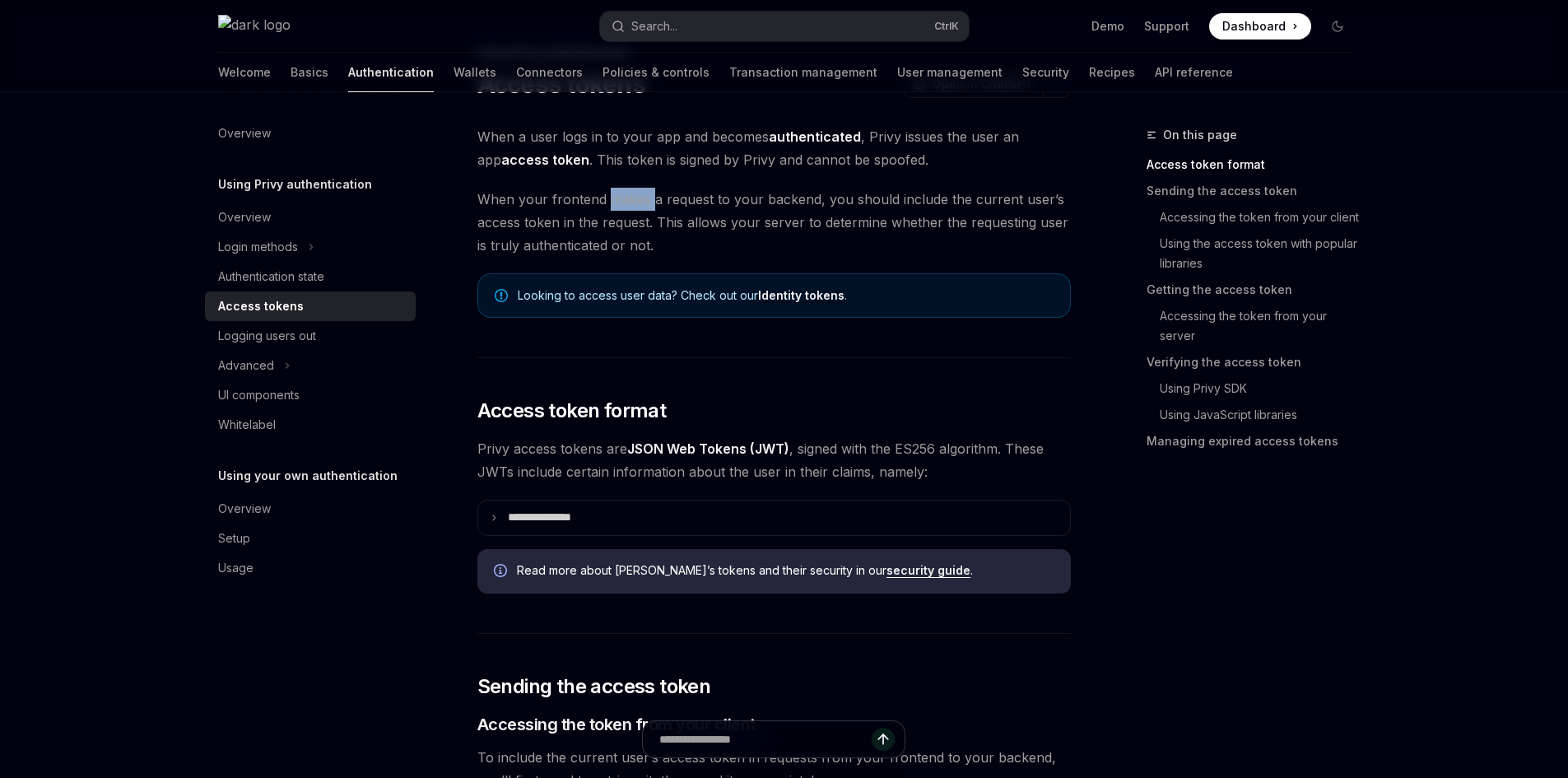
click at [633, 195] on span "When your frontend makes a request to your backend, you should include the curr…" at bounding box center [773, 222] width 593 height 69
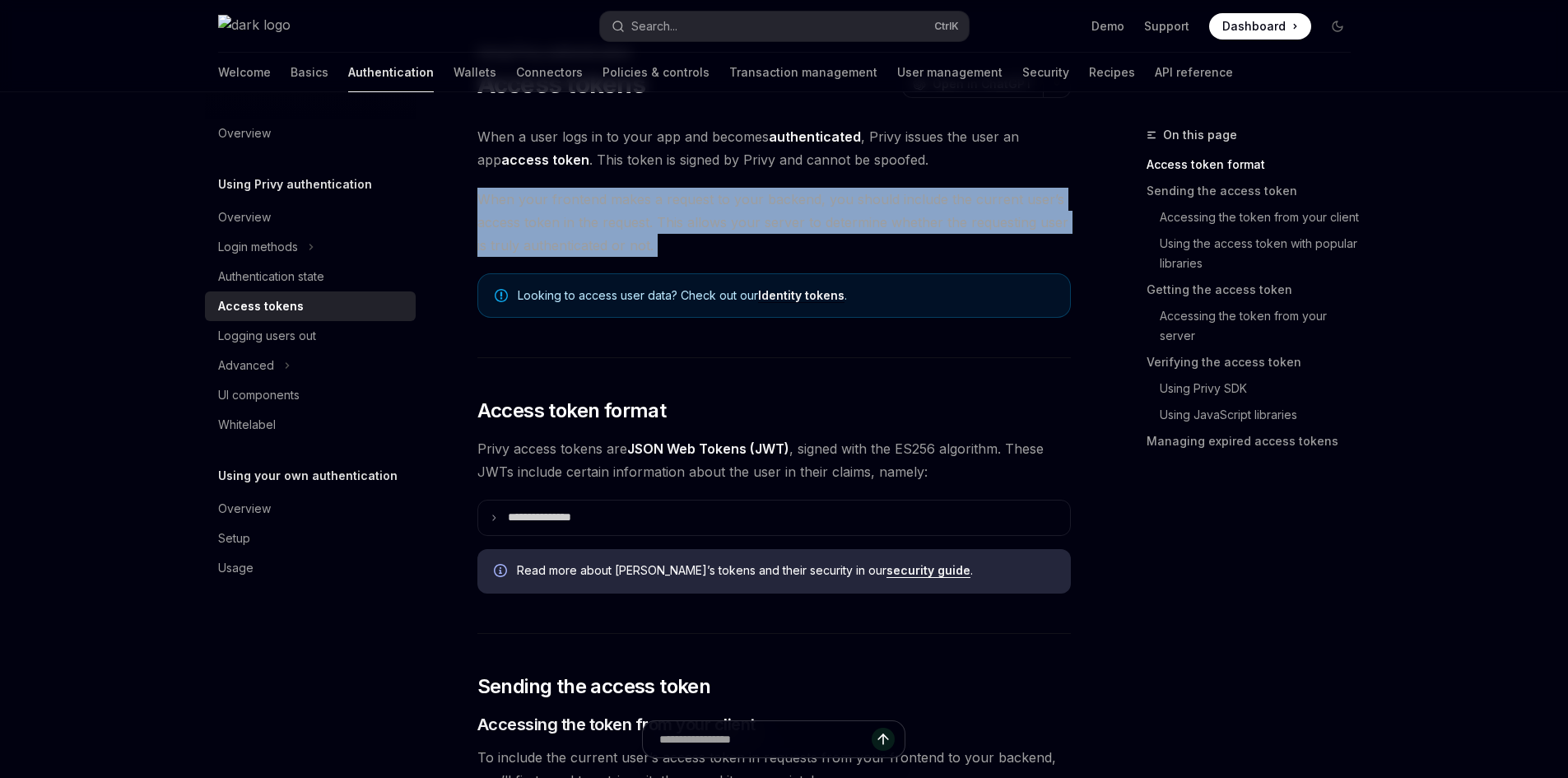
click at [633, 195] on span "When your frontend makes a request to your backend, you should include the curr…" at bounding box center [773, 222] width 593 height 69
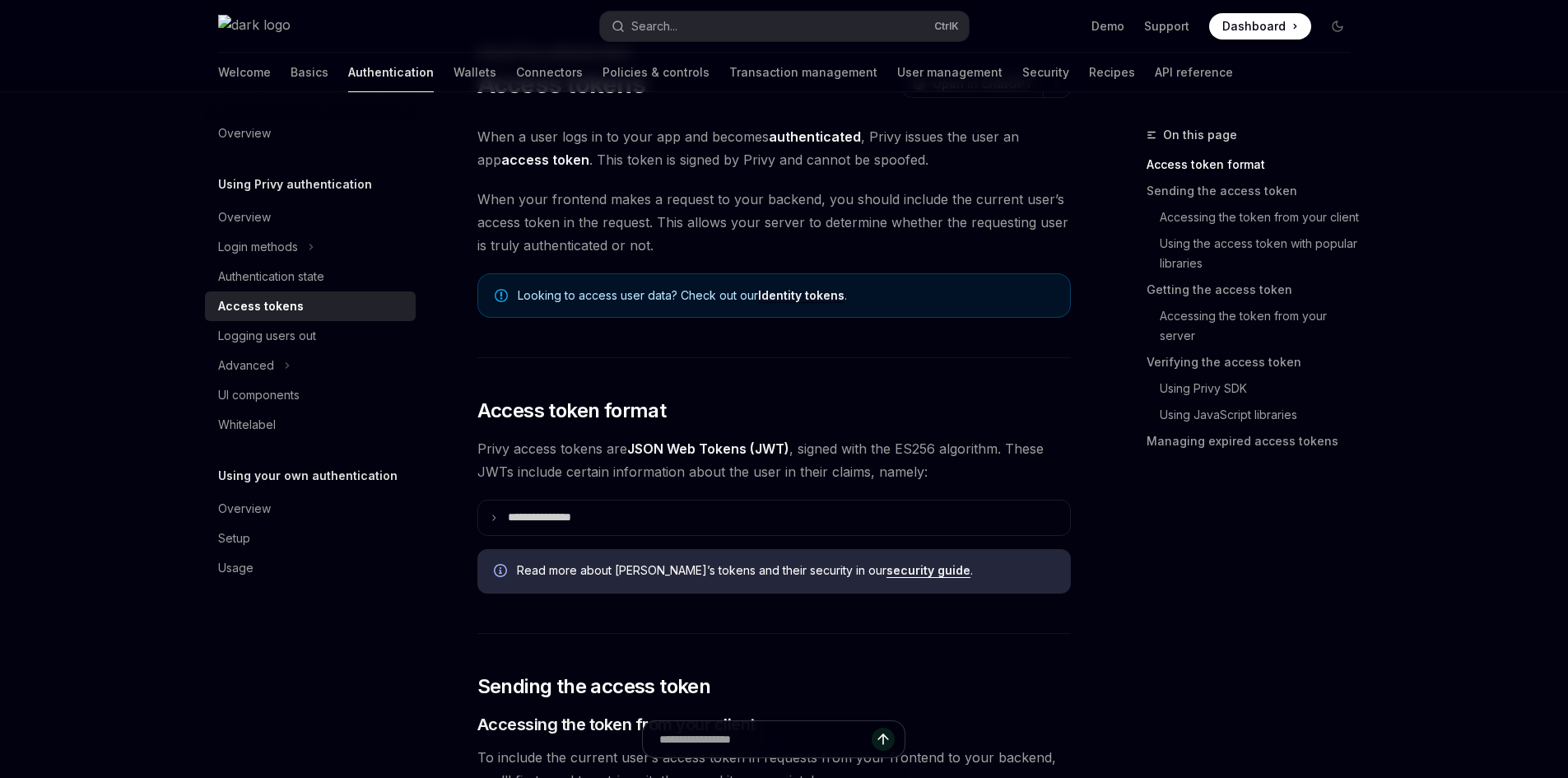
click at [637, 163] on span "When a user logs in to your app and becomes authenticated , Privy issues the us…" at bounding box center [773, 148] width 593 height 46
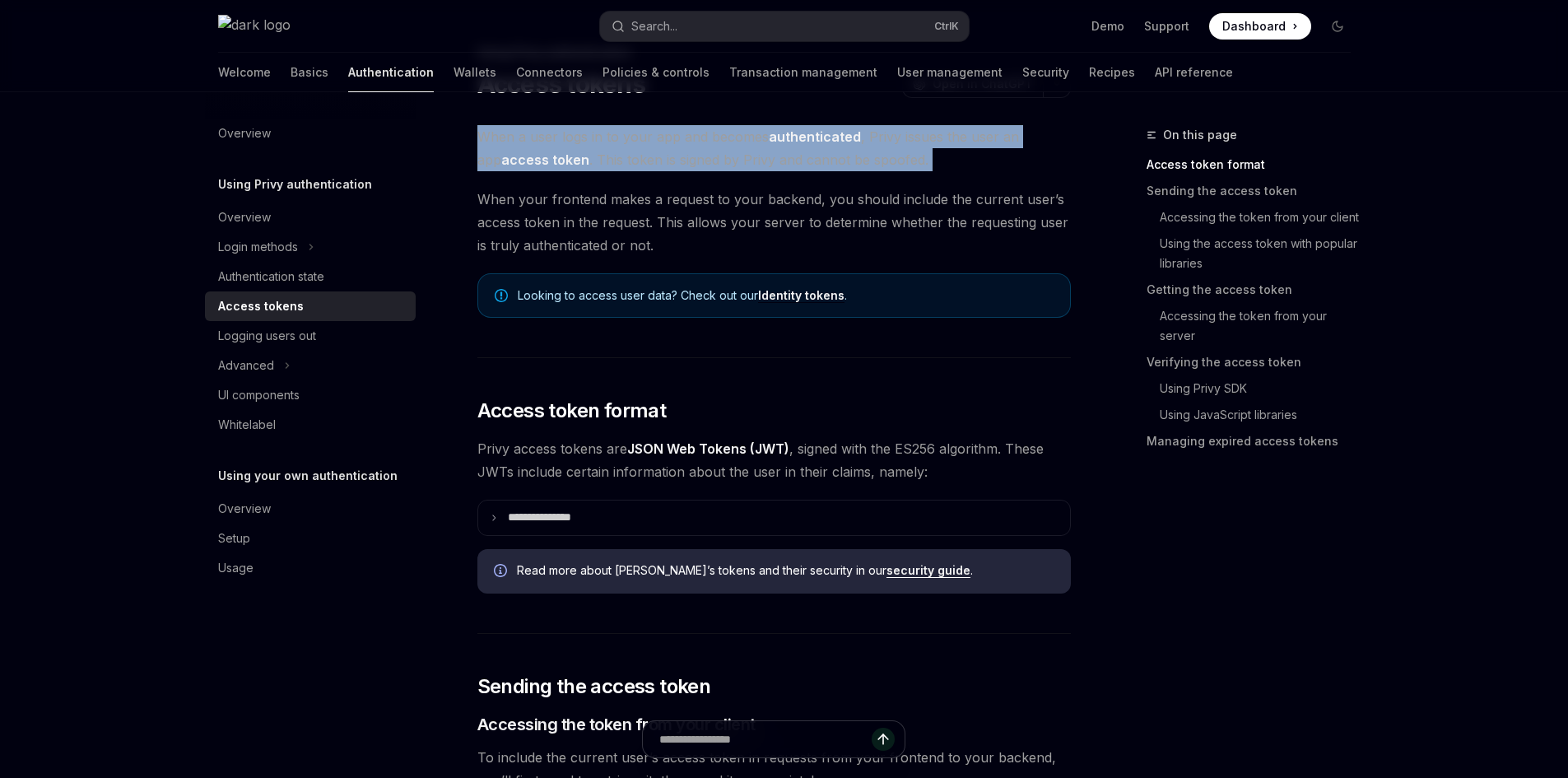
click at [637, 163] on span "When a user logs in to your app and becomes authenticated , Privy issues the us…" at bounding box center [773, 148] width 593 height 46
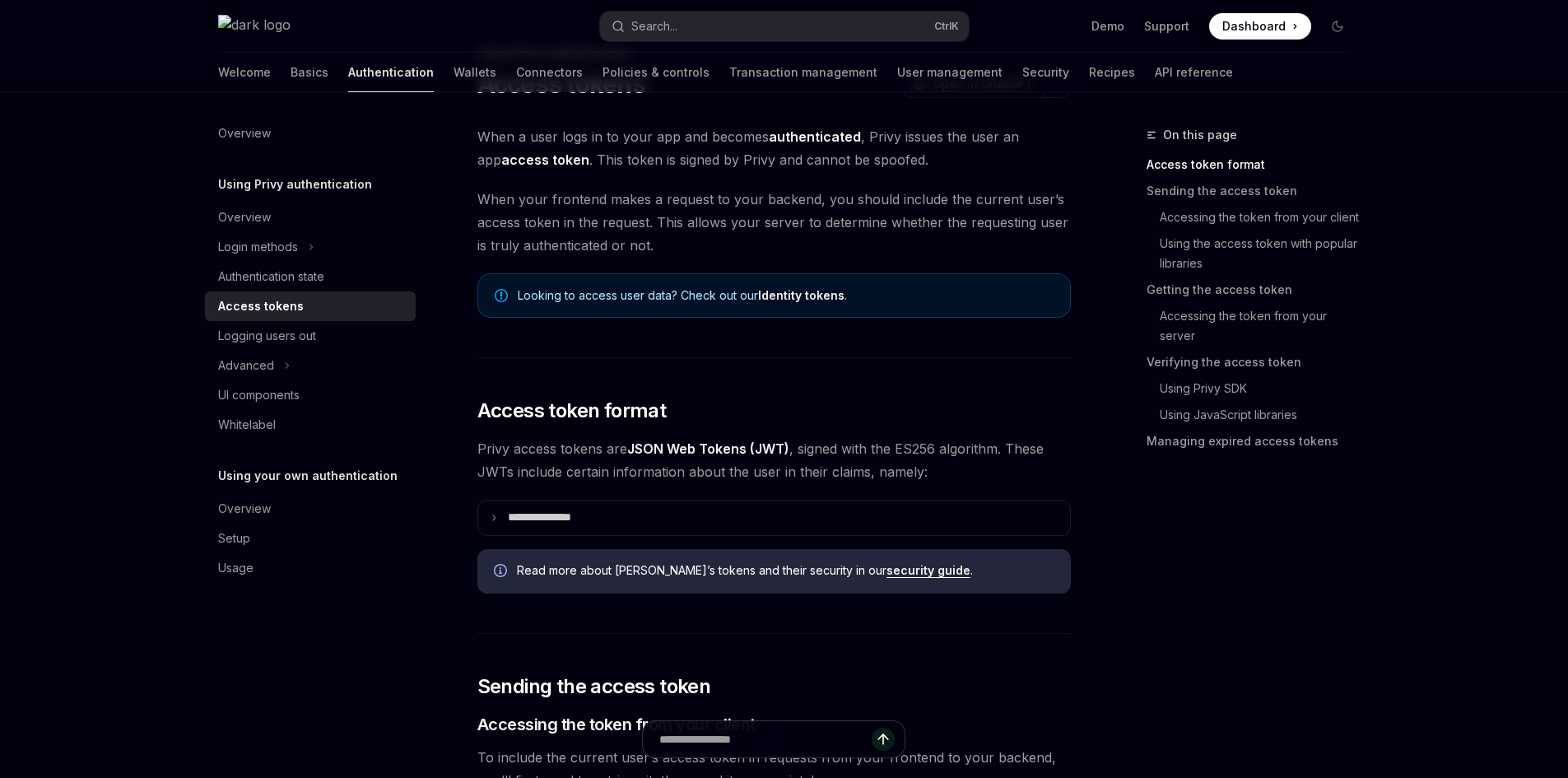
click at [646, 209] on span "When your frontend makes a request to your backend, you should include the curr…" at bounding box center [773, 222] width 593 height 69
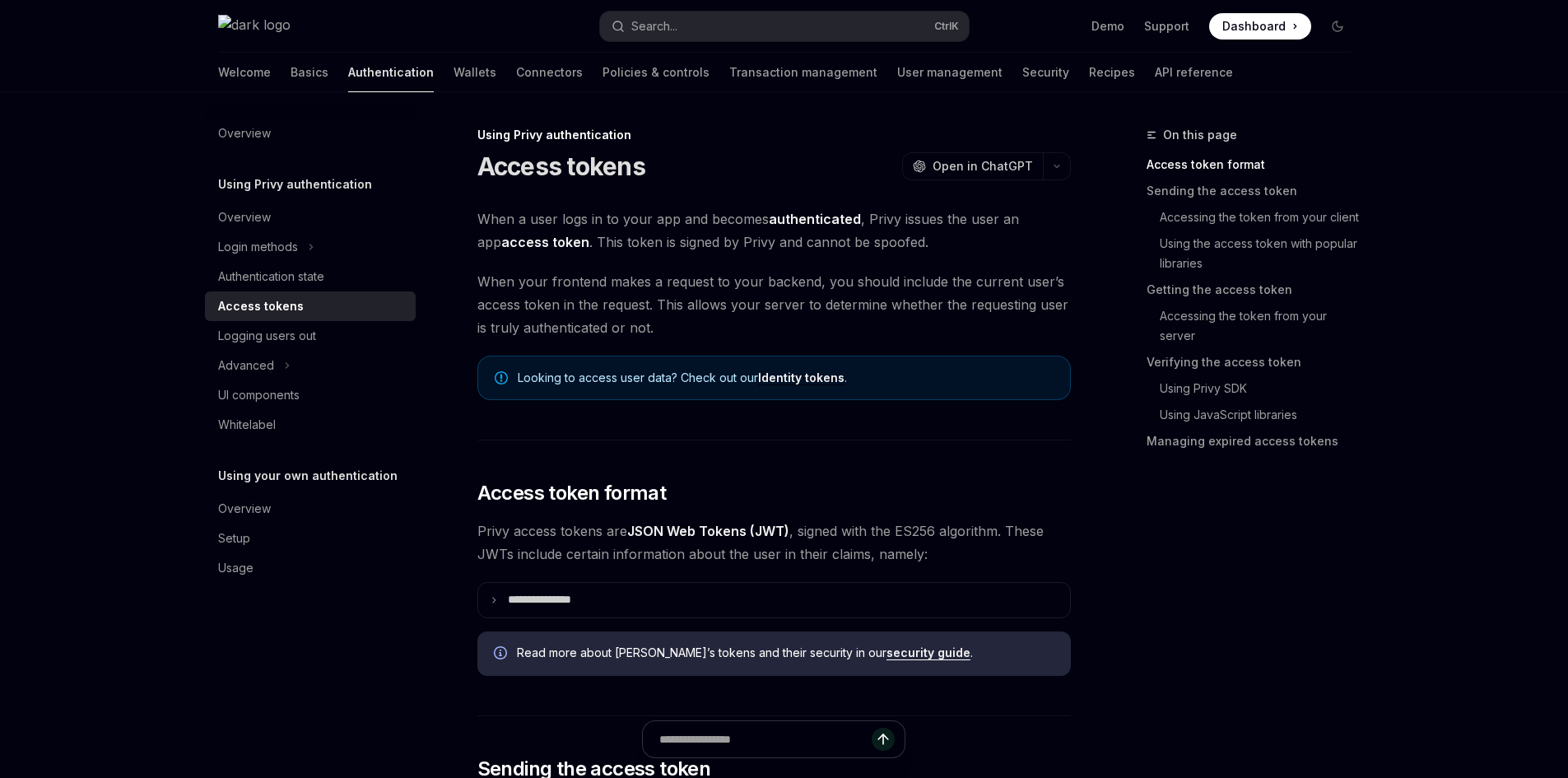
click at [810, 367] on div "Looking to access user data? Check out our Identity tokens ." at bounding box center [773, 377] width 593 height 44
click at [810, 374] on link "Identity tokens" at bounding box center [802, 377] width 86 height 15
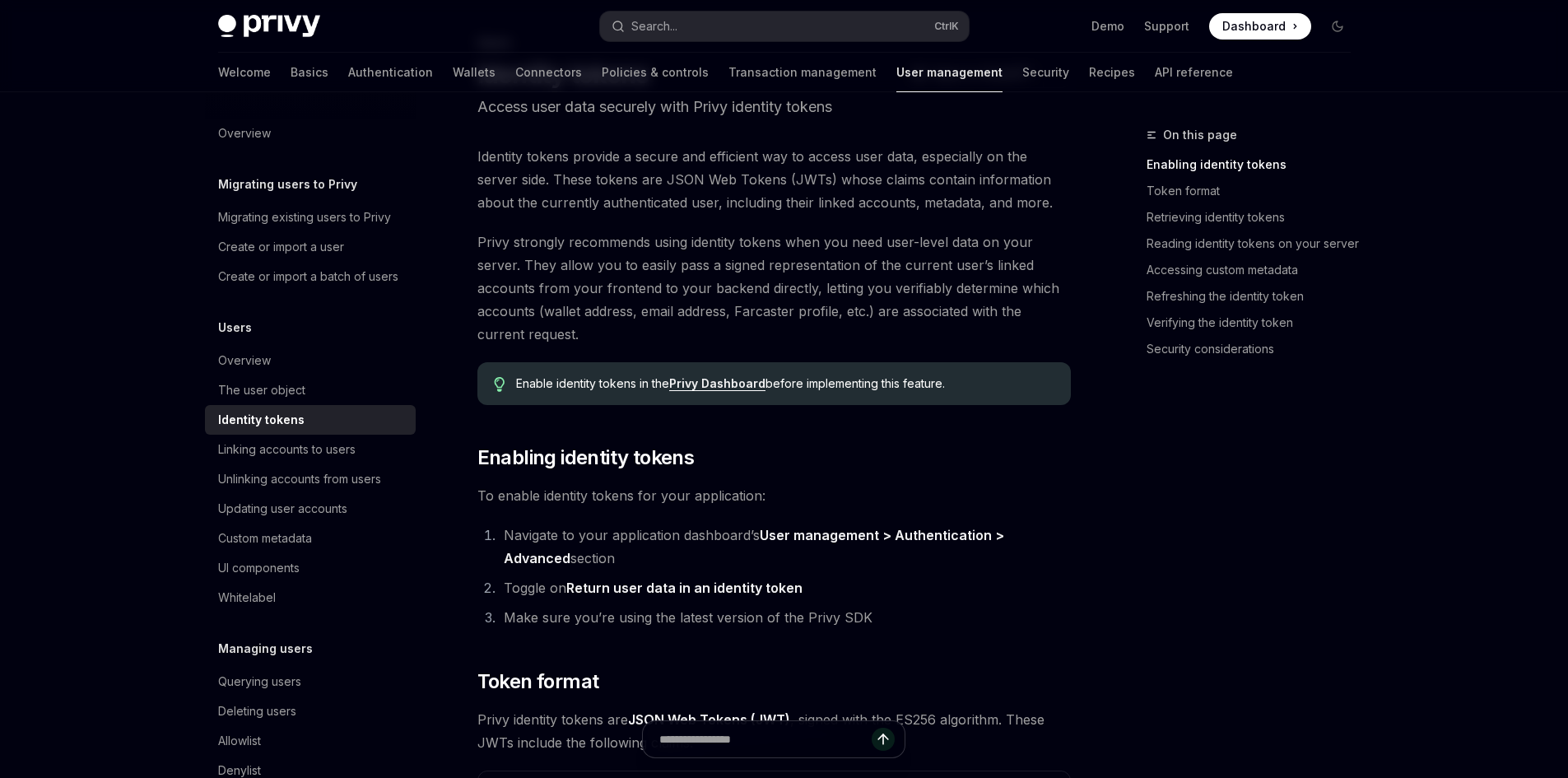
type textarea "*"
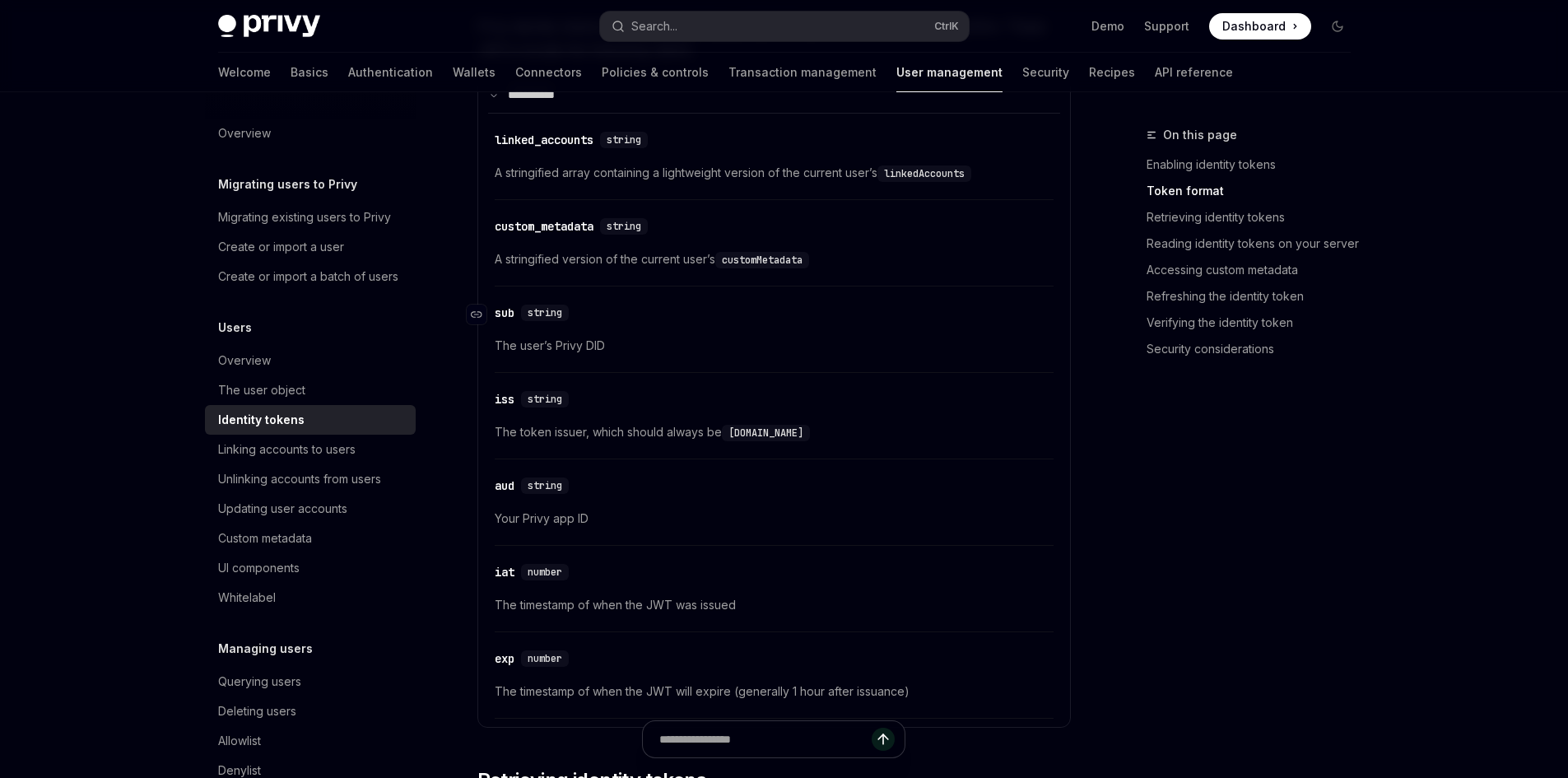
scroll to position [751, 0]
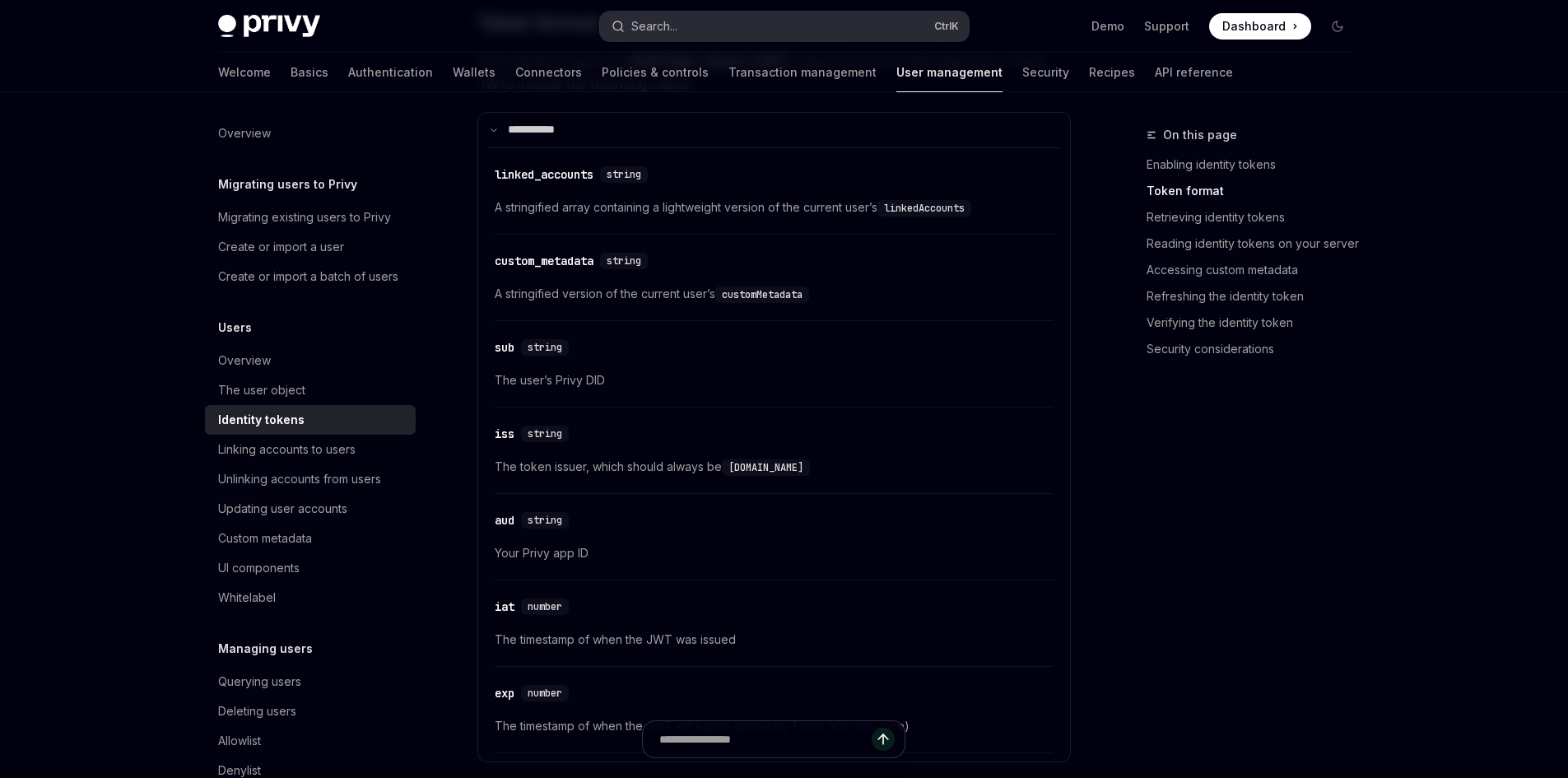
click at [851, 14] on button "Search... Ctrl K" at bounding box center [784, 26] width 369 height 29
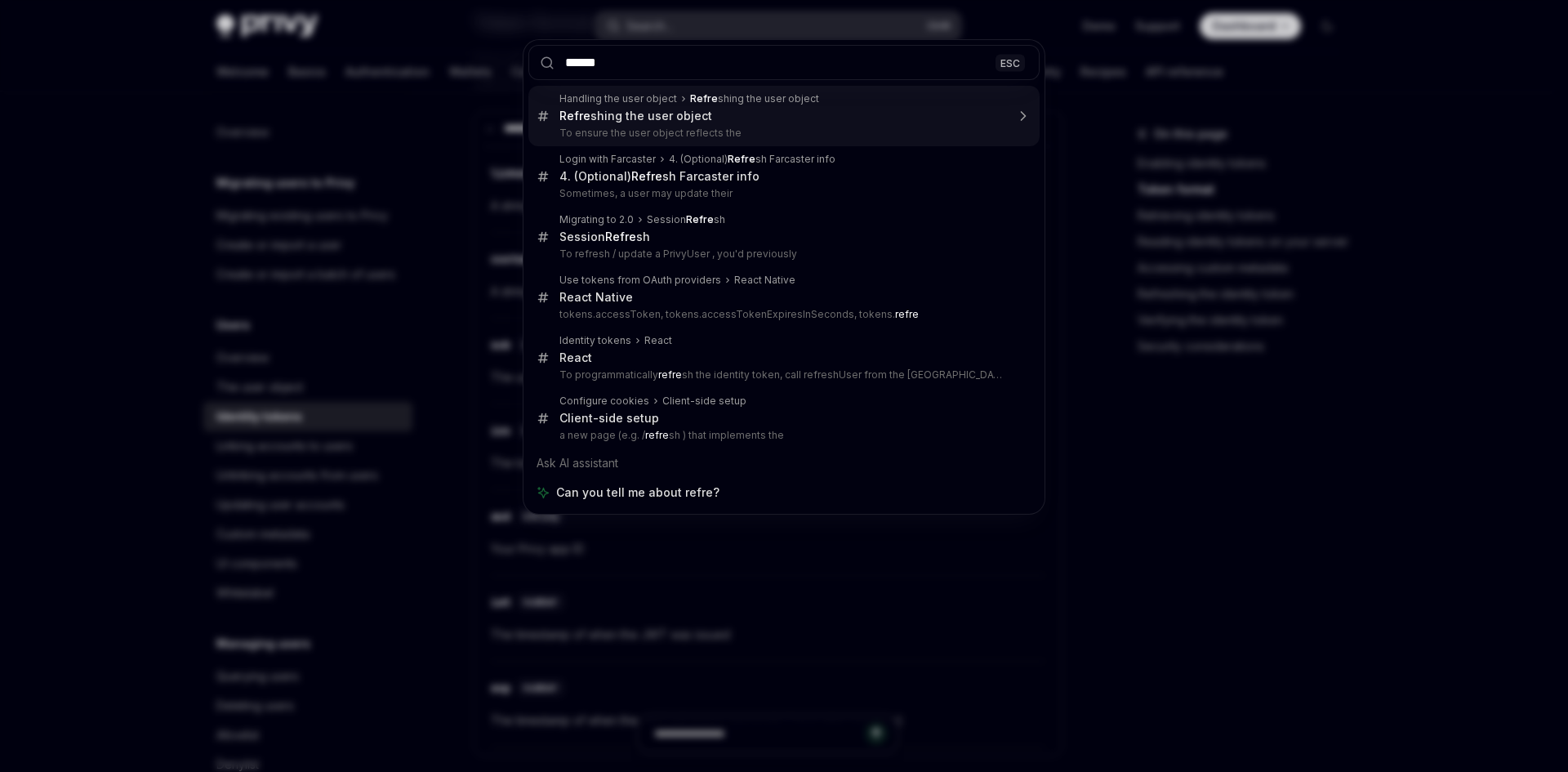
type input "*******"
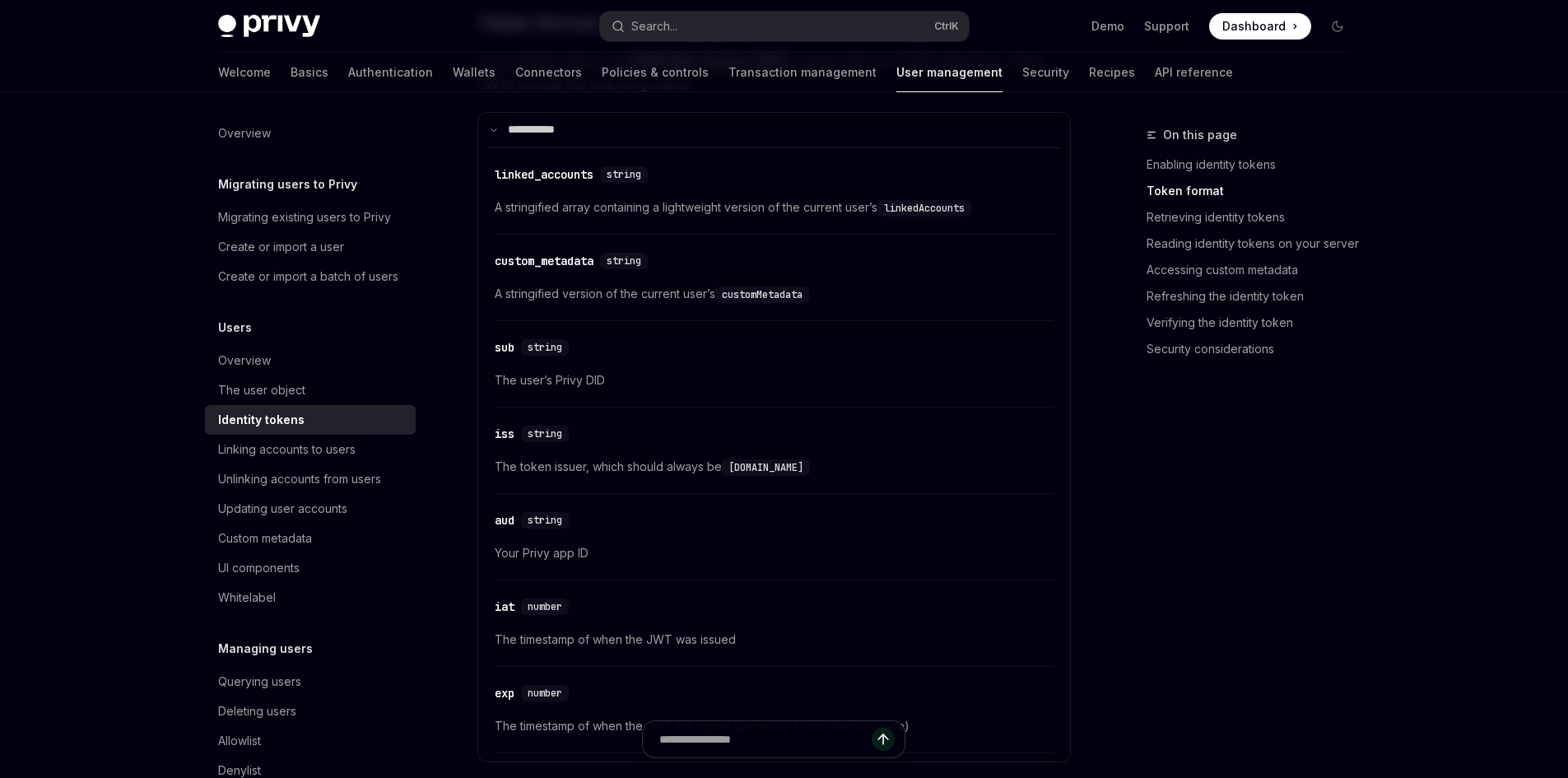
type textarea "*"
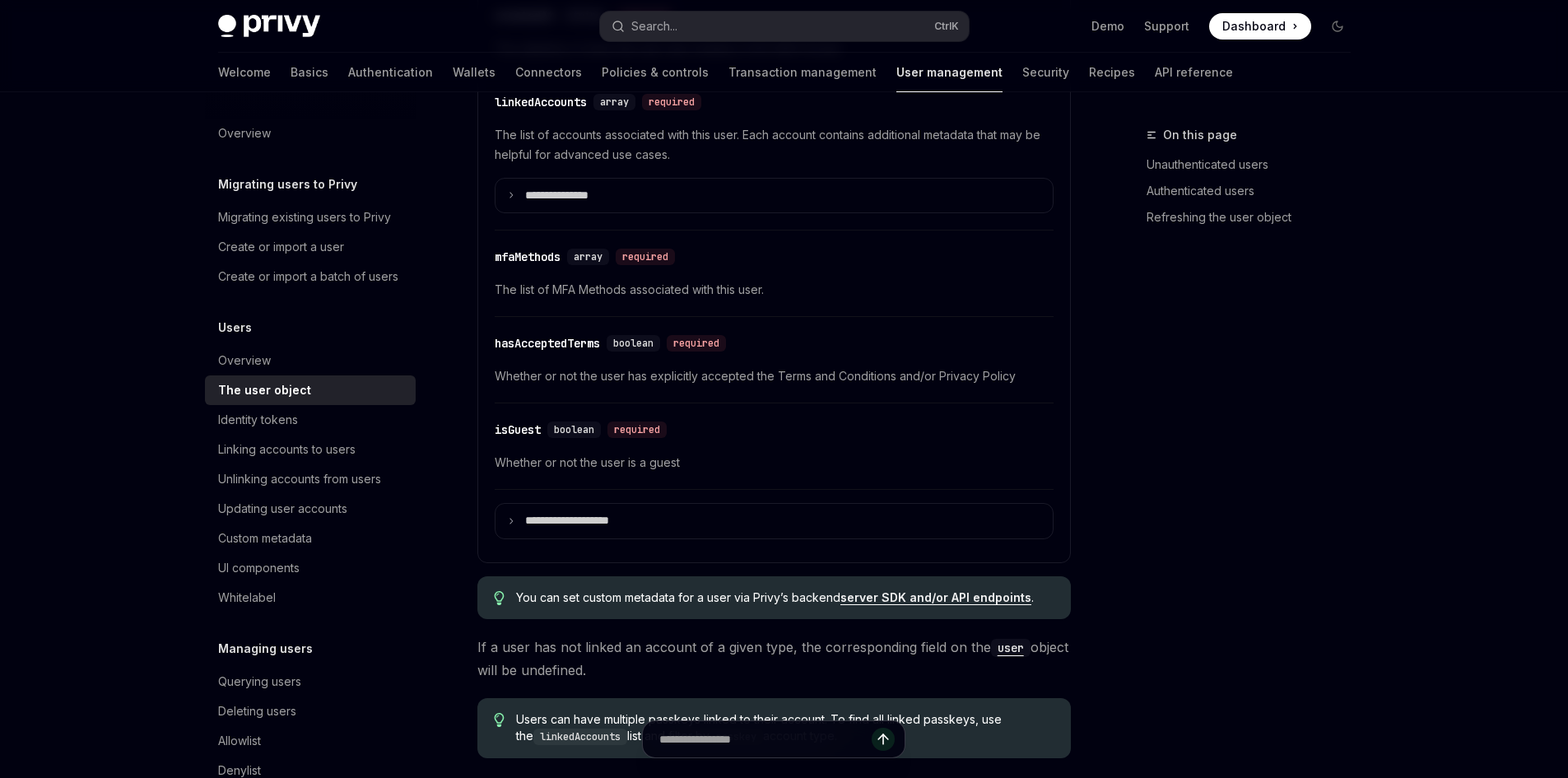
scroll to position [2174, 0]
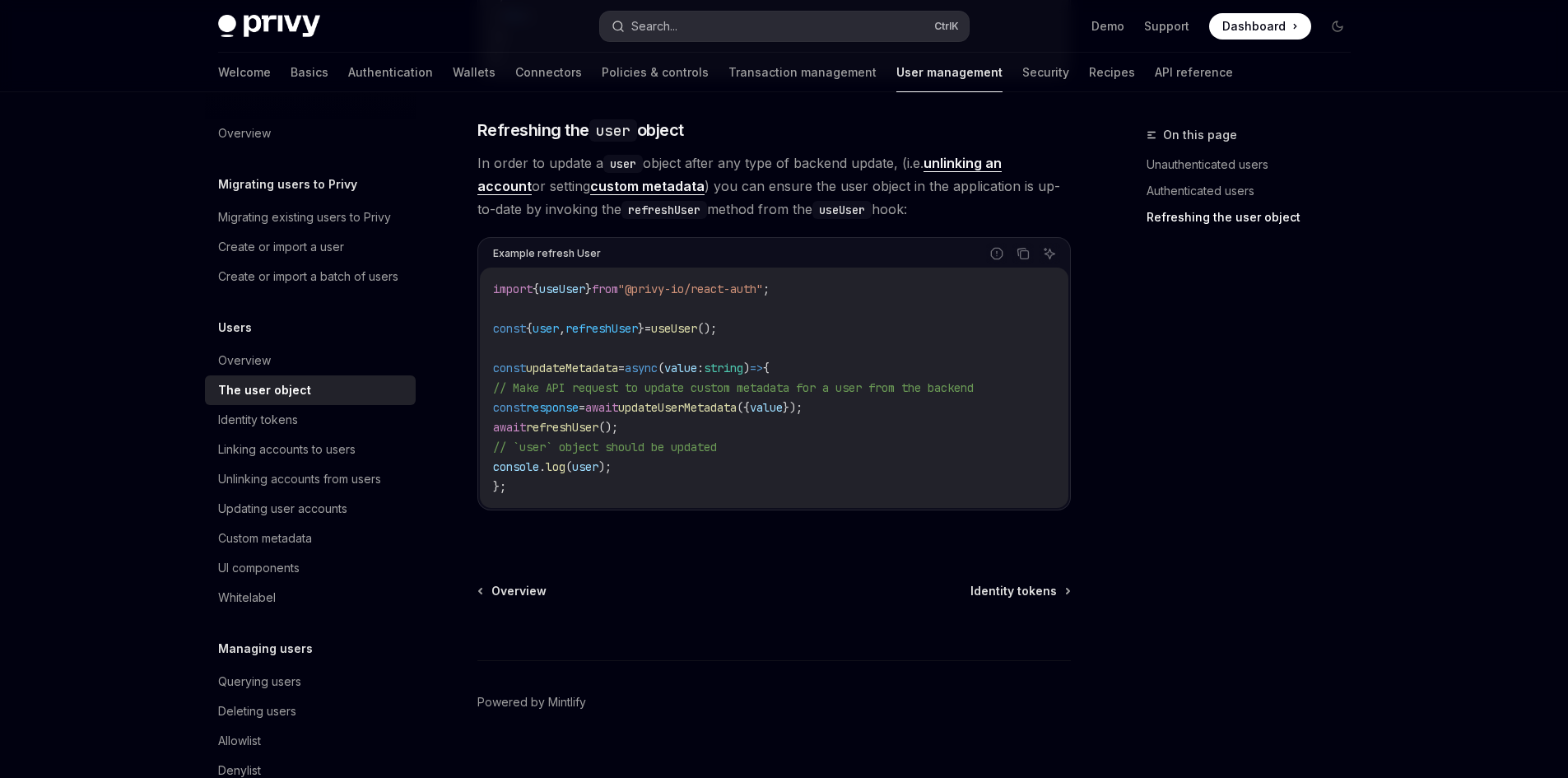
click at [757, 29] on button "Search... Ctrl K" at bounding box center [784, 26] width 369 height 29
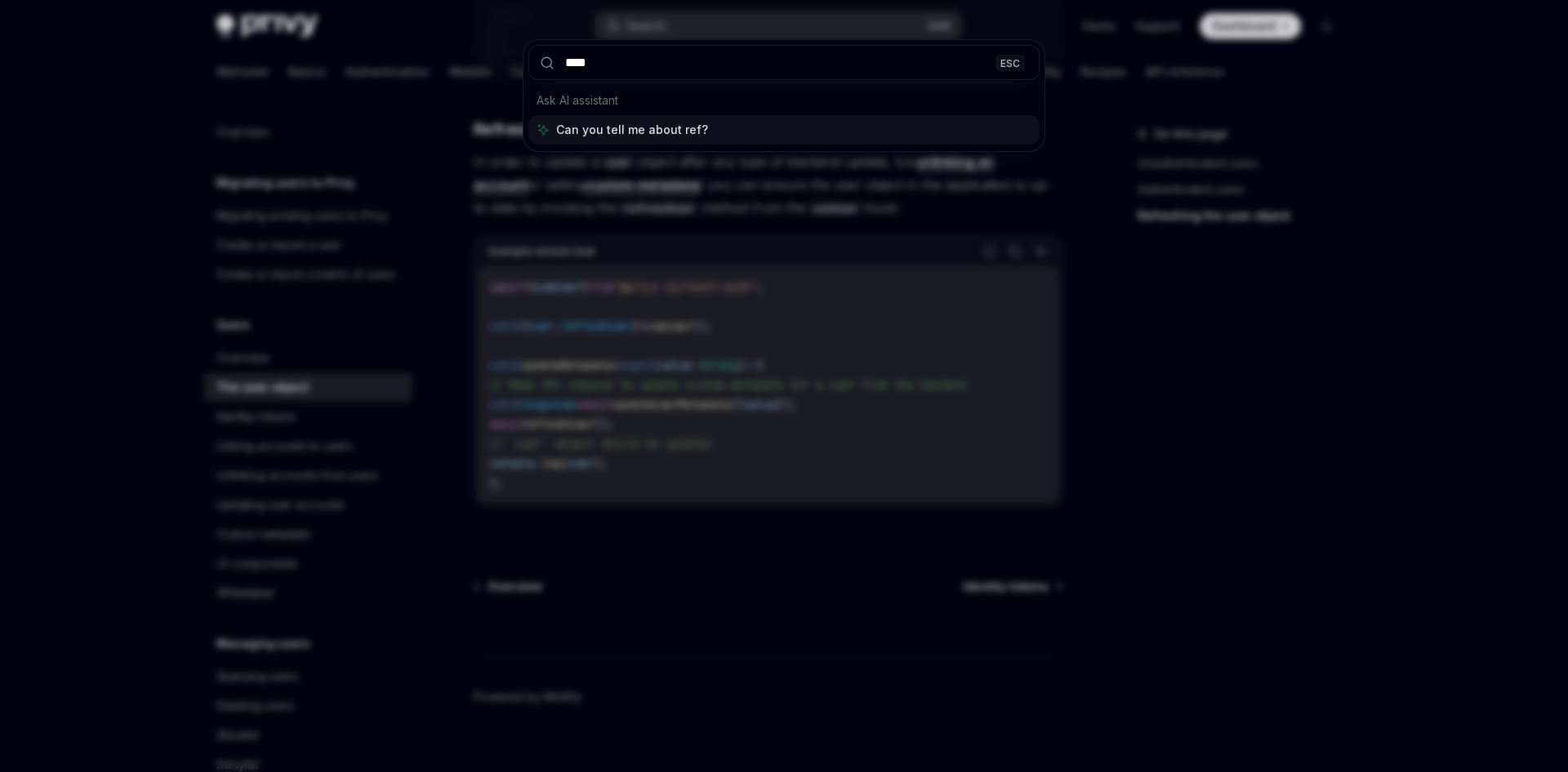
type input "*****"
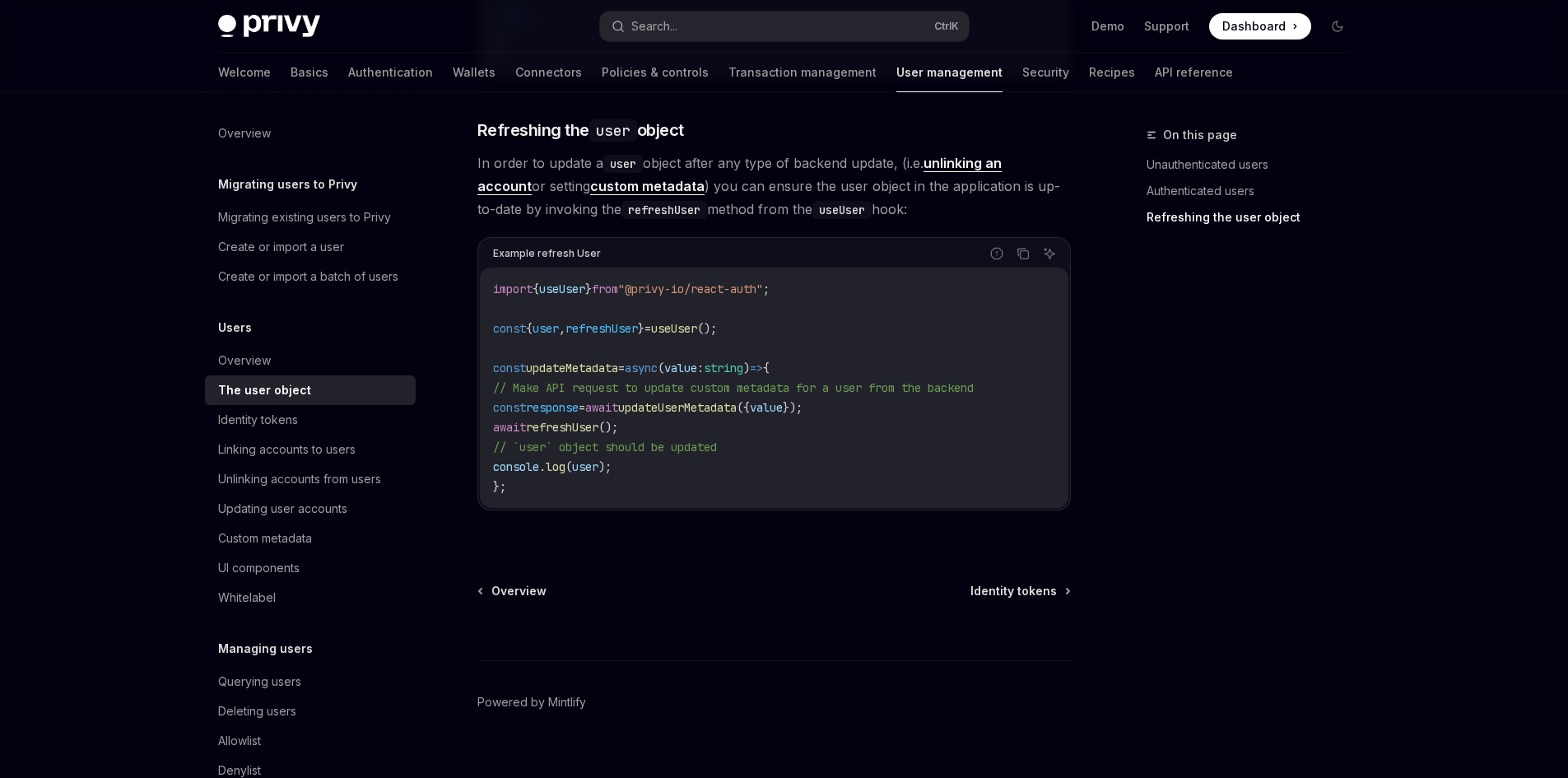
type textarea "*"
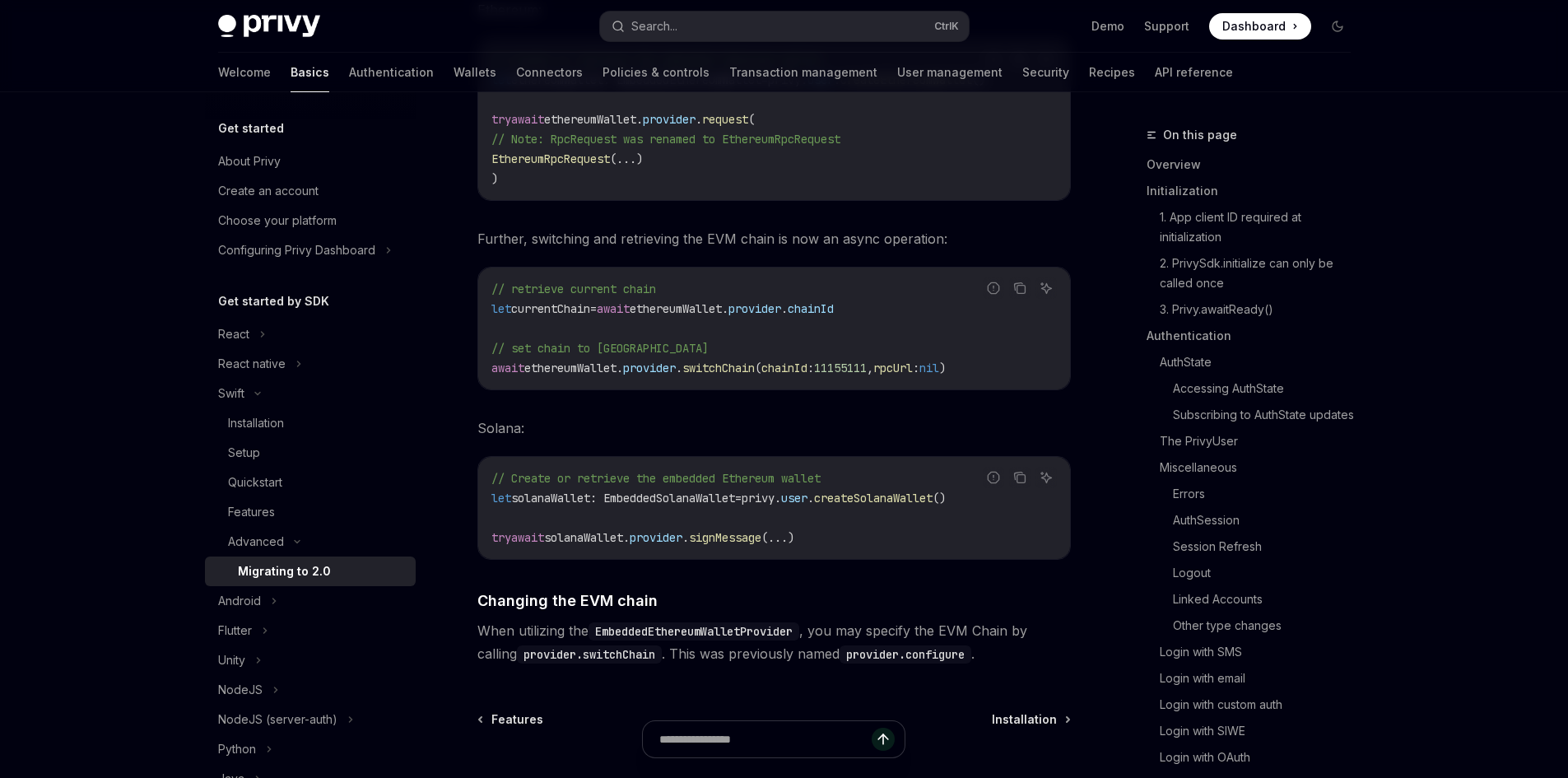
scroll to position [7137, 0]
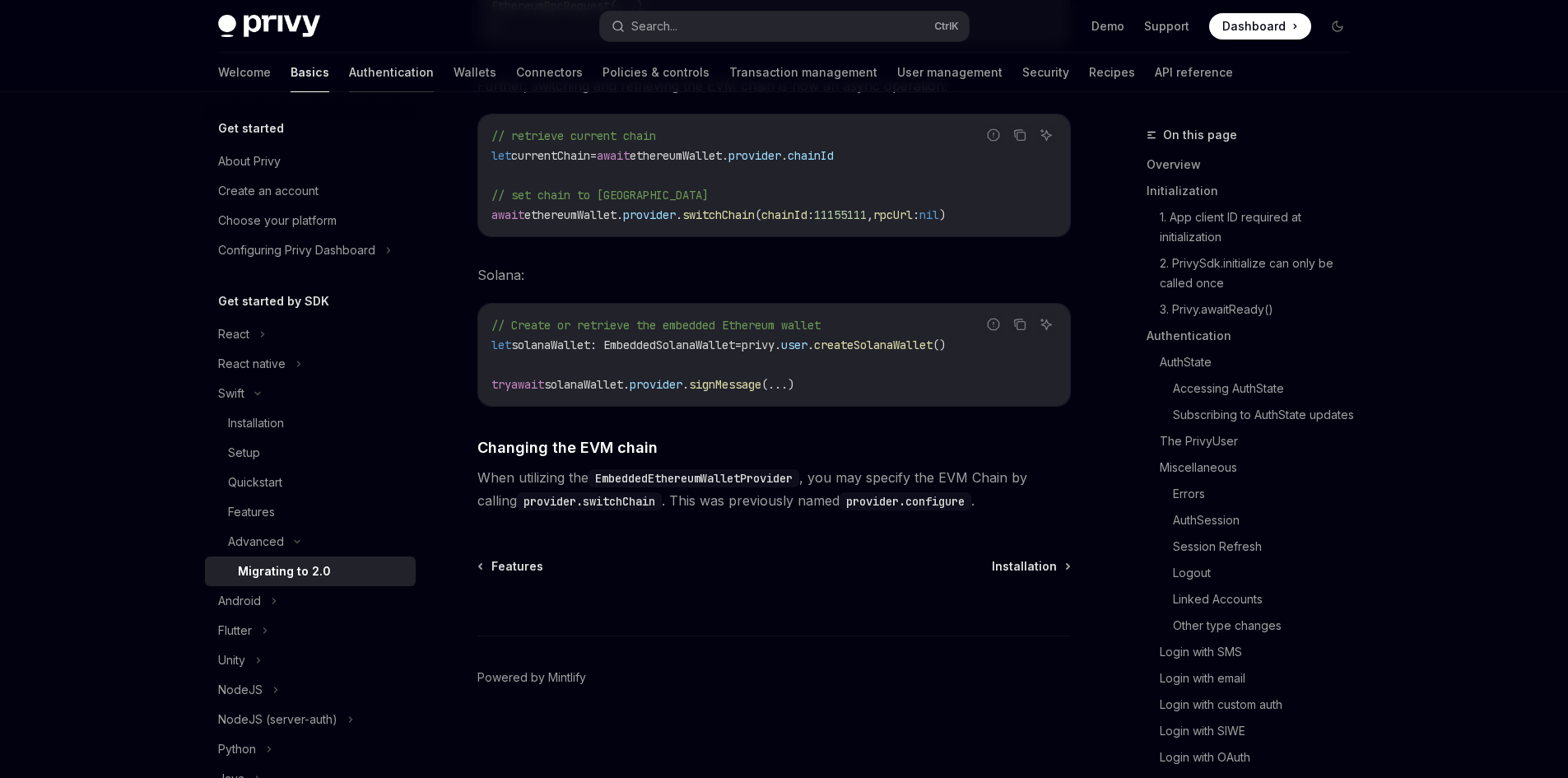
click at [349, 80] on link "Authentication" at bounding box center [391, 72] width 85 height 39
click at [897, 75] on link "User management" at bounding box center [950, 72] width 106 height 39
click at [349, 68] on link "Authentication" at bounding box center [391, 72] width 85 height 39
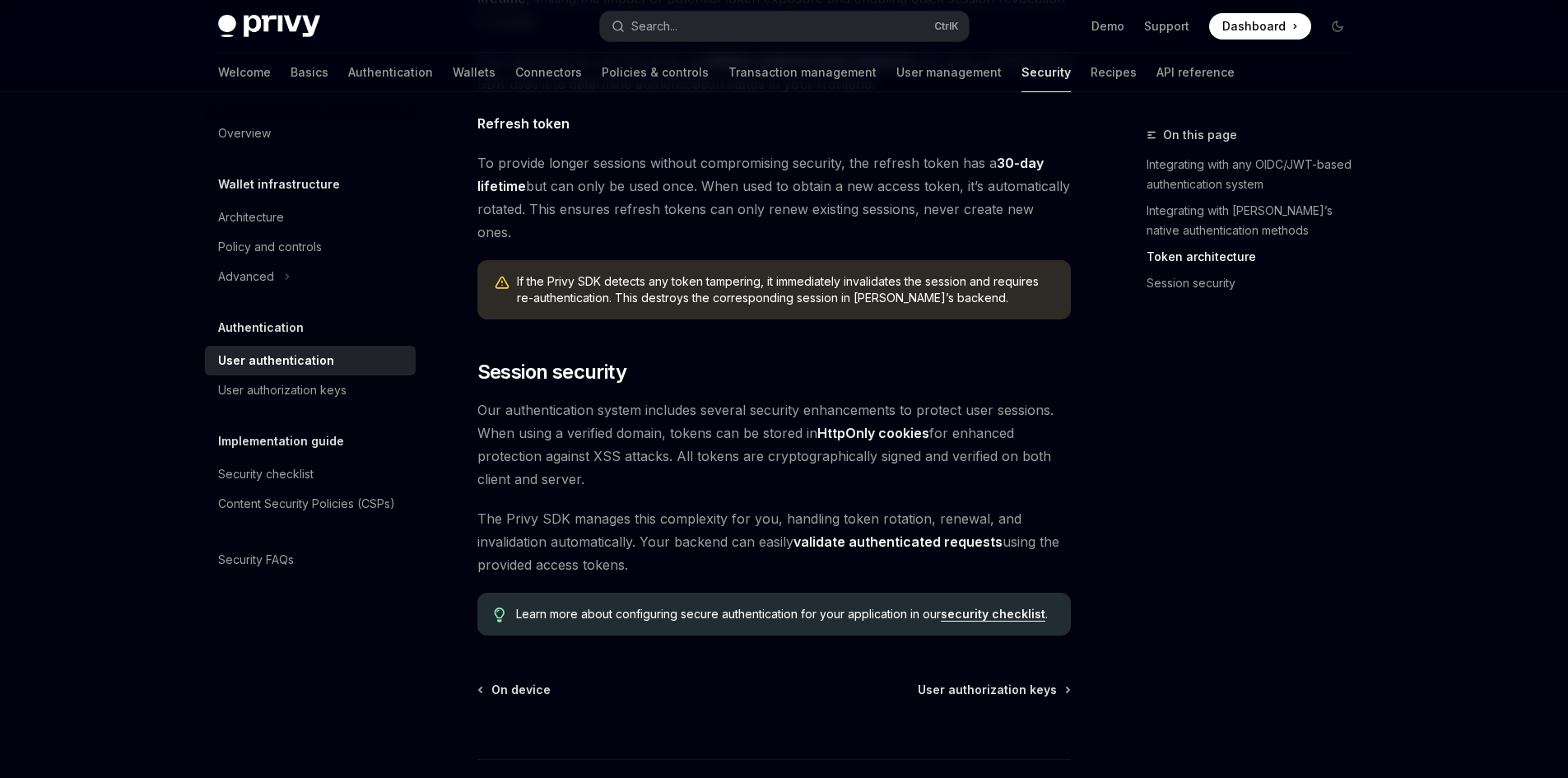
scroll to position [1282, 0]
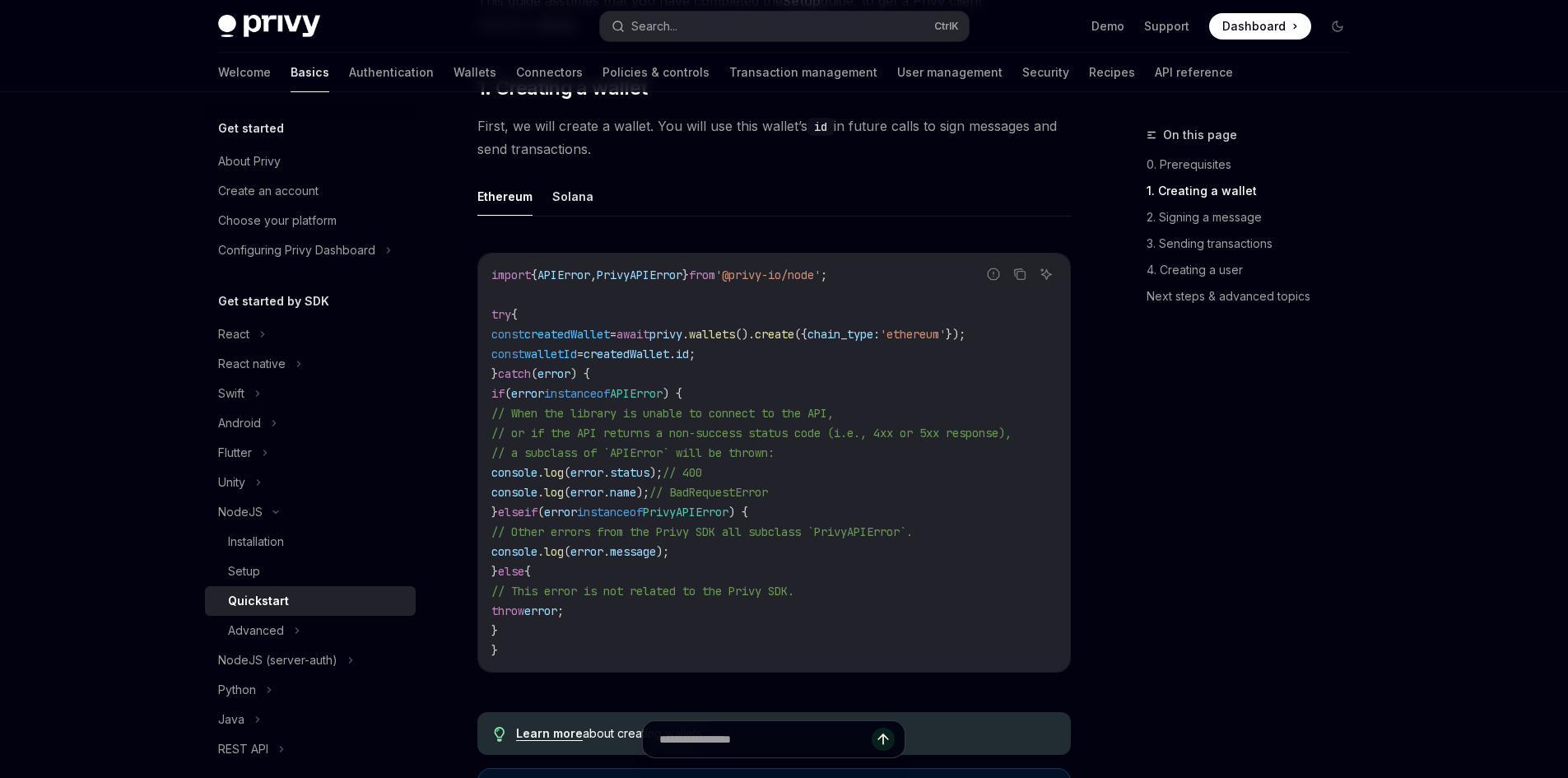
scroll to position [411, 0]
click at [682, 332] on span "privy" at bounding box center [666, 332] width 33 height 15
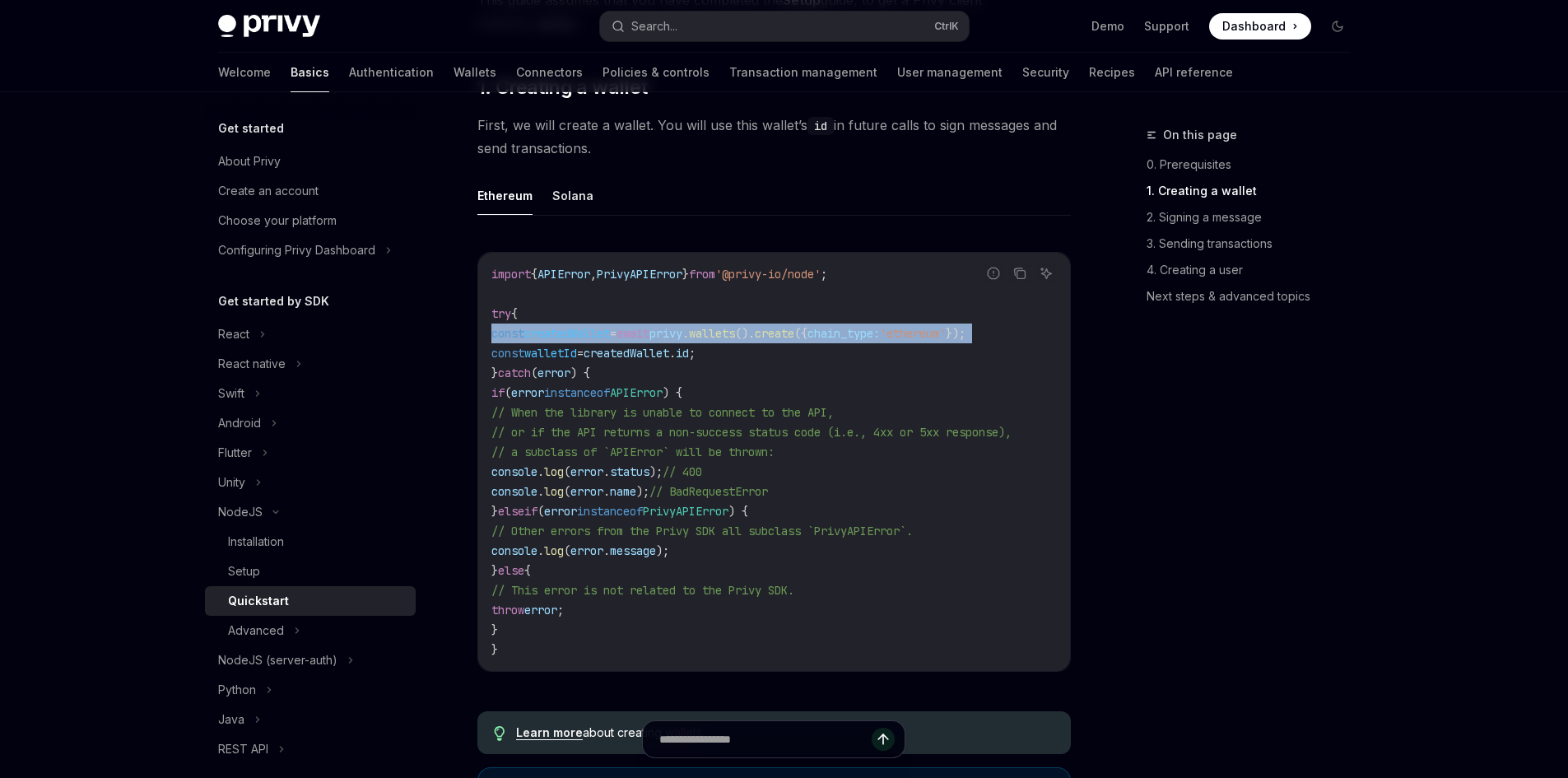
click at [682, 332] on span "privy" at bounding box center [666, 332] width 33 height 15
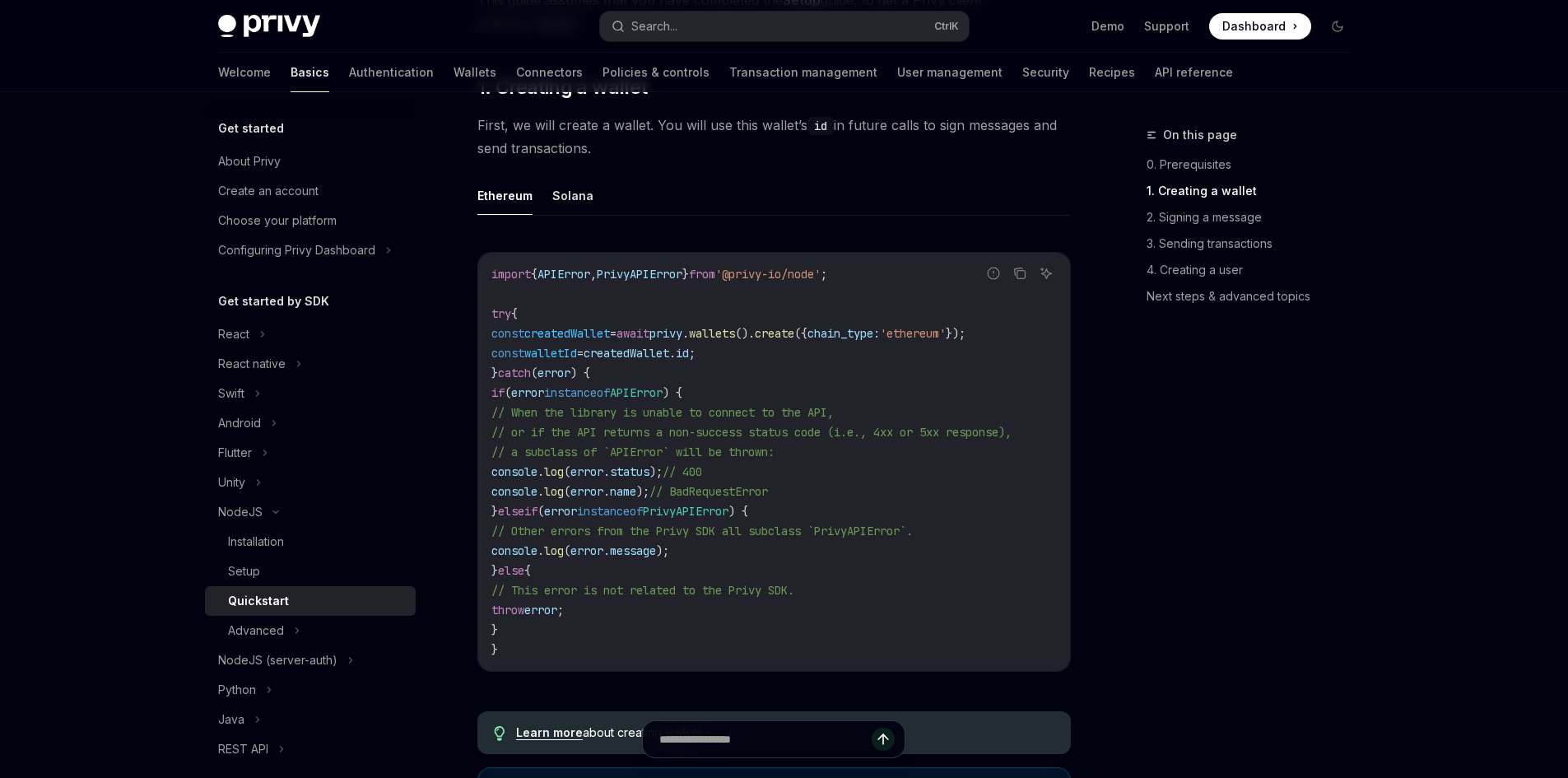
click at [667, 363] on code "import { APIError , PrivyAPIError } from '@privy-io/node' ; try { const created…" at bounding box center [774, 461] width 566 height 395
click at [666, 363] on code "import { APIError , PrivyAPIError } from '@privy-io/node' ; try { const created…" at bounding box center [774, 461] width 566 height 395
drag, startPoint x: 665, startPoint y: 399, endPoint x: 641, endPoint y: 384, distance: 28.3
click at [665, 400] on code "import { APIError , PrivyAPIError } from '@privy-io/node' ; try { const created…" at bounding box center [774, 461] width 566 height 395
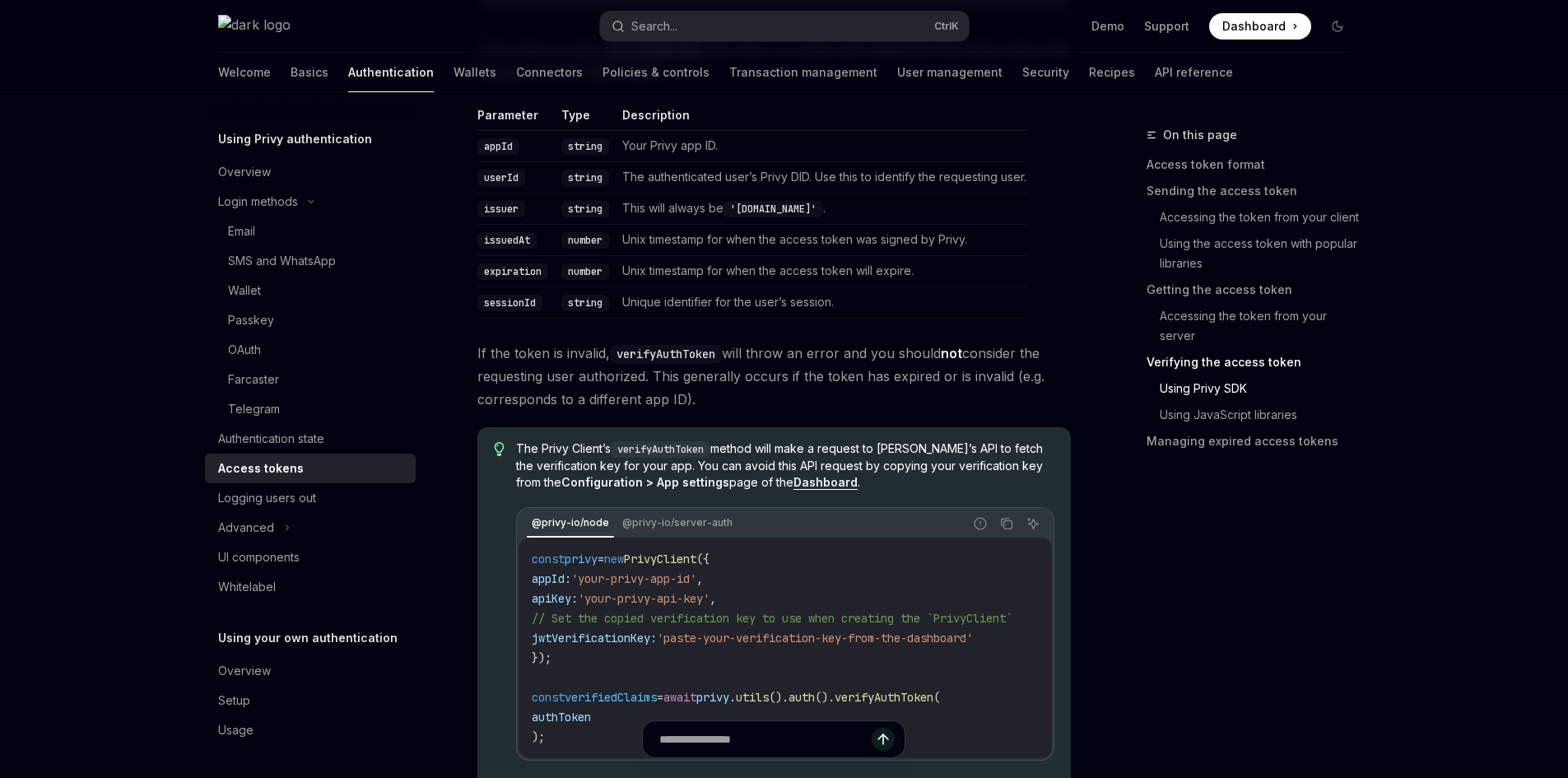
scroll to position [3128, 0]
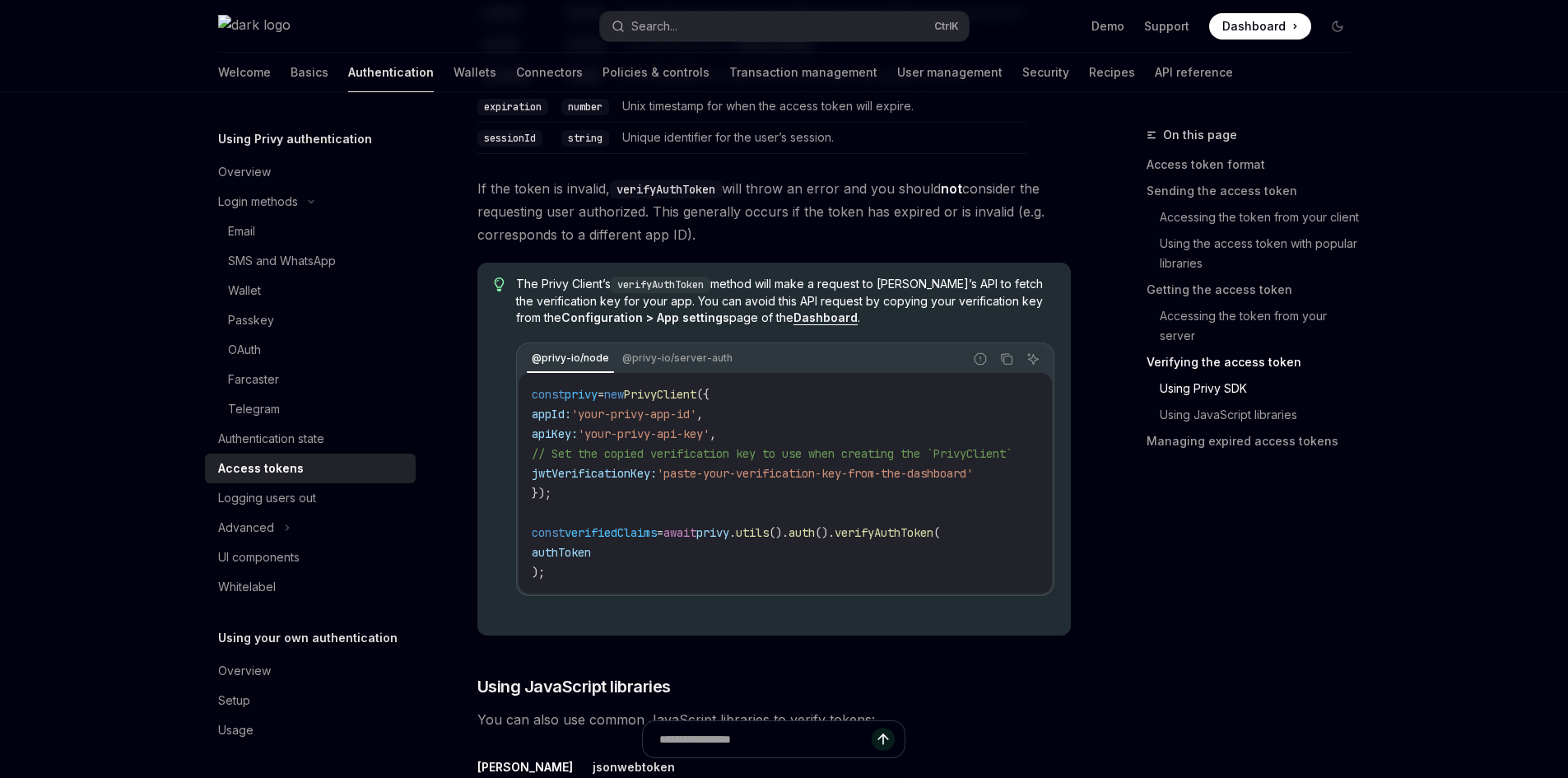
click at [580, 481] on span "jwtVerificationKey:" at bounding box center [594, 473] width 125 height 15
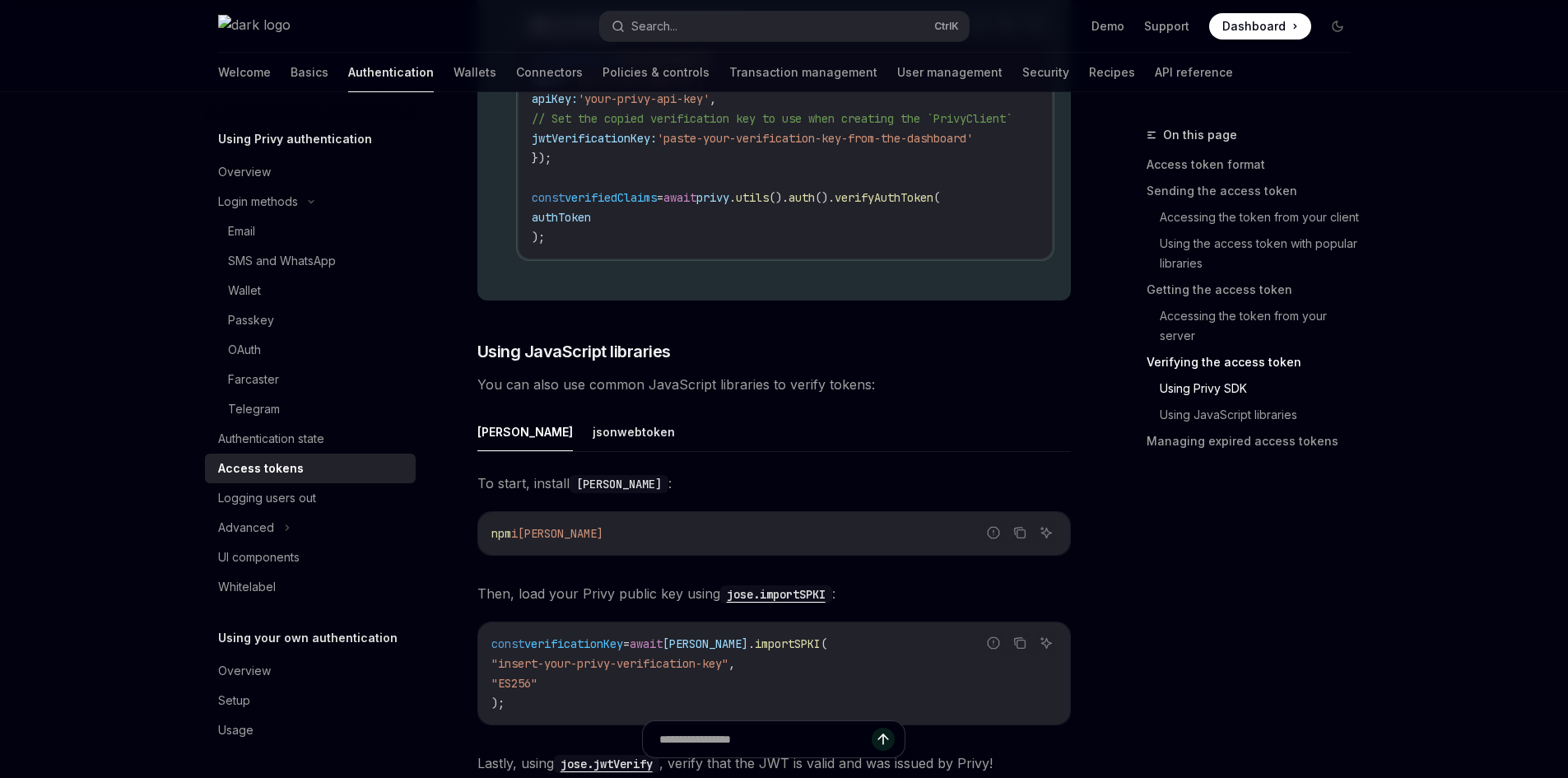
scroll to position [3703, 0]
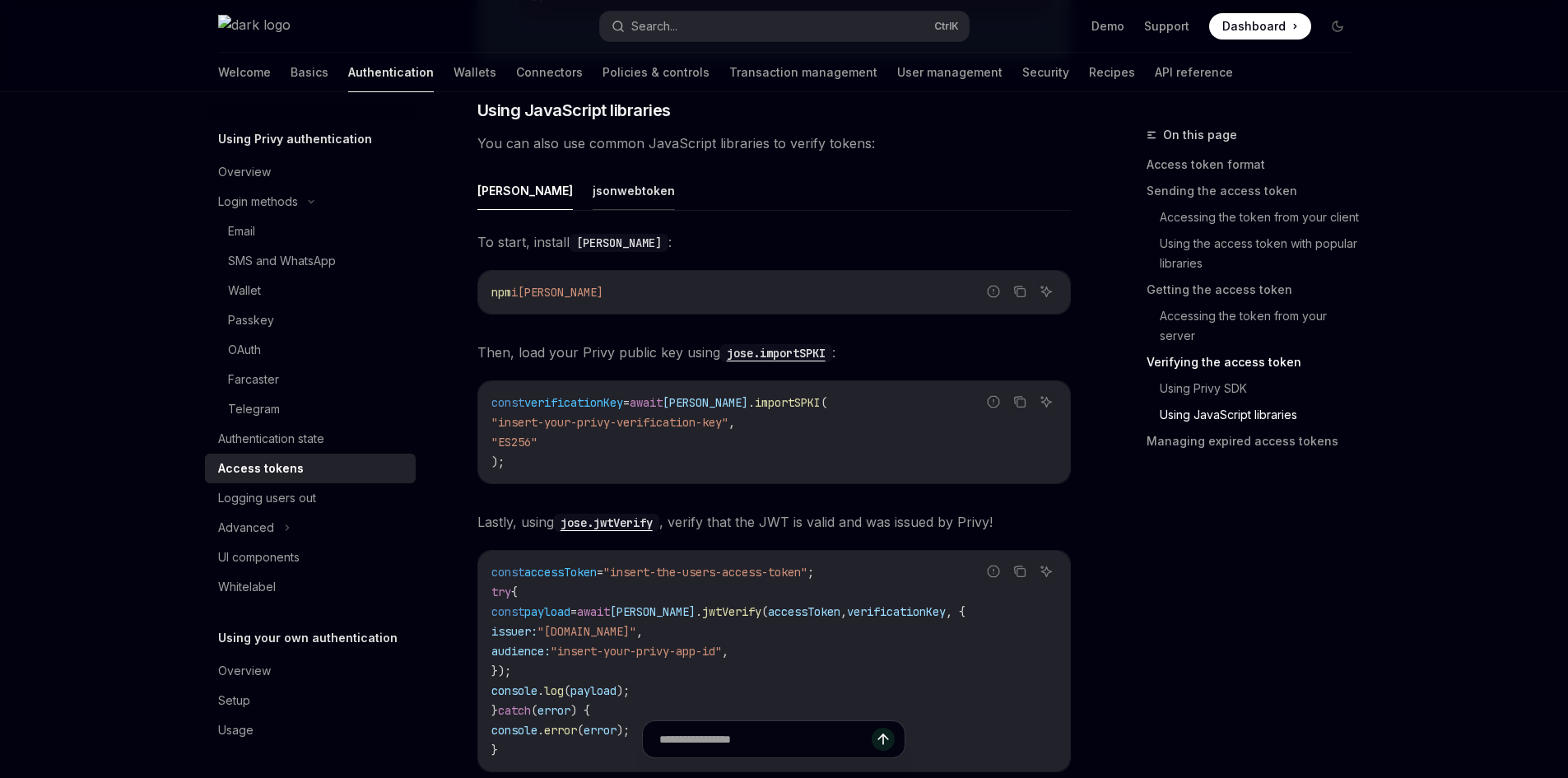
click at [592, 204] on button "jsonwebtoken" at bounding box center [633, 191] width 82 height 39
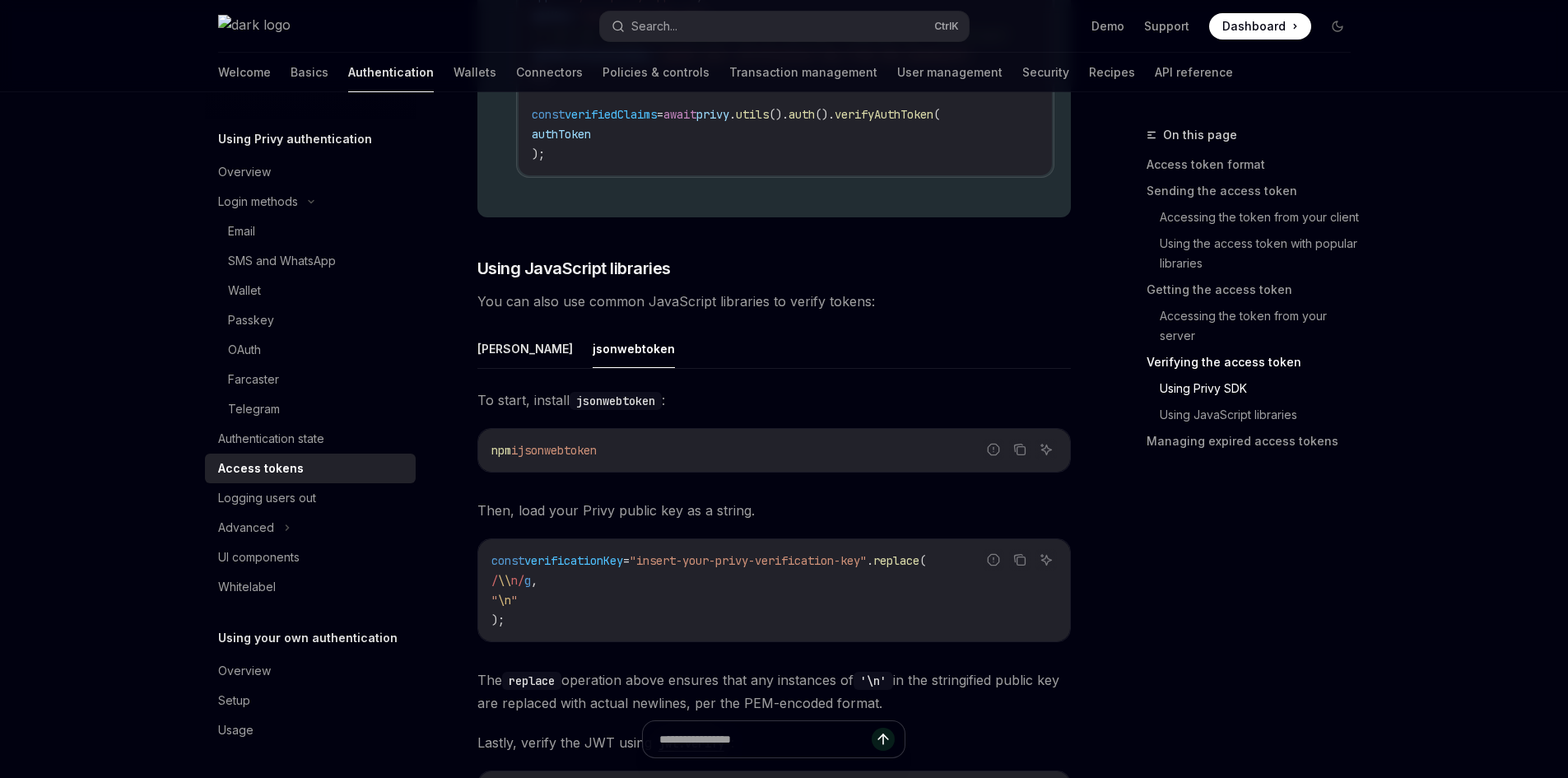
scroll to position [3539, 0]
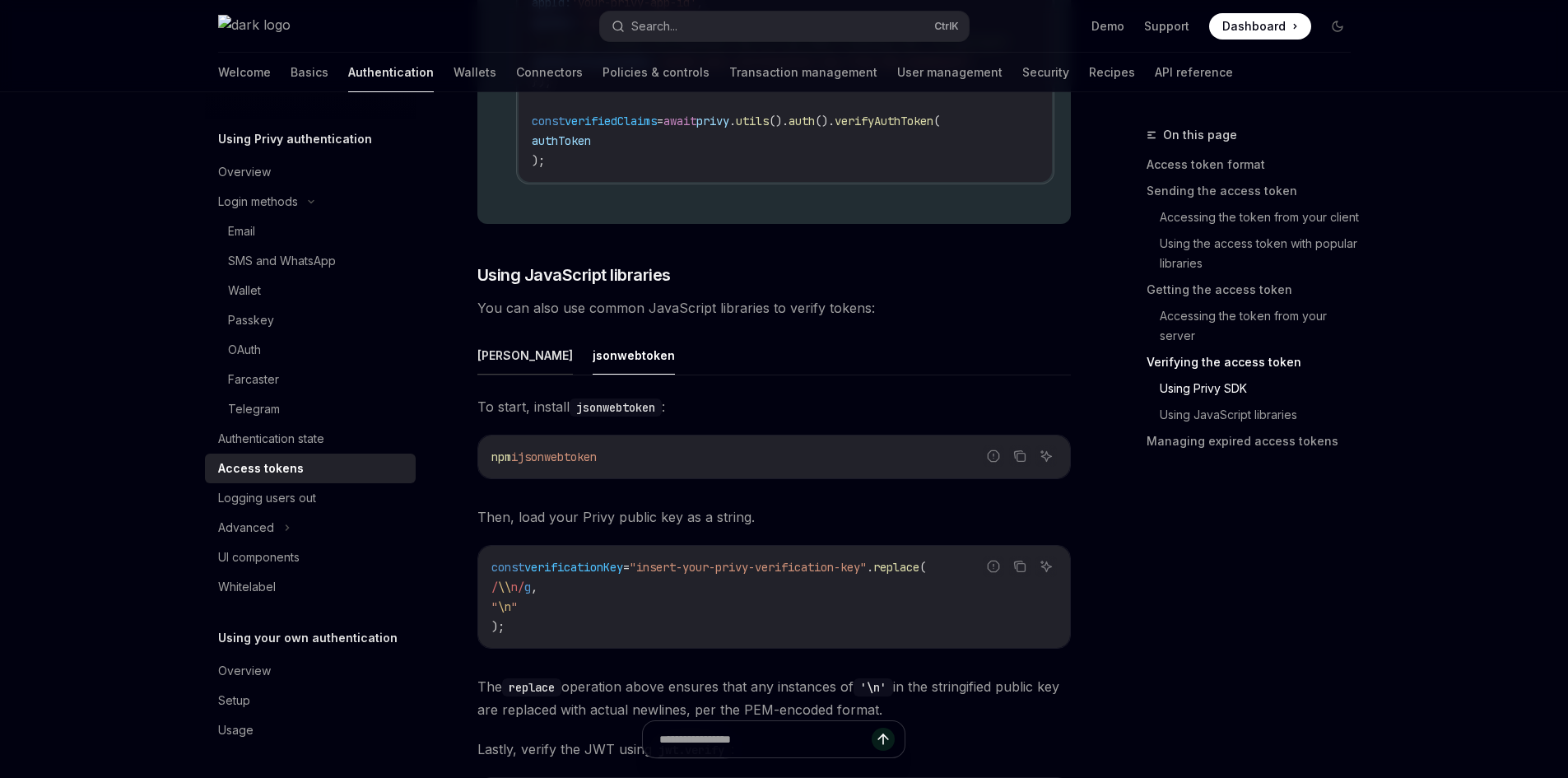
click at [496, 367] on button "jose" at bounding box center [525, 356] width 96 height 39
type textarea "*"
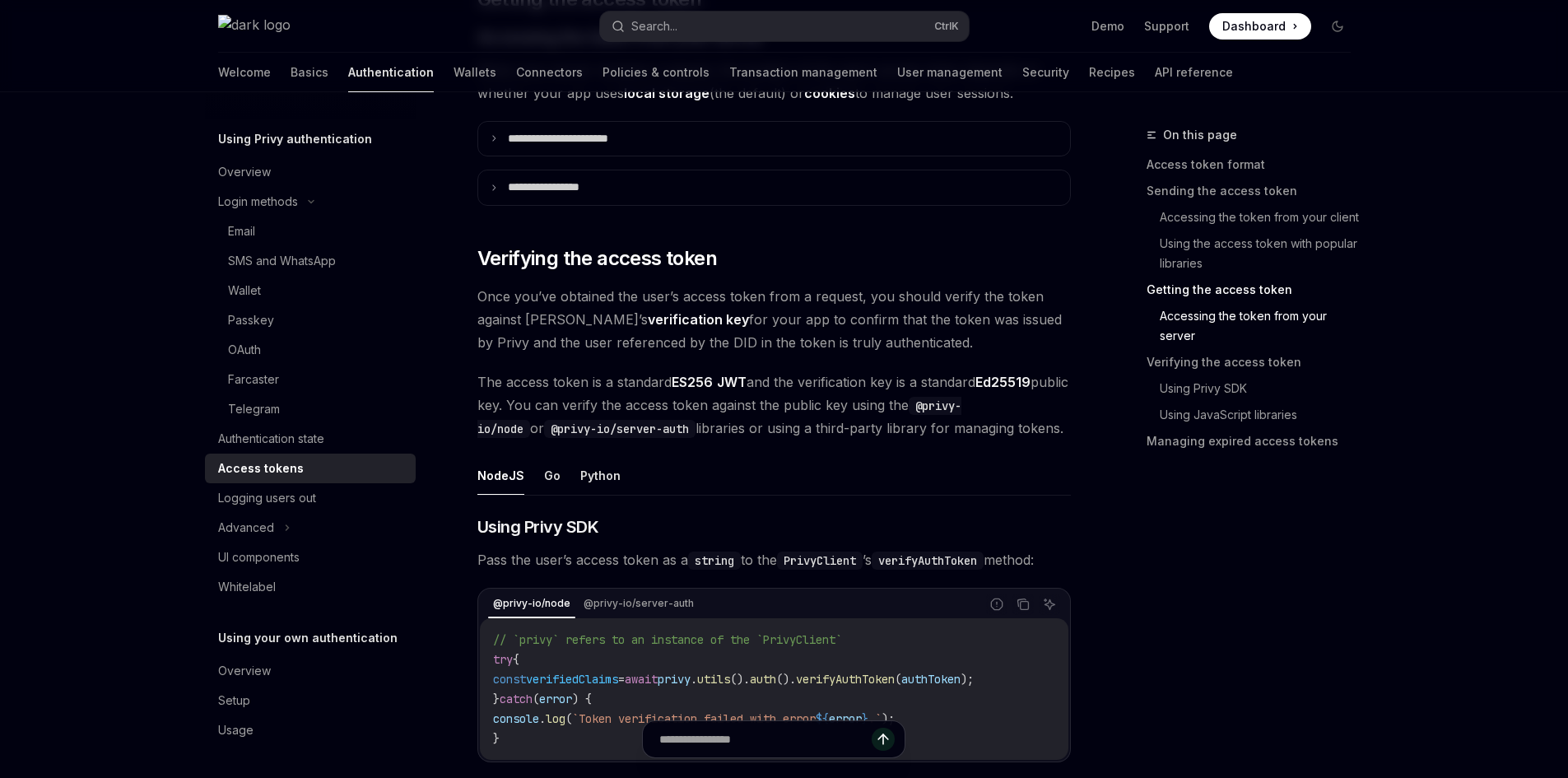
scroll to position [2206, 0]
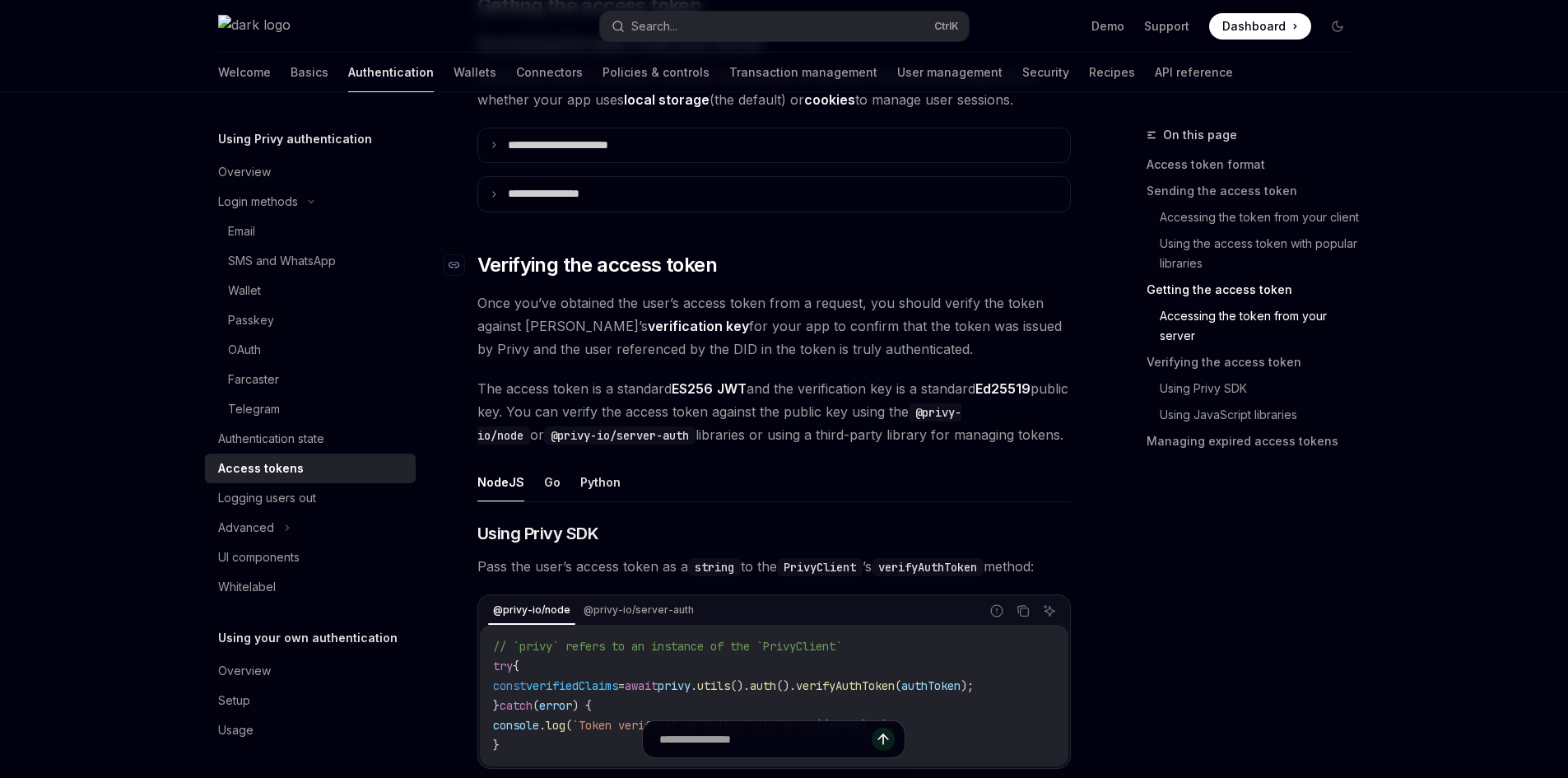
click at [793, 278] on h2 "​ Verifying the access token" at bounding box center [773, 265] width 593 height 26
click at [809, 310] on span "Once you’ve obtained the user’s access token from a request, you should verify …" at bounding box center [773, 325] width 593 height 69
click at [806, 310] on span "Once you’ve obtained the user’s access token from a request, you should verify …" at bounding box center [773, 325] width 593 height 69
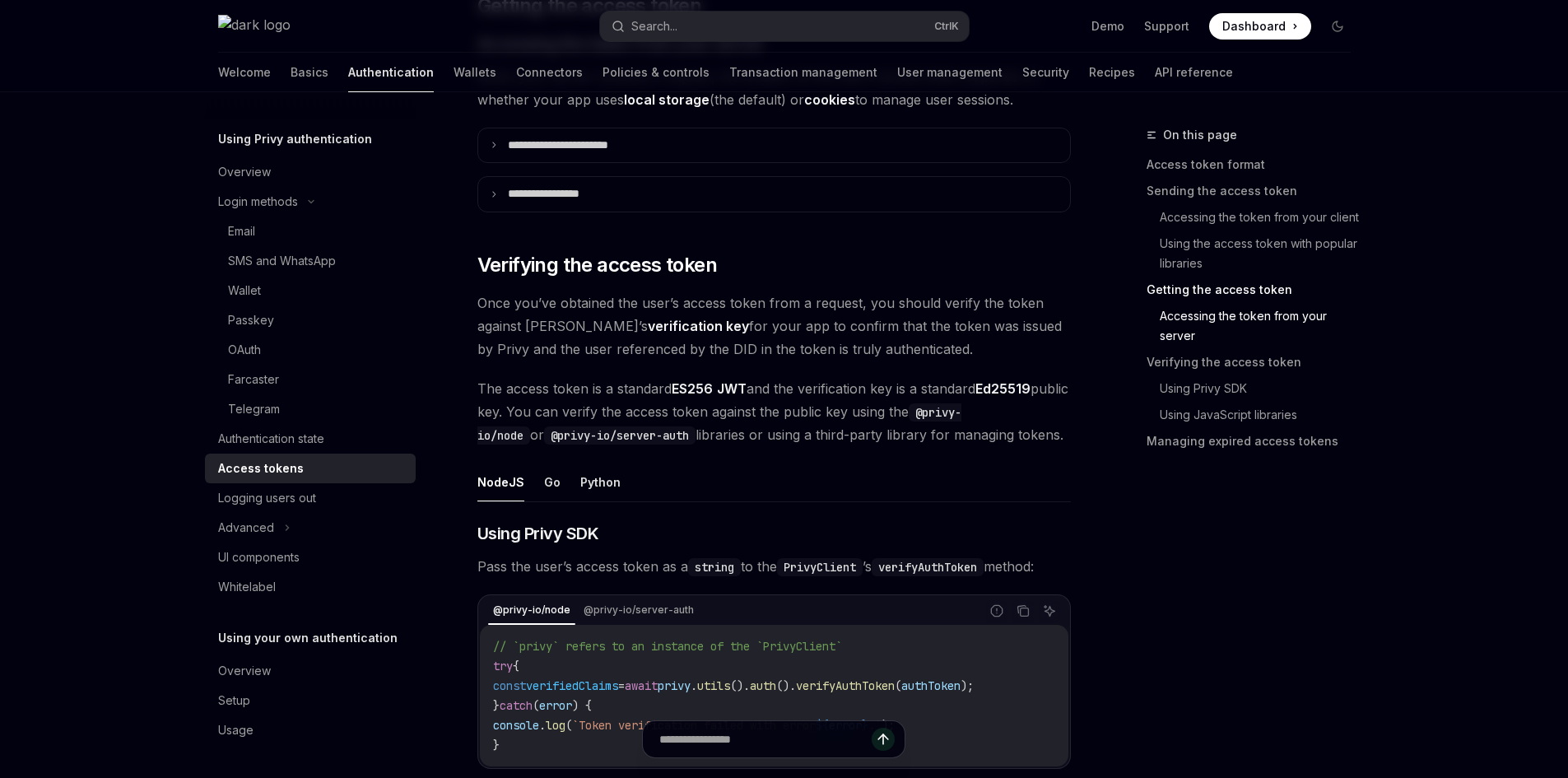
click at [812, 320] on span "Once you’ve obtained the user’s access token from a request, you should verify …" at bounding box center [773, 325] width 593 height 69
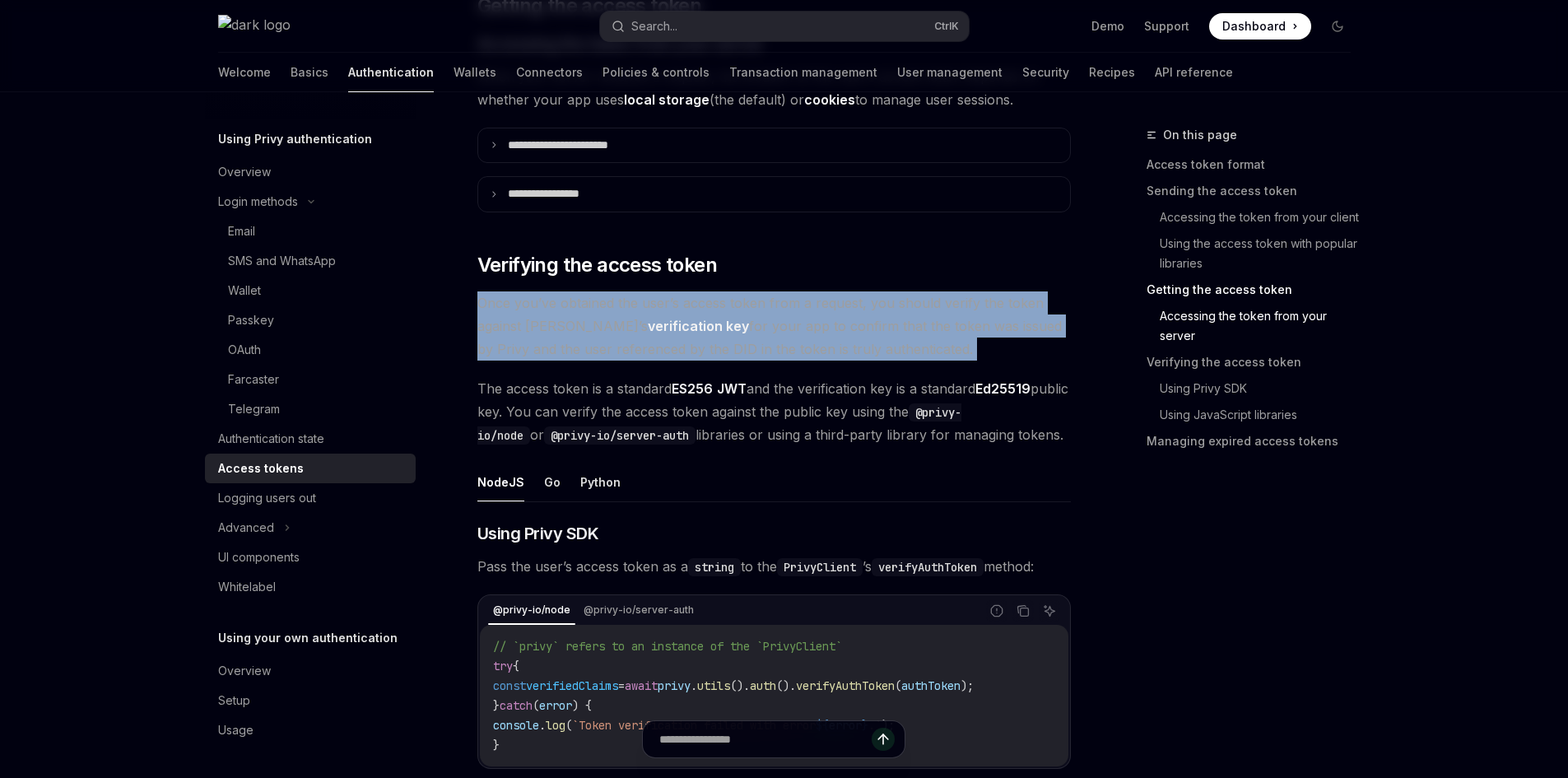
click at [812, 320] on span "Once you’ve obtained the user’s access token from a request, you should verify …" at bounding box center [773, 325] width 593 height 69
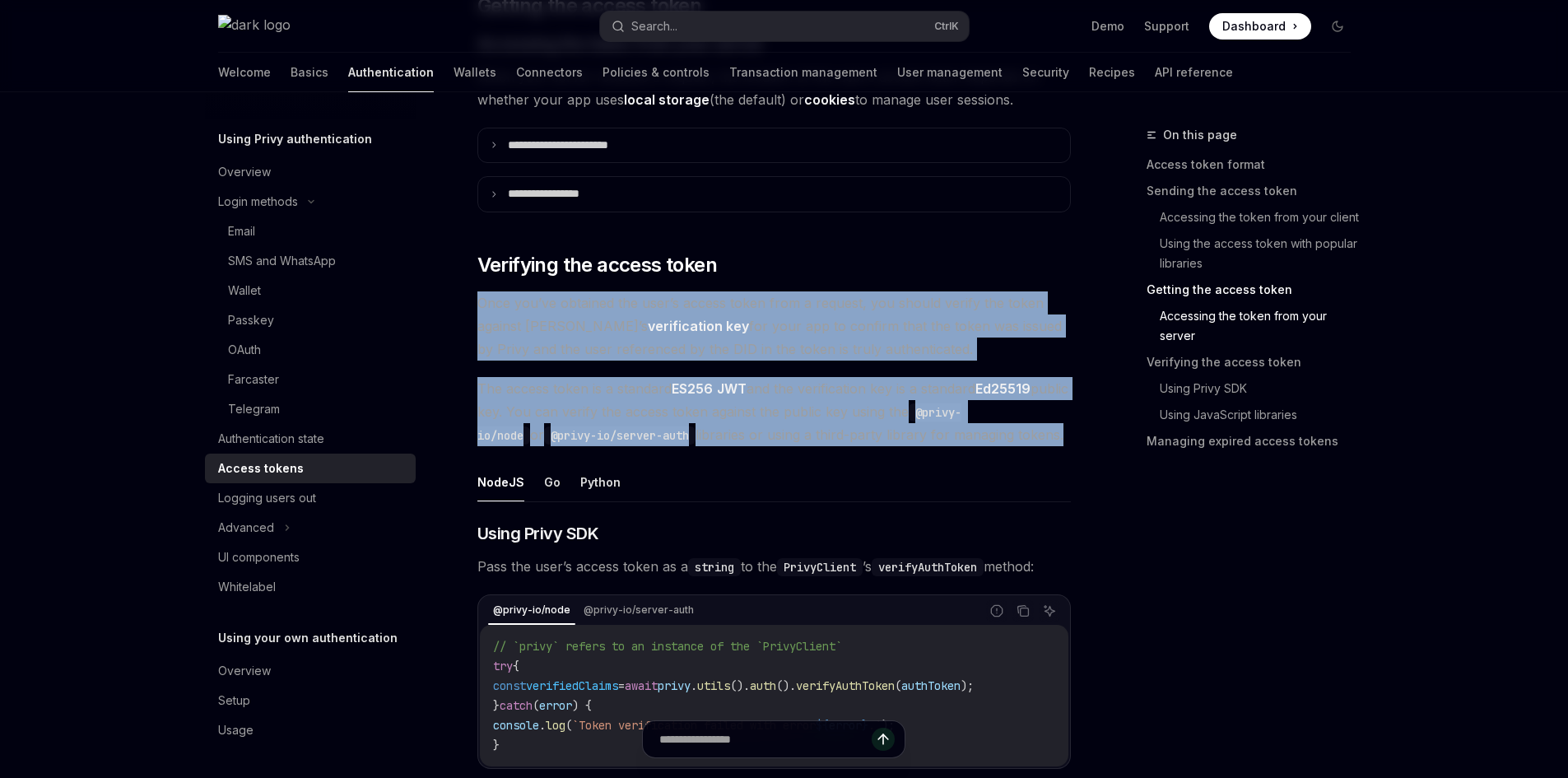
click at [881, 408] on span "The access token is a standard ES256 JWT and the verification key is a standard…" at bounding box center [773, 411] width 593 height 69
copy div "Once you’ve obtained the user’s access token from a request, you should verify …"
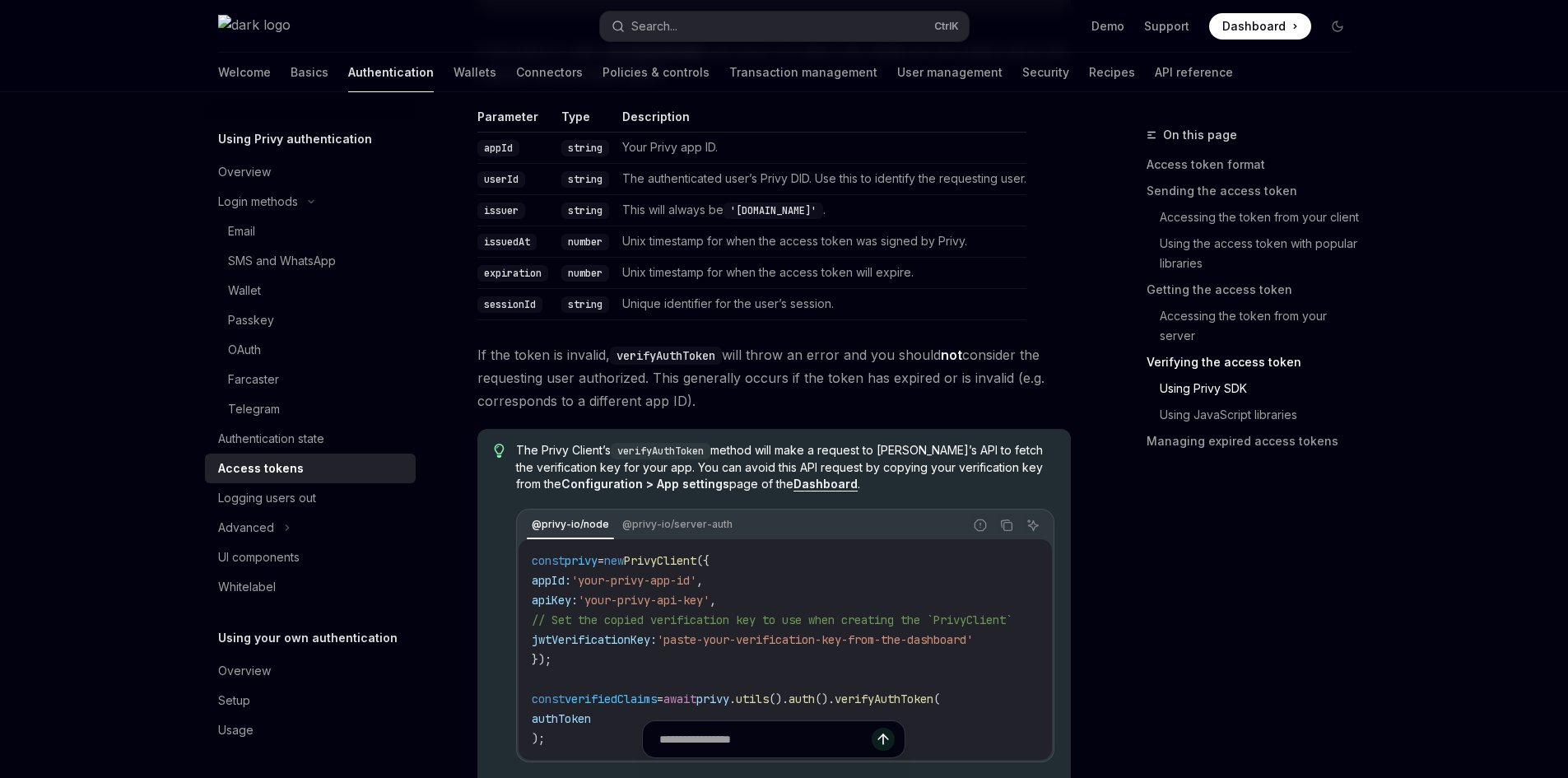
scroll to position [3111, 0]
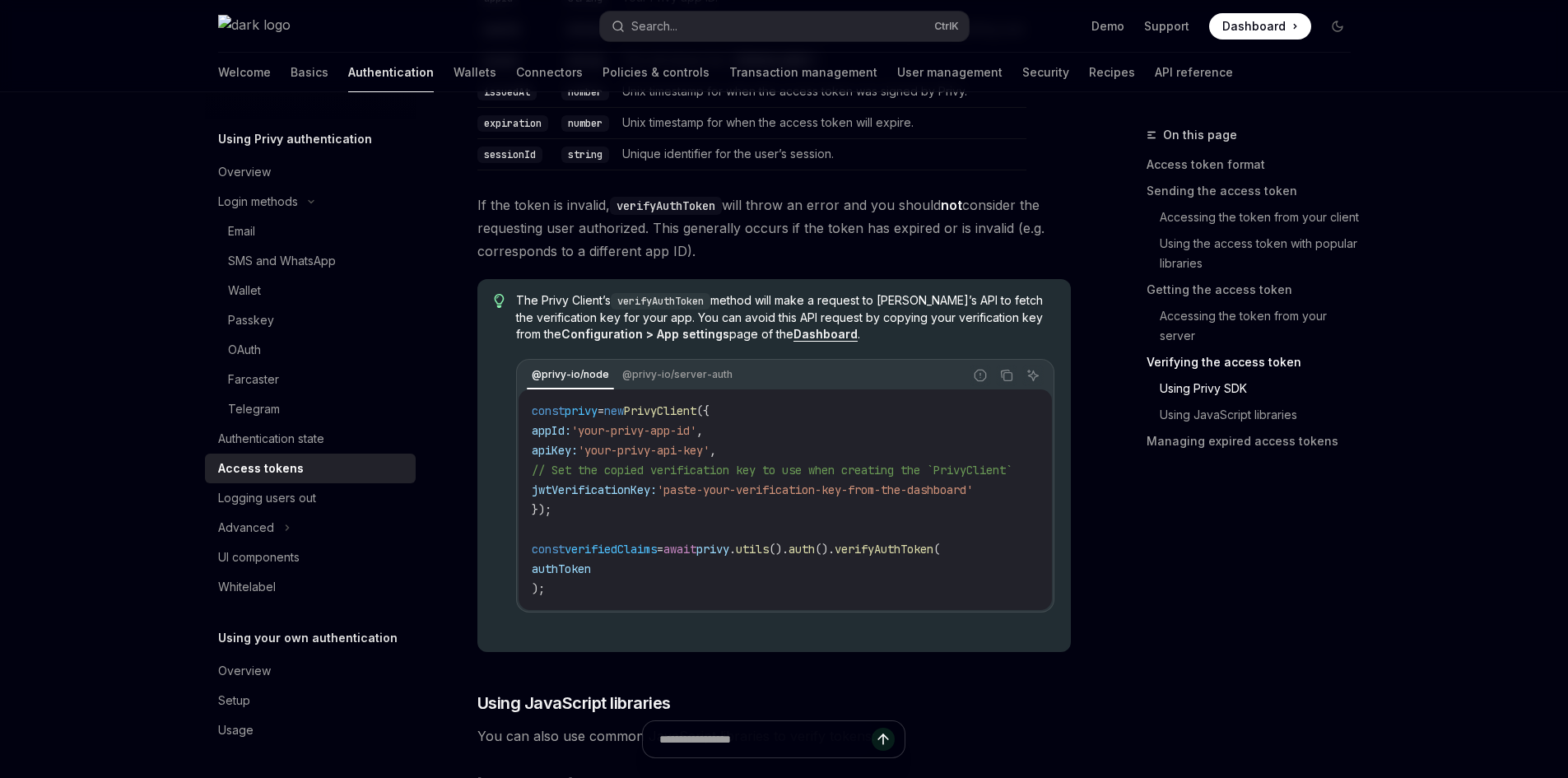
click at [591, 230] on span "If the token is invalid, verifyAuthToken will throw an error and you should not…" at bounding box center [773, 228] width 593 height 69
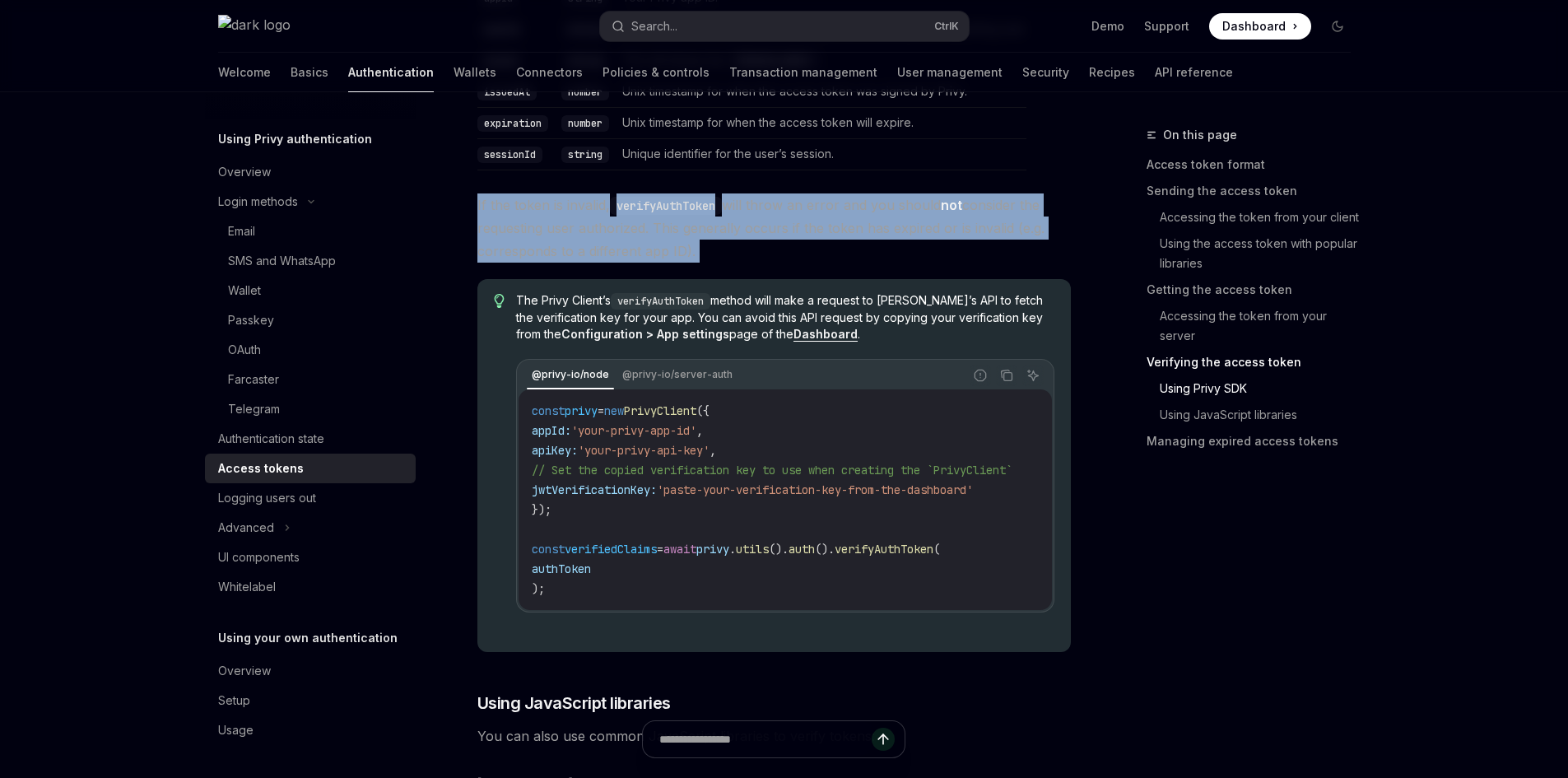
click at [591, 230] on span "If the token is invalid, verifyAuthToken will throw an error and you should not…" at bounding box center [773, 228] width 593 height 69
copy div "If the token is invalid, verifyAuthToken will throw an error and you should not…"
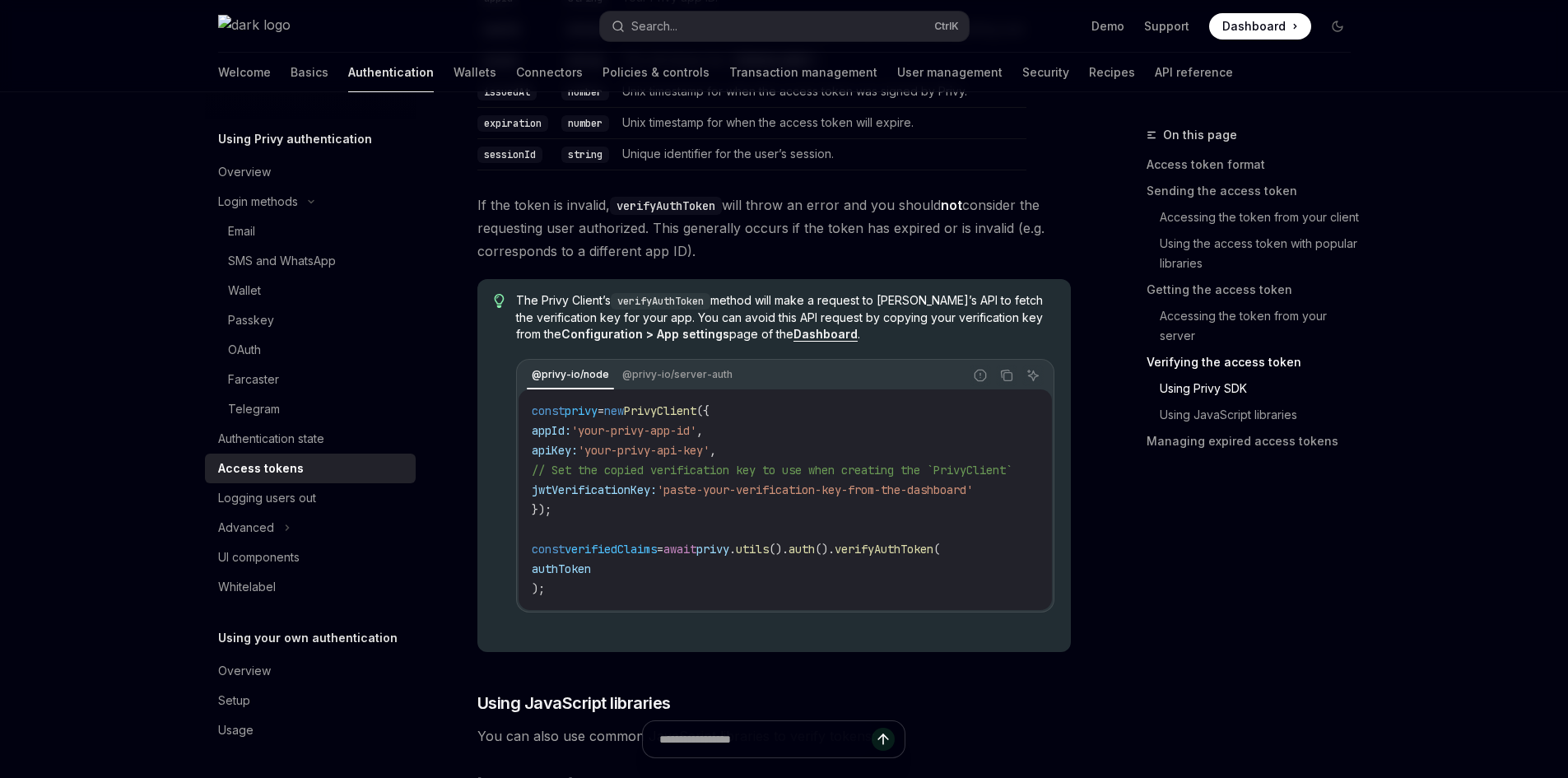
click at [785, 309] on span "The Privy Client’s verifyAuthToken method will make a request to Privy’s API to…" at bounding box center [785, 317] width 538 height 50
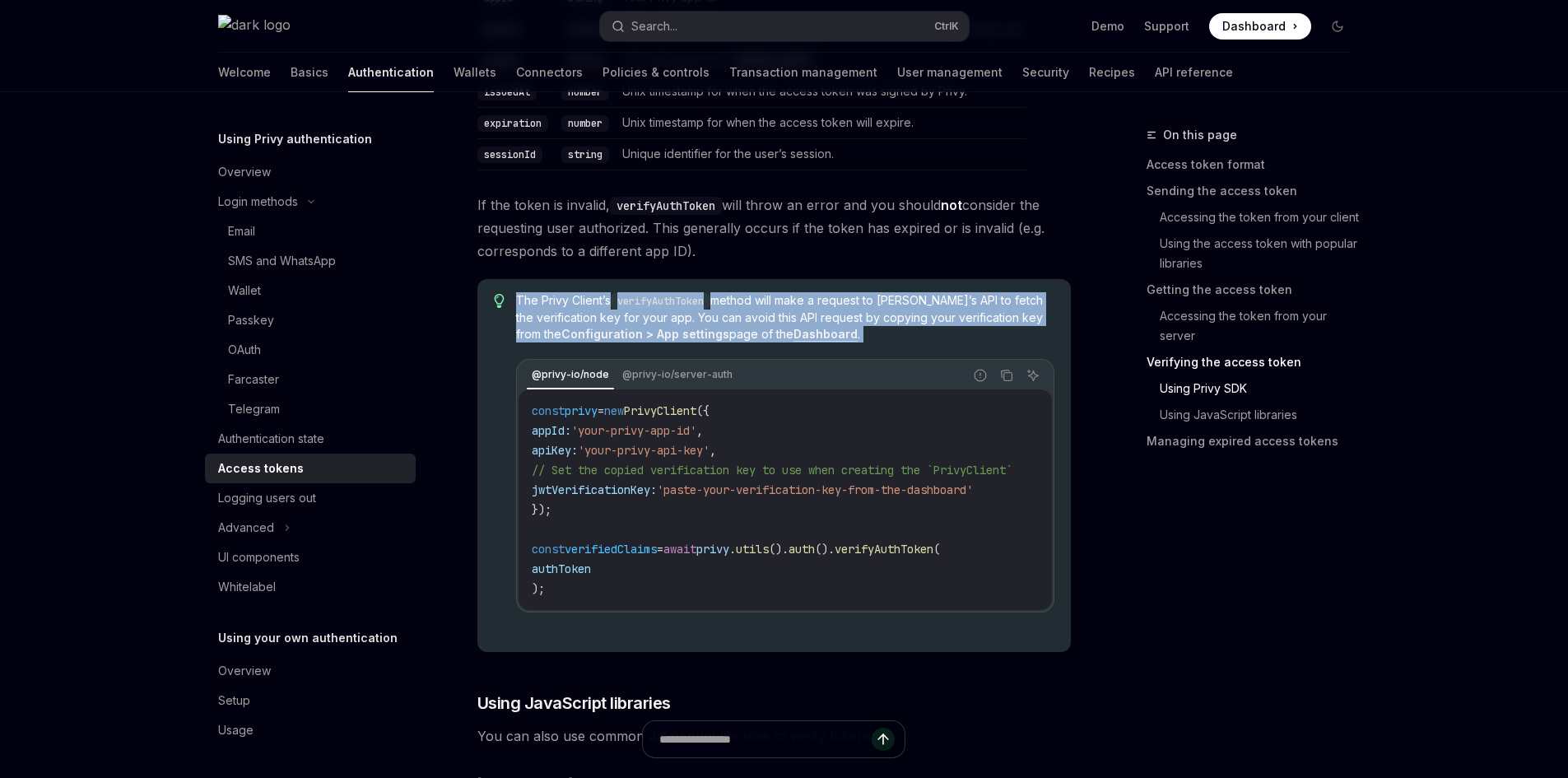
click at [785, 309] on span "The Privy Client’s verifyAuthToken method will make a request to Privy’s API to…" at bounding box center [785, 317] width 538 height 50
copy span "The Privy Client’s verifyAuthToken method will make a request to Privy’s API to…"
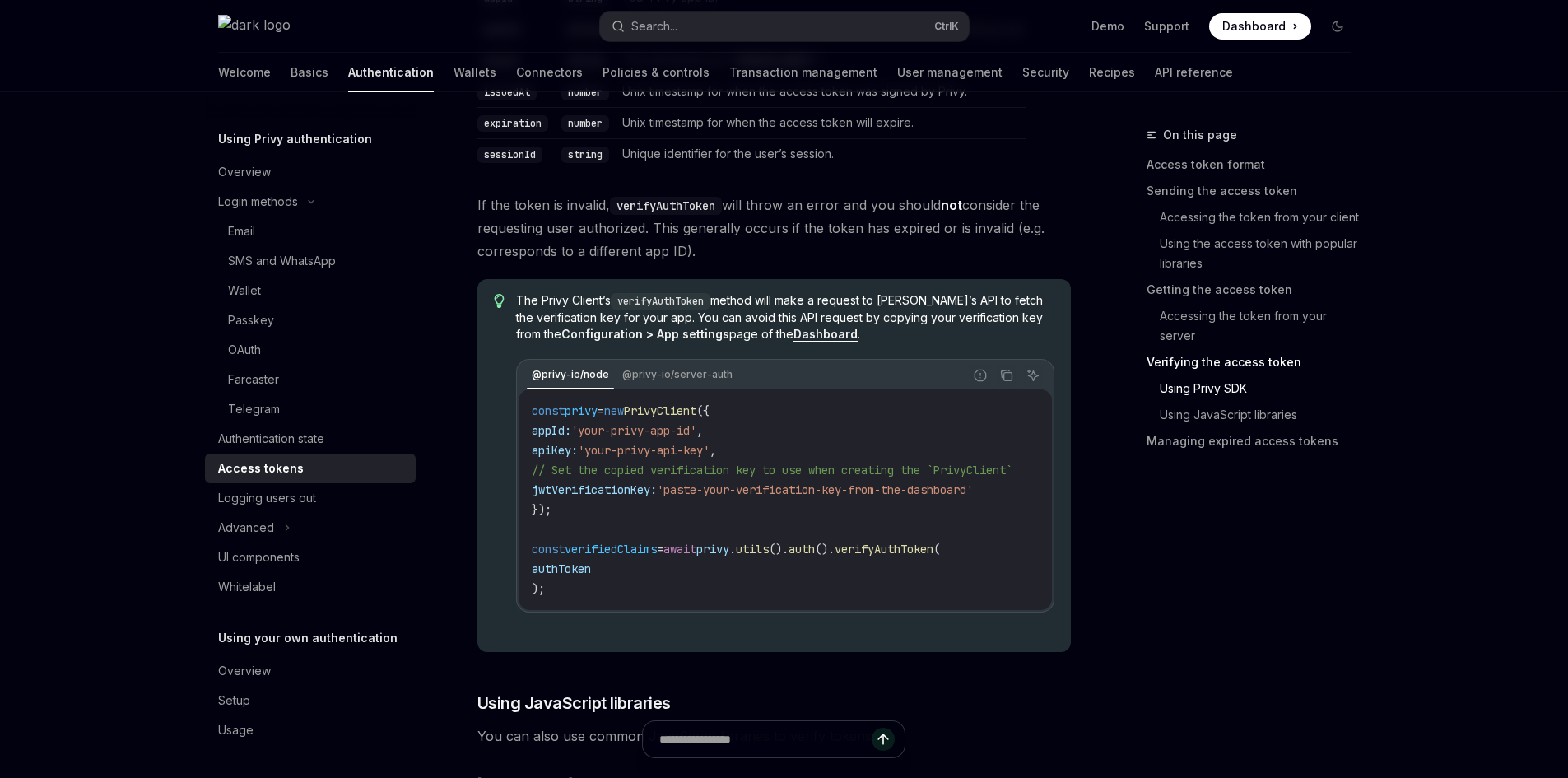
click at [931, 477] on span "// Set the copied verification key to use when creating the `PrivyClient`" at bounding box center [772, 469] width 481 height 15
copy code "// Set the copied verification key to use when creating the `PrivyClient`"
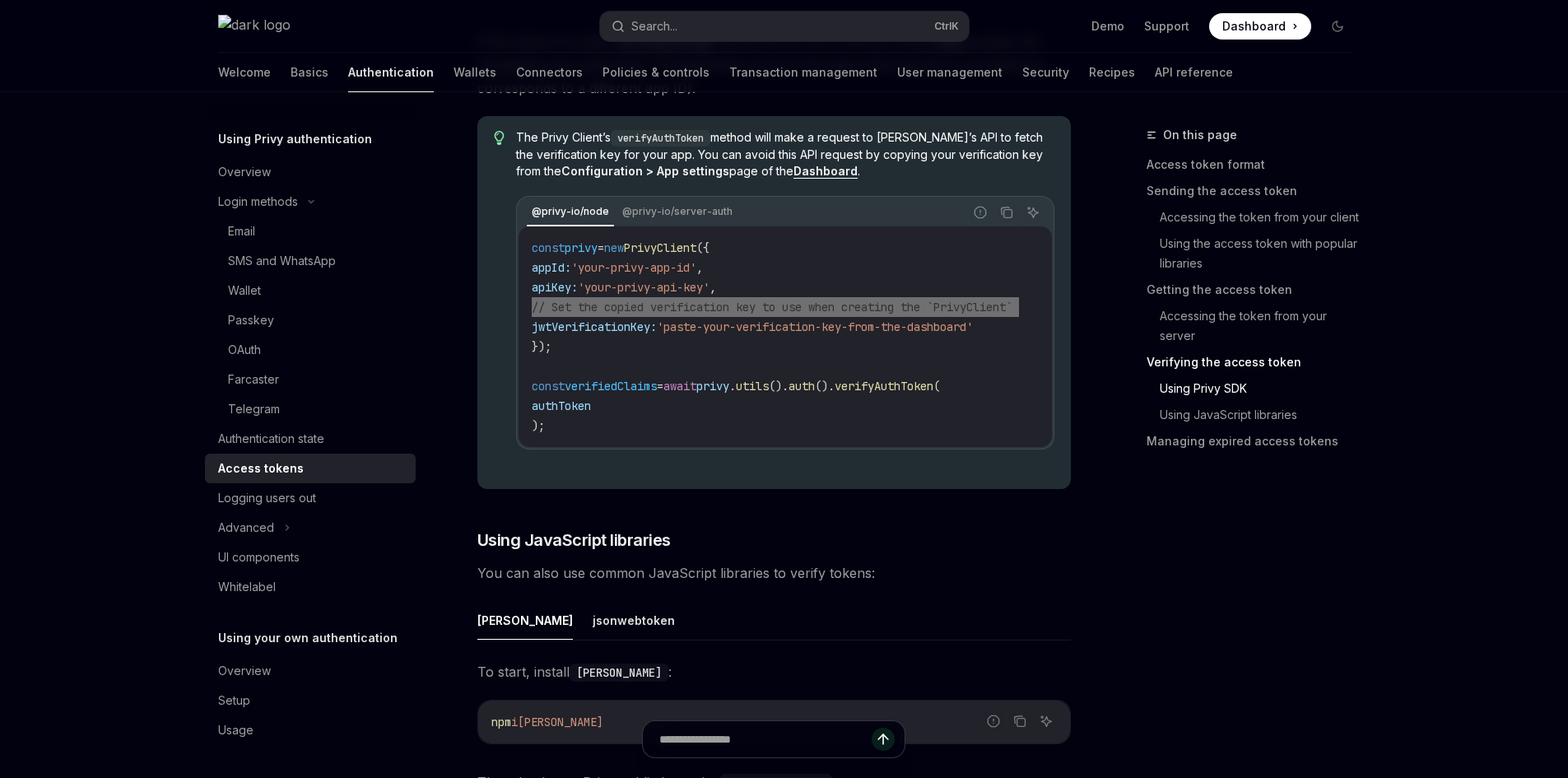
scroll to position [3276, 0]
click at [718, 366] on code "const privy = new PrivyClient ({ appId: 'your-privy-app-id' , apiKey: 'your-pri…" at bounding box center [792, 335] width 520 height 197
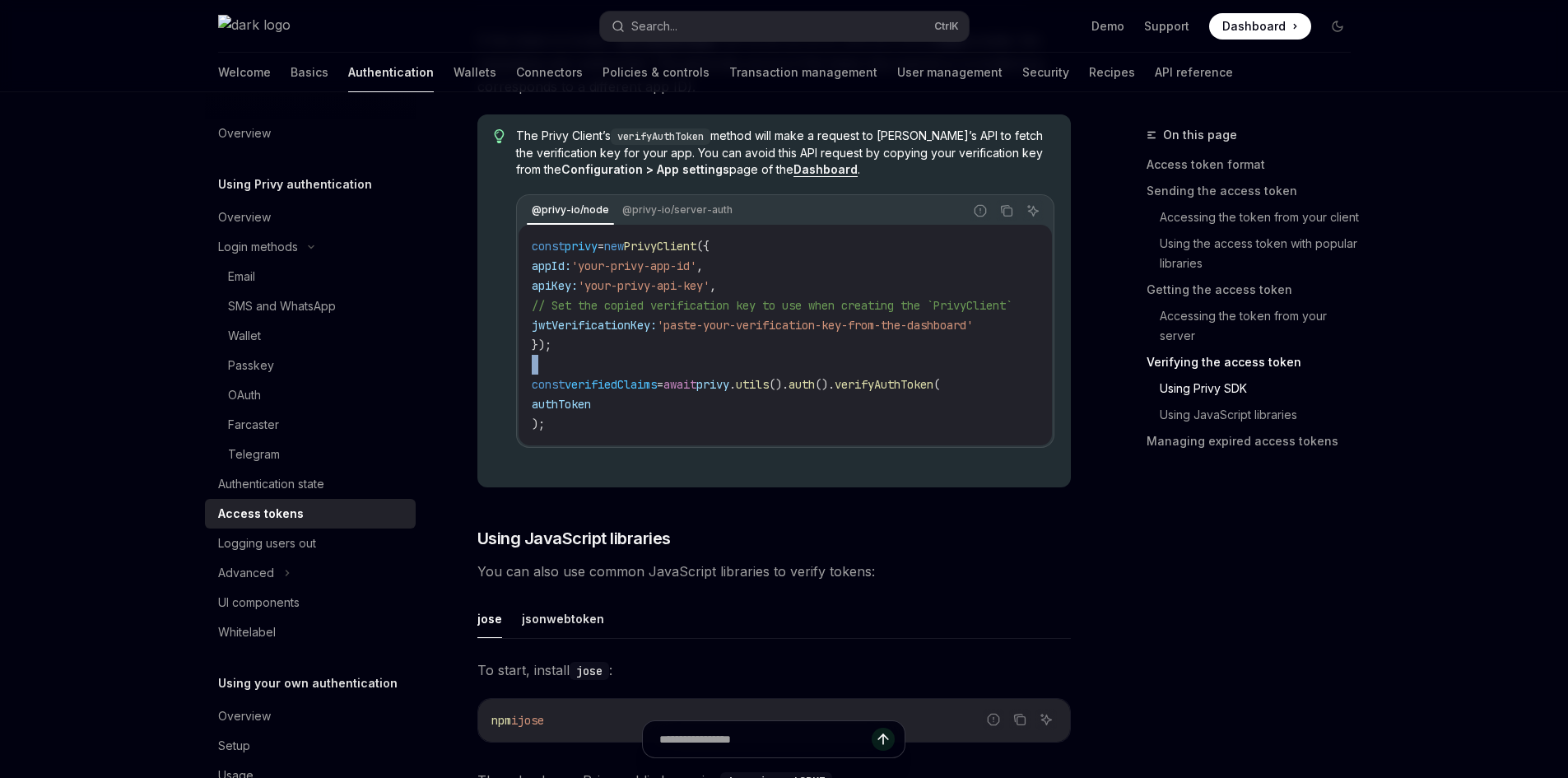
scroll to position [45, 0]
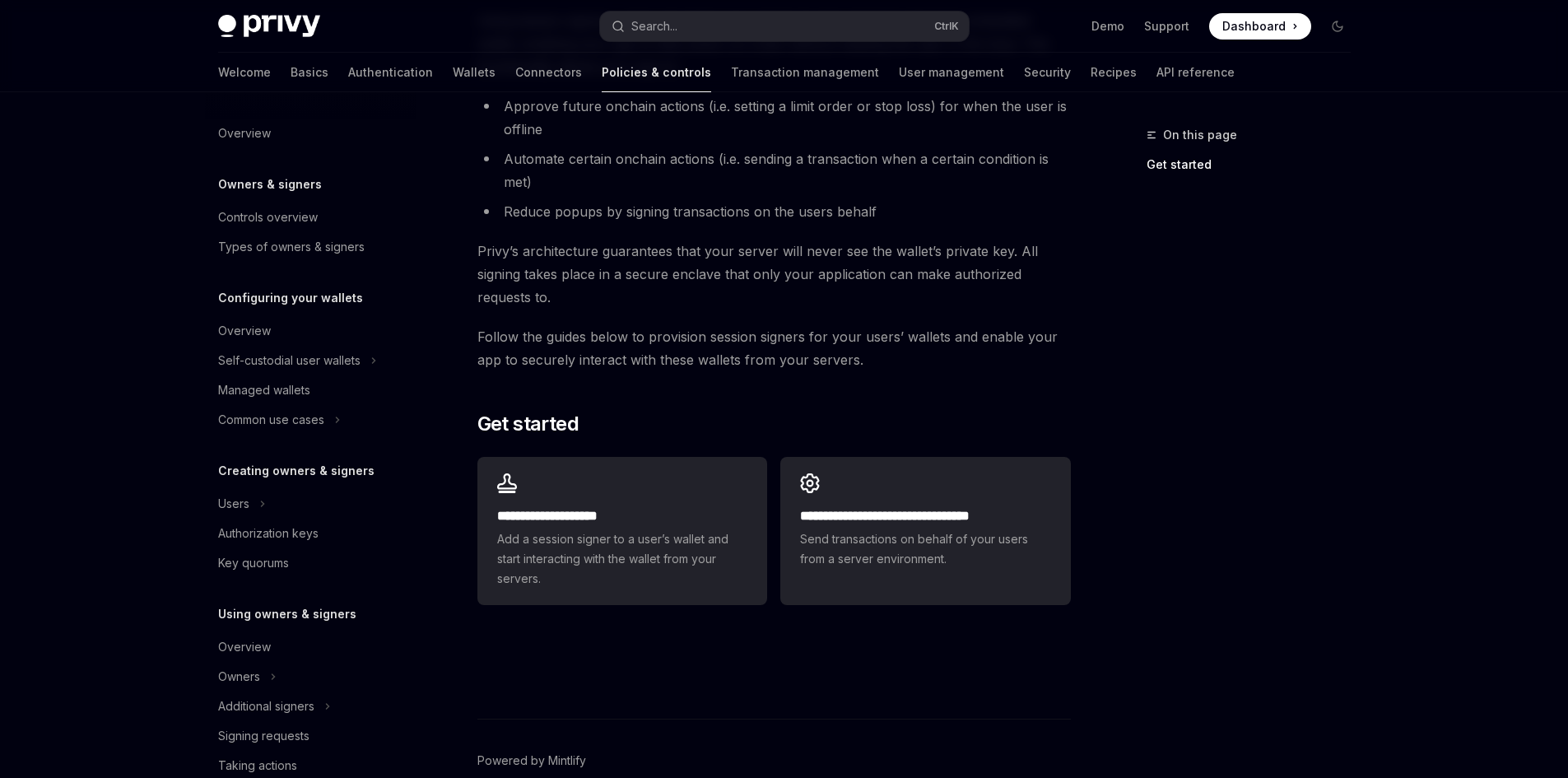
scroll to position [10, 0]
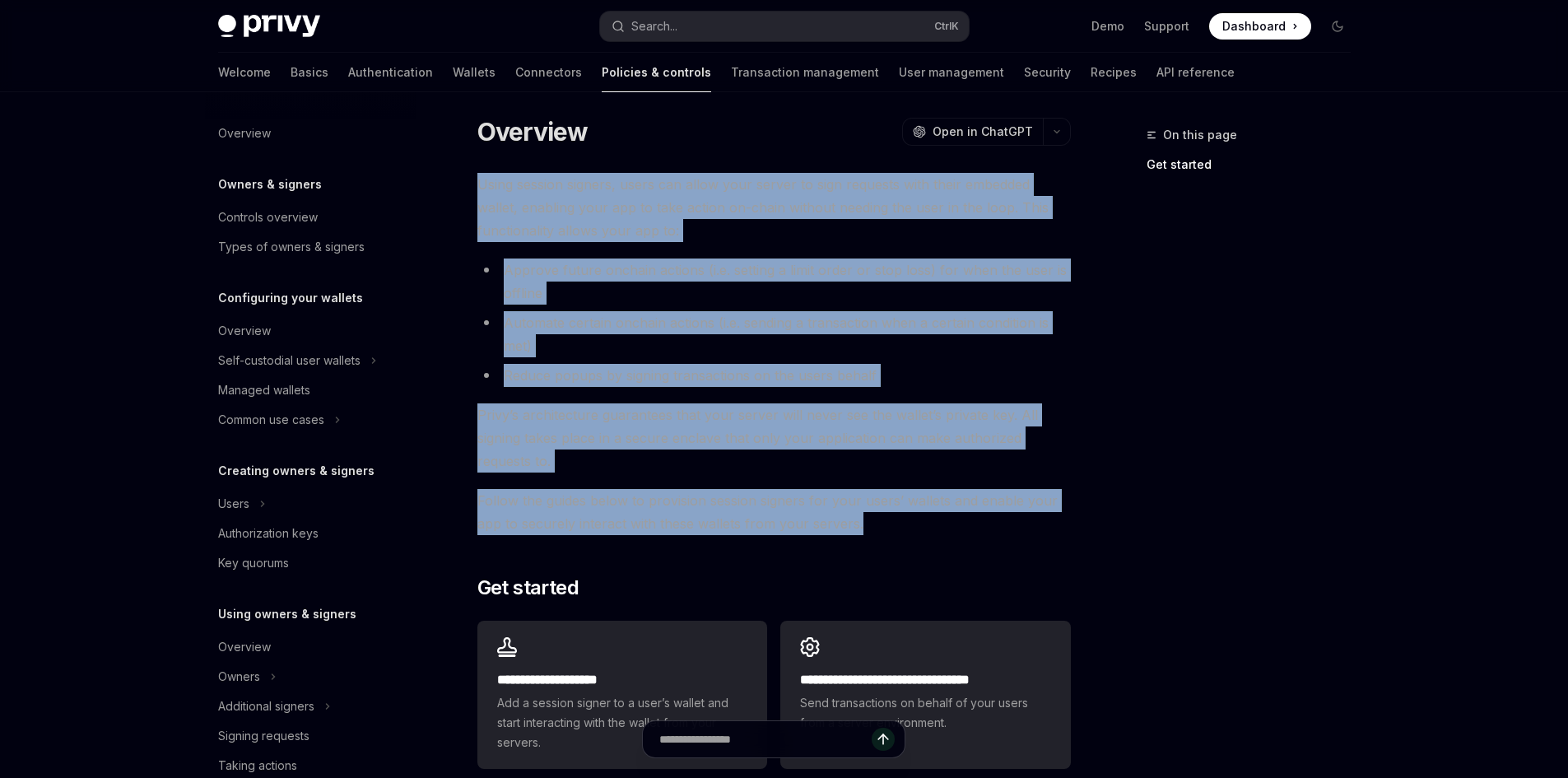
drag, startPoint x: 483, startPoint y: 195, endPoint x: 901, endPoint y: 528, distance: 534.4
click at [901, 528] on div "**********" at bounding box center [773, 474] width 593 height 602
copy div "Using session signers, users can allow your server to sign requests with their …"
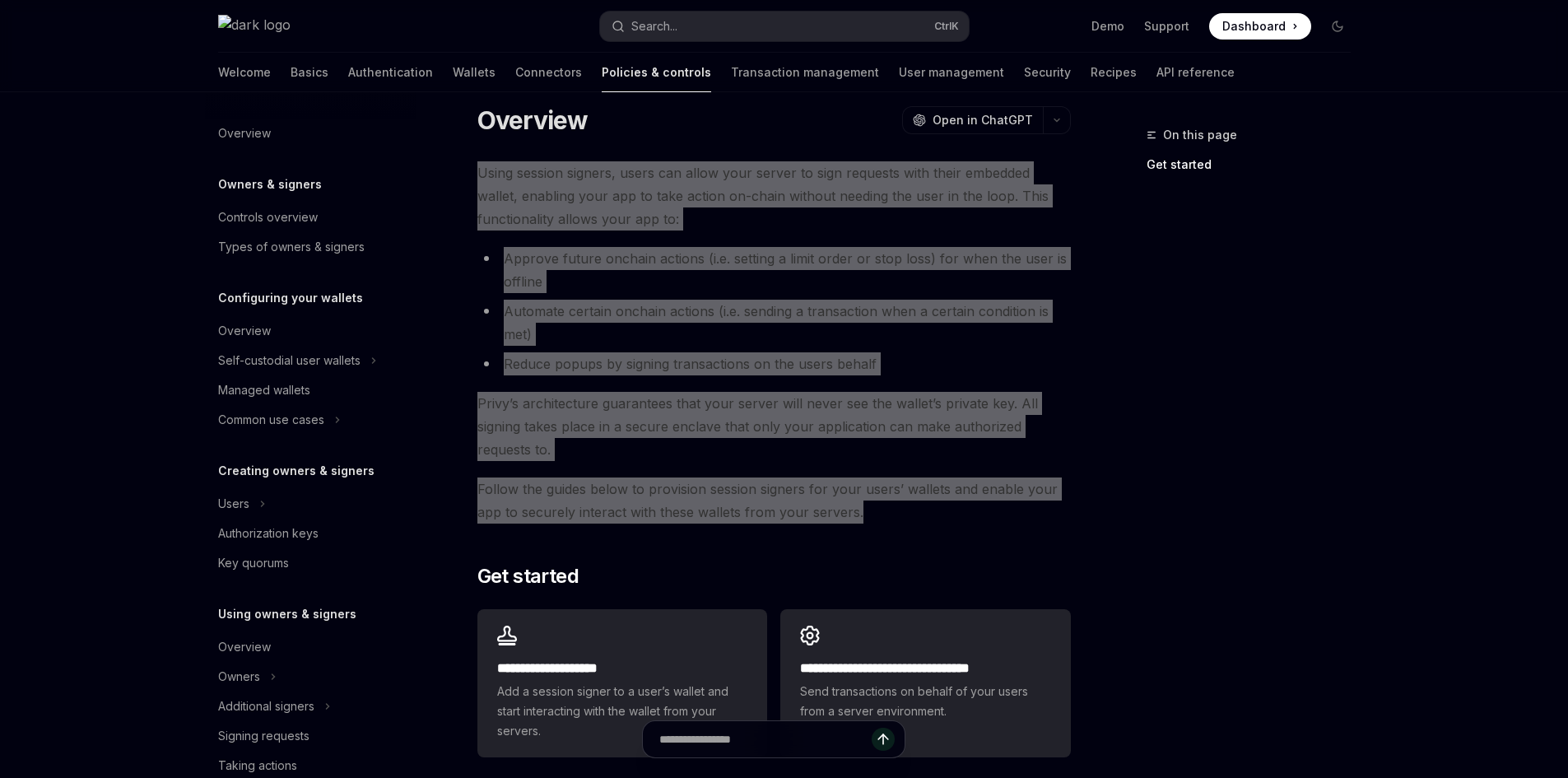
scroll to position [257, 0]
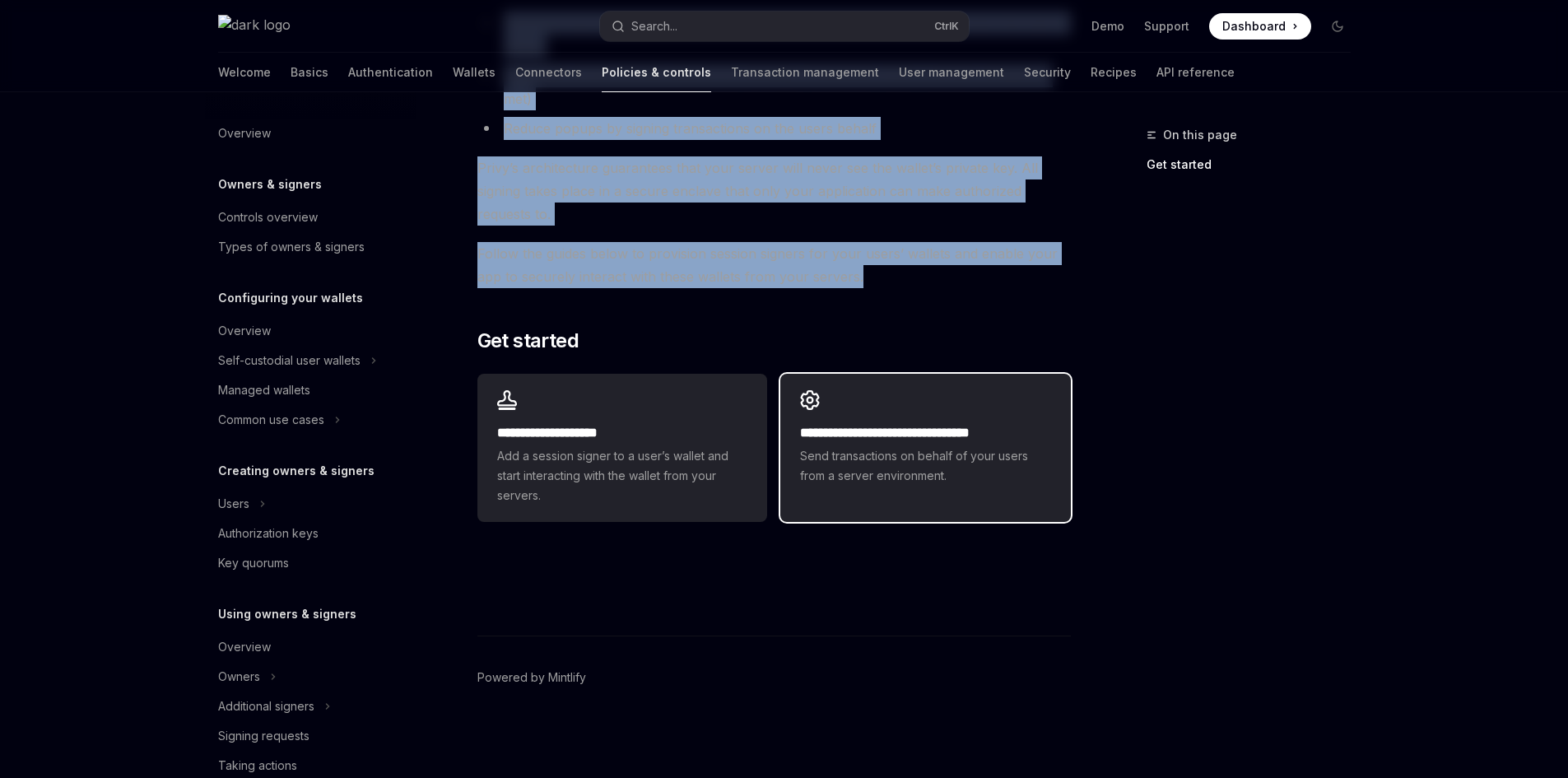
click at [976, 476] on span "Send transactions on behalf of your users from a server environment." at bounding box center [926, 465] width 250 height 39
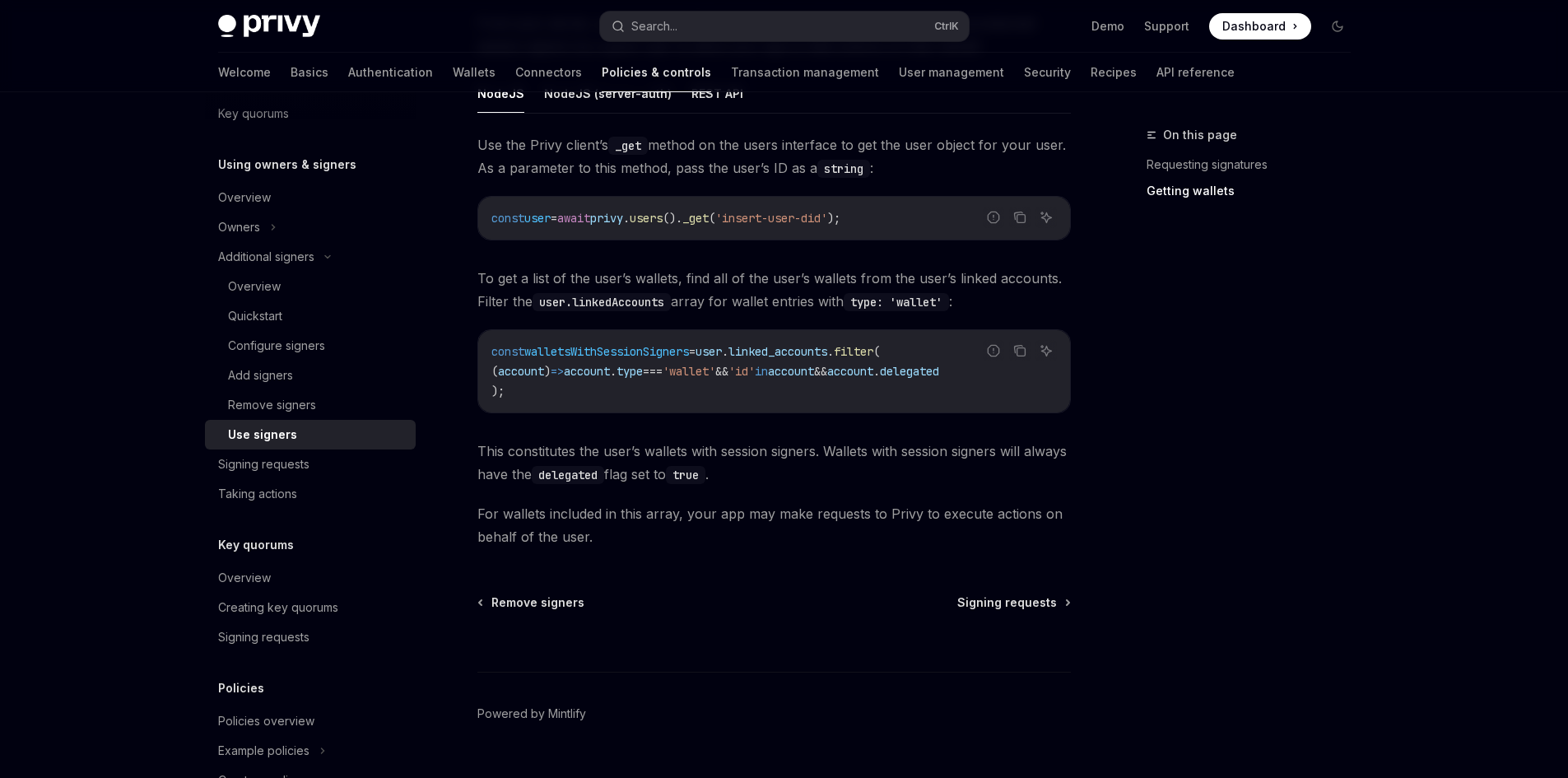
scroll to position [624, 0]
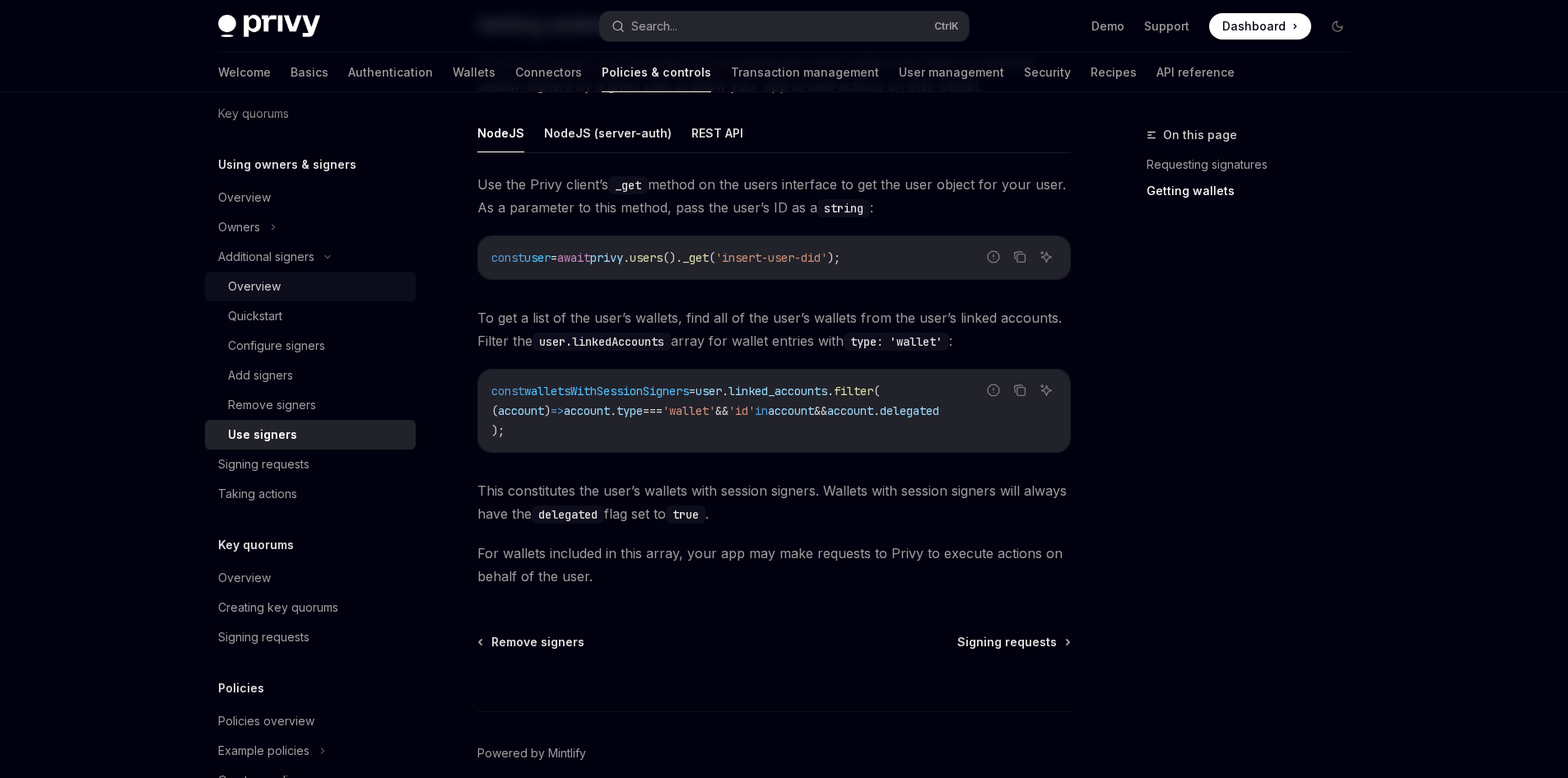
click at [327, 289] on div "Overview" at bounding box center [317, 286] width 178 height 20
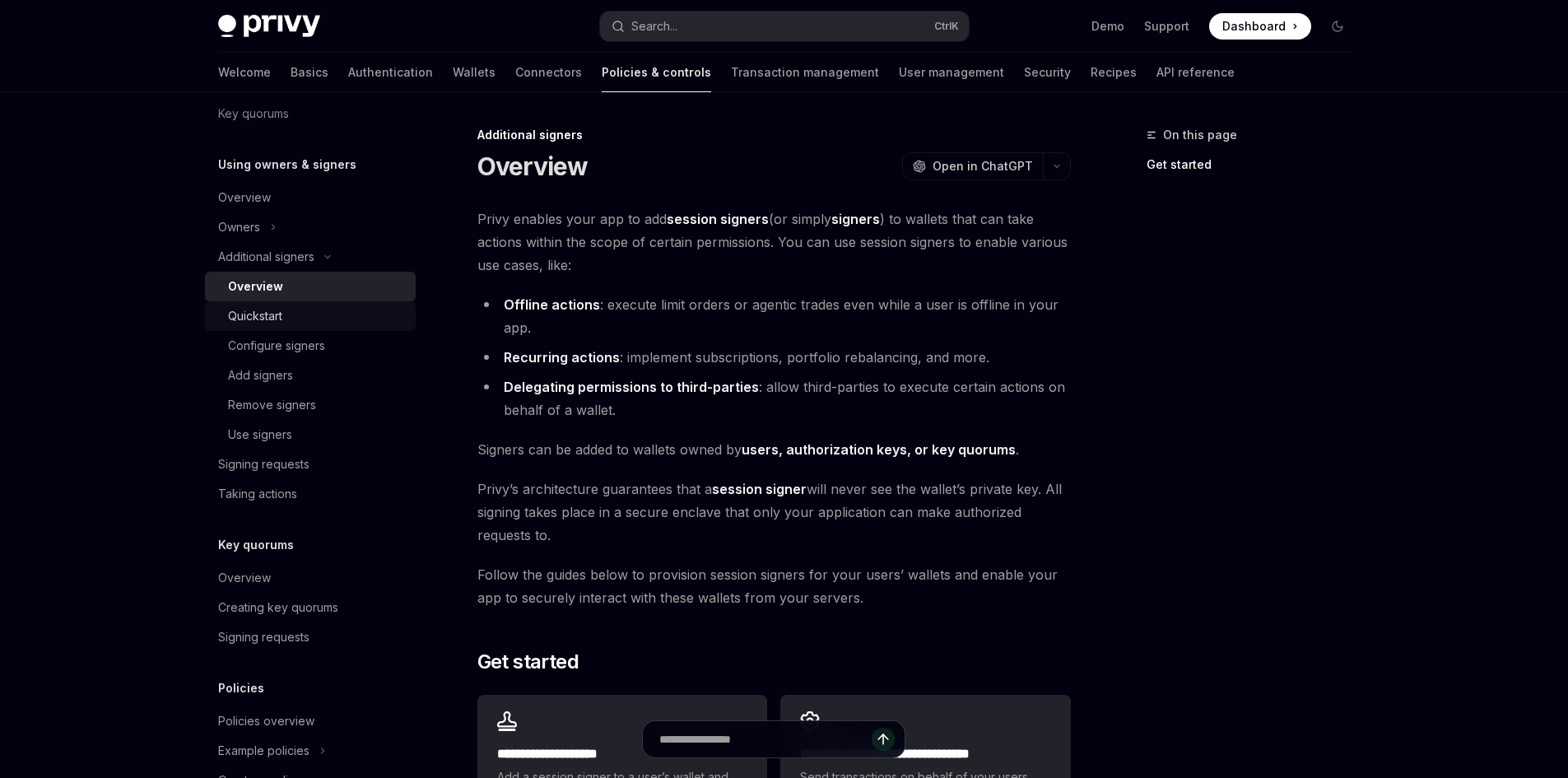
click at [321, 306] on div "Quickstart" at bounding box center [317, 316] width 178 height 20
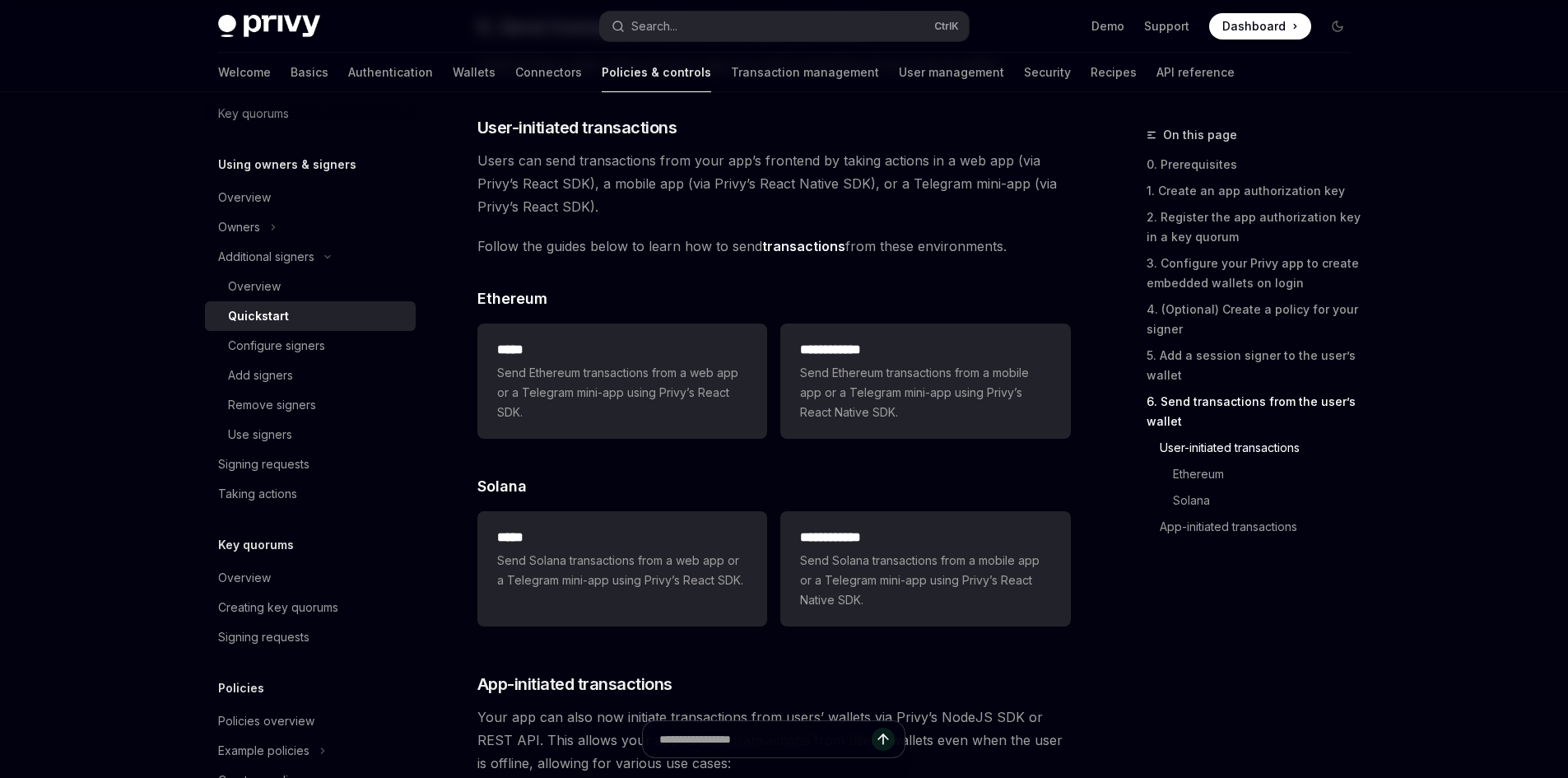
scroll to position [3621, 0]
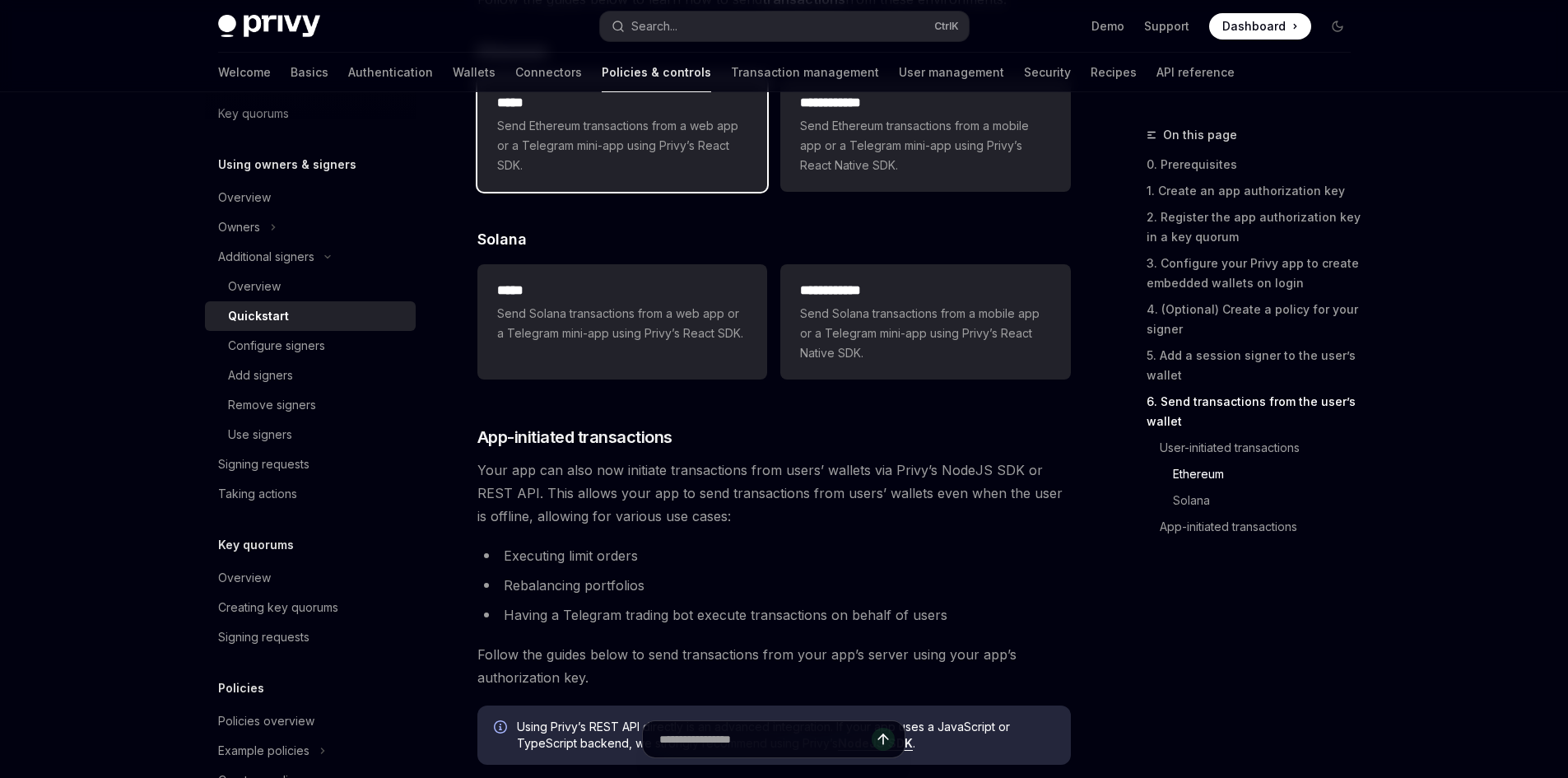
click at [540, 138] on span "Send Ethereum transactions from a web app or a Telegram mini-app using Privy’s …" at bounding box center [623, 146] width 250 height 60
type textarea "*"
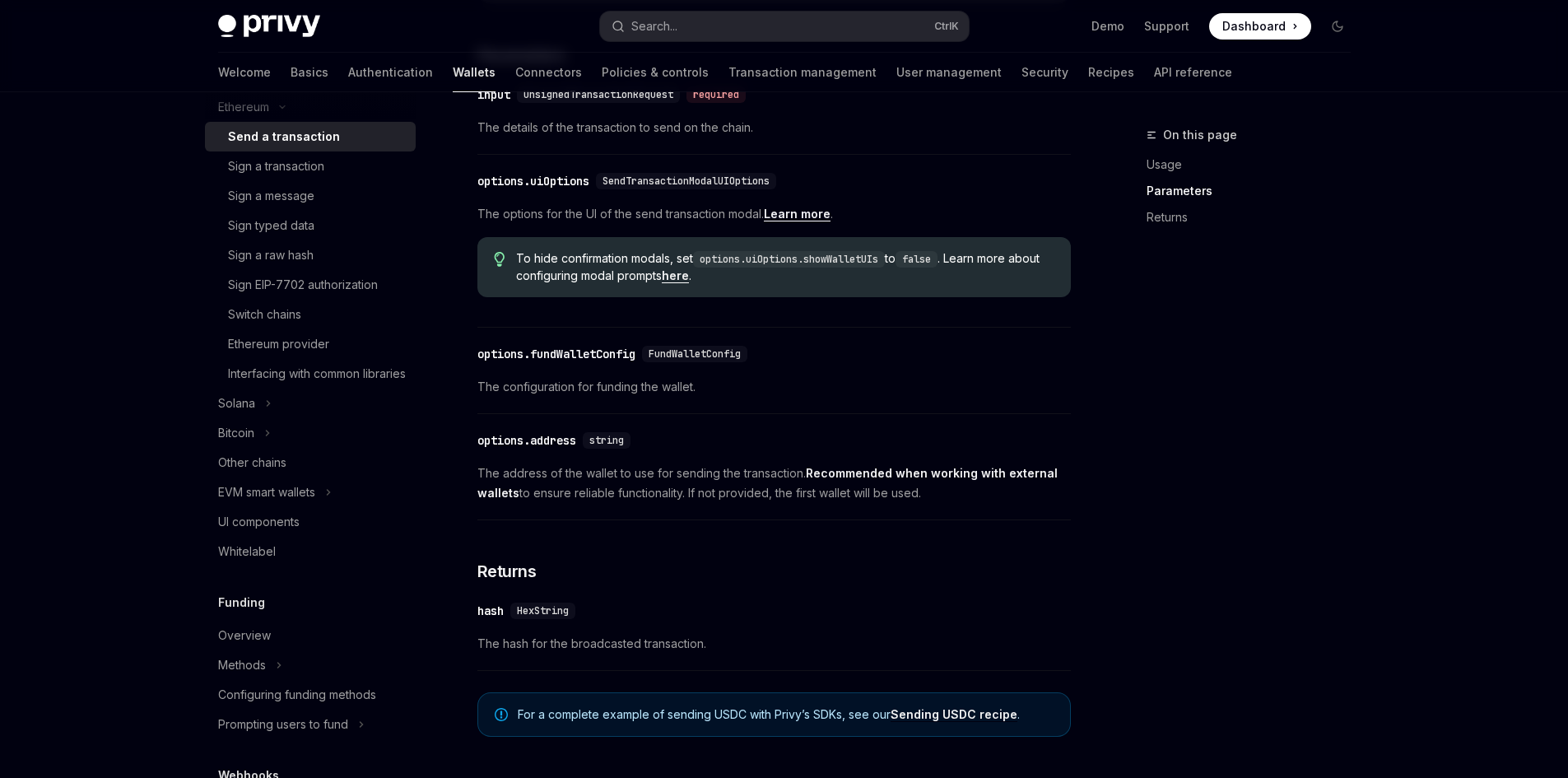
scroll to position [988, 0]
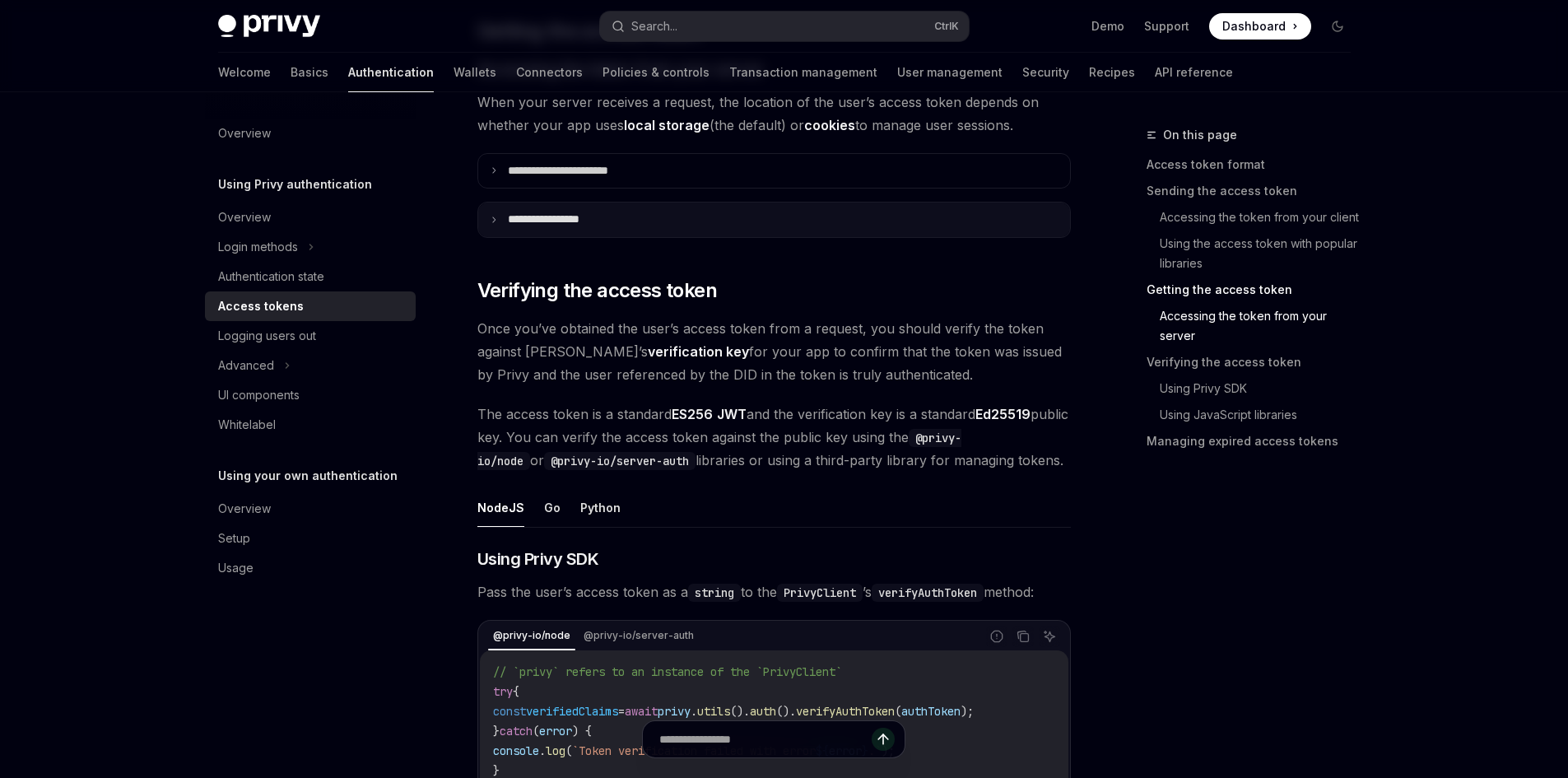
scroll to position [2140, 0]
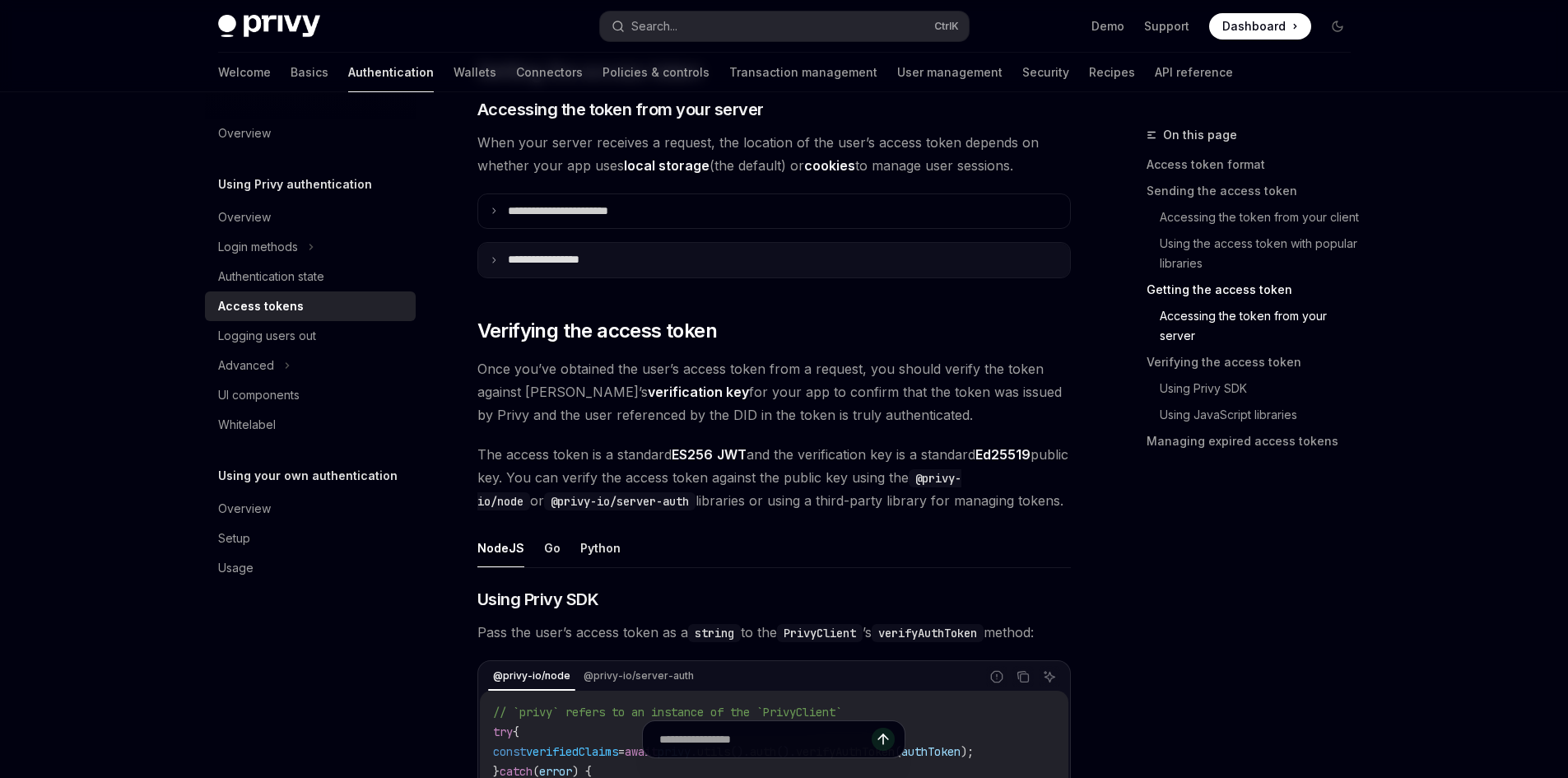
click at [618, 265] on summary "**********" at bounding box center [773, 259] width 591 height 34
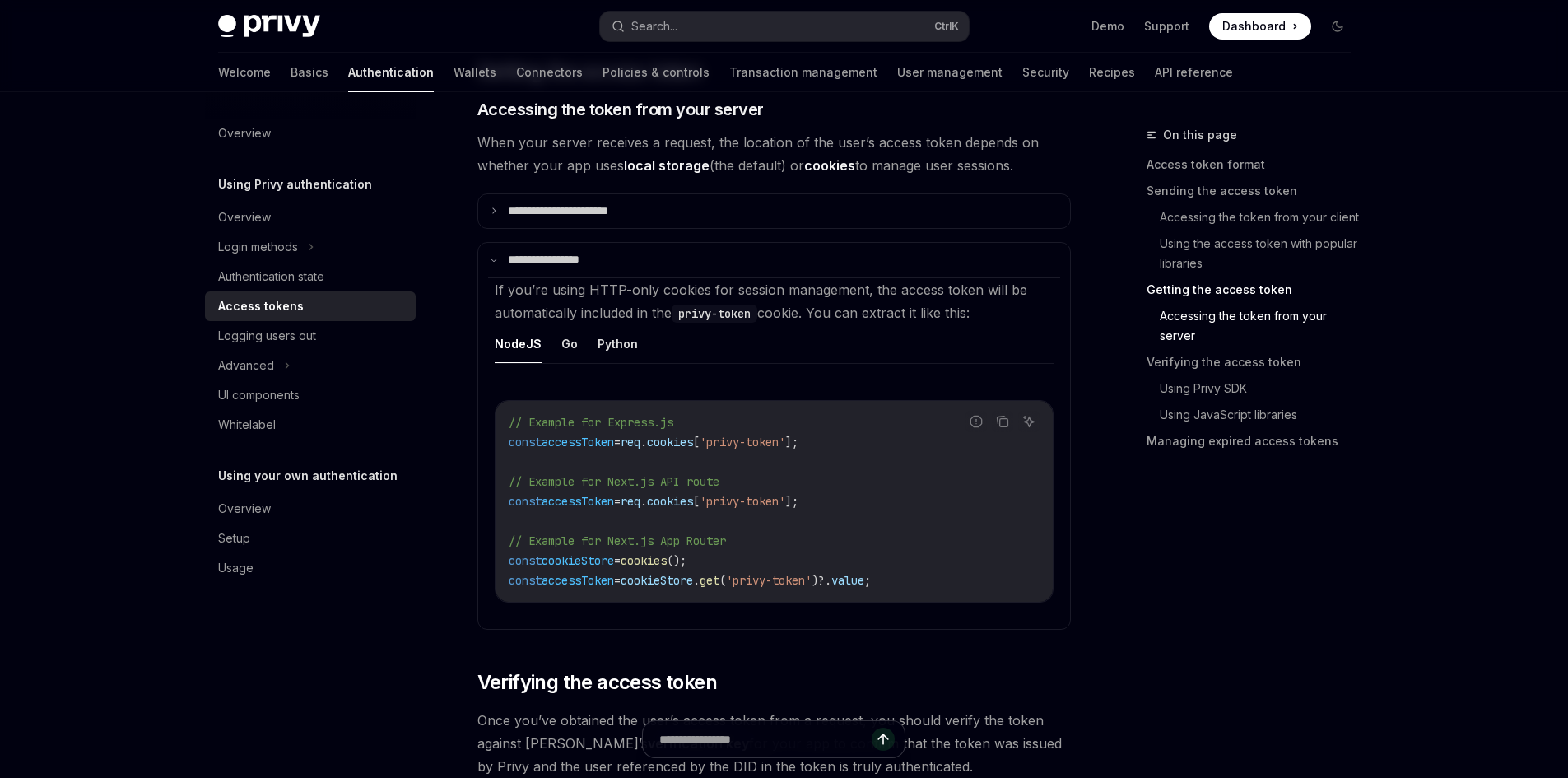
click at [751, 497] on span "'privy-token'" at bounding box center [743, 500] width 86 height 15
click at [785, 499] on span "'privy-token'" at bounding box center [743, 500] width 86 height 15
click at [756, 447] on span "'privy-token'" at bounding box center [743, 442] width 86 height 15
click at [755, 445] on span "'privy-token'" at bounding box center [743, 442] width 86 height 15
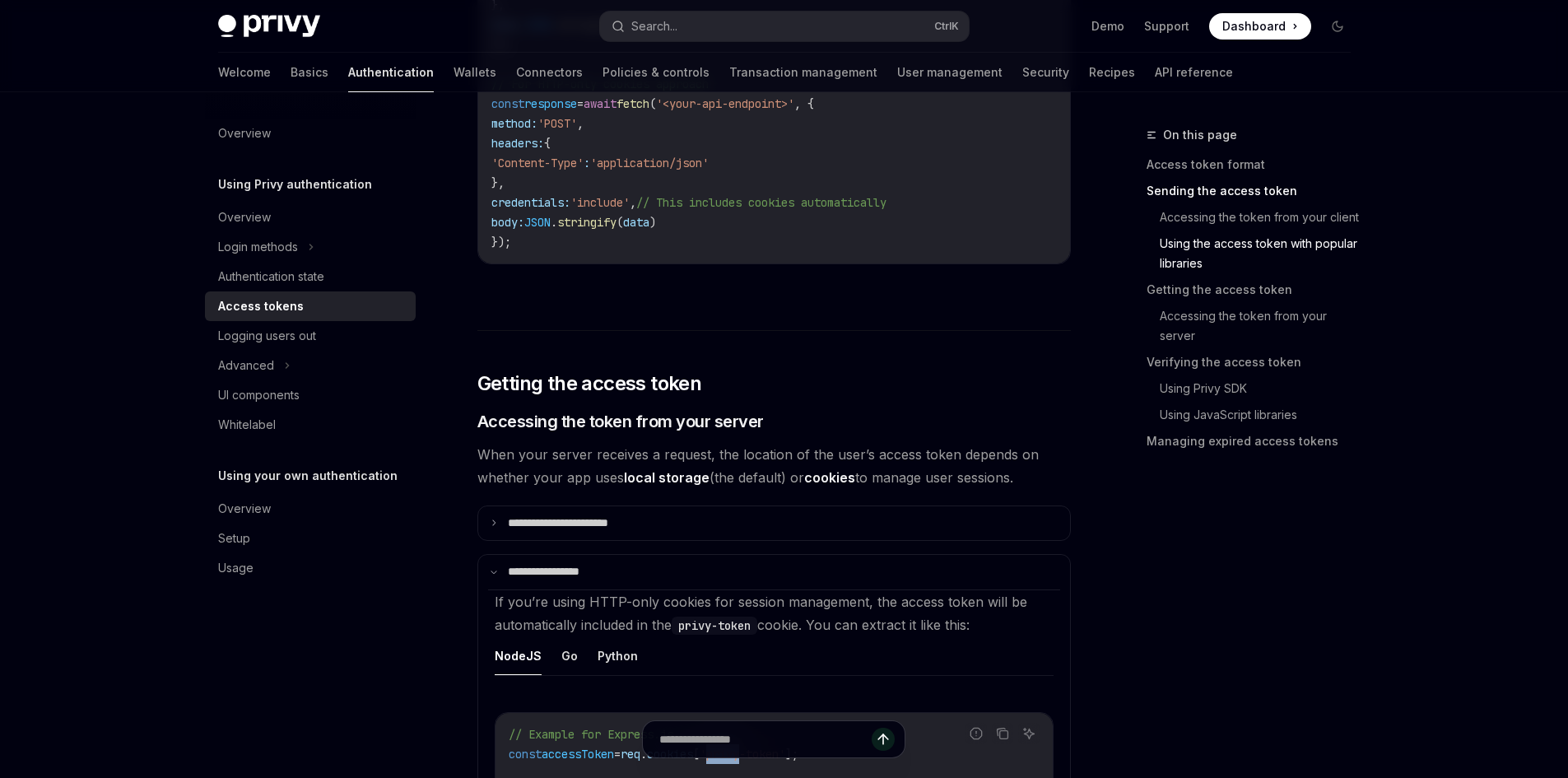
scroll to position [1975, 0]
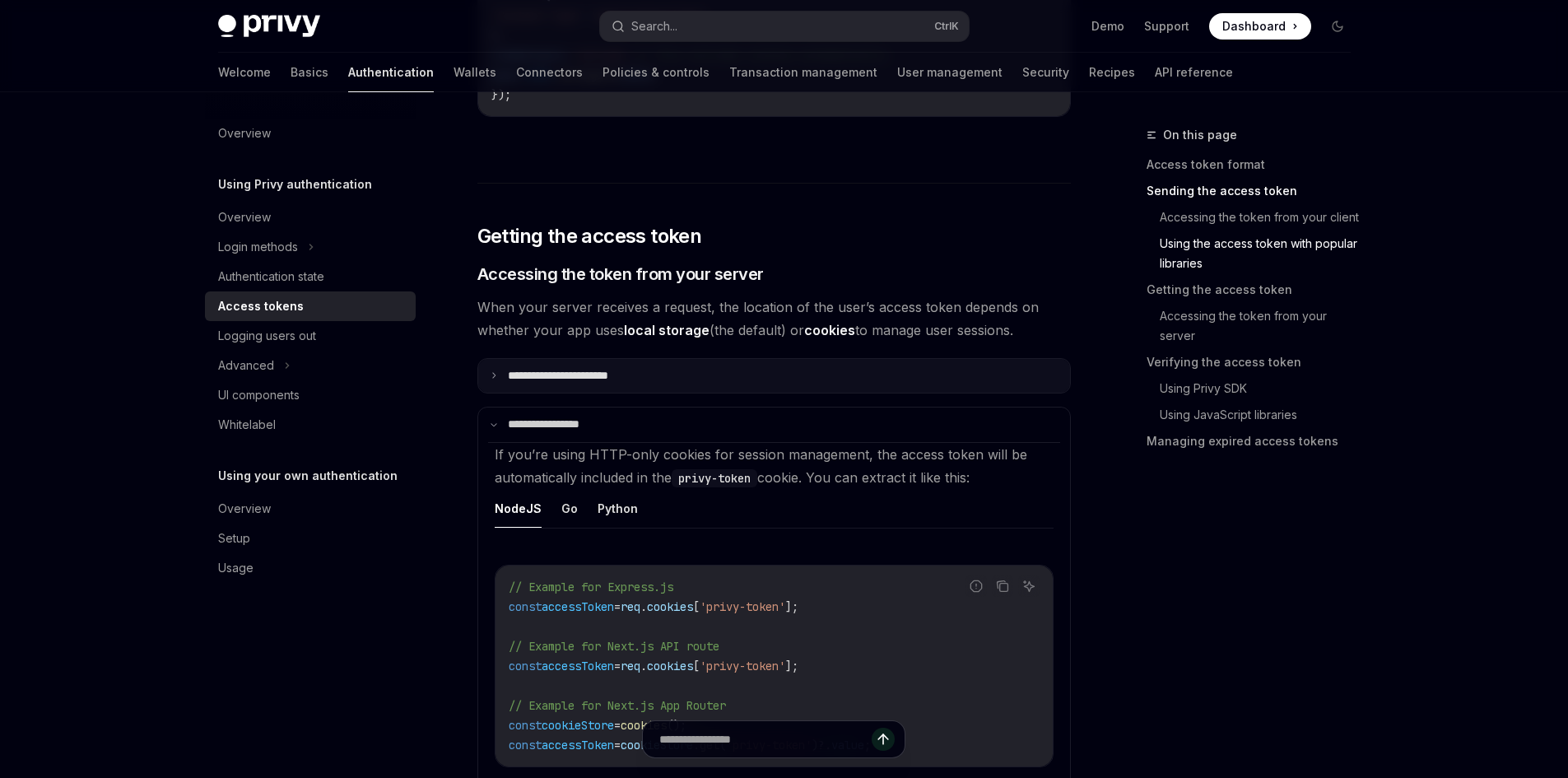
click at [651, 381] on summary "**********" at bounding box center [773, 375] width 591 height 34
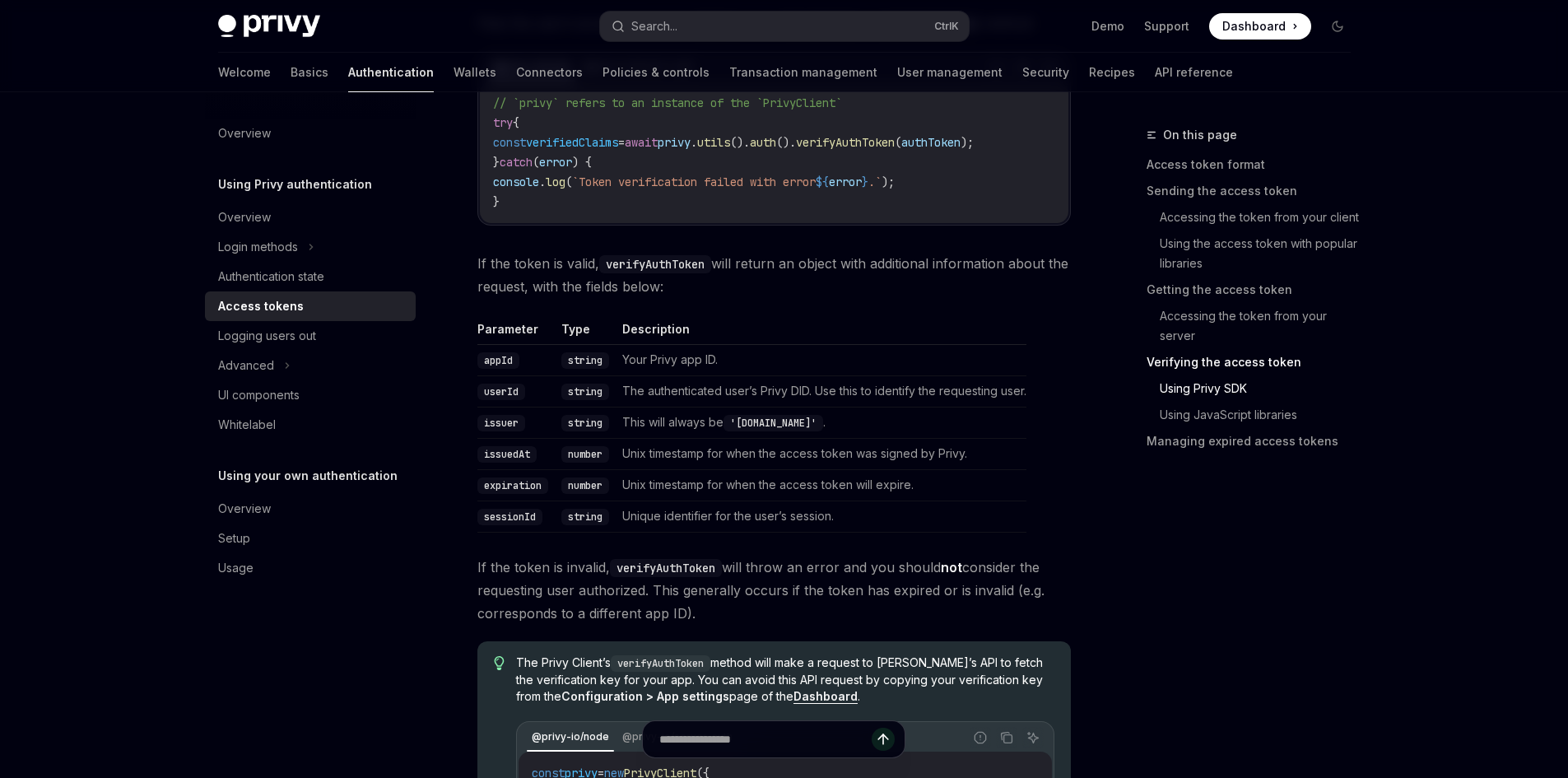
scroll to position [3375, 0]
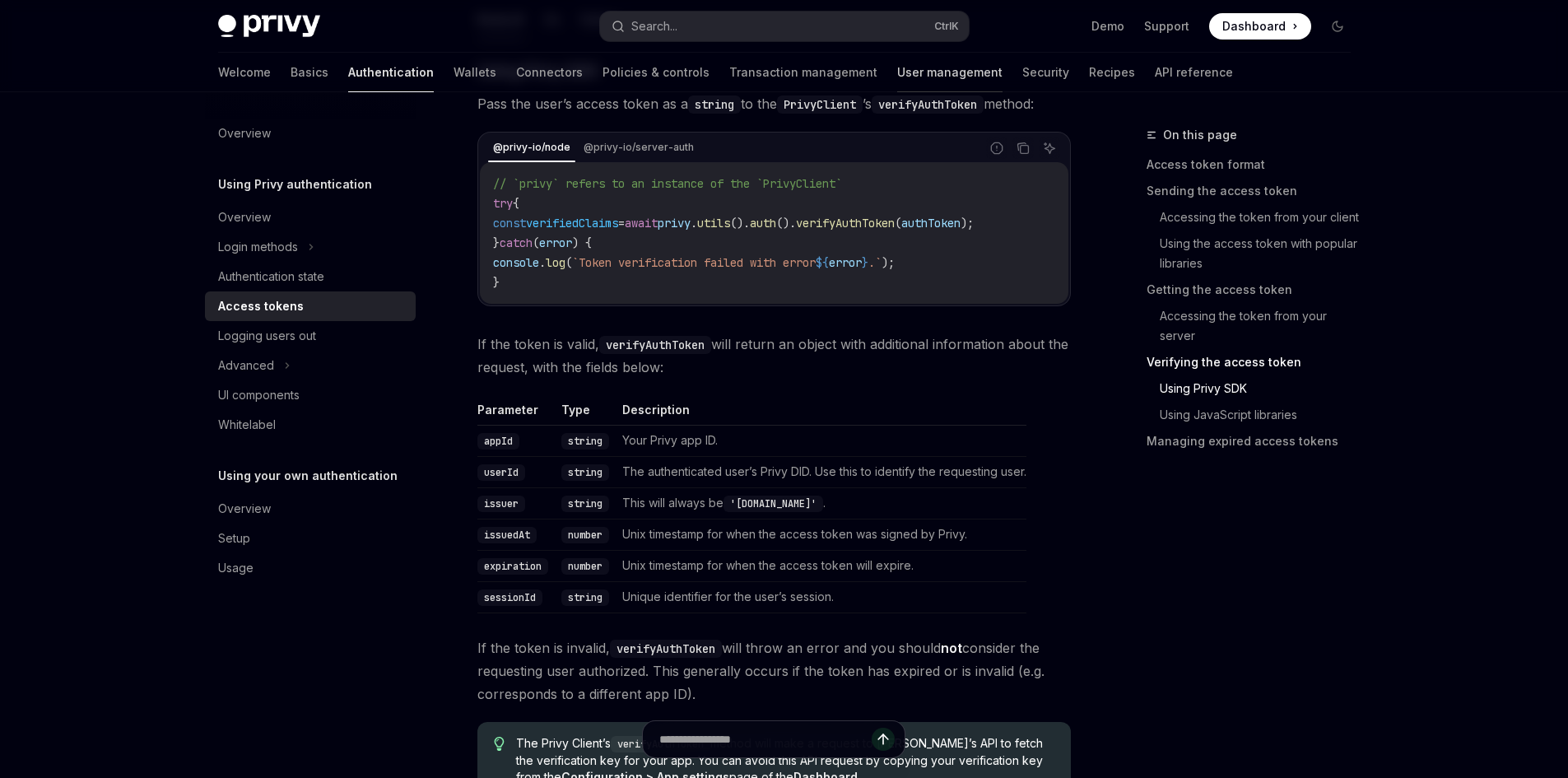
click at [897, 71] on link "User management" at bounding box center [950, 72] width 106 height 39
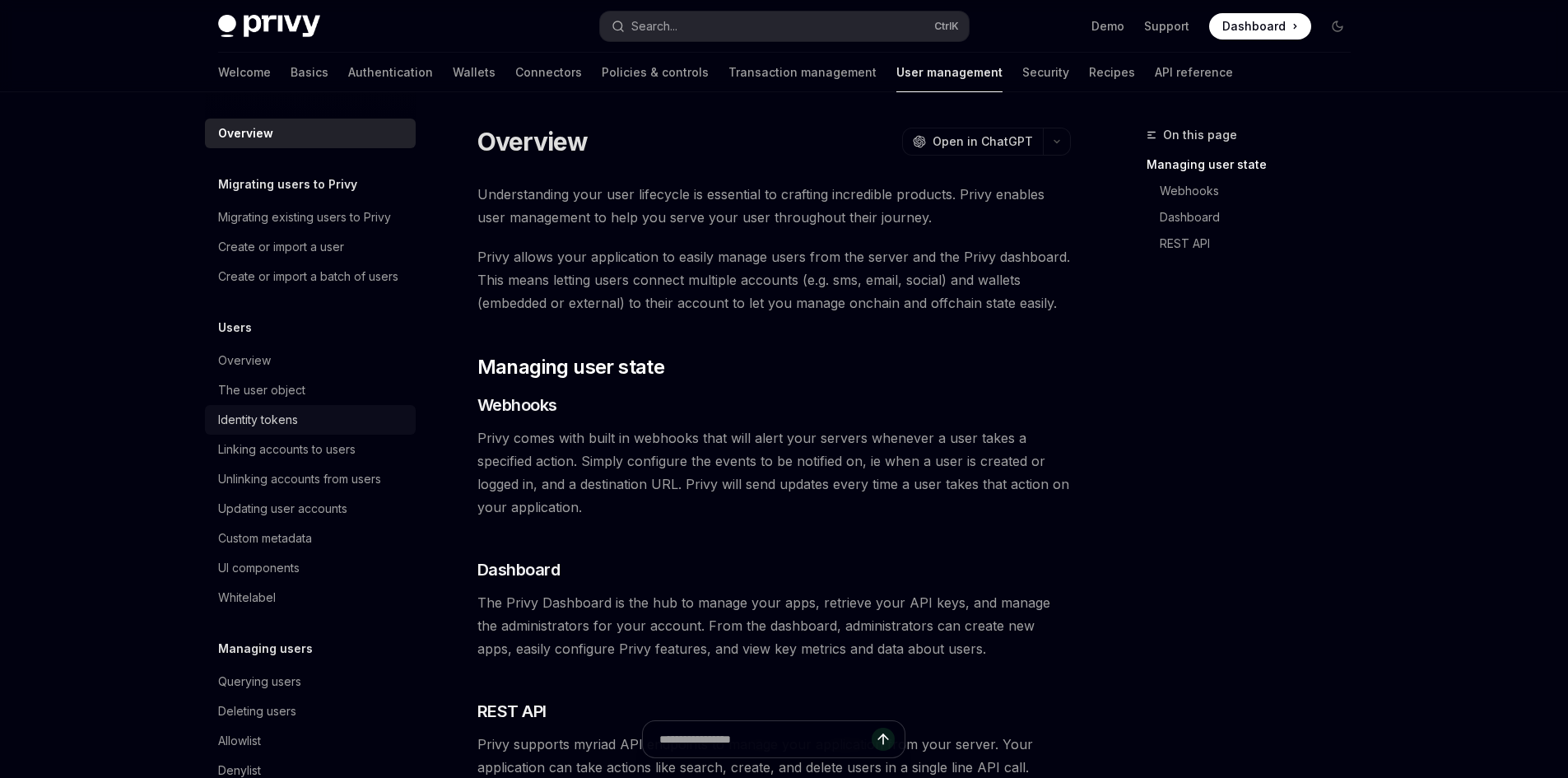
click at [276, 430] on div "Identity tokens" at bounding box center [258, 419] width 80 height 20
type textarea "*"
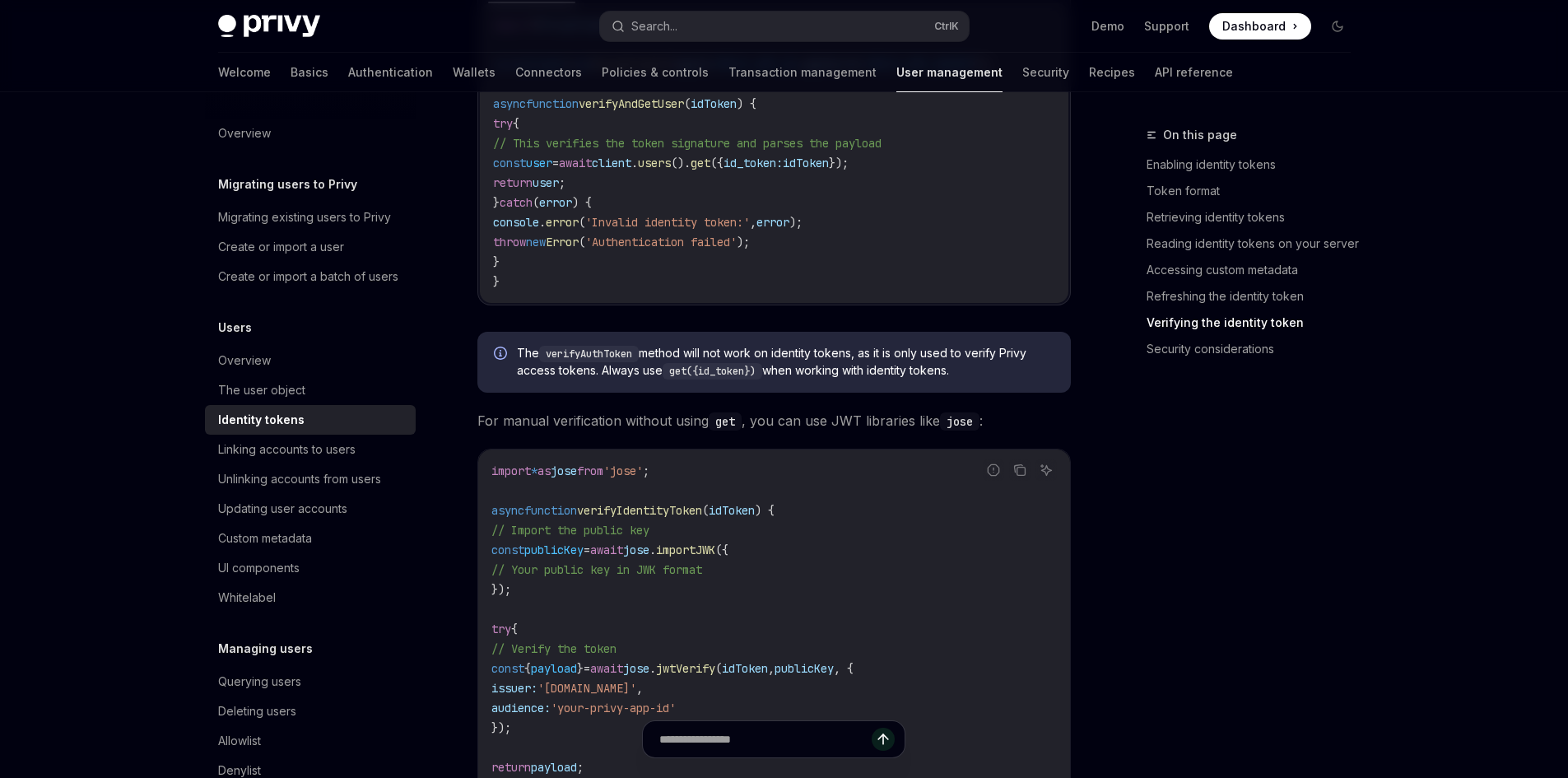
scroll to position [4691, 0]
click at [761, 380] on span "The verifyAuthToken method will not work on identity tokens, as it is only used…" at bounding box center [786, 363] width 538 height 34
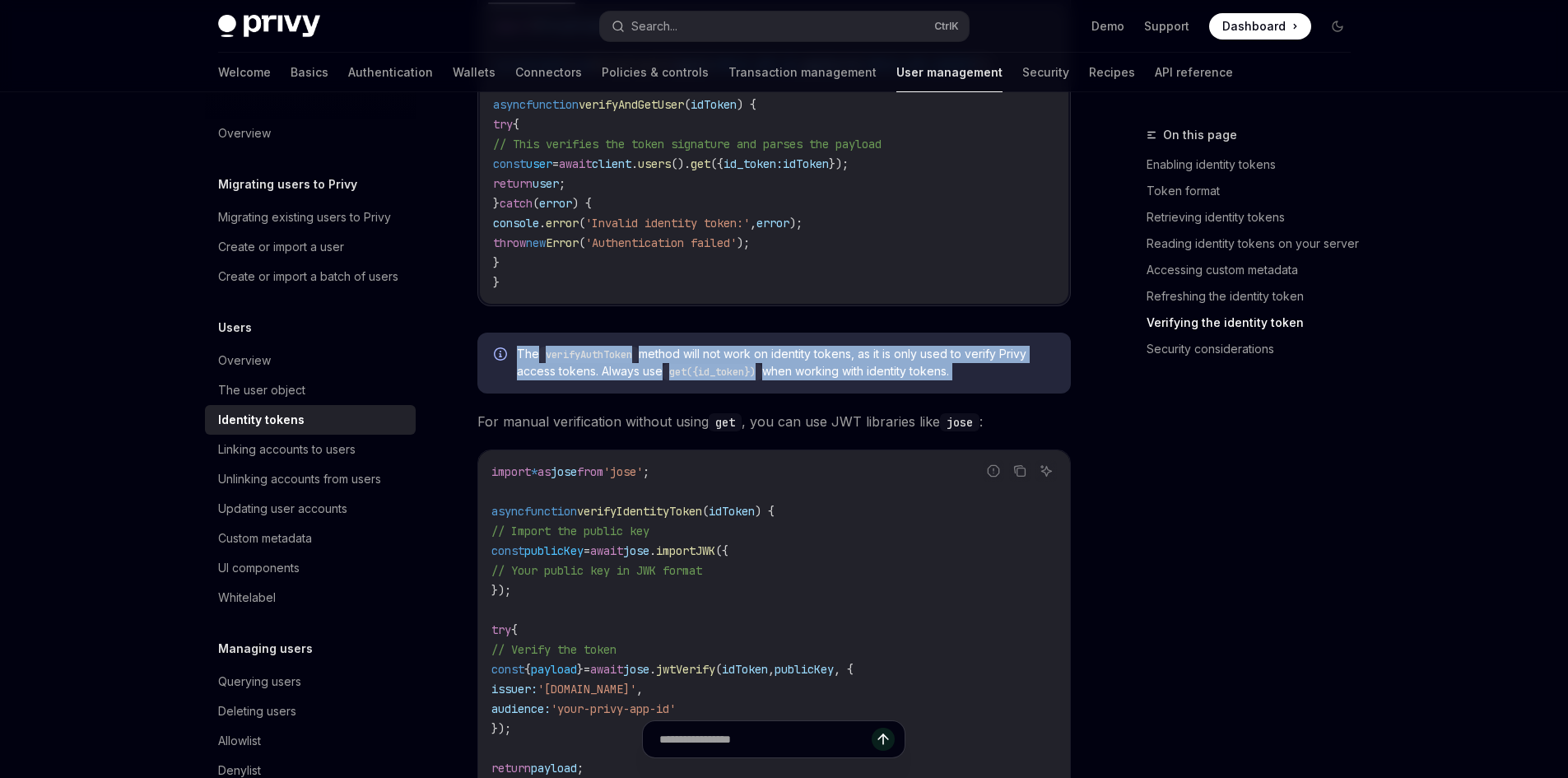
click at [761, 380] on span "The verifyAuthToken method will not work on identity tokens, as it is only used…" at bounding box center [786, 363] width 538 height 34
copy div "The verifyAuthToken method will not work on identity tokens, as it is only used…"
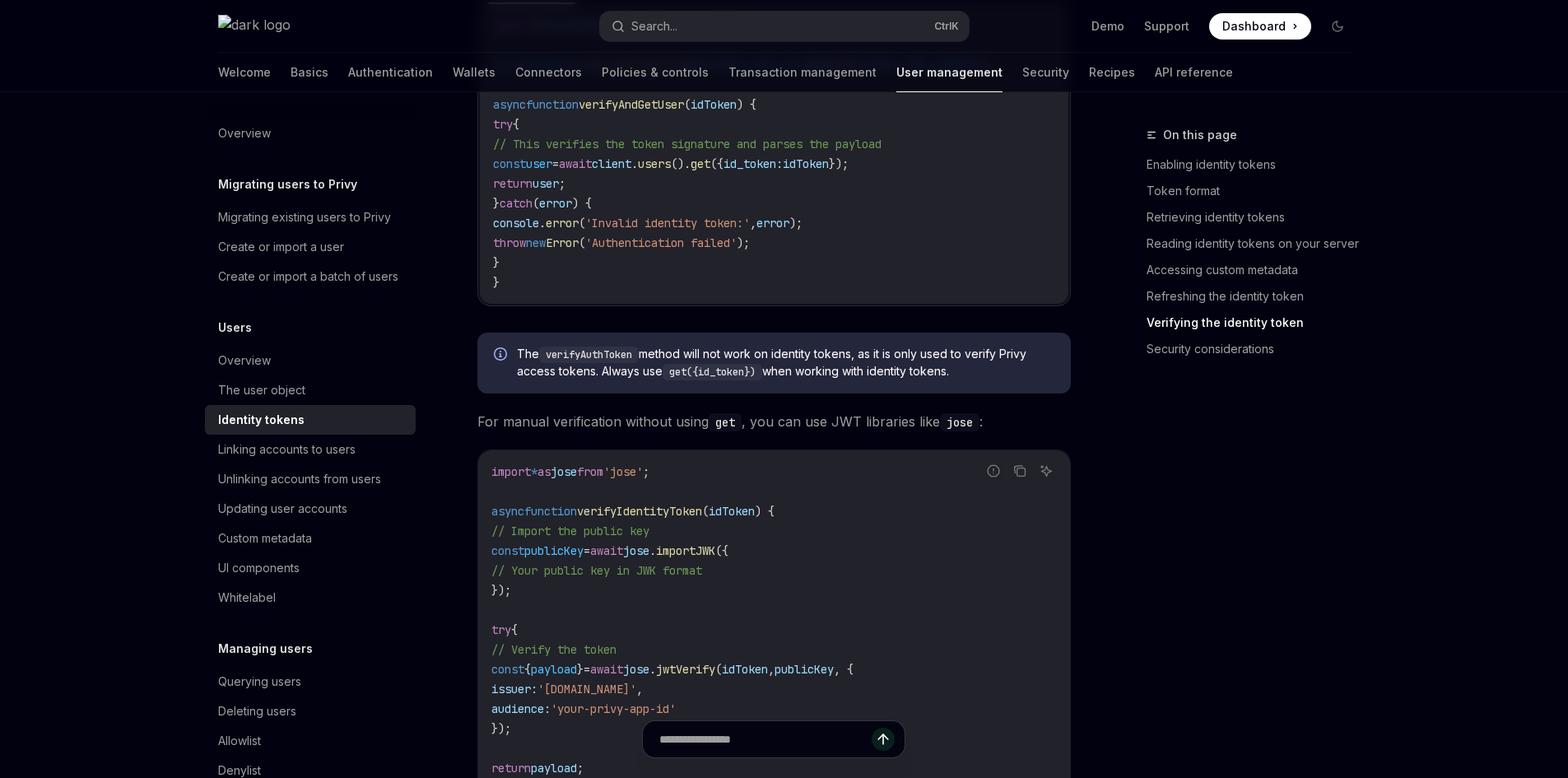
click at [638, 433] on span "For manual verification without using get , you can use JWT libraries like [PER…" at bounding box center [773, 421] width 593 height 23
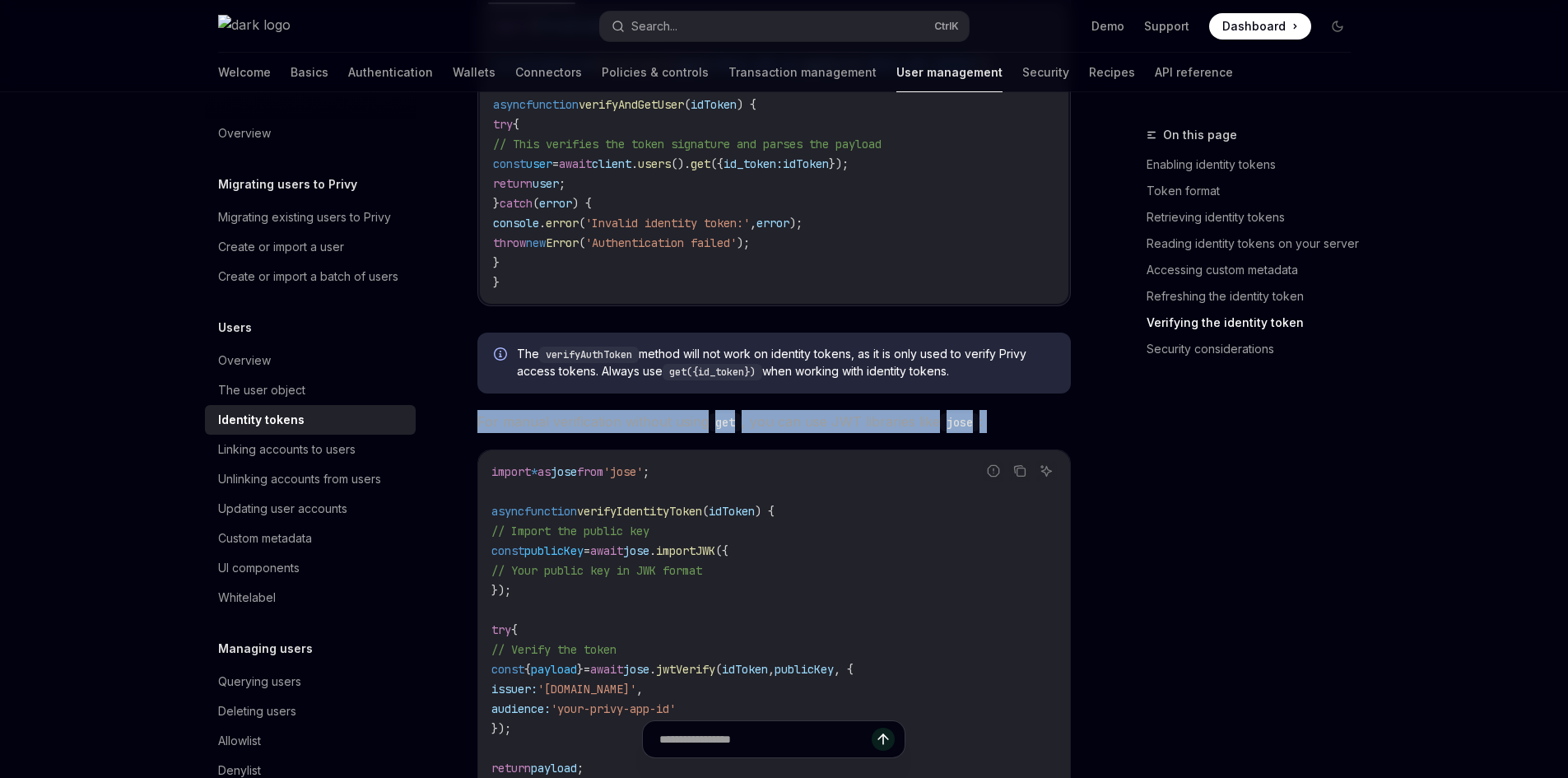
click at [638, 433] on span "For manual verification without using get , you can use JWT libraries like [PER…" at bounding box center [773, 421] width 593 height 23
click at [632, 433] on span "For manual verification without using get , you can use JWT libraries like [PER…" at bounding box center [773, 421] width 593 height 23
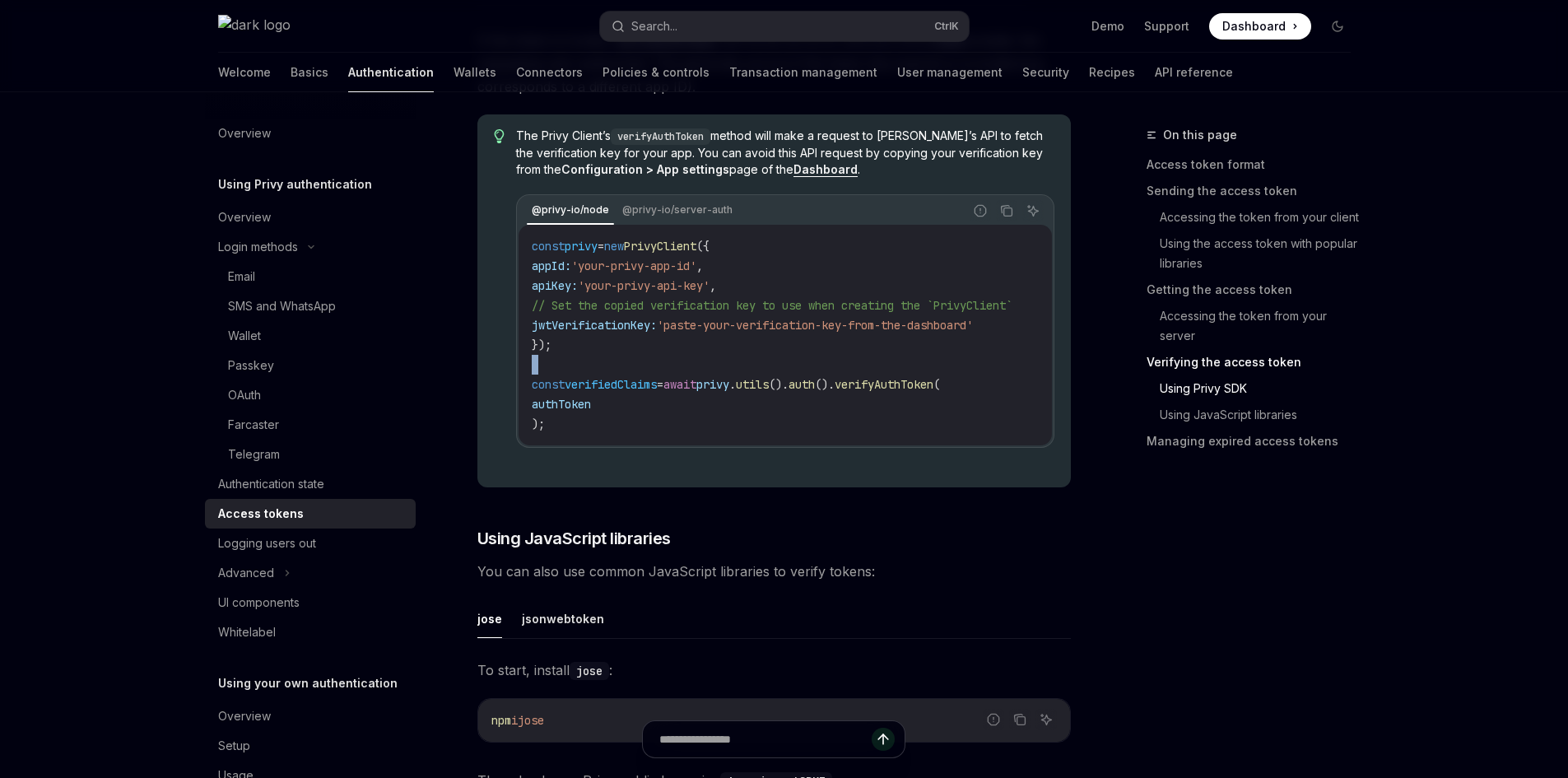
scroll to position [45, 0]
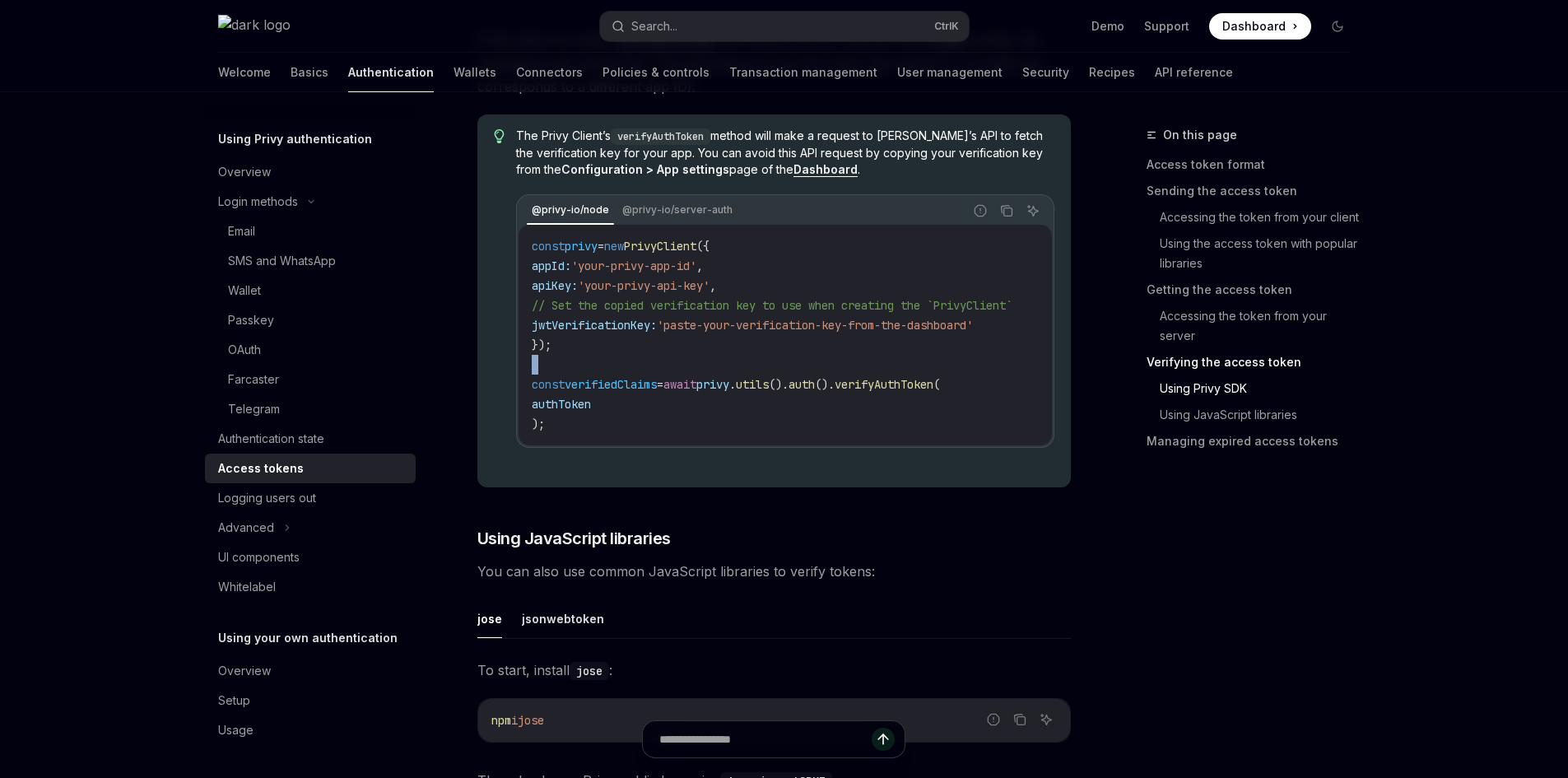
click at [785, 19] on button "Search... Ctrl K" at bounding box center [784, 26] width 369 height 29
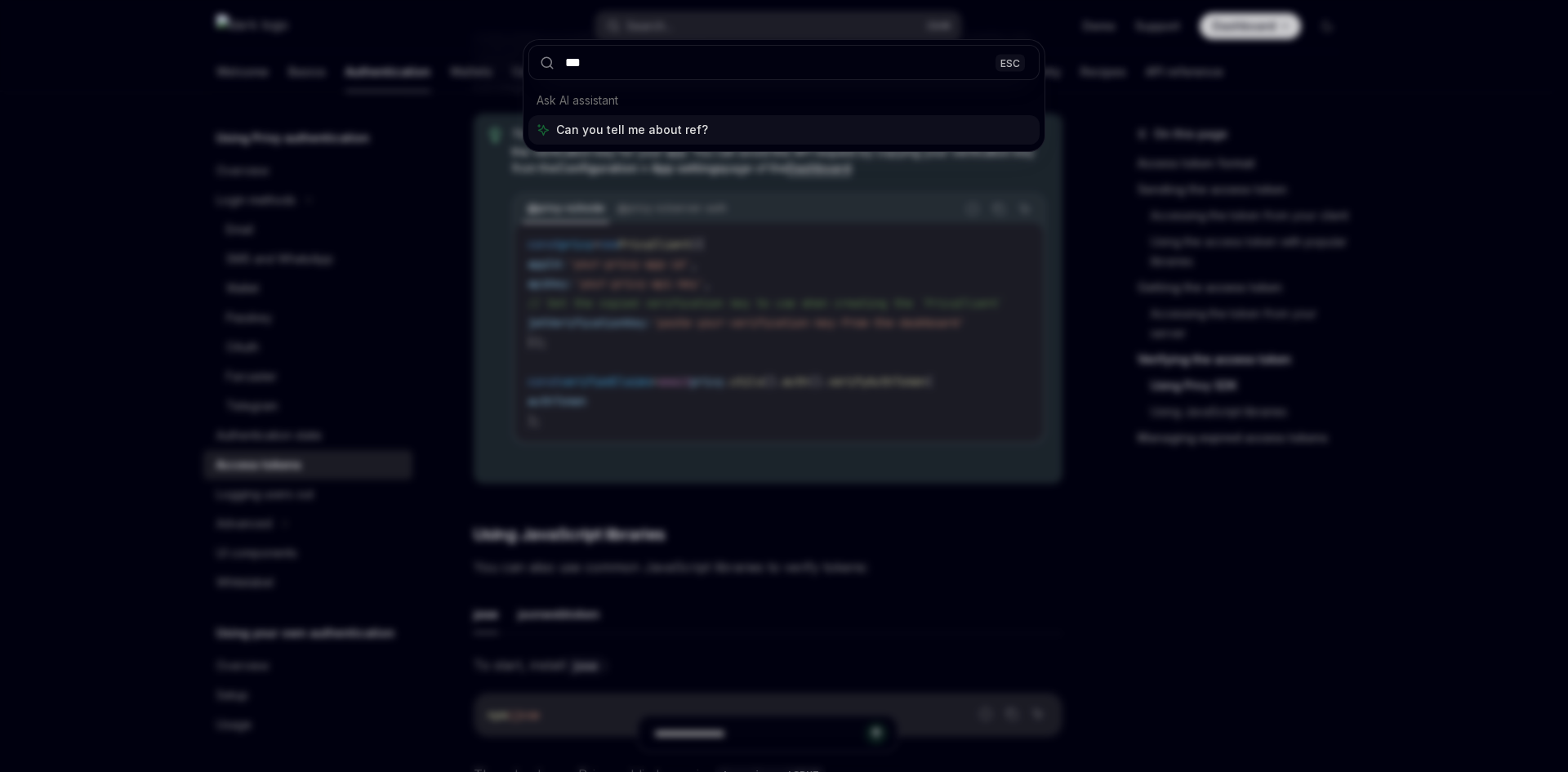
type input "****"
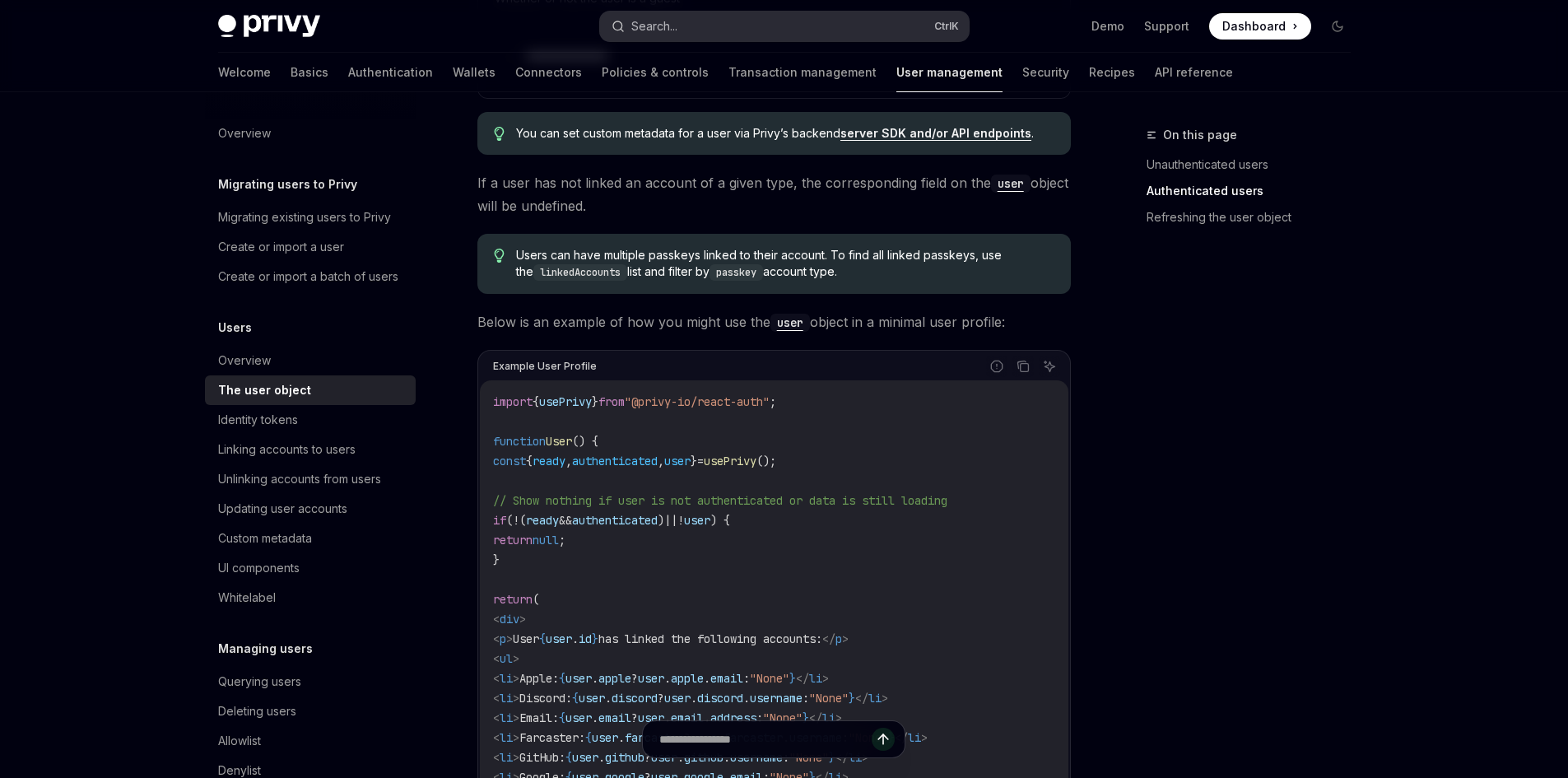
scroll to position [1070, 0]
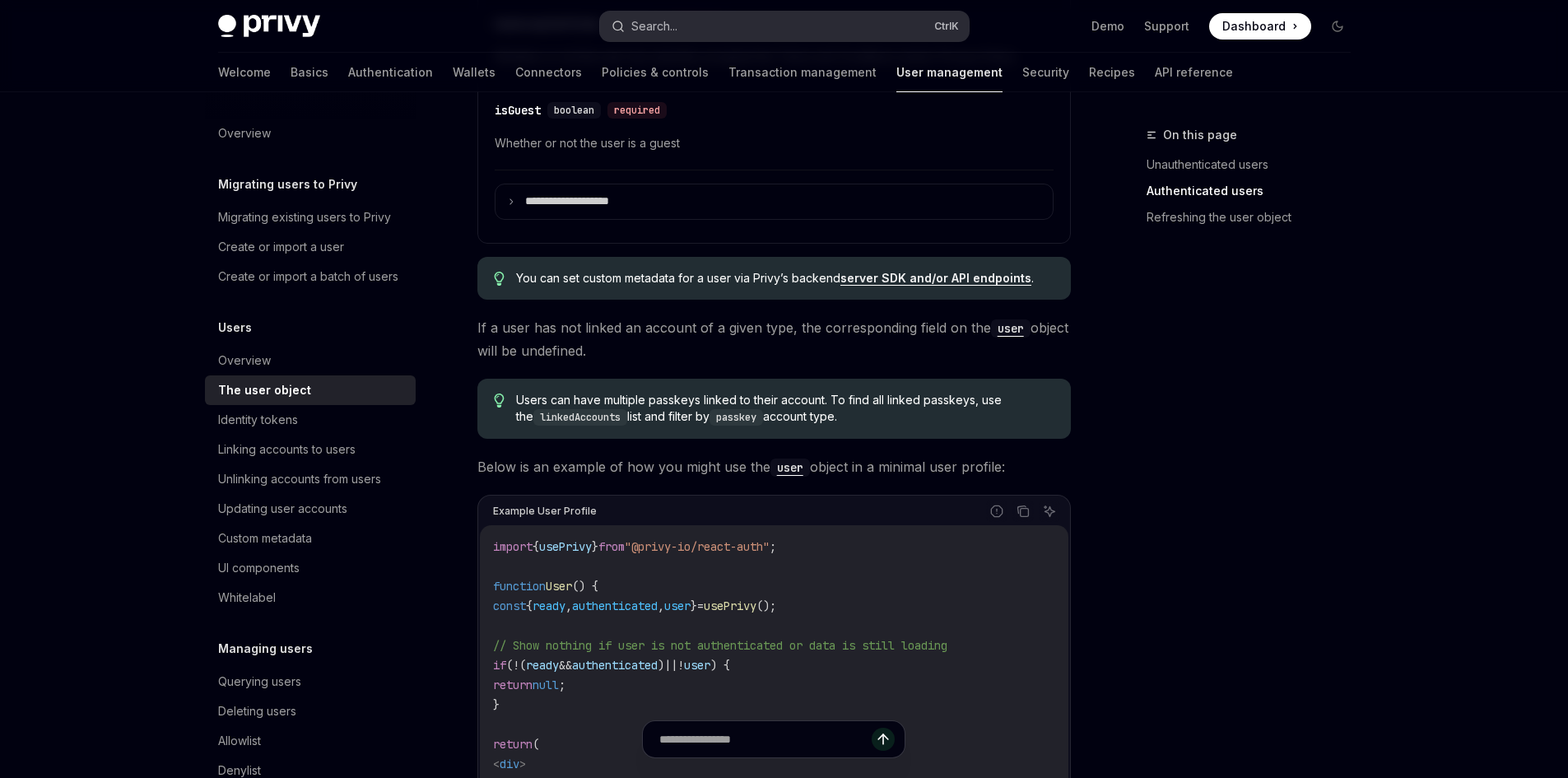
click at [714, 23] on button "Search... Ctrl K" at bounding box center [784, 26] width 369 height 29
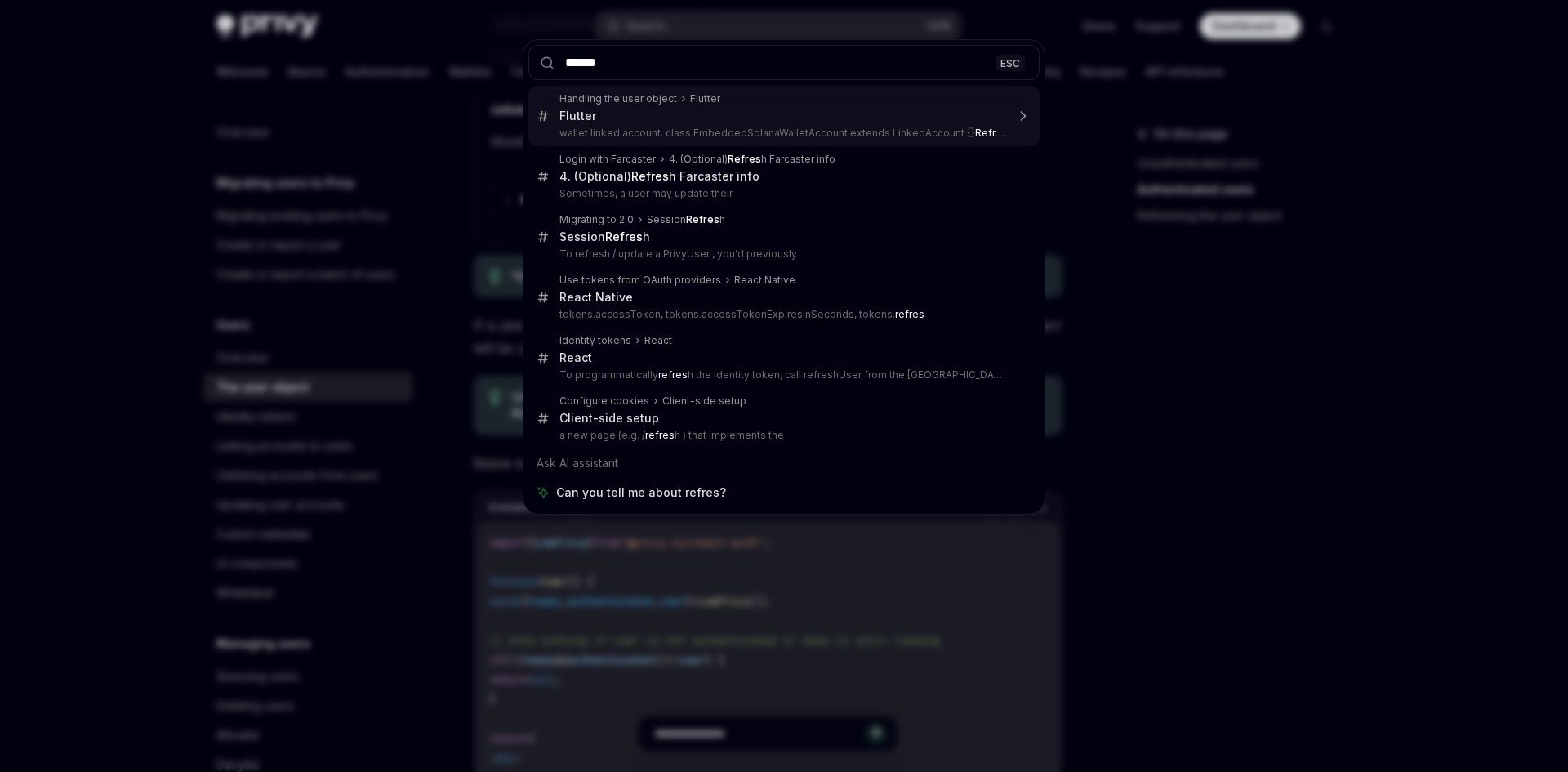
type input "*******"
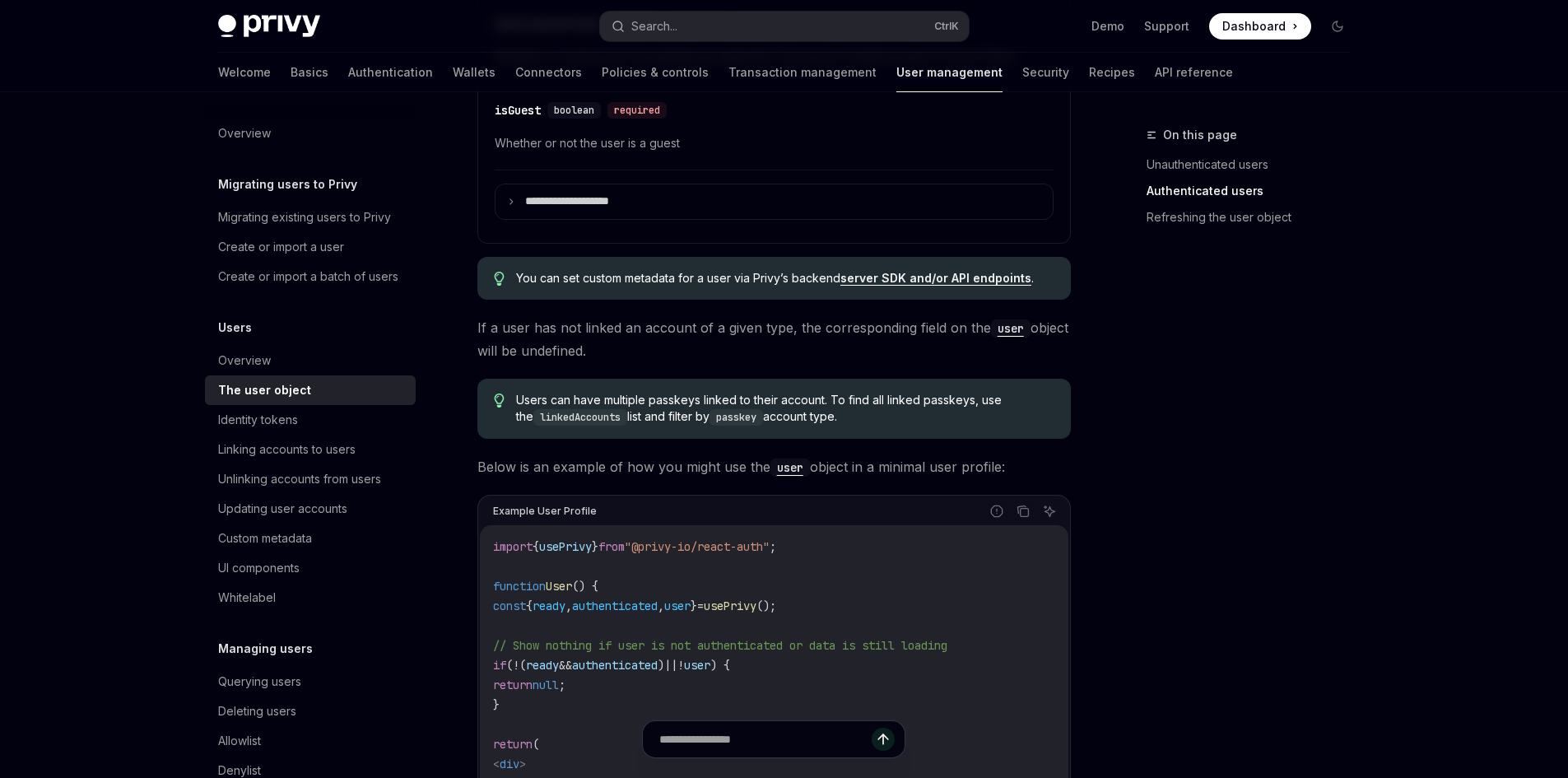
type textarea "*"
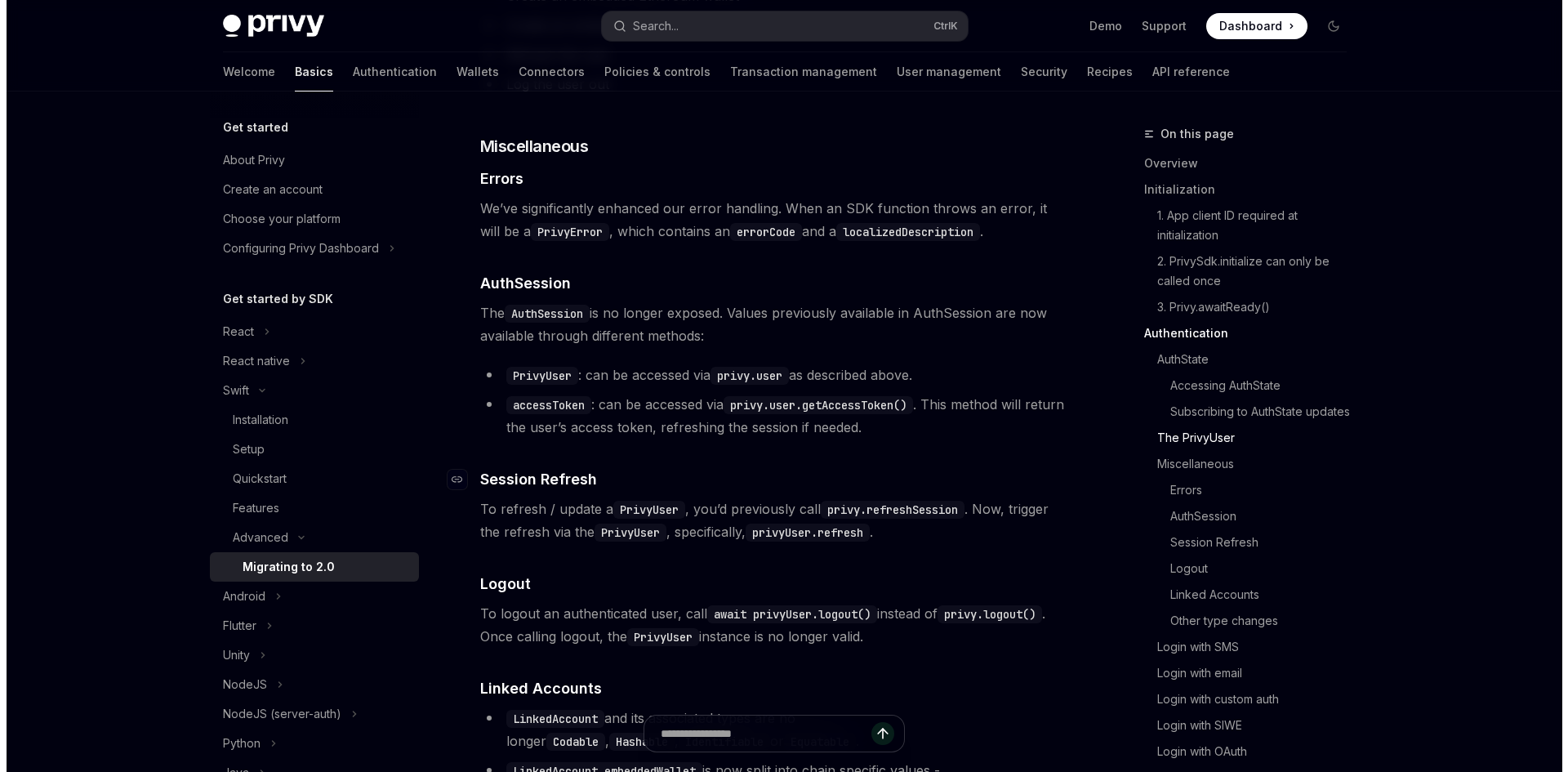
scroll to position [2778, 0]
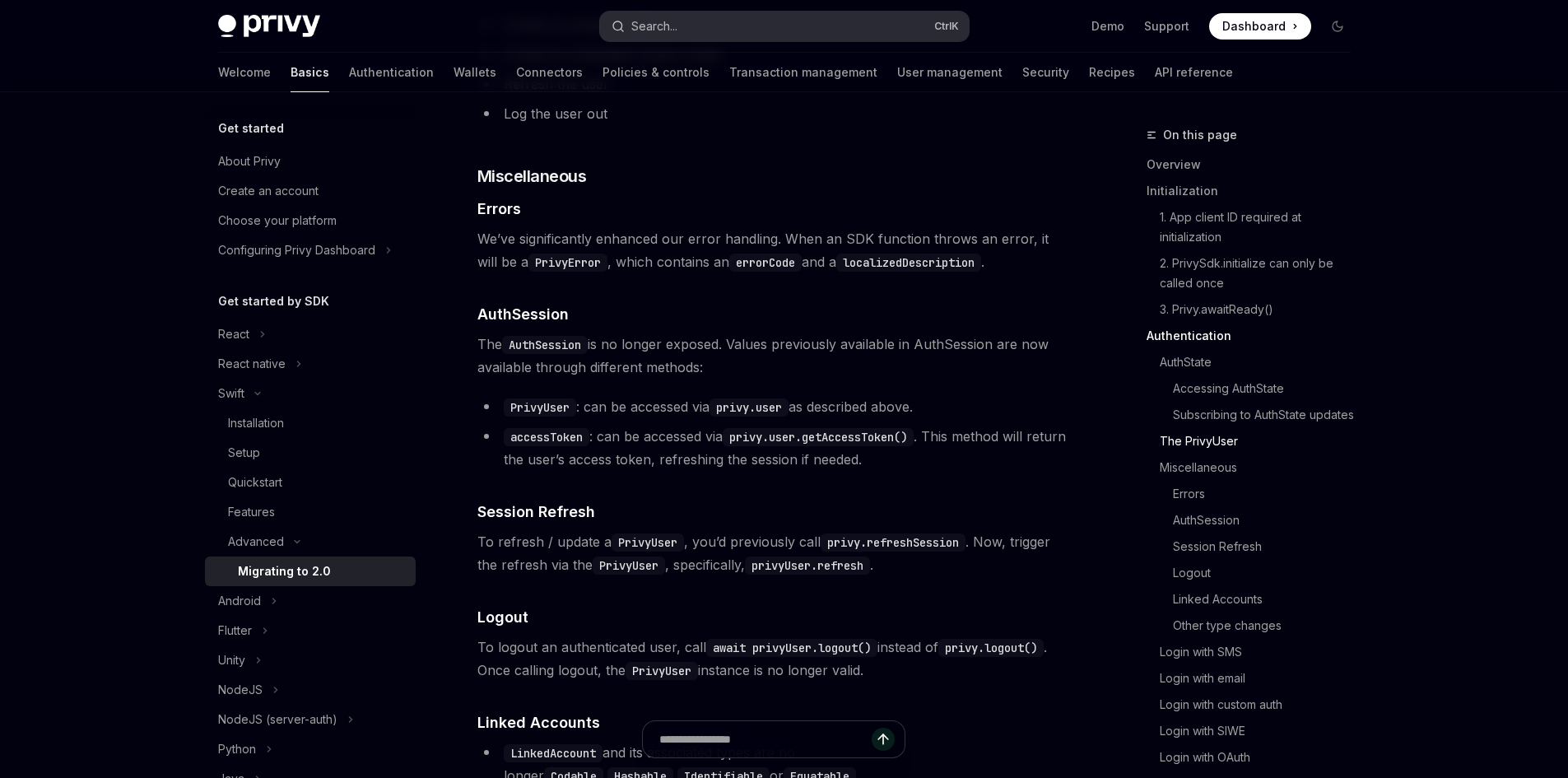
click at [720, 21] on button "Search... Ctrl K" at bounding box center [784, 26] width 369 height 29
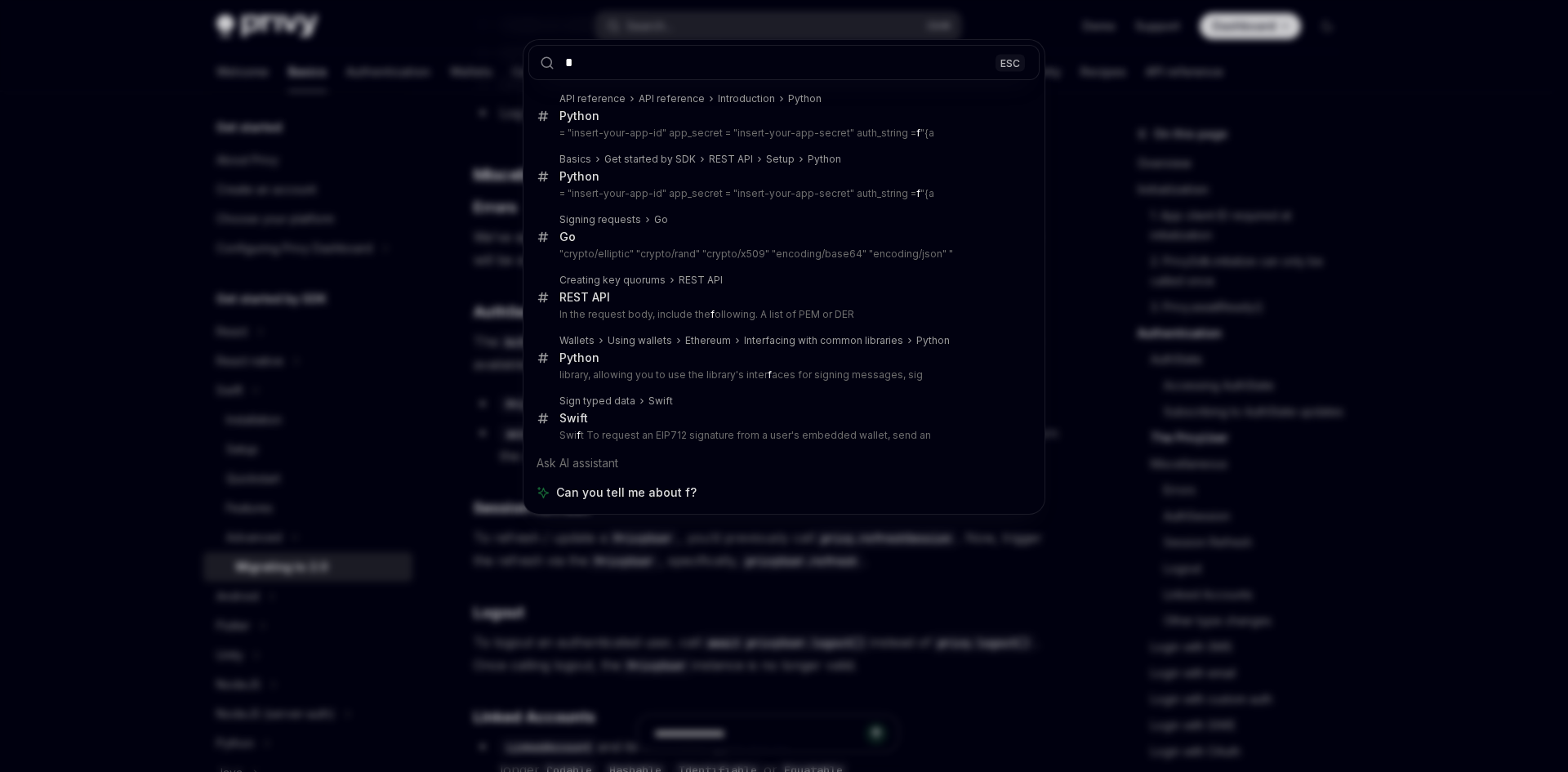
click at [673, 73] on input "*" at bounding box center [784, 62] width 511 height 35
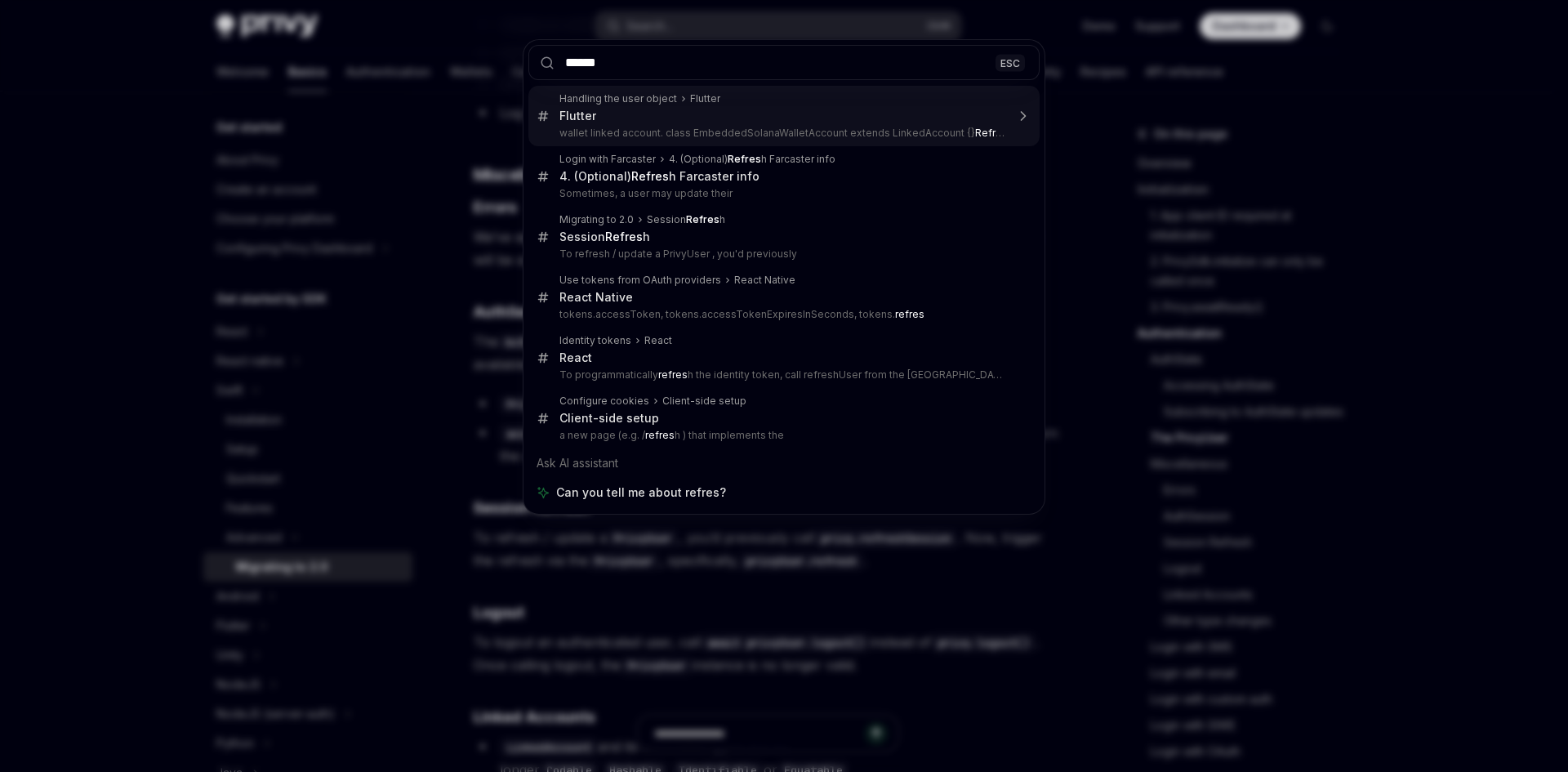
type input "*******"
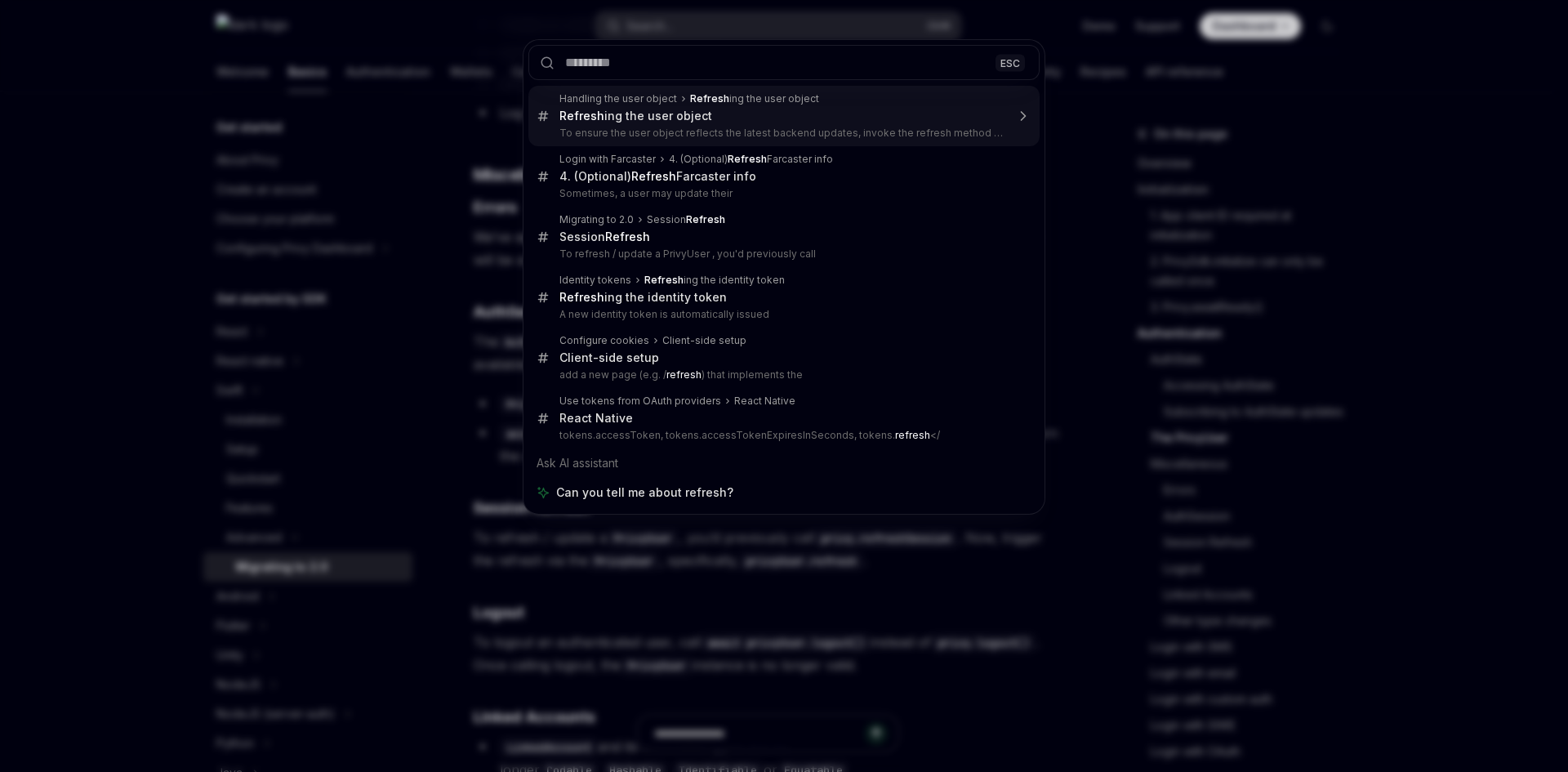
type textarea "*"
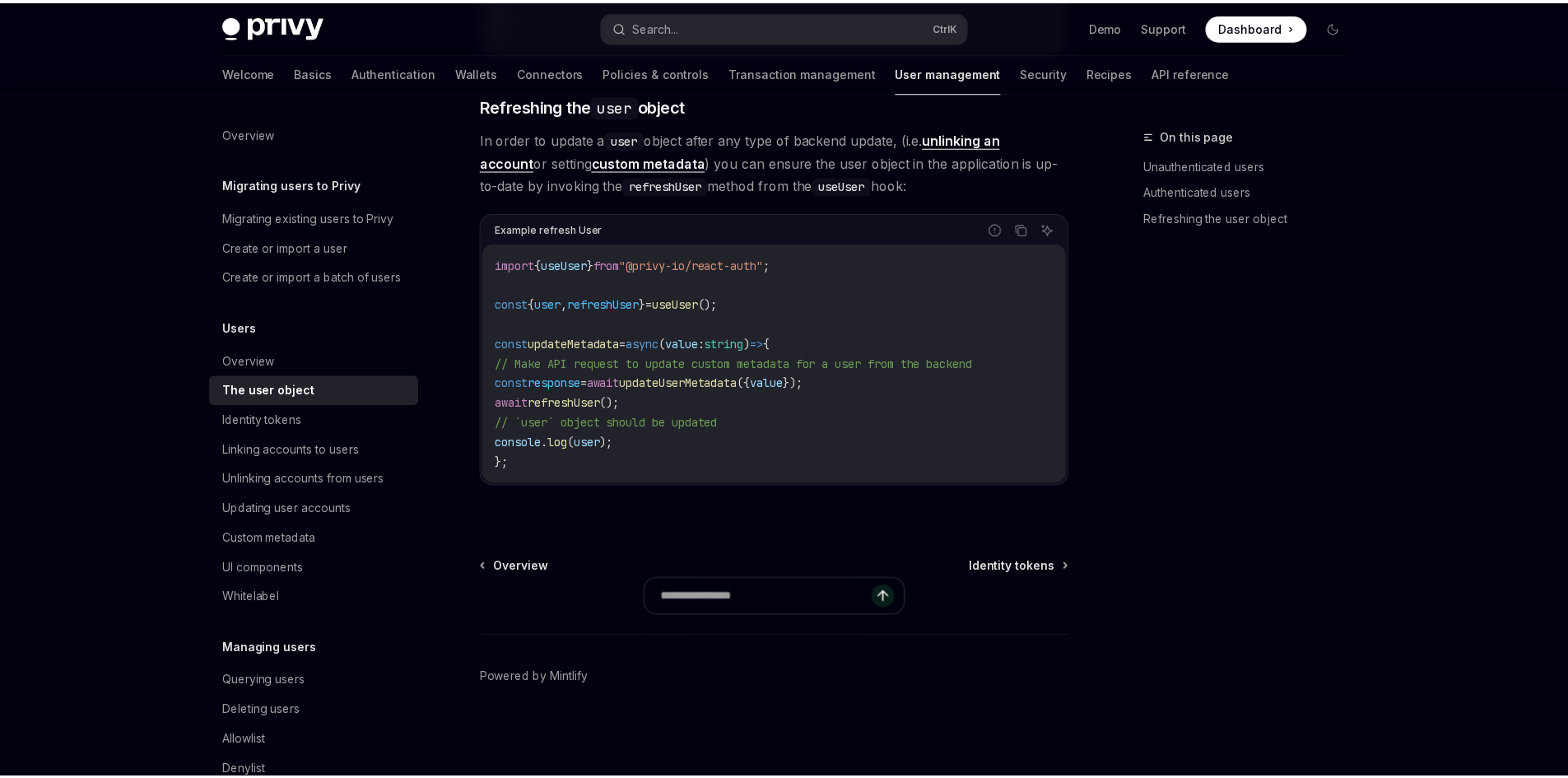
scroll to position [2174, 0]
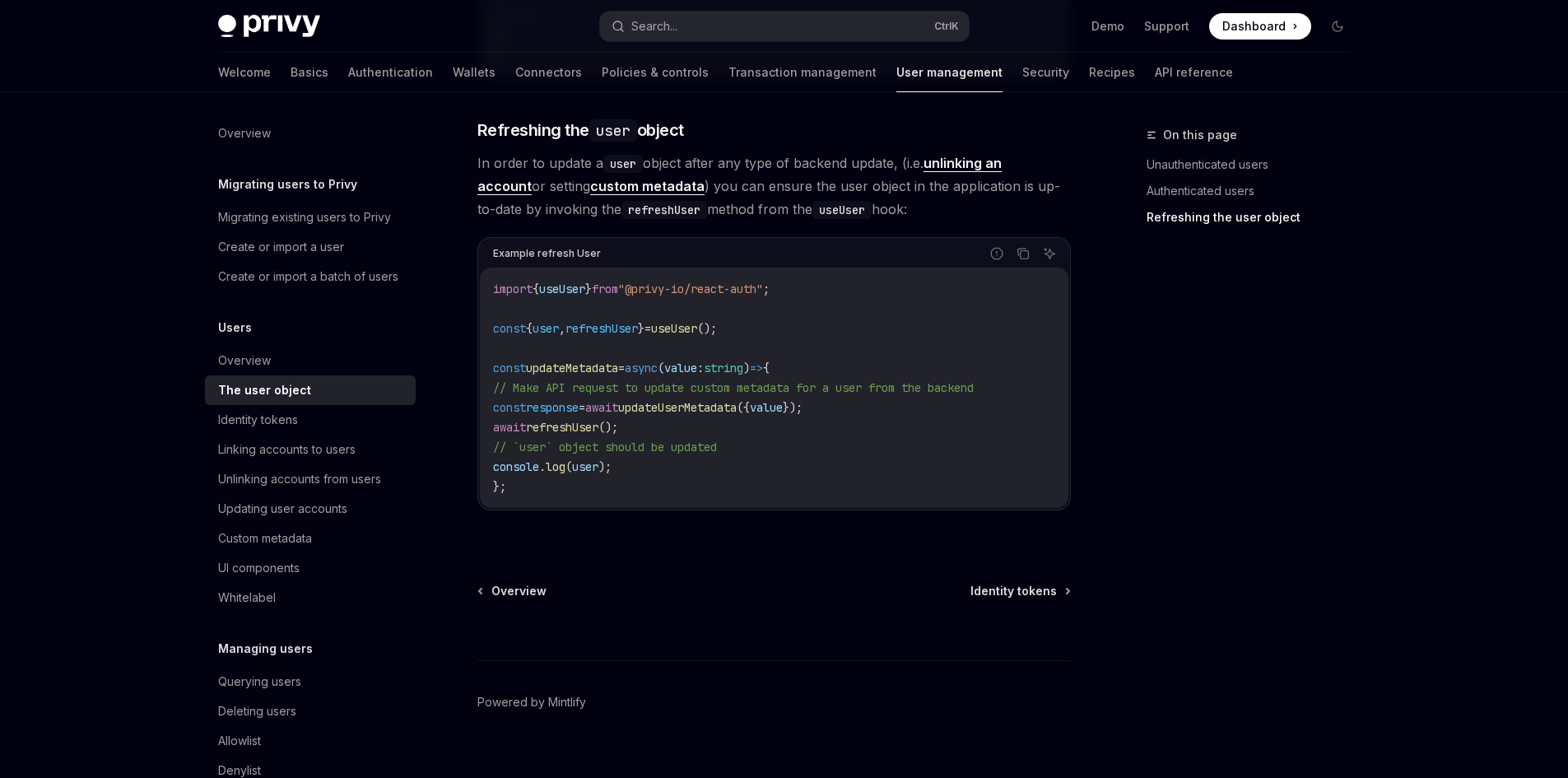
click at [559, 329] on span "user" at bounding box center [545, 327] width 26 height 15
click at [716, 411] on span "updateUserMetadata" at bounding box center [676, 407] width 118 height 15
copy span "updateUserMetadata"
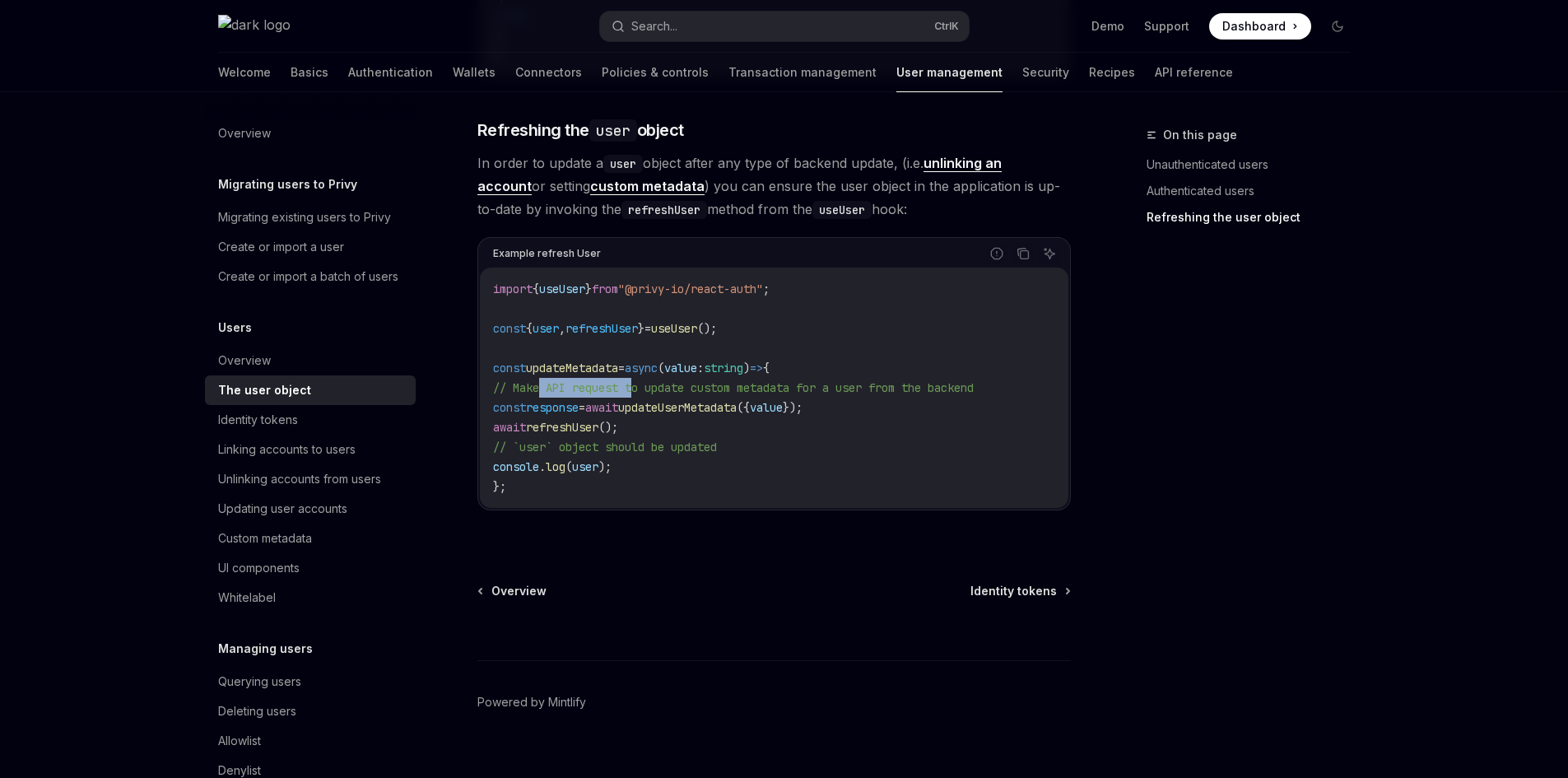
drag, startPoint x: 610, startPoint y: 394, endPoint x: 682, endPoint y: 394, distance: 72.0
click at [664, 394] on span "// Make API request to update custom metadata for a user from the backend" at bounding box center [733, 387] width 481 height 15
drag, startPoint x: 899, startPoint y: 395, endPoint x: 931, endPoint y: 395, distance: 32.0
click at [924, 395] on span "// Make API request to update custom metadata for a user from the backend" at bounding box center [733, 387] width 481 height 15
click at [939, 395] on span "// Make API request to update custom metadata for a user from the backend" at bounding box center [733, 387] width 481 height 15
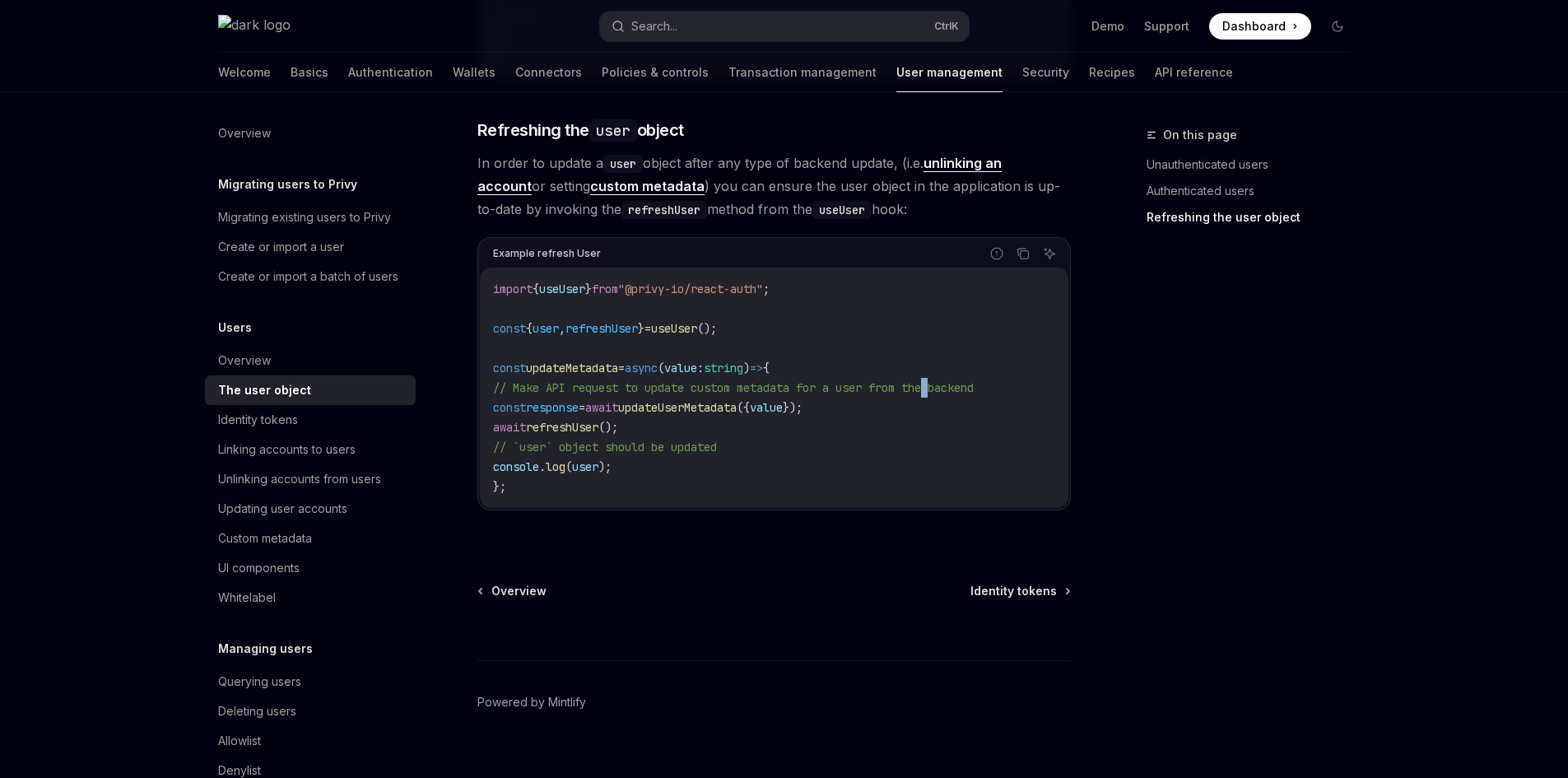
click at [939, 395] on span "// Make API request to update custom metadata for a user from the backend" at bounding box center [733, 387] width 481 height 15
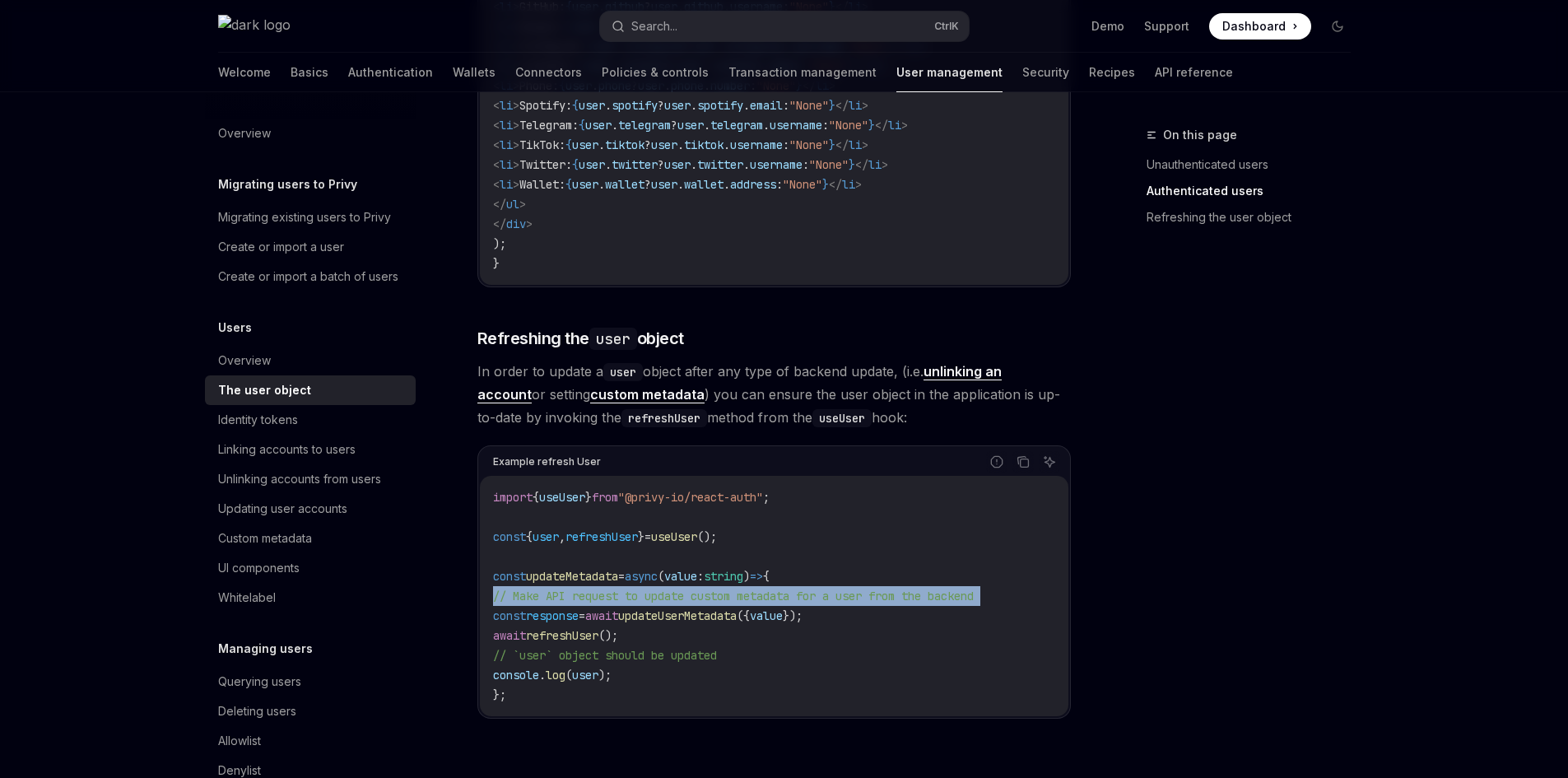
scroll to position [2092, 0]
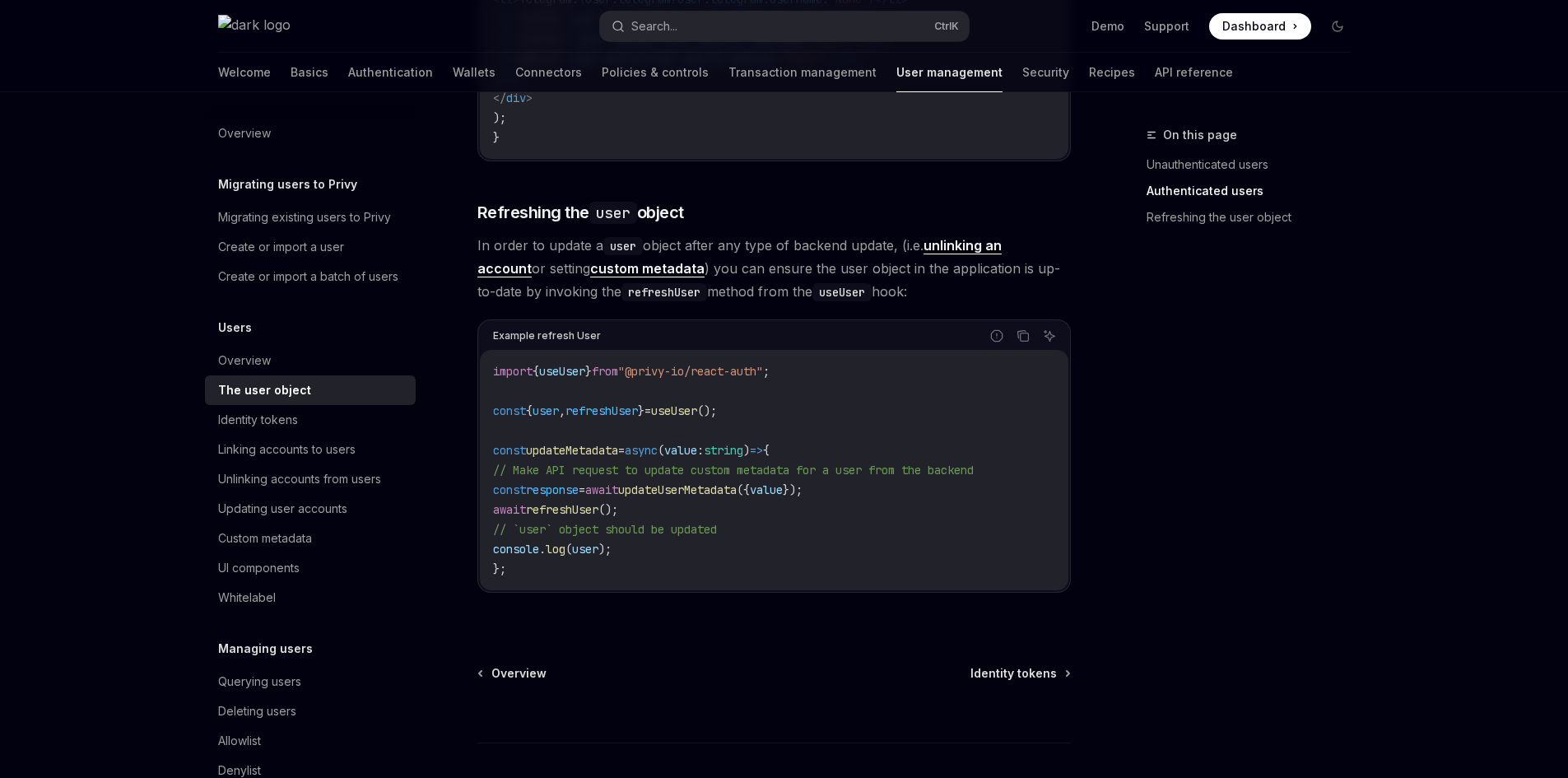
click at [775, 510] on code "import { useUser } from "@privy-io/react-auth" ; const { user , refreshUser } =…" at bounding box center [773, 470] width 562 height 217
click at [742, 12] on button "Search... Ctrl K" at bounding box center [784, 26] width 369 height 29
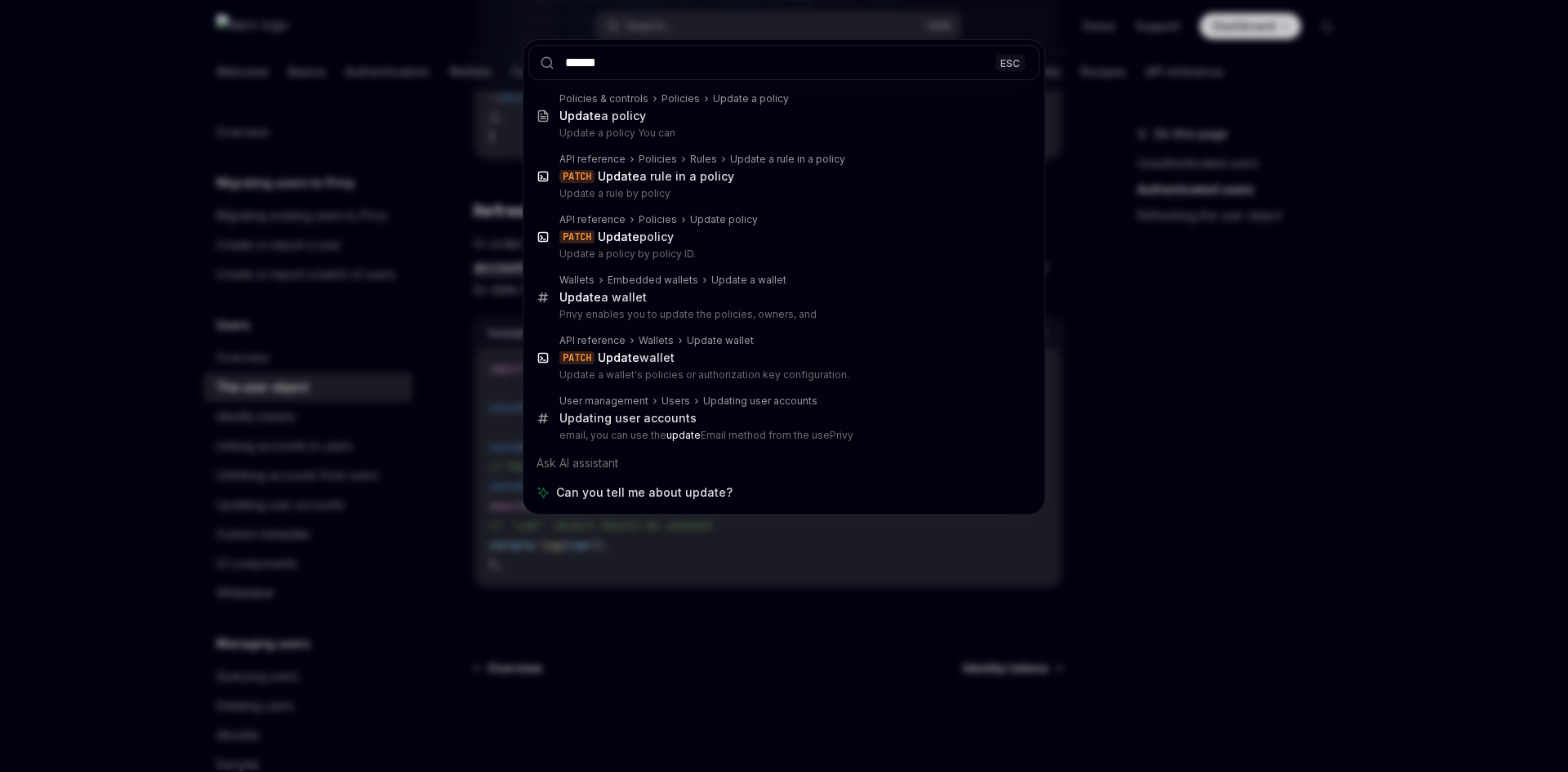
type input "******"
click at [1134, 417] on div "****** ESC Policies & controls Policies Update a policy Update a policy Update …" at bounding box center [784, 386] width 1568 height 772
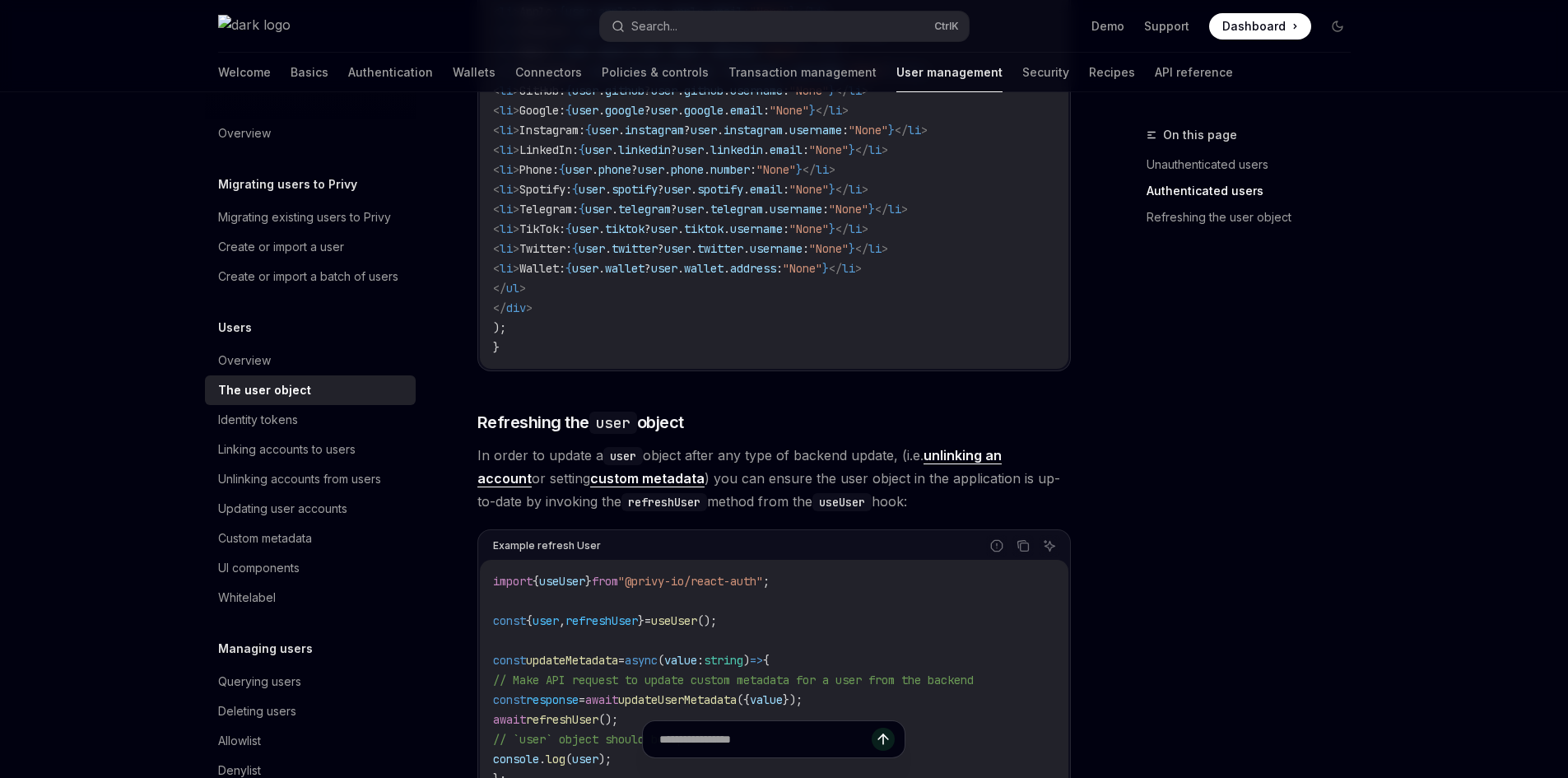
scroll to position [1844, 0]
